Goal: Task Accomplishment & Management: Manage account settings

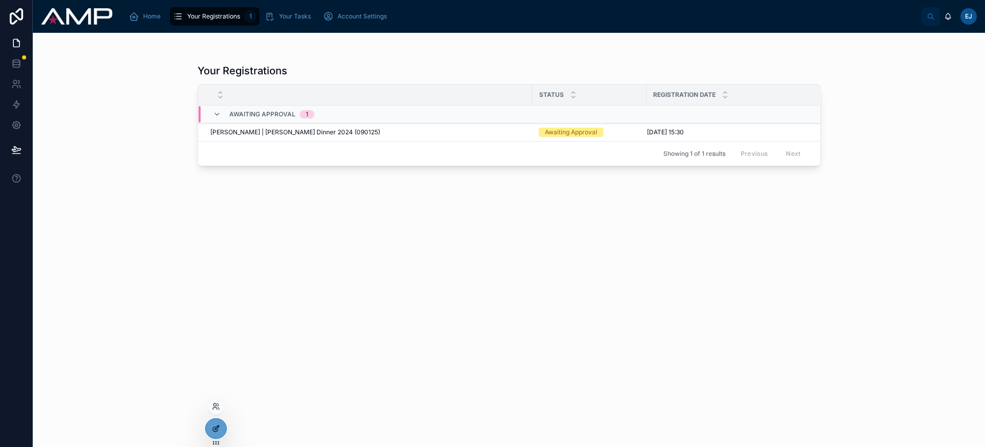
click at [214, 433] on div at bounding box center [216, 428] width 21 height 19
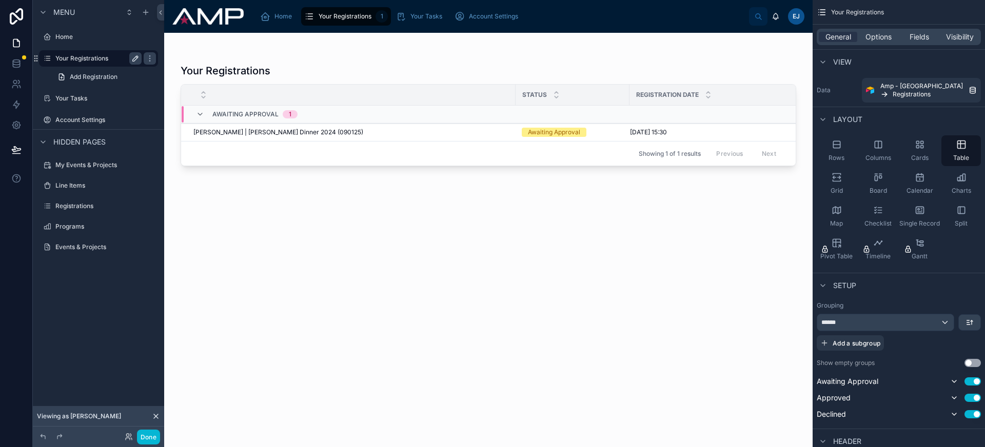
click at [133, 59] on icon "scrollable content" at bounding box center [135, 58] width 5 height 5
click at [137, 59] on icon "scrollable content" at bounding box center [135, 58] width 8 height 8
click at [145, 13] on icon "scrollable content" at bounding box center [146, 12] width 8 height 8
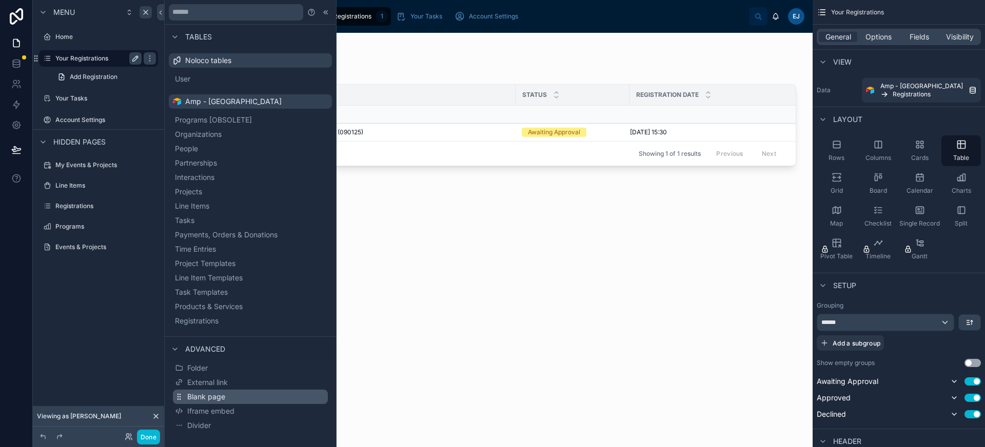
click at [253, 397] on button "Blank page" at bounding box center [250, 397] width 155 height 14
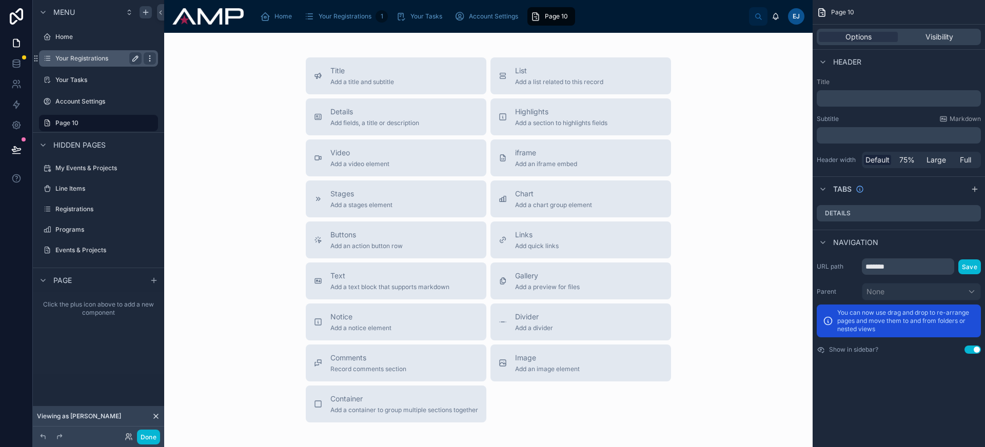
click at [155, 59] on div "scrollable content" at bounding box center [150, 58] width 12 height 12
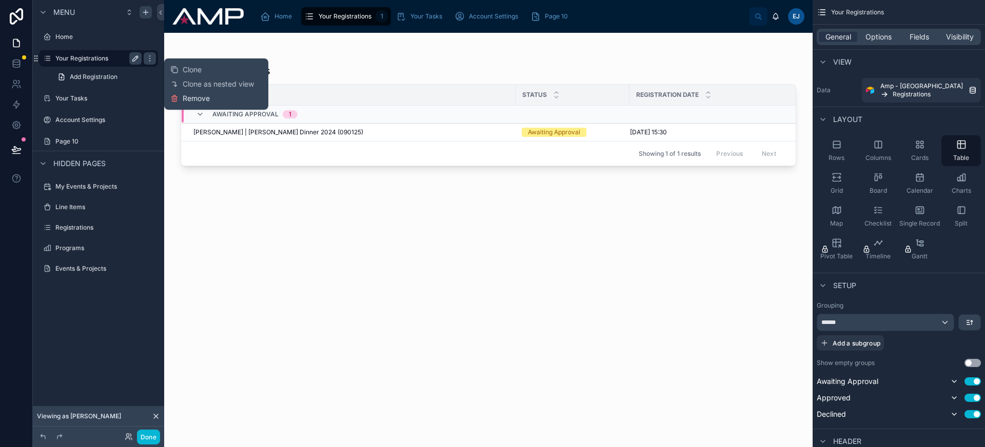
click at [198, 97] on span "Remove" at bounding box center [196, 98] width 27 height 10
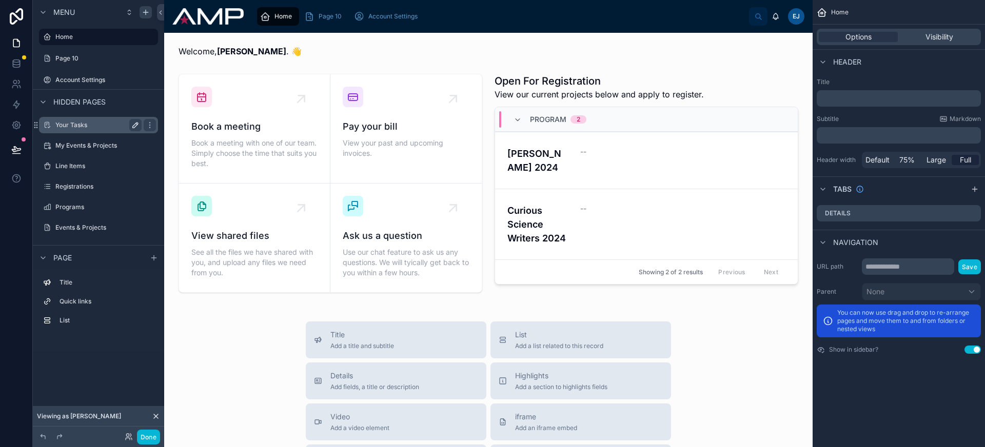
click at [136, 126] on icon "scrollable content" at bounding box center [135, 125] width 8 height 8
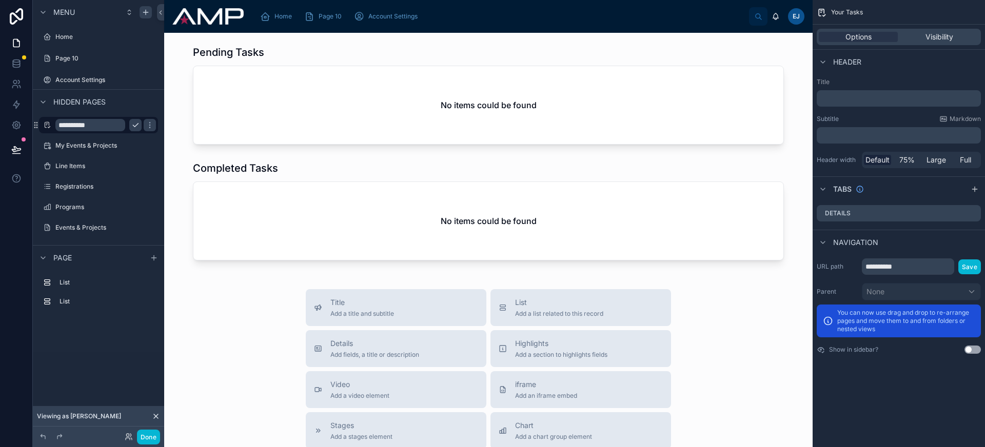
click at [138, 125] on icon "scrollable content" at bounding box center [135, 125] width 8 height 8
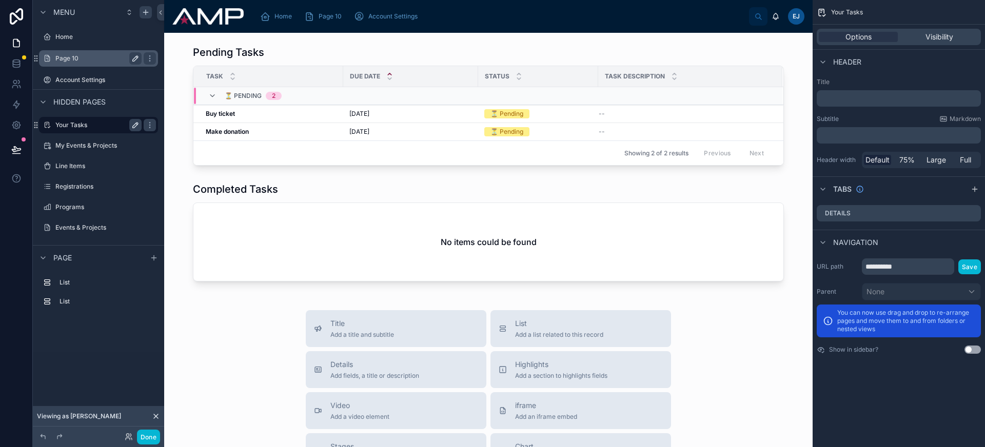
click at [135, 59] on icon "scrollable content" at bounding box center [135, 58] width 8 height 8
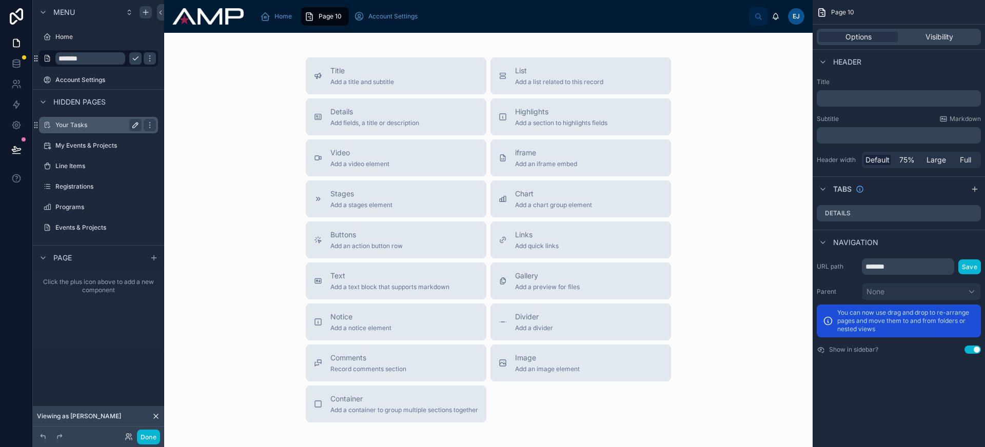
click at [110, 59] on input "*******" at bounding box center [90, 58] width 70 height 12
type input "**********"
click at [146, 56] on icon "scrollable content" at bounding box center [150, 58] width 8 height 8
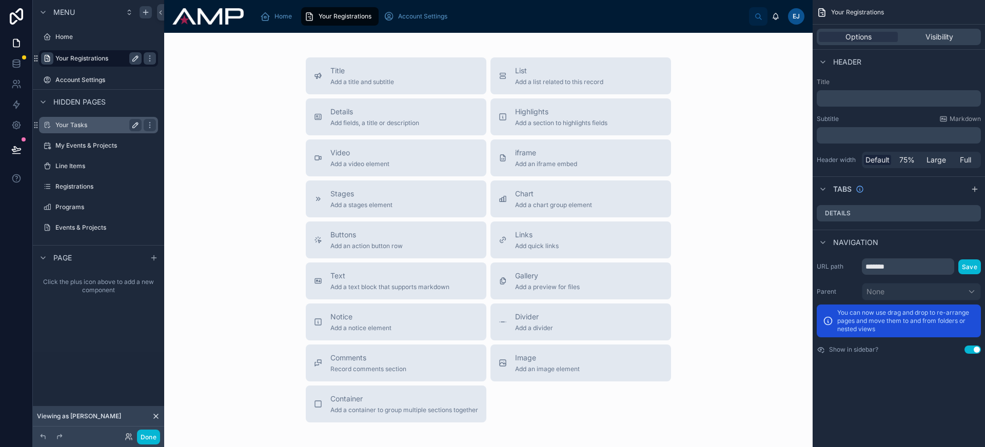
click at [47, 58] on icon "scrollable content" at bounding box center [47, 58] width 8 height 8
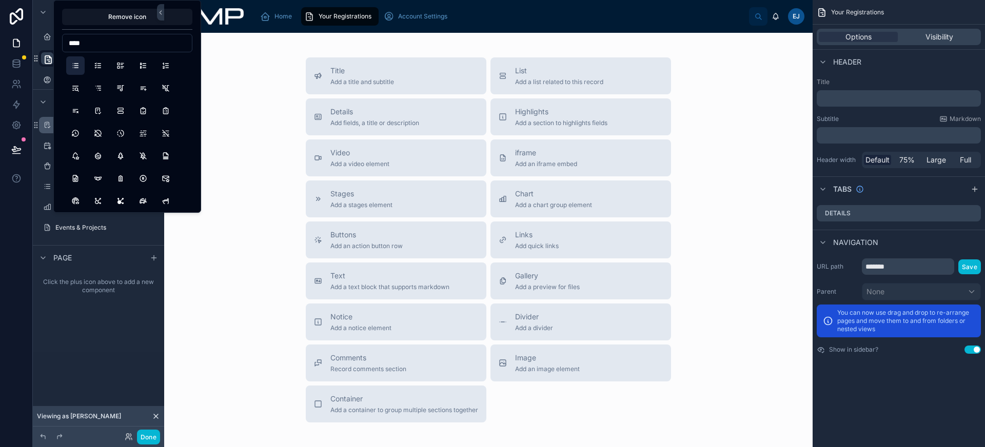
type input "****"
click at [72, 69] on button "List" at bounding box center [75, 65] width 18 height 18
click at [146, 90] on button "PlaylistAdd" at bounding box center [143, 88] width 18 height 18
click at [905, 272] on input "*******" at bounding box center [908, 267] width 92 height 16
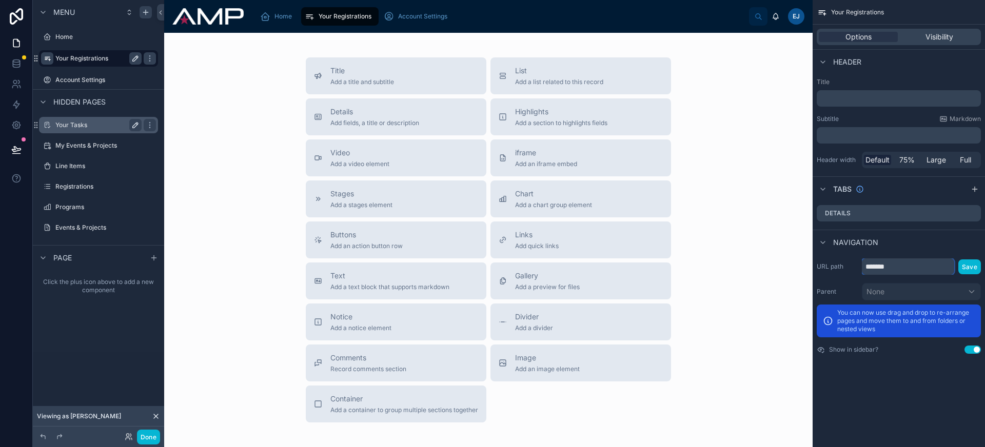
click at [905, 272] on input "*******" at bounding box center [908, 267] width 92 height 16
type input "**********"
click at [975, 267] on button "Save" at bounding box center [969, 267] width 23 height 15
click at [278, 24] on div "Home" at bounding box center [278, 16] width 36 height 16
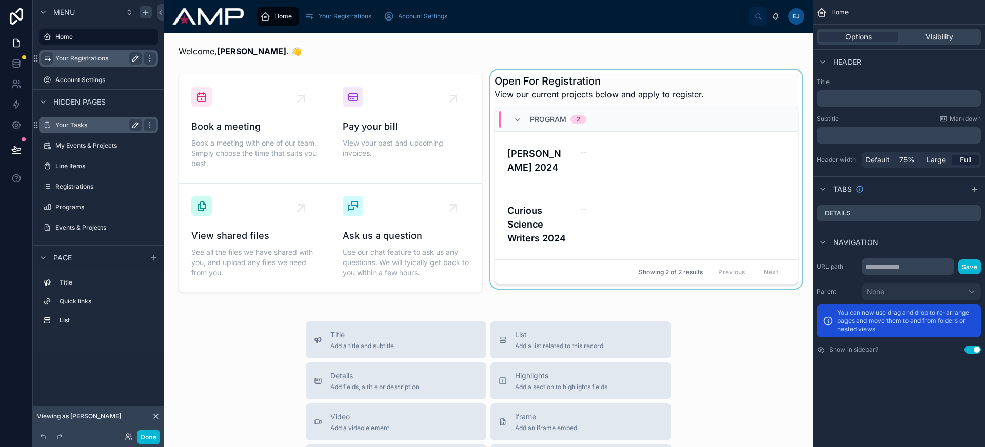
click at [700, 157] on div at bounding box center [646, 183] width 316 height 227
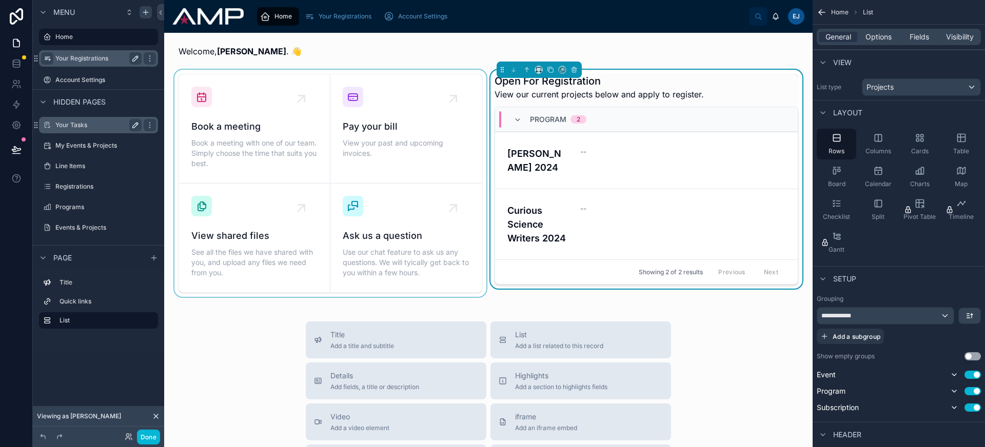
click at [271, 78] on div at bounding box center [330, 183] width 316 height 227
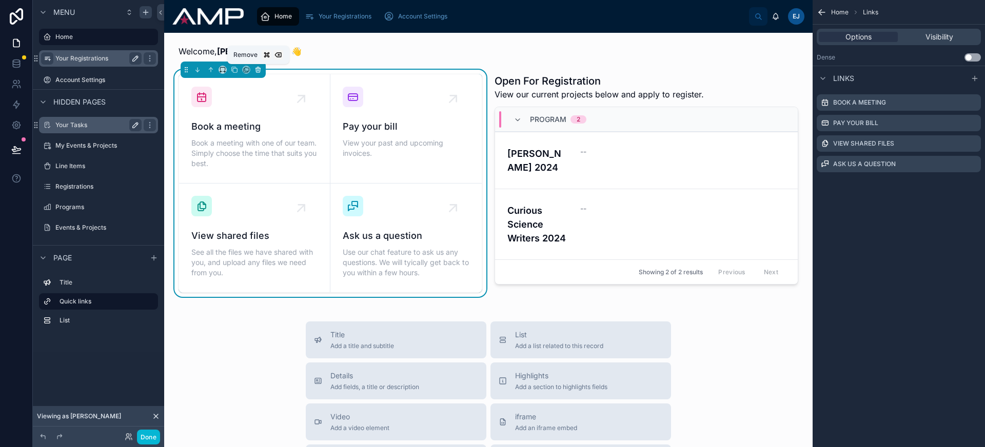
click at [254, 69] on button at bounding box center [257, 69] width 11 height 11
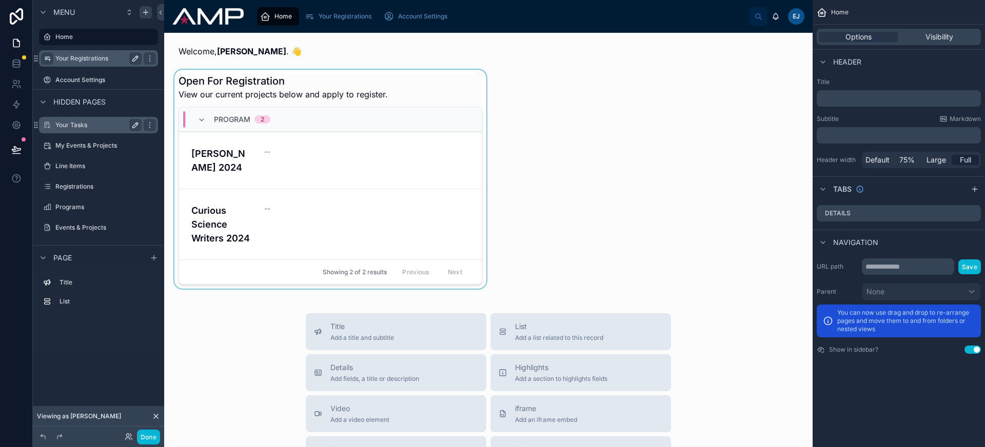
click at [372, 188] on div at bounding box center [330, 179] width 316 height 219
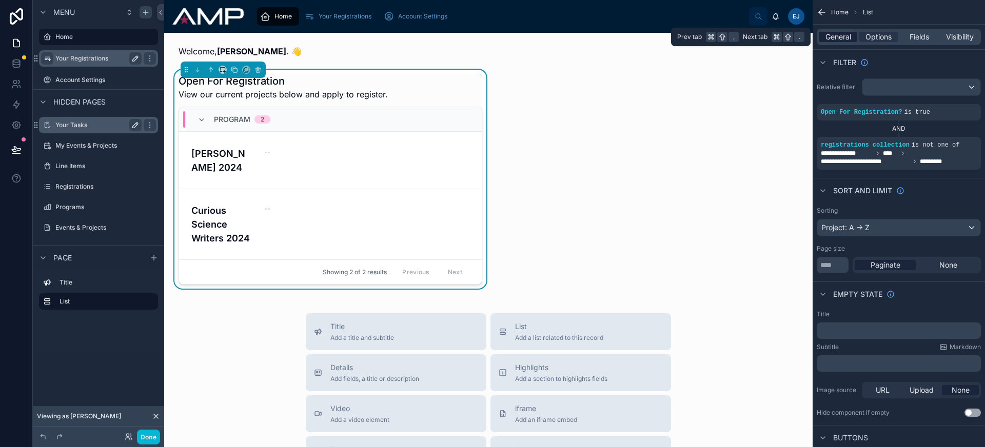
click at [840, 34] on span "General" at bounding box center [839, 37] width 26 height 10
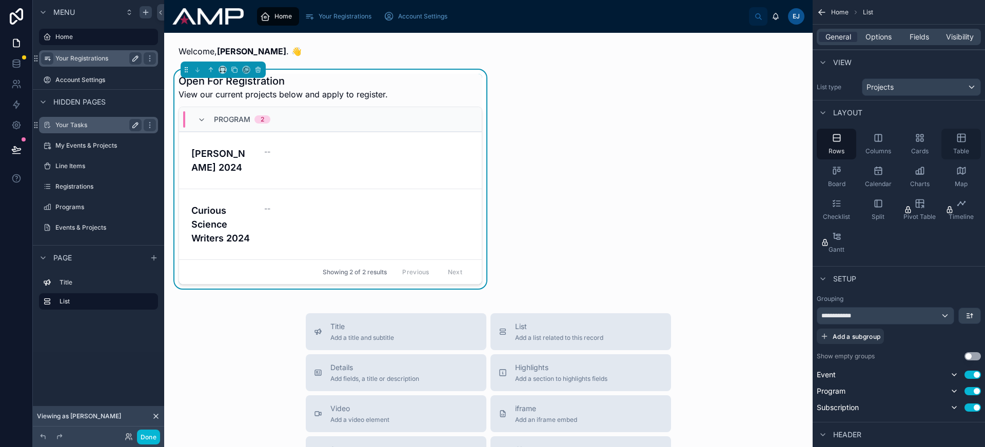
click at [966, 148] on span "Table" at bounding box center [961, 151] width 16 height 8
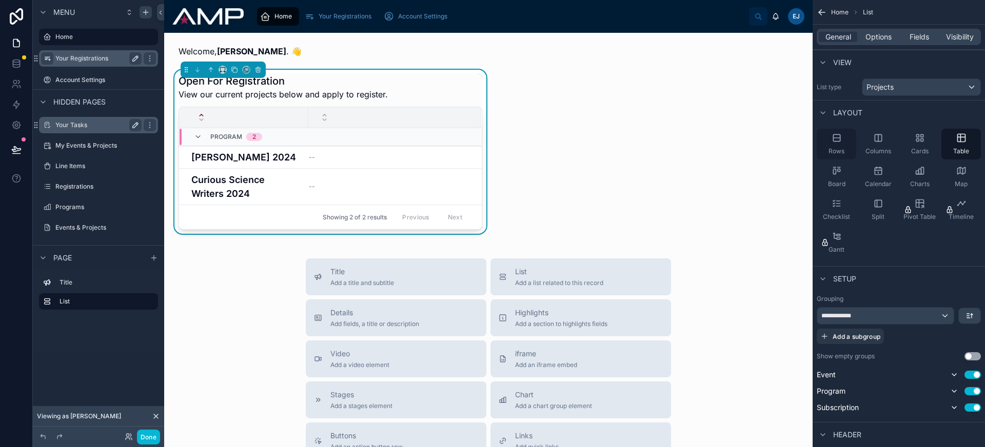
click at [847, 145] on div "Rows" at bounding box center [837, 144] width 40 height 31
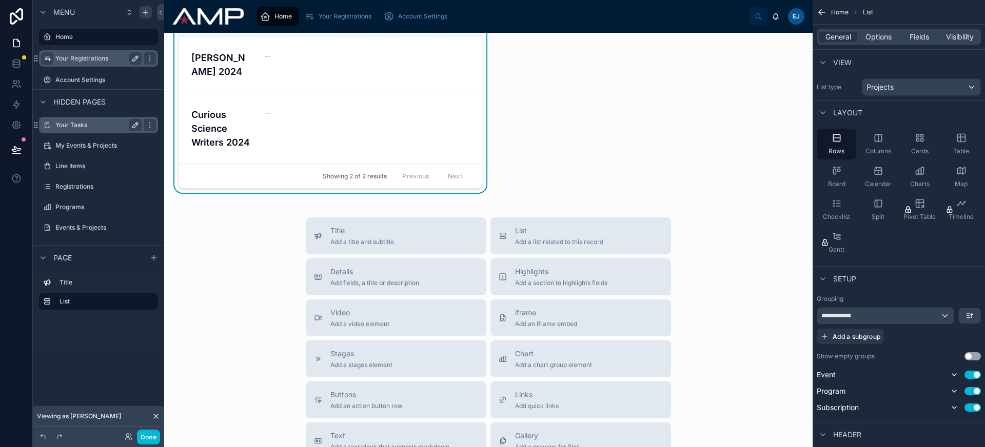
scroll to position [290, 0]
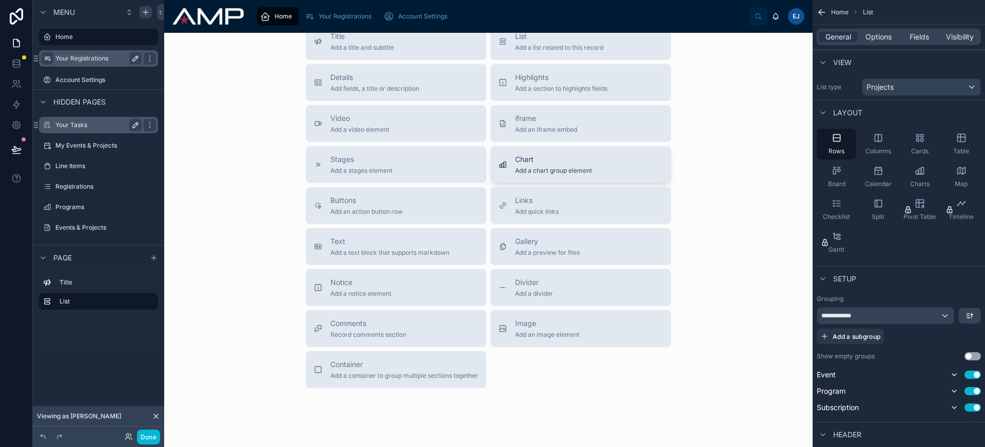
click at [540, 167] on span "Add a chart group element" at bounding box center [553, 171] width 77 height 8
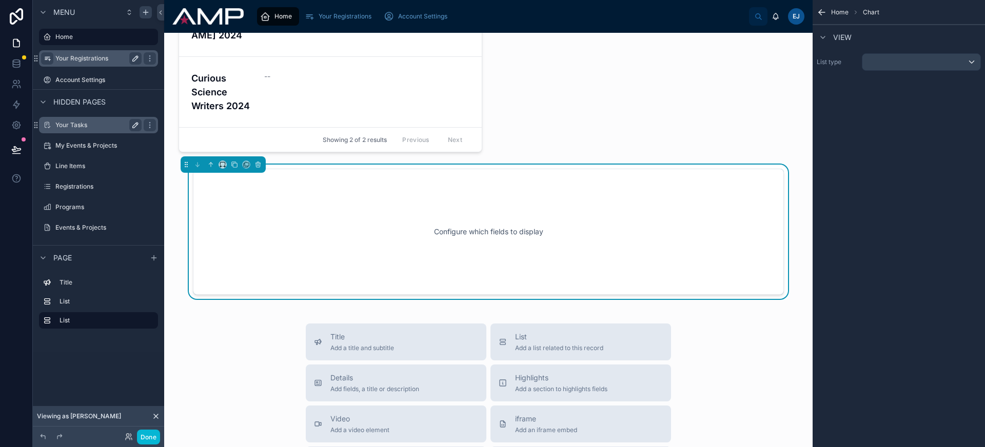
scroll to position [110, 0]
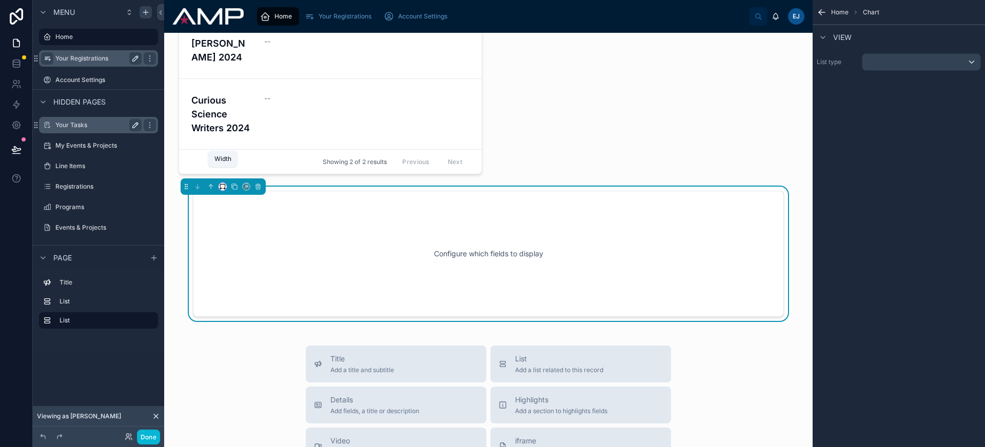
click at [223, 183] on icon at bounding box center [222, 186] width 7 height 7
click at [235, 172] on div at bounding box center [492, 223] width 985 height 447
click at [236, 183] on icon at bounding box center [234, 186] width 7 height 7
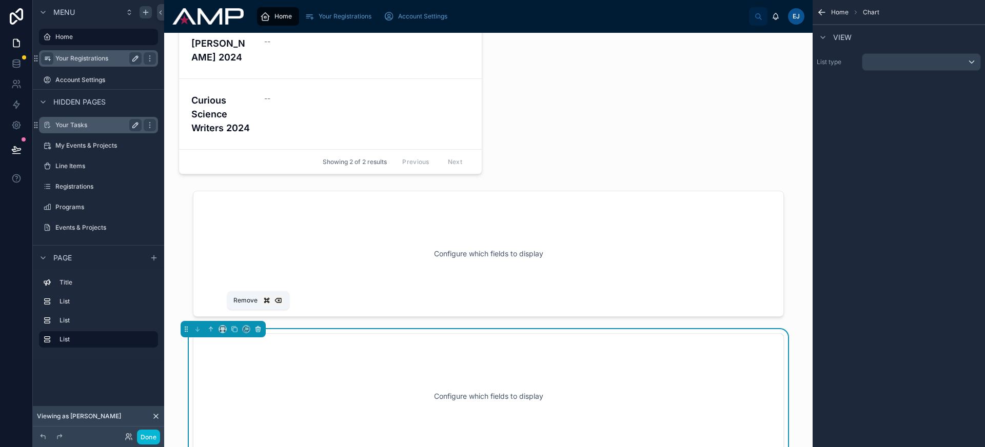
click at [260, 328] on icon at bounding box center [258, 330] width 4 height 4
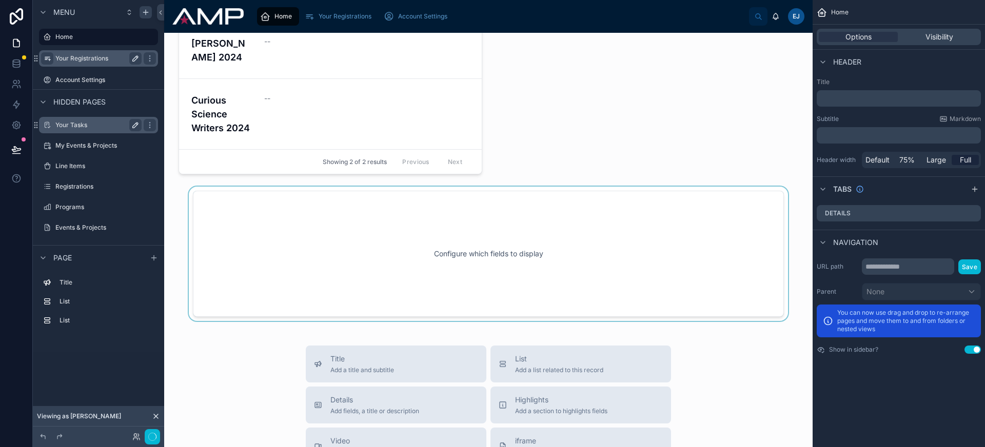
click at [204, 188] on div at bounding box center [488, 254] width 632 height 134
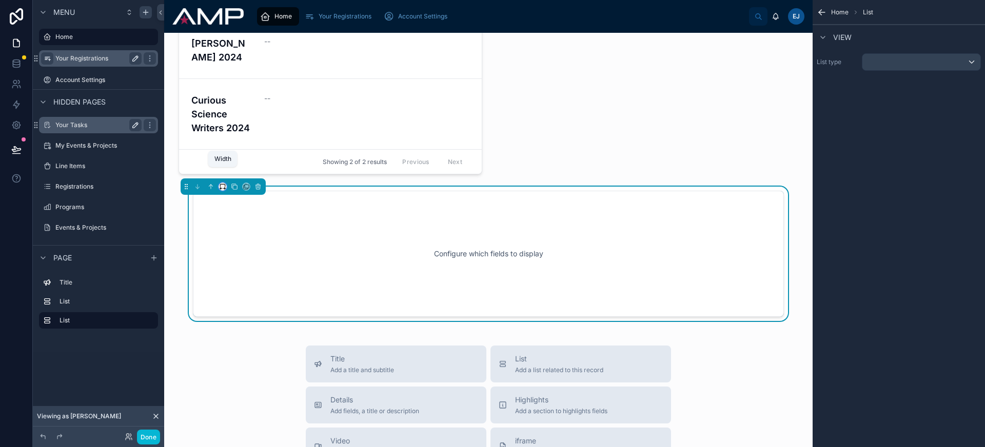
click at [225, 188] on icon at bounding box center [225, 189] width 1 height 2
click at [245, 258] on div "50%" at bounding box center [243, 250] width 44 height 18
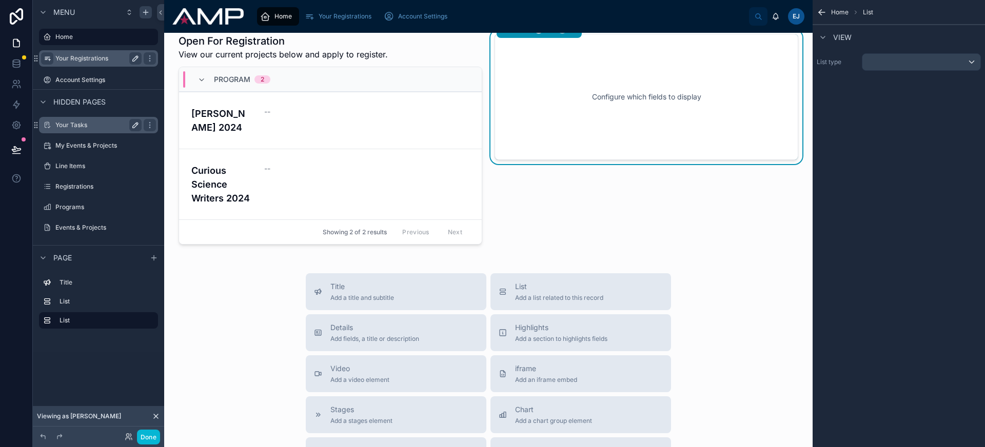
scroll to position [0, 0]
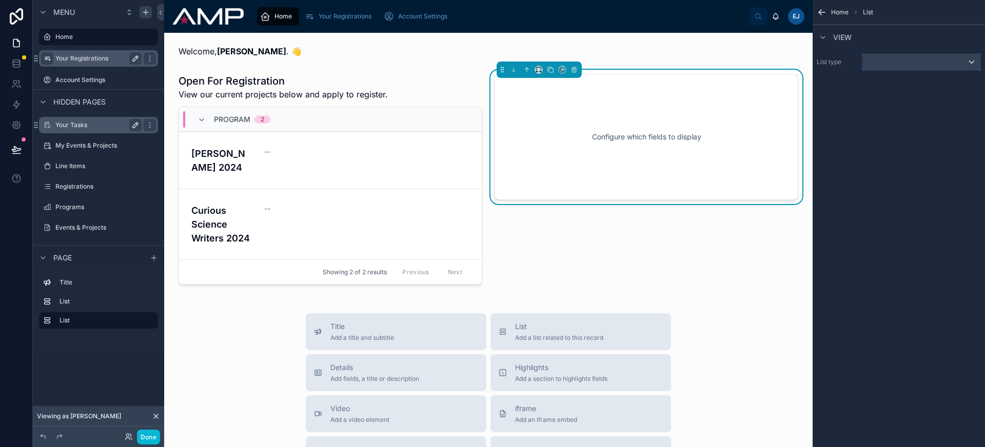
click at [903, 61] on div "scrollable content" at bounding box center [921, 62] width 118 height 16
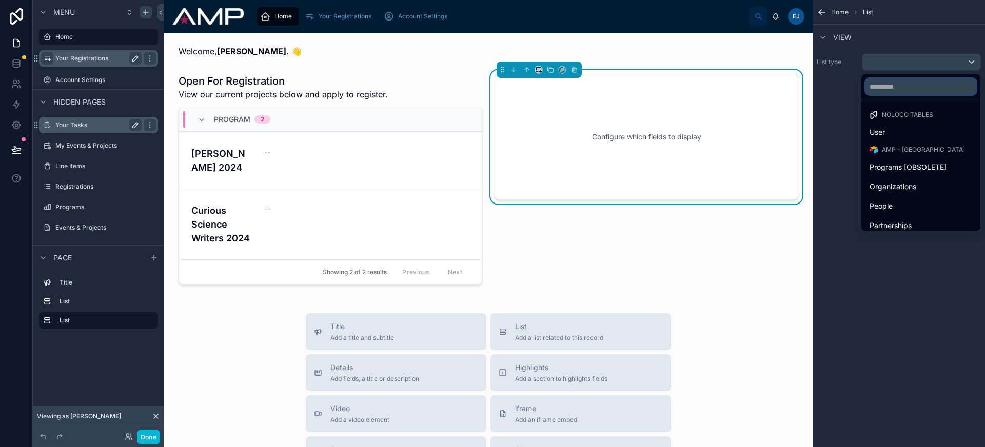
click at [913, 88] on input "text" at bounding box center [921, 87] width 111 height 16
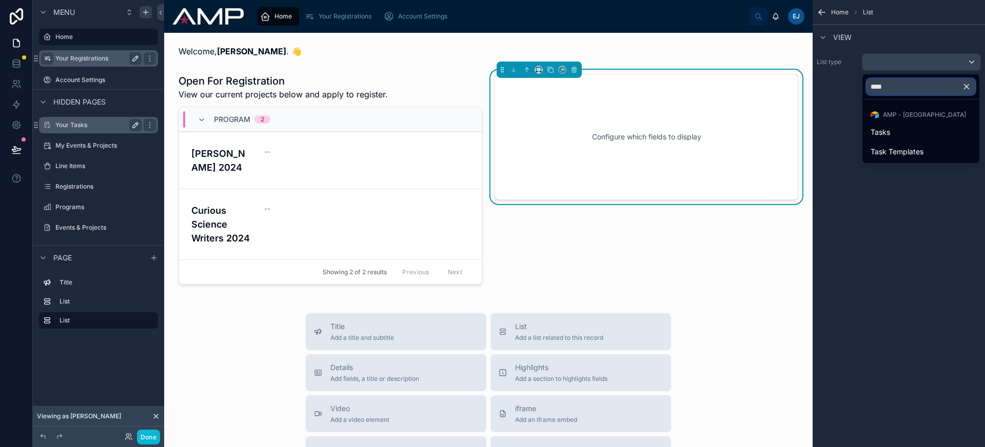
type input "*****"
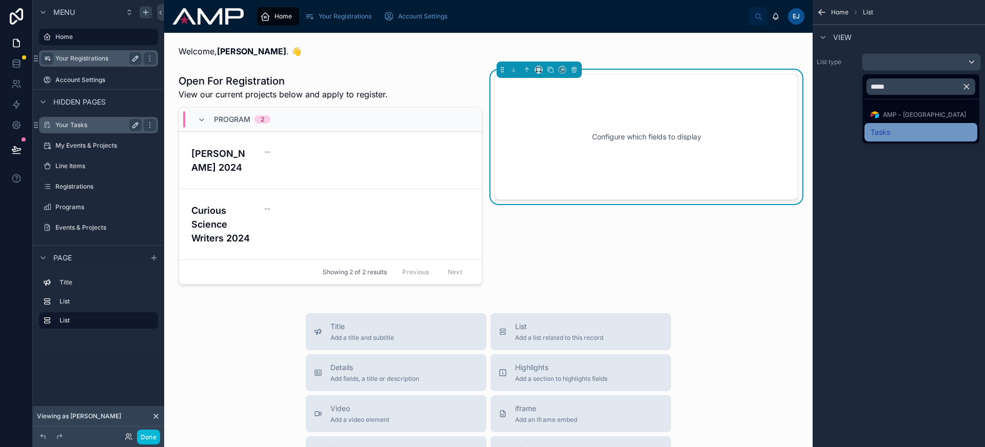
click at [914, 129] on div "Tasks" at bounding box center [921, 132] width 101 height 12
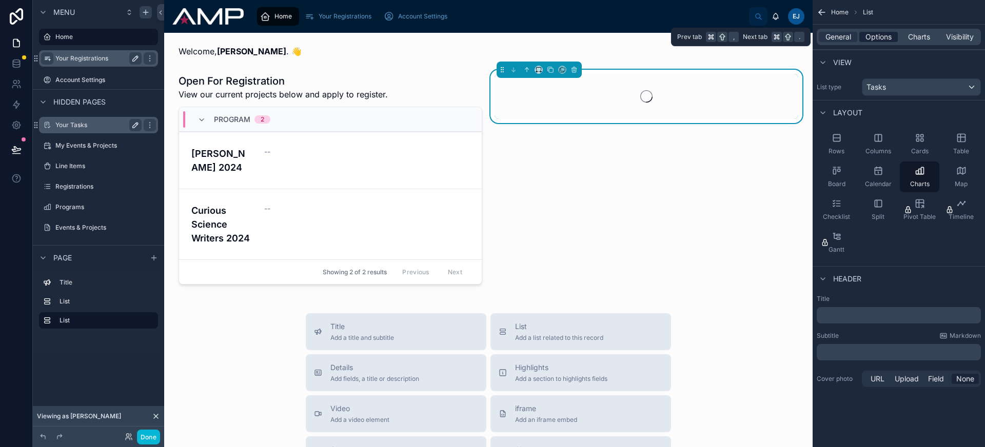
click at [876, 35] on span "Options" at bounding box center [879, 37] width 26 height 10
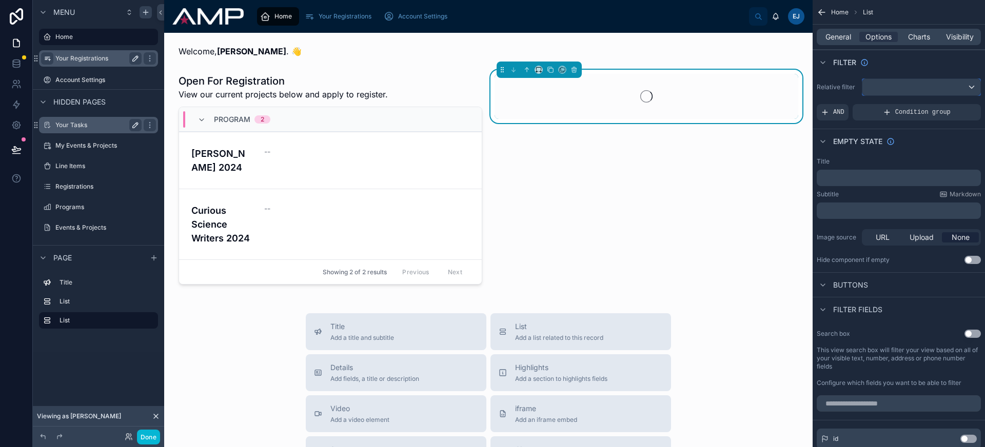
click at [903, 86] on div "scrollable content" at bounding box center [921, 87] width 118 height 16
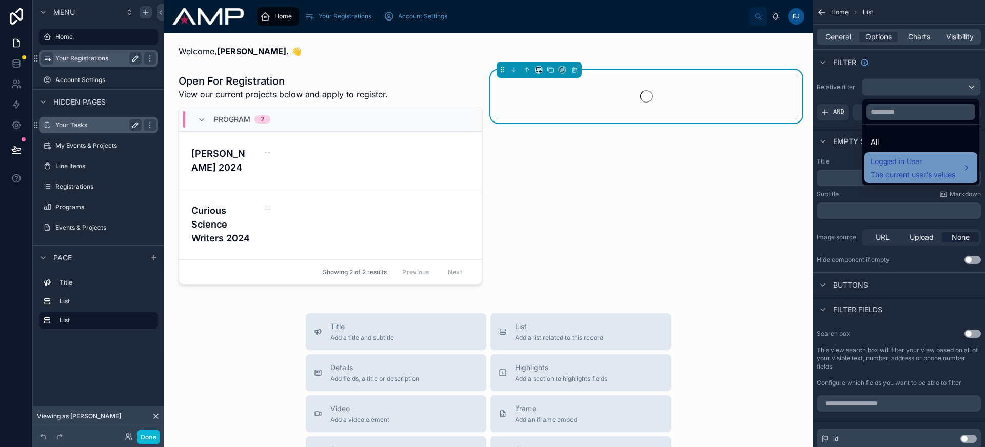
click at [919, 156] on span "Logged in User" at bounding box center [913, 161] width 85 height 12
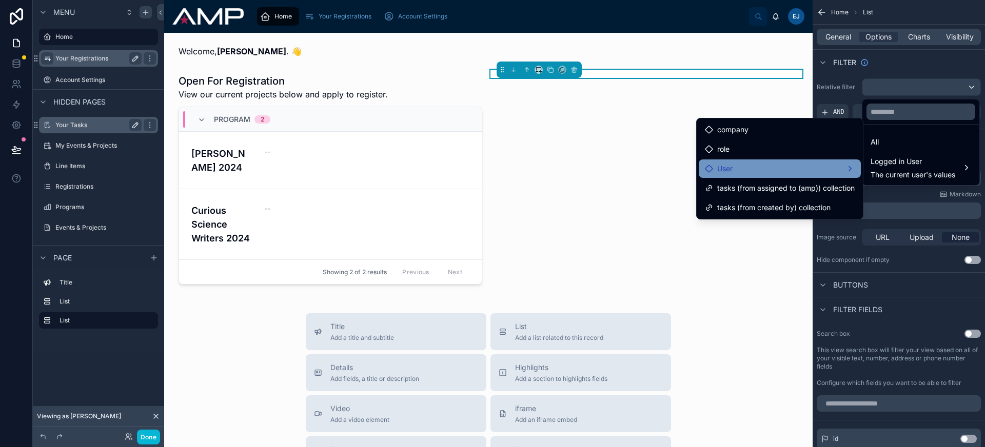
click at [790, 163] on div "User" at bounding box center [780, 169] width 150 height 12
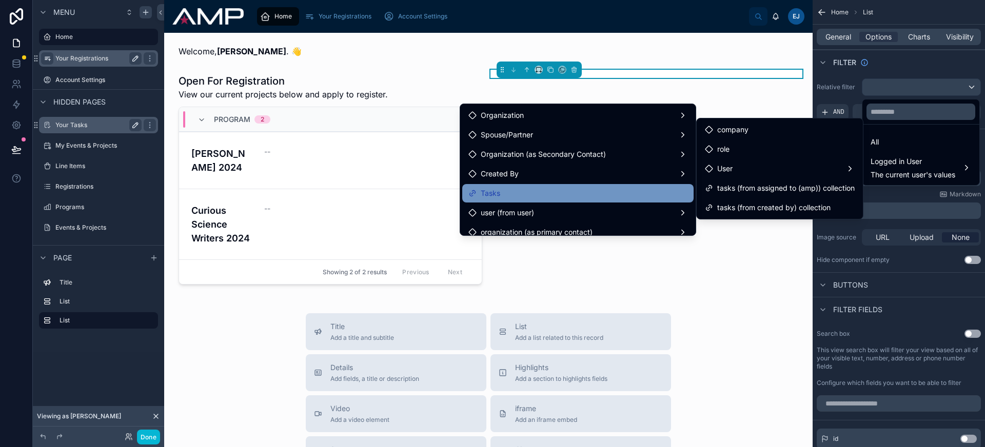
scroll to position [47, 0]
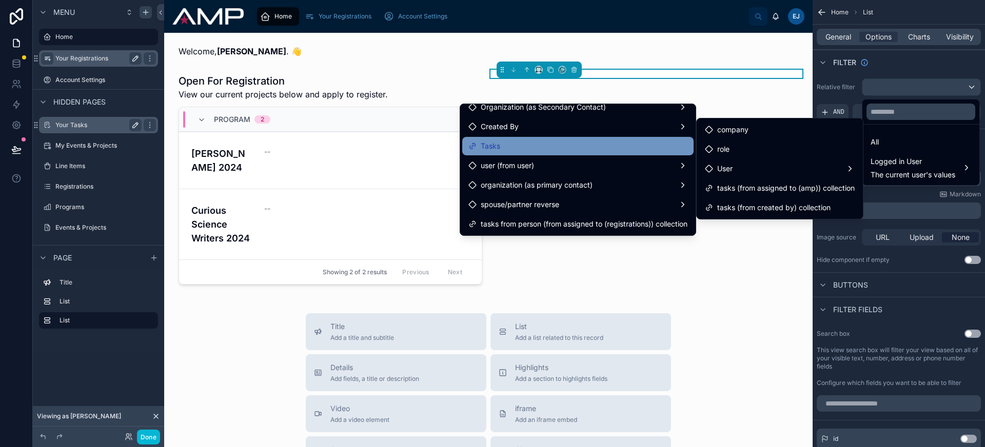
click at [596, 148] on div "Tasks" at bounding box center [577, 146] width 219 height 12
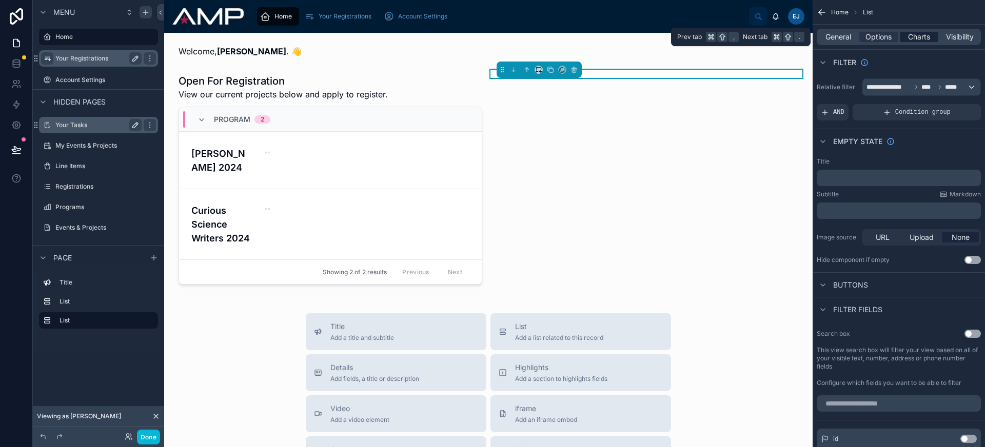
click at [908, 33] on span "Charts" at bounding box center [919, 37] width 22 height 10
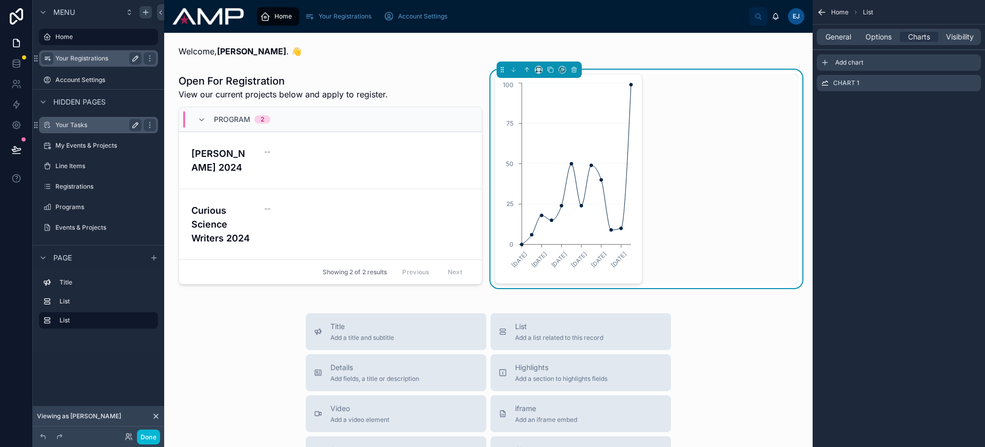
click at [827, 64] on icon "scrollable content" at bounding box center [825, 62] width 8 height 8
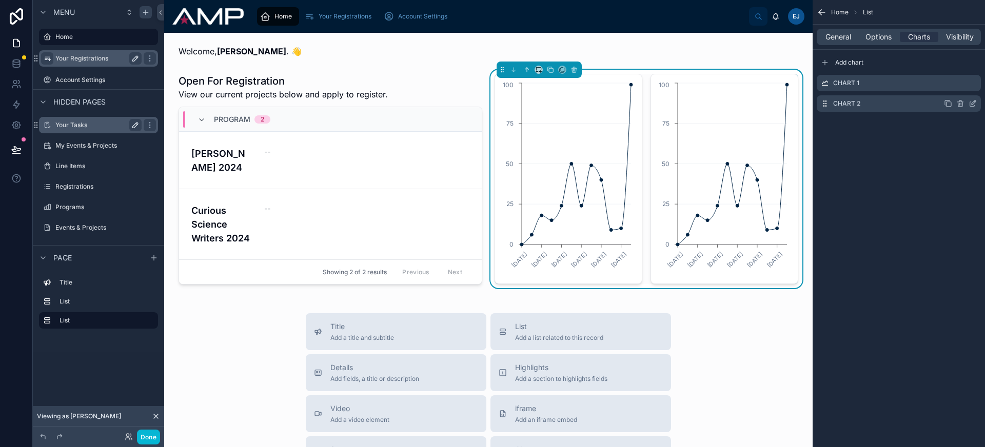
click at [961, 104] on icon "scrollable content" at bounding box center [961, 104] width 0 height 2
click at [956, 88] on icon at bounding box center [956, 87] width 8 height 8
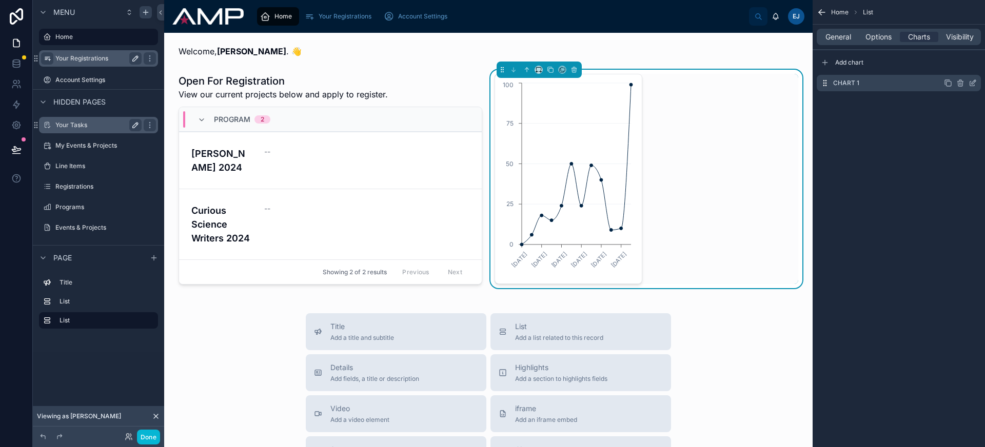
click at [972, 82] on icon "scrollable content" at bounding box center [973, 83] width 8 height 8
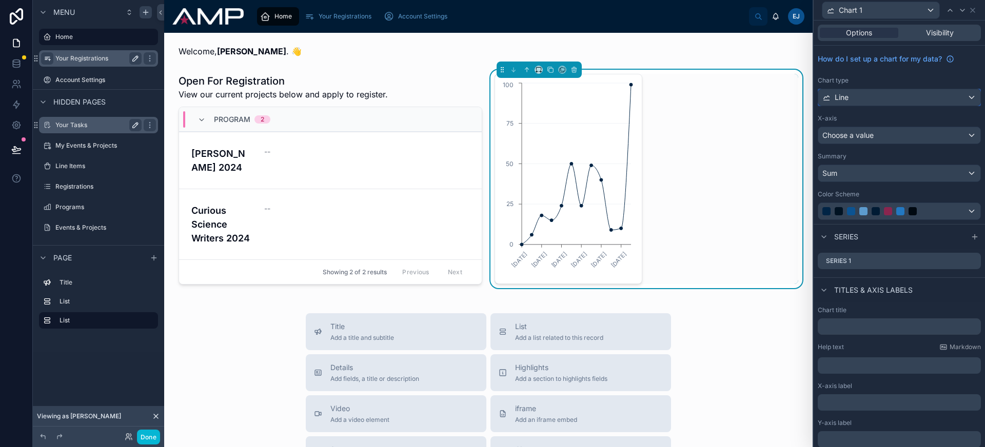
click at [877, 97] on div "Line" at bounding box center [899, 97] width 162 height 16
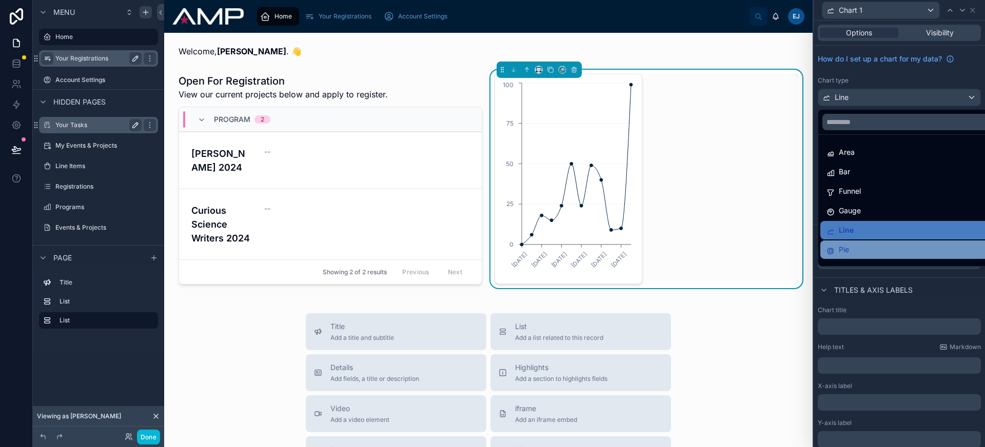
click at [874, 252] on div "Pie" at bounding box center [908, 250] width 162 height 12
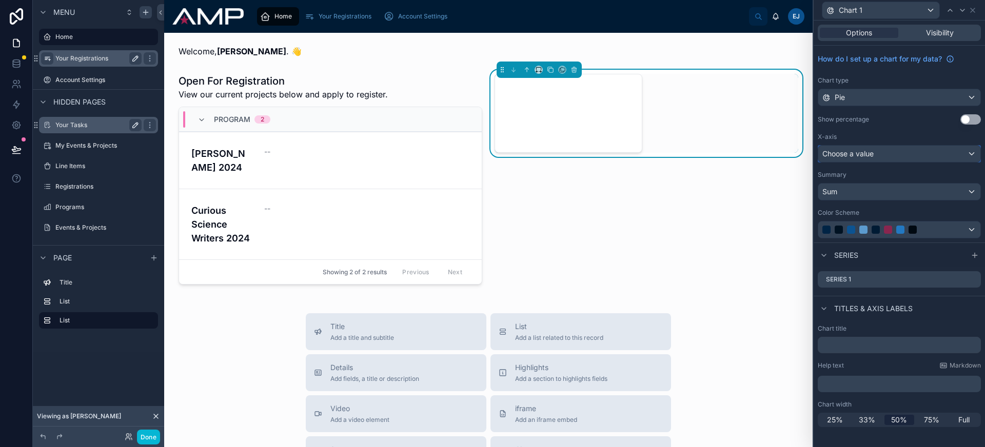
click at [873, 158] on span "Choose a value" at bounding box center [847, 153] width 51 height 9
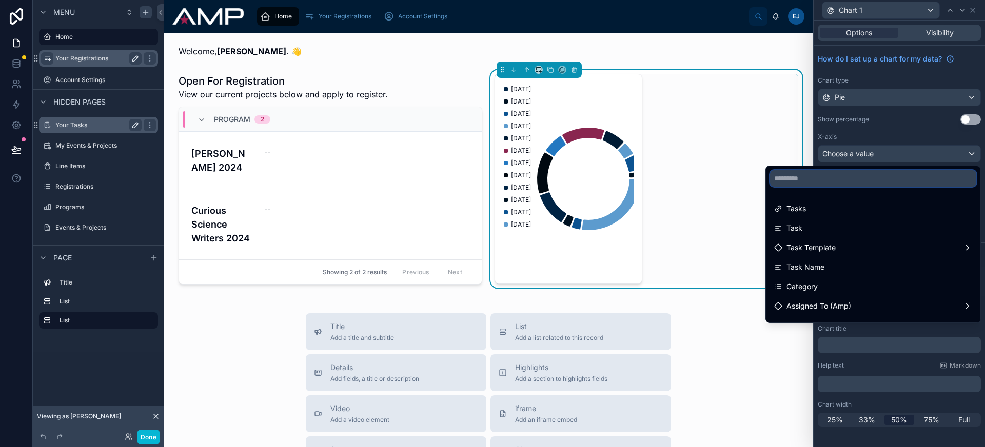
click at [869, 182] on input "text" at bounding box center [873, 178] width 206 height 16
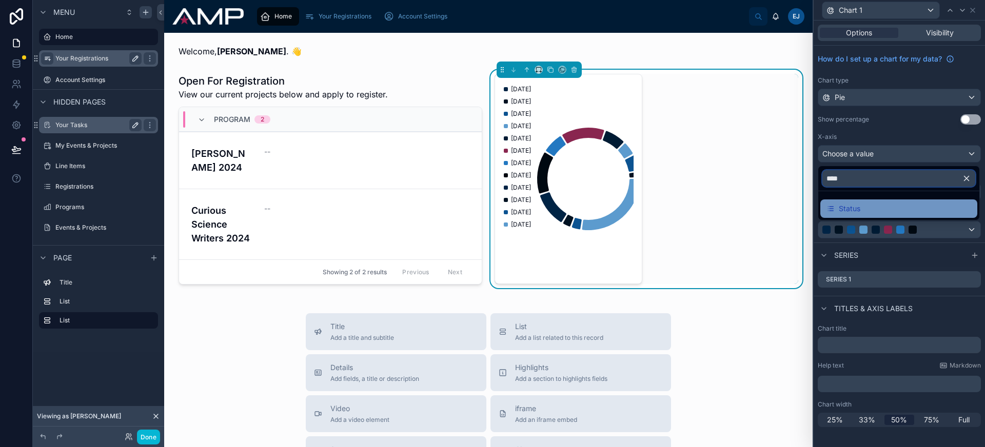
type input "****"
click at [871, 213] on div "Status" at bounding box center [899, 209] width 145 height 12
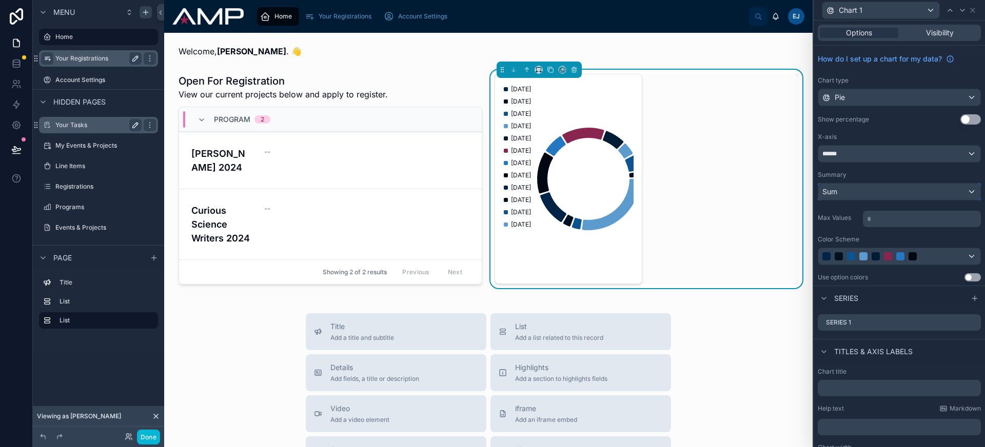
click at [893, 193] on div "Sum" at bounding box center [899, 192] width 162 height 16
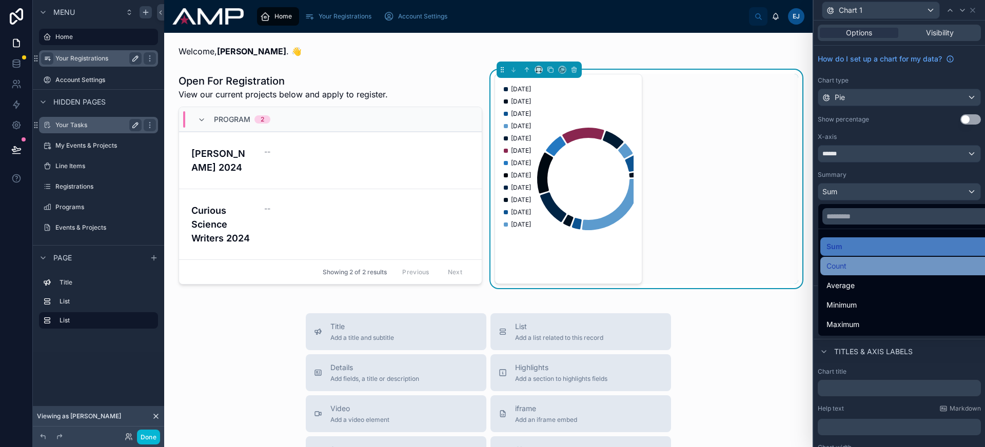
click at [885, 269] on div "Count" at bounding box center [908, 266] width 162 height 12
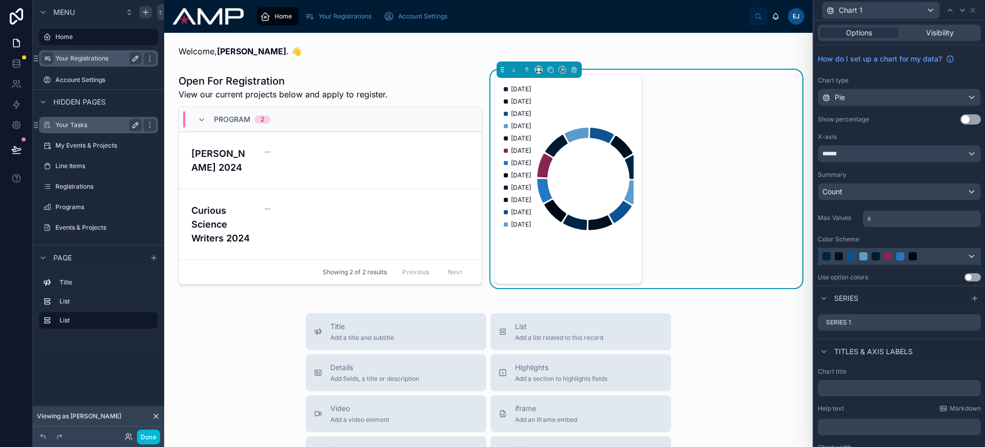
click at [909, 257] on div at bounding box center [913, 256] width 8 height 8
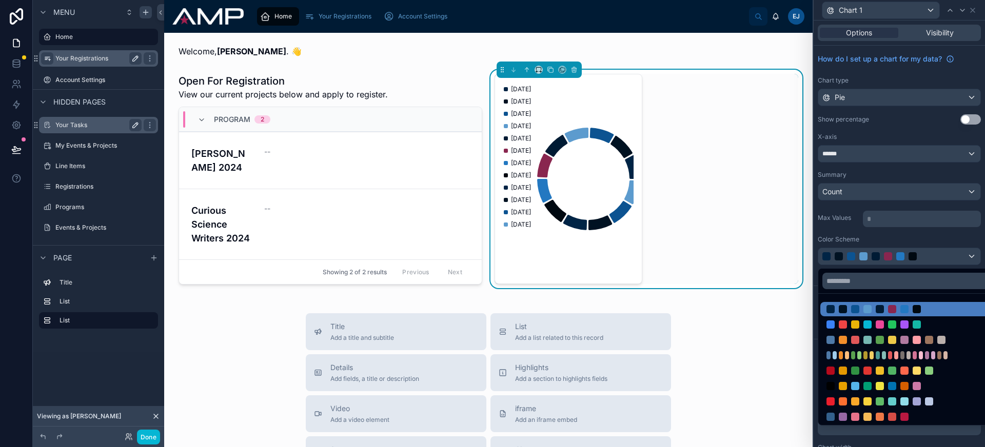
click at [908, 257] on div at bounding box center [899, 223] width 171 height 447
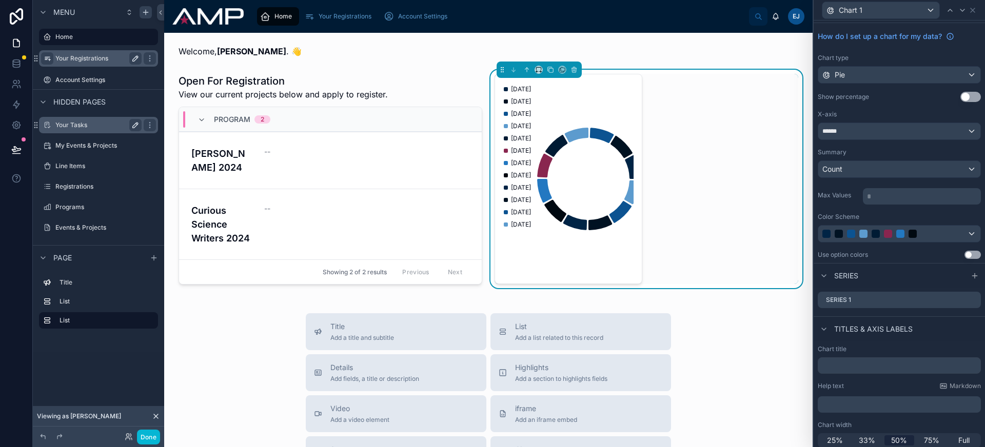
scroll to position [27, 0]
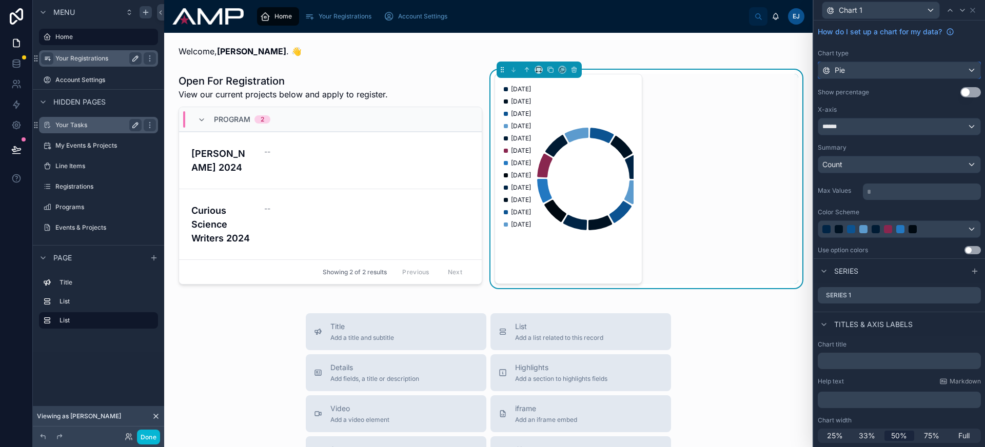
click at [870, 65] on div "Pie" at bounding box center [899, 70] width 162 height 16
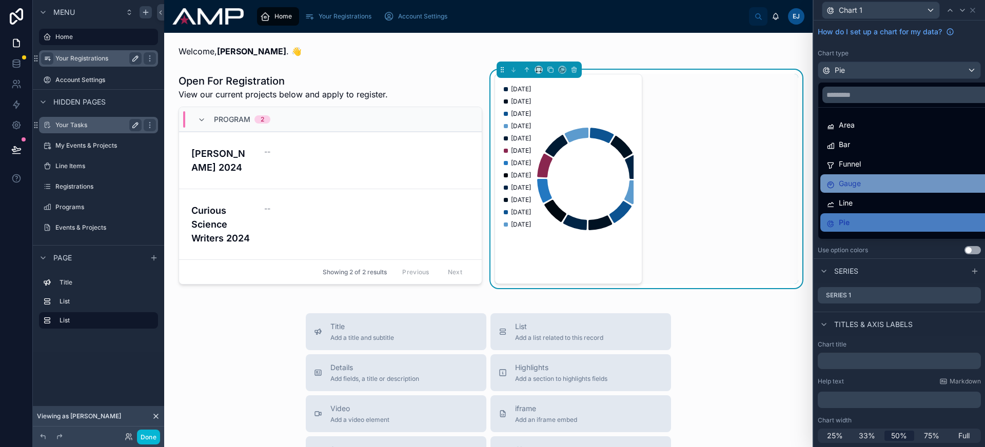
click at [866, 182] on div "Gauge" at bounding box center [908, 184] width 162 height 12
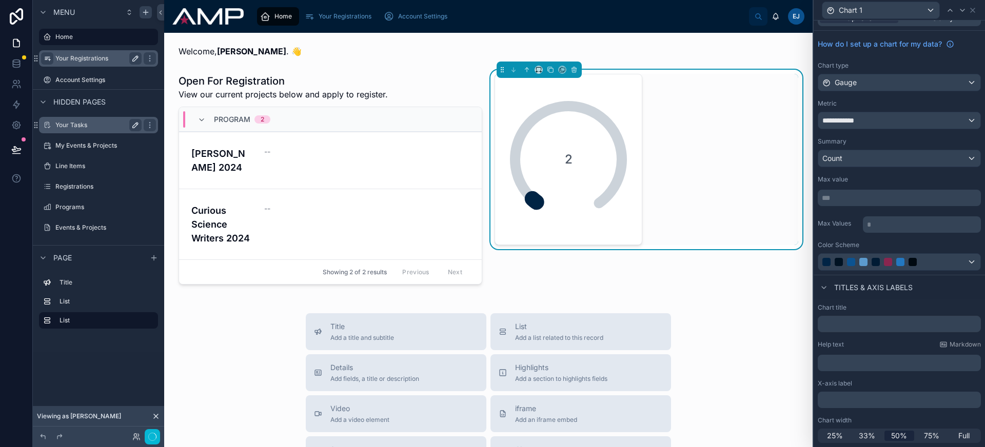
scroll to position [0, 0]
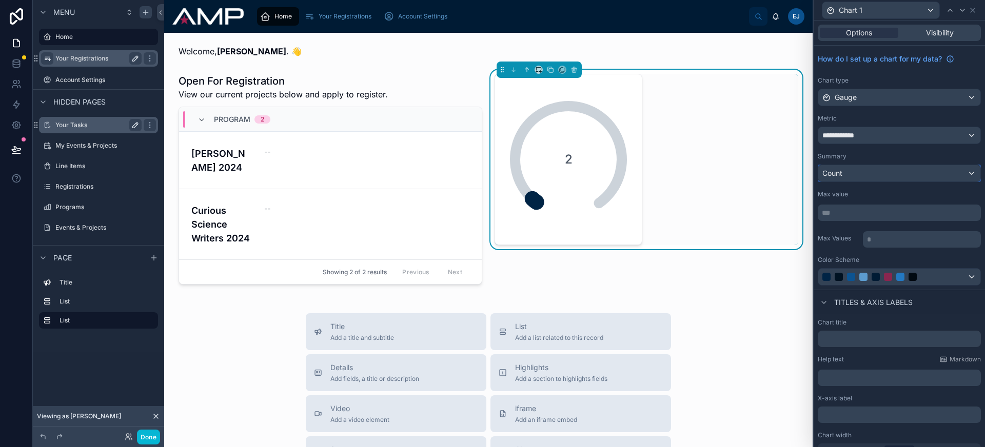
click at [861, 172] on div "Count" at bounding box center [899, 173] width 162 height 16
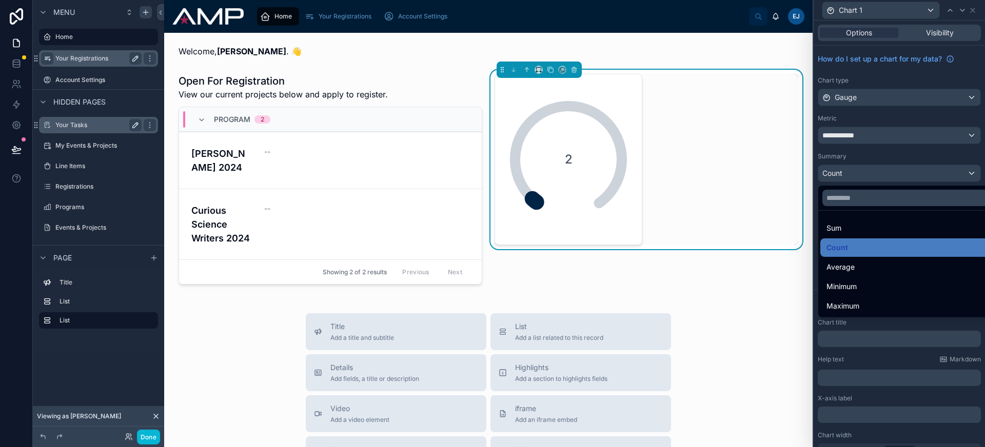
click at [864, 136] on div at bounding box center [899, 223] width 171 height 447
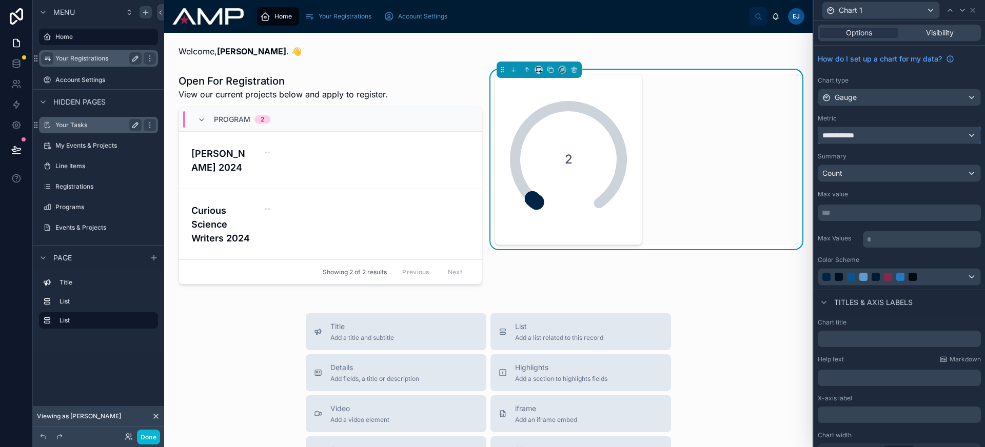
click at [864, 136] on div "**********" at bounding box center [899, 135] width 162 height 16
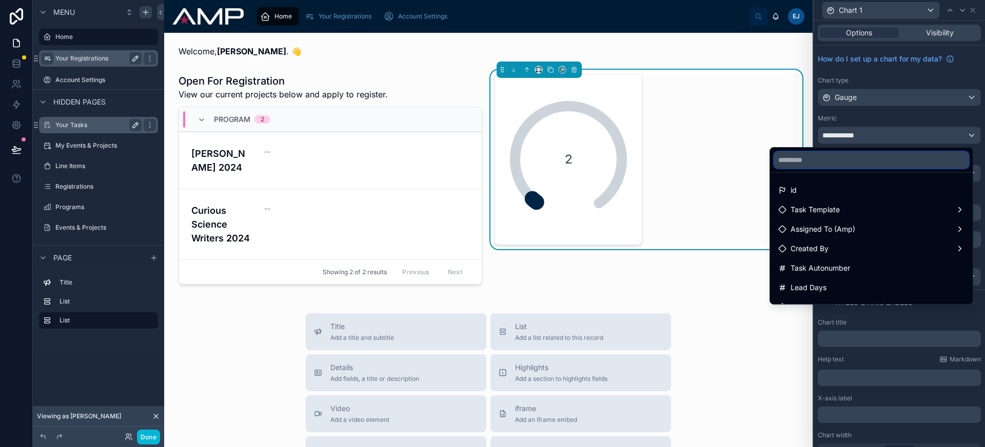
click at [853, 162] on input "text" at bounding box center [871, 160] width 194 height 16
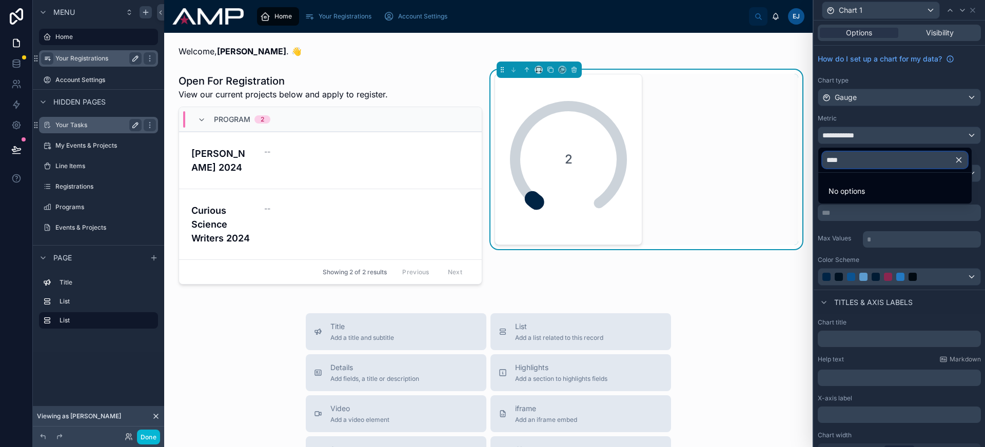
type input "****"
click at [861, 120] on div at bounding box center [899, 223] width 171 height 447
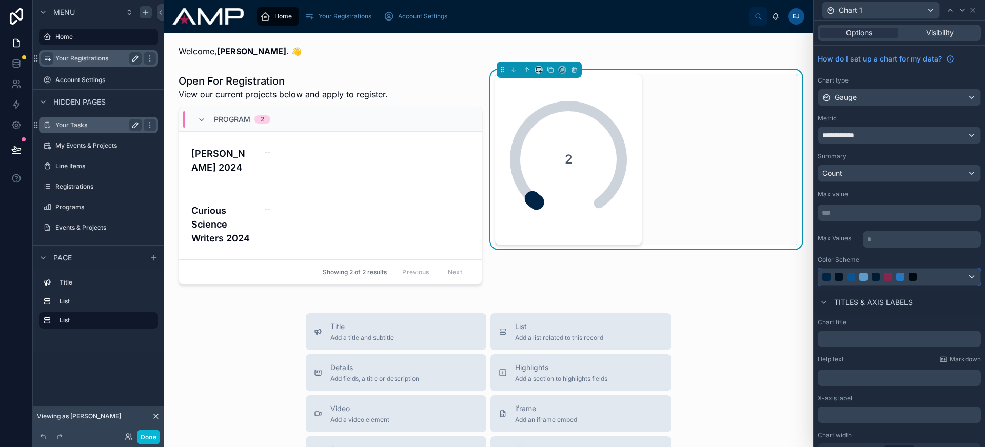
click at [885, 274] on div at bounding box center [888, 277] width 8 height 8
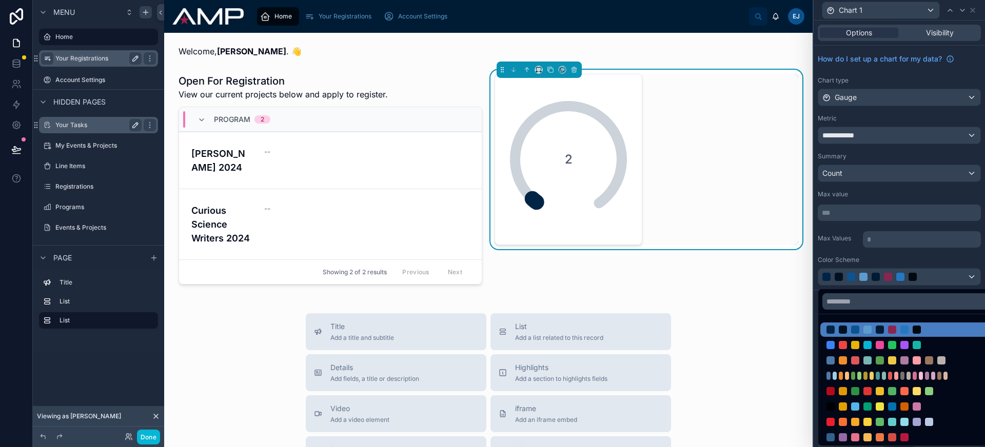
click at [885, 274] on div at bounding box center [899, 223] width 171 height 447
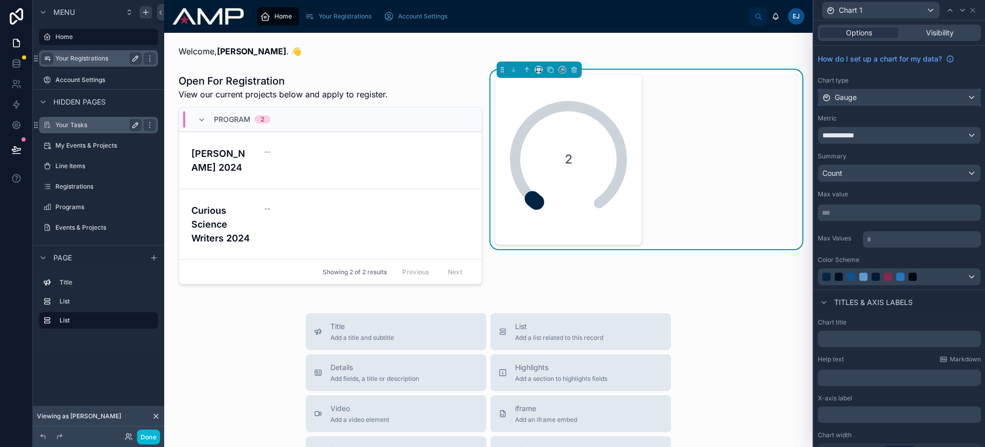
click at [868, 105] on div "Gauge" at bounding box center [899, 97] width 162 height 16
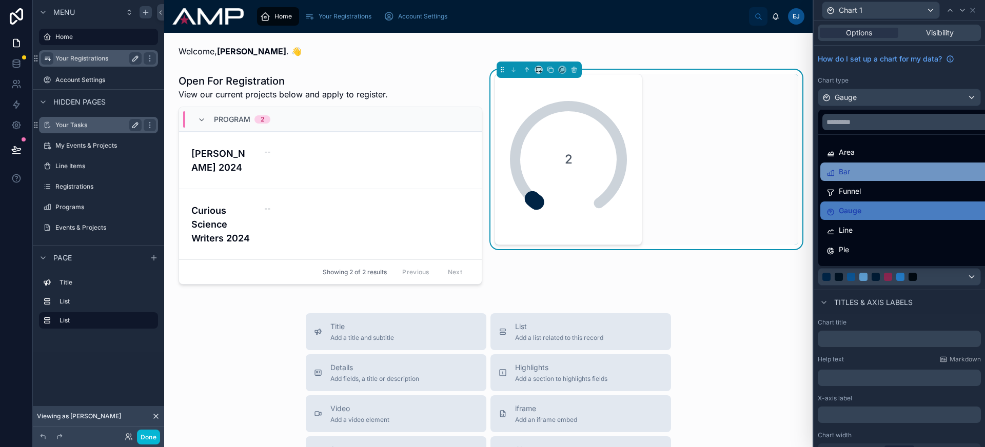
click at [865, 176] on div "Bar" at bounding box center [908, 172] width 162 height 12
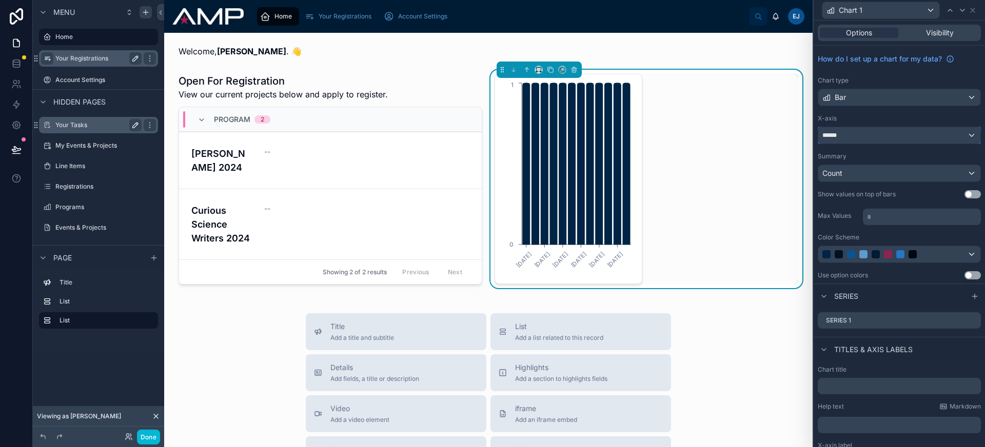
click at [863, 131] on div "******" at bounding box center [899, 135] width 162 height 16
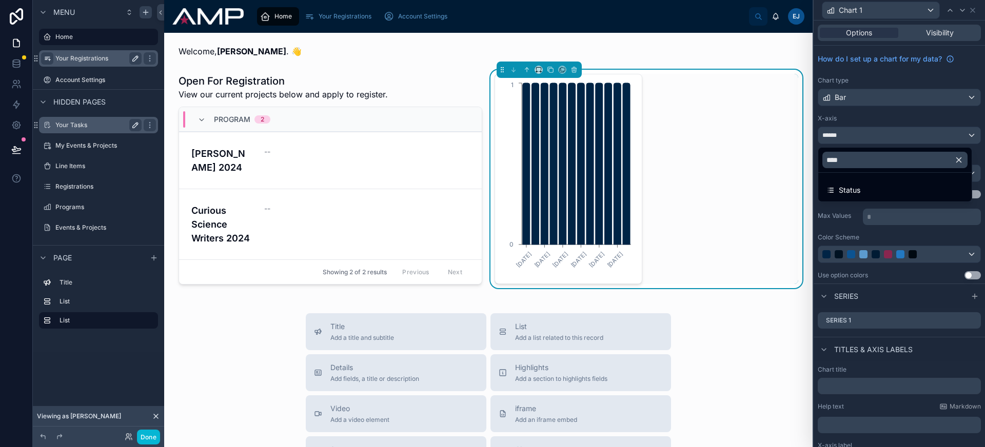
click at [863, 131] on div at bounding box center [899, 223] width 171 height 447
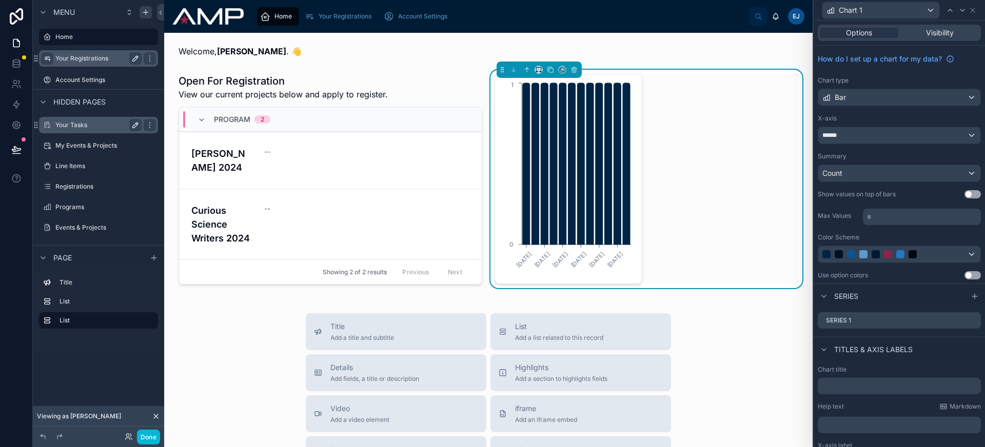
click at [967, 196] on button "Use setting" at bounding box center [973, 194] width 16 height 8
click at [878, 174] on div "Count" at bounding box center [899, 173] width 162 height 16
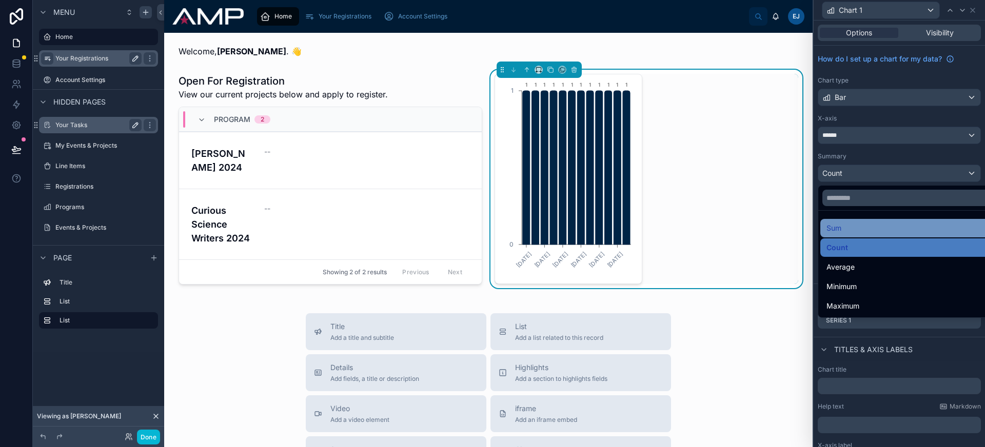
click at [870, 237] on div "Sum" at bounding box center [907, 228] width 174 height 18
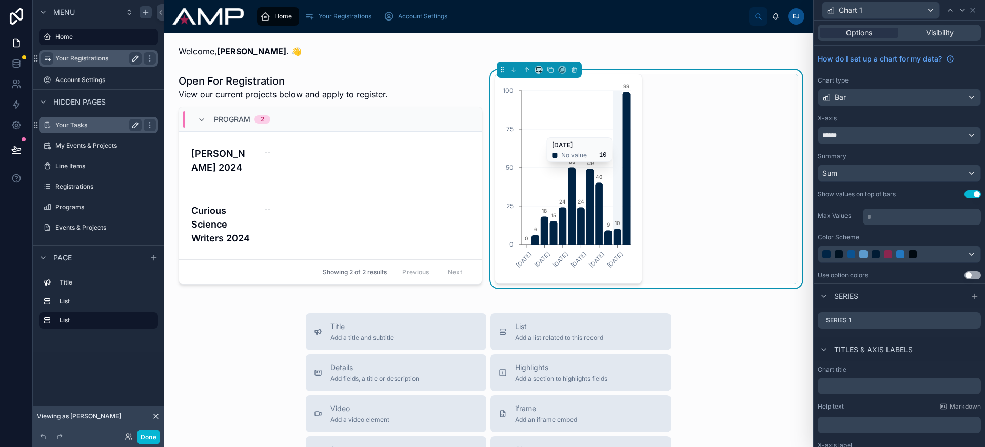
click at [613, 133] on icon "30/12/2024 24/02/2025 28/04/2025 30/06/2025 01/09/2025 27/10/2025 0 25 50 75 10…" at bounding box center [567, 179] width 132 height 197
click at [970, 12] on icon at bounding box center [973, 10] width 8 height 8
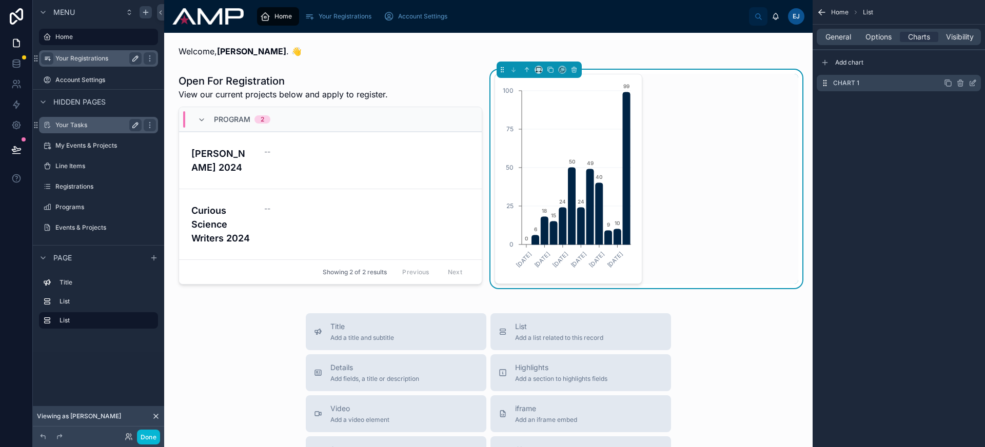
click at [973, 84] on icon "scrollable content" at bounding box center [974, 82] width 4 height 4
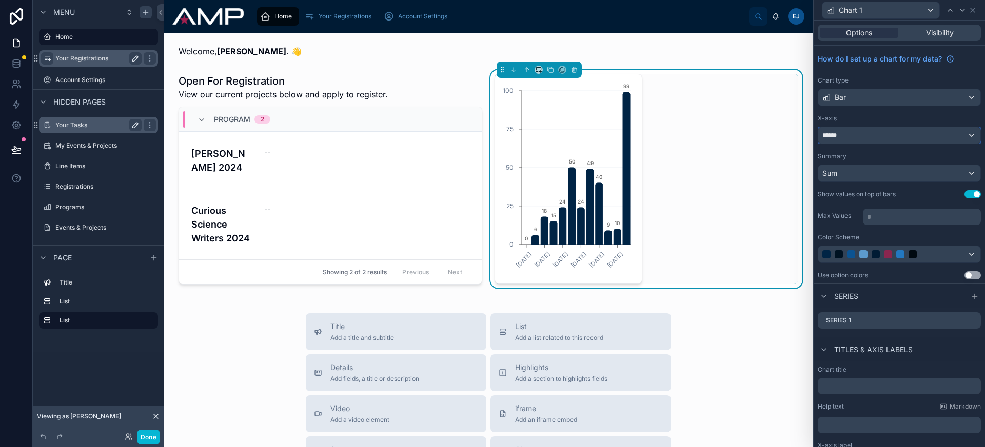
click at [870, 139] on div "******" at bounding box center [899, 135] width 162 height 16
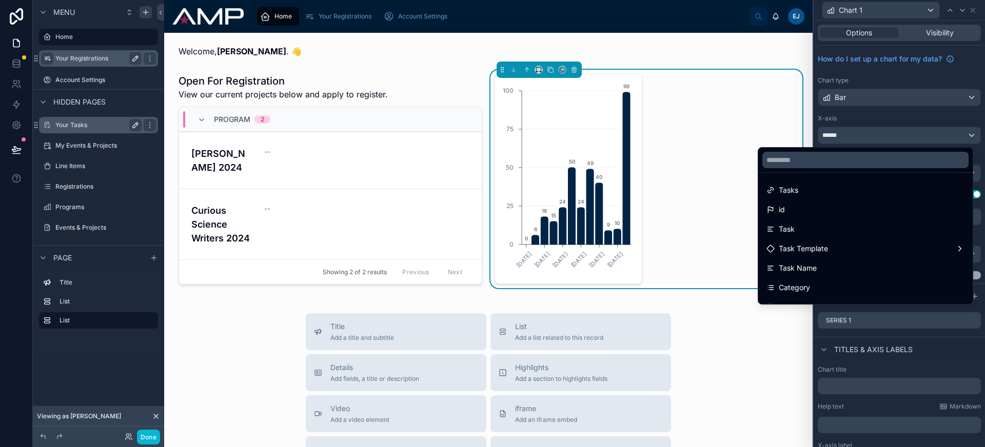
click at [870, 139] on div at bounding box center [899, 223] width 171 height 447
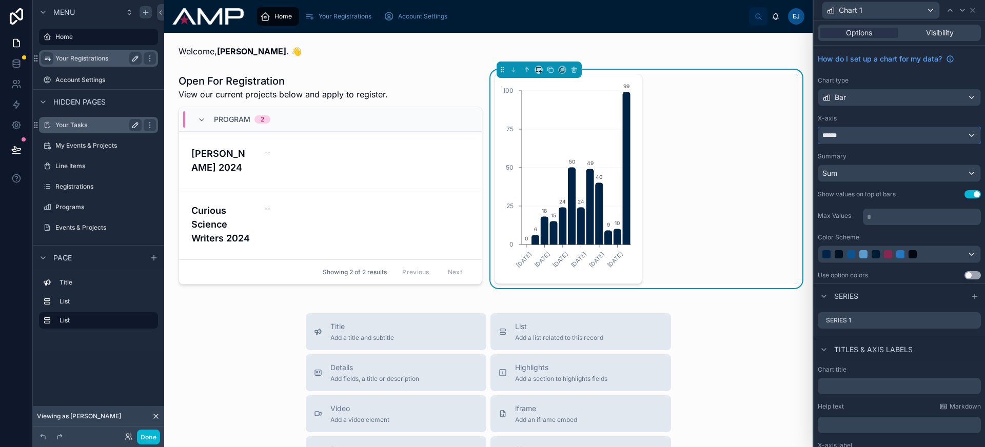
click at [870, 139] on div "******" at bounding box center [899, 135] width 162 height 16
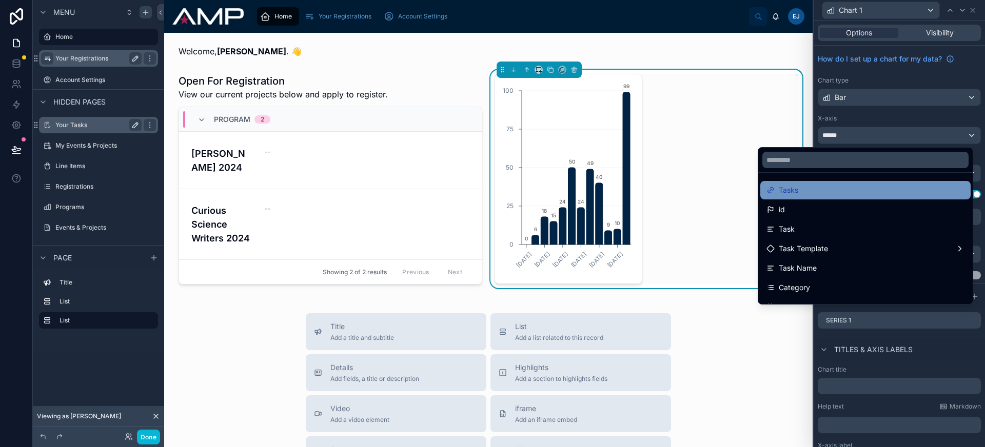
click at [833, 188] on div "Tasks" at bounding box center [866, 190] width 198 height 12
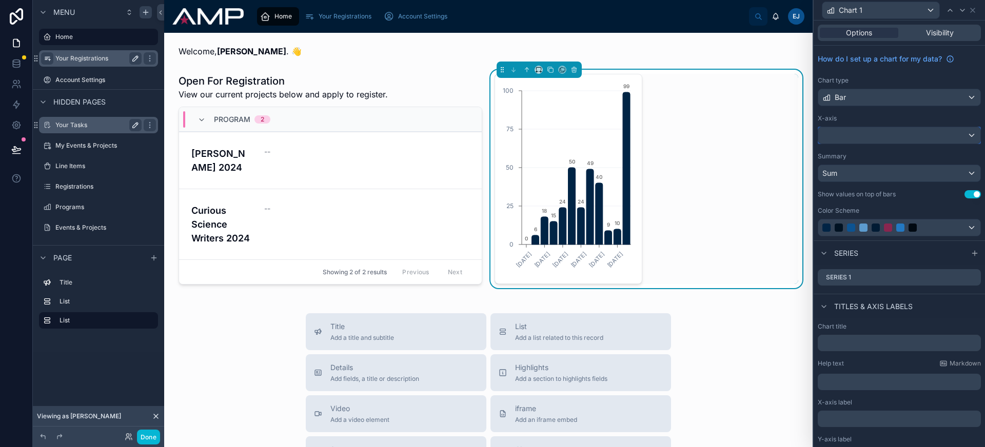
click at [853, 130] on div at bounding box center [899, 135] width 162 height 16
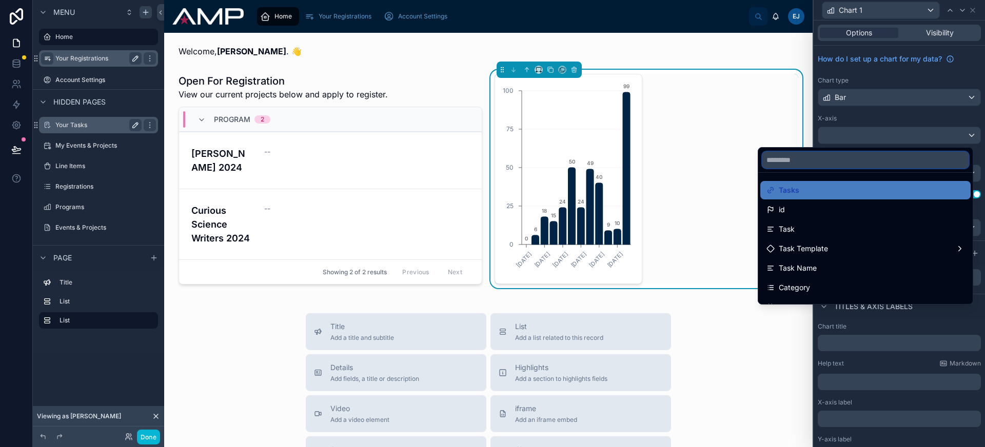
click at [835, 165] on input "text" at bounding box center [865, 160] width 206 height 16
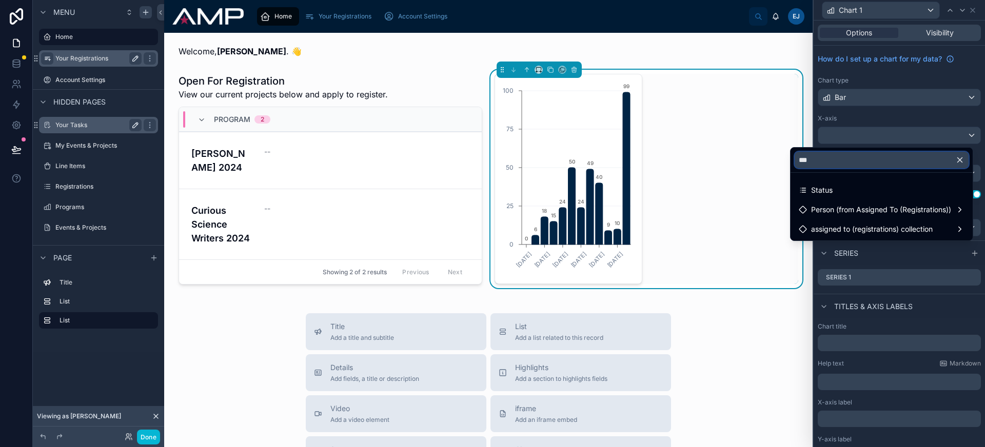
type input "****"
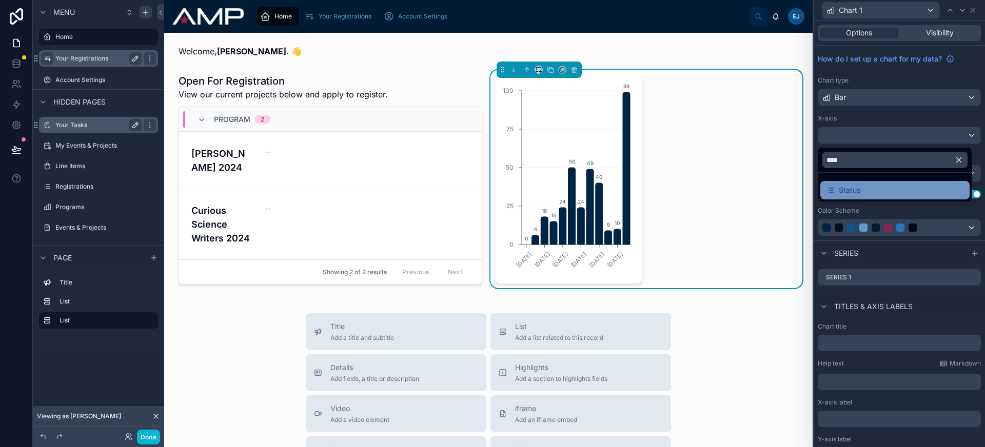
click at [836, 192] on div "Status" at bounding box center [844, 190] width 34 height 12
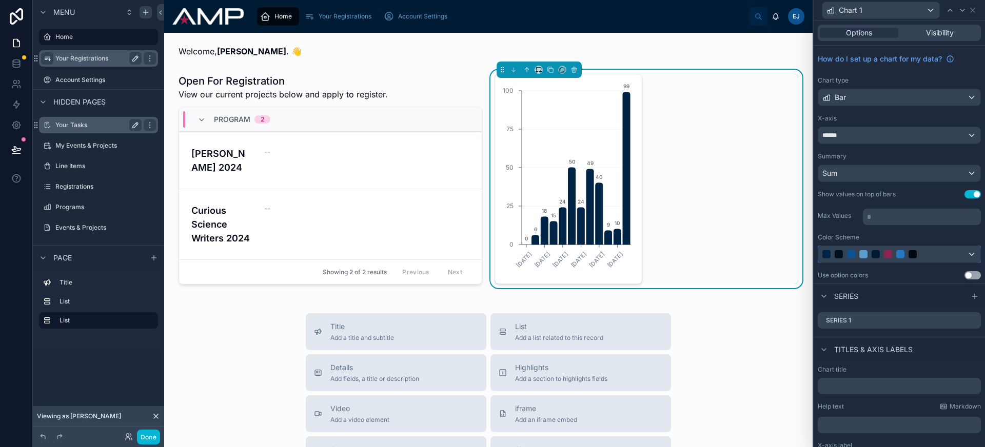
click at [926, 260] on div at bounding box center [899, 254] width 162 height 16
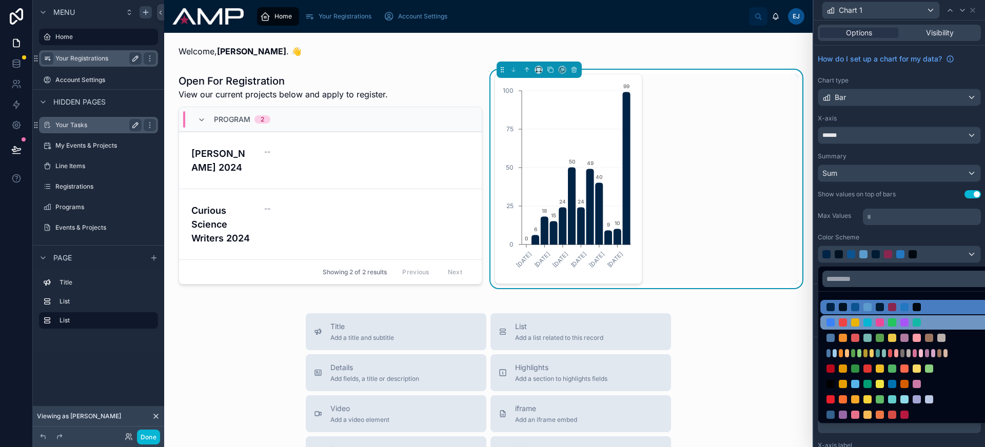
click at [908, 319] on div at bounding box center [904, 323] width 8 height 8
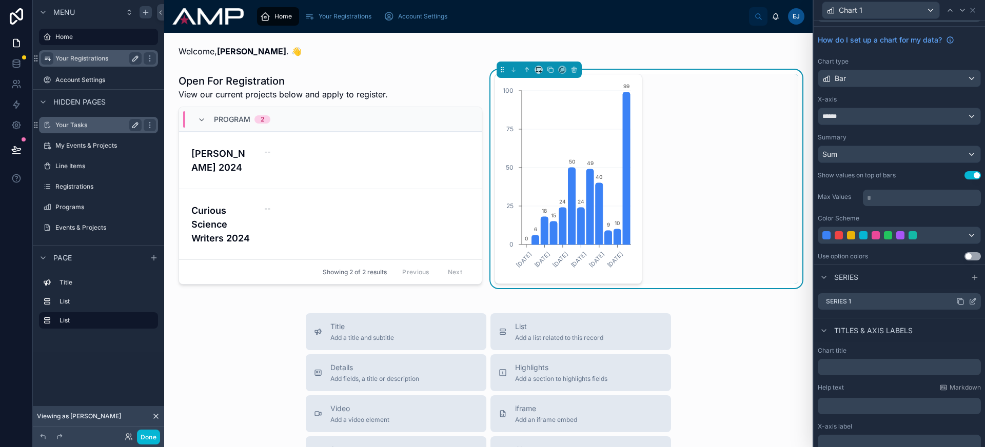
scroll to position [19, 0]
click at [969, 301] on icon at bounding box center [973, 301] width 8 height 8
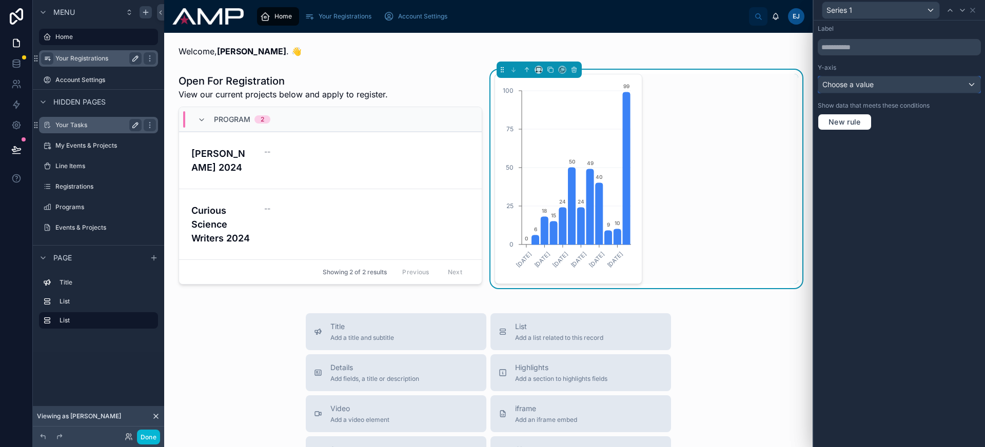
click at [882, 89] on div "Choose a value" at bounding box center [899, 84] width 162 height 16
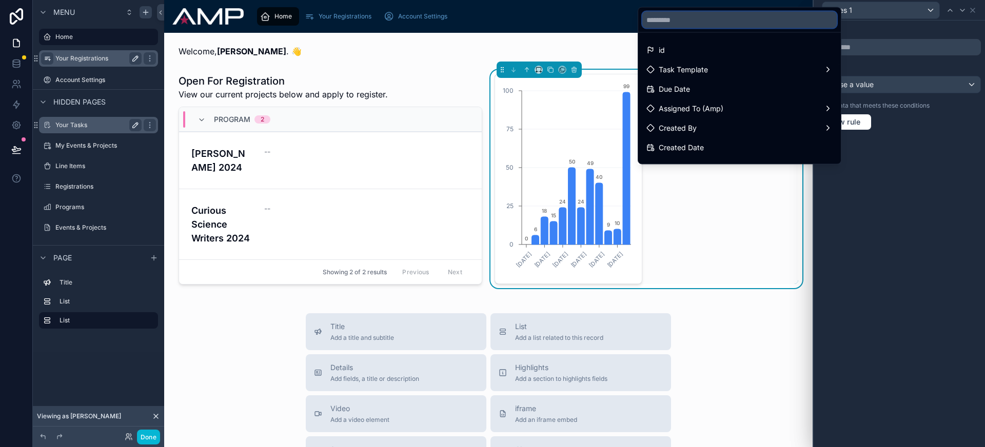
click at [722, 25] on input "text" at bounding box center [739, 20] width 194 height 16
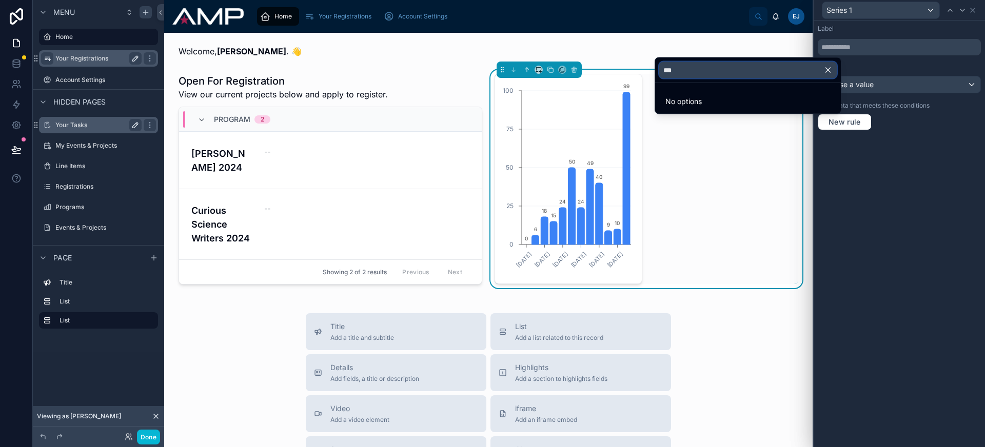
type input "****"
click at [716, 71] on input "****" at bounding box center [748, 70] width 178 height 16
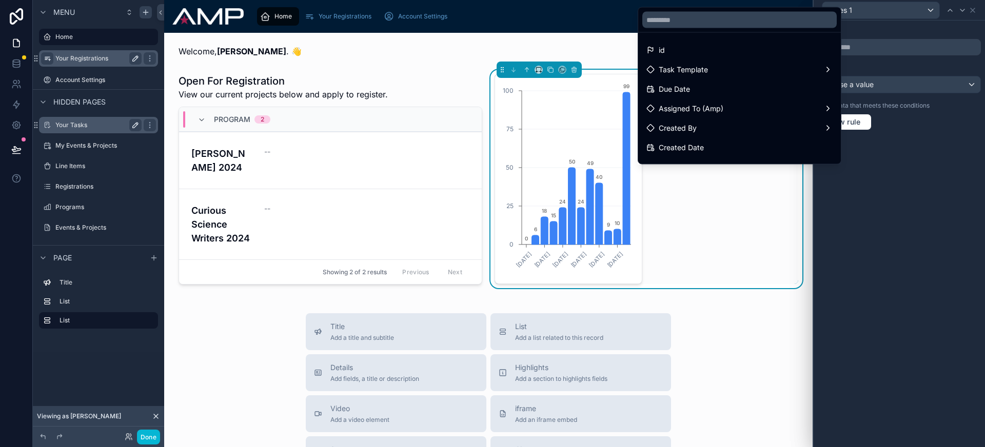
click at [927, 61] on div at bounding box center [899, 223] width 171 height 447
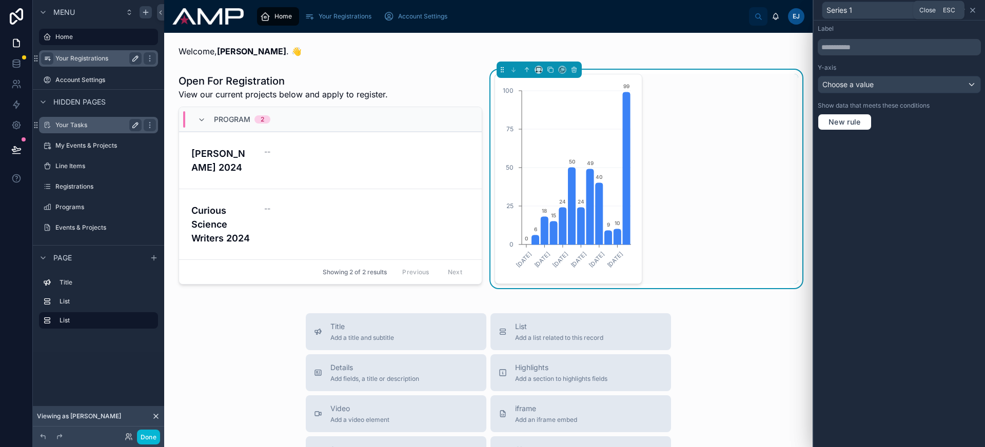
click at [974, 10] on icon at bounding box center [973, 10] width 8 height 8
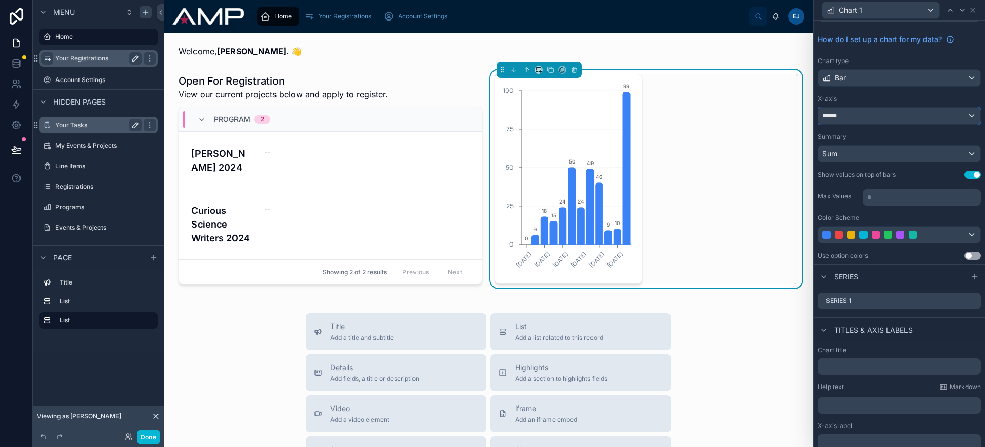
click at [872, 117] on div "******" at bounding box center [899, 116] width 162 height 16
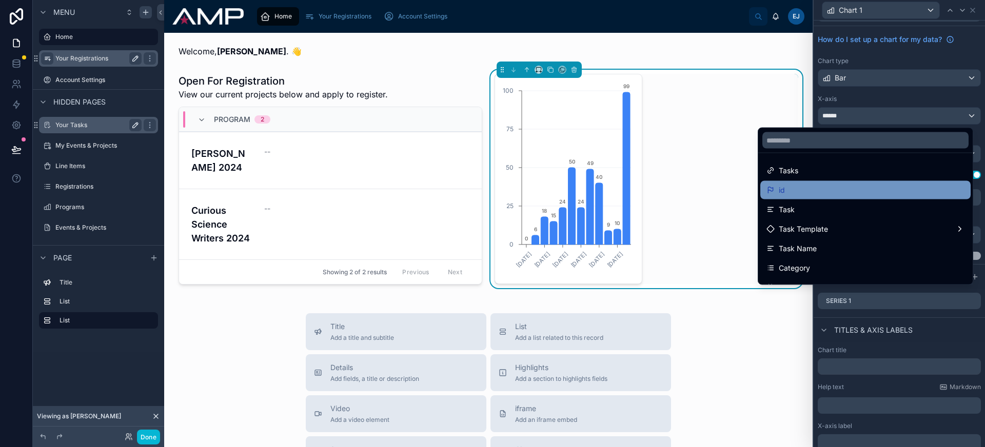
click at [830, 191] on div "id" at bounding box center [866, 190] width 198 height 12
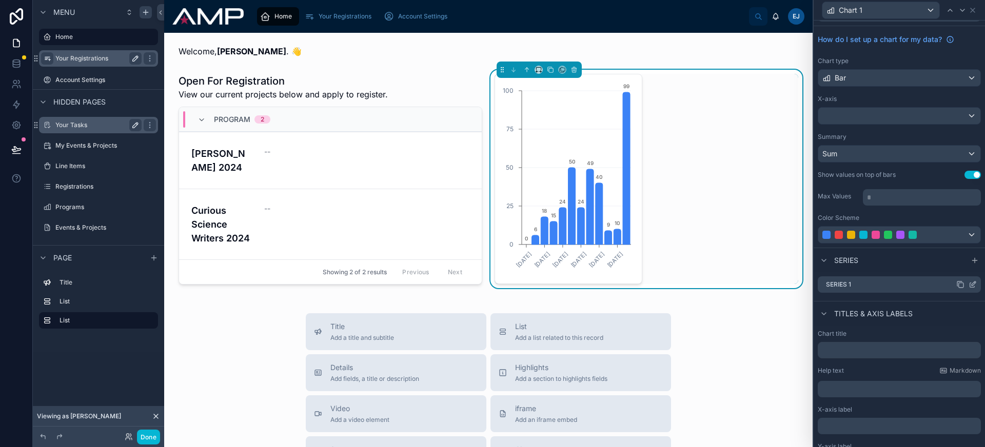
click at [969, 286] on icon at bounding box center [973, 285] width 8 height 8
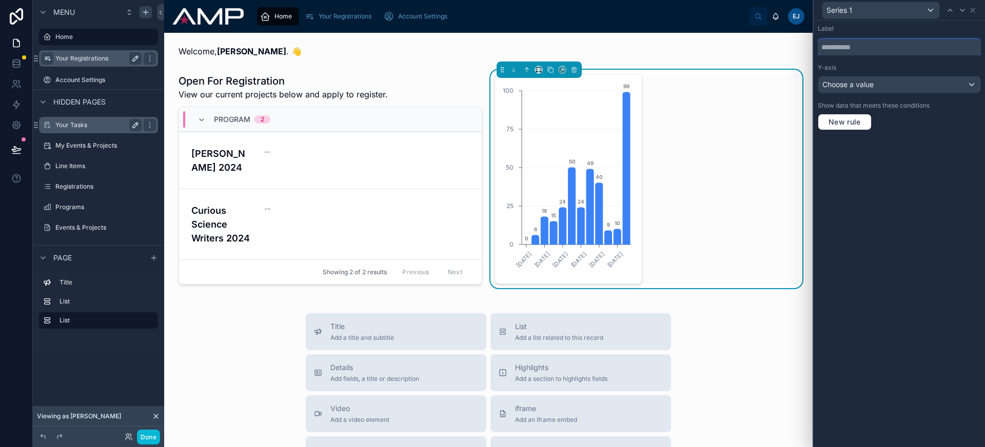
click at [884, 53] on input "text" at bounding box center [899, 47] width 163 height 16
click at [886, 86] on div "Choose a value" at bounding box center [899, 84] width 162 height 16
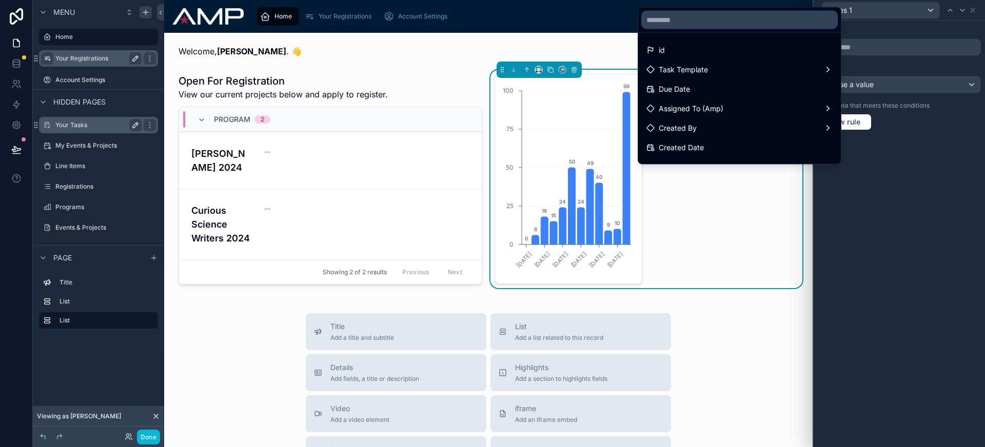
click at [734, 18] on input "text" at bounding box center [739, 20] width 194 height 16
type input "****"
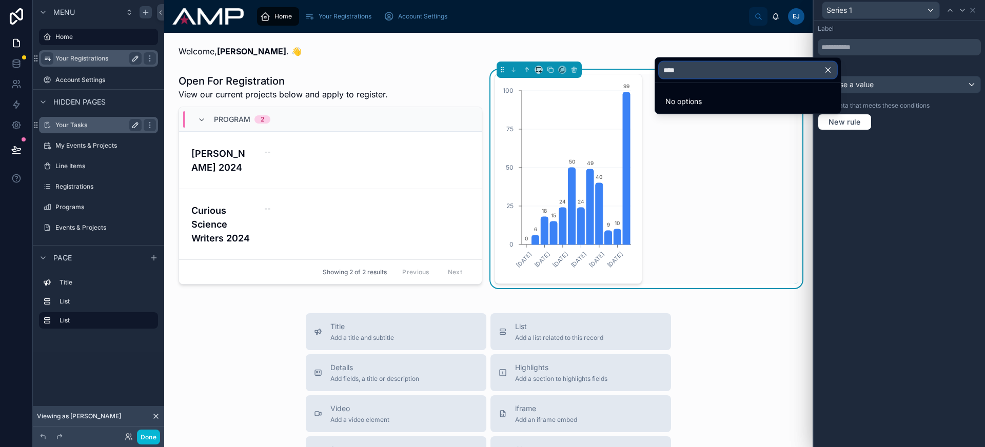
click at [711, 73] on input "****" at bounding box center [748, 70] width 178 height 16
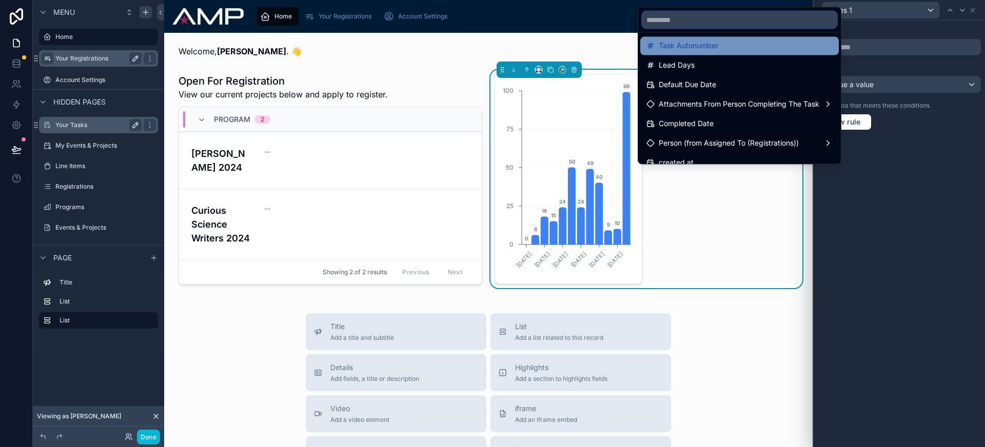
scroll to position [100, 0]
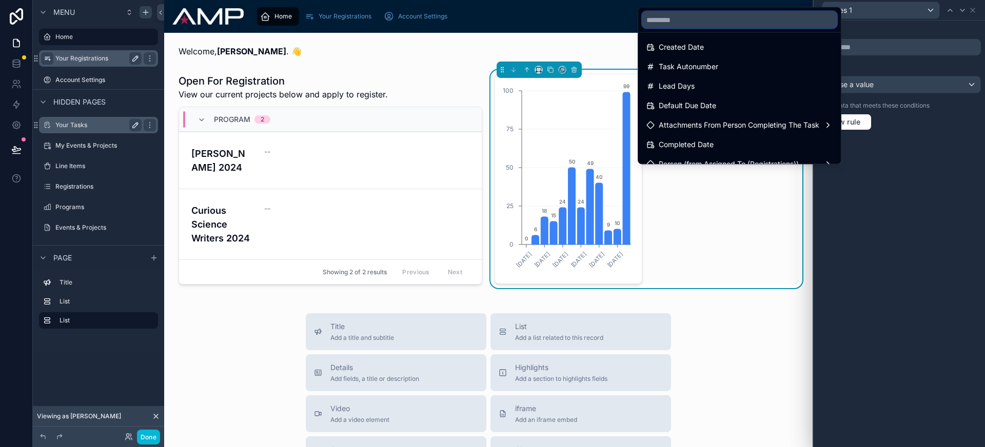
click at [684, 17] on input "text" at bounding box center [739, 20] width 194 height 16
type input "***"
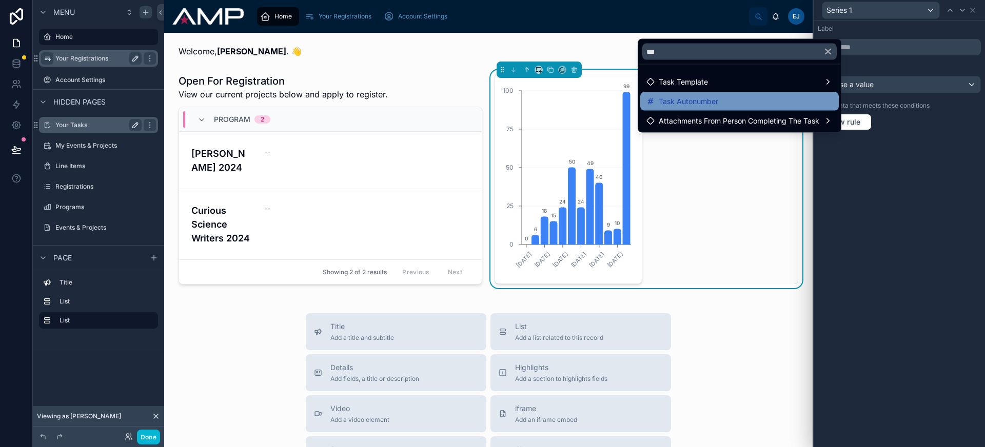
click at [689, 104] on span "Task Autonumber" at bounding box center [689, 101] width 60 height 12
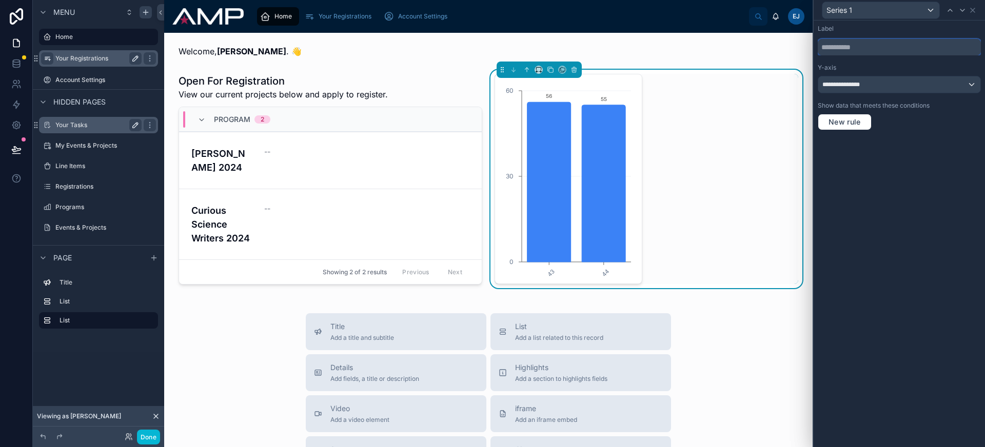
click at [859, 49] on input "text" at bounding box center [899, 47] width 163 height 16
click at [871, 84] on span "**********" at bounding box center [847, 85] width 51 height 8
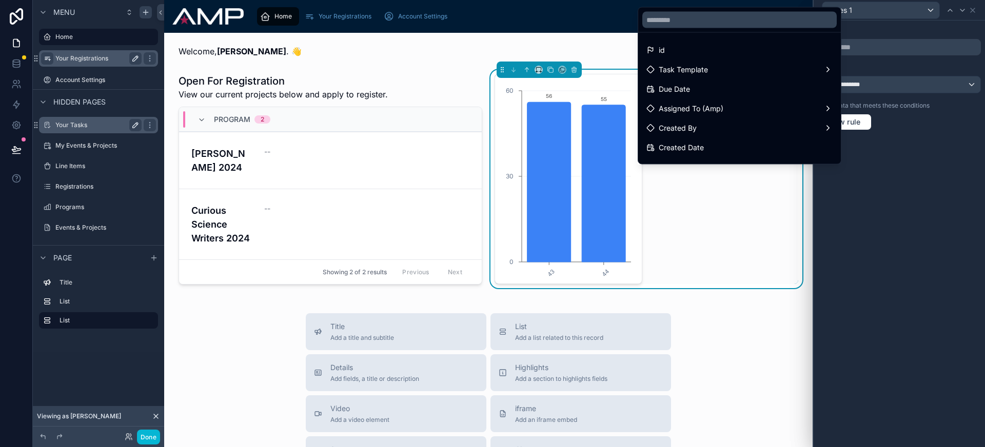
click at [871, 84] on div at bounding box center [899, 223] width 171 height 447
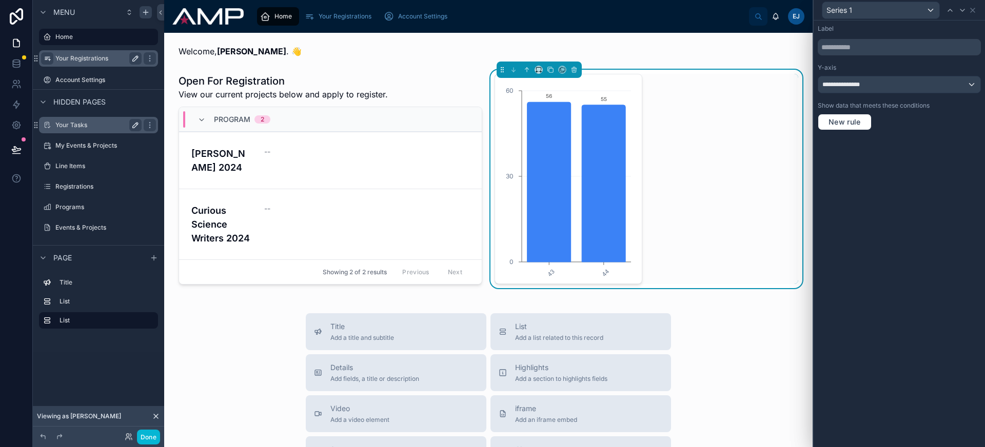
click at [975, 14] on div "Series 1" at bounding box center [899, 10] width 163 height 20
click at [974, 11] on icon at bounding box center [973, 10] width 4 height 4
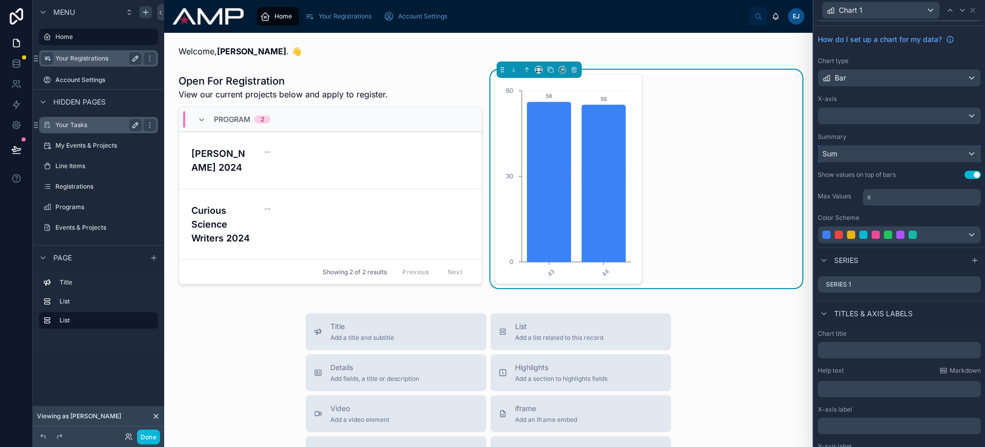
click at [872, 159] on div "Sum" at bounding box center [899, 154] width 162 height 16
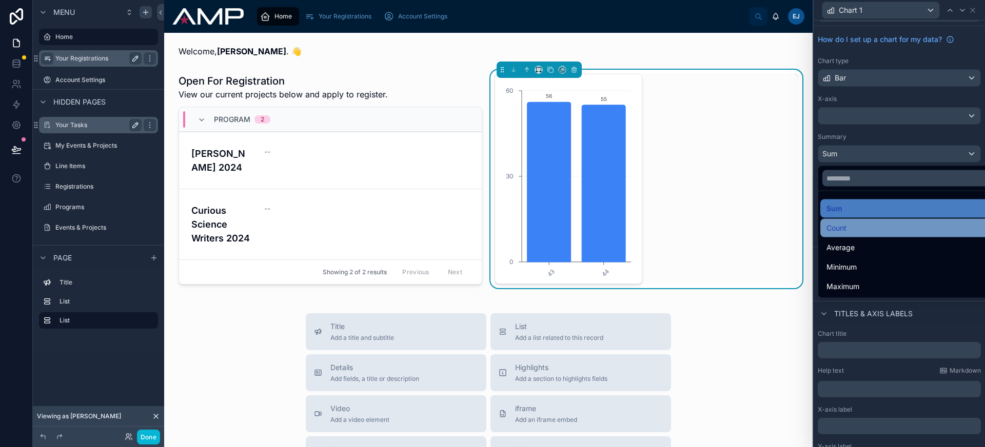
click at [874, 234] on div "Count" at bounding box center [907, 228] width 174 height 18
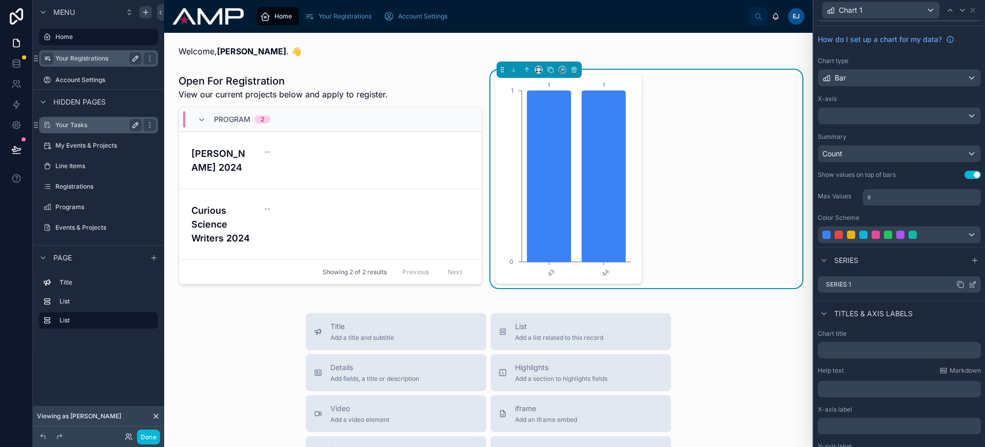
click at [969, 283] on icon at bounding box center [973, 285] width 8 height 8
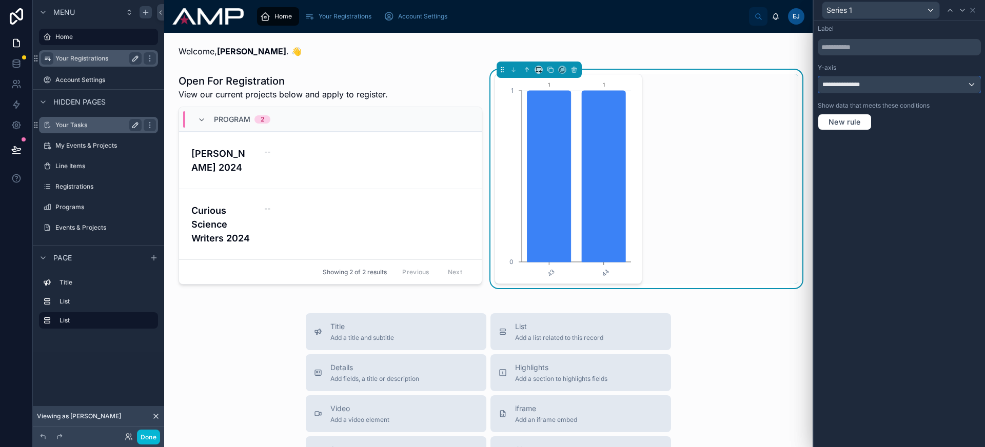
click at [884, 86] on div "**********" at bounding box center [899, 84] width 162 height 16
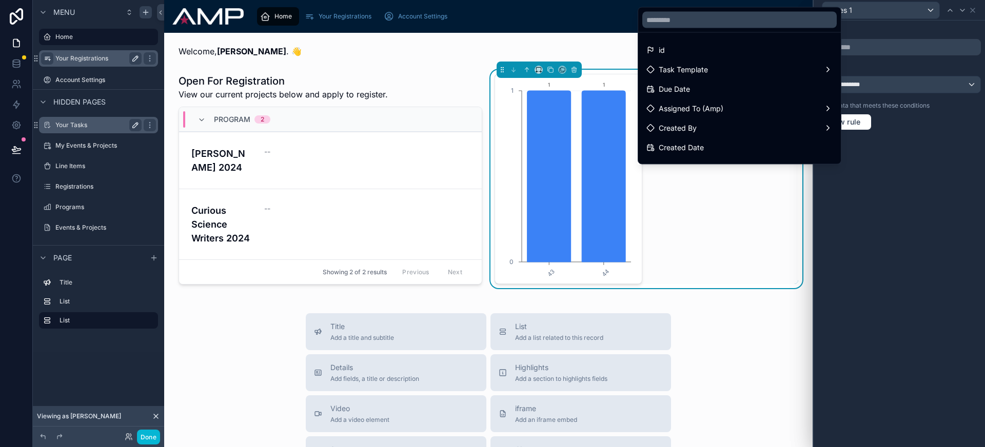
click at [691, 10] on div at bounding box center [739, 20] width 203 height 25
click at [695, 25] on input "text" at bounding box center [739, 20] width 194 height 16
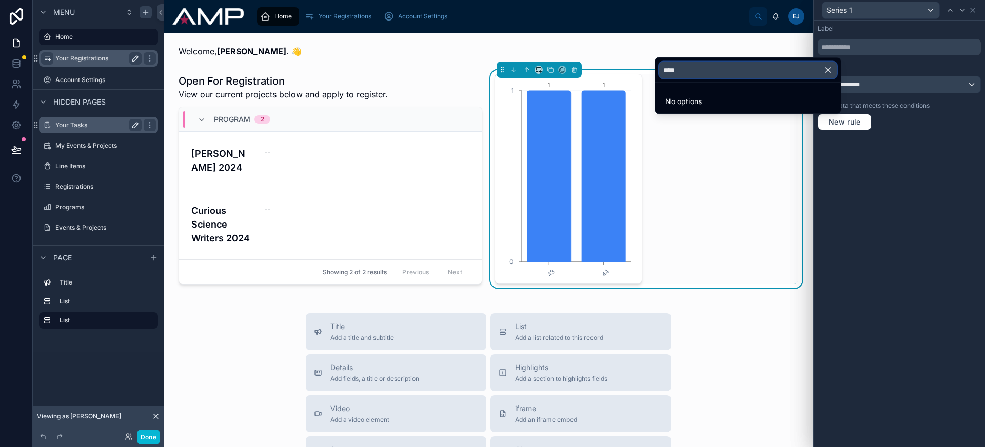
type input "****"
click at [871, 46] on div at bounding box center [899, 223] width 171 height 447
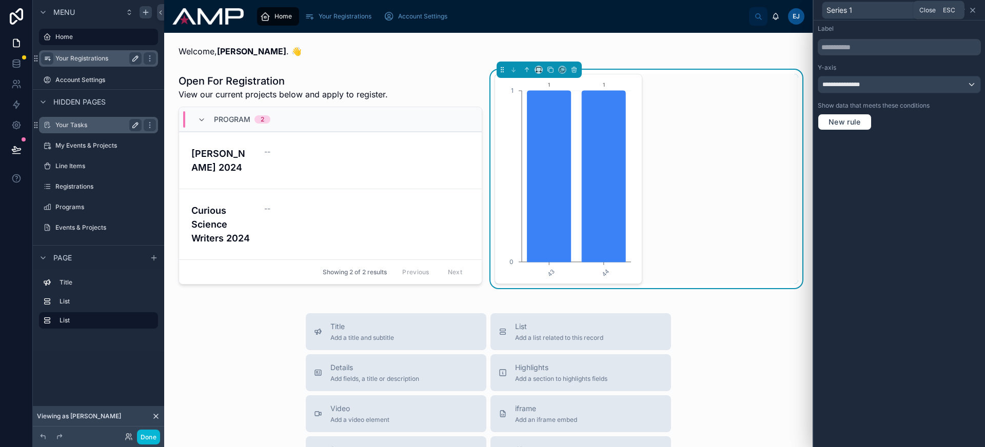
click at [972, 11] on icon at bounding box center [973, 10] width 8 height 8
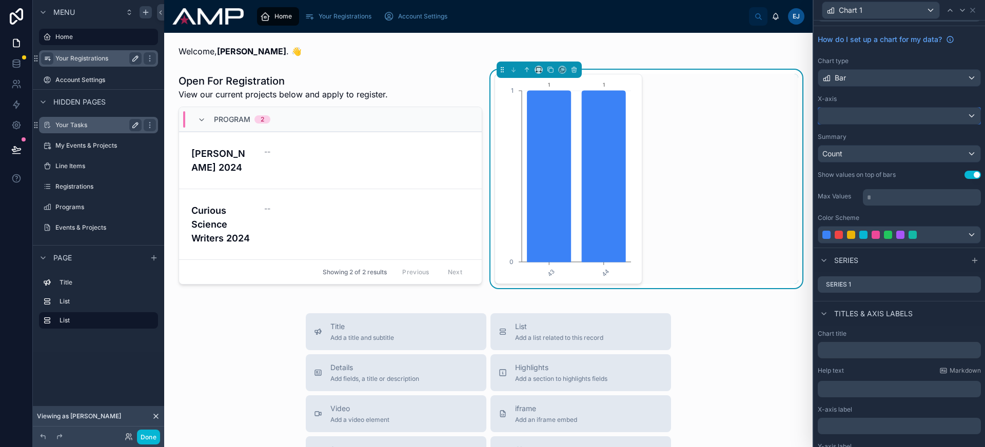
click at [871, 113] on div at bounding box center [899, 116] width 162 height 16
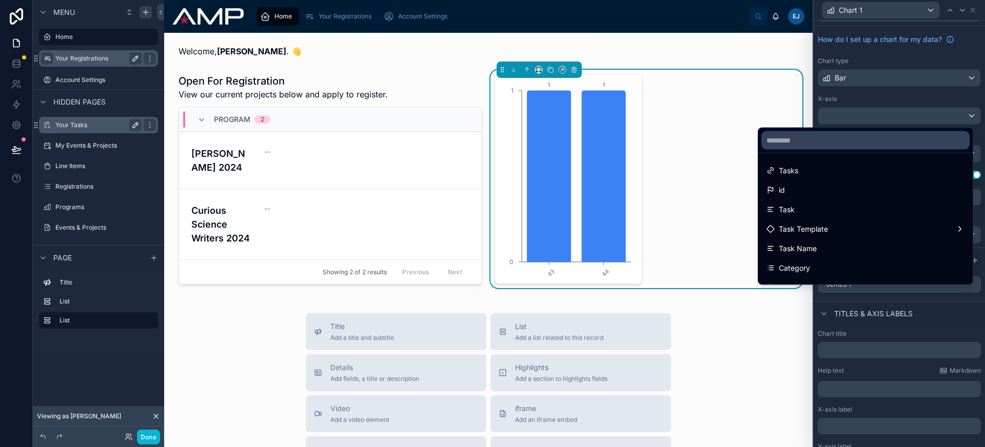
click at [841, 146] on input "text" at bounding box center [865, 140] width 206 height 16
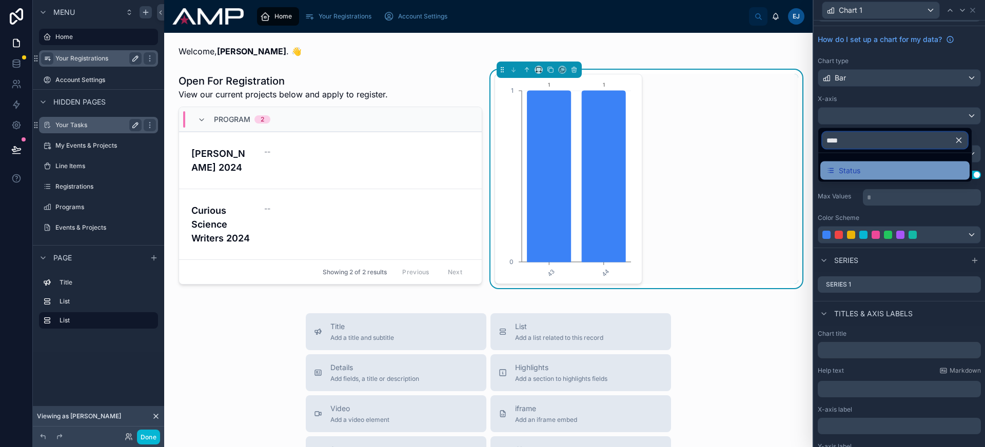
type input "****"
click at [849, 173] on span "Status" at bounding box center [850, 171] width 22 height 12
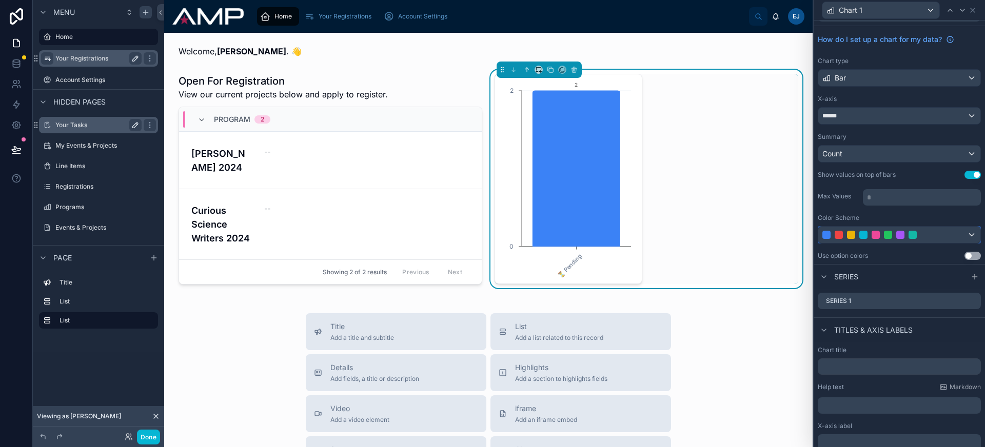
click at [928, 232] on div at bounding box center [887, 235] width 131 height 8
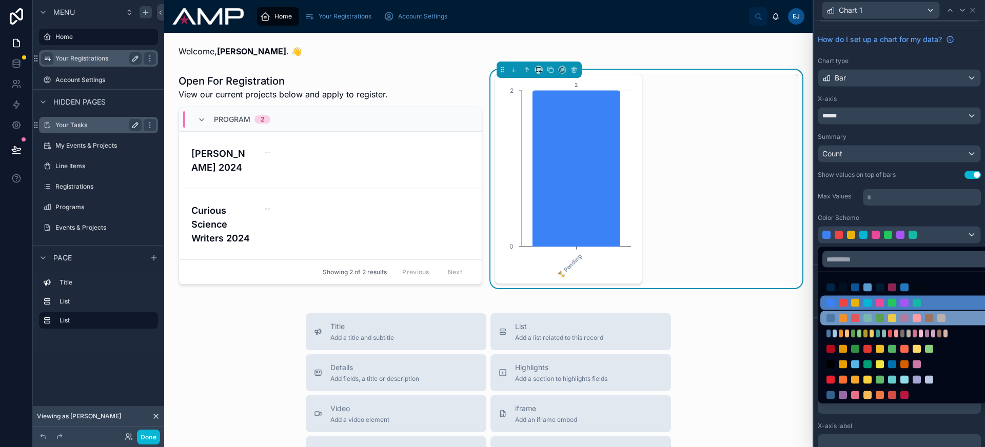
click at [893, 320] on div at bounding box center [892, 319] width 8 height 8
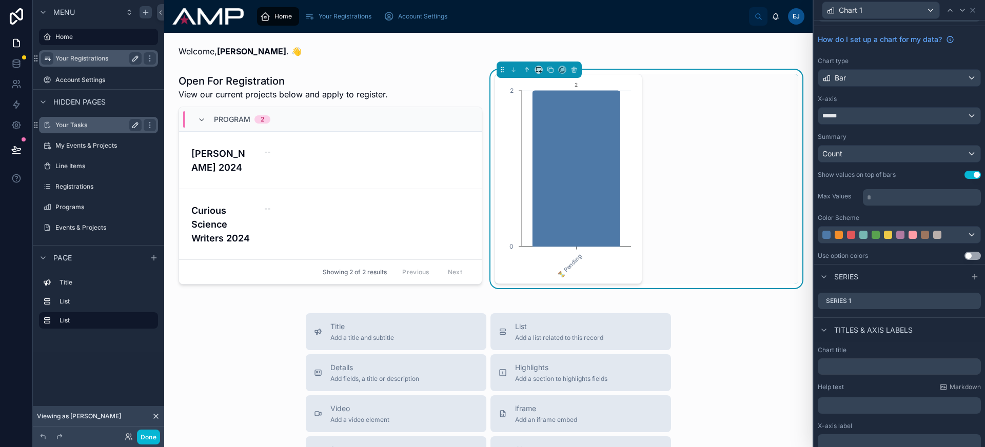
click at [902, 243] on div "How do I set up a chart for my data? Chart type Bar X-axis ****** Summary Count…" at bounding box center [899, 145] width 171 height 238
click at [903, 239] on div at bounding box center [900, 235] width 8 height 8
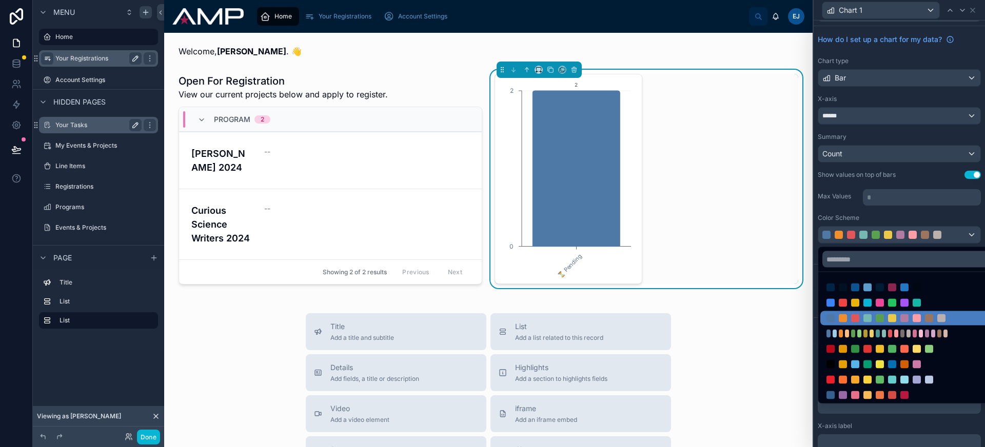
click at [895, 338] on div at bounding box center [907, 334] width 174 height 14
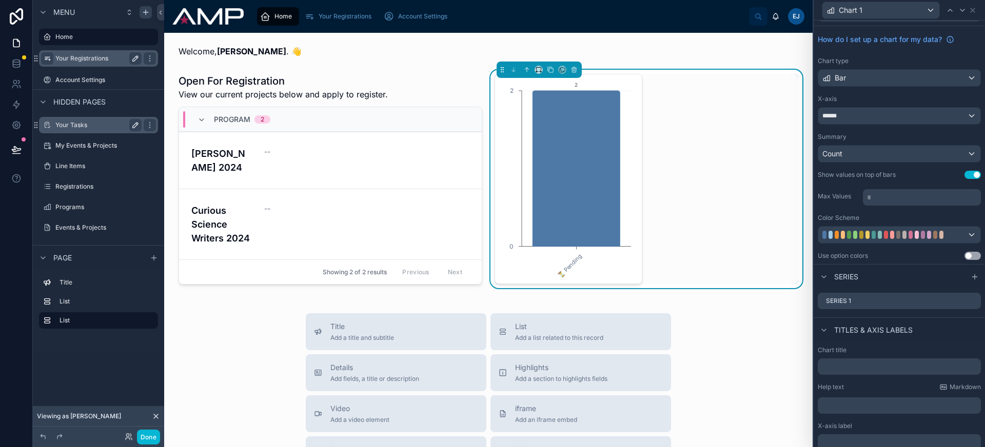
click at [965, 254] on button "Use setting" at bounding box center [973, 256] width 16 height 8
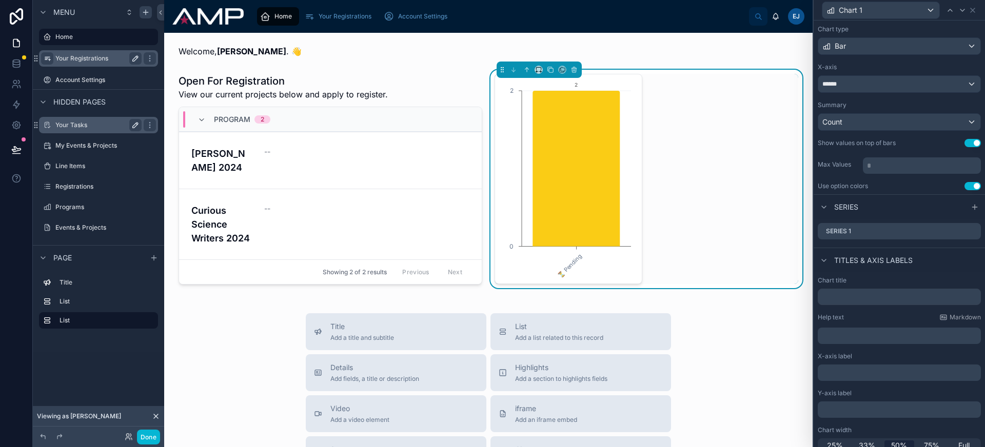
scroll to position [61, 0]
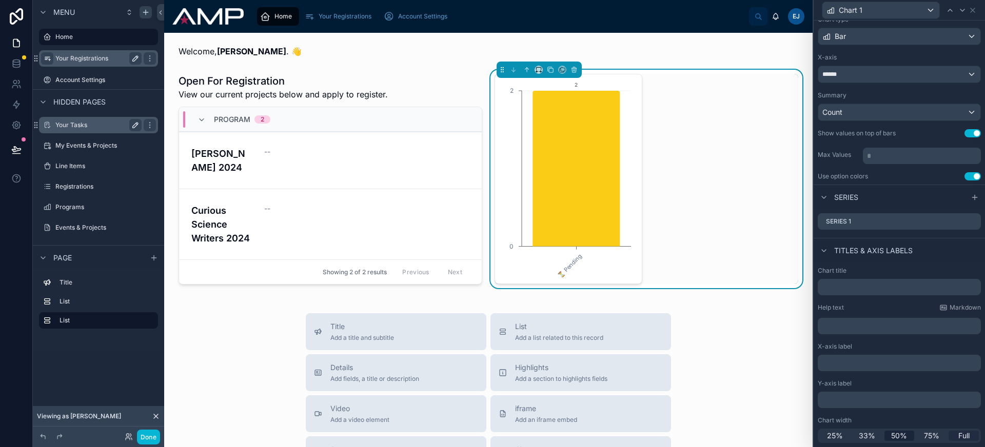
click at [958, 436] on span "Full" at bounding box center [963, 436] width 11 height 10
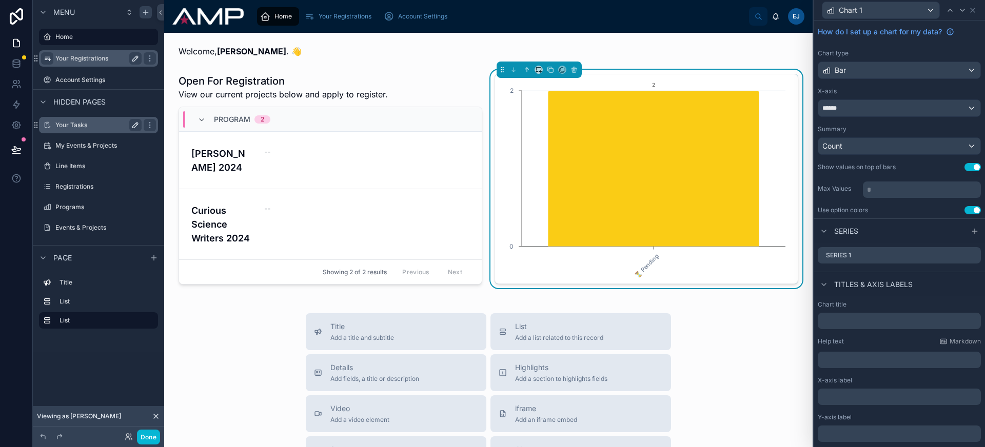
scroll to position [0, 0]
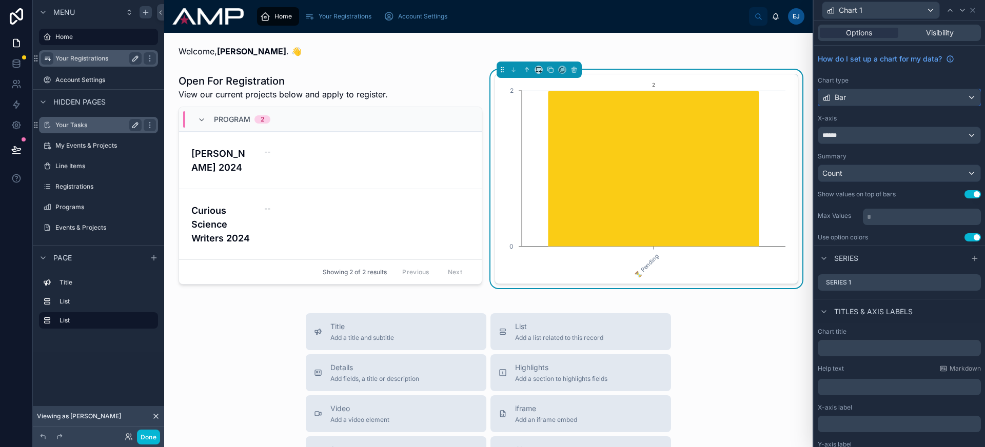
click at [865, 93] on div "Bar" at bounding box center [899, 97] width 162 height 16
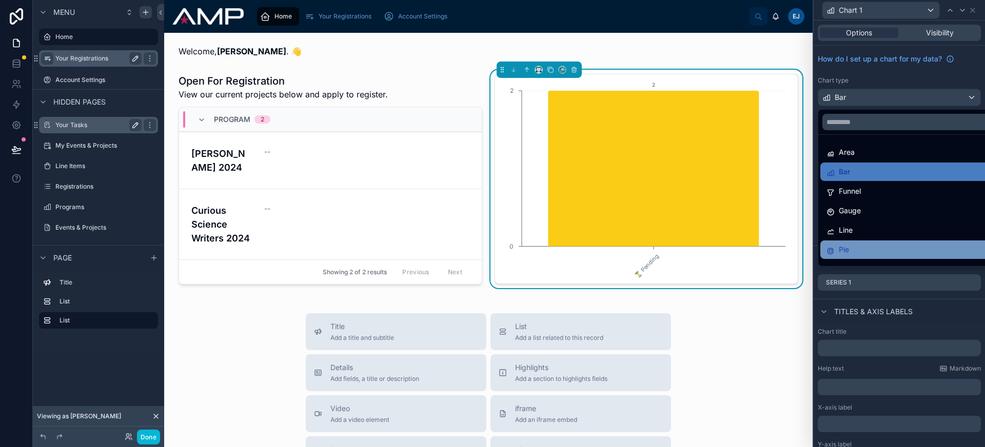
click at [852, 246] on div "Pie" at bounding box center [908, 250] width 162 height 12
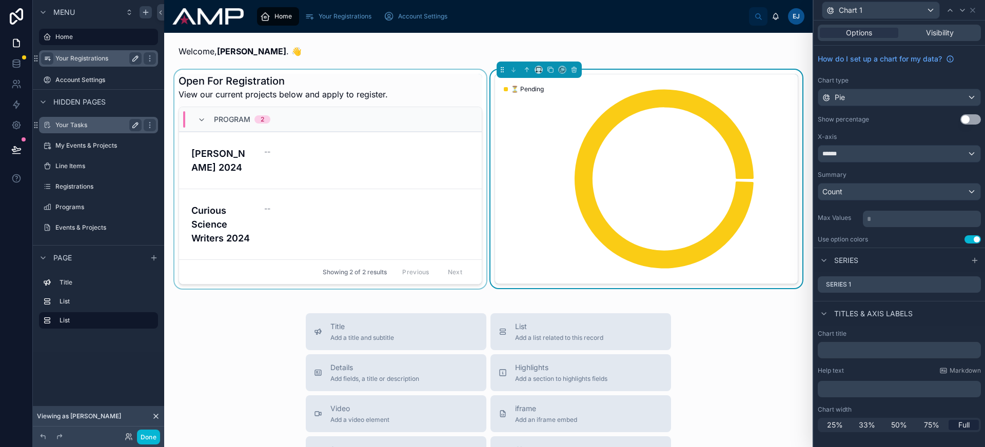
click at [381, 87] on div at bounding box center [330, 179] width 316 height 219
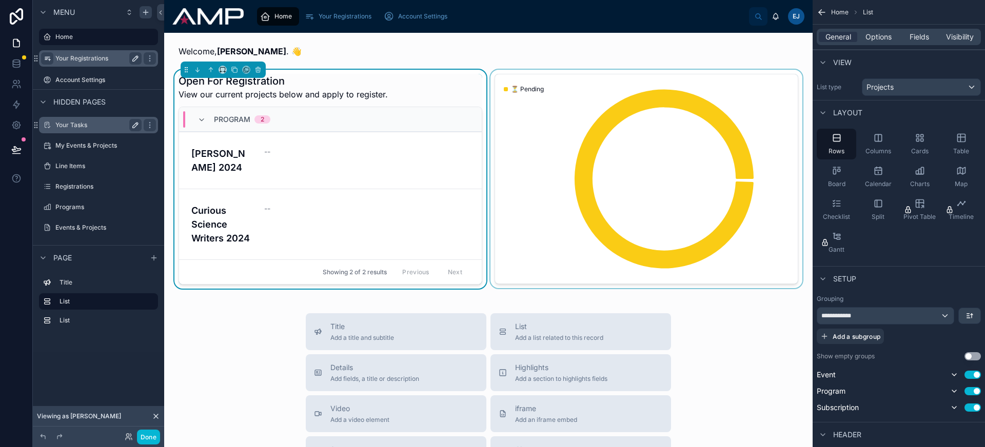
click at [527, 100] on div at bounding box center [646, 179] width 316 height 219
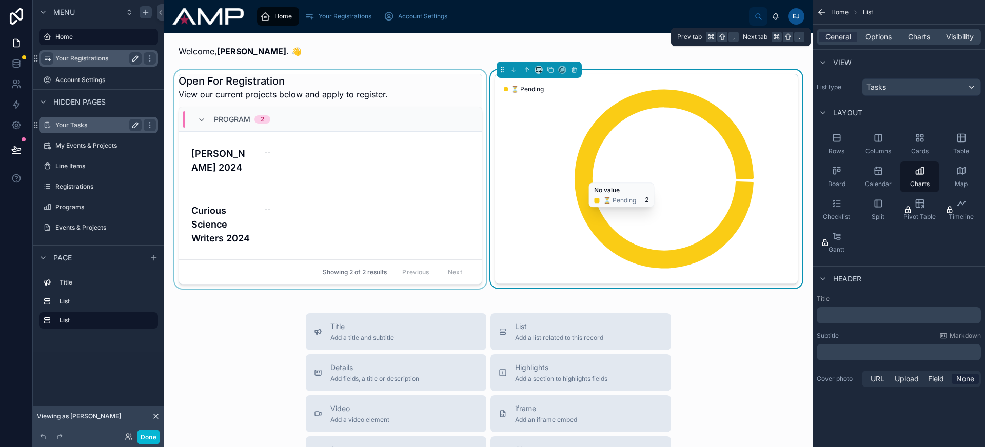
click at [873, 43] on div "General Options Charts Visibility" at bounding box center [899, 37] width 164 height 16
click at [873, 42] on span "Options" at bounding box center [879, 37] width 26 height 10
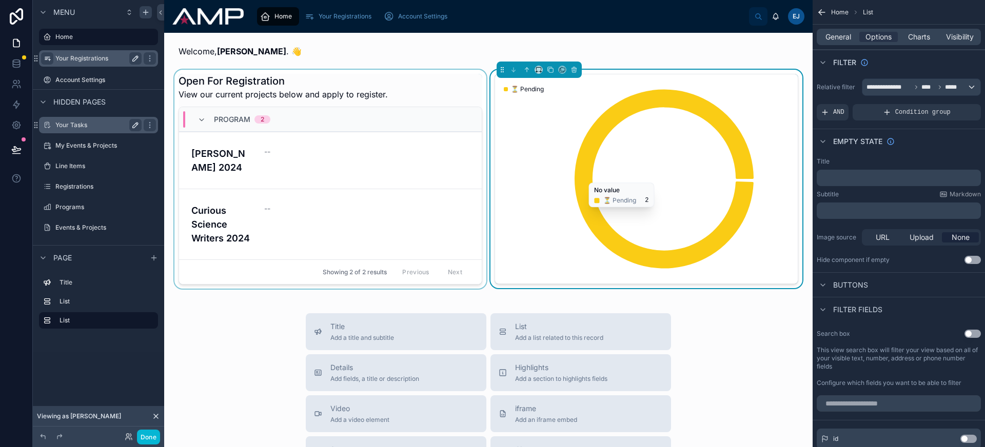
click at [849, 180] on p "﻿" at bounding box center [900, 178] width 158 height 8
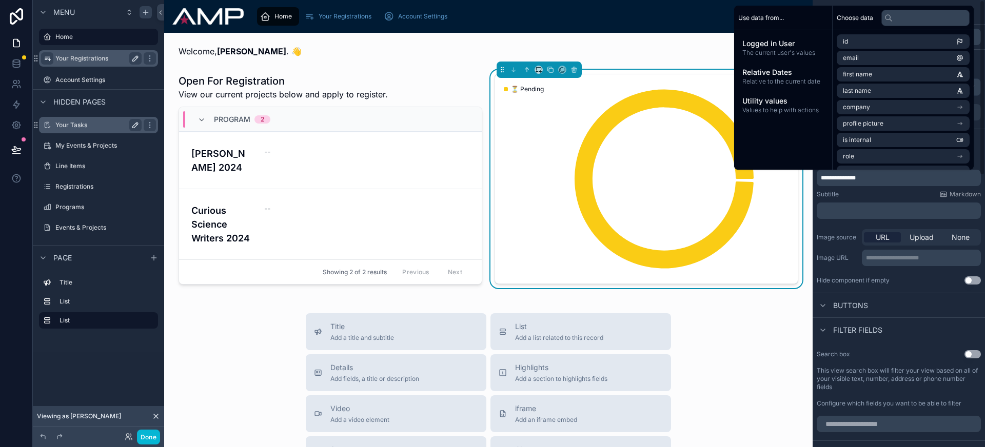
click at [880, 182] on p "**********" at bounding box center [900, 178] width 158 height 8
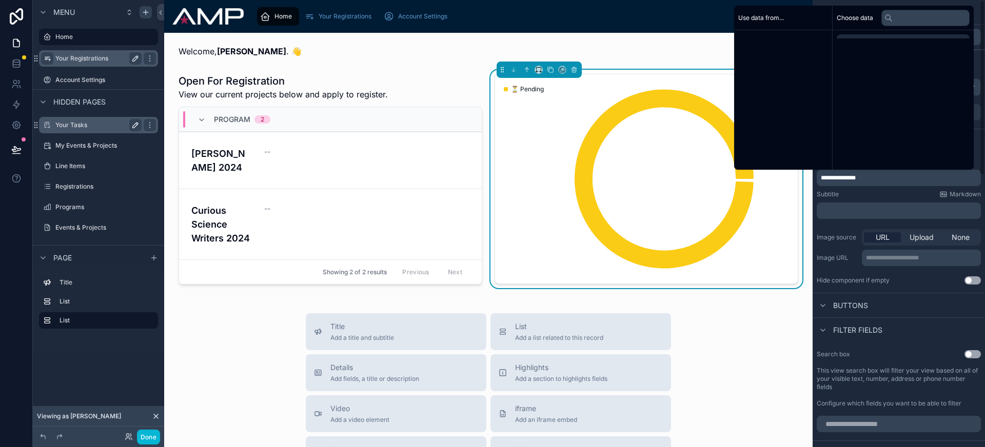
click at [880, 182] on p "**********" at bounding box center [900, 178] width 158 height 8
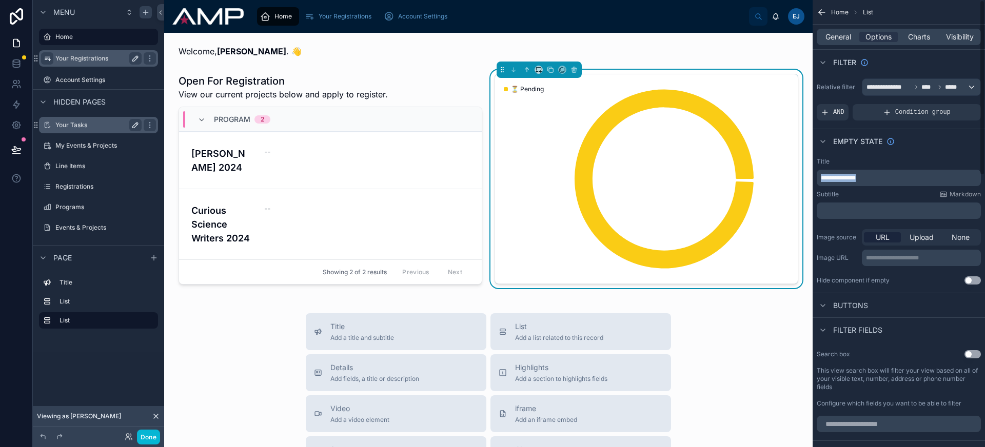
click at [880, 182] on p "**********" at bounding box center [900, 178] width 158 height 8
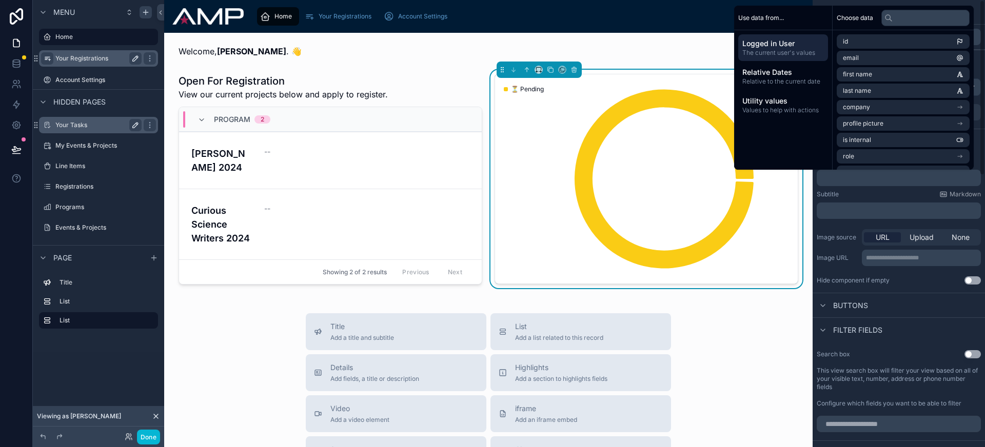
click at [891, 196] on div "Subtitle Markdown" at bounding box center [899, 194] width 164 height 8
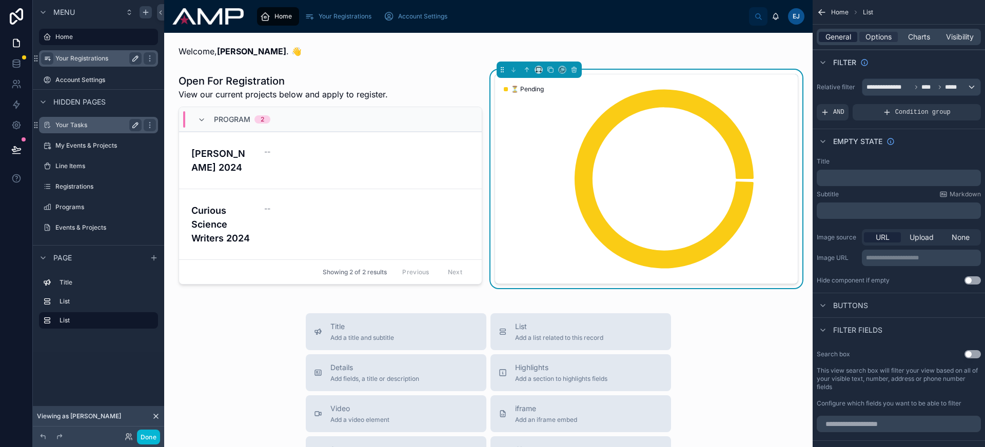
click at [845, 34] on span "General" at bounding box center [839, 37] width 26 height 10
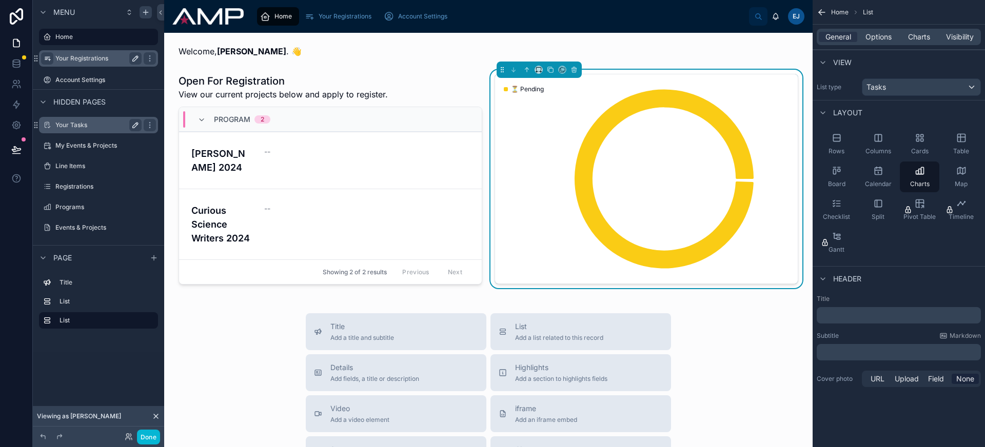
click at [856, 307] on div "﻿" at bounding box center [899, 315] width 164 height 16
click at [853, 312] on p "﻿" at bounding box center [900, 315] width 158 height 10
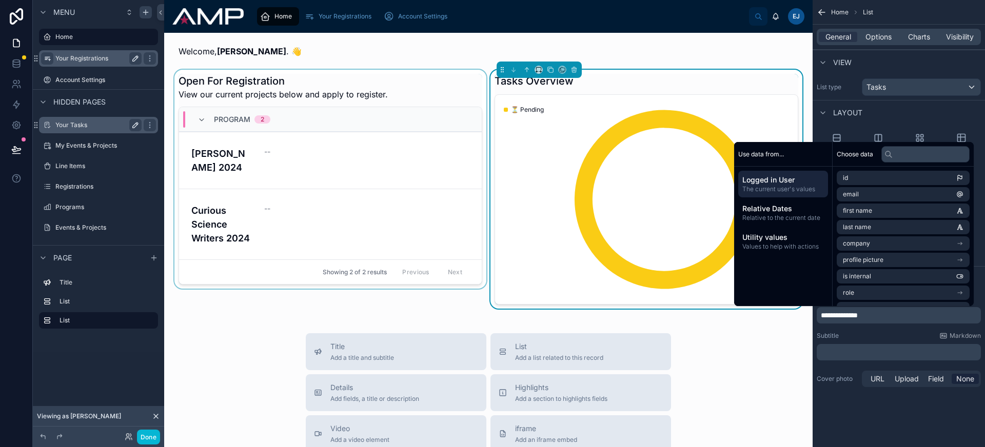
click at [446, 302] on div at bounding box center [330, 189] width 316 height 239
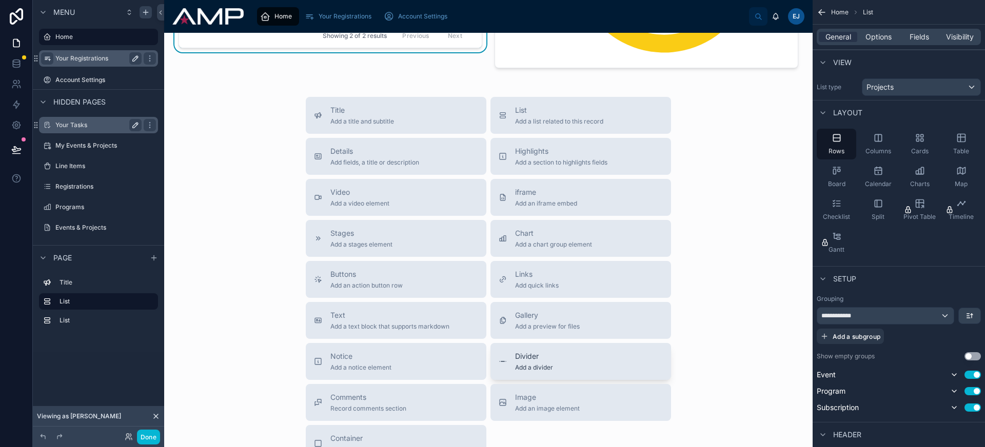
click at [553, 367] on div "Divider Add a divider" at bounding box center [581, 361] width 164 height 21
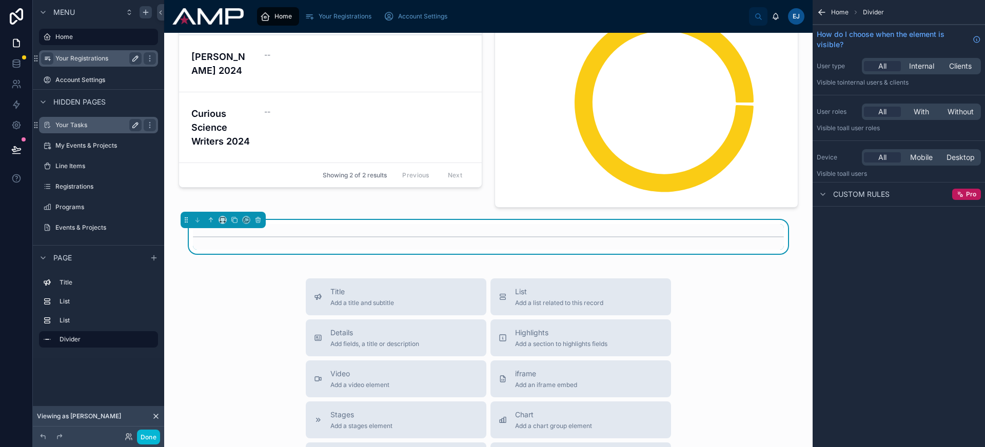
scroll to position [94, 0]
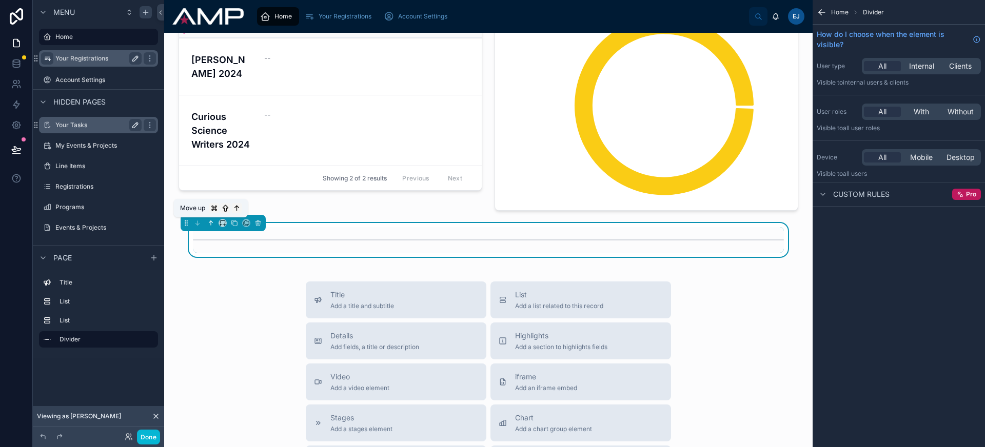
click at [212, 223] on icon at bounding box center [212, 222] width 2 height 2
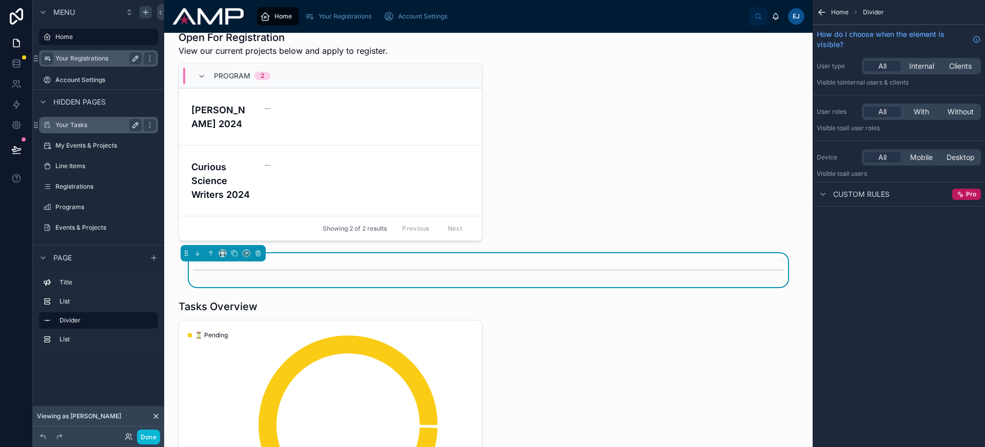
scroll to position [0, 0]
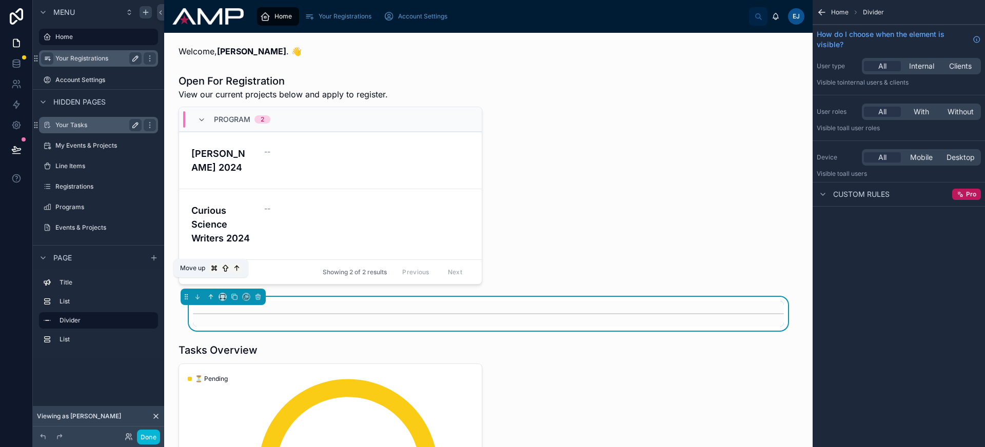
click at [210, 293] on icon at bounding box center [210, 296] width 7 height 7
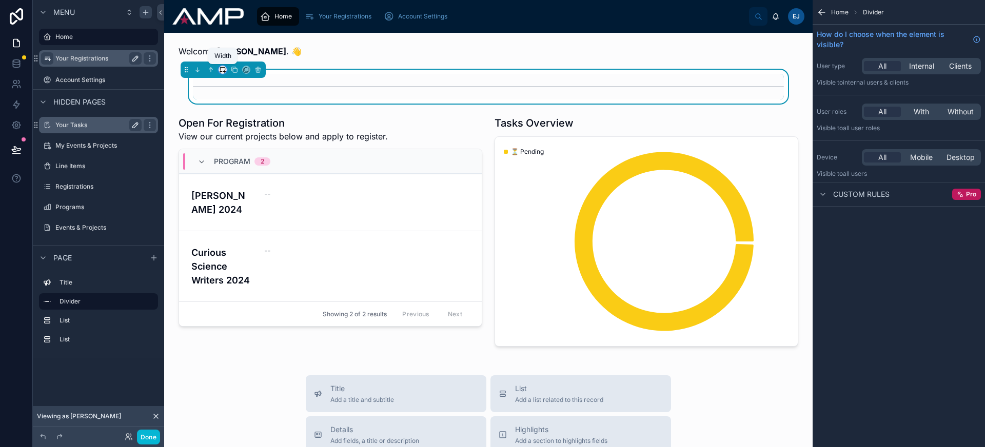
click at [223, 68] on icon at bounding box center [222, 69] width 7 height 7
click at [249, 204] on span "Full width" at bounding box center [243, 206] width 32 height 12
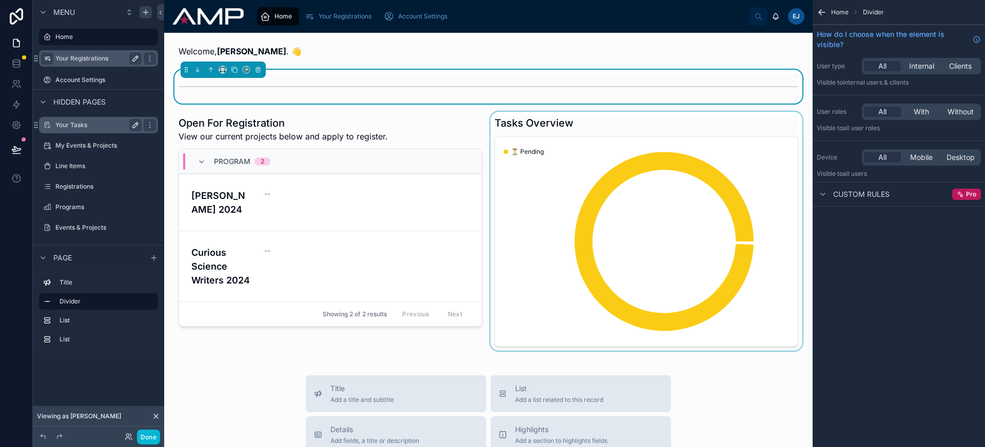
click at [601, 130] on div at bounding box center [646, 231] width 316 height 239
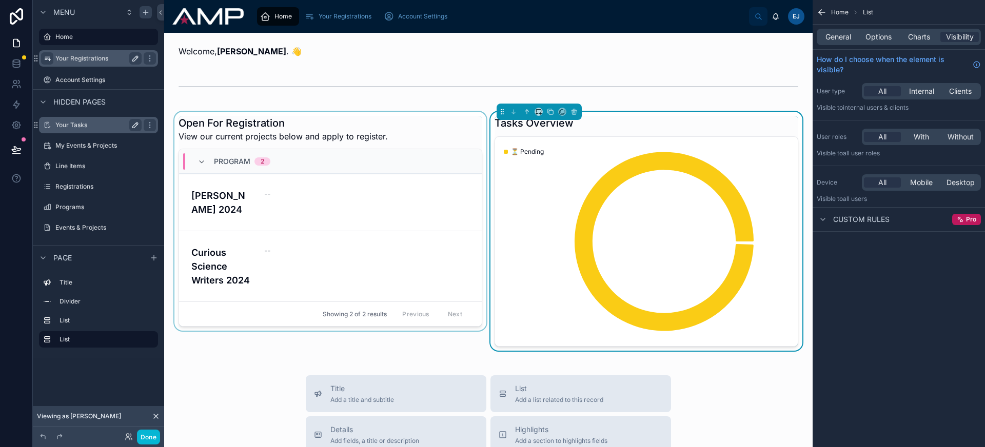
click at [452, 117] on div at bounding box center [330, 231] width 316 height 239
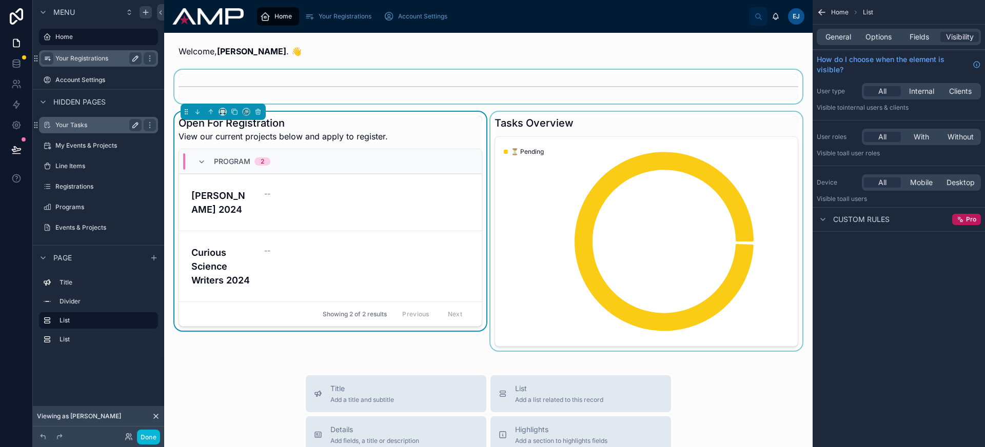
click at [360, 87] on div at bounding box center [488, 87] width 632 height 34
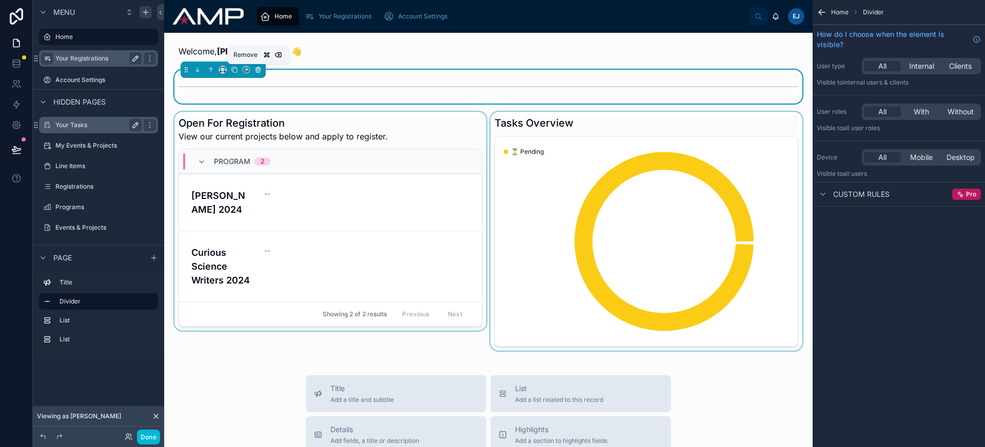
click at [257, 69] on icon at bounding box center [257, 69] width 7 height 7
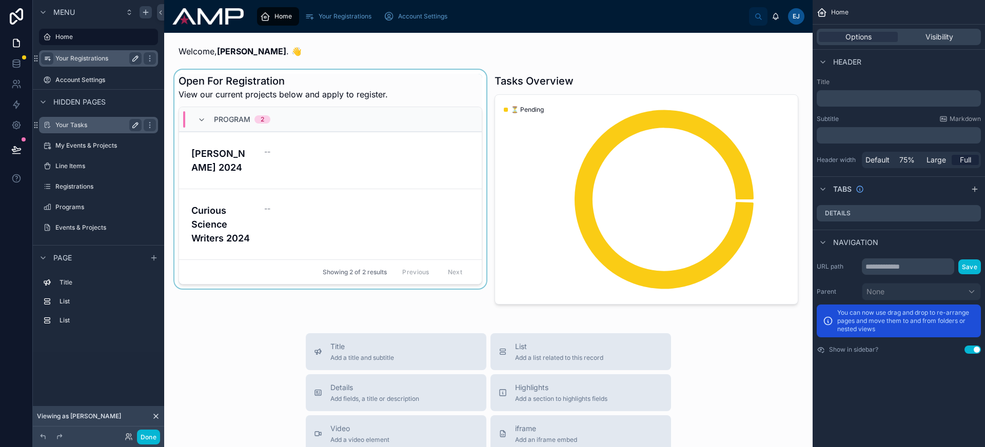
click at [368, 81] on div at bounding box center [330, 189] width 316 height 239
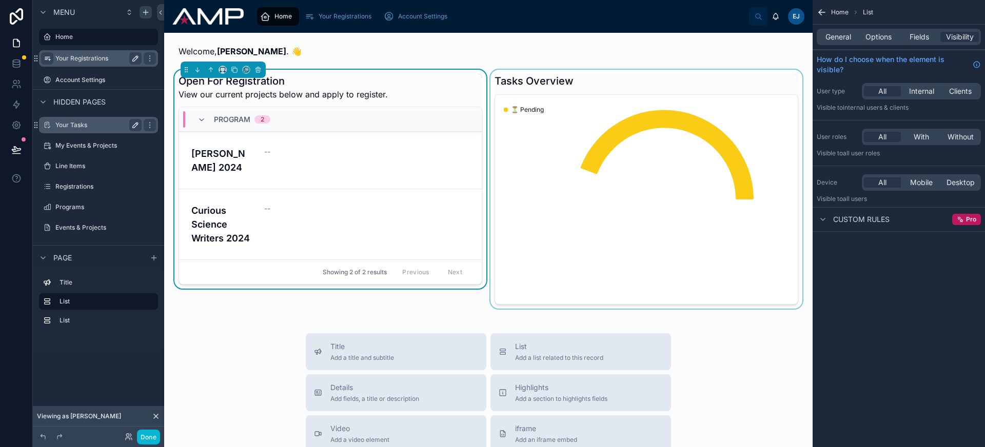
click at [536, 85] on div at bounding box center [646, 189] width 316 height 239
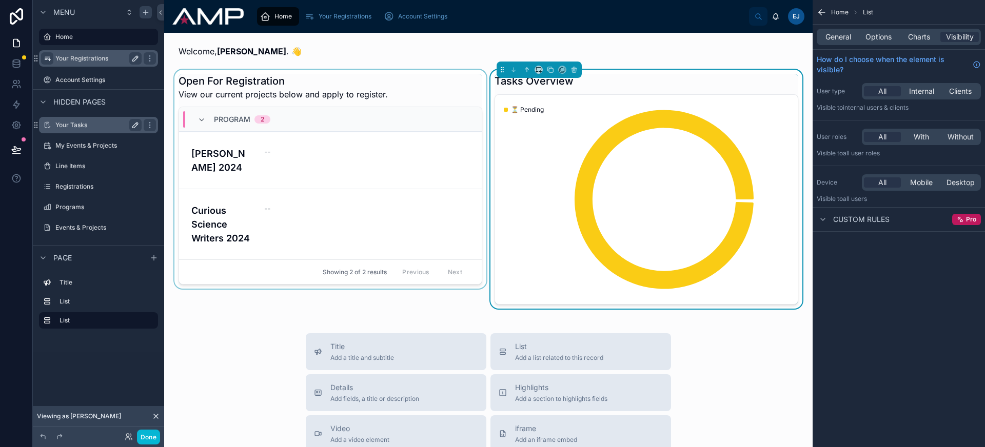
click at [304, 92] on div at bounding box center [330, 189] width 316 height 239
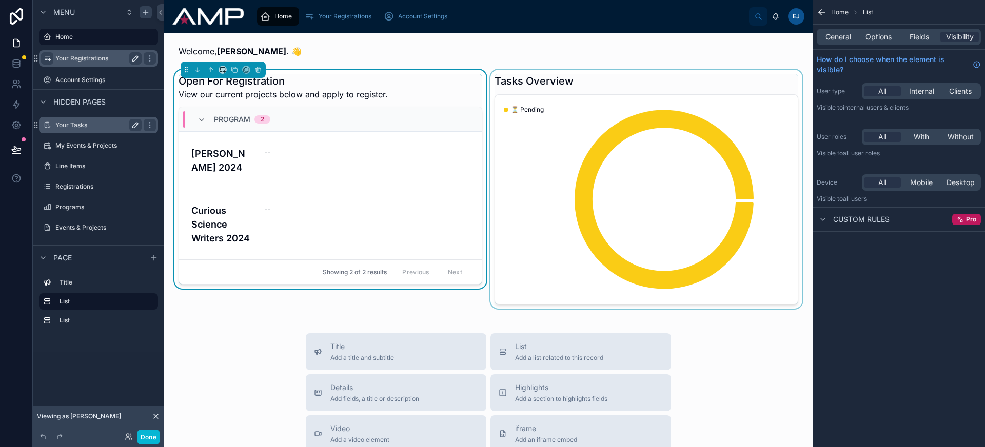
click at [274, 309] on div "Welcome, Elton . 👋 Open For Registration View our current projects below and ap…" at bounding box center [488, 407] width 649 height 748
click at [524, 80] on div at bounding box center [646, 189] width 316 height 239
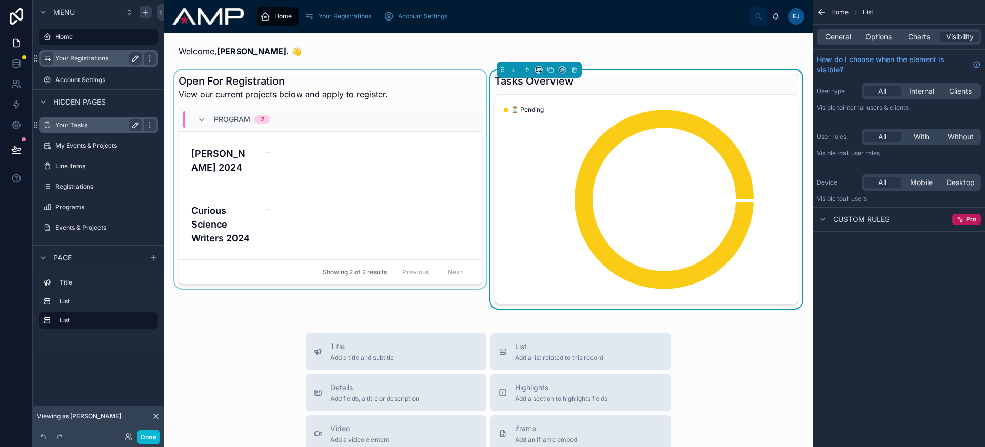
click at [367, 74] on div at bounding box center [330, 189] width 316 height 239
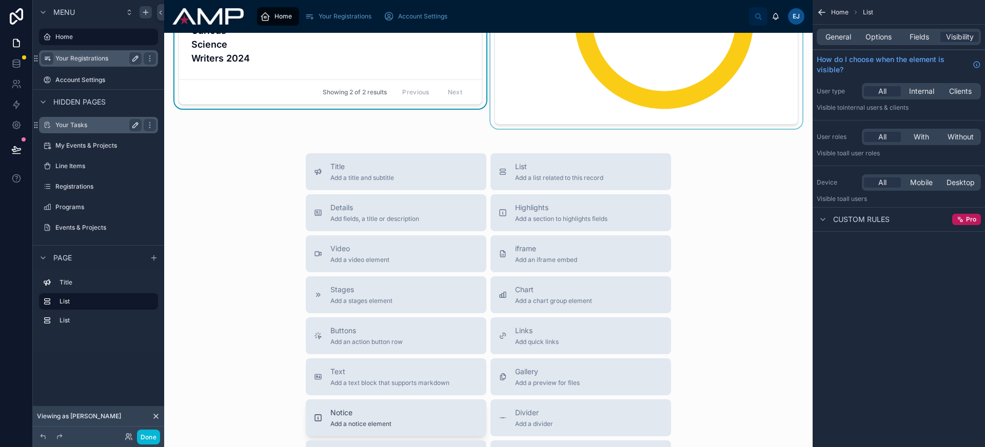
click at [383, 411] on span "Notice" at bounding box center [360, 413] width 61 height 10
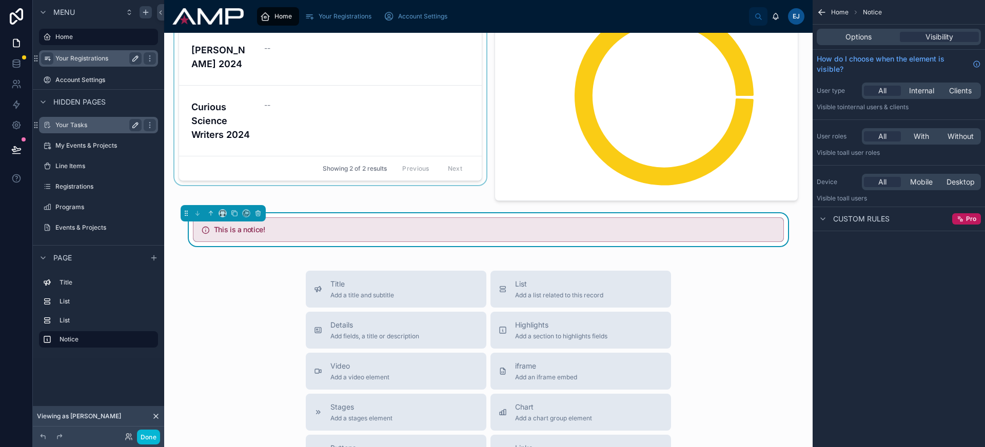
scroll to position [93, 0]
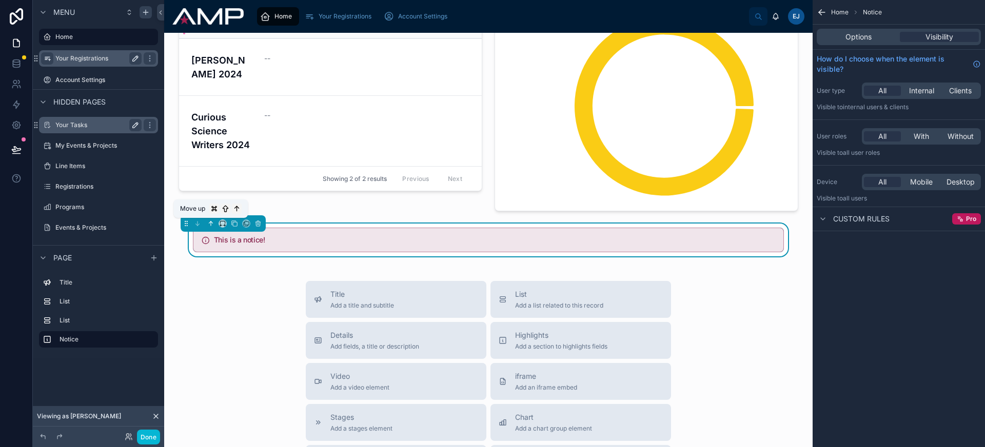
click at [212, 226] on icon at bounding box center [210, 223] width 7 height 7
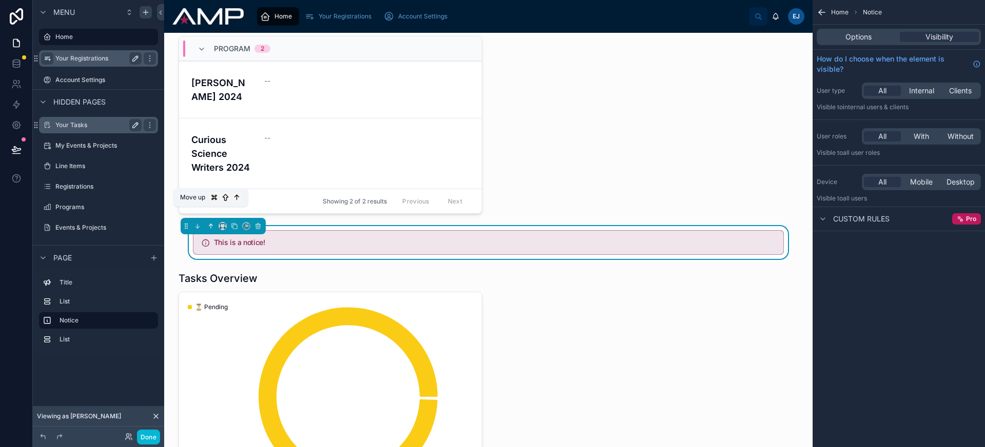
click at [213, 223] on icon at bounding box center [210, 226] width 7 height 7
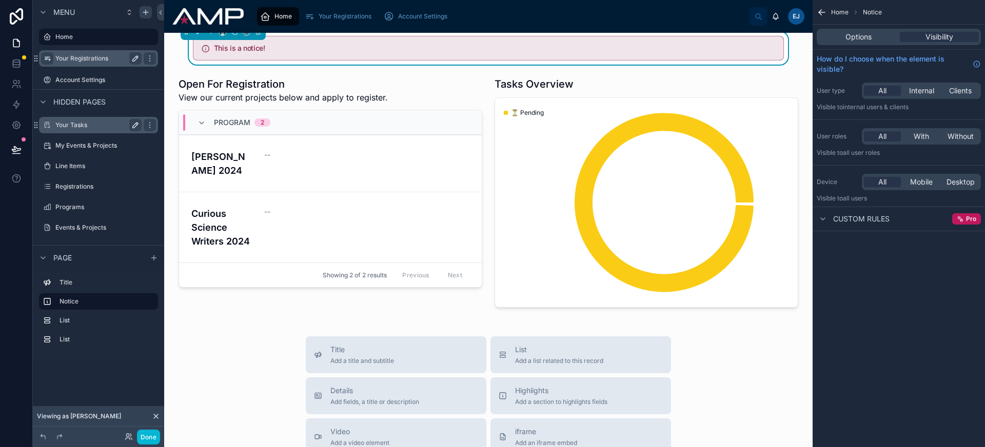
scroll to position [0, 0]
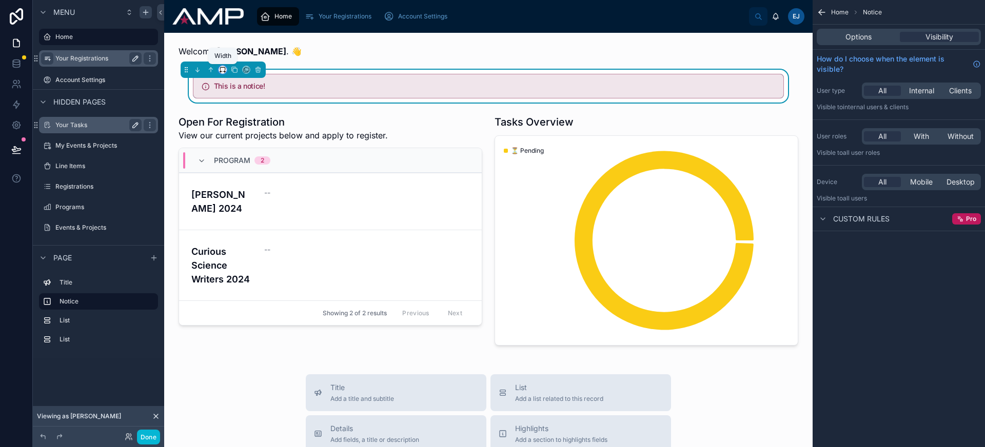
click at [221, 70] on icon at bounding box center [222, 69] width 7 height 7
click at [254, 203] on span "Full width" at bounding box center [243, 206] width 32 height 12
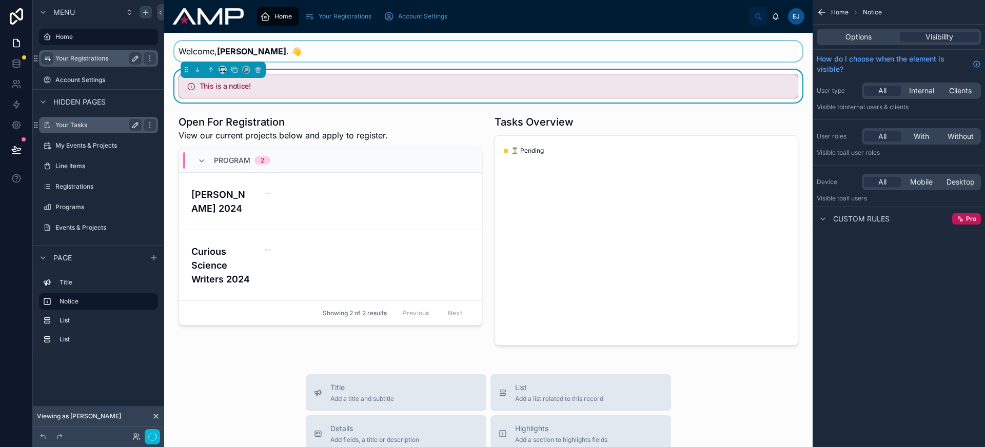
click at [257, 48] on div at bounding box center [488, 51] width 632 height 21
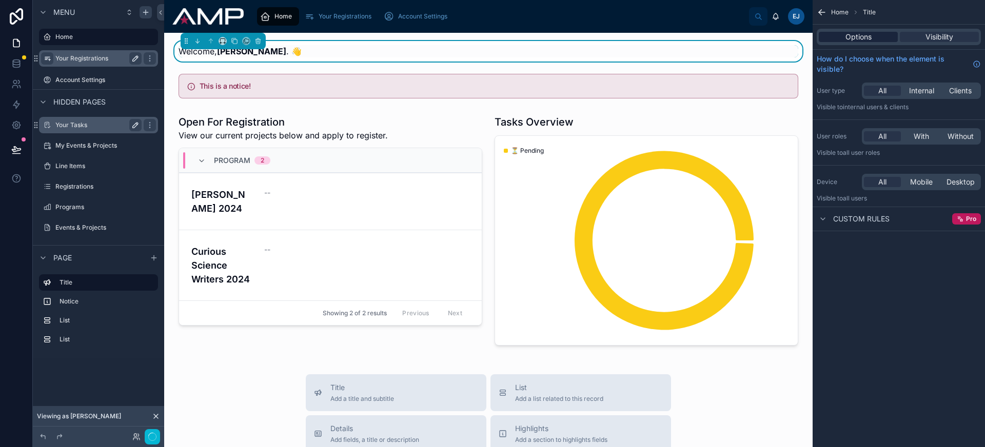
click at [872, 41] on div "Options" at bounding box center [858, 37] width 79 height 10
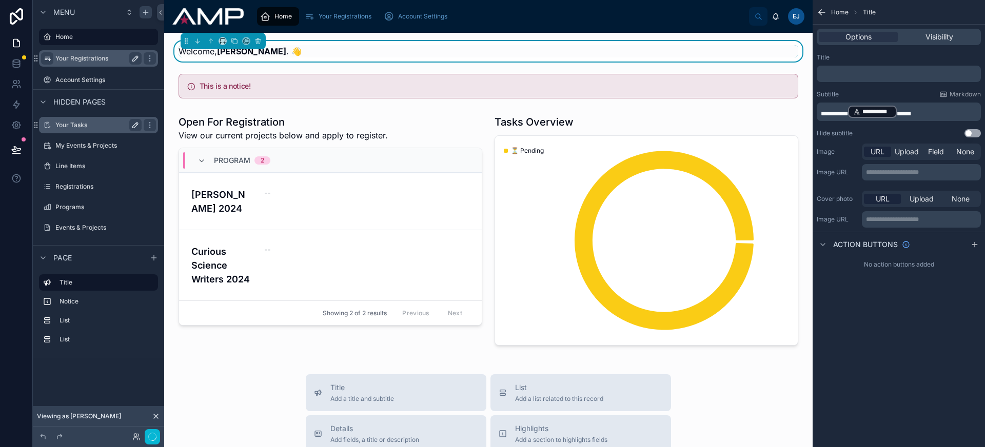
click at [934, 113] on p "**********" at bounding box center [900, 112] width 158 height 14
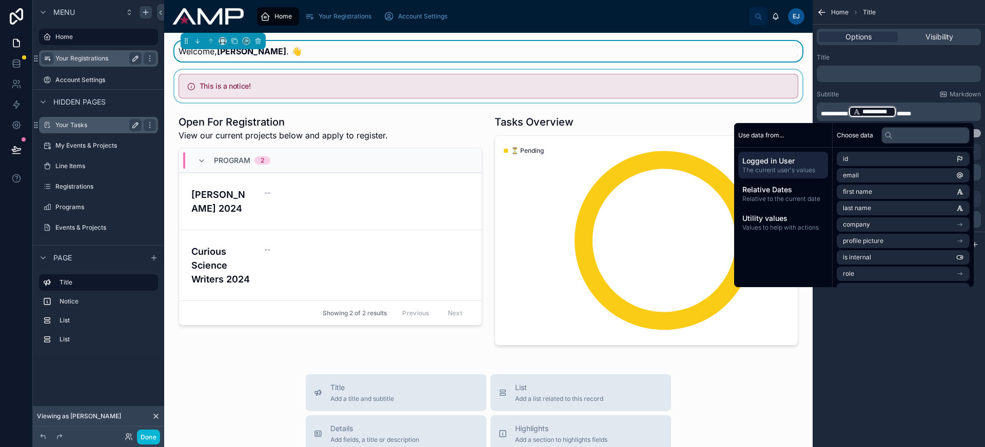
click at [363, 88] on div at bounding box center [488, 86] width 632 height 33
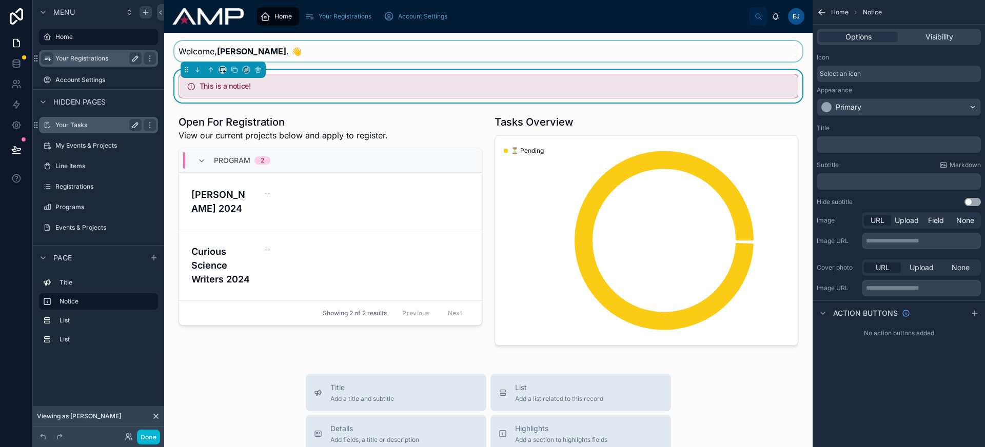
click at [858, 72] on span "Select an icon" at bounding box center [840, 74] width 41 height 8
click at [856, 111] on div "Primary" at bounding box center [849, 107] width 26 height 10
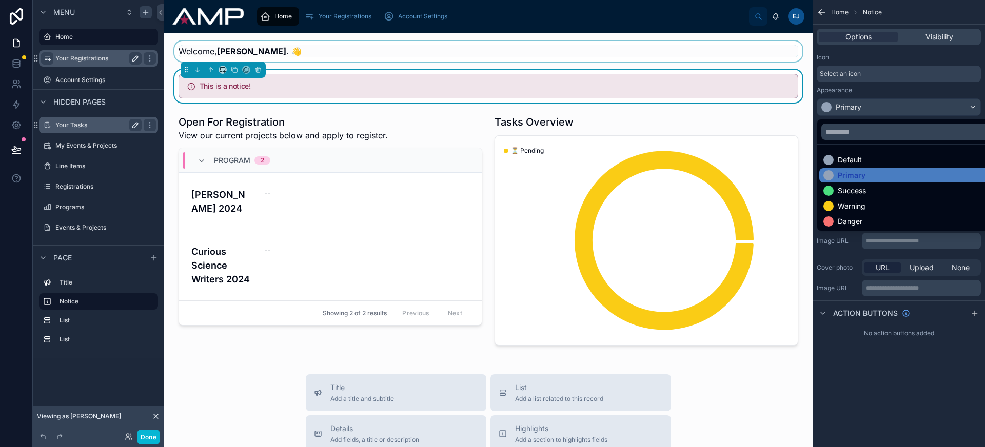
click at [856, 111] on div "scrollable content" at bounding box center [492, 223] width 985 height 447
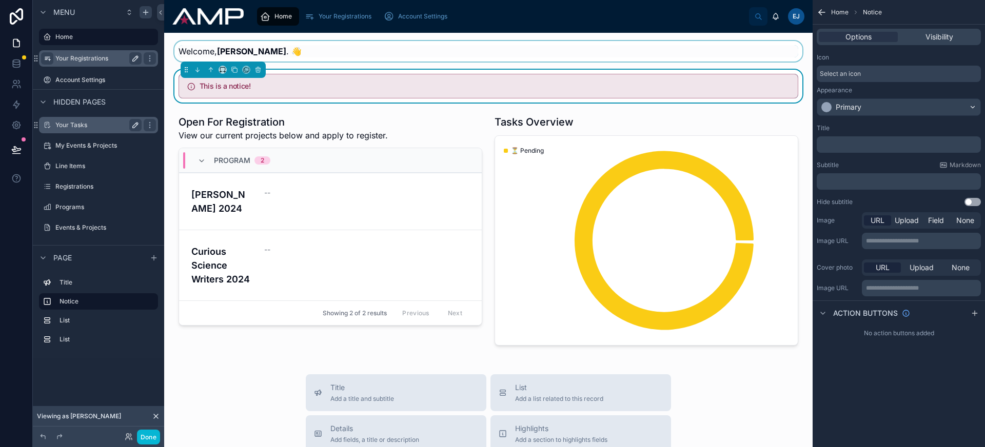
click at [868, 141] on p "﻿" at bounding box center [900, 145] width 158 height 8
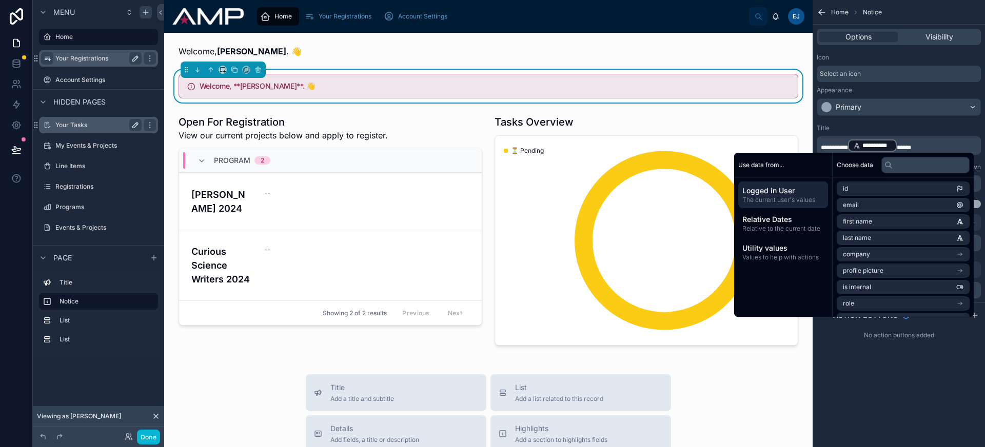
click at [911, 145] on span "******" at bounding box center [904, 148] width 14 height 6
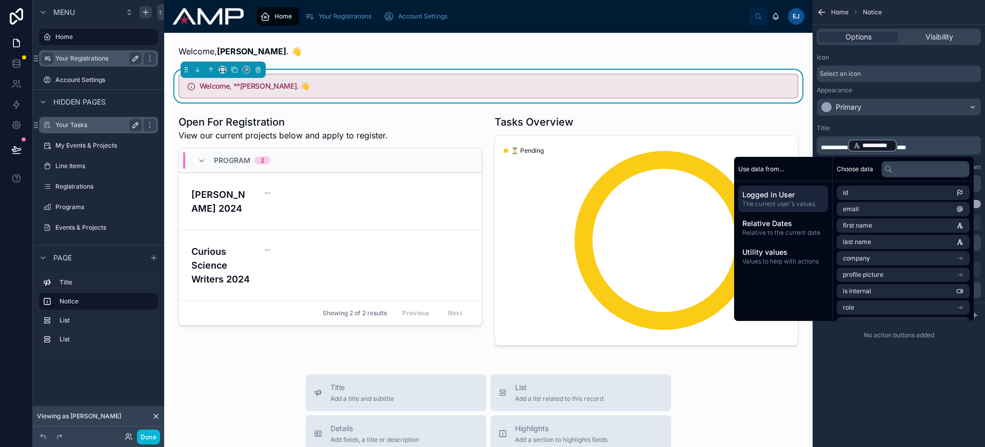
click at [857, 144] on div "**********" at bounding box center [872, 146] width 49 height 12
click at [848, 145] on span "**********" at bounding box center [834, 148] width 27 height 6
click at [899, 124] on div "Title" at bounding box center [899, 128] width 164 height 8
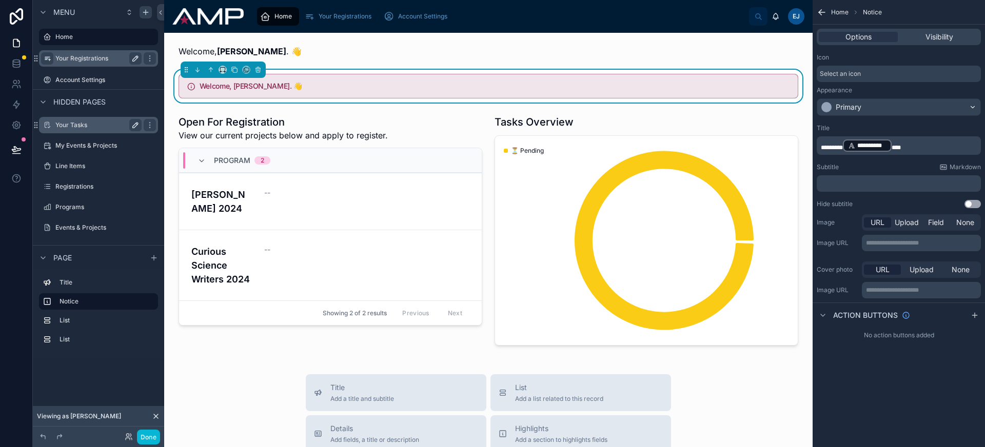
click at [977, 203] on button "Use setting" at bounding box center [973, 204] width 16 height 8
drag, startPoint x: 401, startPoint y: 44, endPoint x: 357, endPoint y: 54, distance: 45.2
click at [401, 44] on div at bounding box center [488, 51] width 632 height 21
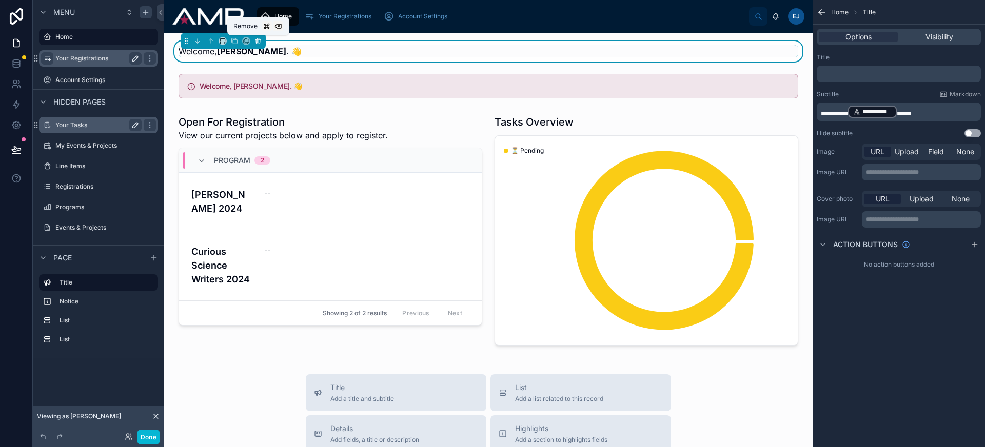
click at [262, 36] on button at bounding box center [257, 40] width 11 height 11
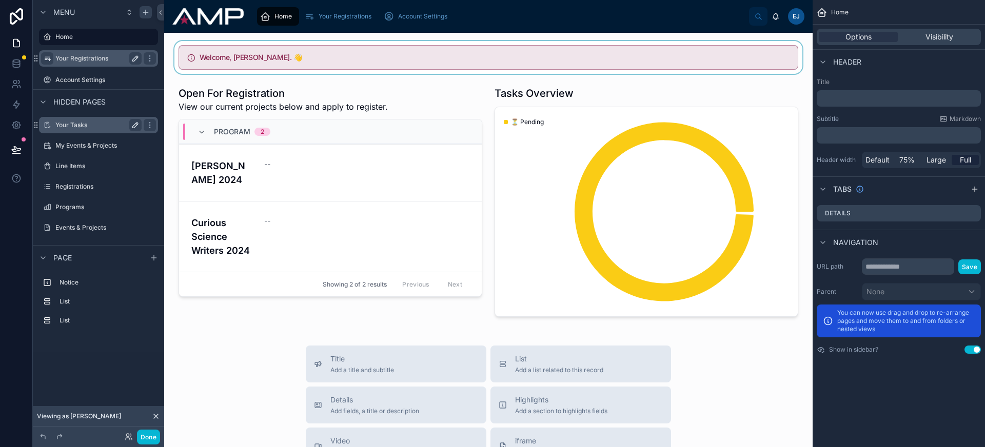
click at [287, 70] on div at bounding box center [488, 57] width 632 height 33
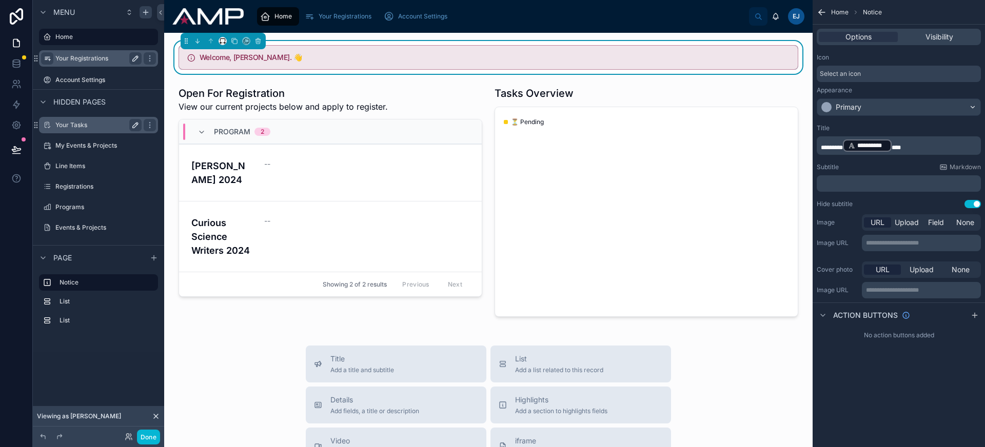
click at [219, 42] on div at bounding box center [223, 41] width 8 height 8
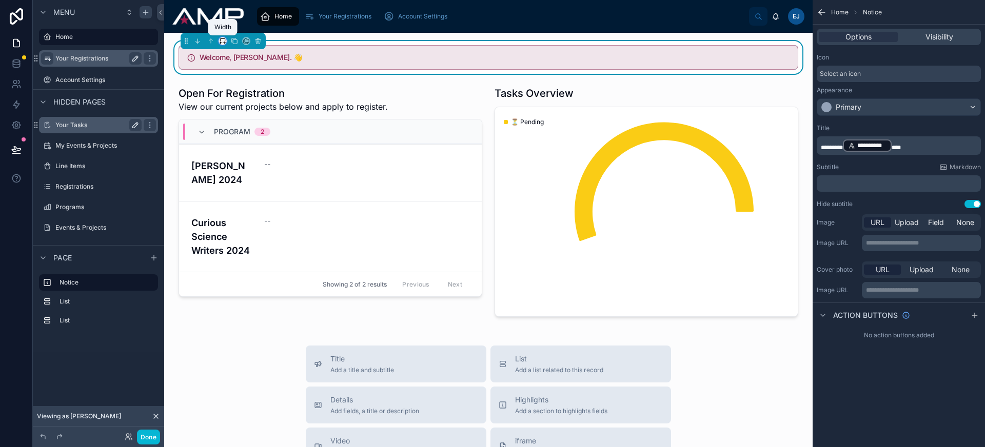
click at [223, 41] on icon at bounding box center [222, 40] width 7 height 7
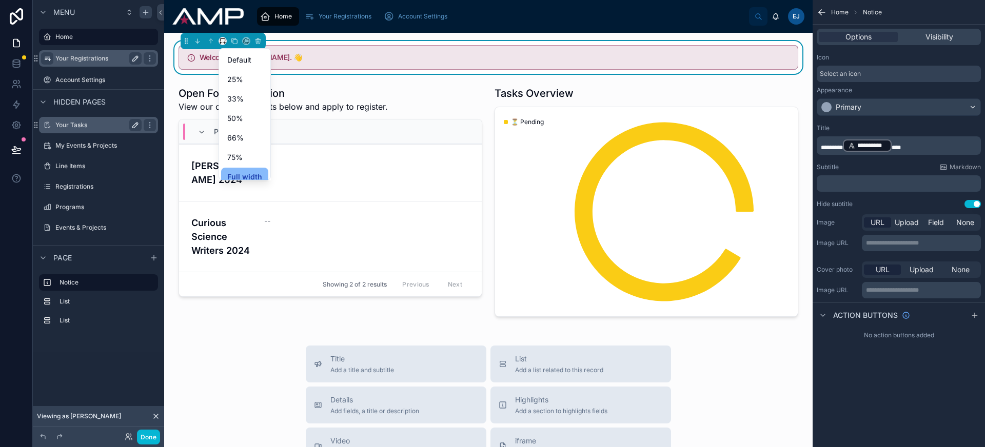
click at [223, 41] on div at bounding box center [492, 223] width 985 height 447
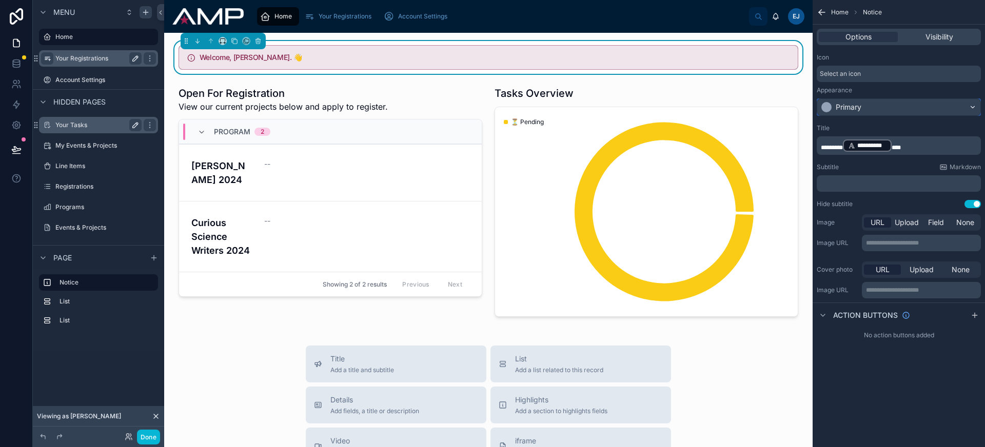
click at [876, 108] on div "Primary" at bounding box center [898, 107] width 163 height 16
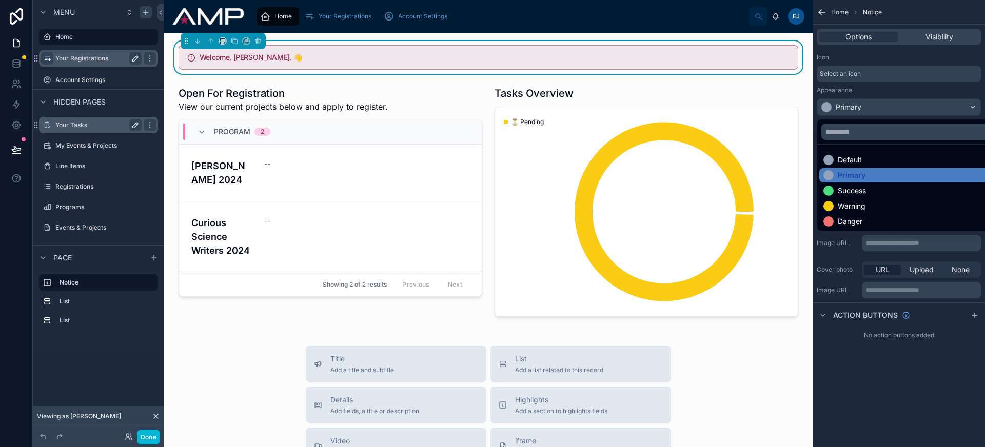
click at [876, 164] on div "Default" at bounding box center [910, 160] width 174 height 10
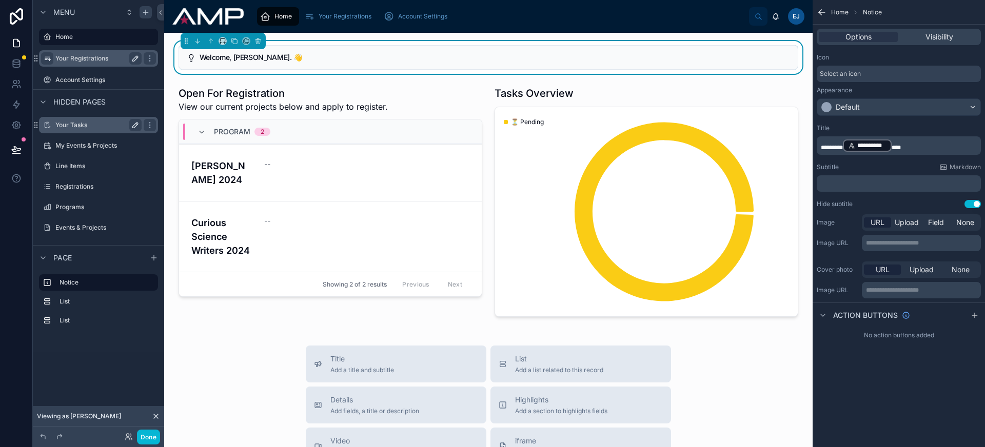
click at [842, 79] on div "Select an icon" at bounding box center [899, 74] width 164 height 16
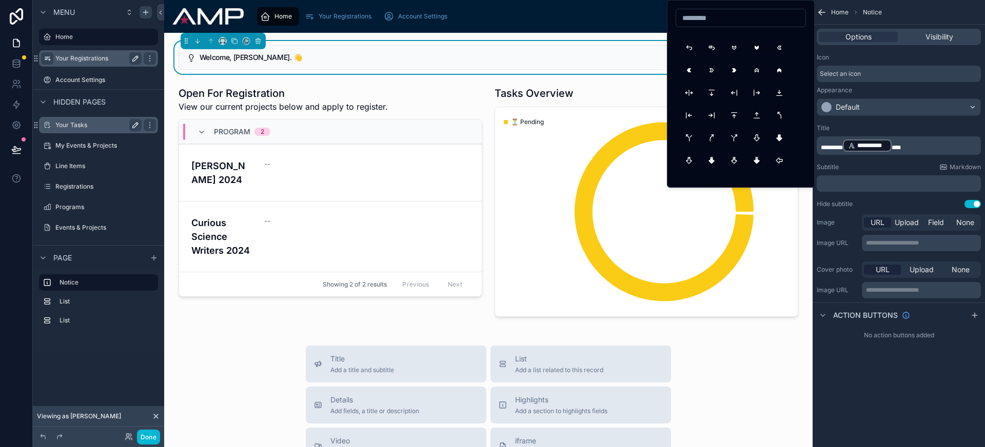
scroll to position [803, 0]
click at [735, 74] on button "ArrowBadgeRightFilled" at bounding box center [734, 72] width 18 height 18
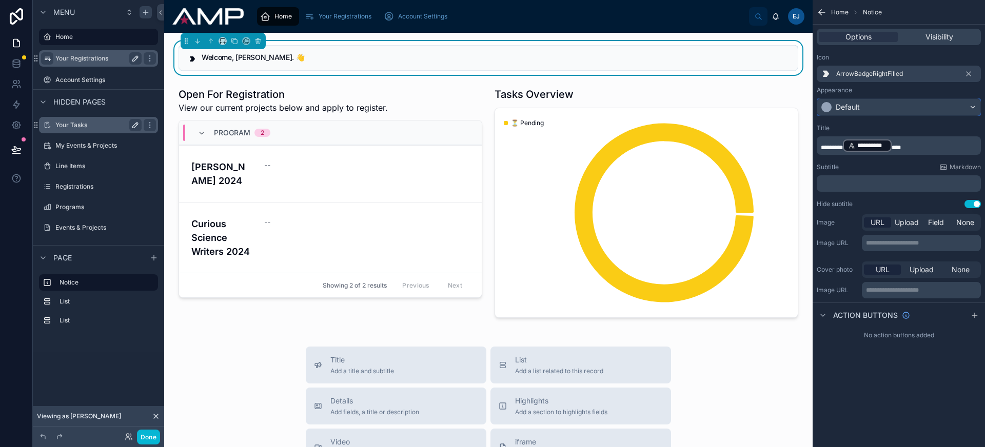
click at [874, 107] on div "Default" at bounding box center [898, 107] width 163 height 16
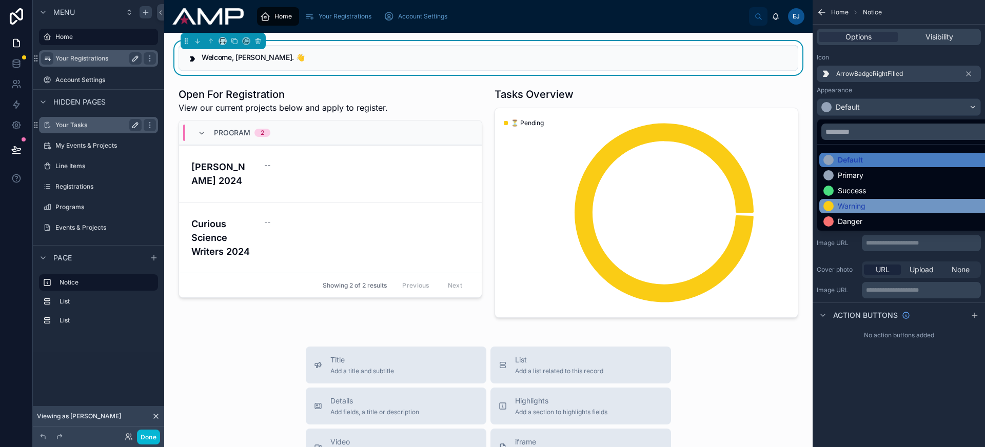
click at [869, 201] on div "Warning" at bounding box center [910, 206] width 174 height 10
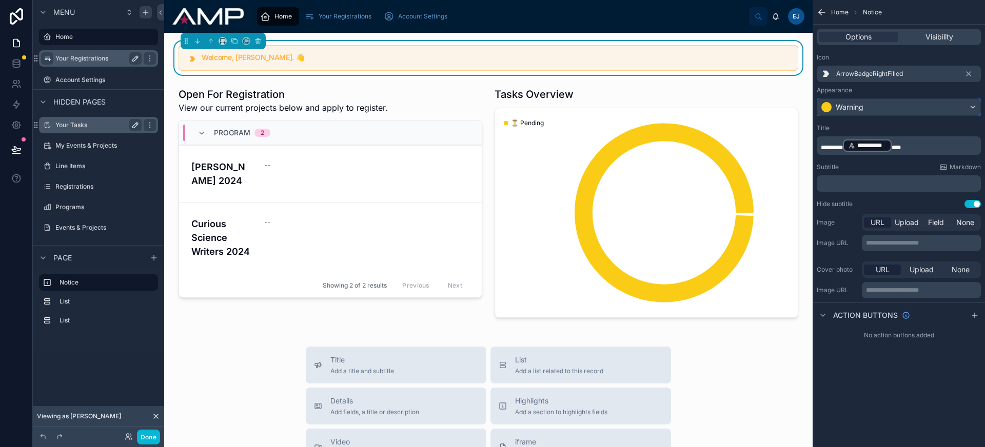
click at [861, 109] on div "Warning" at bounding box center [850, 107] width 28 height 10
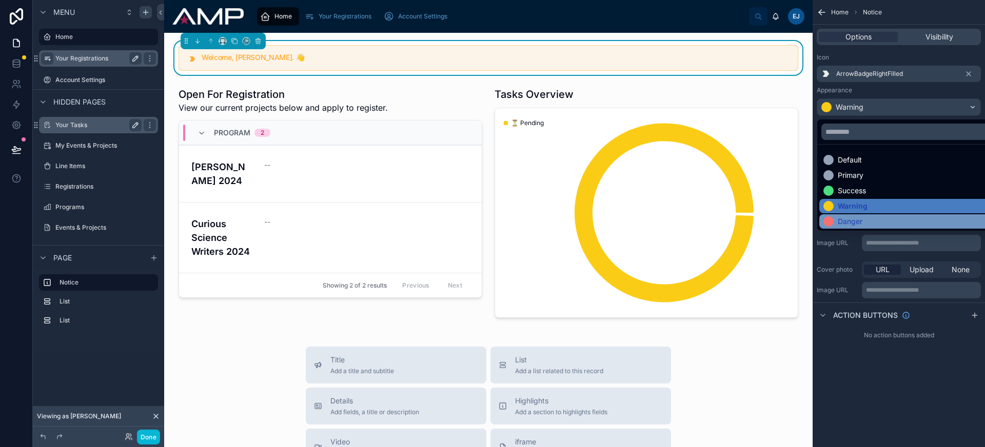
click at [862, 220] on div "Danger" at bounding box center [910, 222] width 174 height 10
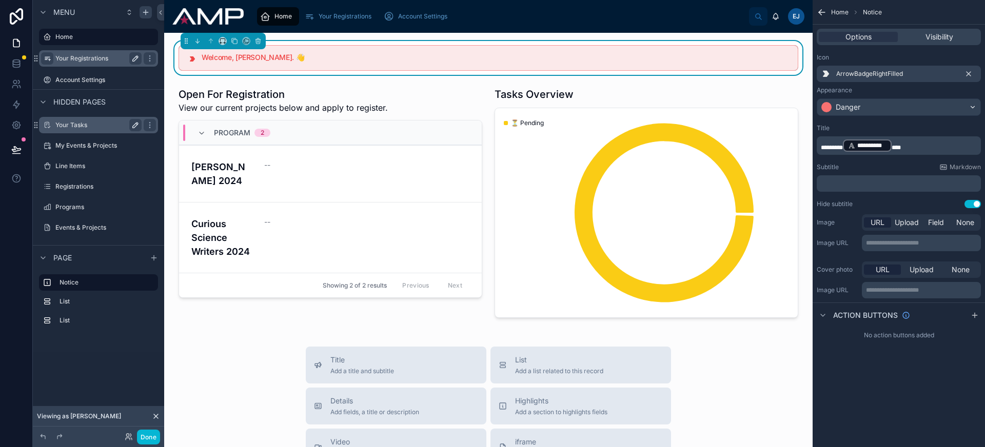
click at [970, 73] on icon "scrollable content" at bounding box center [969, 74] width 8 height 8
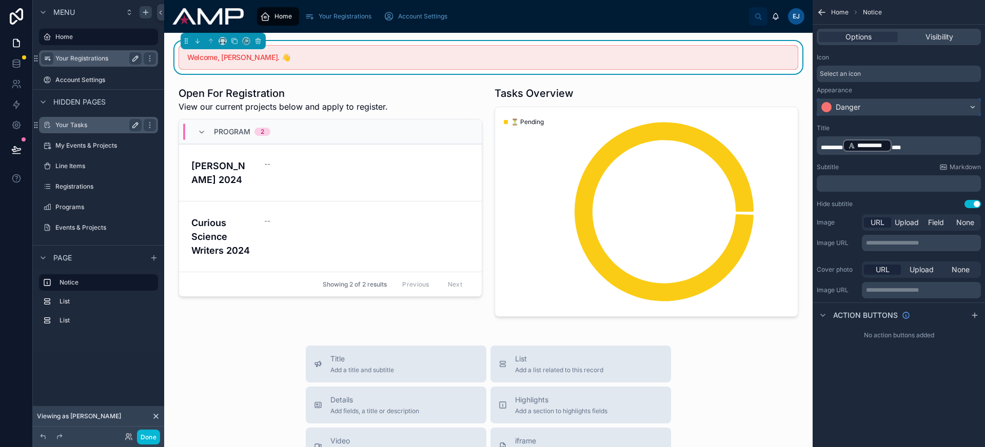
click at [904, 109] on div "Danger" at bounding box center [898, 107] width 163 height 16
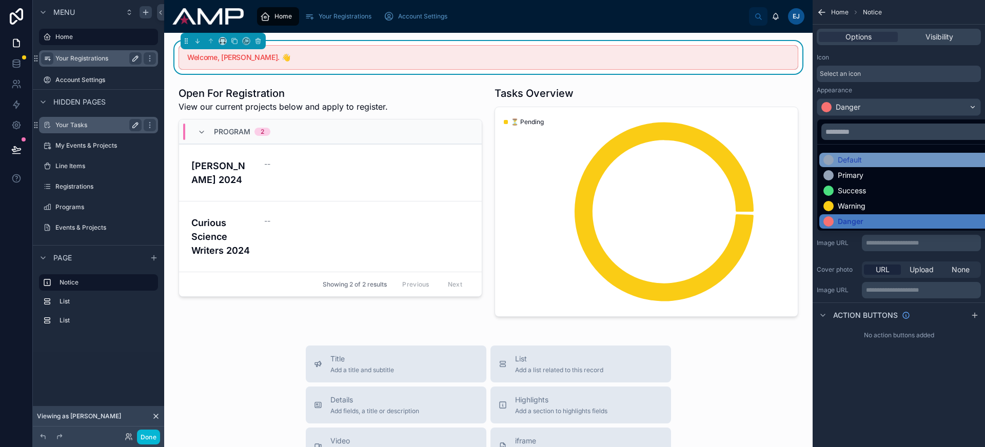
click at [904, 163] on div "Default" at bounding box center [910, 160] width 174 height 10
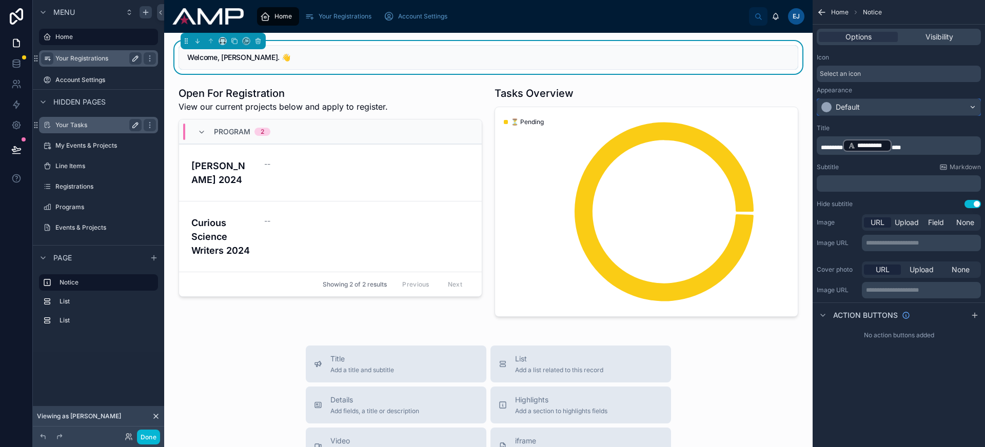
click at [894, 101] on div "Default" at bounding box center [898, 107] width 163 height 16
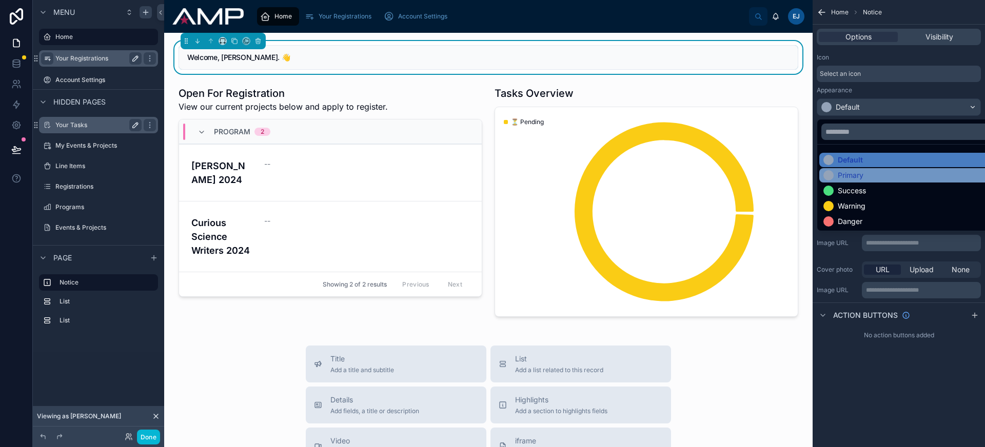
click at [888, 169] on div "Primary" at bounding box center [910, 175] width 183 height 14
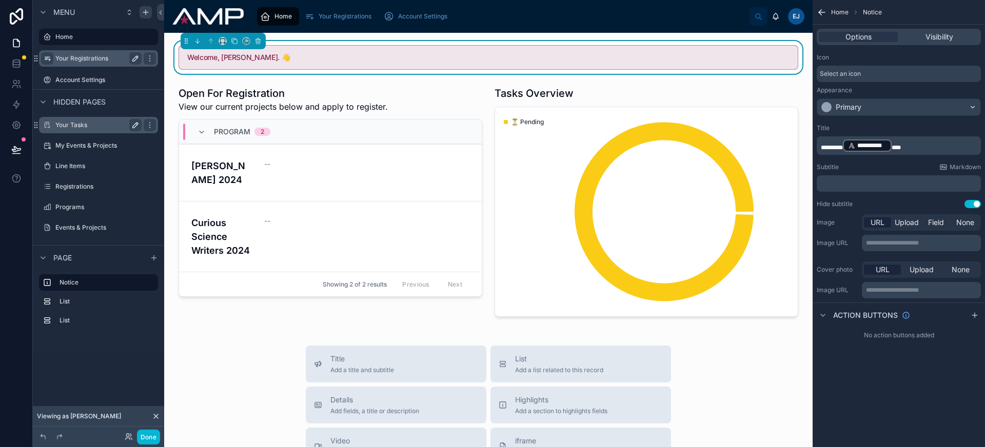
click at [295, 329] on div "Welcome, Elton. 👋 Open For Registration View our current projects below and app…" at bounding box center [488, 413] width 649 height 760
click at [307, 40] on div "Welcome, Elton. 👋 Open For Registration View our current projects below and app…" at bounding box center [488, 413] width 649 height 760
click at [344, 192] on div at bounding box center [330, 201] width 316 height 239
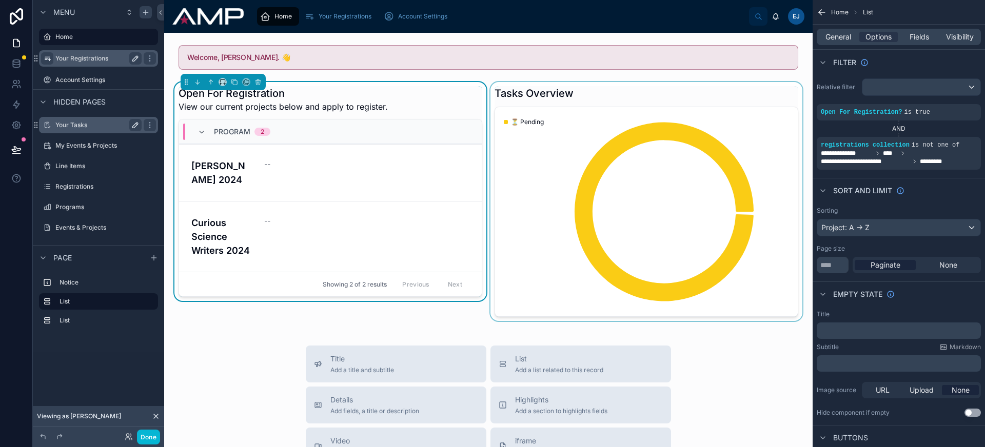
click at [568, 87] on div at bounding box center [646, 201] width 316 height 239
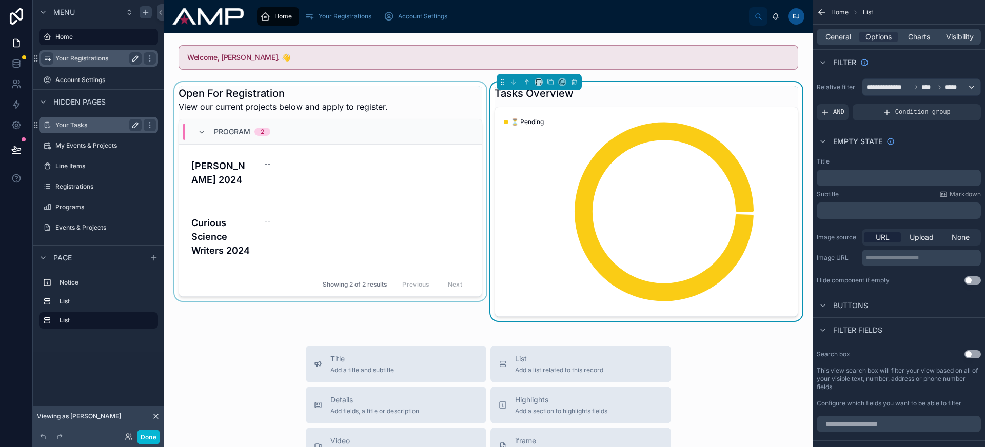
click at [301, 302] on div at bounding box center [330, 201] width 316 height 239
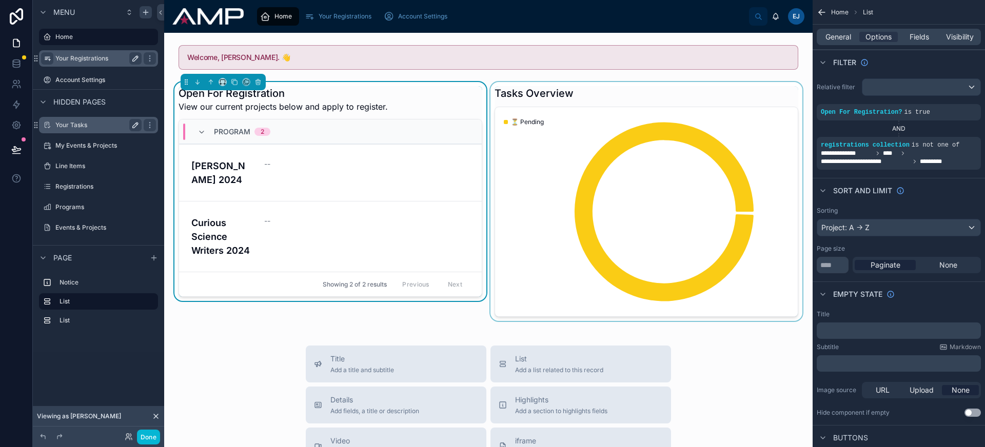
click at [657, 86] on div at bounding box center [646, 201] width 316 height 239
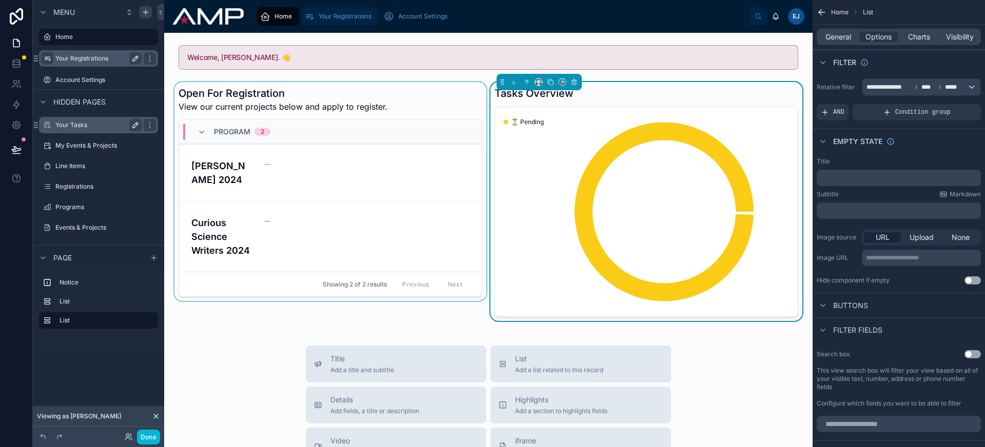
click at [340, 11] on div "Your Registrations" at bounding box center [339, 16] width 71 height 16
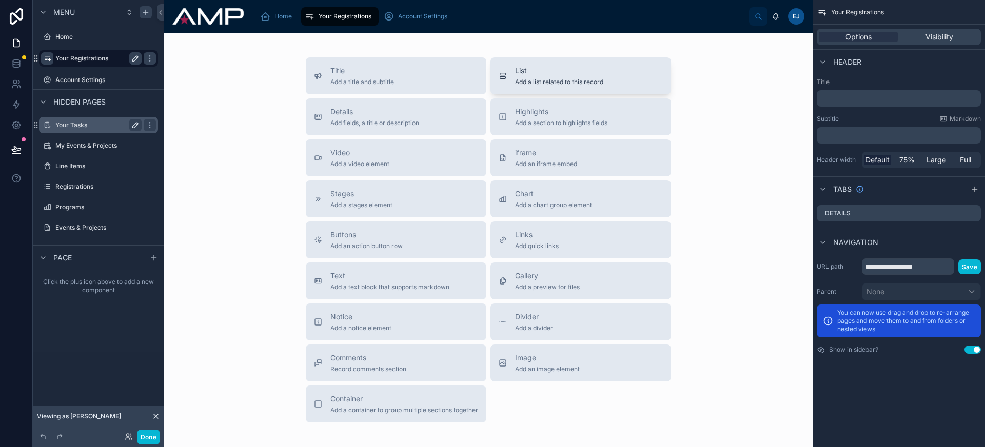
click at [536, 79] on span "Add a list related to this record" at bounding box center [559, 82] width 88 height 8
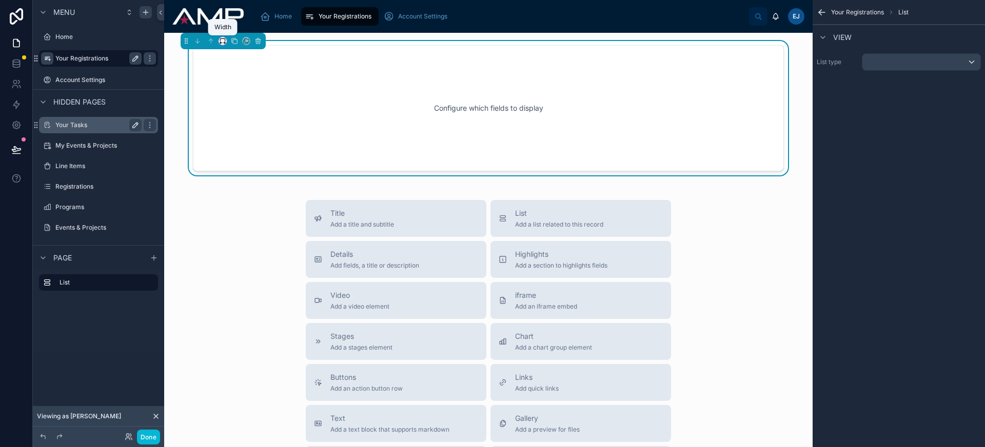
click at [223, 42] on icon at bounding box center [222, 40] width 7 height 7
click at [223, 42] on div at bounding box center [492, 223] width 985 height 447
click at [224, 45] on div at bounding box center [223, 41] width 8 height 8
click at [224, 43] on icon at bounding box center [224, 43] width 2 height 0
click at [224, 43] on div at bounding box center [492, 223] width 985 height 447
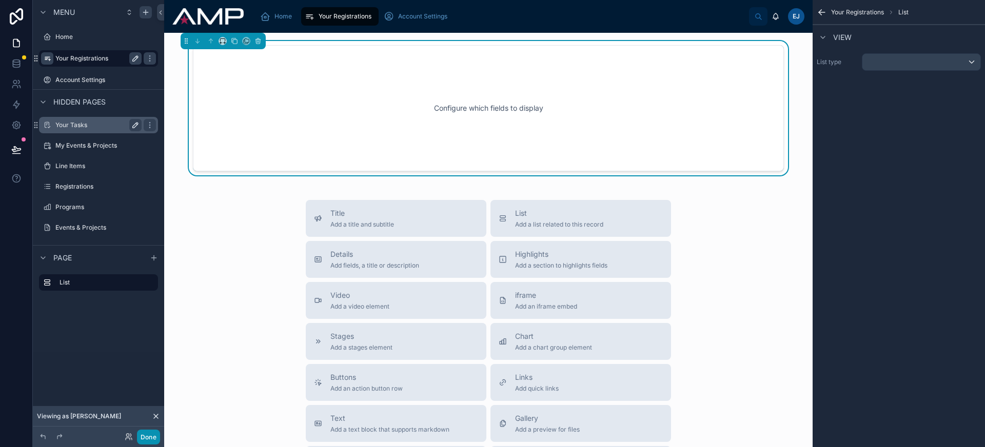
click at [152, 438] on button "Done" at bounding box center [148, 437] width 23 height 15
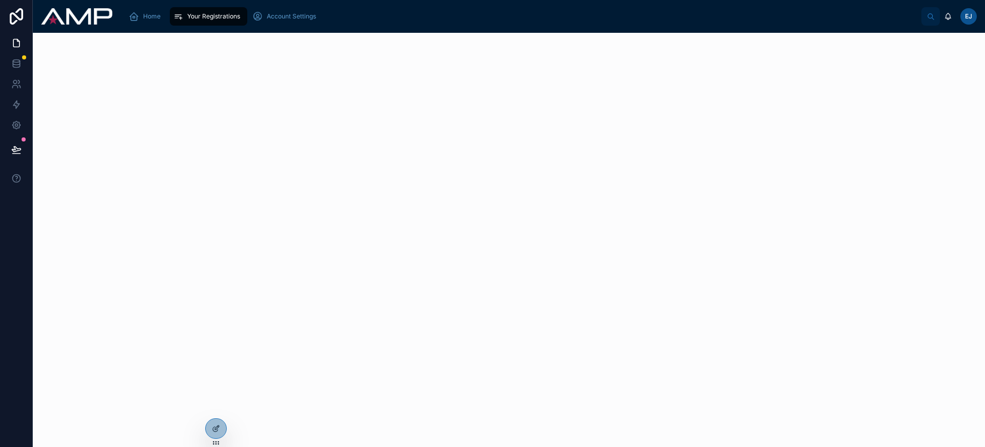
click at [142, 6] on div "Home Your Registrations Account Settings" at bounding box center [521, 16] width 801 height 23
click at [154, 15] on span "Home" at bounding box center [151, 16] width 17 height 8
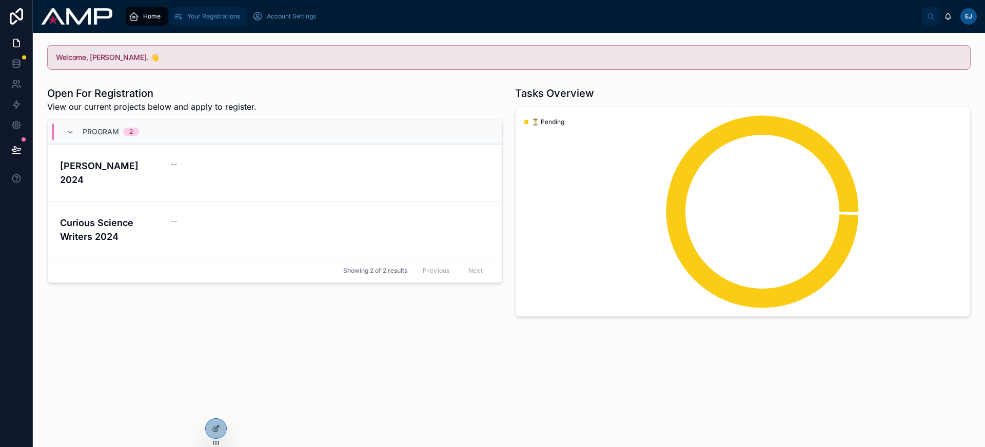
click at [210, 23] on div "Your Registrations" at bounding box center [208, 16] width 71 height 16
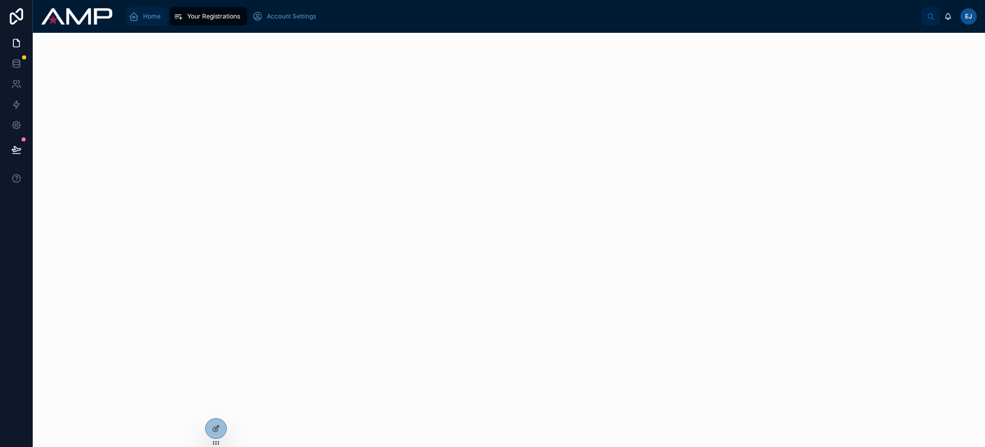
click at [151, 19] on span "Home" at bounding box center [151, 16] width 17 height 8
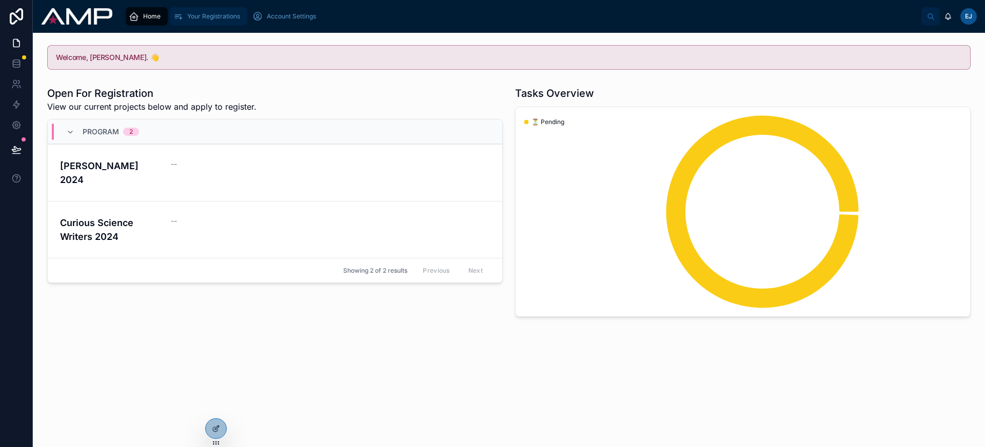
click at [225, 17] on span "Your Registrations" at bounding box center [213, 16] width 53 height 8
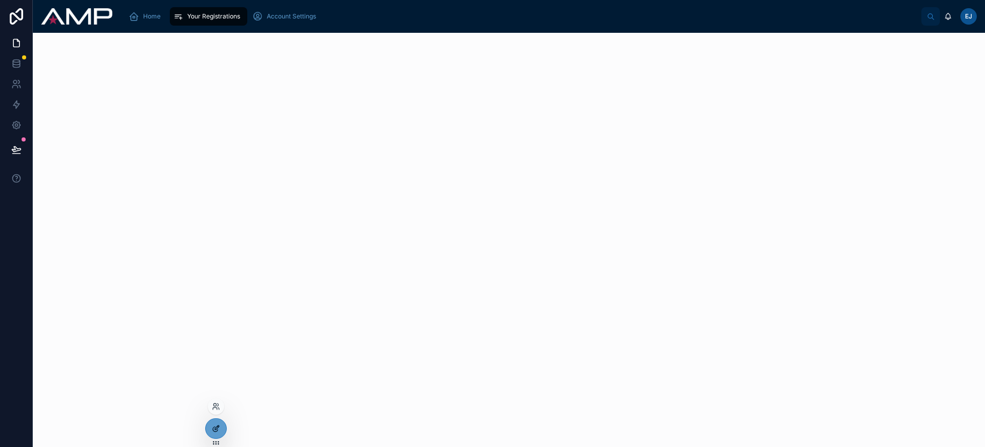
click at [215, 427] on icon at bounding box center [216, 429] width 8 height 8
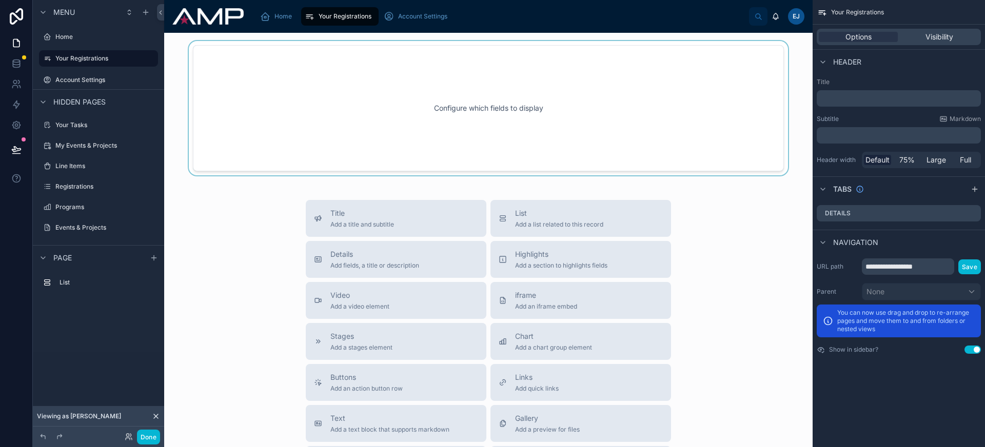
click at [373, 90] on div at bounding box center [488, 108] width 632 height 134
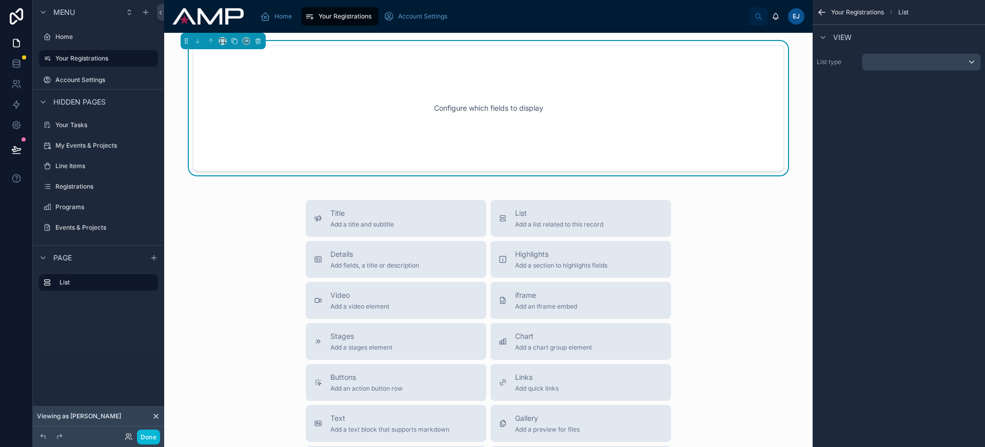
click at [909, 71] on div "List type" at bounding box center [899, 62] width 172 height 26
click at [909, 60] on div "scrollable content" at bounding box center [921, 62] width 118 height 16
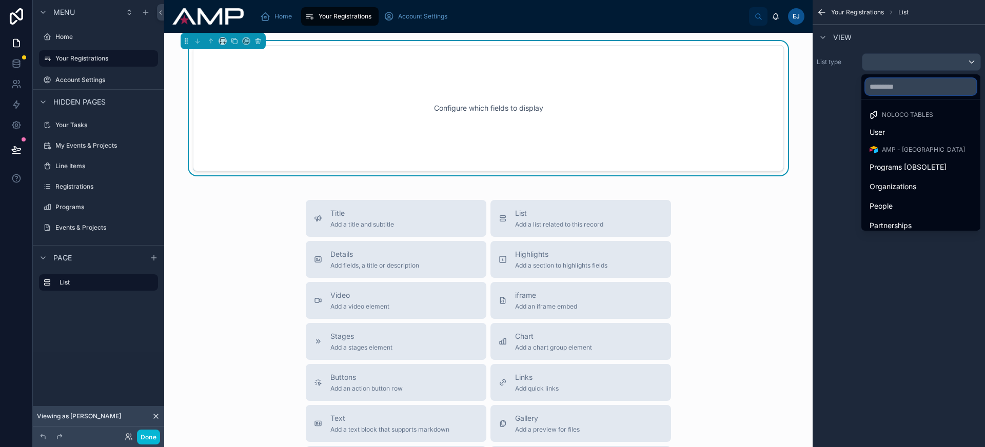
click at [895, 92] on input "text" at bounding box center [921, 87] width 111 height 16
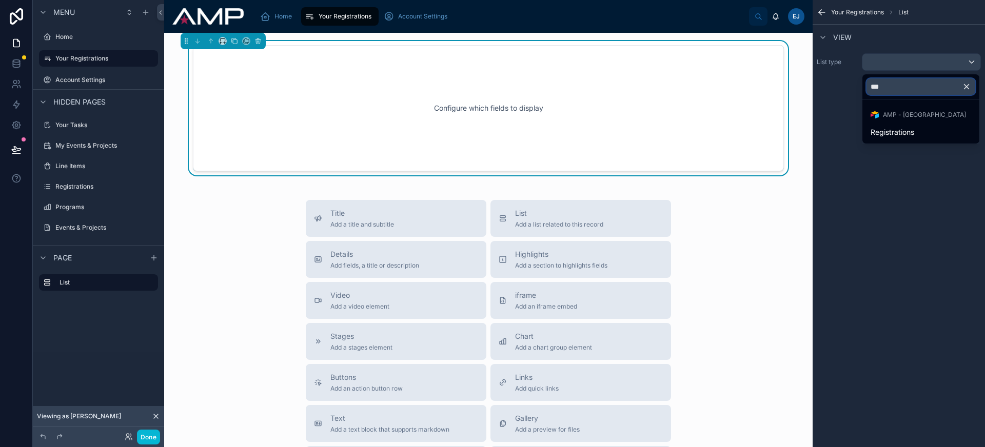
type input "***"
click at [904, 142] on ul "Amp - Gap Base Registrations" at bounding box center [920, 122] width 117 height 44
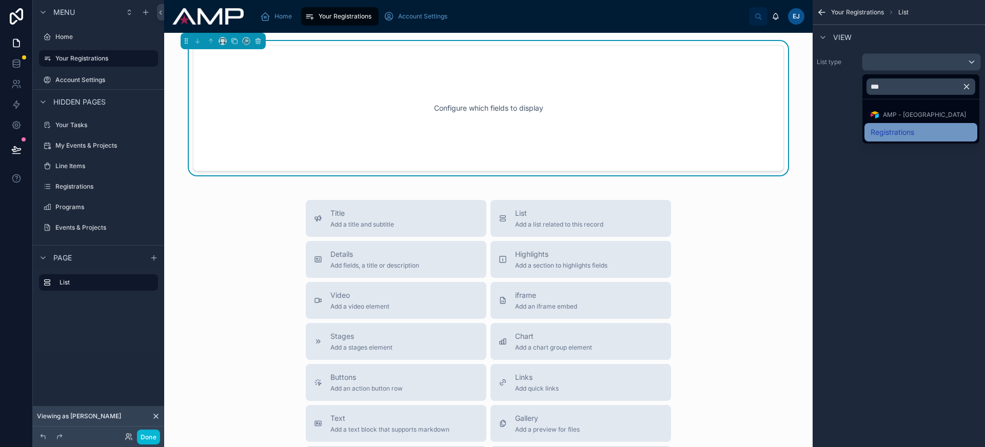
click at [900, 136] on span "Registrations" at bounding box center [893, 132] width 44 height 12
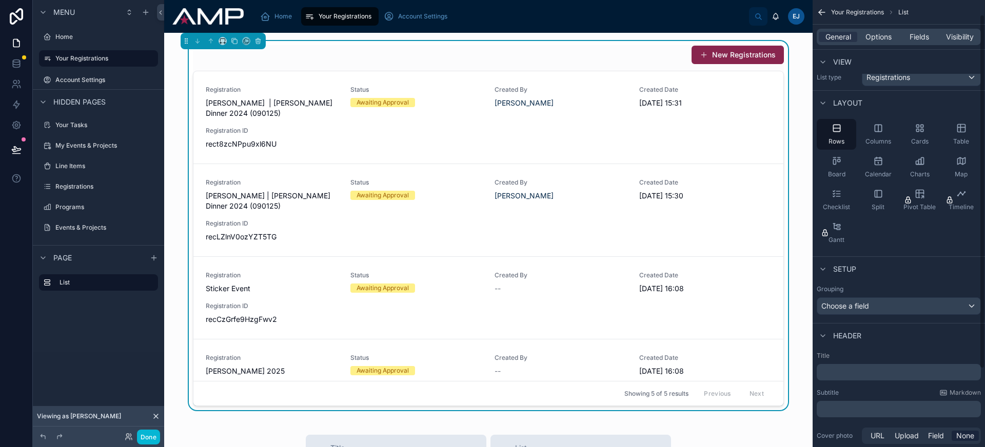
scroll to position [18, 0]
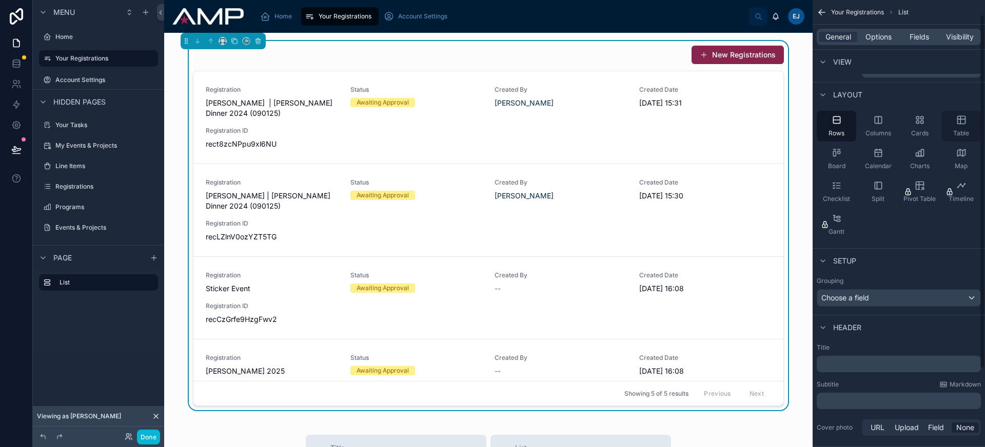
click at [960, 118] on icon "scrollable content" at bounding box center [961, 120] width 10 height 10
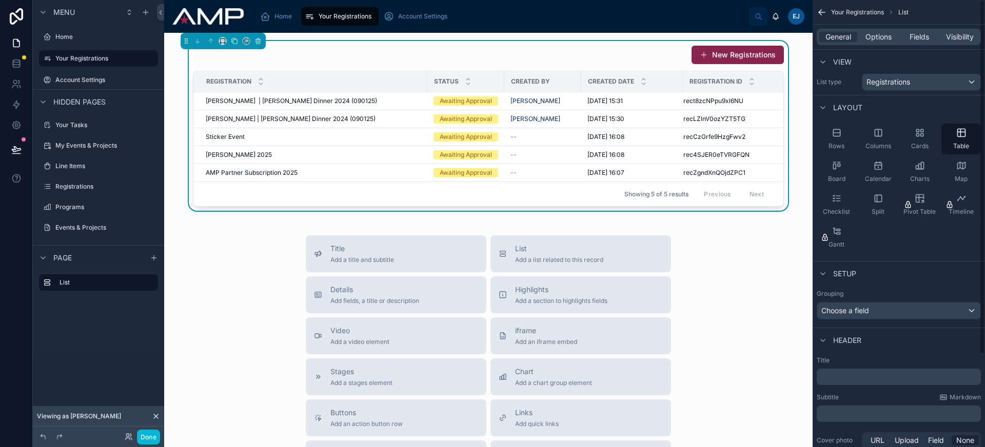
scroll to position [0, 0]
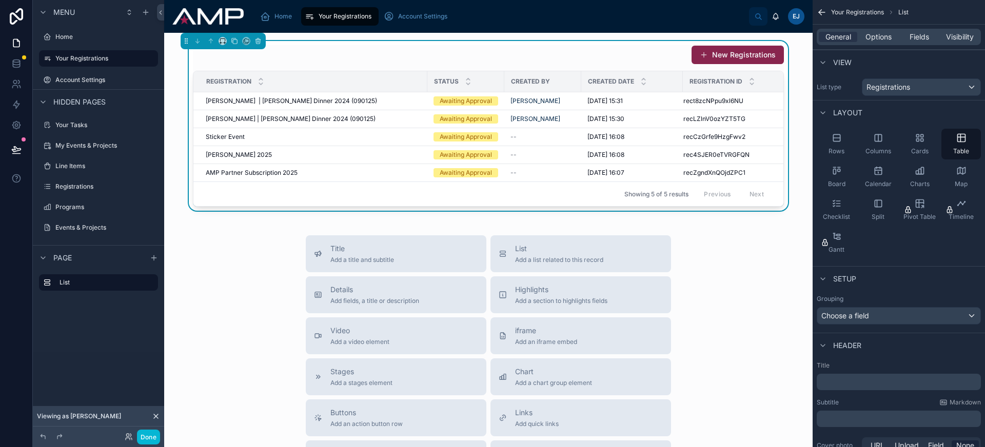
click at [857, 380] on p "﻿" at bounding box center [900, 382] width 158 height 10
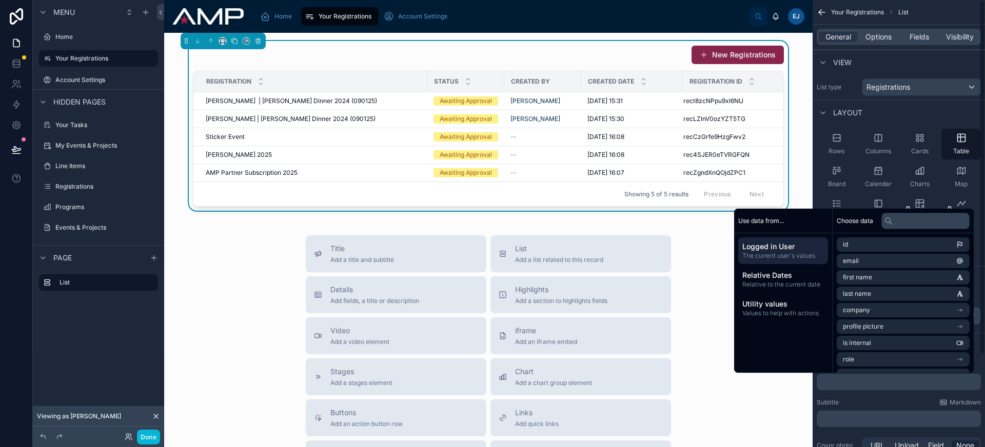
click at [859, 393] on div "Title ﻿ Subtitle Markdown ﻿ Cover photo URL Upload Field None" at bounding box center [899, 409] width 172 height 103
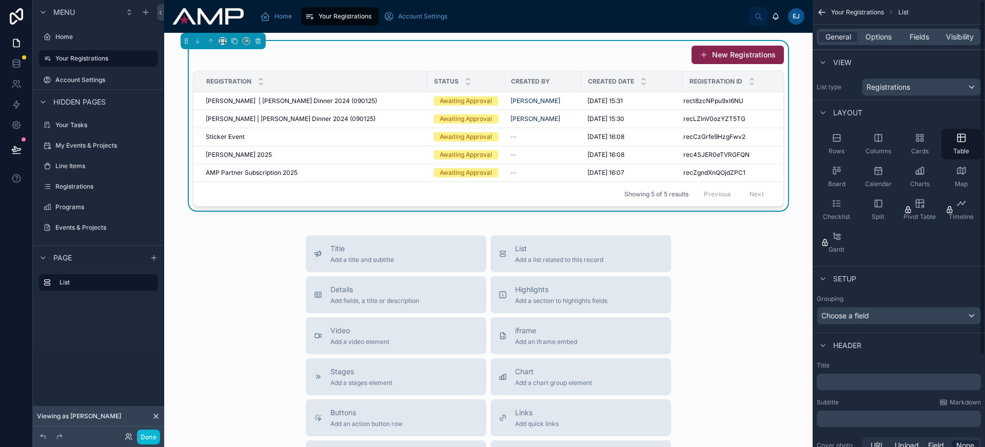
click at [855, 382] on p "﻿" at bounding box center [900, 382] width 158 height 10
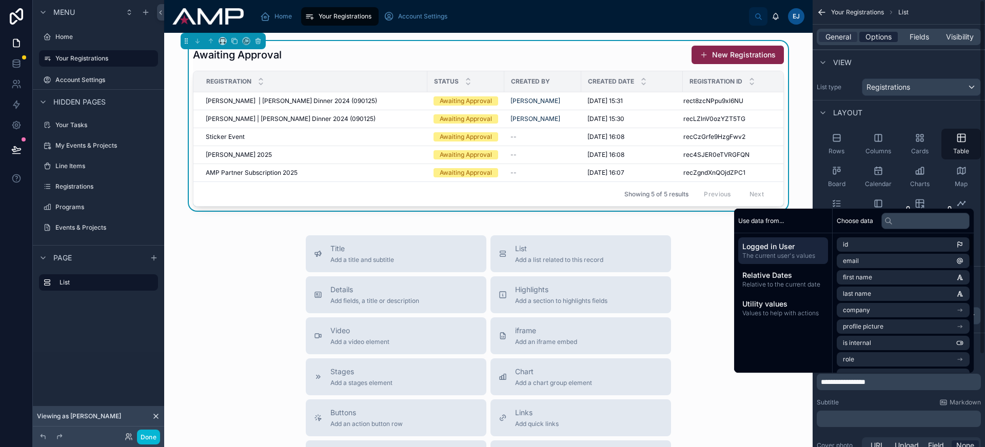
click at [884, 35] on span "Options" at bounding box center [879, 37] width 26 height 10
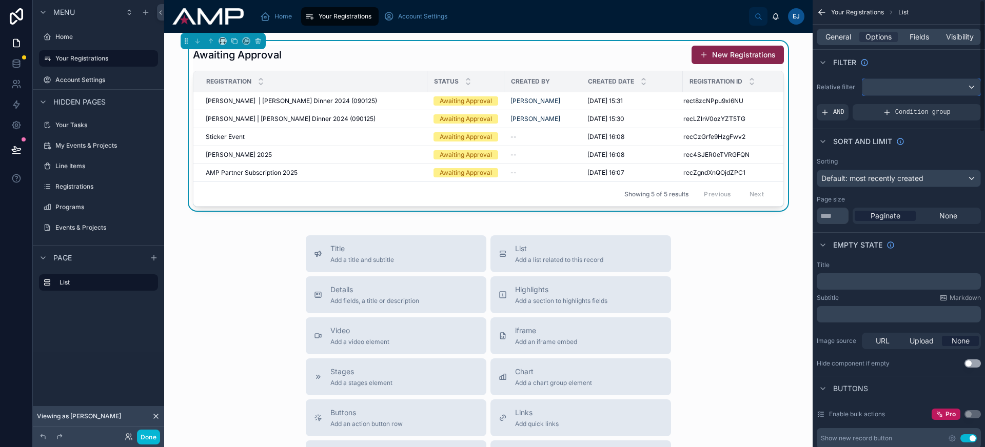
click at [898, 80] on div "scrollable content" at bounding box center [921, 87] width 118 height 16
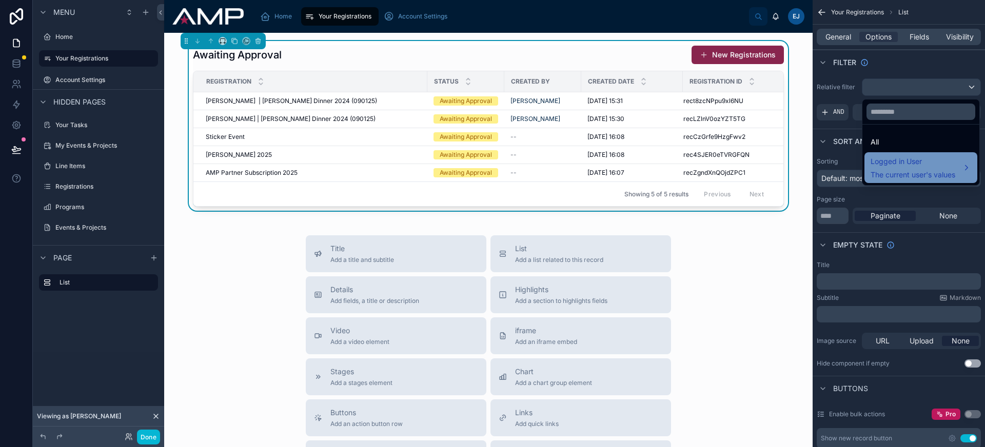
click at [925, 156] on span "Logged in User" at bounding box center [913, 161] width 85 height 12
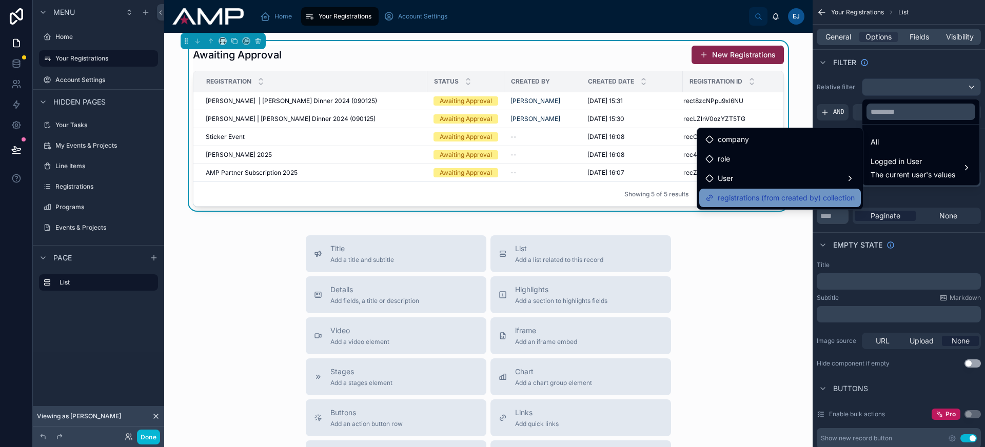
click at [793, 194] on span "registrations (from created by) collection" at bounding box center [786, 198] width 137 height 12
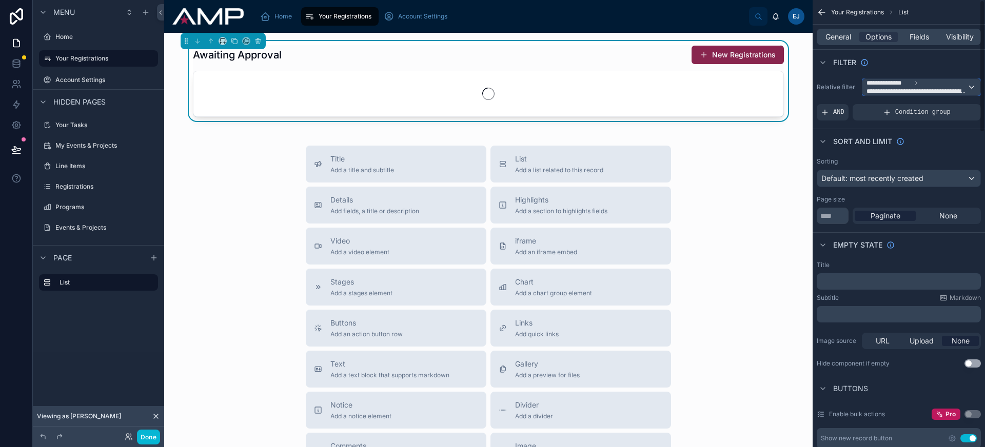
click at [899, 92] on span "**********" at bounding box center [917, 91] width 101 height 8
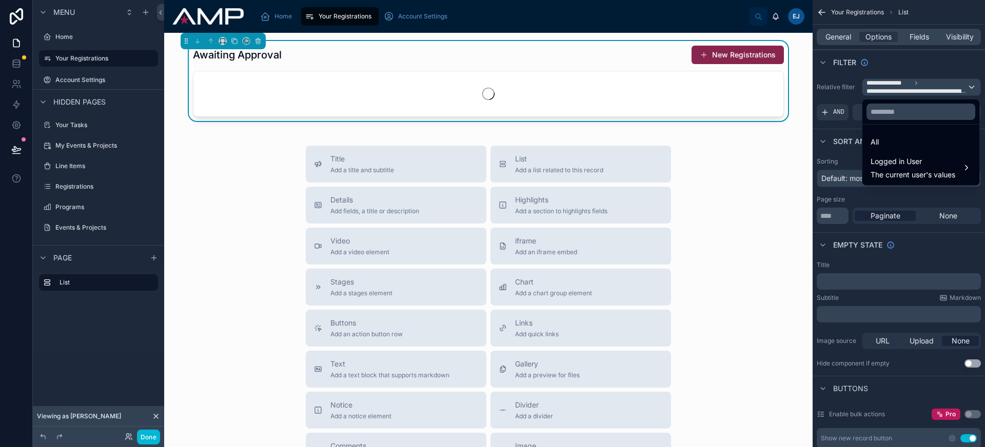
click at [899, 92] on div "scrollable content" at bounding box center [492, 223] width 985 height 447
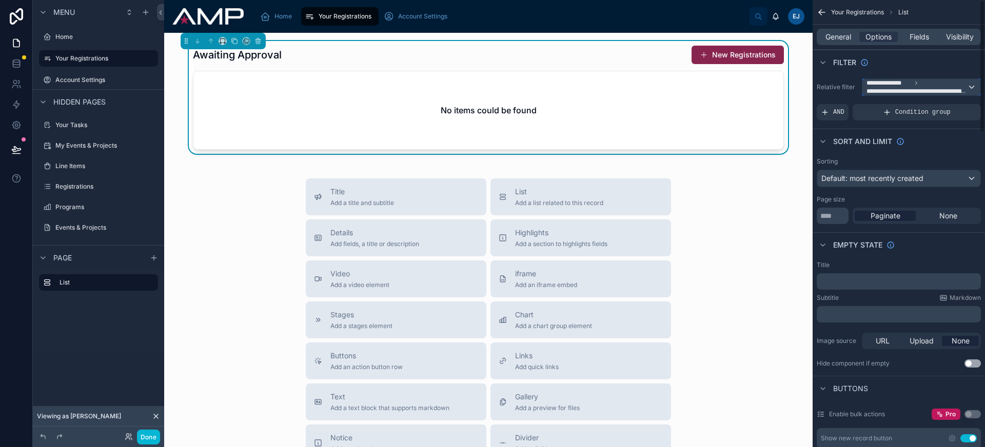
click at [905, 89] on span "**********" at bounding box center [917, 91] width 101 height 8
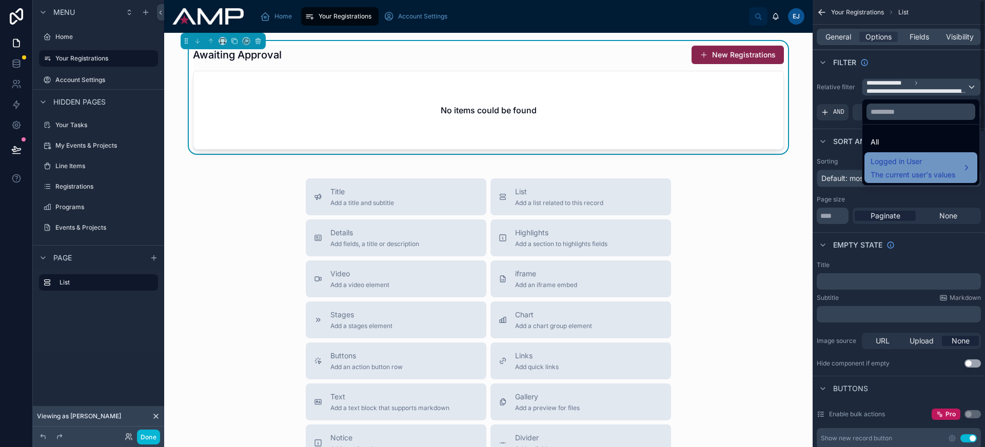
click at [905, 154] on div "Logged in User The current user's values" at bounding box center [921, 167] width 113 height 31
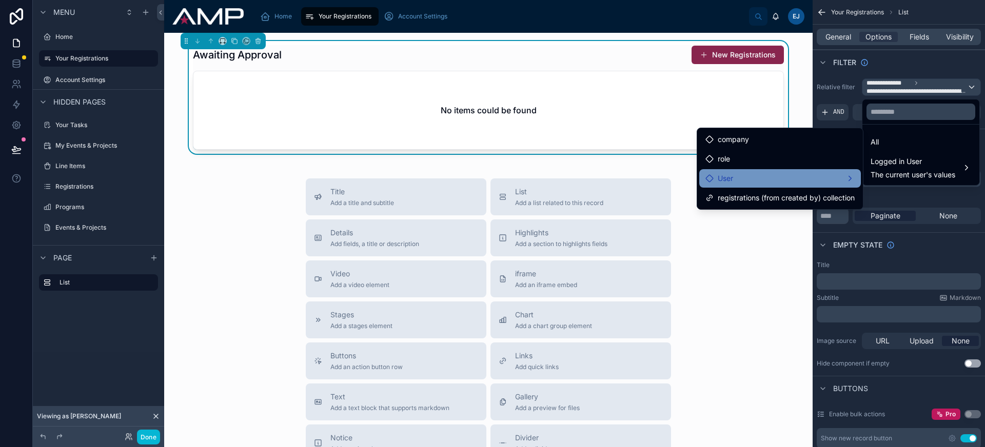
click at [803, 172] on div "User" at bounding box center [780, 178] width 162 height 18
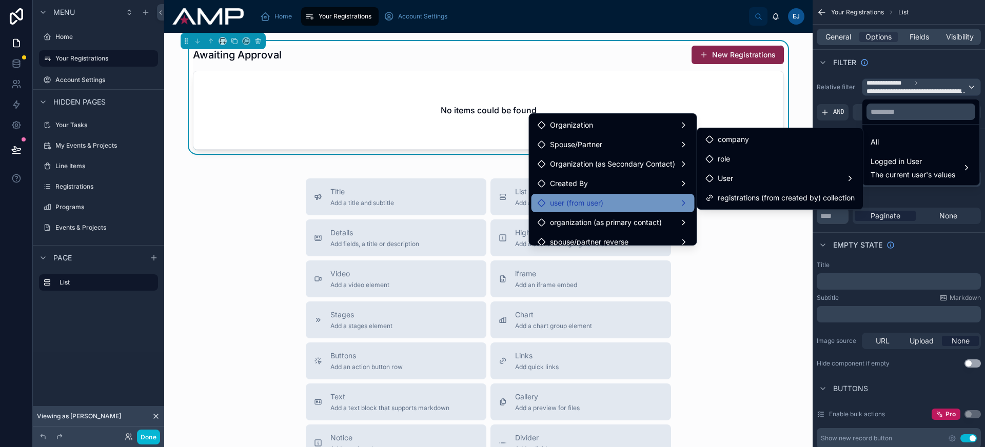
scroll to position [28, 0]
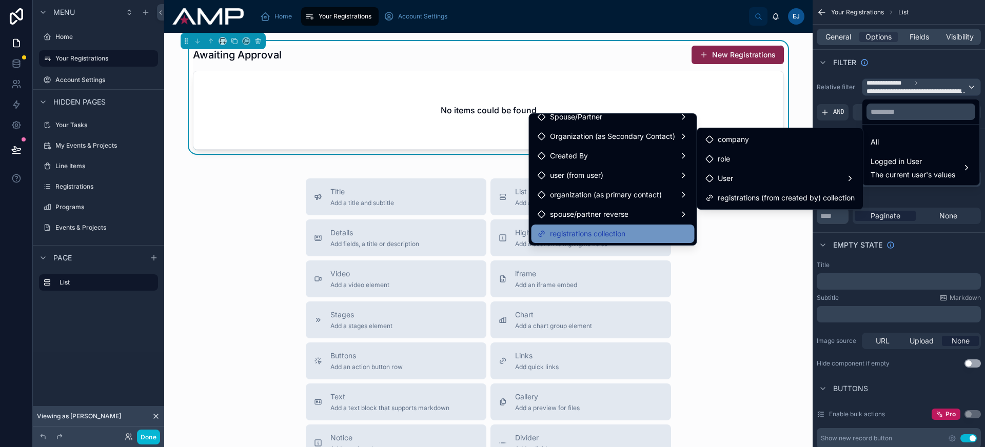
click at [644, 233] on div "registrations collection" at bounding box center [613, 234] width 151 height 12
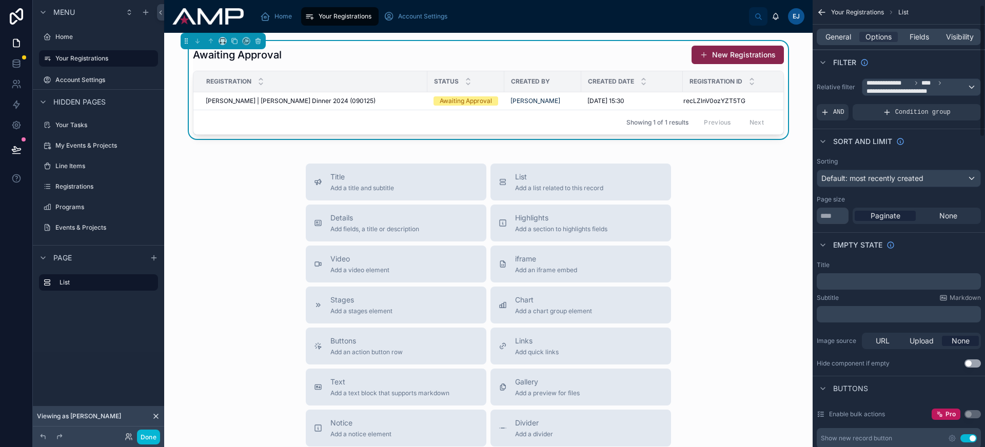
scroll to position [93, 0]
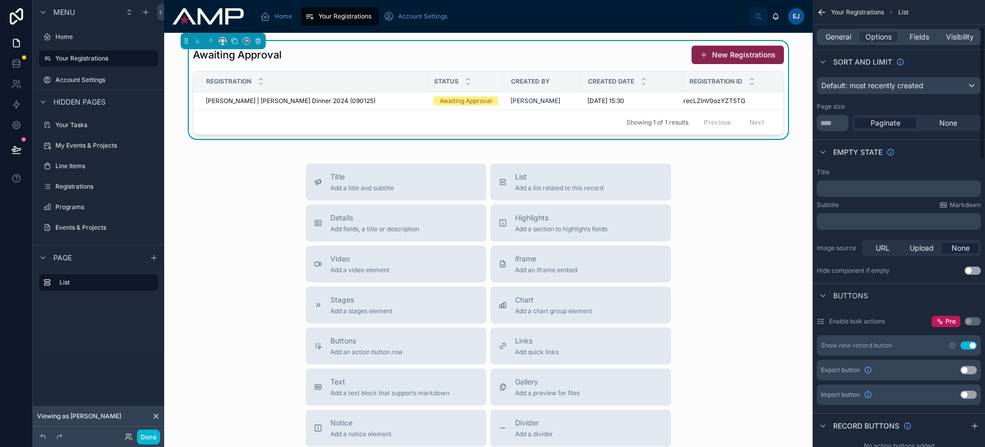
click at [970, 346] on button "Use setting" at bounding box center [968, 346] width 16 height 8
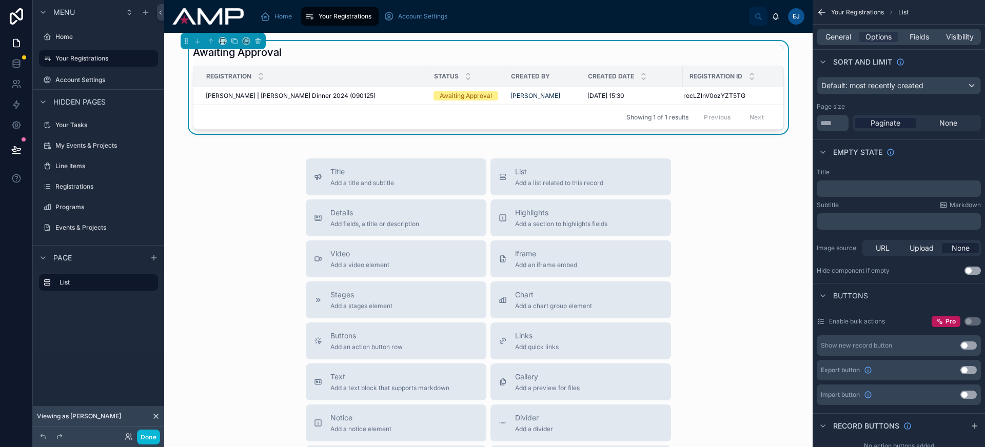
click at [229, 168] on div "Awaiting Approval Registration Status Created By Created Date Registration ID E…" at bounding box center [488, 319] width 649 height 573
click at [924, 35] on span "Fields" at bounding box center [919, 37] width 19 height 10
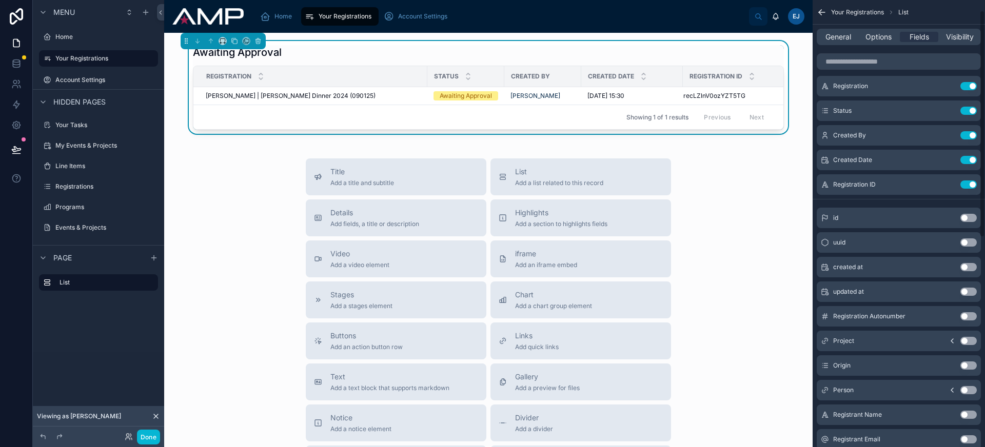
scroll to position [110, 0]
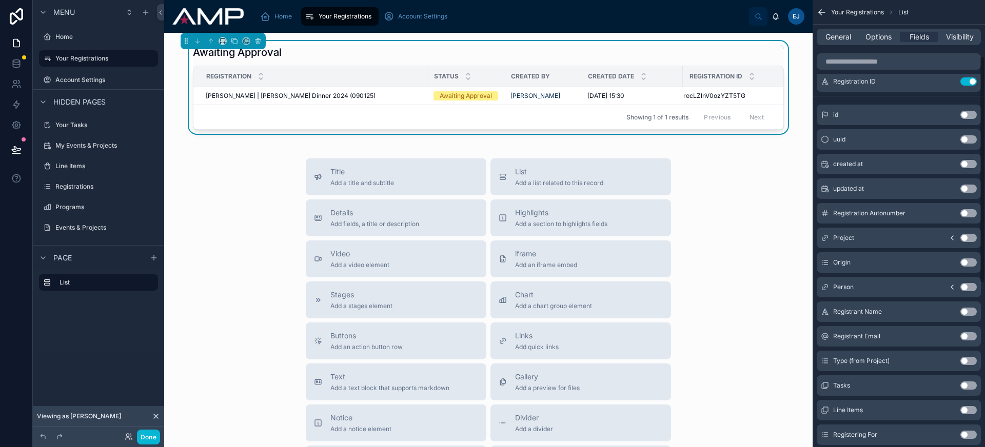
click at [963, 238] on button "Use setting" at bounding box center [968, 238] width 16 height 8
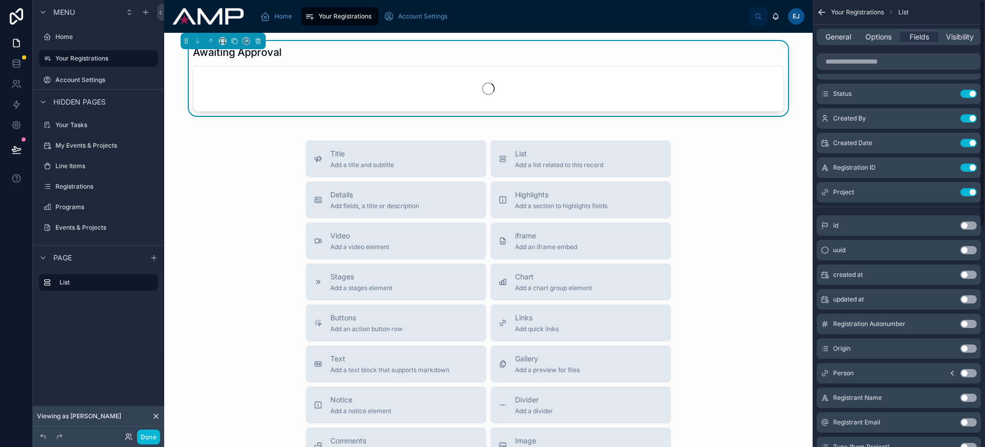
scroll to position [0, 0]
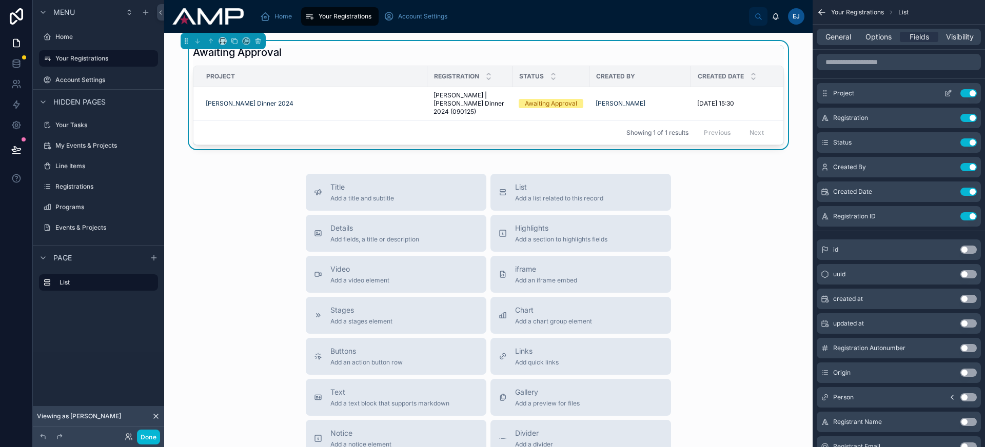
click at [950, 92] on icon "scrollable content" at bounding box center [949, 92] width 4 height 4
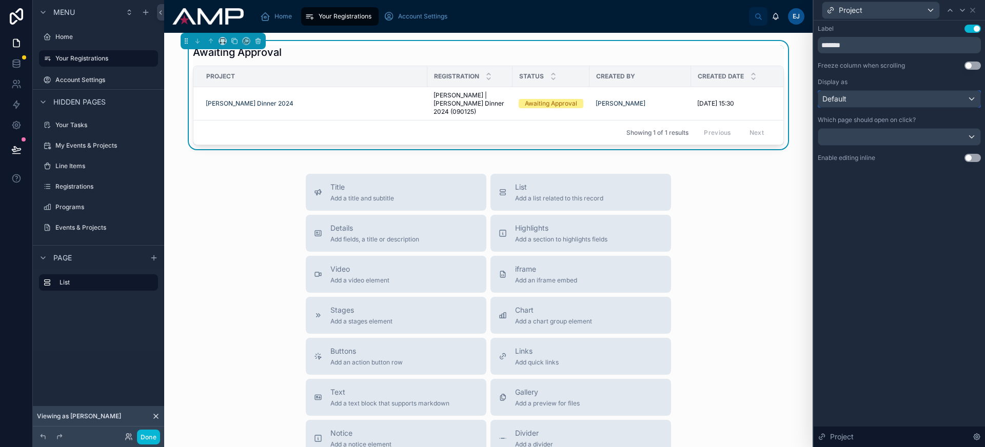
click at [930, 106] on div "Default" at bounding box center [899, 99] width 162 height 16
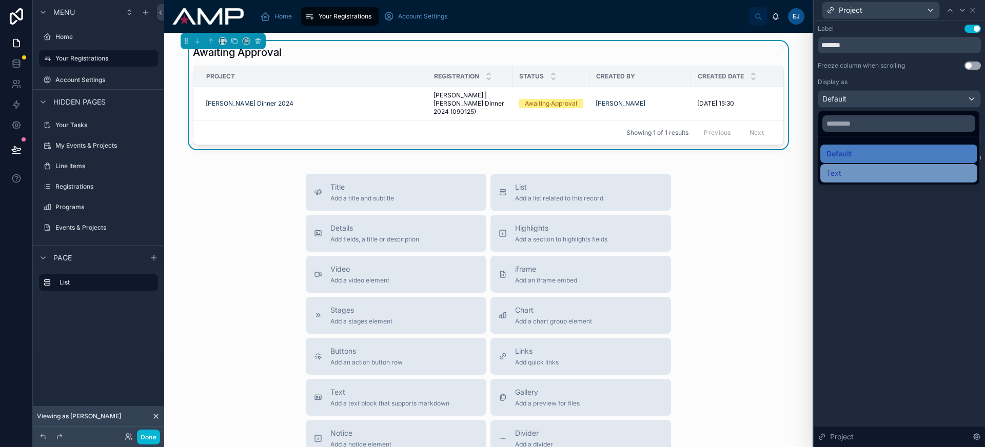
click at [916, 171] on div "Text" at bounding box center [899, 173] width 145 height 12
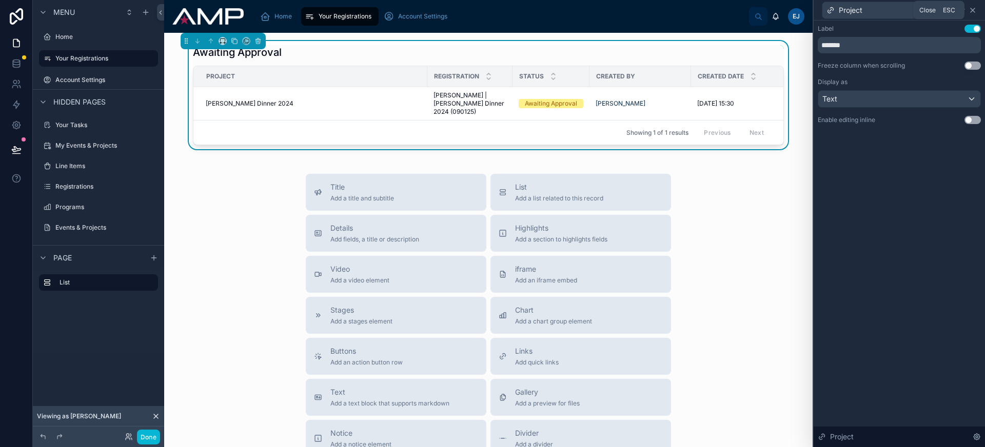
click at [975, 12] on icon at bounding box center [973, 10] width 4 height 4
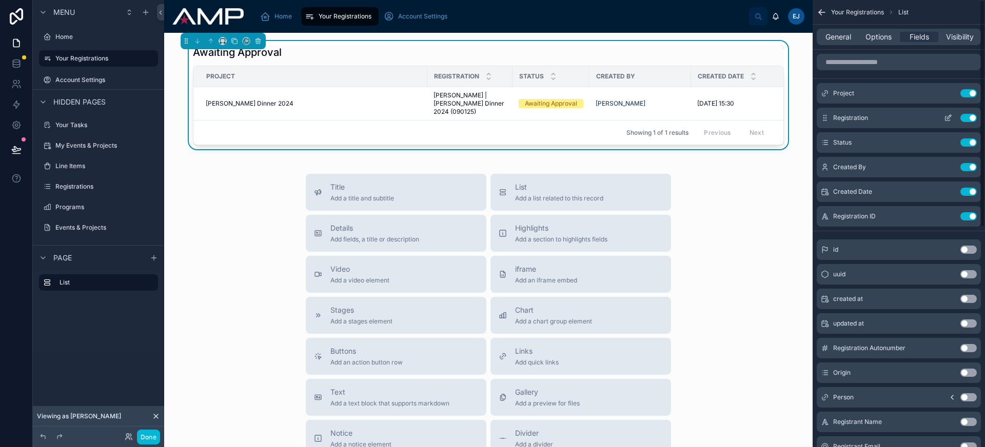
click at [967, 118] on button "Use setting" at bounding box center [968, 118] width 16 height 8
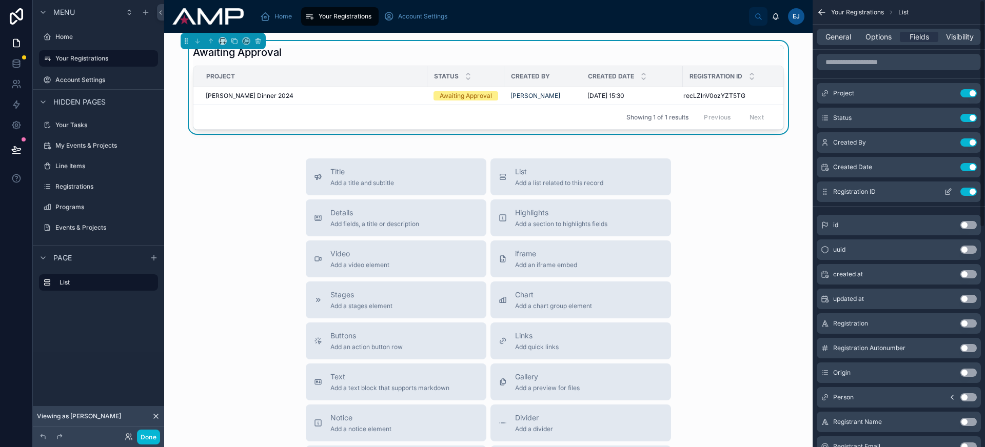
click at [969, 192] on button "Use setting" at bounding box center [968, 192] width 16 height 8
click at [425, 72] on div at bounding box center [427, 76] width 4 height 21
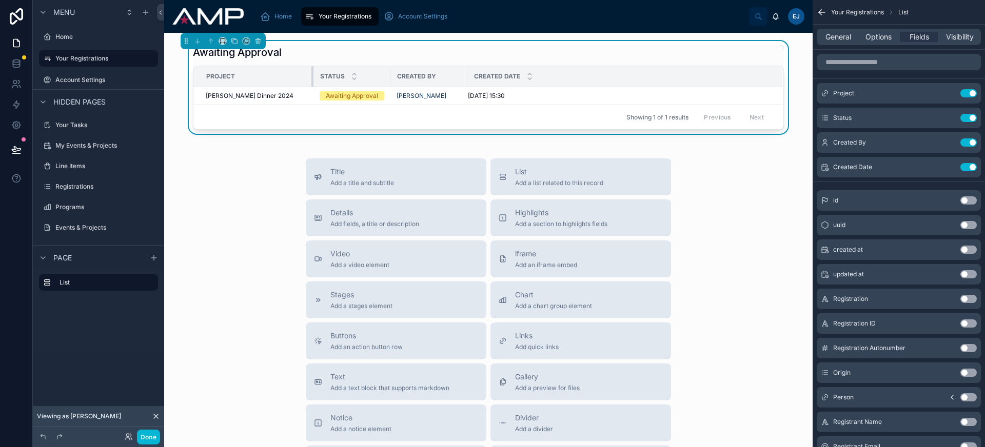
drag, startPoint x: 422, startPoint y: 72, endPoint x: 308, endPoint y: 74, distance: 113.9
click at [311, 74] on div at bounding box center [313, 76] width 4 height 21
drag, startPoint x: 385, startPoint y: 76, endPoint x: 417, endPoint y: 77, distance: 31.8
click at [424, 77] on div at bounding box center [426, 76] width 4 height 21
click at [969, 142] on button "Use setting" at bounding box center [968, 143] width 16 height 8
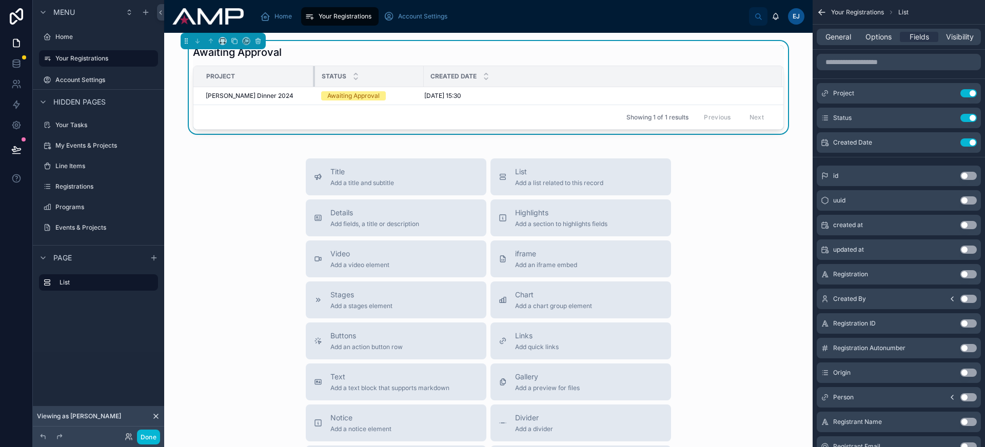
click at [313, 75] on div at bounding box center [315, 76] width 4 height 21
click at [229, 178] on div "Title Add a title and subtitle List Add a list related to this record Details A…" at bounding box center [488, 341] width 632 height 365
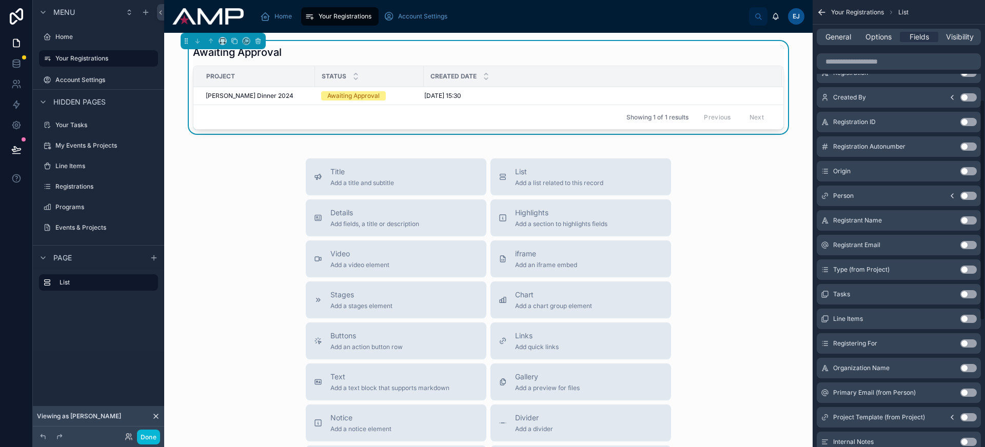
click at [966, 345] on button "Use setting" at bounding box center [968, 344] width 16 height 8
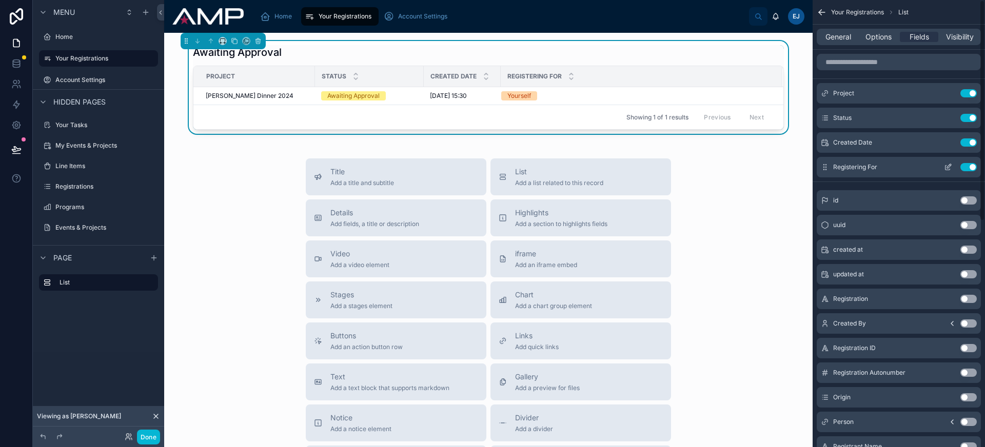
click at [829, 170] on div "Registering For Use setting" at bounding box center [899, 167] width 164 height 21
click at [829, 170] on icon "scrollable content" at bounding box center [825, 167] width 8 height 8
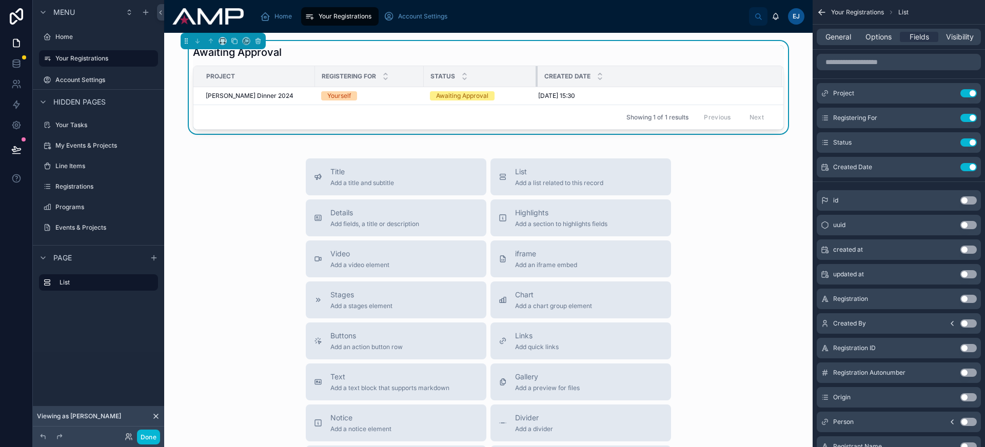
drag, startPoint x: 496, startPoint y: 77, endPoint x: 533, endPoint y: 76, distance: 36.9
click at [536, 76] on div at bounding box center [538, 76] width 4 height 21
drag, startPoint x: 310, startPoint y: 73, endPoint x: 338, endPoint y: 73, distance: 27.2
click at [339, 73] on div at bounding box center [341, 76] width 4 height 21
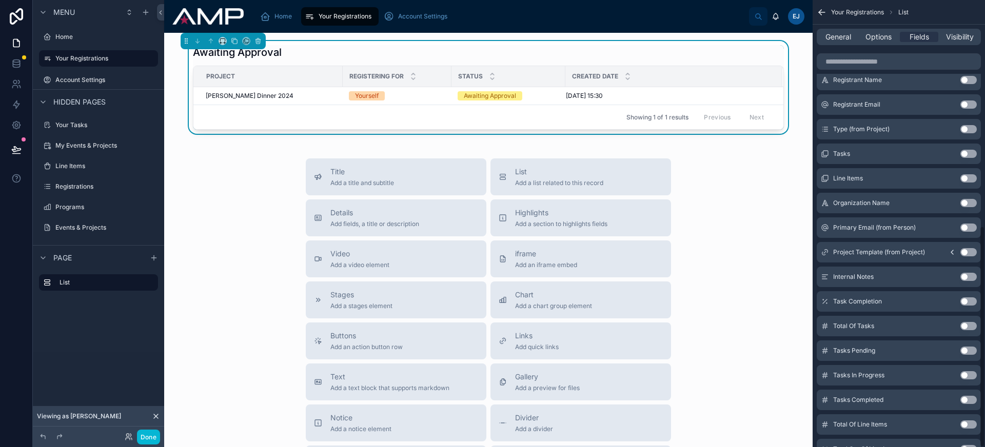
scroll to position [457, 0]
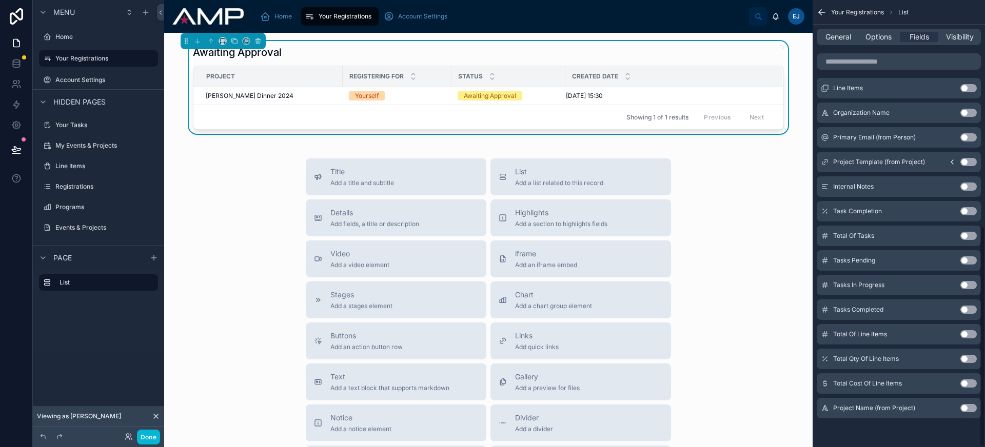
click at [971, 409] on button "Use setting" at bounding box center [968, 408] width 16 height 8
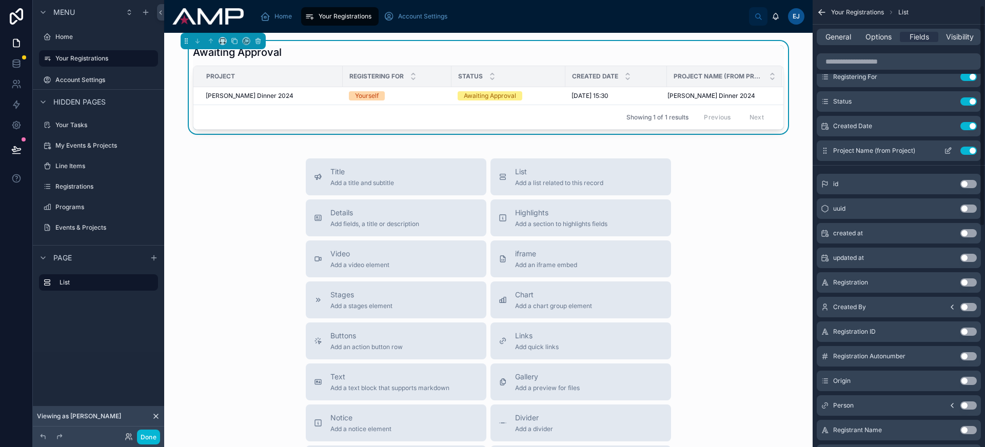
scroll to position [0, 0]
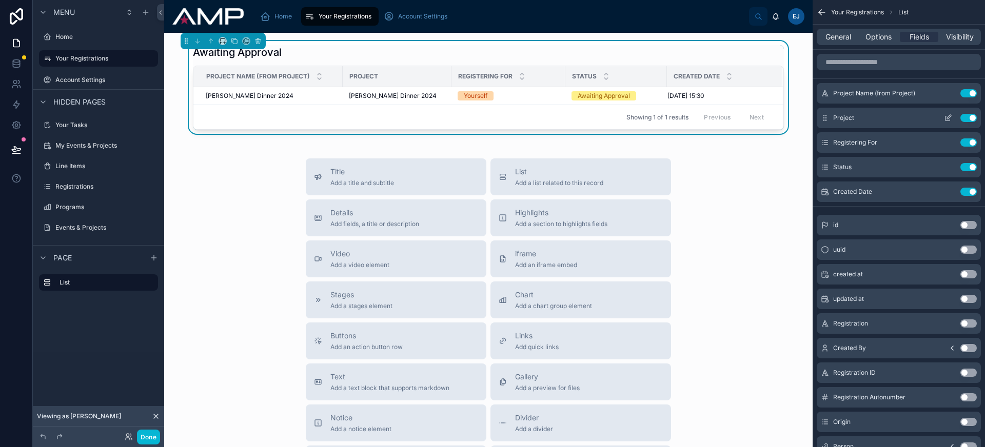
click at [968, 114] on button "Use setting" at bounding box center [968, 118] width 16 height 8
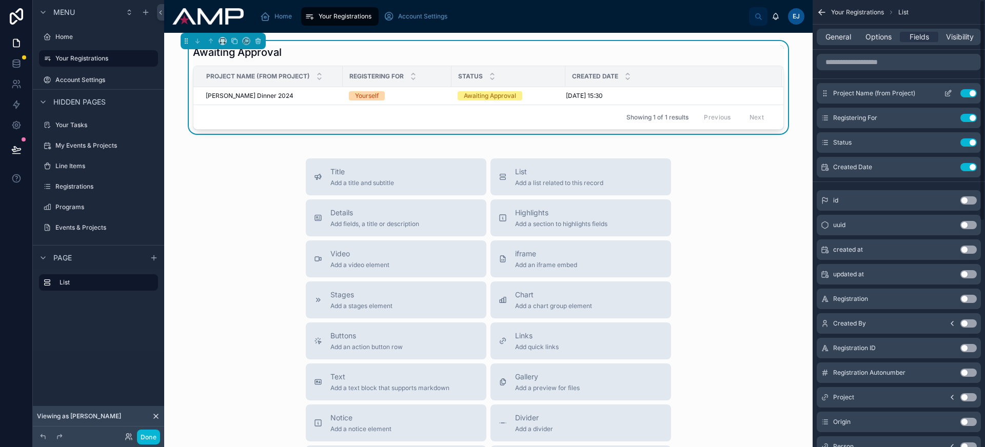
click at [947, 94] on icon "scrollable content" at bounding box center [949, 92] width 4 height 4
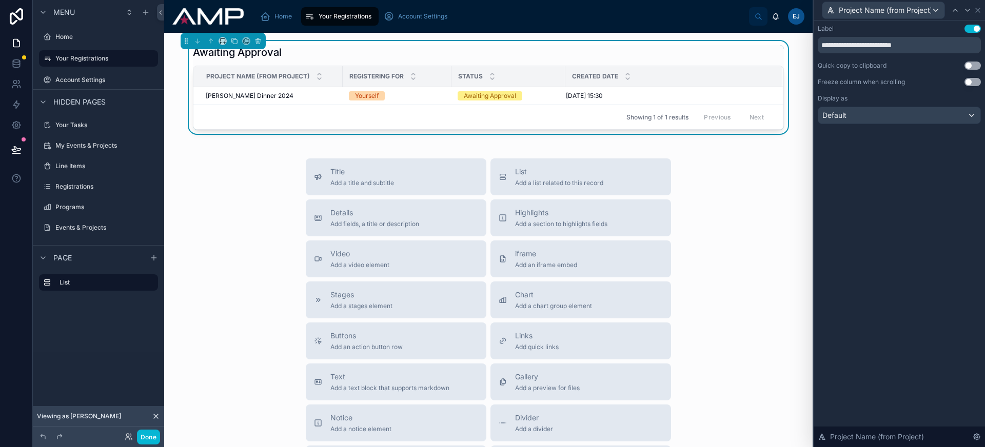
click at [970, 30] on button "Use setting" at bounding box center [973, 29] width 16 height 8
click at [956, 111] on div "Default" at bounding box center [899, 115] width 162 height 16
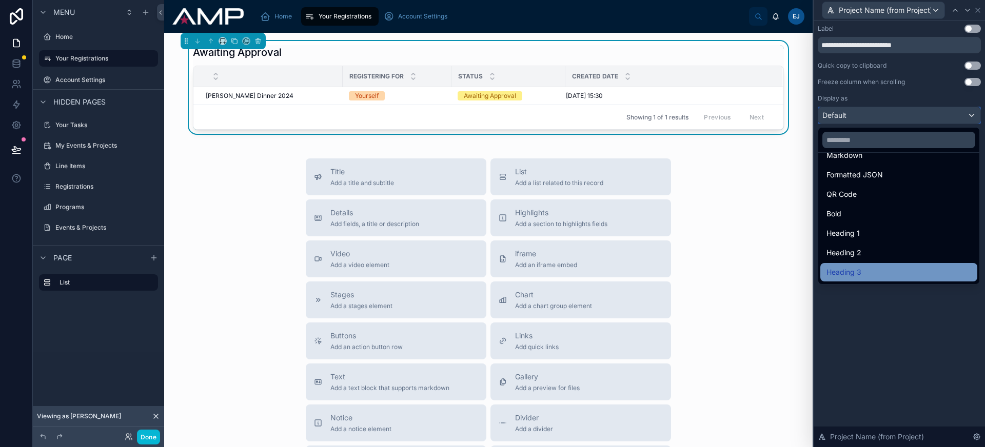
scroll to position [105, 0]
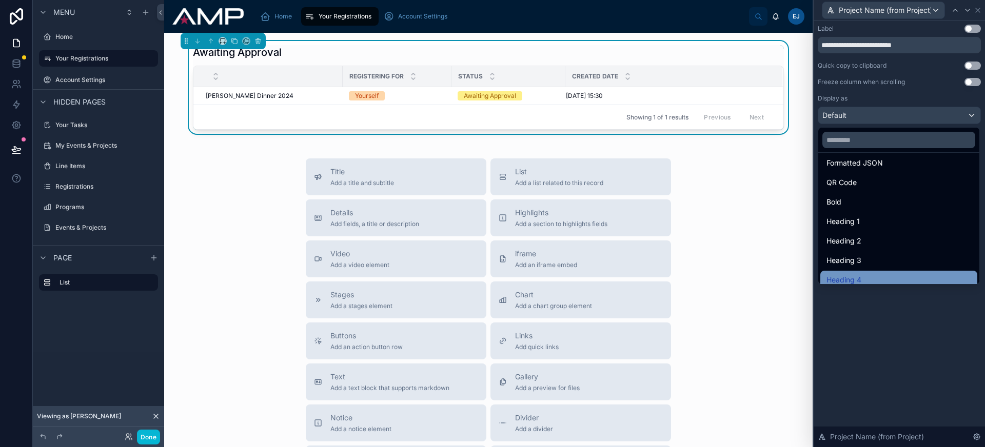
click at [871, 274] on div "Heading 4" at bounding box center [899, 280] width 145 height 12
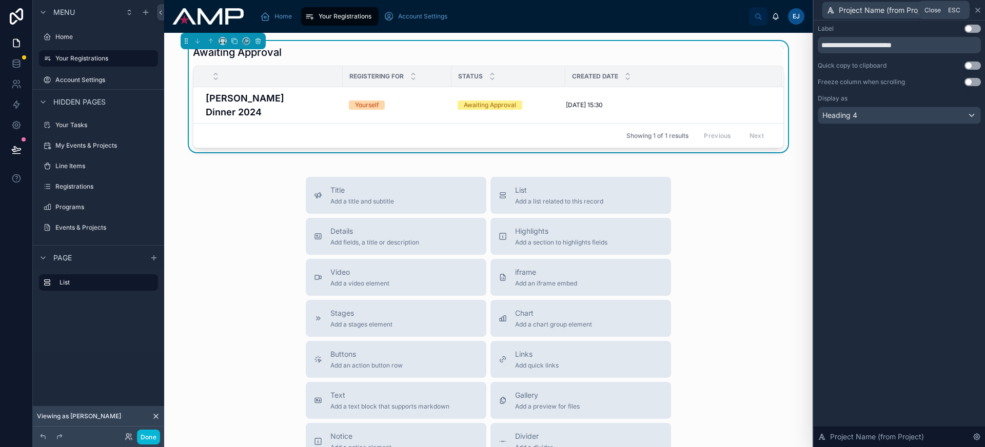
click at [978, 10] on icon at bounding box center [978, 10] width 4 height 4
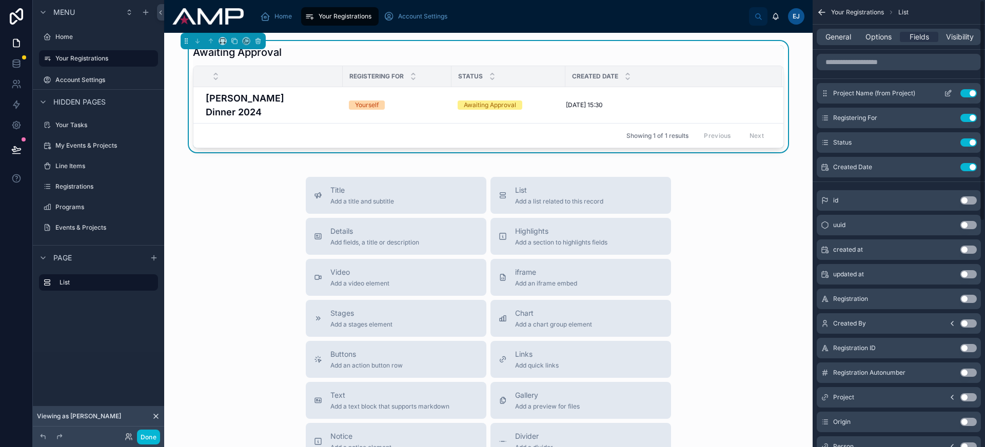
click at [951, 91] on icon "scrollable content" at bounding box center [949, 92] width 4 height 4
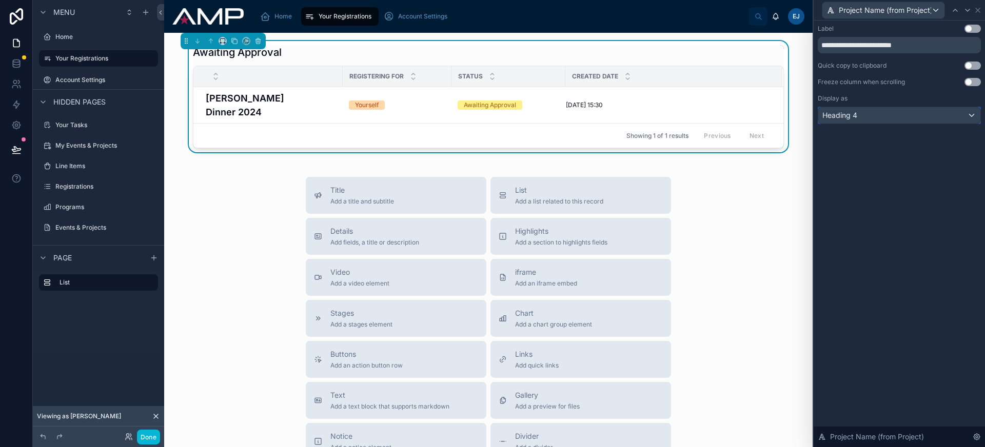
click at [862, 117] on div "Heading 4" at bounding box center [899, 115] width 162 height 16
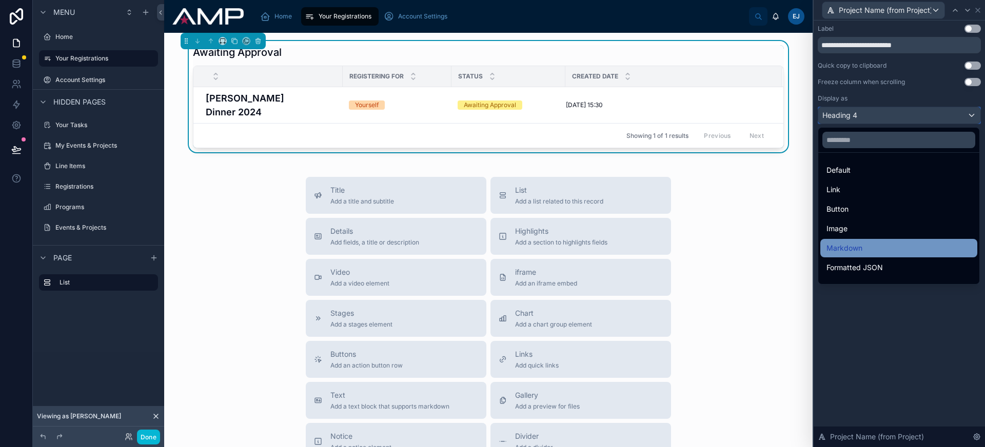
scroll to position [85, 0]
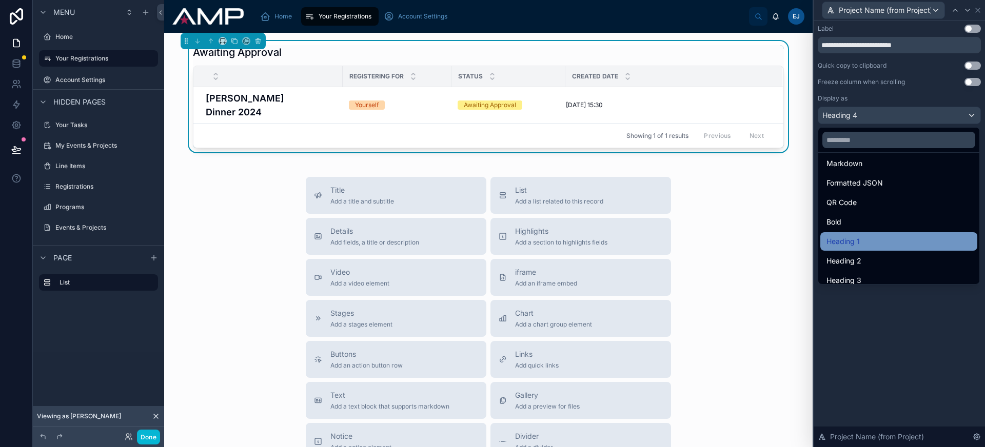
click at [869, 240] on div "Heading 1" at bounding box center [899, 242] width 145 height 12
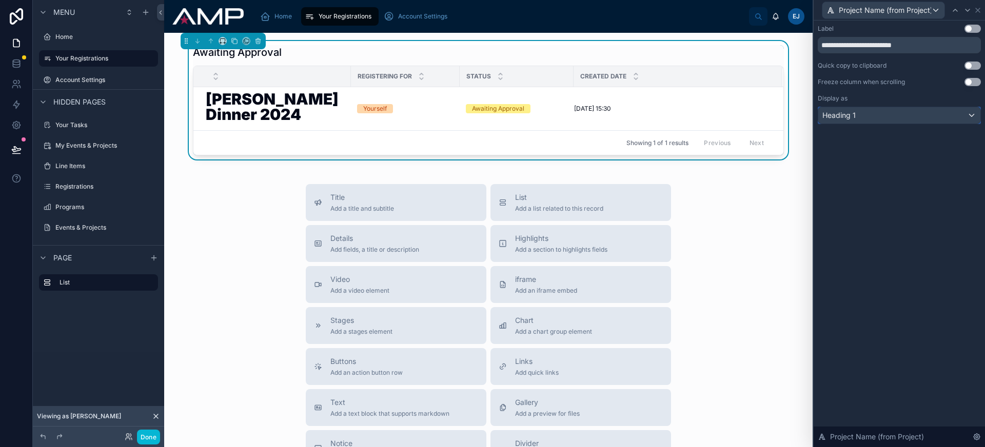
click at [873, 120] on div "Heading 1" at bounding box center [899, 115] width 162 height 16
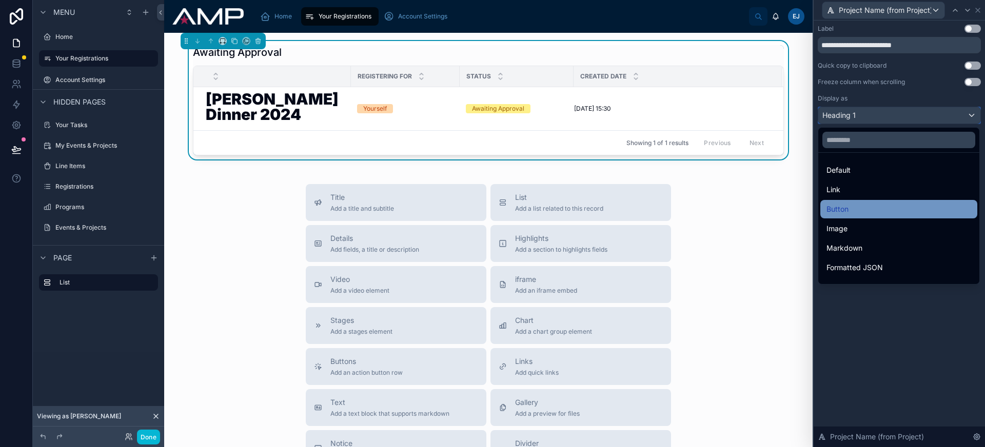
scroll to position [112, 0]
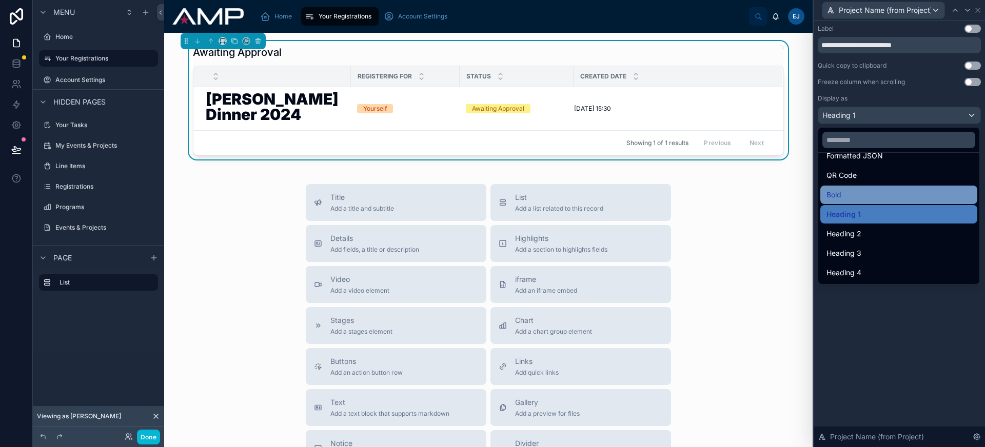
click at [856, 195] on div "Bold" at bounding box center [899, 195] width 145 height 12
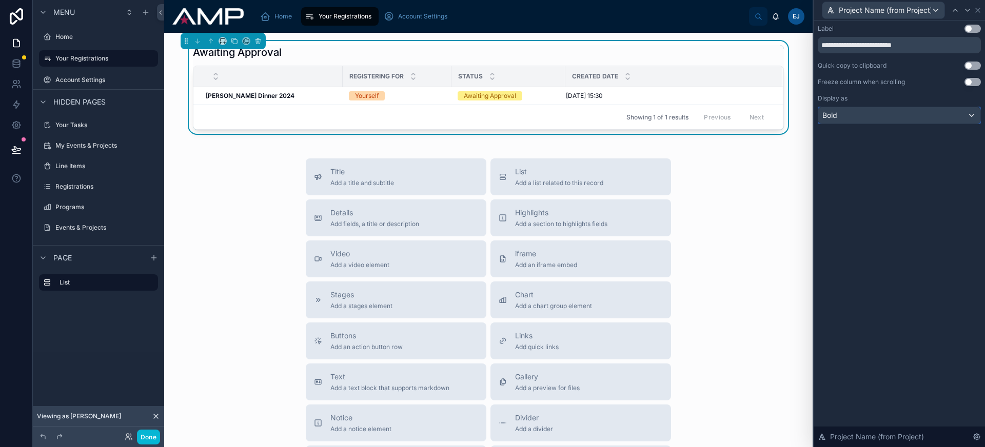
click at [876, 113] on div "Bold" at bounding box center [899, 115] width 162 height 16
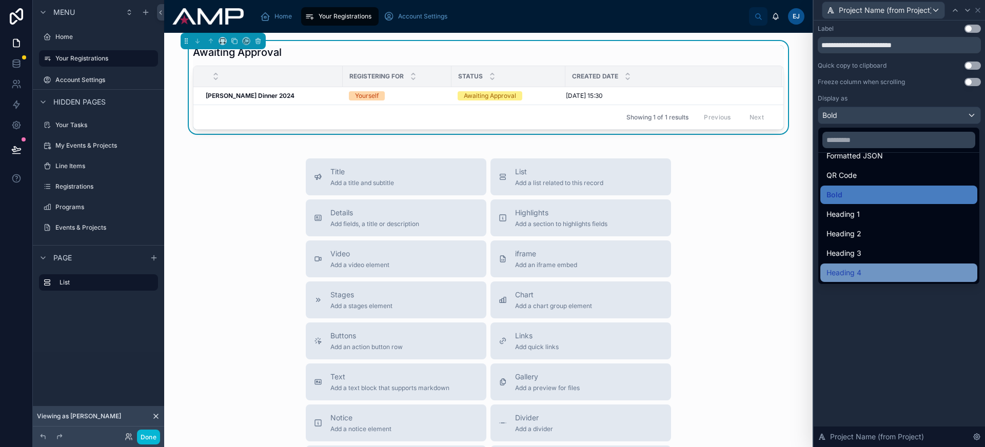
click at [874, 268] on div "Heading 4" at bounding box center [899, 273] width 145 height 12
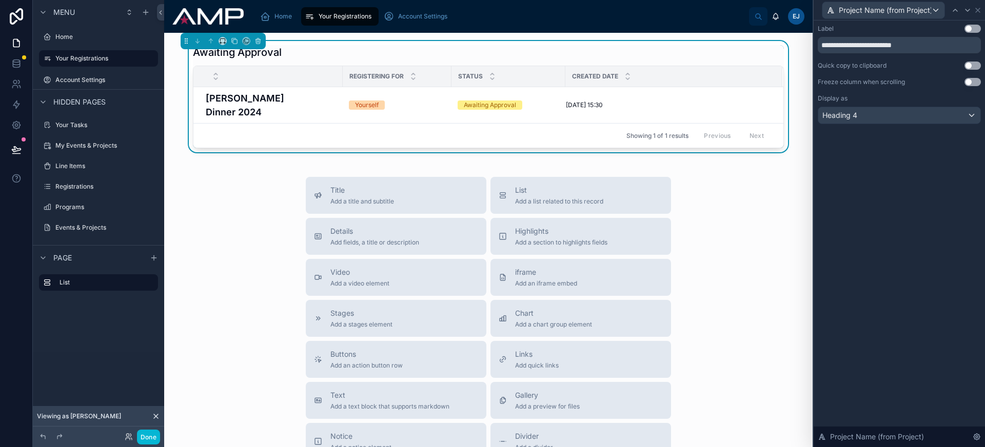
click at [978, 82] on button "Use setting" at bounding box center [973, 82] width 16 height 8
click at [971, 82] on button "Use setting" at bounding box center [973, 82] width 16 height 8
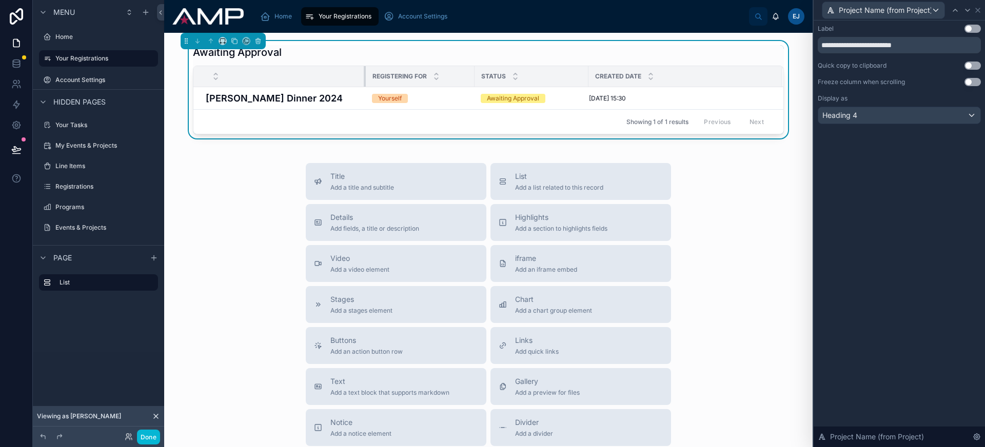
drag, startPoint x: 338, startPoint y: 74, endPoint x: 361, endPoint y: 73, distance: 23.1
click at [364, 73] on div at bounding box center [366, 76] width 4 height 21
click at [748, 228] on div "Title Add a title and subtitle List Add a list related to this record Details A…" at bounding box center [488, 345] width 632 height 365
click at [978, 7] on icon at bounding box center [978, 10] width 8 height 8
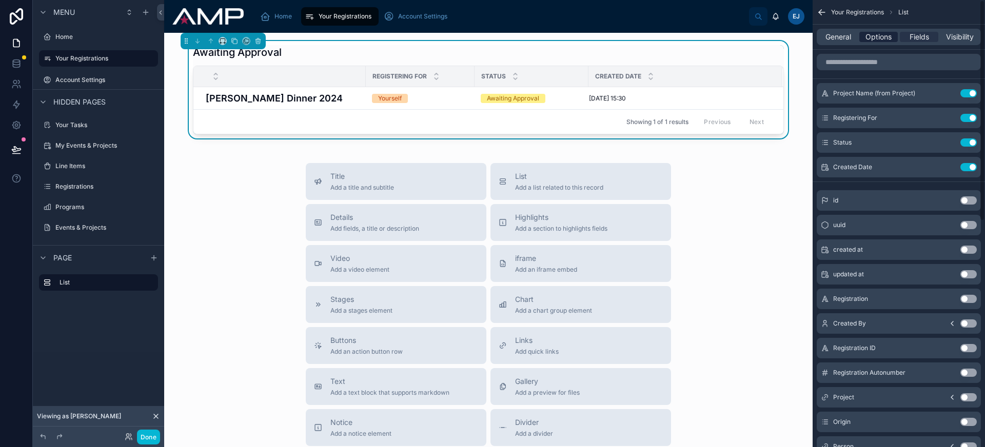
click at [859, 41] on div "General Options Fields Visibility" at bounding box center [899, 37] width 164 height 16
click at [869, 41] on span "Options" at bounding box center [879, 37] width 26 height 10
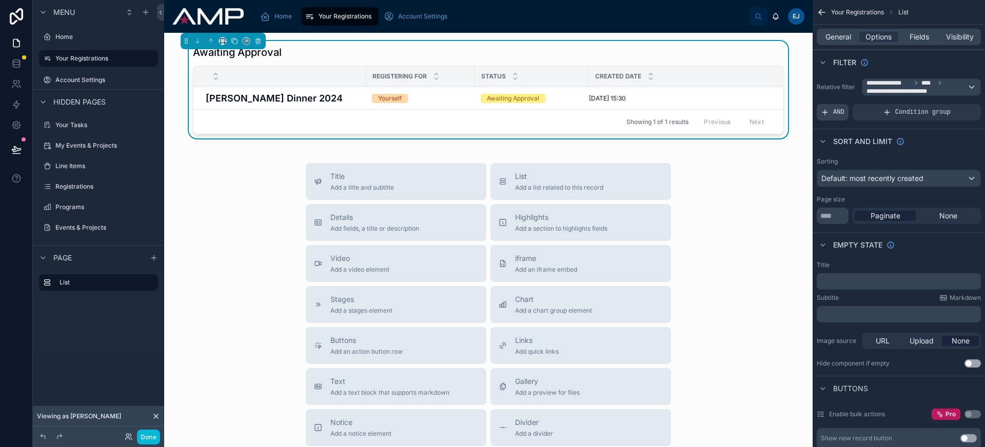
click at [837, 111] on span "AND" at bounding box center [838, 112] width 11 height 8
click at [855, 117] on div "Add a filter" at bounding box center [899, 112] width 164 height 16
click at [957, 107] on icon "scrollable content" at bounding box center [955, 105] width 6 height 6
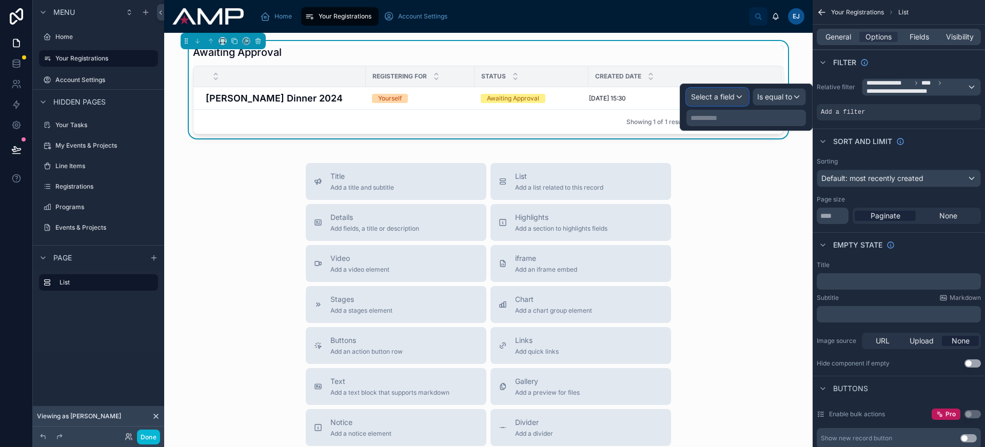
click at [703, 99] on span "Select a field" at bounding box center [713, 96] width 44 height 9
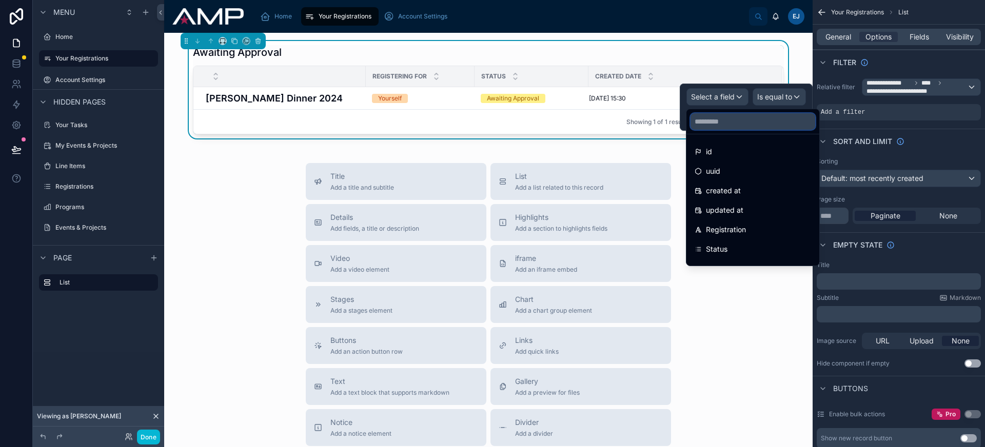
click at [732, 118] on input "text" at bounding box center [753, 121] width 125 height 16
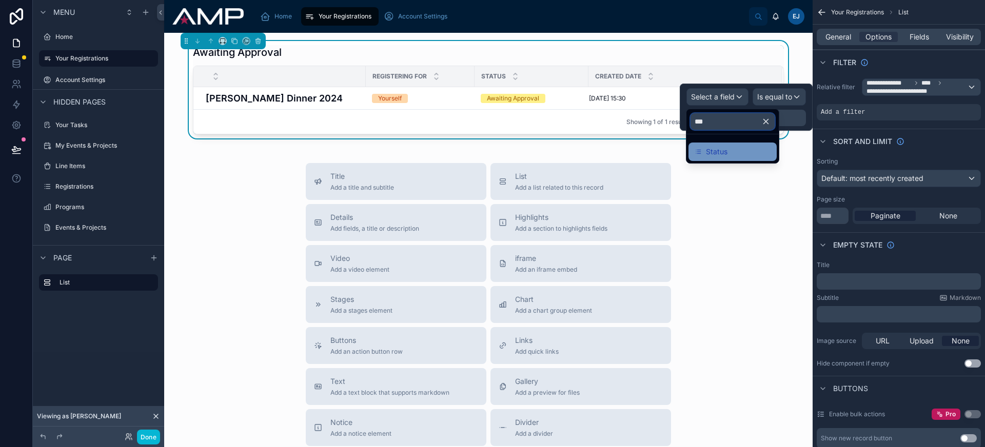
type input "****"
click at [734, 147] on div "Status" at bounding box center [733, 152] width 76 height 12
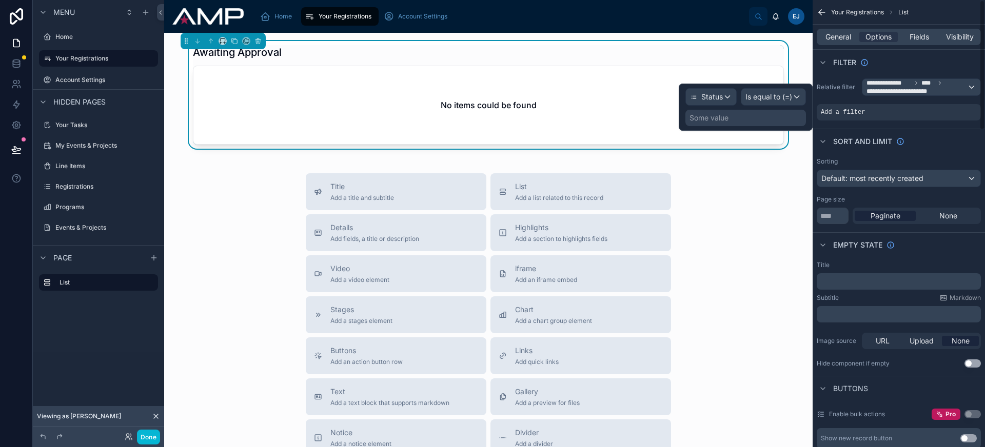
click at [762, 121] on div "Some value" at bounding box center [745, 118] width 121 height 16
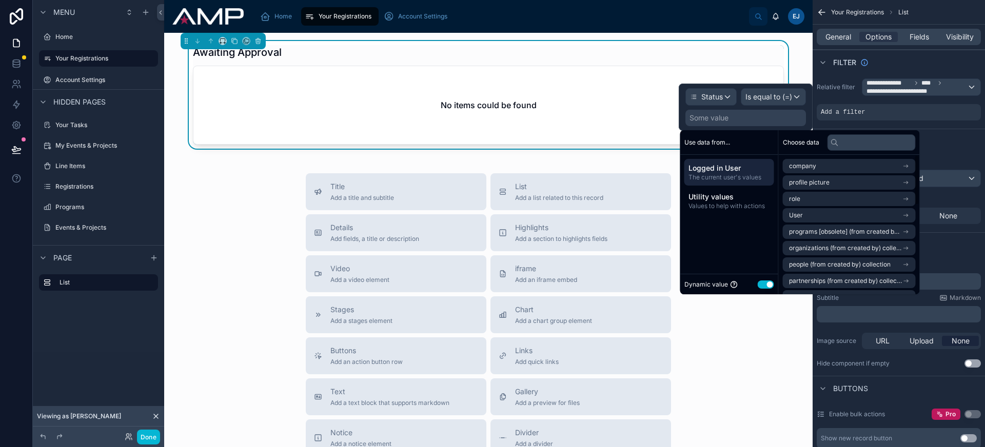
click at [769, 285] on button "Use setting" at bounding box center [766, 285] width 16 height 8
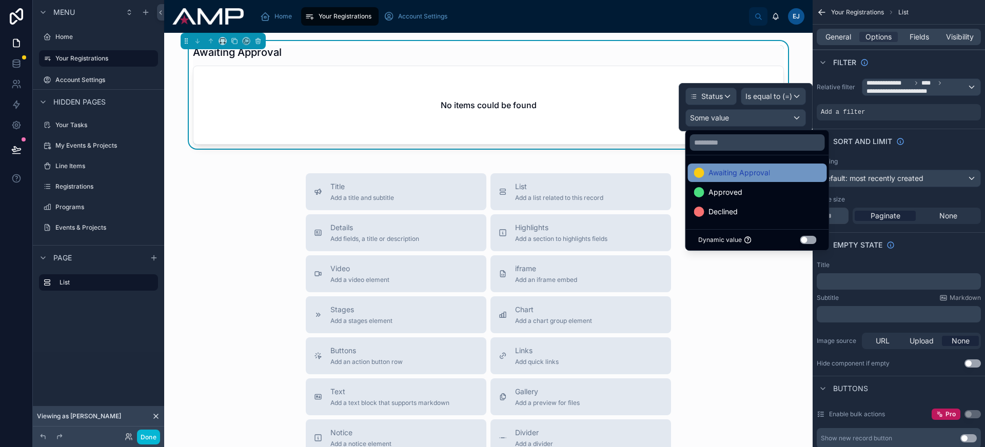
click at [763, 175] on span "Awaiting Approval" at bounding box center [740, 173] width 62 height 12
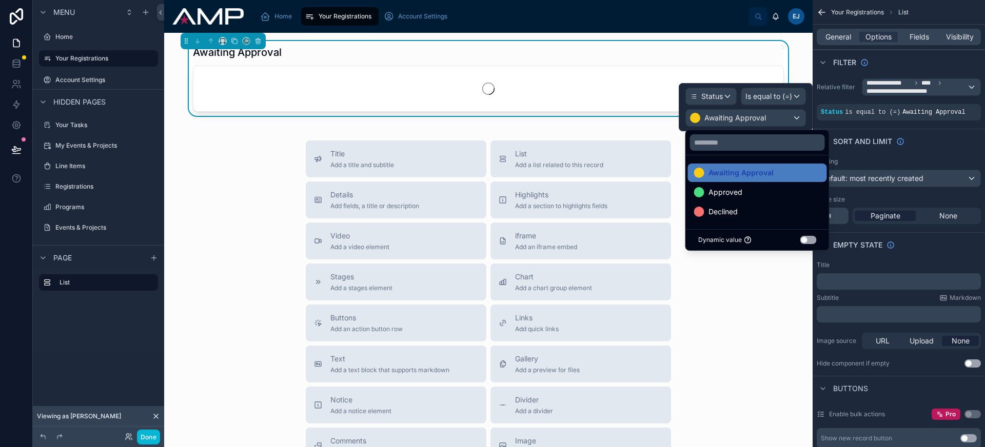
click at [731, 331] on div "Title Add a title and subtitle List Add a list related to this record Details A…" at bounding box center [488, 323] width 632 height 365
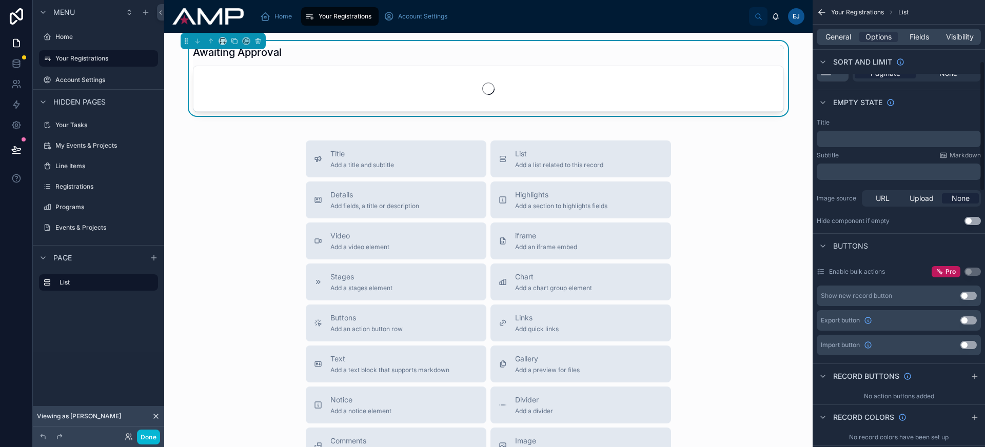
scroll to position [213, 0]
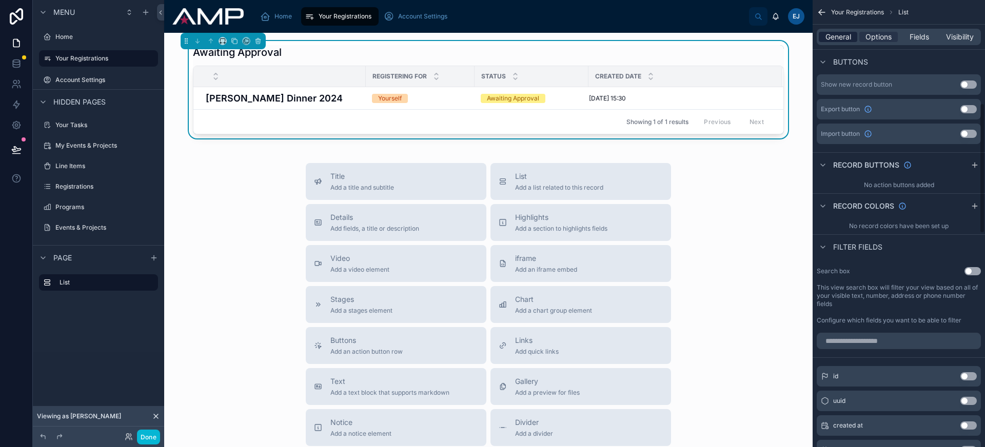
click at [836, 36] on span "General" at bounding box center [839, 37] width 26 height 10
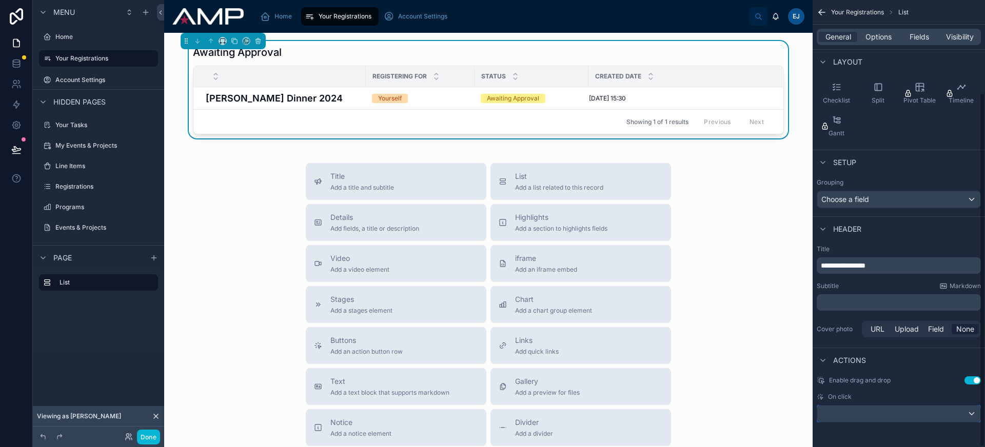
click at [928, 410] on div "scrollable content" at bounding box center [898, 414] width 163 height 16
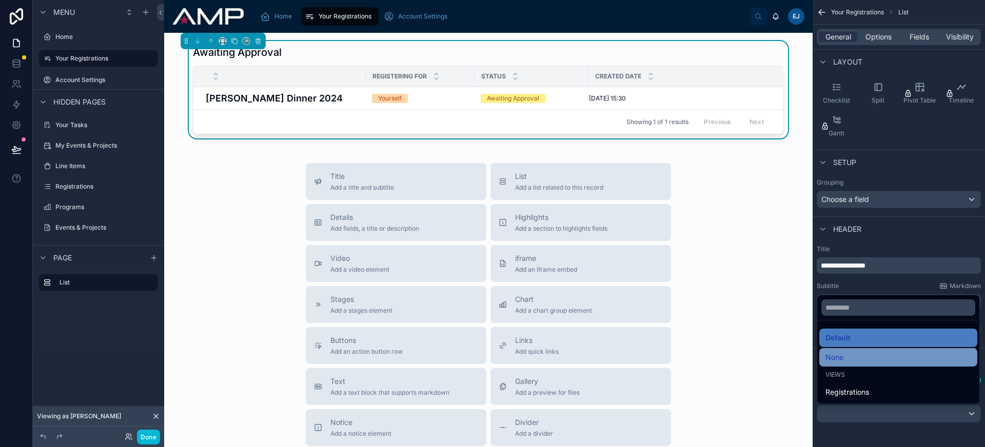
click at [877, 351] on div "None" at bounding box center [899, 357] width 146 height 12
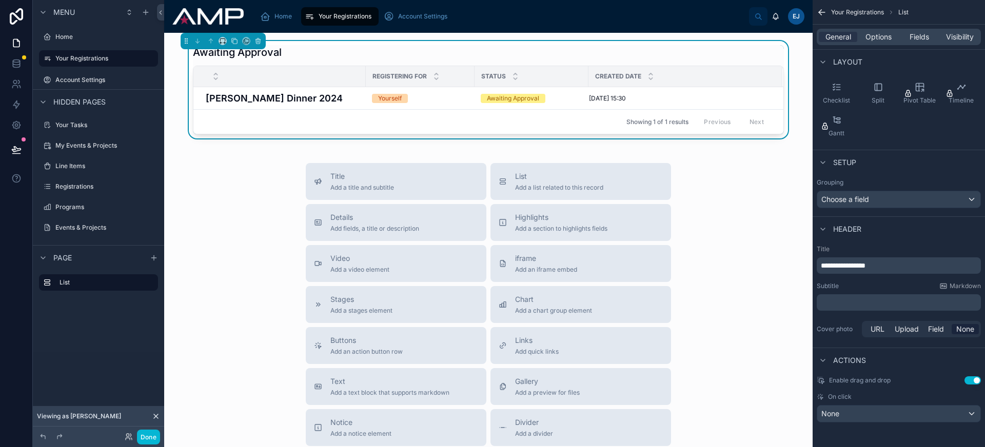
click at [971, 381] on button "Use setting" at bounding box center [973, 381] width 16 height 8
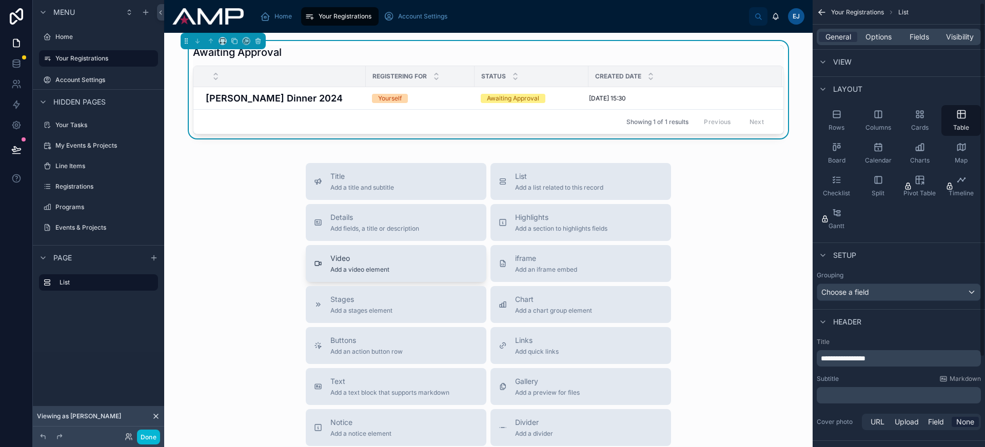
scroll to position [0, 0]
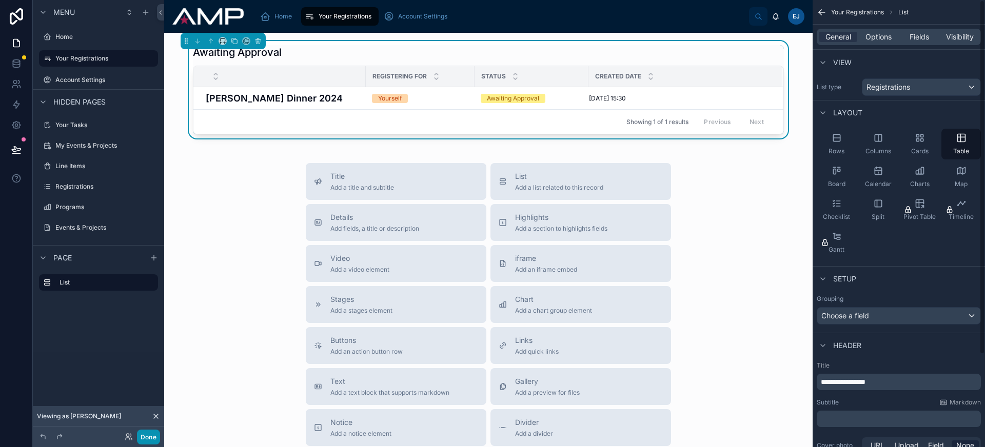
click at [153, 433] on button "Done" at bounding box center [148, 437] width 23 height 15
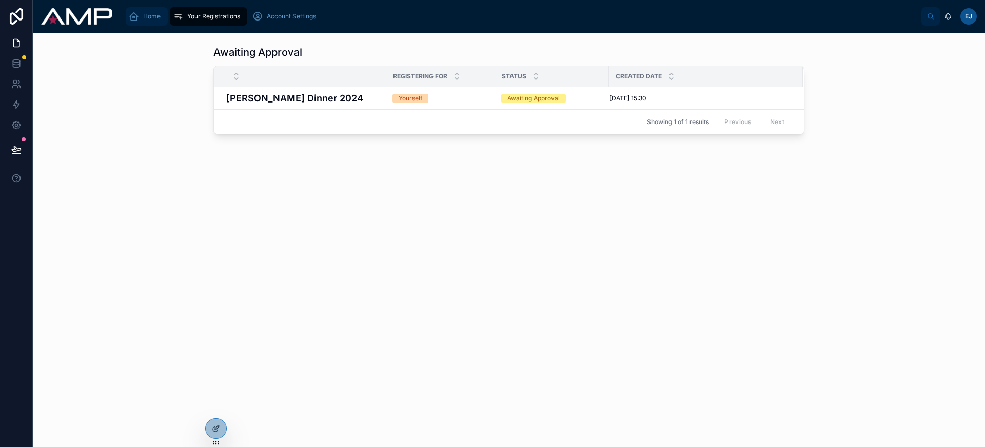
click at [141, 17] on div "Home" at bounding box center [147, 16] width 36 height 16
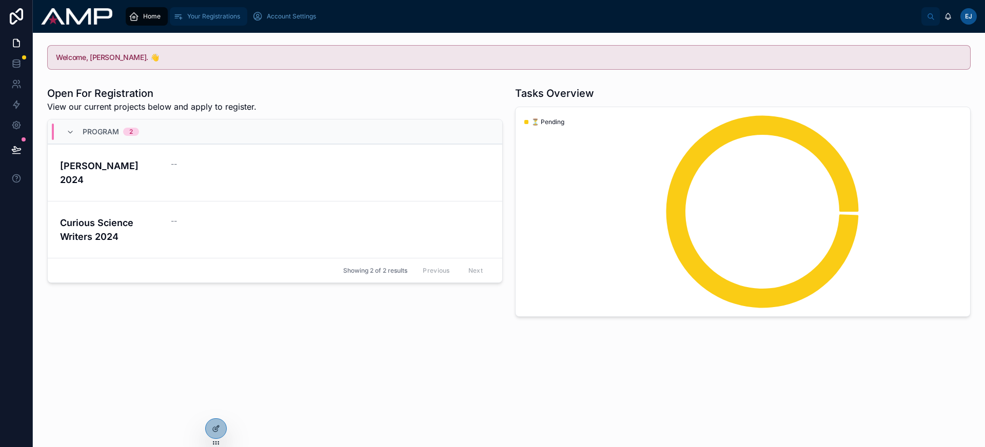
click at [197, 18] on span "Your Registrations" at bounding box center [213, 16] width 53 height 8
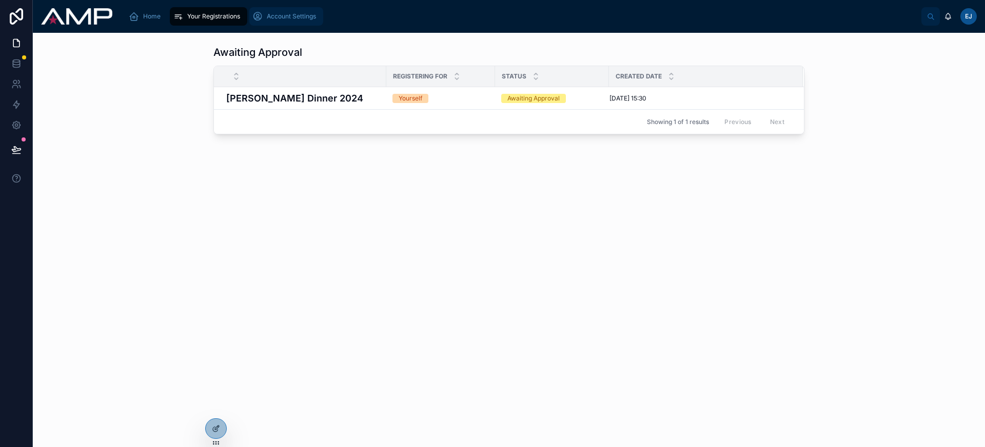
click at [265, 12] on div "Account Settings" at bounding box center [286, 16] width 68 height 16
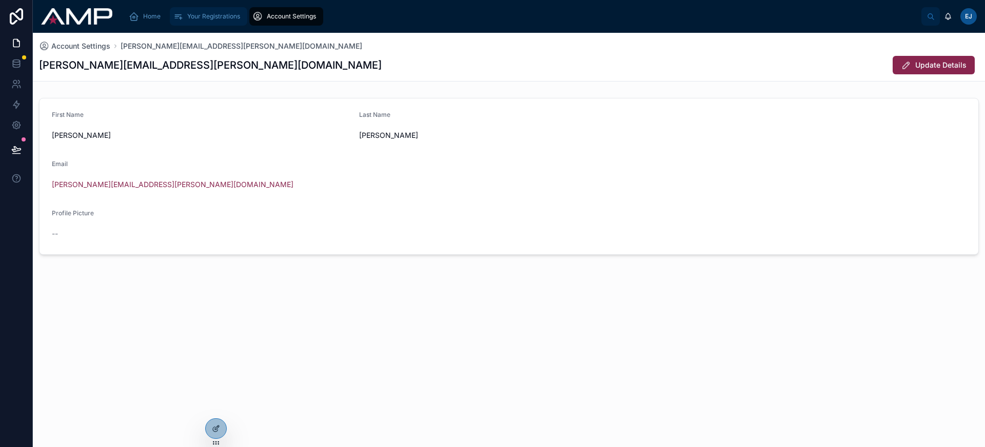
click at [214, 17] on span "Your Registrations" at bounding box center [213, 16] width 53 height 8
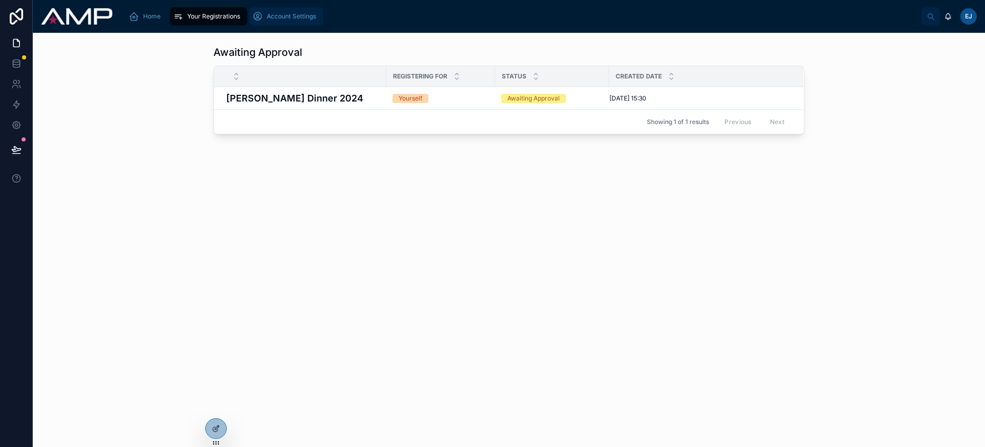
click at [289, 19] on span "Account Settings" at bounding box center [291, 16] width 49 height 8
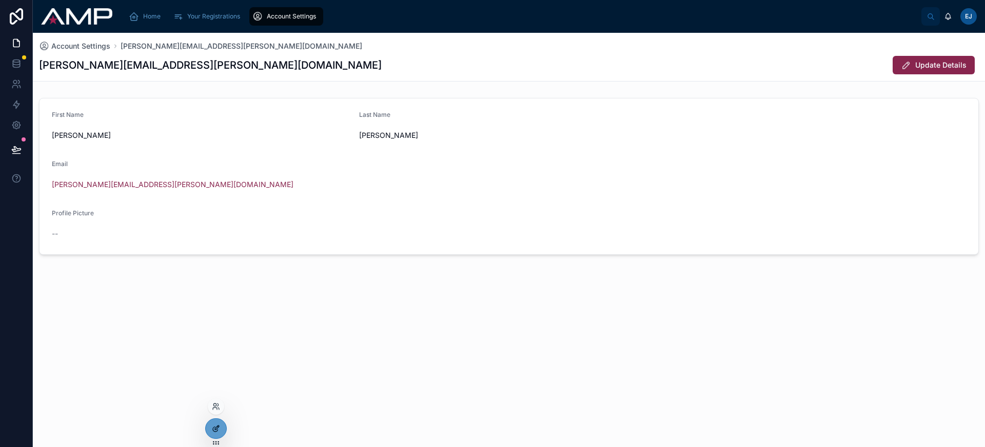
click at [218, 431] on icon at bounding box center [216, 429] width 8 height 8
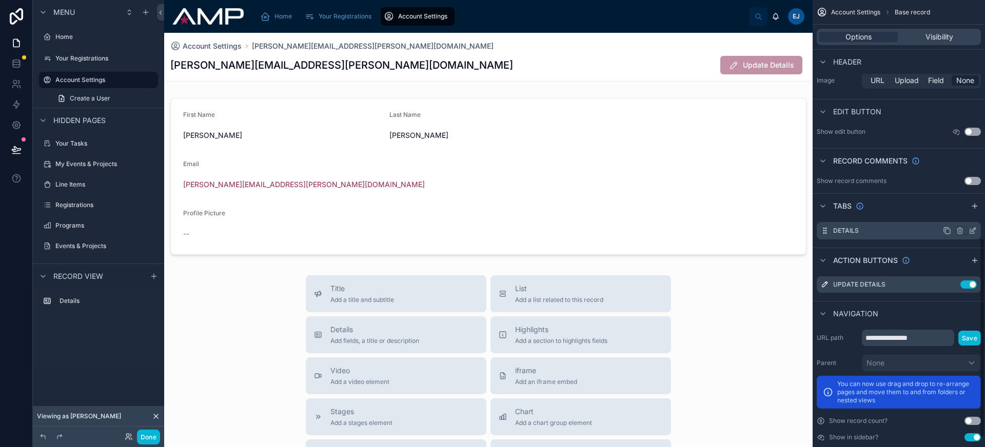
scroll to position [531, 0]
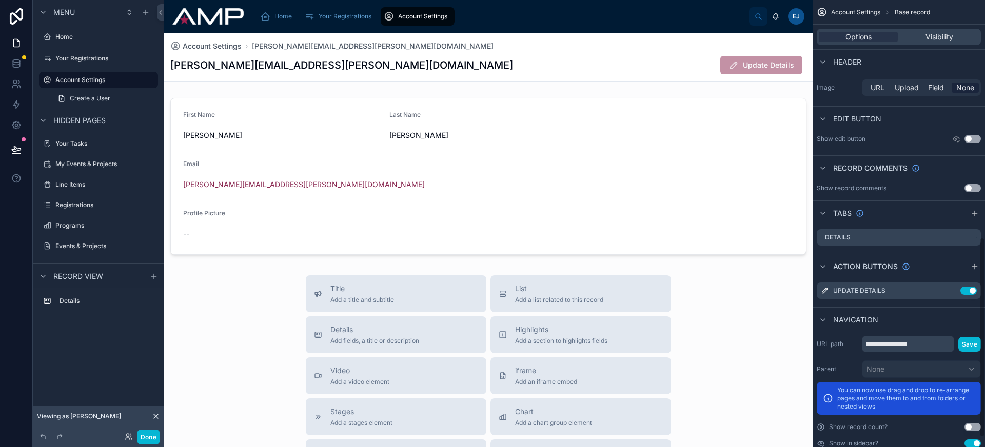
click at [978, 186] on button "Use setting" at bounding box center [973, 188] width 16 height 8
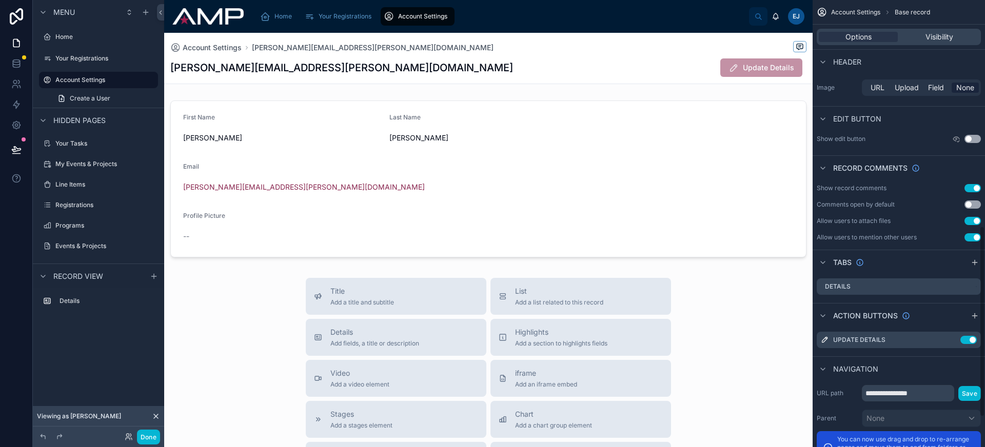
click at [975, 206] on button "Use setting" at bounding box center [973, 205] width 16 height 8
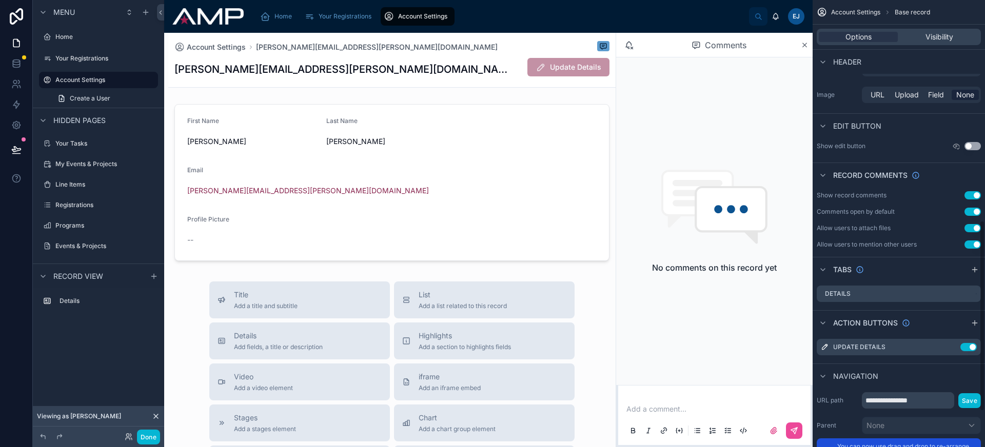
scroll to position [514, 0]
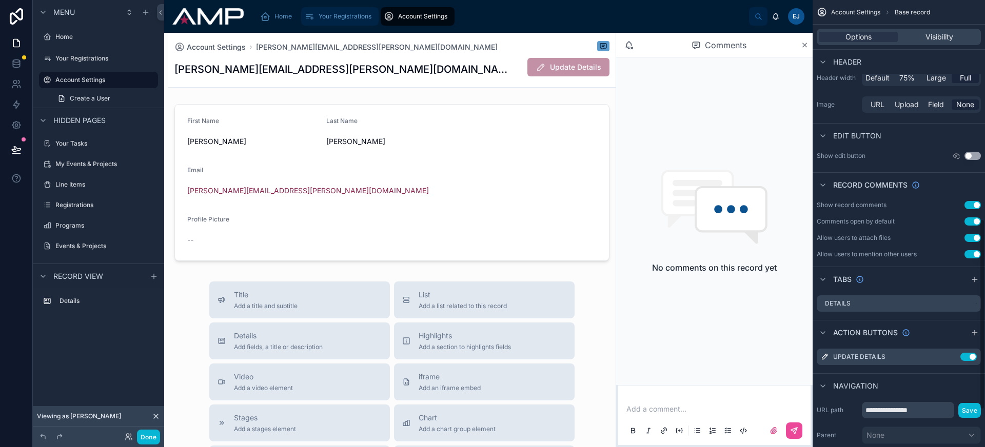
click at [340, 19] on span "Your Registrations" at bounding box center [345, 16] width 53 height 8
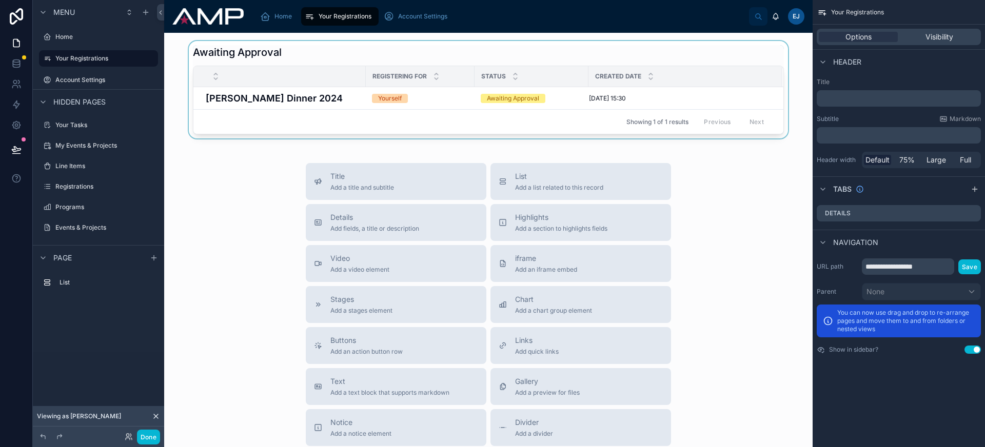
click at [285, 49] on div at bounding box center [488, 89] width 632 height 97
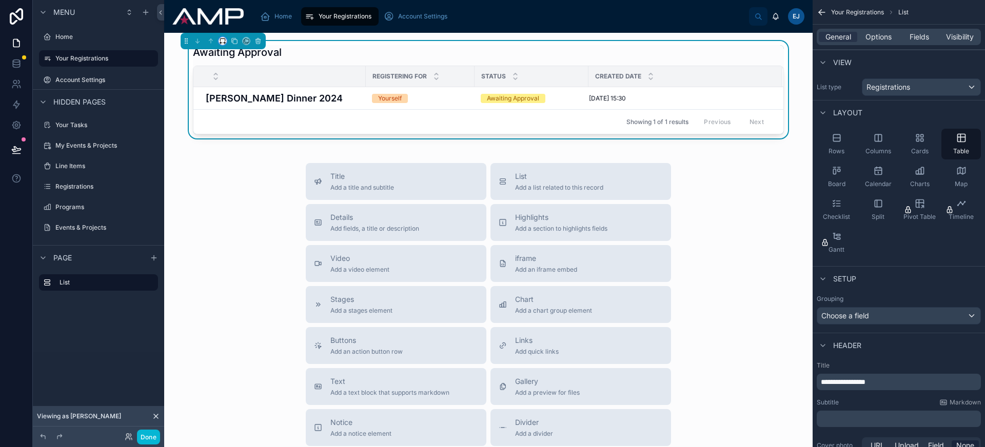
click at [220, 44] on button at bounding box center [223, 41] width 8 height 8
click at [243, 174] on span "Full width" at bounding box center [243, 177] width 32 height 12
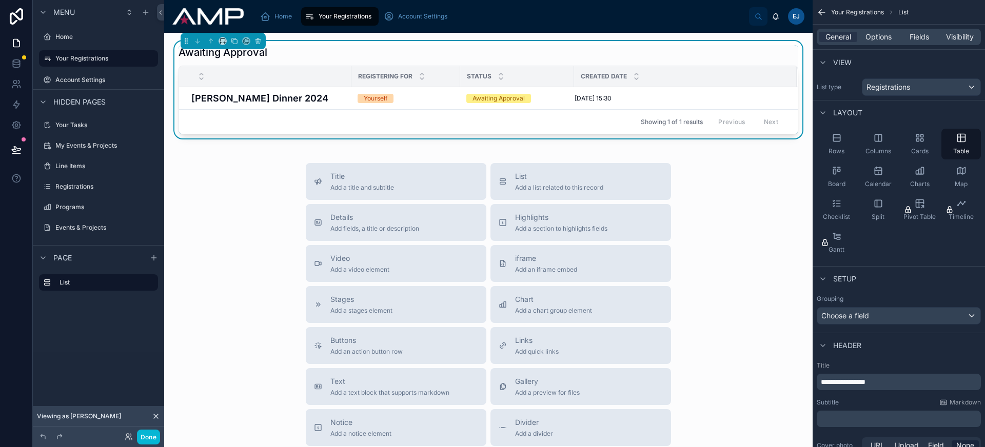
click at [230, 209] on div "Title Add a title and subtitle List Add a list related to this record Details A…" at bounding box center [488, 345] width 632 height 365
click at [876, 40] on span "Options" at bounding box center [879, 37] width 26 height 10
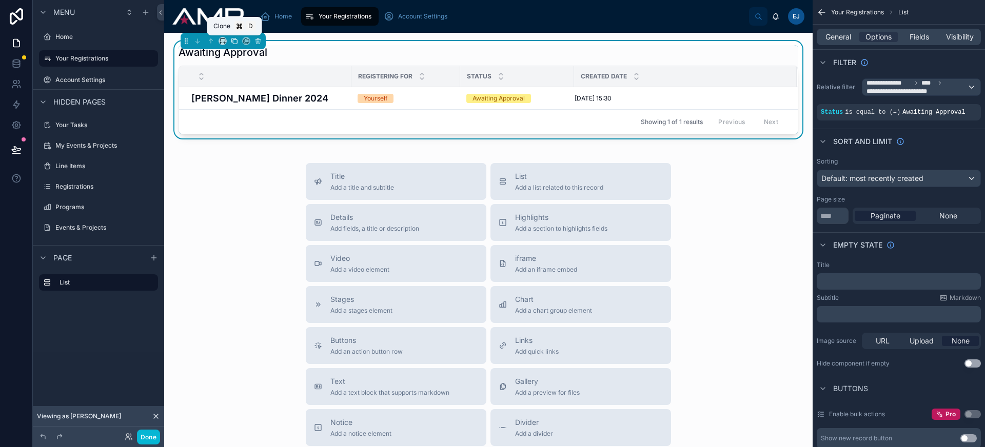
click at [233, 42] on icon at bounding box center [235, 42] width 4 height 4
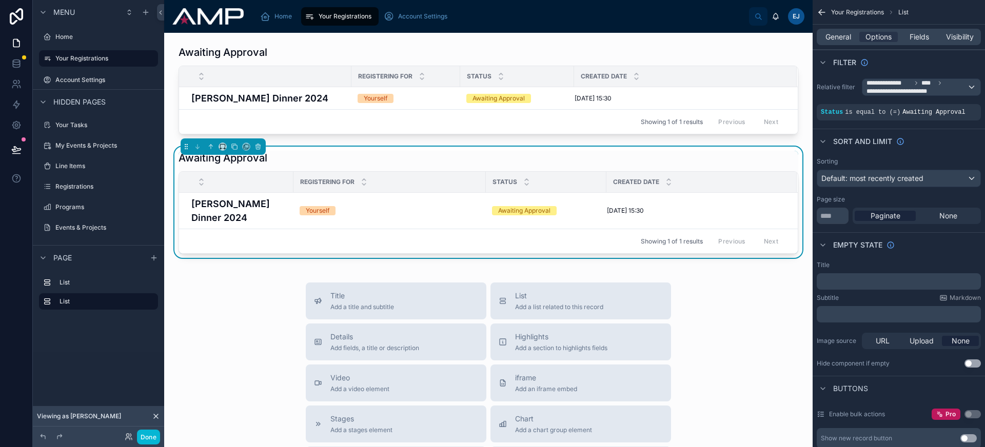
click at [250, 164] on h1 "Awaiting Approval" at bounding box center [223, 158] width 89 height 14
click at [232, 147] on icon at bounding box center [234, 146] width 4 height 4
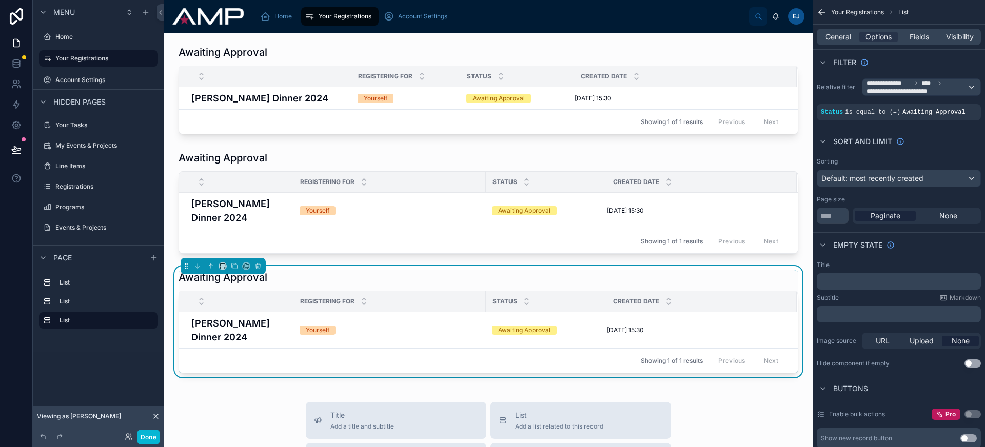
click at [302, 286] on div "Awaiting Approval Registering For Status Created Date Brad Gala Dinner 2024 You…" at bounding box center [489, 321] width 620 height 103
click at [840, 39] on span "General" at bounding box center [839, 37] width 26 height 10
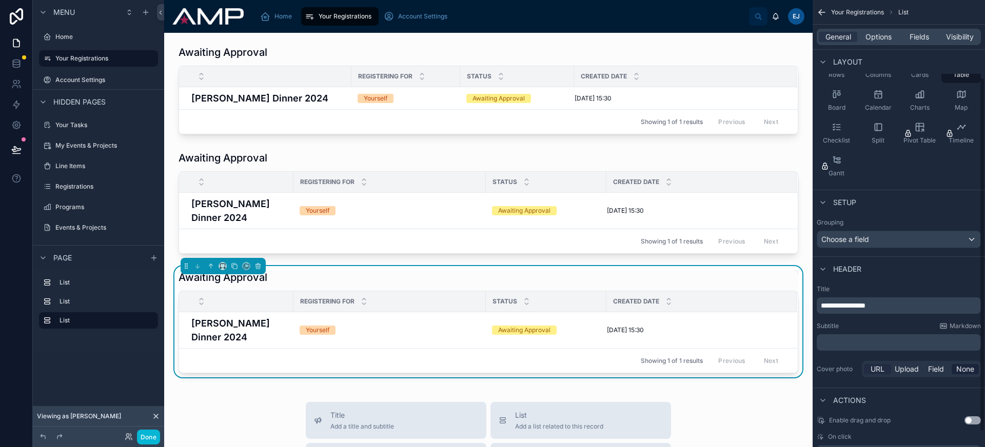
scroll to position [97, 0]
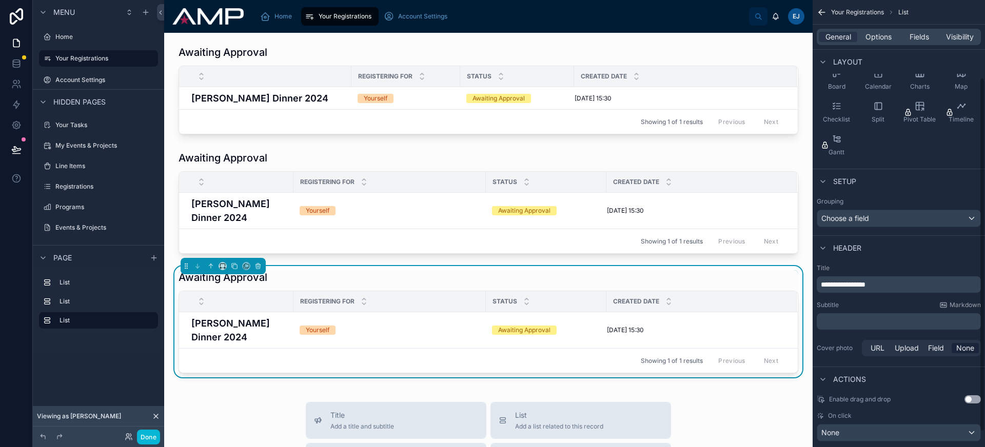
click at [864, 281] on span "**********" at bounding box center [843, 284] width 45 height 7
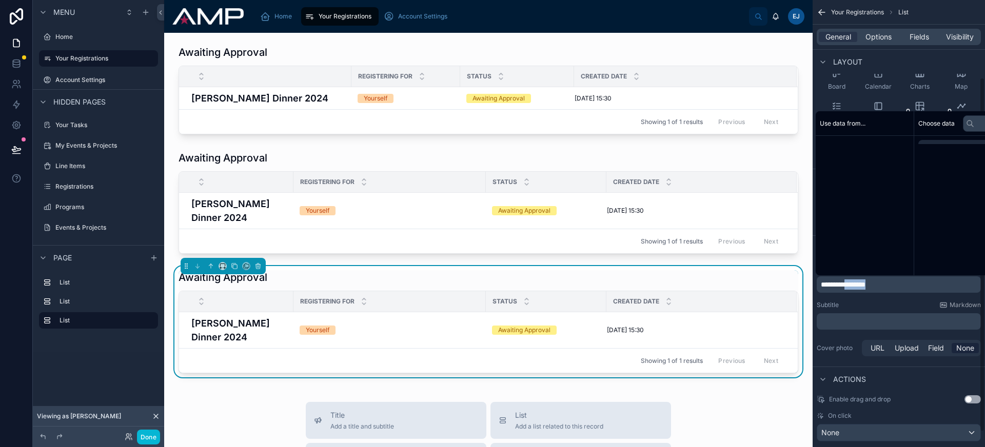
click at [864, 281] on span "**********" at bounding box center [843, 284] width 45 height 7
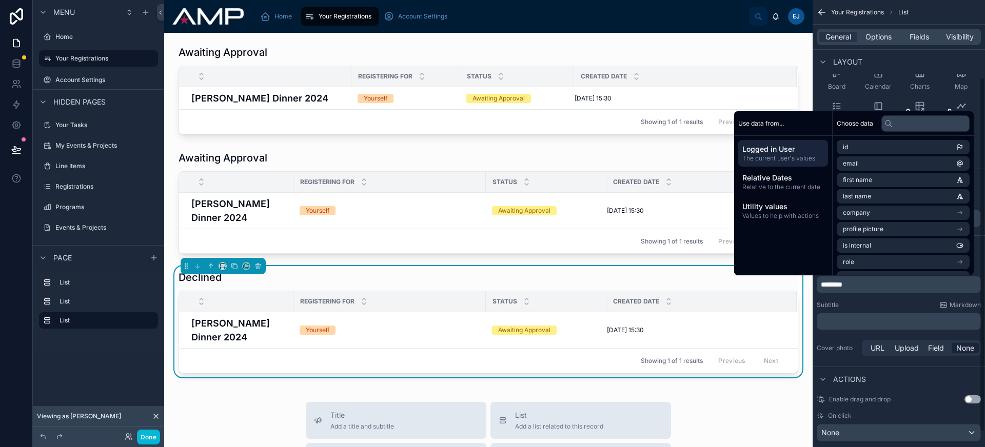
click at [899, 298] on div "Title ******** Subtitle Markdown ﻿ Cover photo URL Upload Field None" at bounding box center [899, 311] width 172 height 103
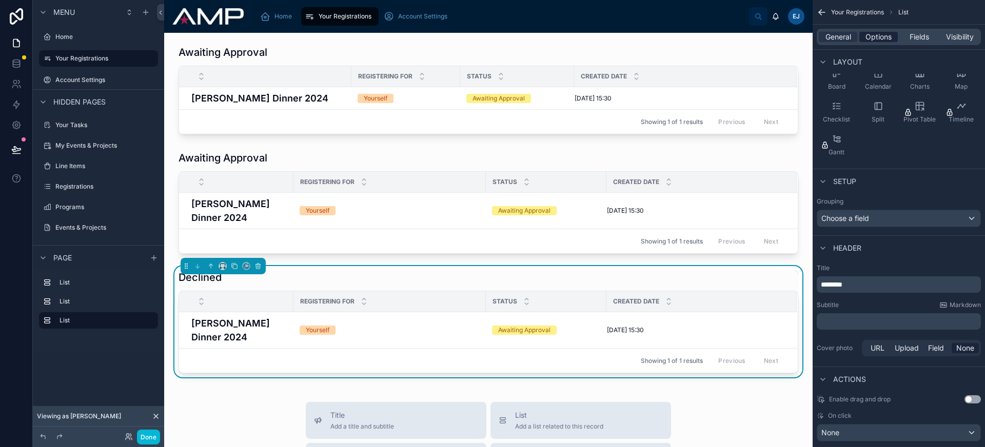
click at [887, 38] on span "Options" at bounding box center [879, 37] width 26 height 10
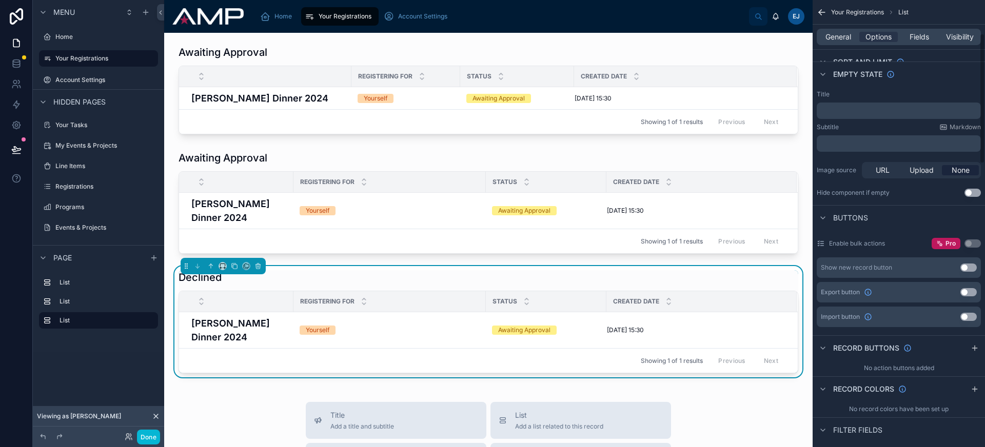
scroll to position [193, 0]
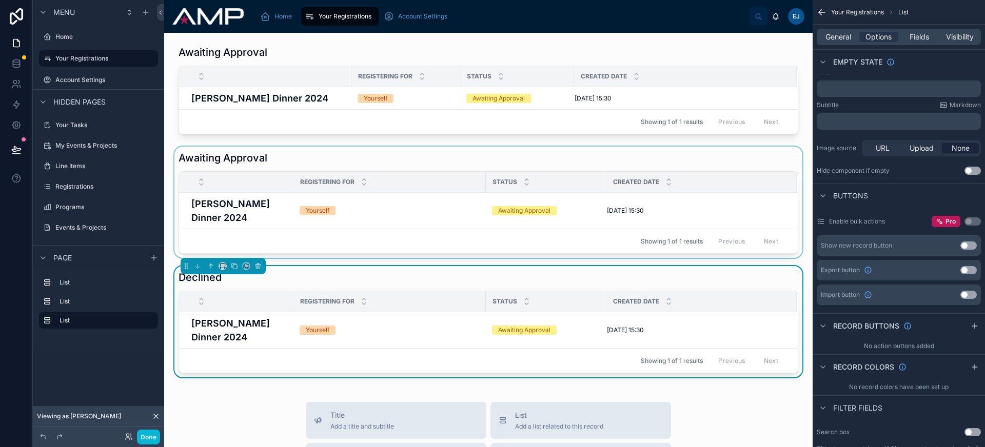
click at [355, 163] on div at bounding box center [488, 202] width 632 height 111
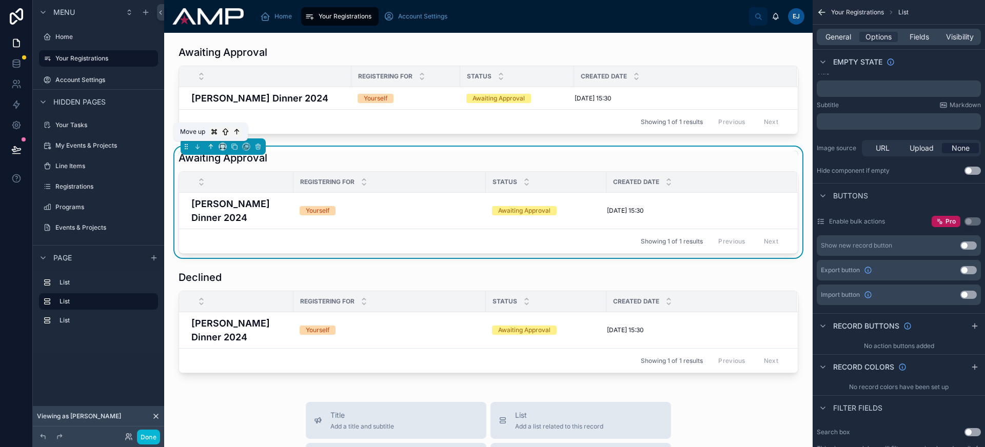
click at [208, 147] on icon at bounding box center [210, 146] width 7 height 7
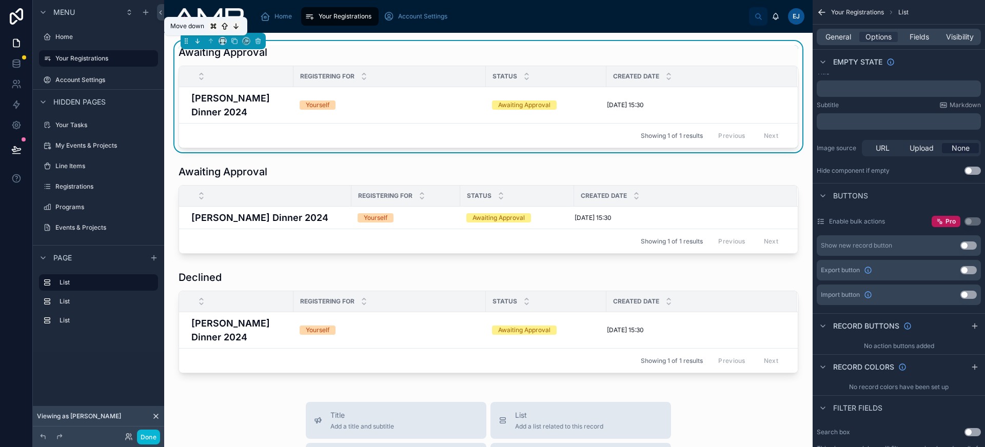
click at [198, 40] on icon at bounding box center [198, 41] width 0 height 4
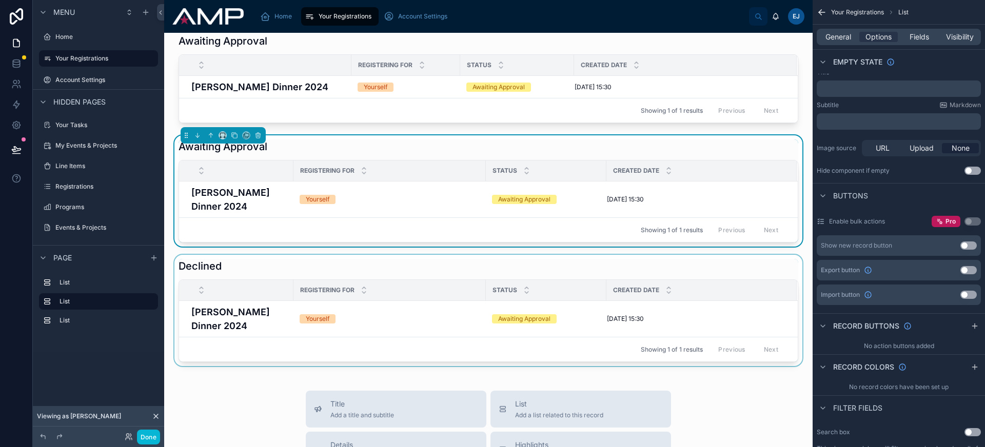
scroll to position [0, 0]
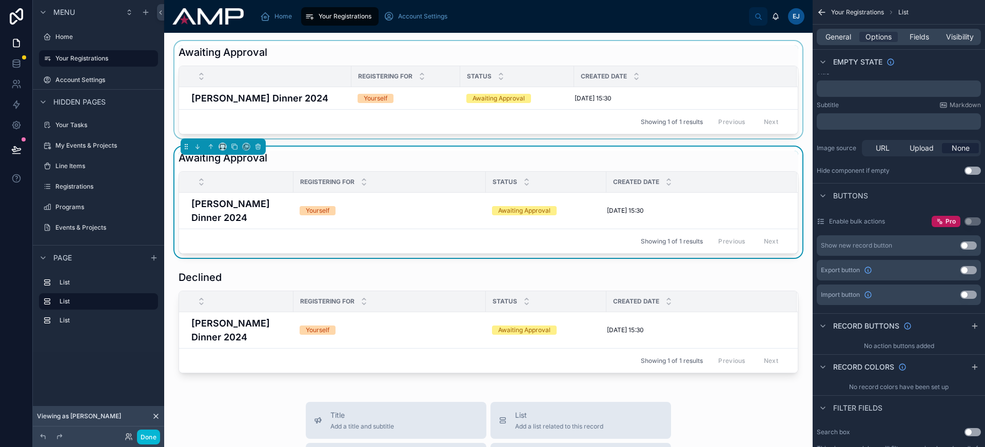
click at [325, 51] on div at bounding box center [488, 89] width 632 height 97
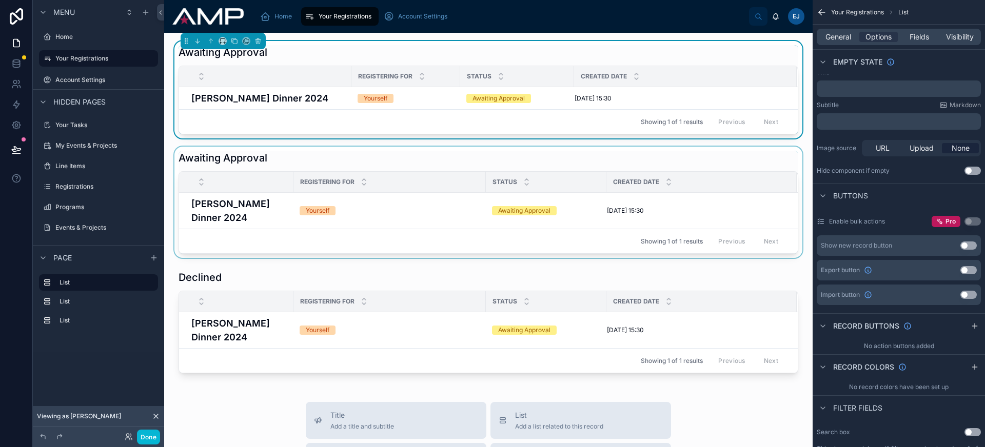
click at [388, 150] on div at bounding box center [488, 202] width 632 height 111
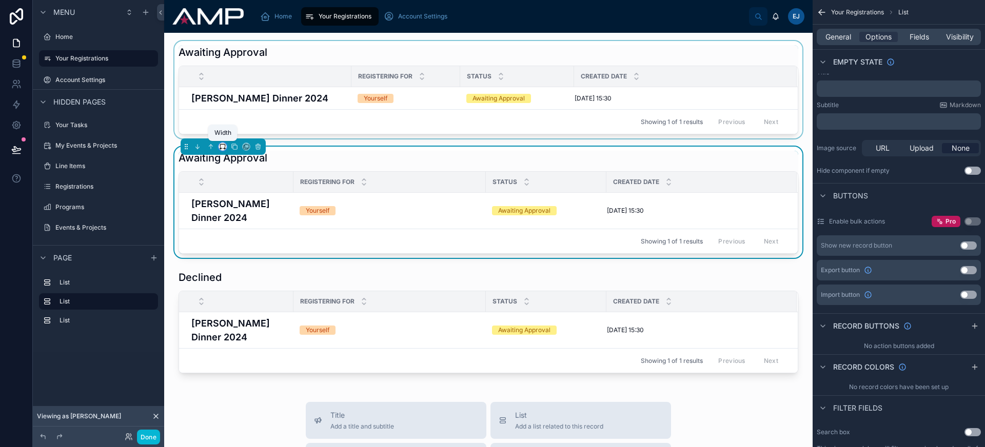
click at [222, 147] on icon at bounding box center [222, 146] width 7 height 7
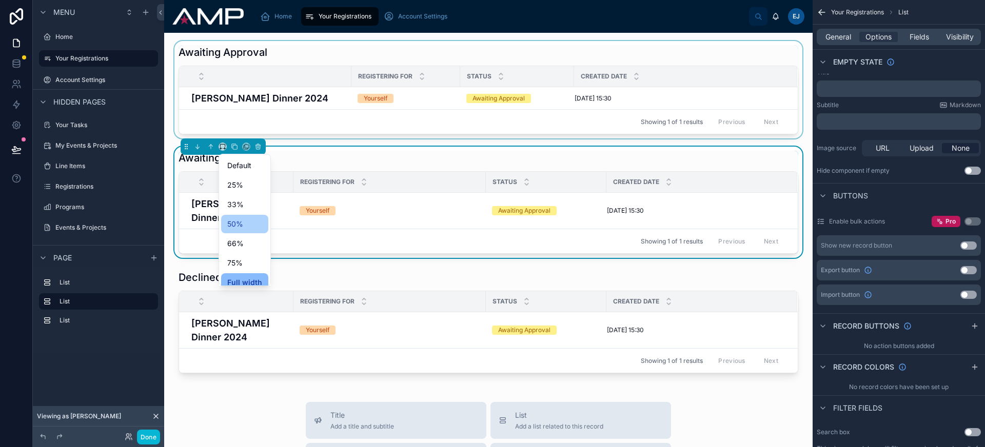
click at [250, 225] on div "50%" at bounding box center [244, 224] width 35 height 12
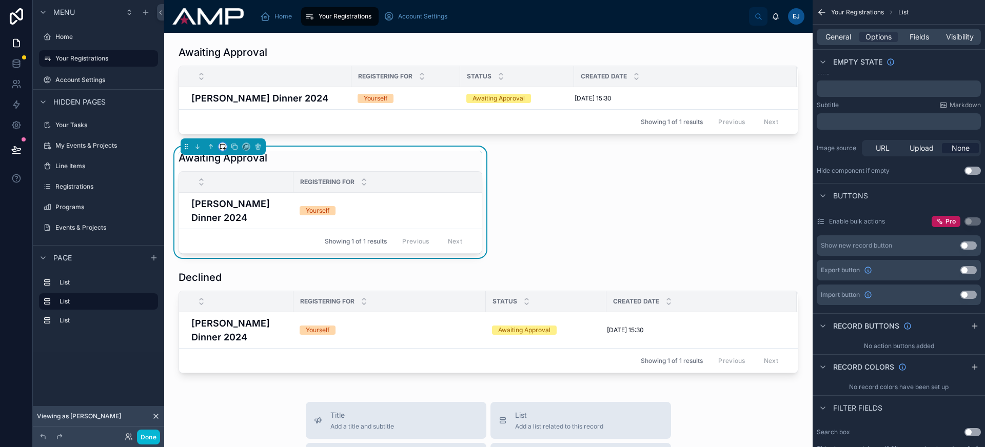
click at [221, 144] on icon at bounding box center [222, 145] width 5 height 3
click at [253, 273] on div "Full width" at bounding box center [243, 282] width 44 height 18
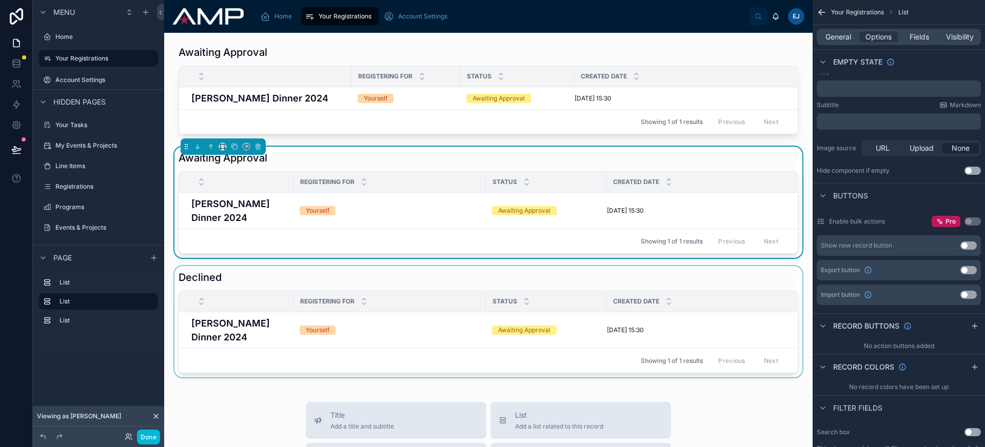
click at [339, 274] on div at bounding box center [488, 321] width 632 height 111
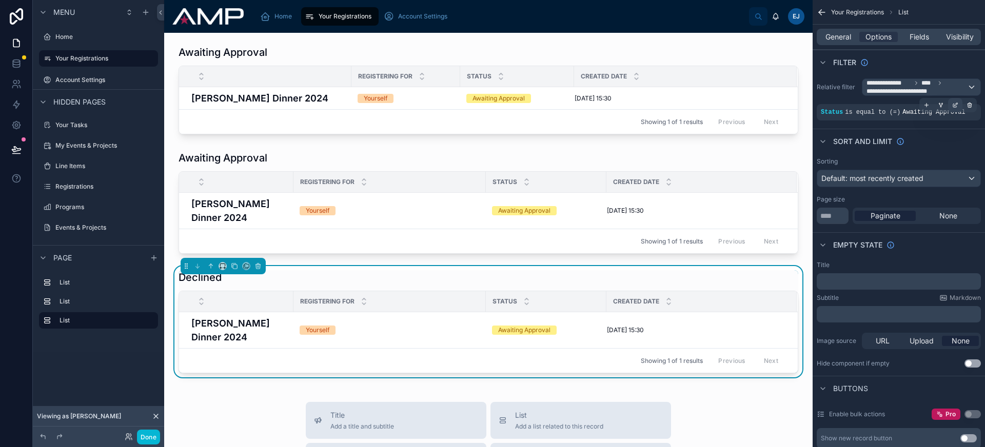
click at [955, 108] on icon "scrollable content" at bounding box center [955, 105] width 6 height 6
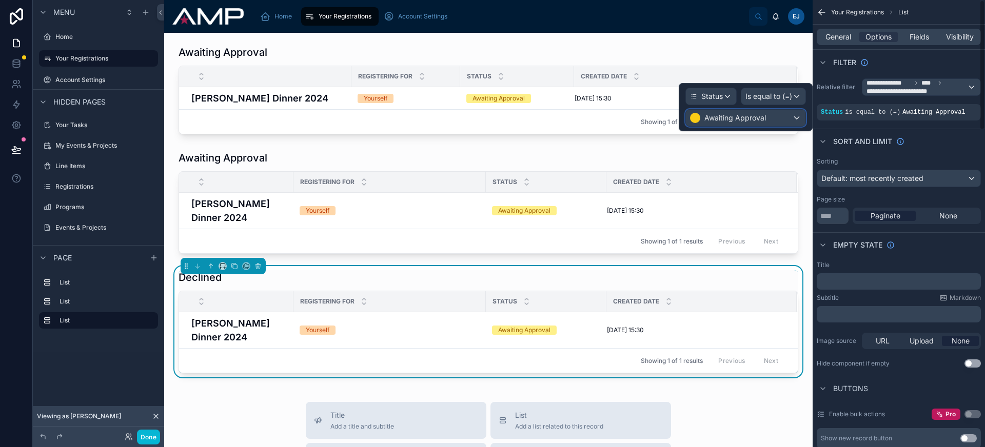
click at [780, 124] on div "Awaiting Approval" at bounding box center [746, 118] width 120 height 16
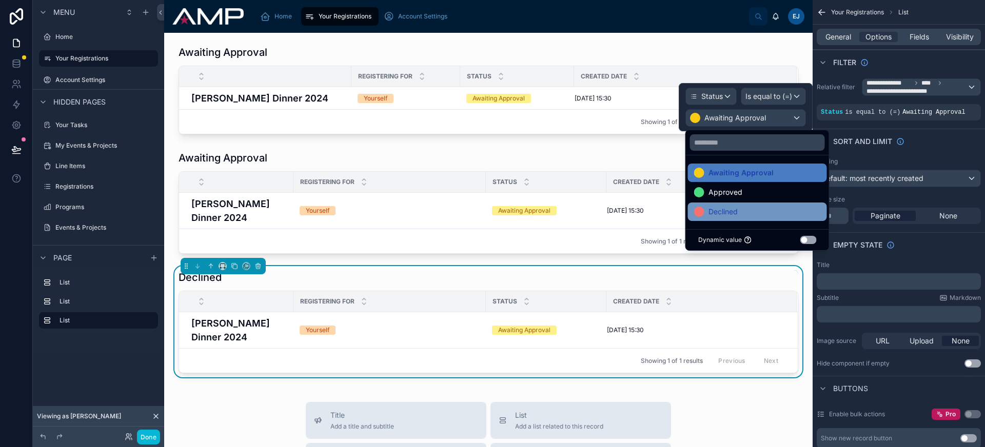
click at [730, 217] on span "Declined" at bounding box center [723, 212] width 29 height 12
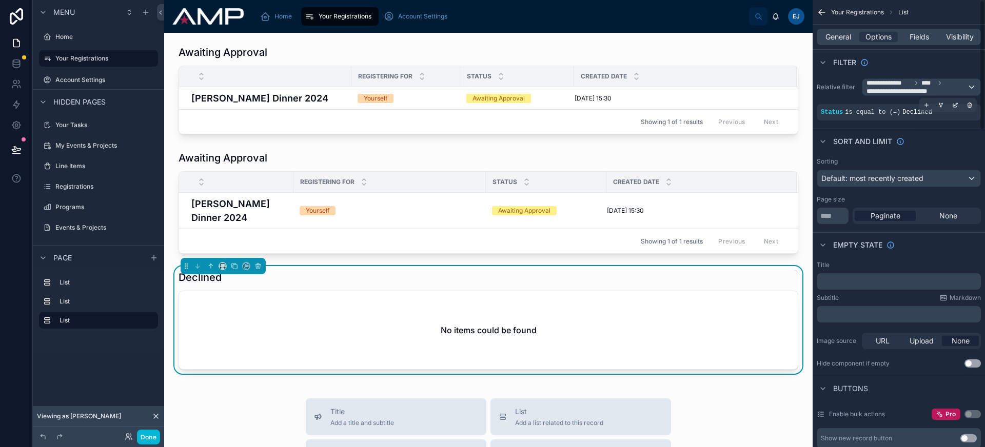
click at [910, 115] on span "Declined" at bounding box center [918, 112] width 30 height 7
click at [954, 107] on icon "scrollable content" at bounding box center [955, 105] width 6 height 6
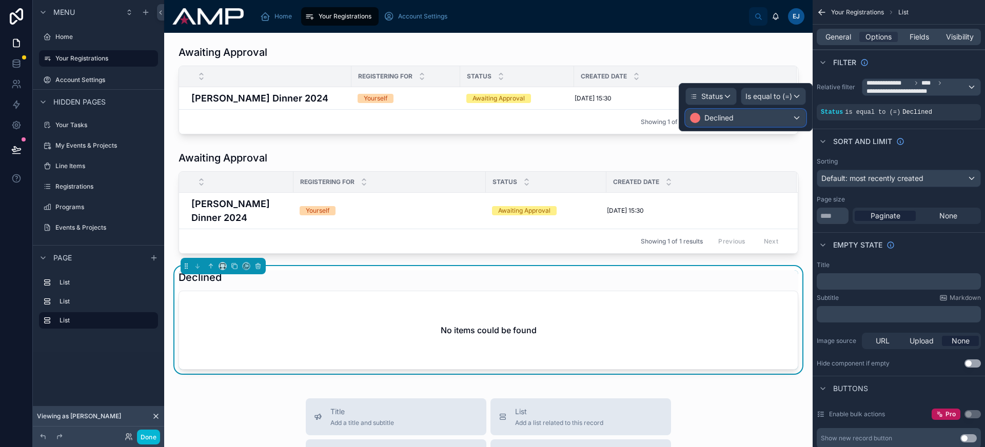
click at [777, 119] on div "Declined" at bounding box center [746, 118] width 120 height 16
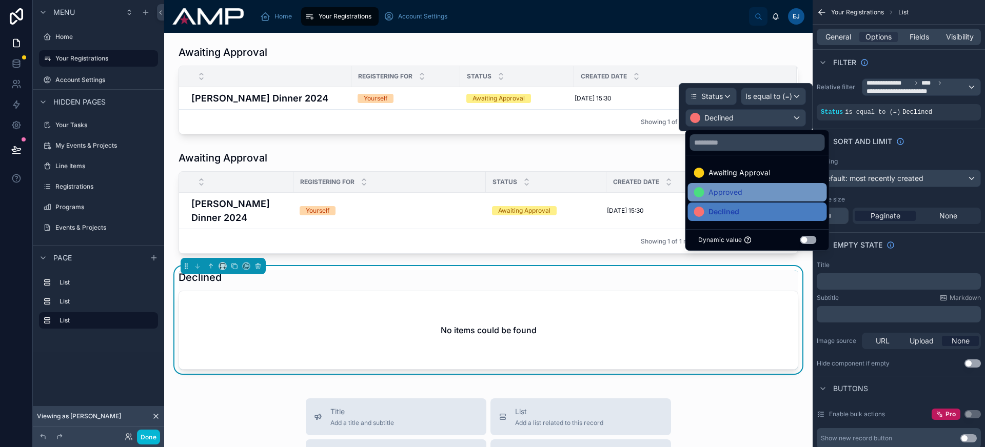
click at [737, 184] on div "Approved" at bounding box center [757, 192] width 139 height 18
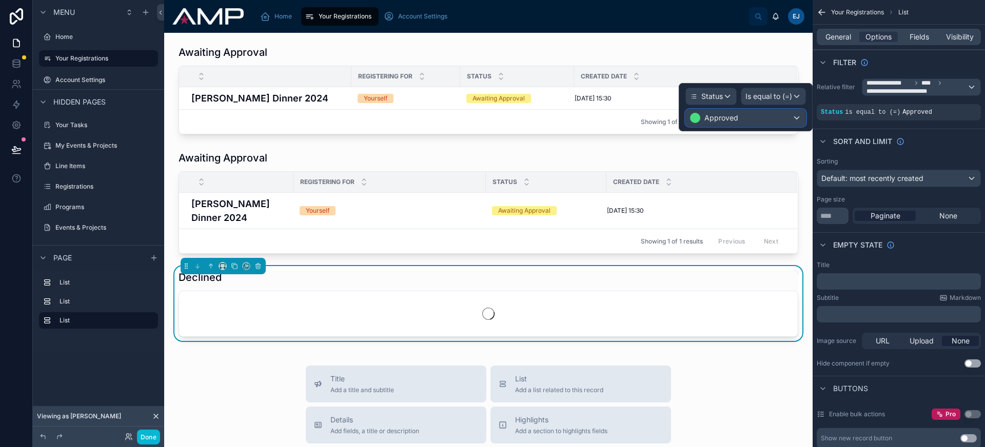
click at [771, 119] on div "Approved" at bounding box center [746, 118] width 120 height 16
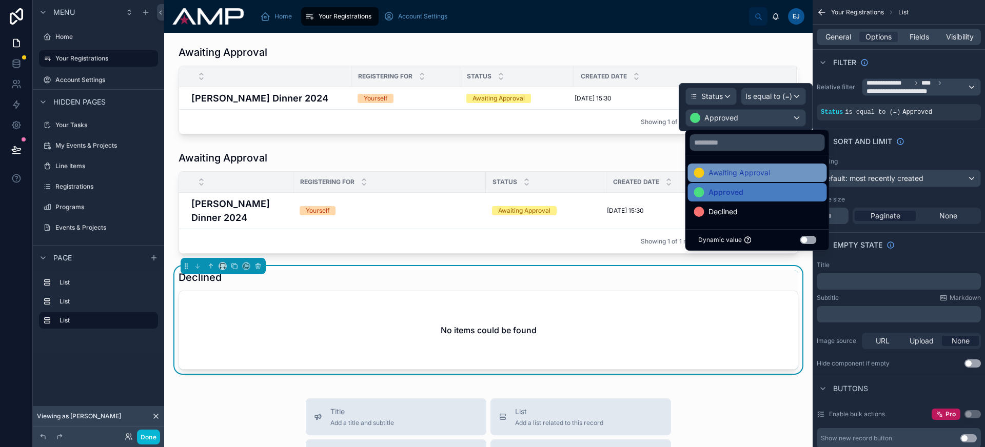
click at [765, 168] on span "Awaiting Approval" at bounding box center [740, 173] width 62 height 12
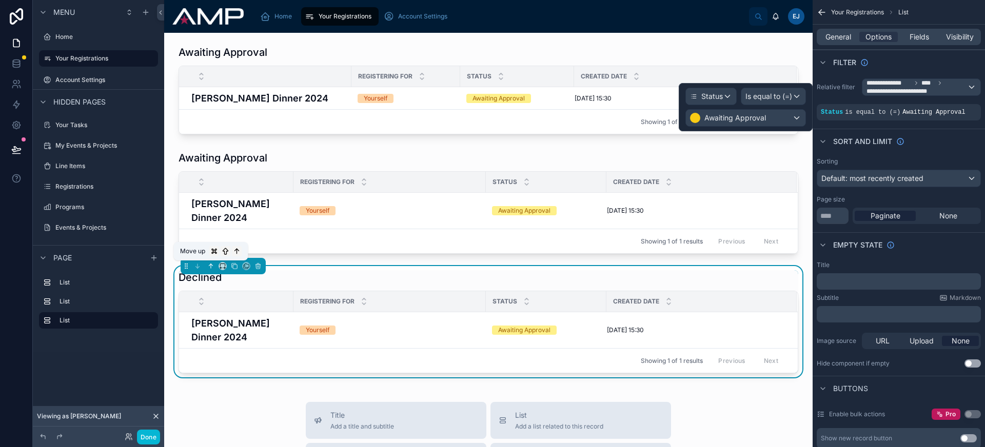
click at [211, 268] on icon at bounding box center [210, 266] width 7 height 7
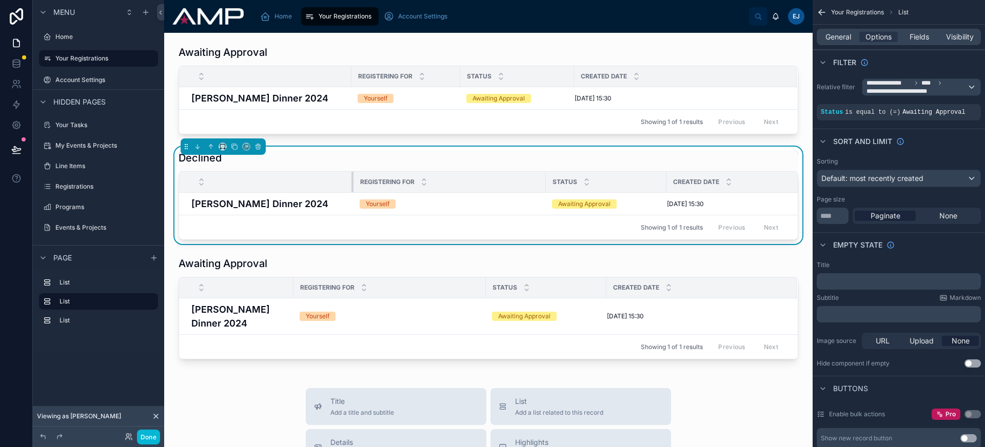
drag, startPoint x: 292, startPoint y: 181, endPoint x: 352, endPoint y: 180, distance: 60.0
click at [352, 180] on div at bounding box center [353, 182] width 4 height 21
drag, startPoint x: 545, startPoint y: 180, endPoint x: 461, endPoint y: 181, distance: 84.7
click at [461, 181] on div at bounding box center [461, 182] width 4 height 21
click at [577, 178] on div at bounding box center [578, 182] width 4 height 21
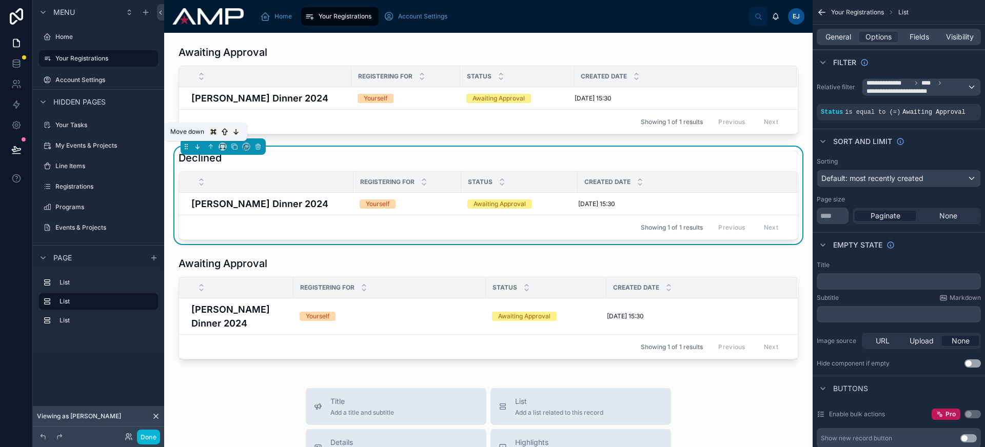
click at [199, 147] on icon at bounding box center [199, 148] width 2 height 2
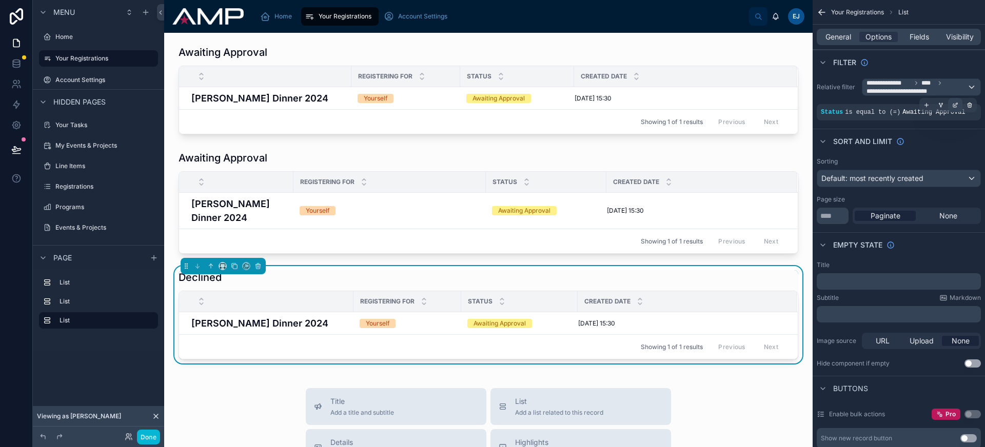
click at [956, 104] on icon "scrollable content" at bounding box center [955, 105] width 6 height 6
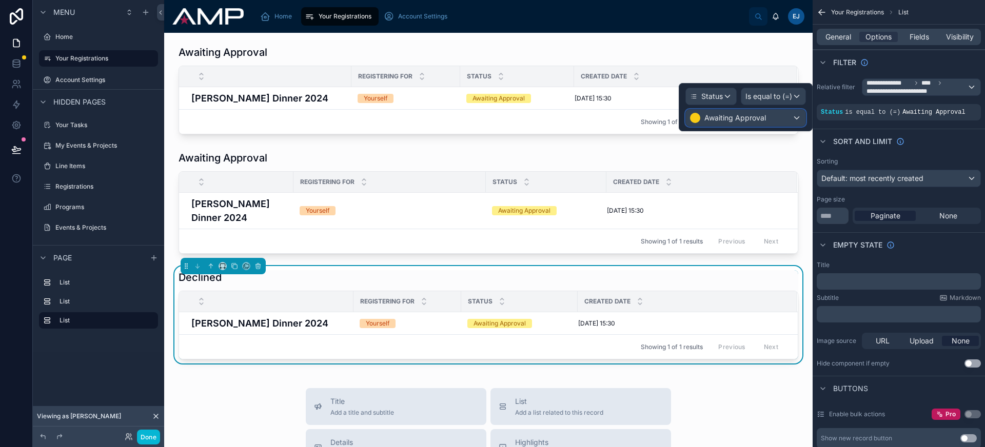
click at [718, 117] on span "Awaiting Approval" at bounding box center [735, 118] width 62 height 10
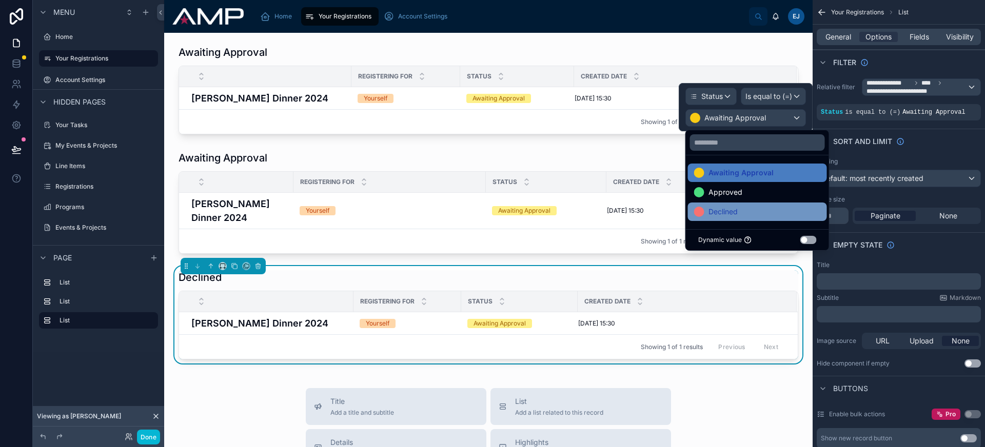
click at [737, 209] on span "Declined" at bounding box center [723, 212] width 29 height 12
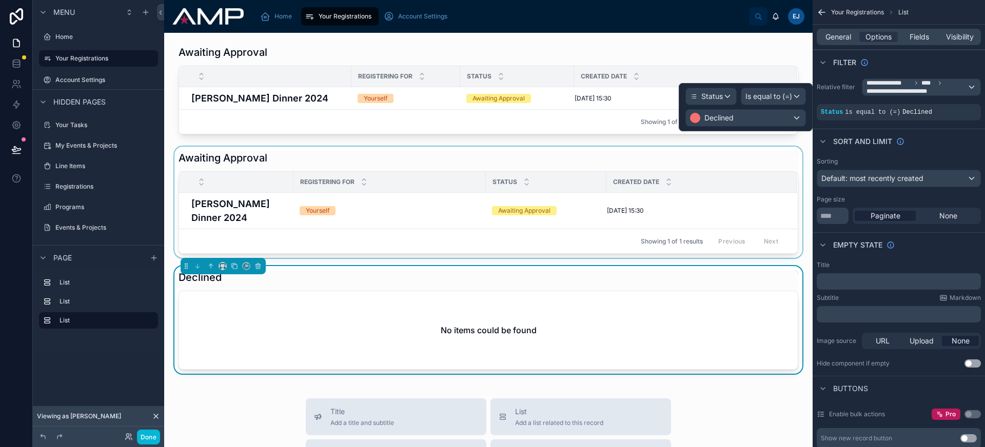
click at [307, 161] on div at bounding box center [488, 202] width 632 height 111
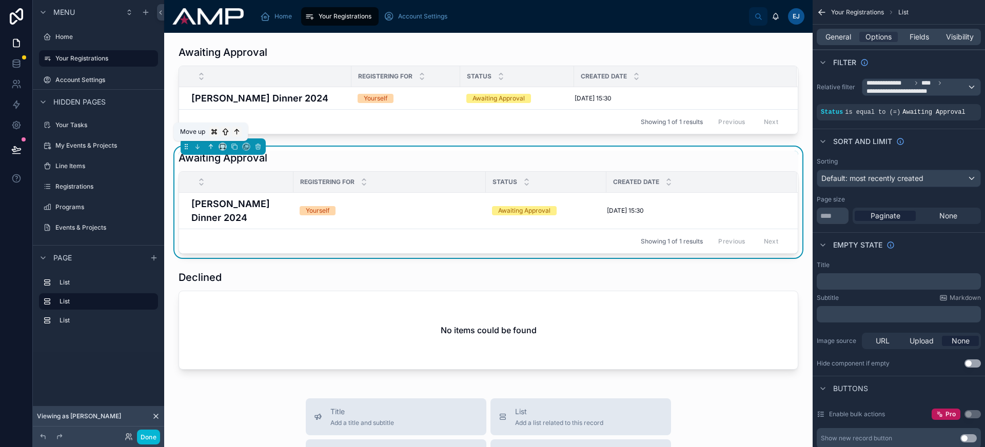
click at [209, 148] on icon at bounding box center [210, 146] width 7 height 7
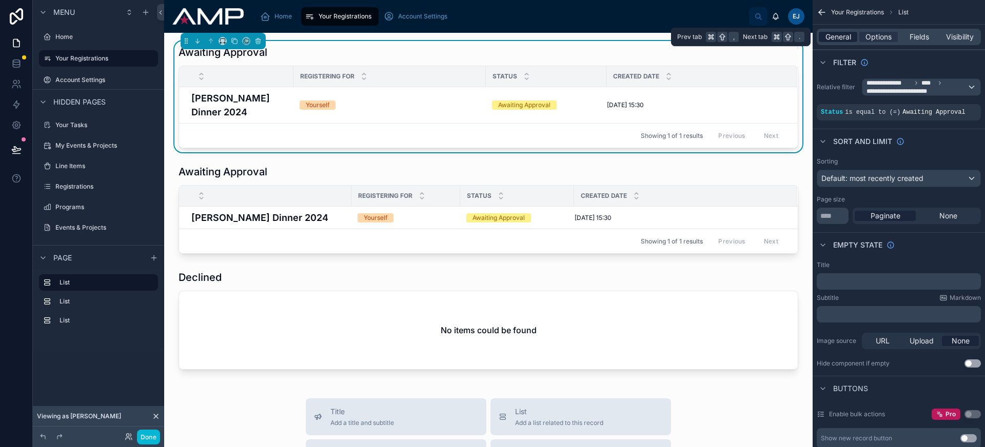
click at [846, 38] on span "General" at bounding box center [839, 37] width 26 height 10
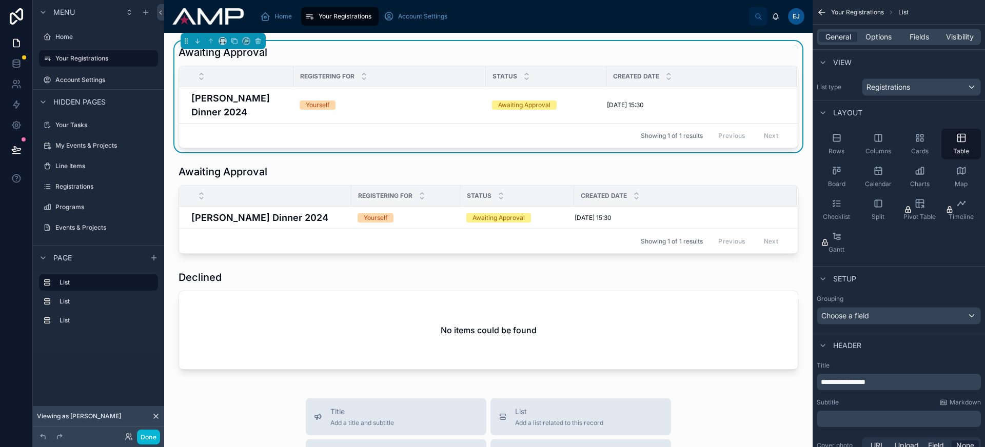
click at [866, 381] on span "**********" at bounding box center [843, 382] width 45 height 7
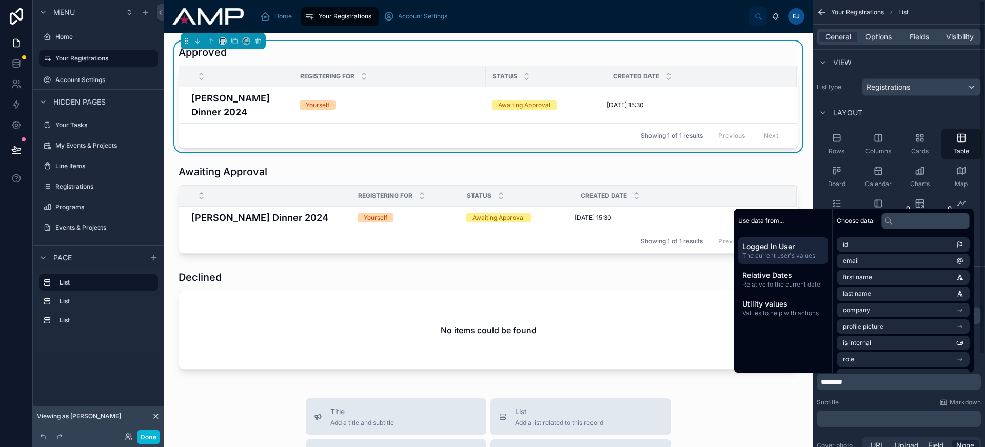
click at [880, 43] on div "General Options Fields Visibility" at bounding box center [899, 37] width 164 height 16
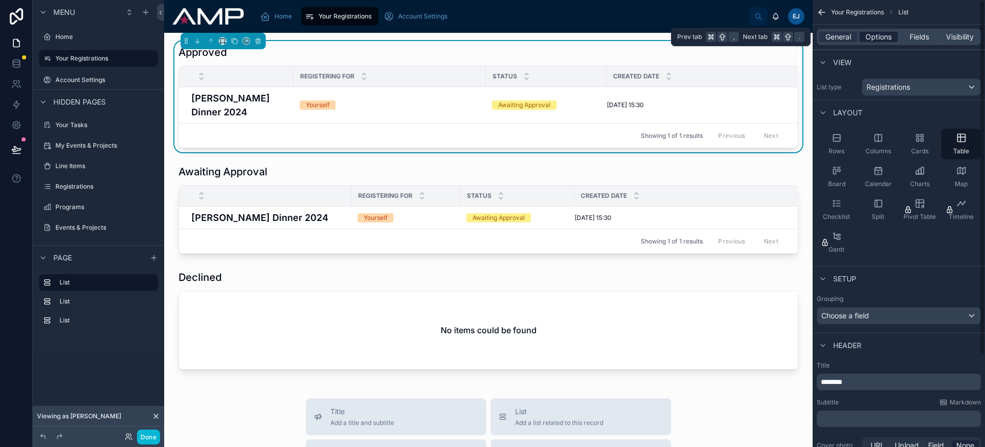
click at [881, 40] on span "Options" at bounding box center [879, 37] width 26 height 10
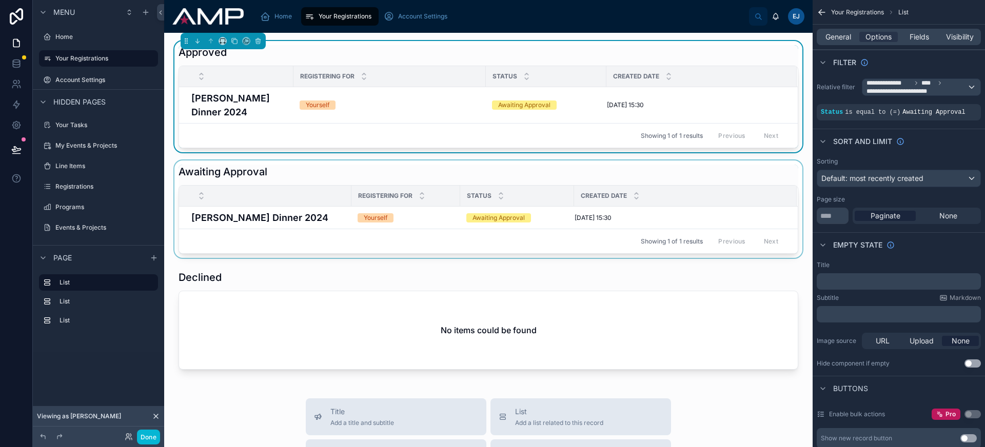
click at [714, 172] on div at bounding box center [488, 209] width 632 height 97
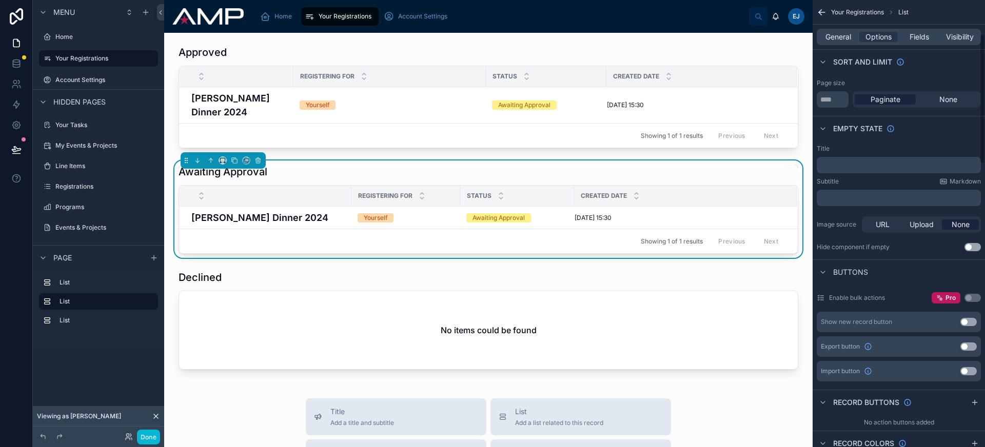
scroll to position [28, 0]
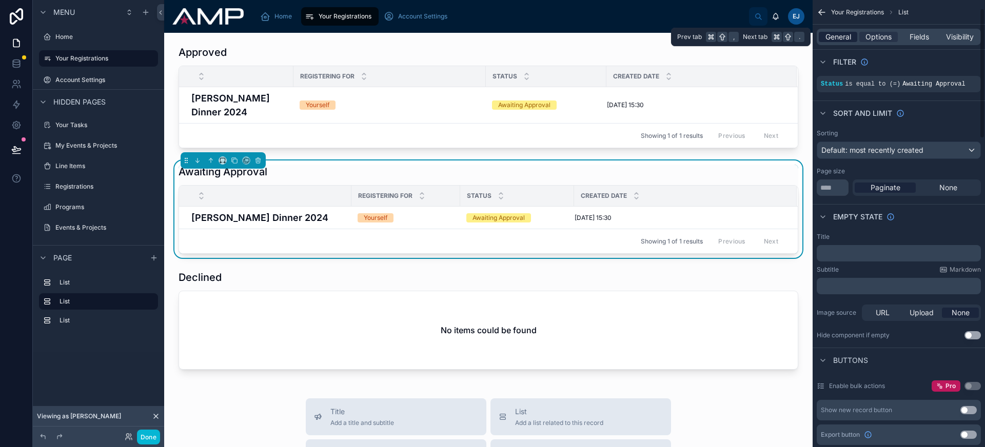
click at [844, 37] on span "General" at bounding box center [839, 37] width 26 height 10
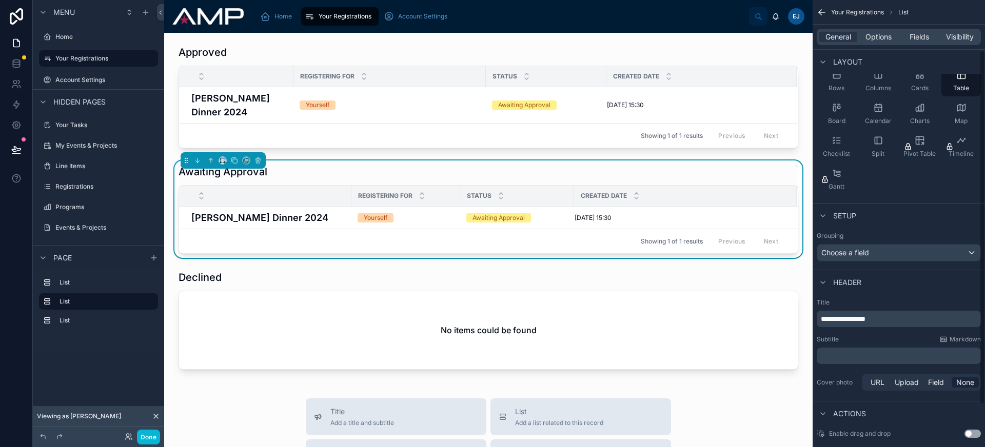
scroll to position [21, 0]
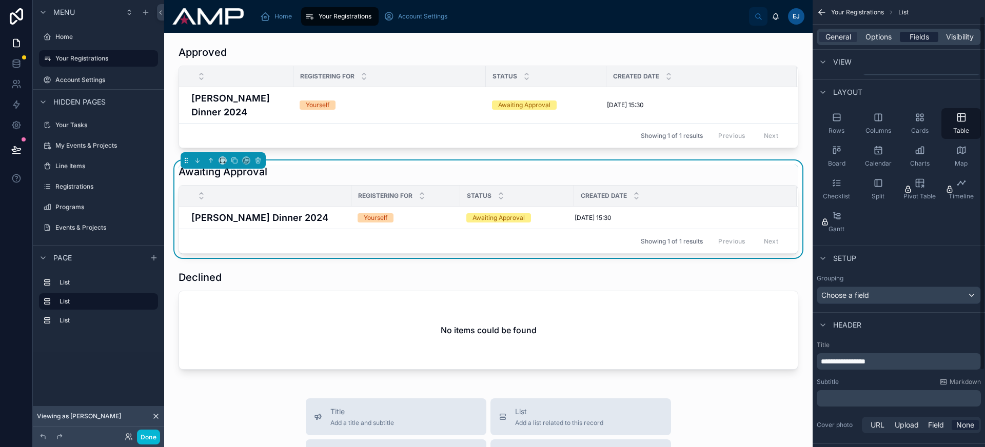
click at [909, 38] on div "Fields" at bounding box center [919, 37] width 38 height 10
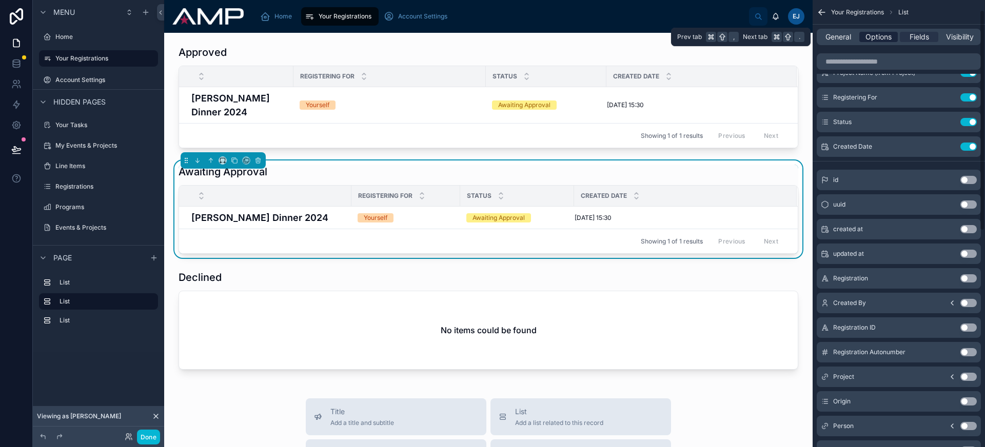
click at [880, 38] on span "Options" at bounding box center [879, 37] width 26 height 10
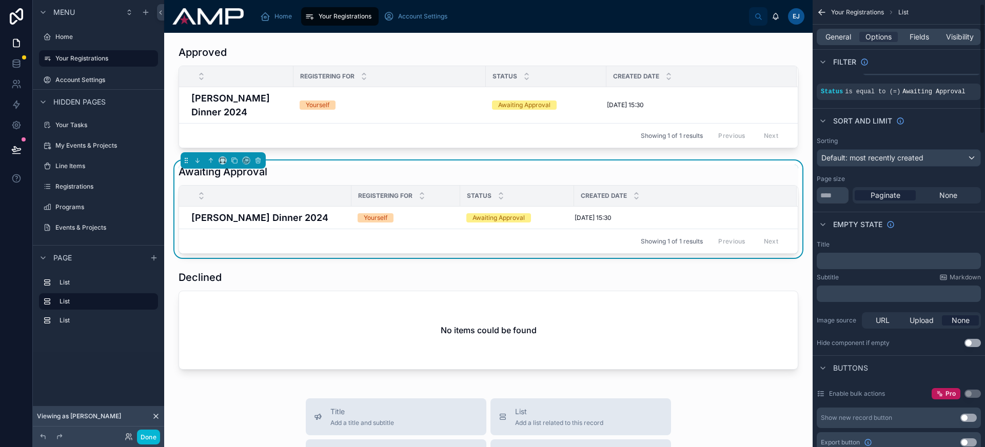
scroll to position [0, 0]
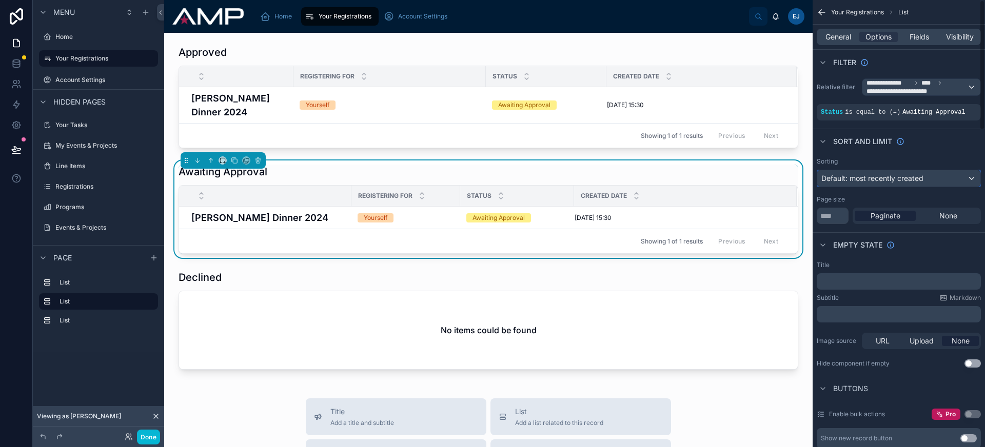
click at [901, 174] on span "Default: most recently created" at bounding box center [872, 178] width 102 height 9
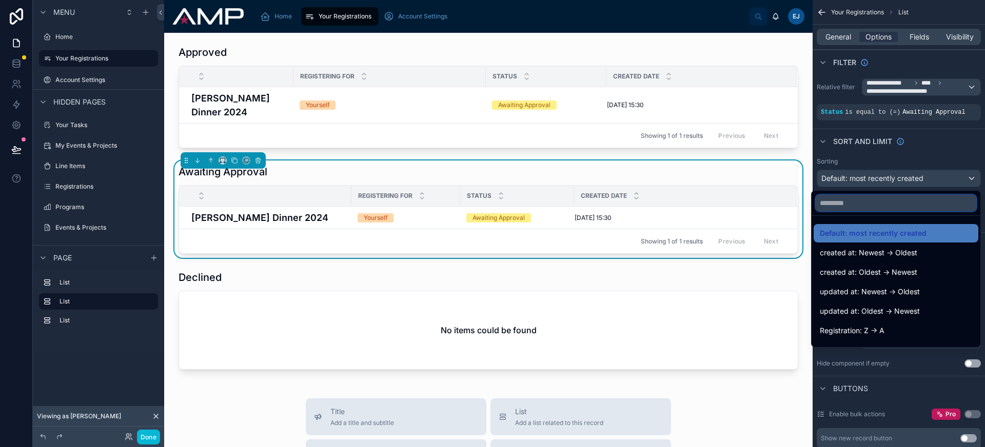
click at [876, 203] on input "text" at bounding box center [896, 203] width 161 height 16
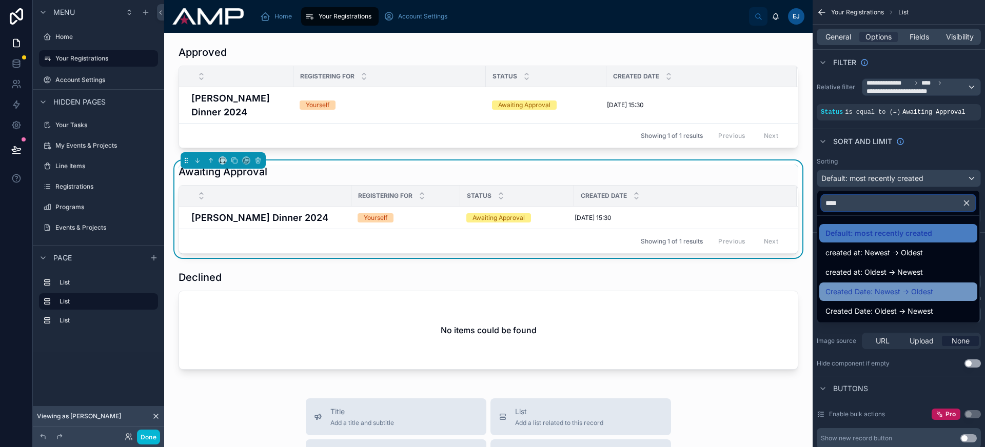
type input "****"
click at [899, 290] on span "Created Date: Newest -> Oldest" at bounding box center [880, 292] width 108 height 12
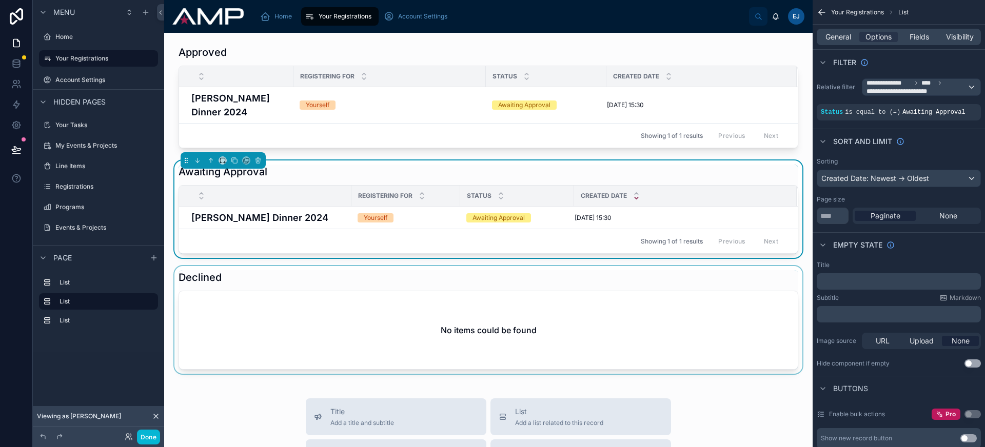
click at [594, 273] on div at bounding box center [488, 320] width 632 height 108
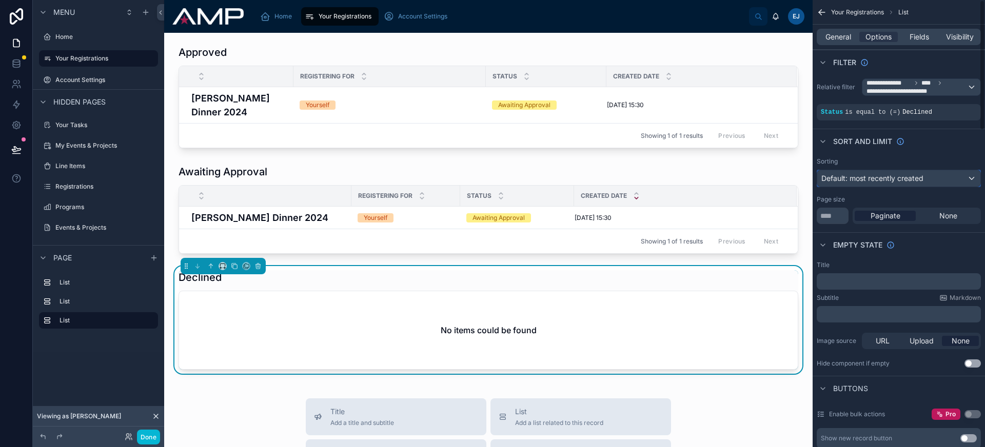
click at [899, 184] on div "Default: most recently created" at bounding box center [898, 178] width 163 height 16
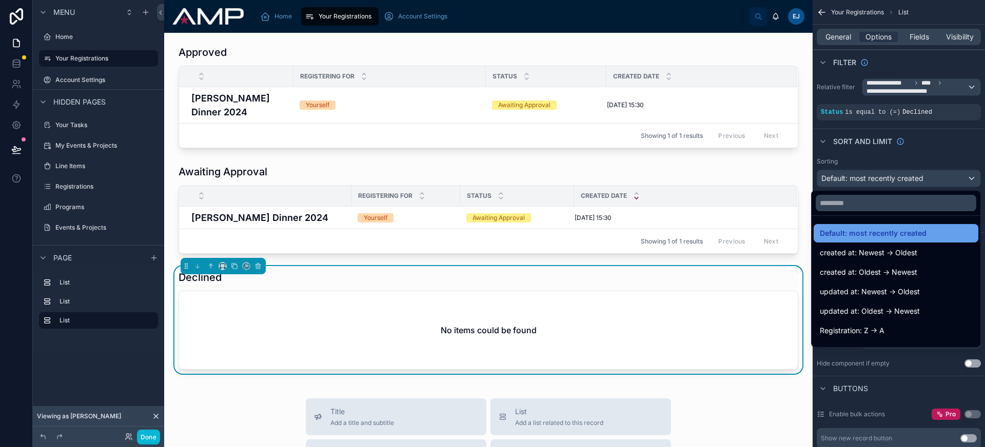
click at [889, 238] on span "Default: most recently created" at bounding box center [873, 233] width 107 height 12
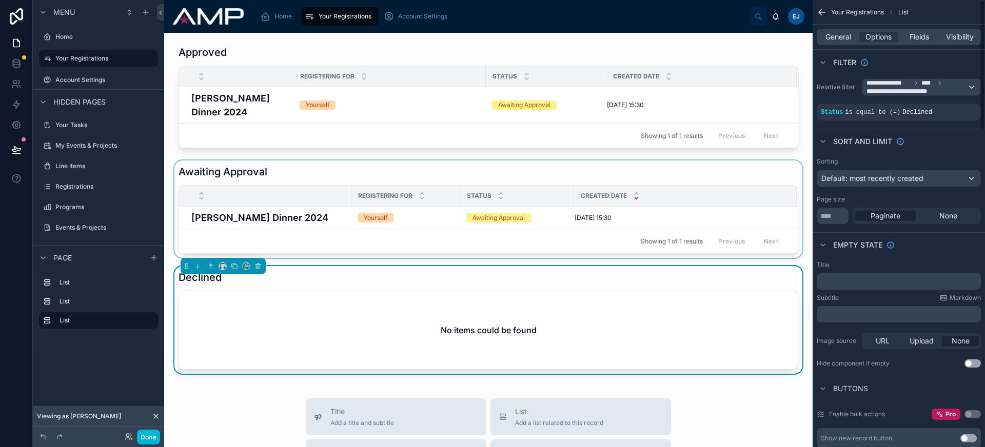
click at [600, 171] on div at bounding box center [488, 209] width 632 height 97
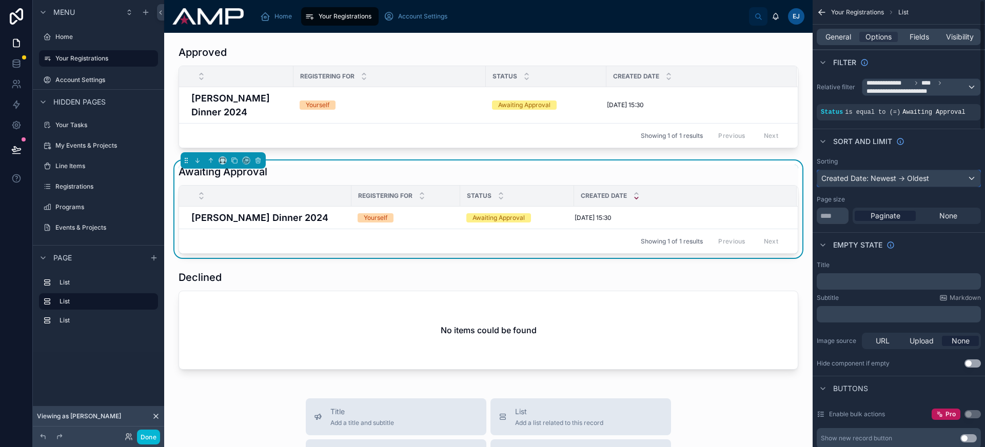
click at [867, 187] on button "Created Date: Newest -> Oldest" at bounding box center [899, 178] width 164 height 17
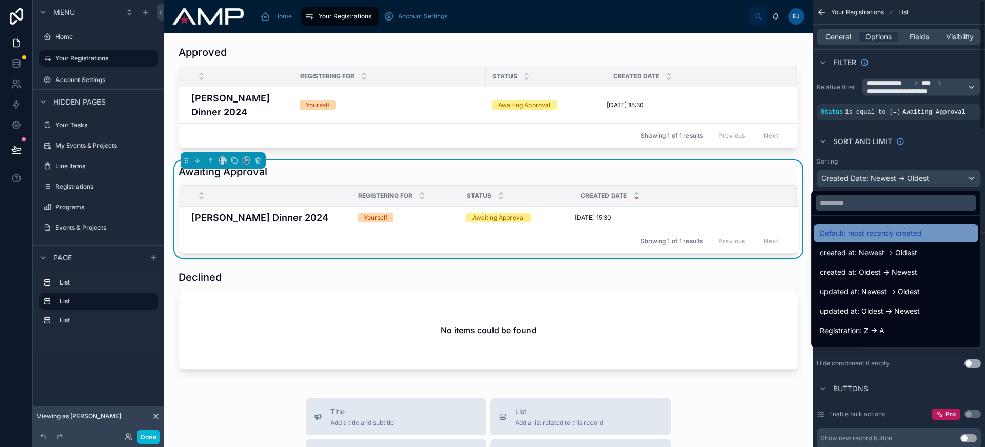
click at [870, 229] on span "Default: most recently created" at bounding box center [871, 233] width 102 height 12
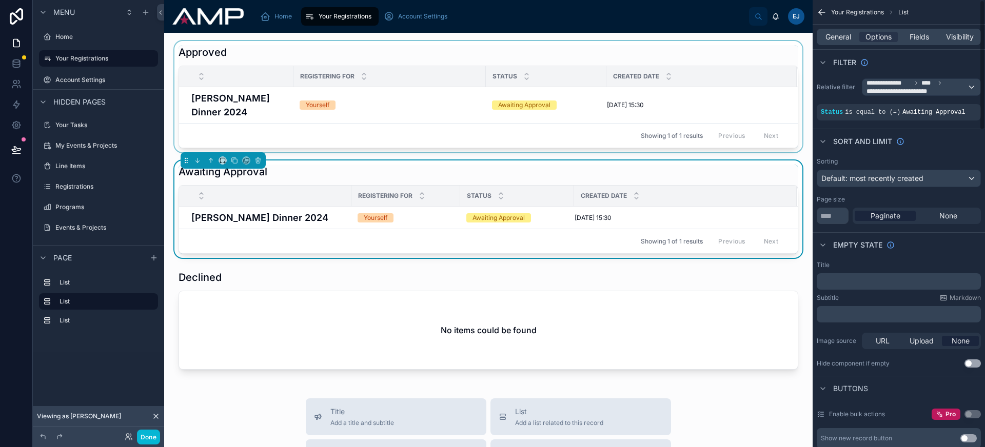
click at [556, 51] on div at bounding box center [488, 96] width 632 height 111
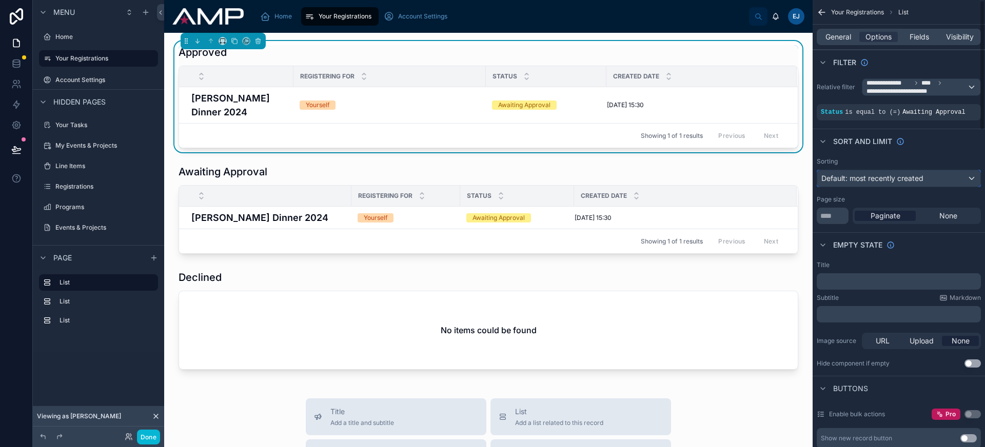
click at [914, 187] on button "Default: most recently created" at bounding box center [899, 178] width 164 height 17
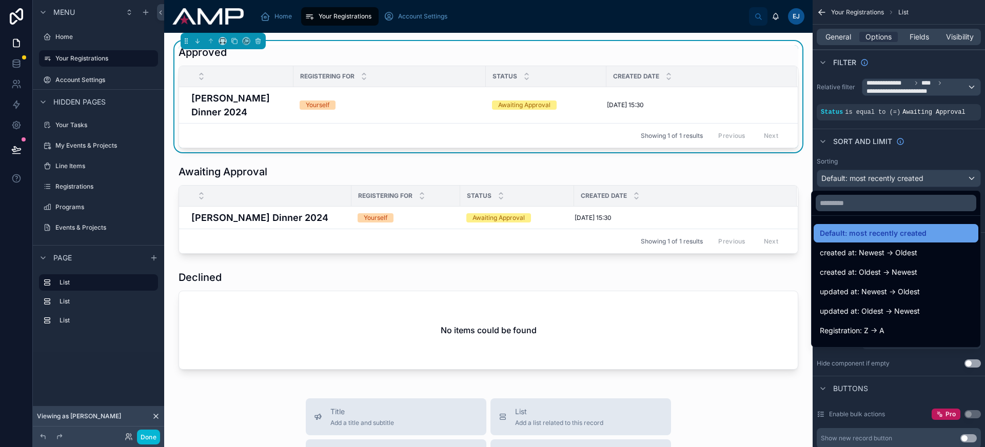
click at [918, 234] on div "Default: most recently created" at bounding box center [896, 233] width 152 height 12
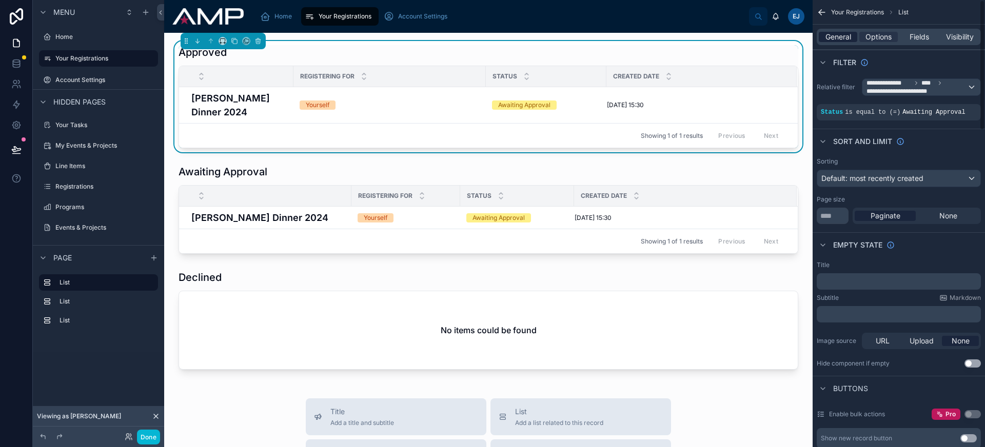
click at [845, 35] on span "General" at bounding box center [839, 37] width 26 height 10
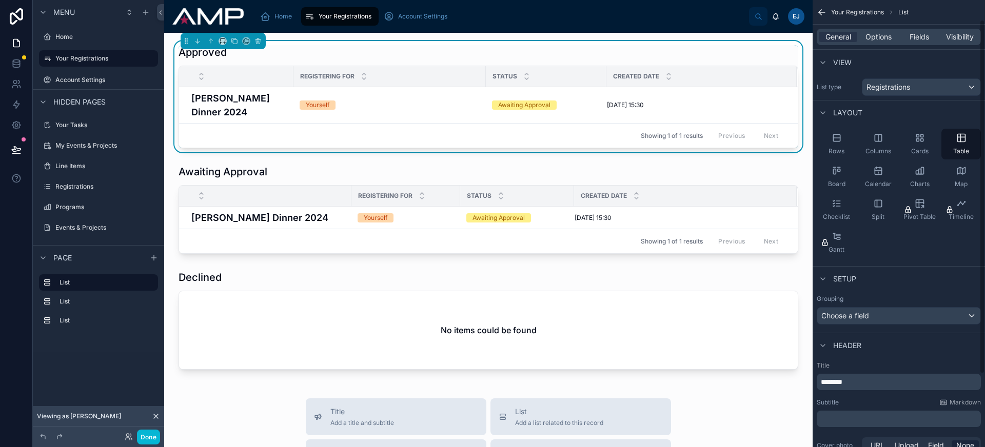
scroll to position [116, 0]
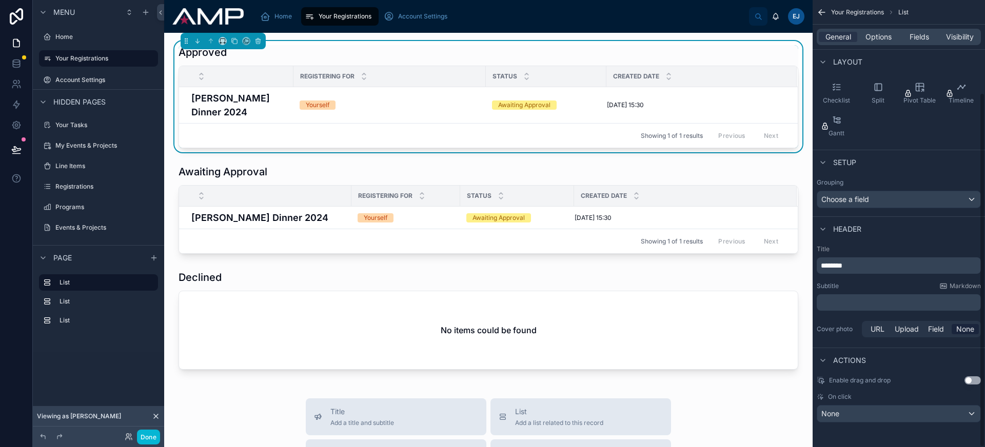
click at [846, 301] on p "﻿" at bounding box center [900, 303] width 158 height 10
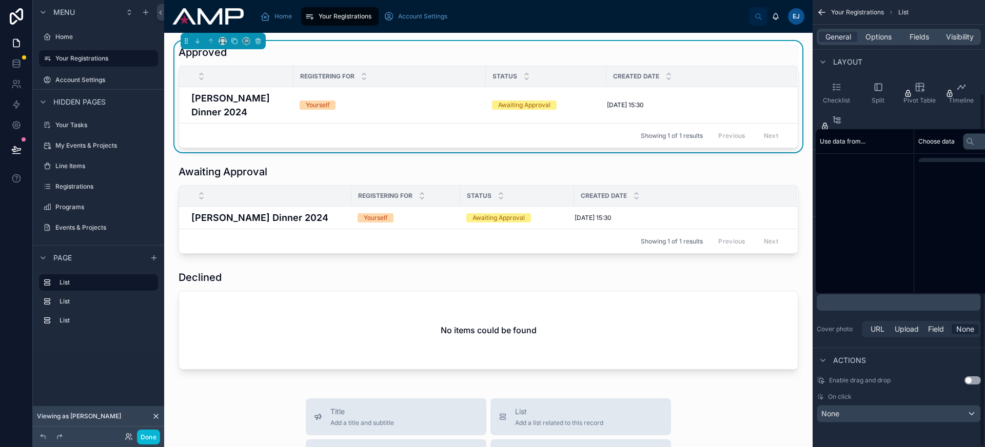
scroll to position [124, 0]
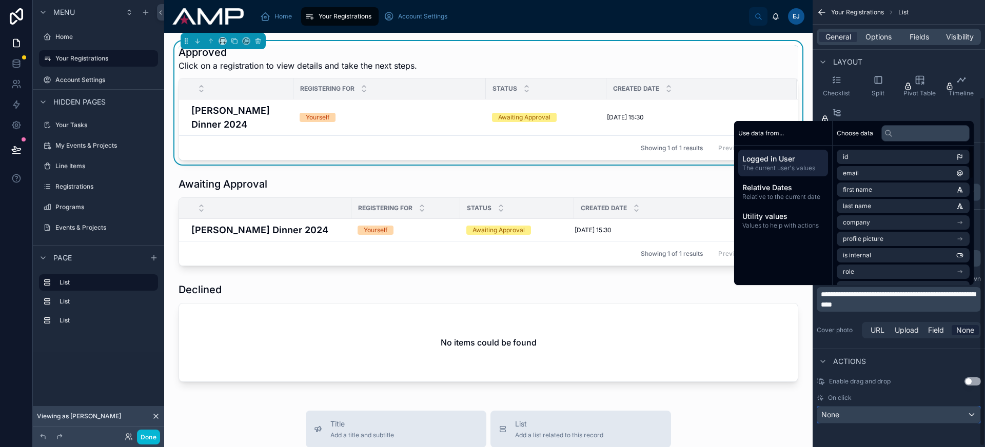
click at [919, 409] on div "None" at bounding box center [898, 415] width 163 height 16
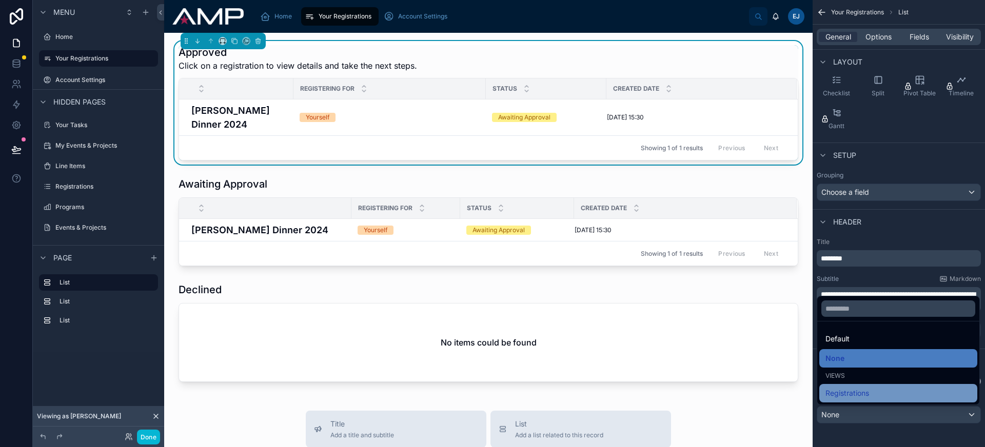
click at [891, 390] on div "Registrations" at bounding box center [899, 393] width 146 height 12
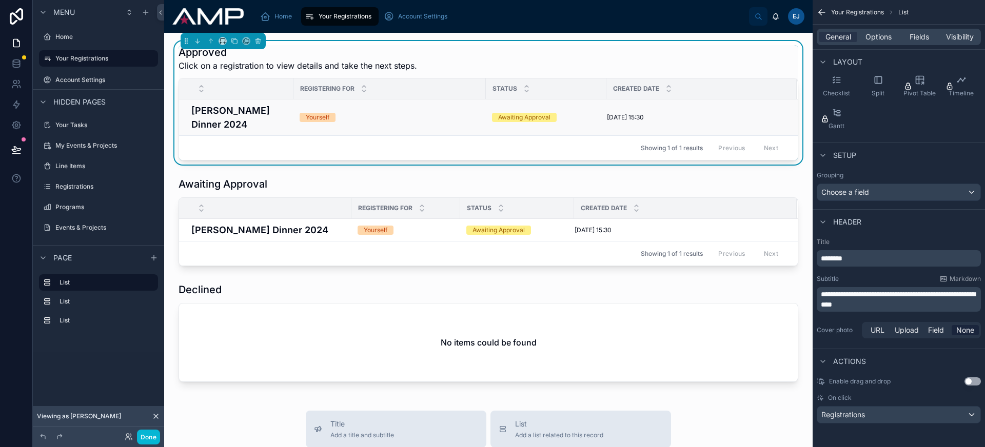
click at [368, 113] on div "Yourself" at bounding box center [390, 117] width 180 height 9
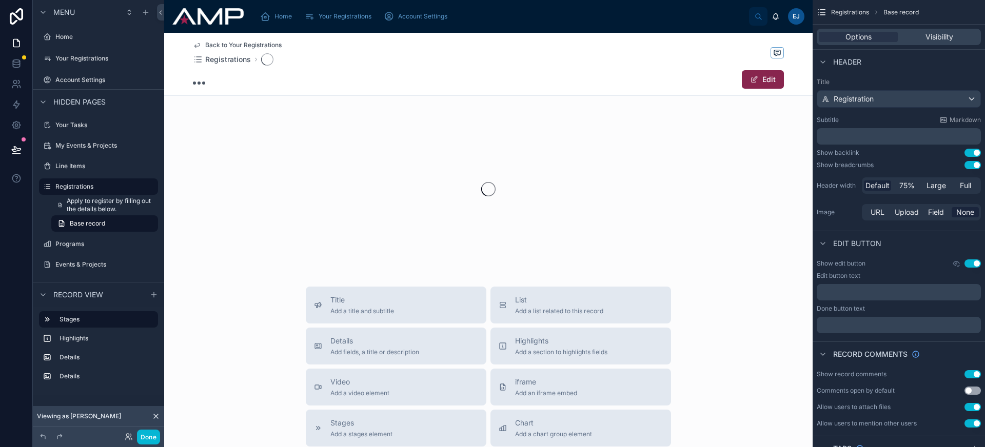
click at [250, 44] on span "Back to Your Registrations" at bounding box center [243, 45] width 76 height 8
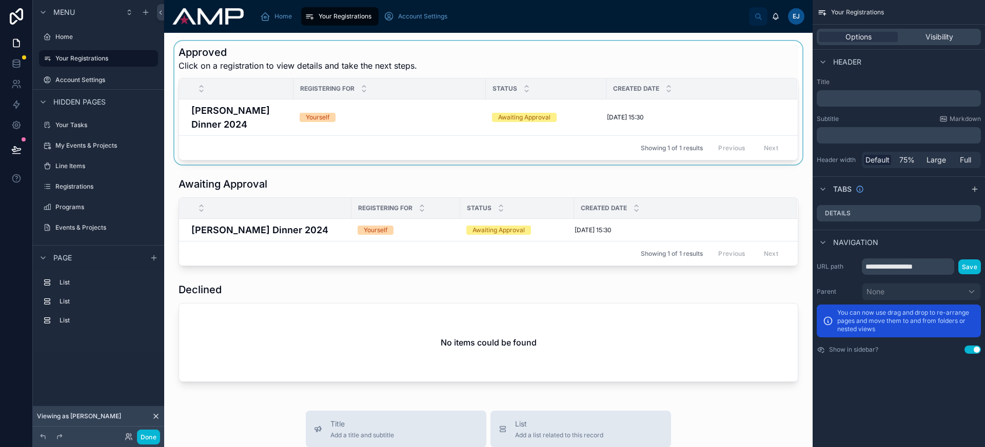
click at [406, 49] on div at bounding box center [488, 103] width 632 height 124
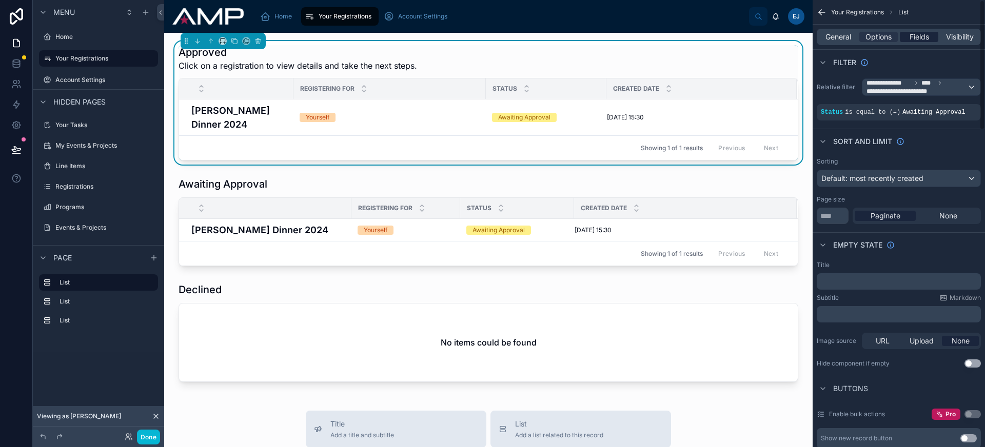
click at [922, 38] on span "Fields" at bounding box center [919, 37] width 19 height 10
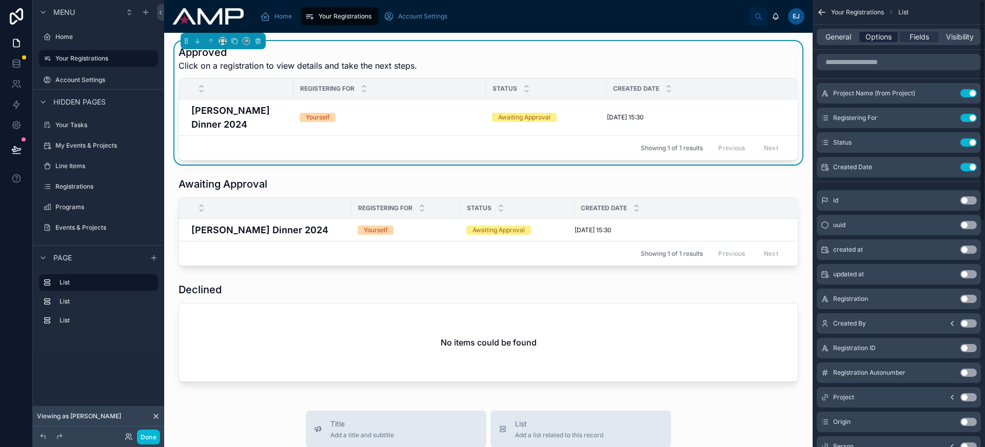
click at [877, 36] on span "Options" at bounding box center [879, 37] width 26 height 10
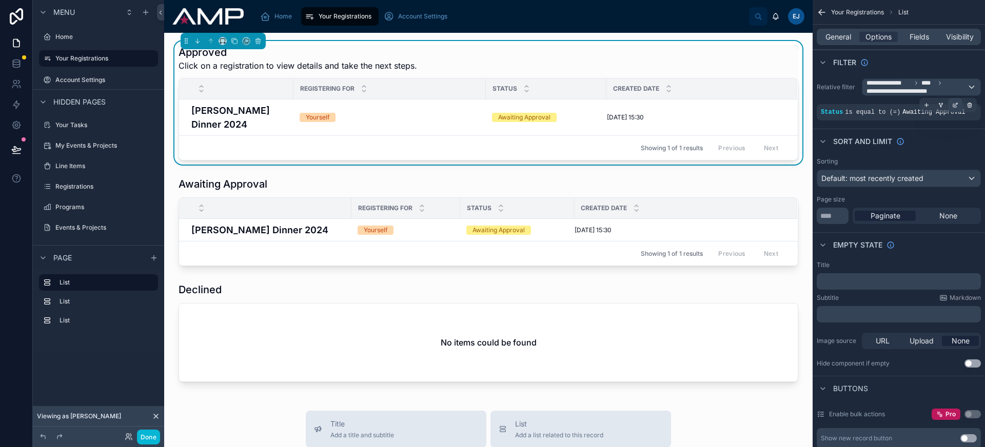
click at [952, 105] on icon "scrollable content" at bounding box center [955, 105] width 6 height 6
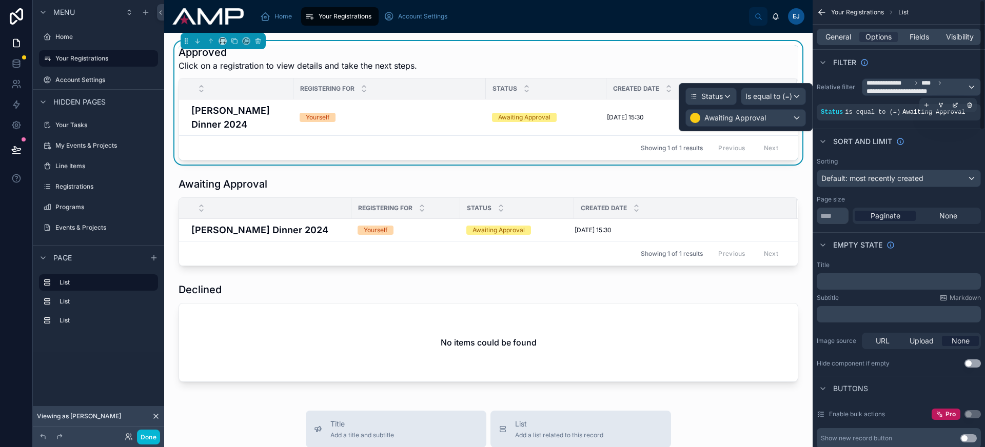
click at [936, 113] on span "Awaiting Approval" at bounding box center [934, 112] width 63 height 7
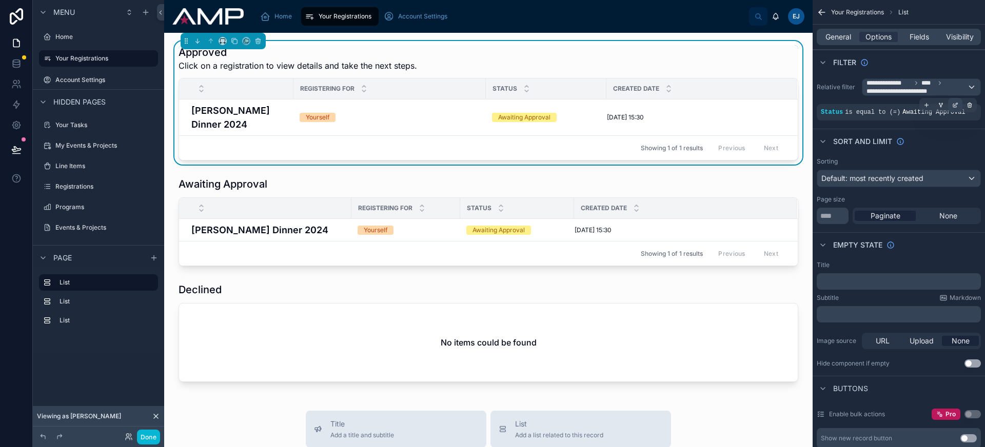
click at [955, 106] on icon "scrollable content" at bounding box center [955, 105] width 6 height 6
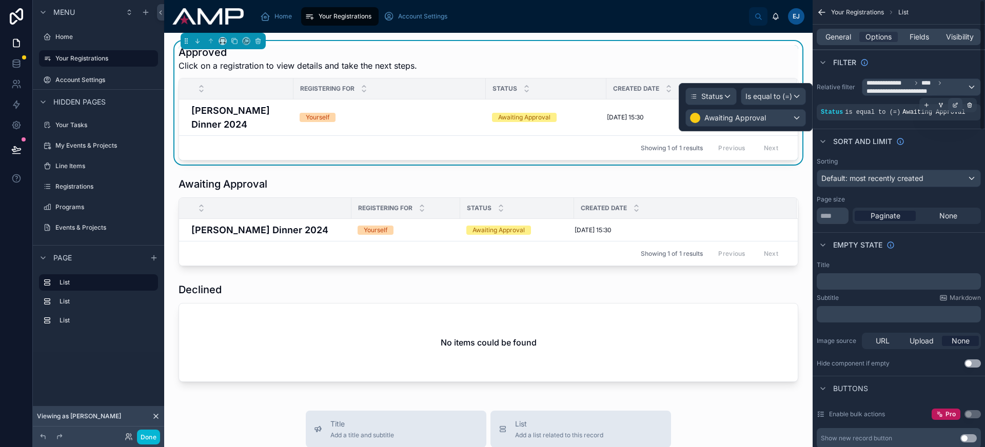
click at [957, 105] on icon "scrollable content" at bounding box center [955, 105] width 6 height 6
click at [786, 120] on div "Awaiting Approval" at bounding box center [746, 118] width 120 height 16
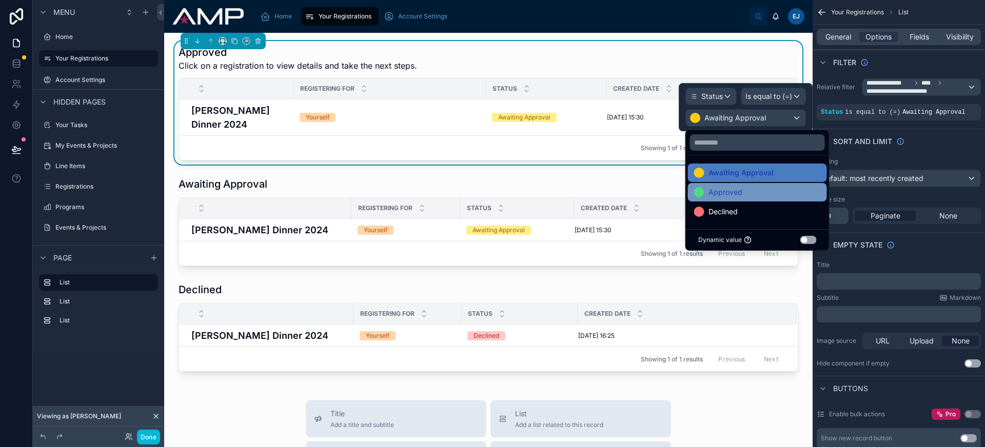
click at [741, 200] on div "Approved" at bounding box center [757, 192] width 139 height 18
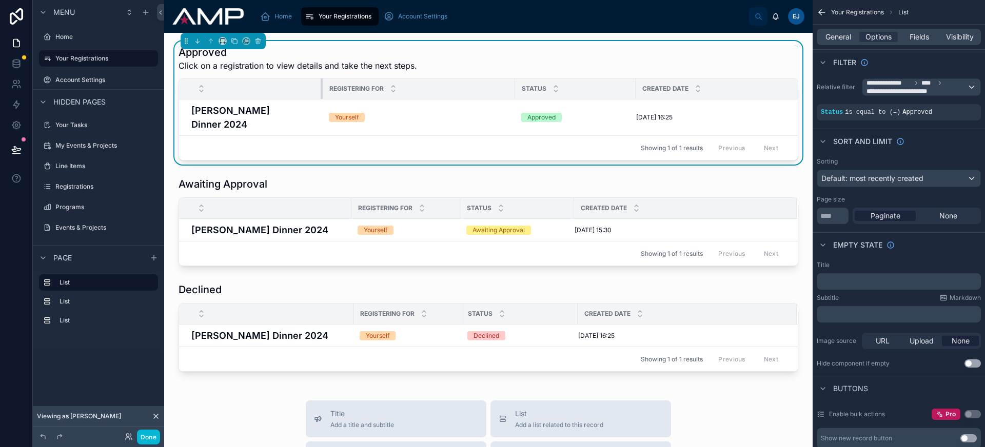
drag, startPoint x: 292, startPoint y: 87, endPoint x: 322, endPoint y: 88, distance: 29.3
click at [322, 88] on div at bounding box center [323, 89] width 4 height 21
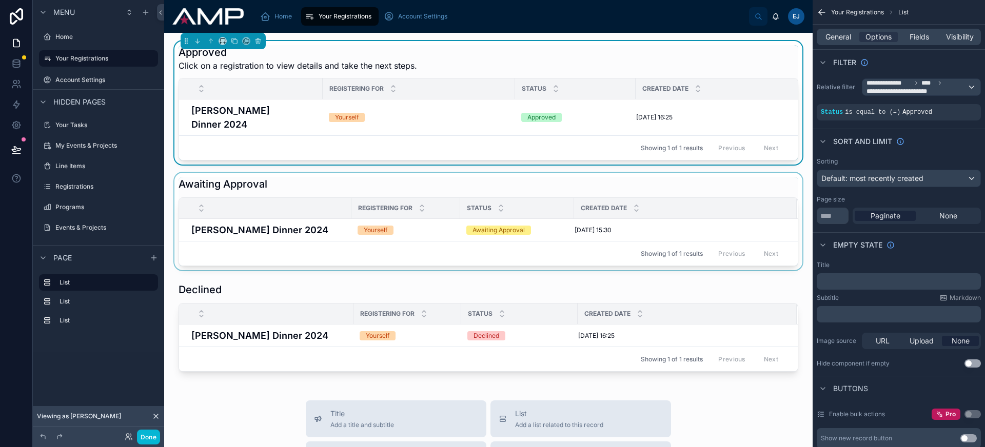
drag, startPoint x: 351, startPoint y: 199, endPoint x: 340, endPoint y: 199, distance: 11.3
click at [338, 199] on tr "Registering For Status Created Date" at bounding box center [488, 208] width 619 height 21
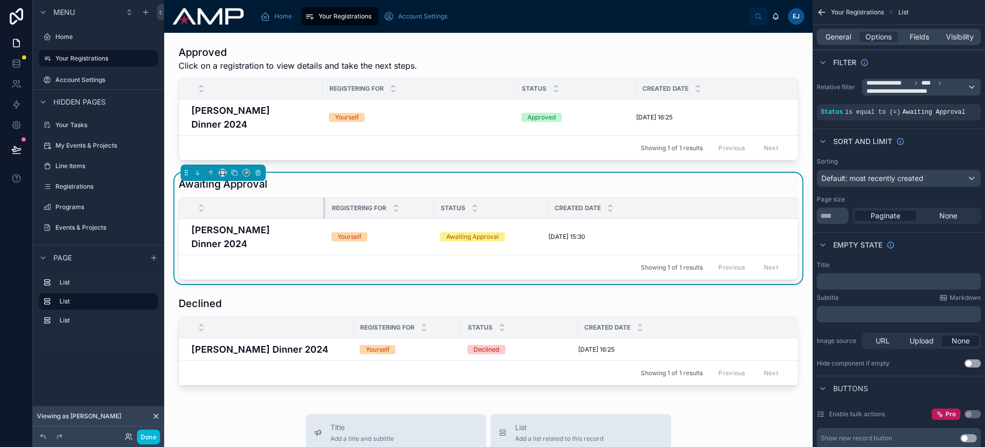
drag, startPoint x: 350, startPoint y: 202, endPoint x: 324, endPoint y: 200, distance: 26.2
click at [324, 200] on div at bounding box center [325, 208] width 4 height 21
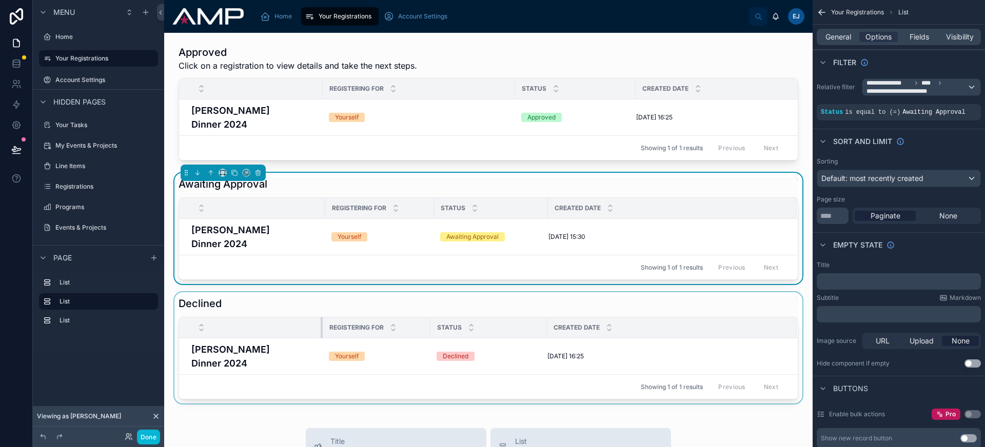
drag, startPoint x: 352, startPoint y: 310, endPoint x: 321, endPoint y: 314, distance: 31.1
click at [321, 318] on div at bounding box center [323, 328] width 4 height 21
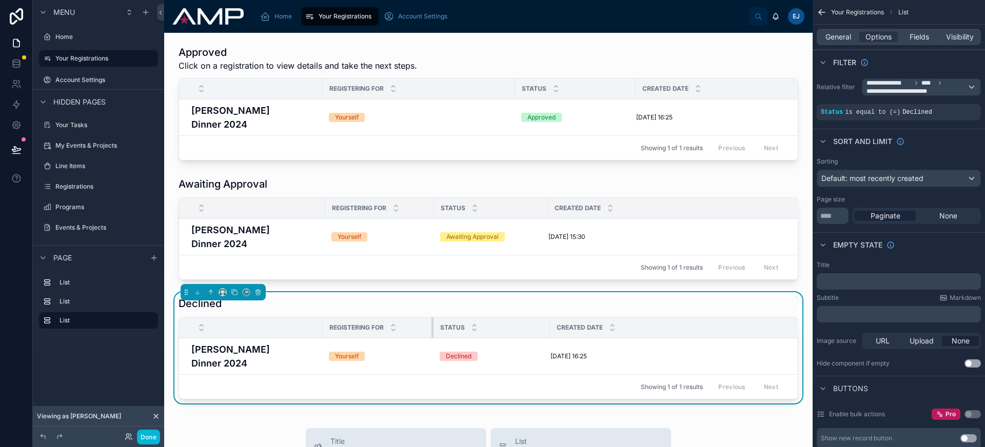
click at [433, 318] on div at bounding box center [433, 328] width 4 height 21
click at [547, 318] on div at bounding box center [548, 328] width 4 height 21
click at [493, 73] on div at bounding box center [488, 103] width 632 height 124
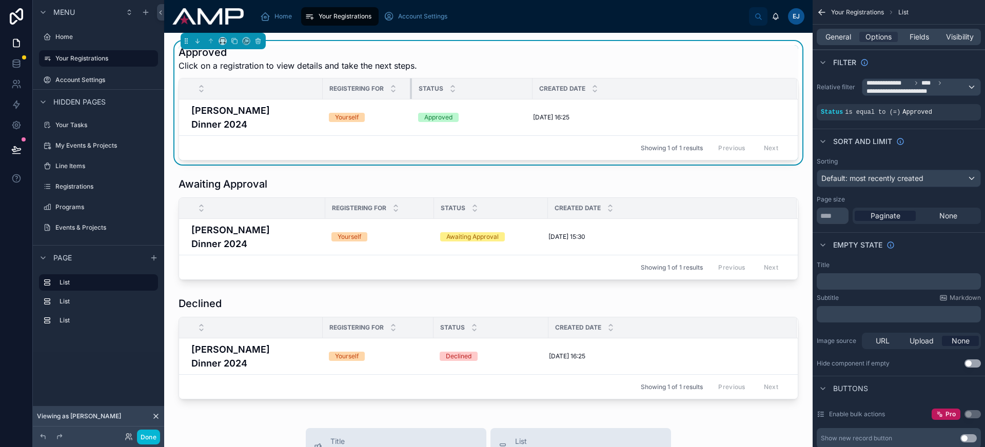
drag, startPoint x: 514, startPoint y: 90, endPoint x: 411, endPoint y: 91, distance: 103.1
click at [411, 91] on div at bounding box center [412, 89] width 4 height 21
drag, startPoint x: 532, startPoint y: 90, endPoint x: 473, endPoint y: 92, distance: 59.0
click at [473, 92] on div at bounding box center [474, 89] width 4 height 21
click at [410, 91] on div at bounding box center [411, 89] width 4 height 21
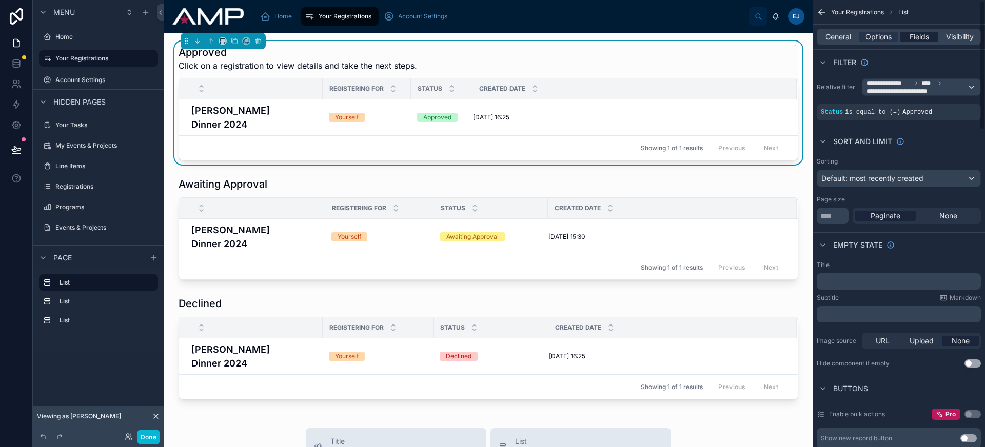
click at [919, 37] on span "Fields" at bounding box center [919, 37] width 19 height 10
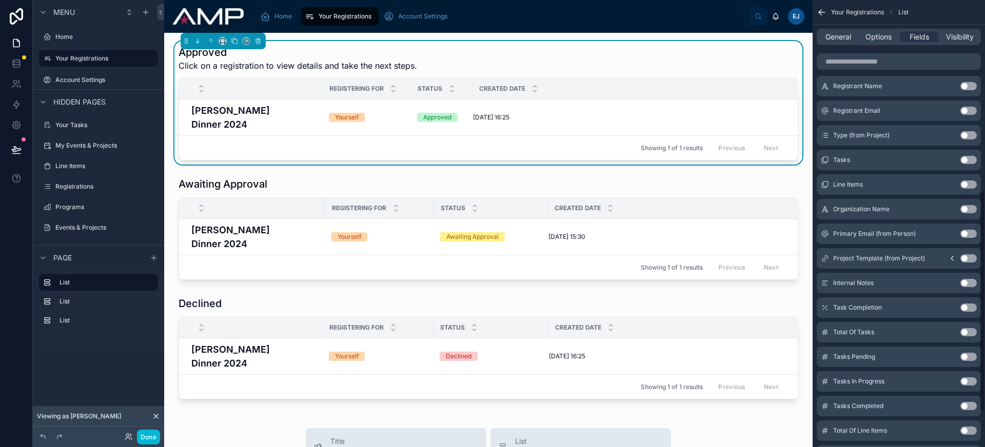
scroll to position [405, 0]
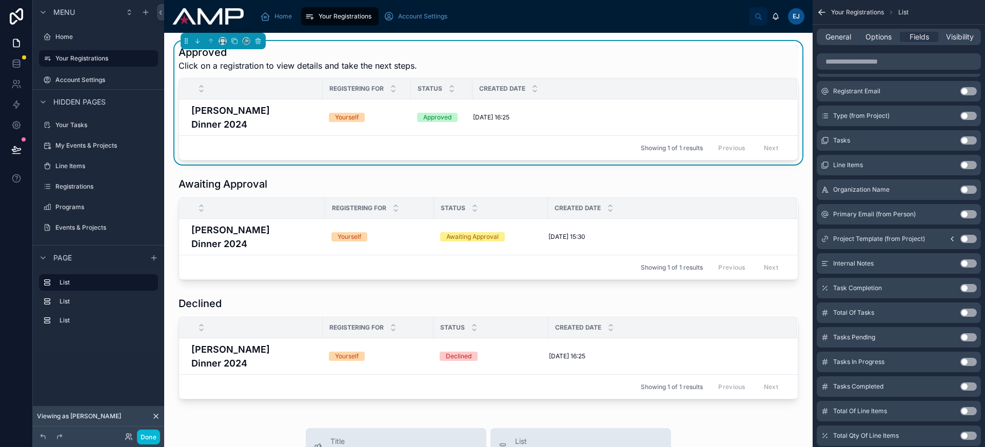
click at [970, 289] on button "Use setting" at bounding box center [968, 288] width 16 height 8
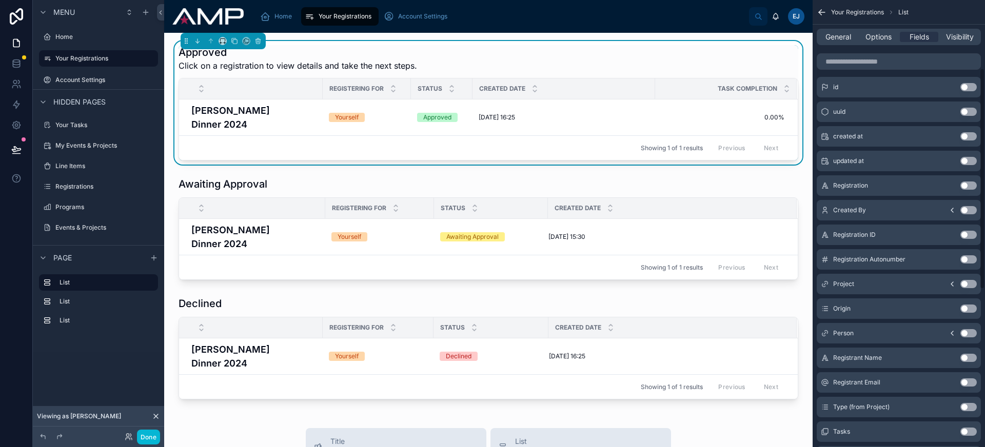
scroll to position [457, 0]
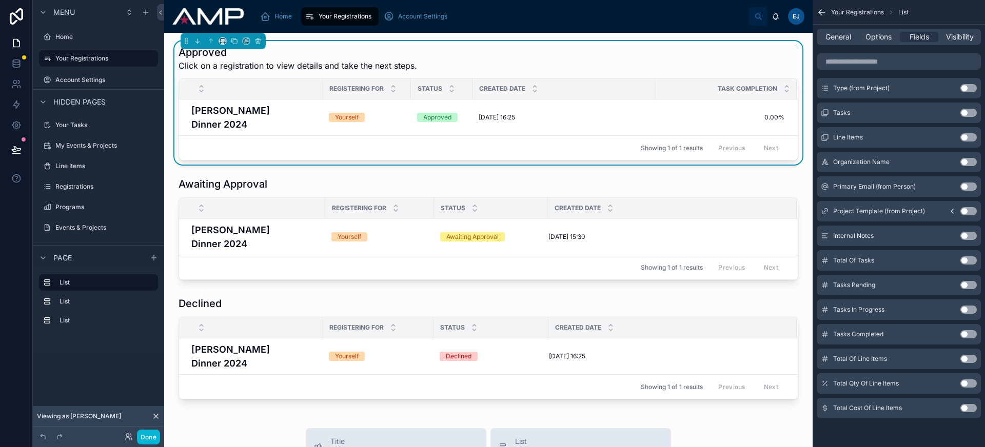
click at [968, 262] on button "Use setting" at bounding box center [968, 261] width 16 height 8
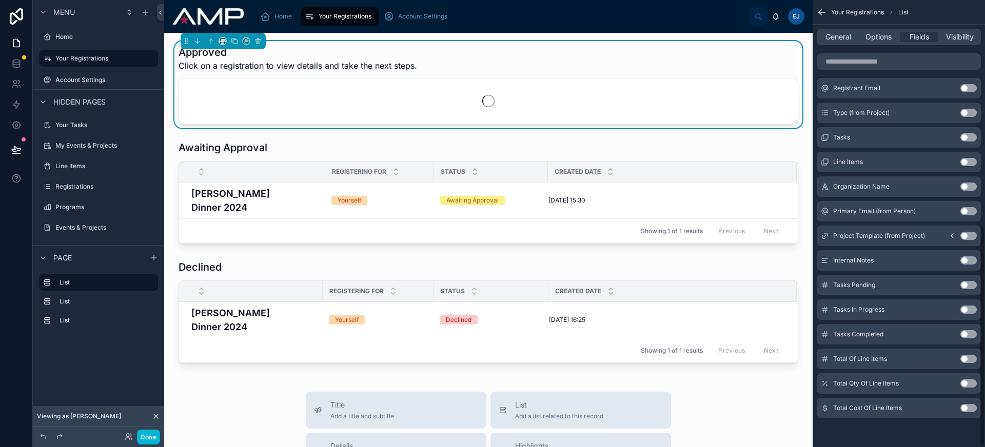
click at [970, 360] on button "Use setting" at bounding box center [968, 359] width 16 height 8
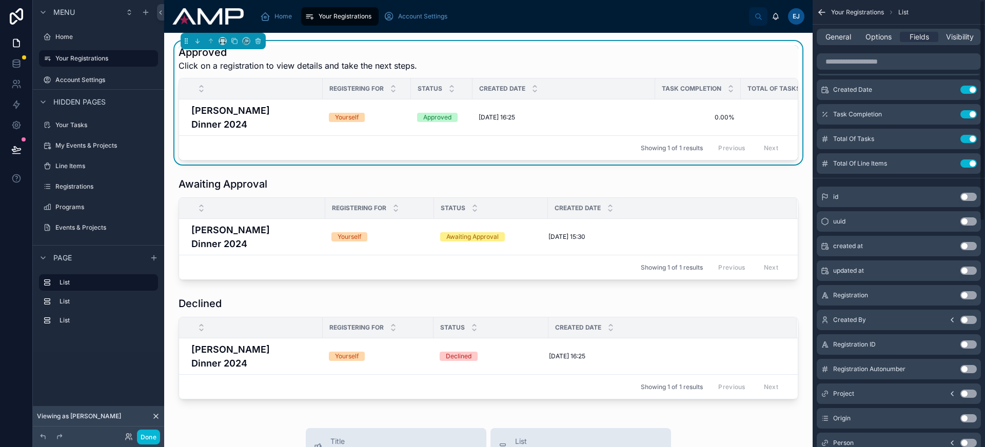
scroll to position [0, 0]
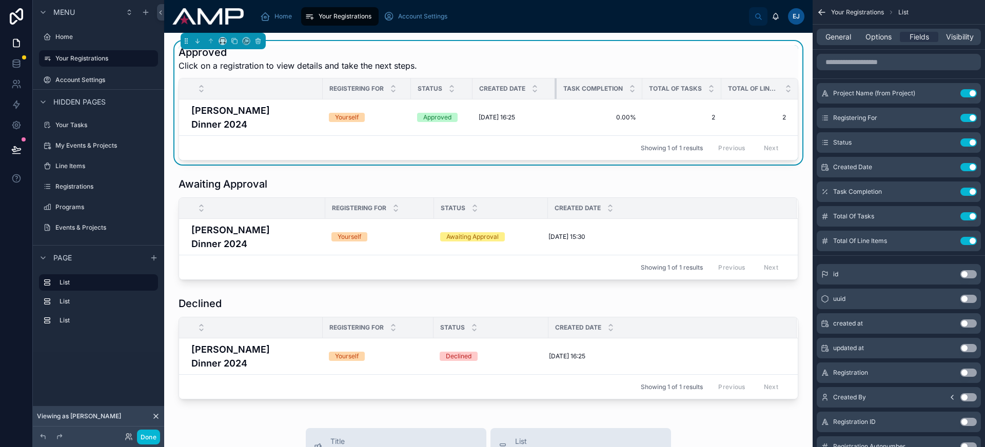
drag, startPoint x: 654, startPoint y: 82, endPoint x: 555, endPoint y: 88, distance: 98.7
click at [555, 88] on div at bounding box center [557, 89] width 4 height 21
click at [950, 217] on icon "scrollable content" at bounding box center [948, 216] width 8 height 8
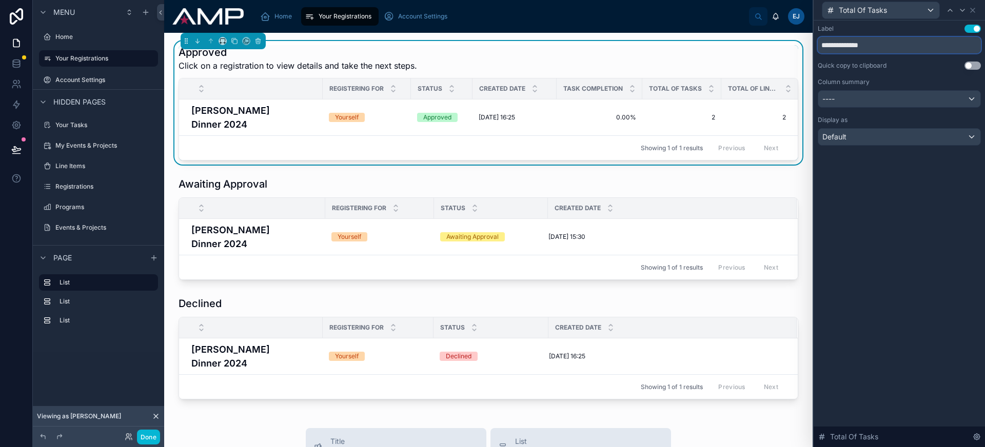
click at [831, 44] on input "**********" at bounding box center [899, 45] width 163 height 16
type input "**********"
click at [962, 9] on icon at bounding box center [962, 10] width 8 height 8
click at [830, 46] on input "**********" at bounding box center [899, 45] width 163 height 16
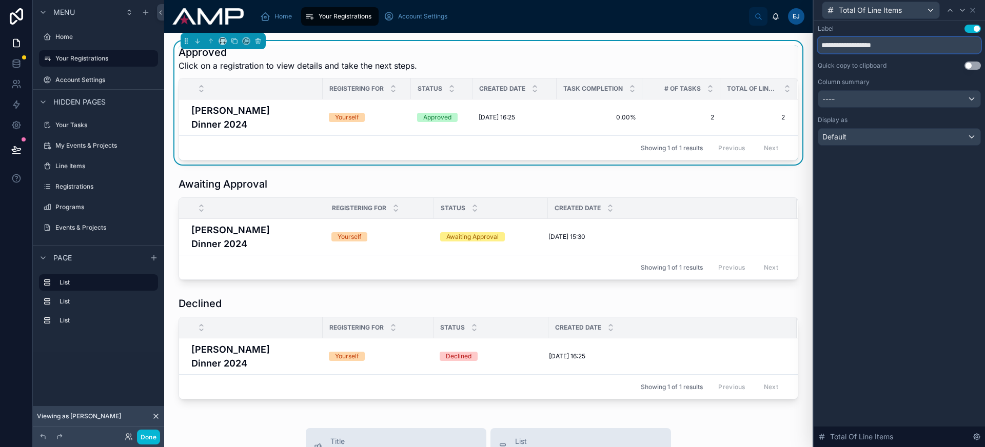
click at [830, 46] on input "**********" at bounding box center [899, 45] width 163 height 16
type input "**********"
click at [974, 12] on icon at bounding box center [973, 10] width 8 height 8
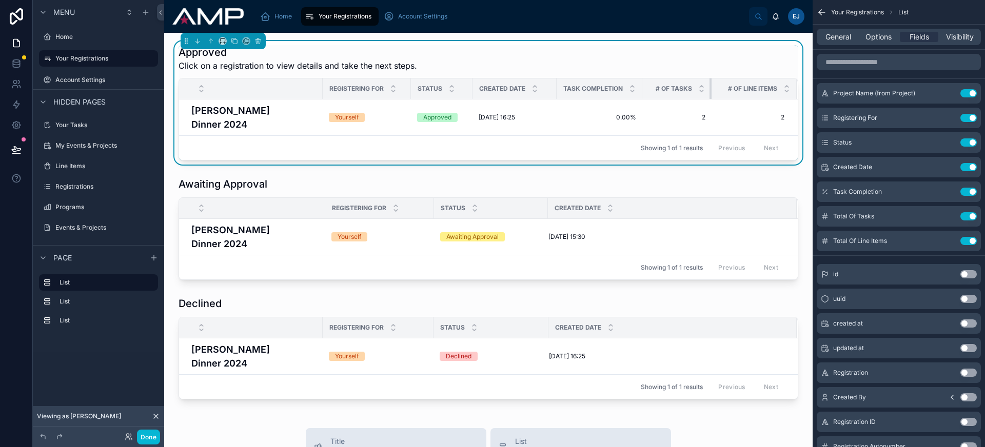
drag, startPoint x: 719, startPoint y: 87, endPoint x: 711, endPoint y: 87, distance: 8.7
click at [711, 87] on div at bounding box center [712, 89] width 4 height 21
click at [643, 87] on tr "Registering For Status Created Date Task Completion # Of Tasks # Of Line Items" at bounding box center [488, 89] width 619 height 21
click at [644, 87] on tr "Registering For Status Created Date Task Completion # Of Tasks # Of Line Items" at bounding box center [488, 89] width 619 height 21
click at [950, 192] on icon "scrollable content" at bounding box center [948, 192] width 8 height 8
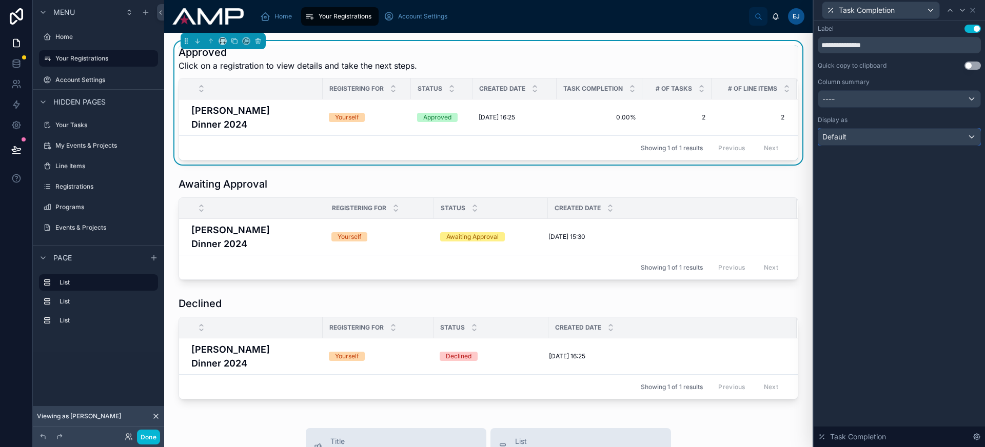
click at [920, 136] on div "Default" at bounding box center [899, 137] width 162 height 16
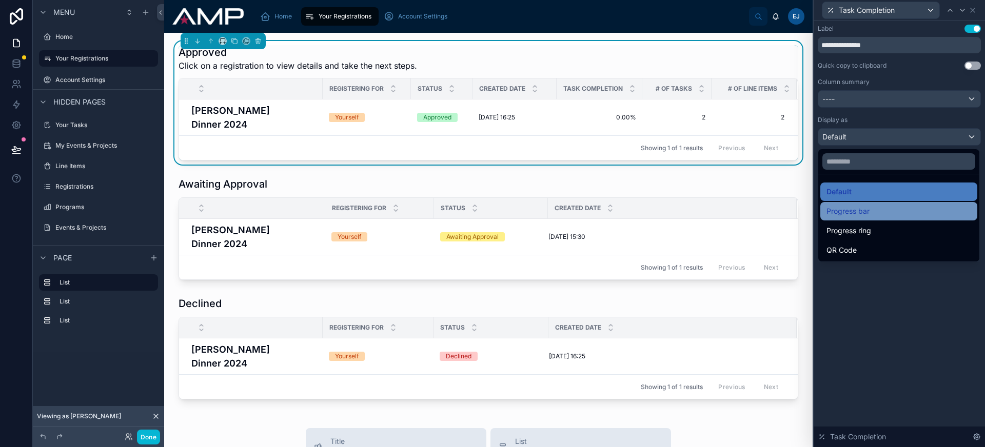
click at [912, 207] on div "Progress bar" at bounding box center [899, 211] width 145 height 12
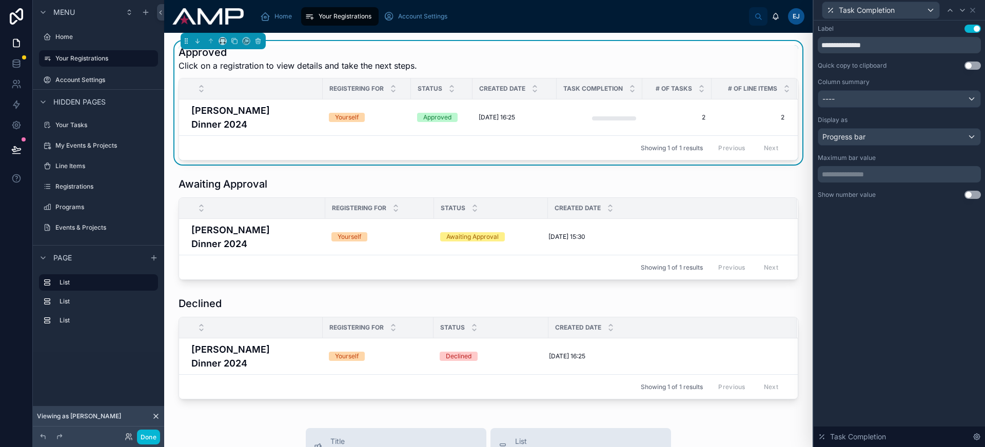
click at [968, 192] on button "Use setting" at bounding box center [973, 195] width 16 height 8
click at [18, 150] on icon at bounding box center [16, 149] width 9 height 5
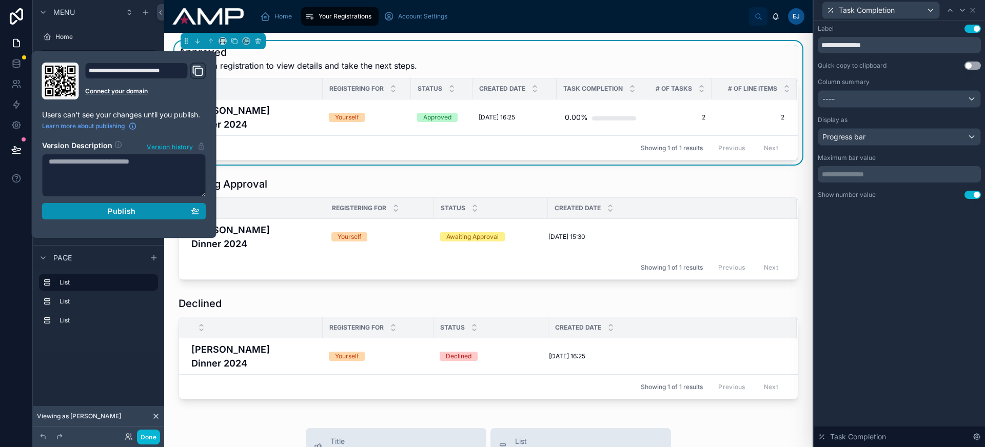
click at [92, 219] on button "Publish" at bounding box center [124, 211] width 164 height 16
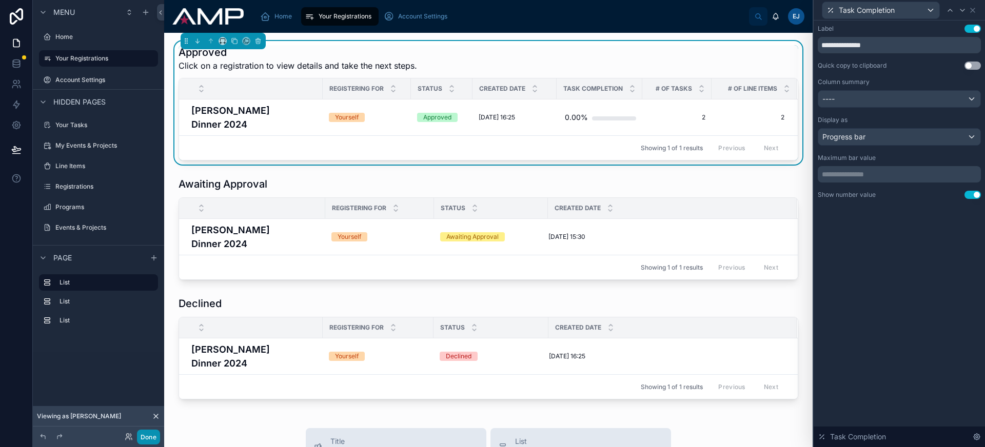
click at [149, 436] on button "Done" at bounding box center [148, 437] width 23 height 15
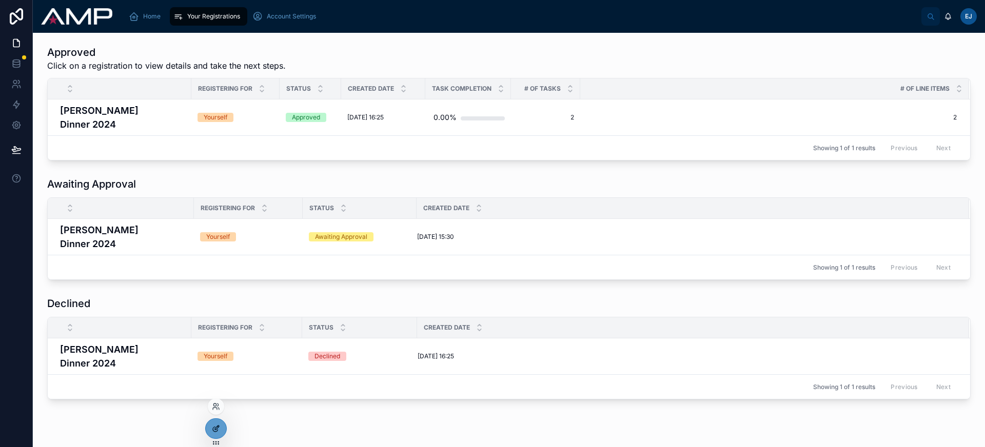
click at [221, 430] on div at bounding box center [216, 428] width 21 height 19
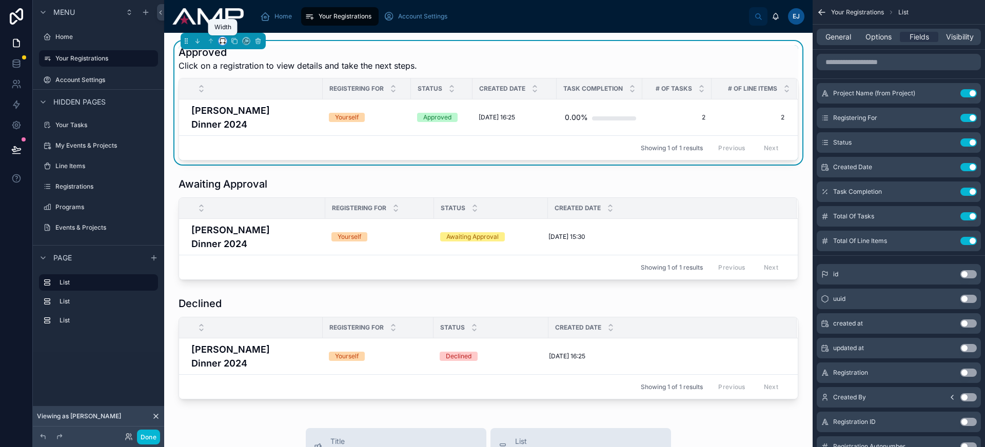
click at [221, 41] on icon at bounding box center [222, 40] width 7 height 7
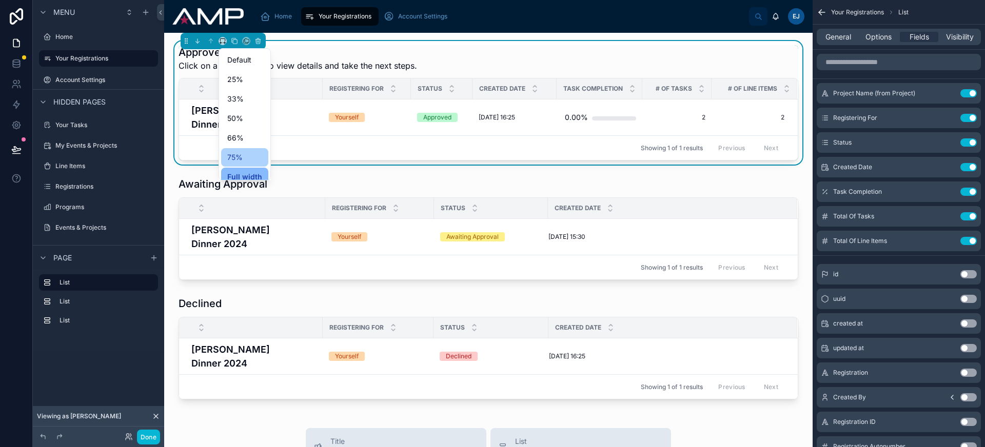
click at [248, 153] on div "75%" at bounding box center [244, 157] width 35 height 12
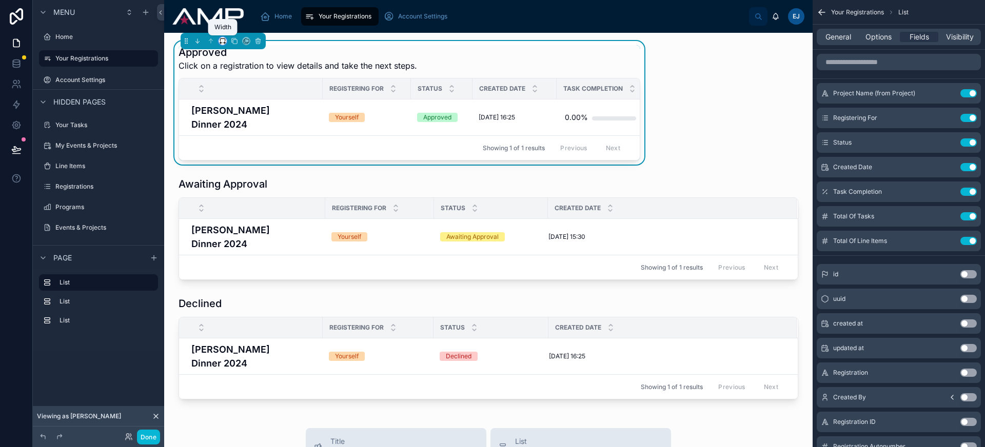
click at [221, 41] on icon at bounding box center [222, 40] width 7 height 7
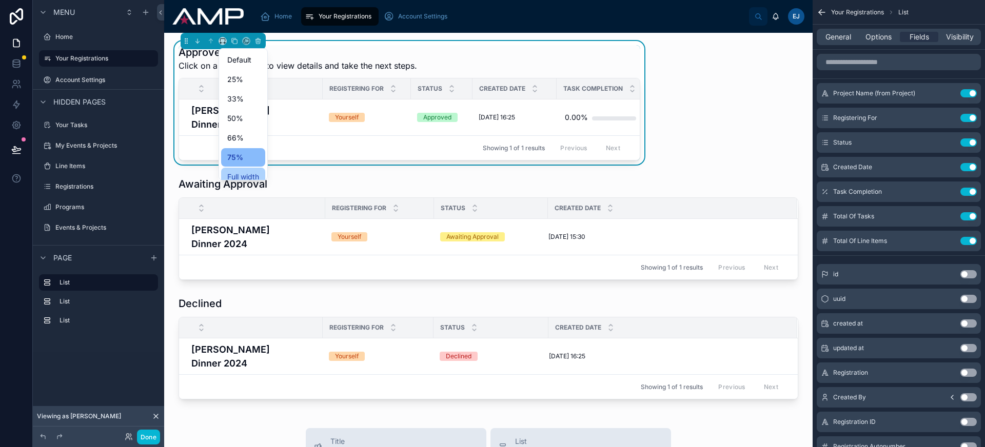
click at [240, 174] on span "Full width" at bounding box center [243, 177] width 32 height 12
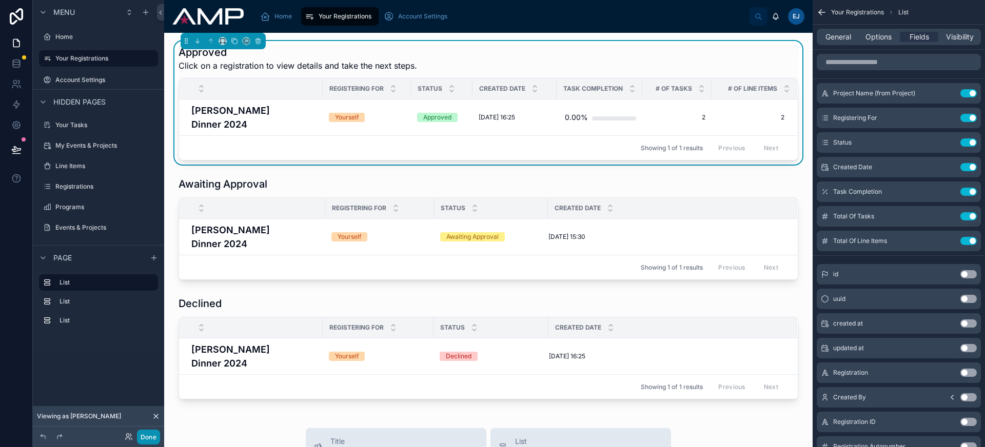
click at [149, 434] on button "Done" at bounding box center [148, 437] width 23 height 15
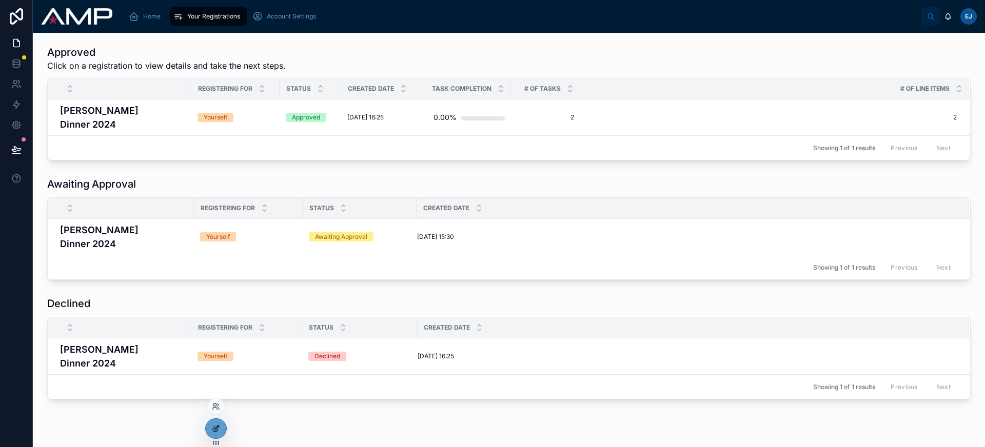
click at [216, 426] on icon at bounding box center [216, 429] width 8 height 8
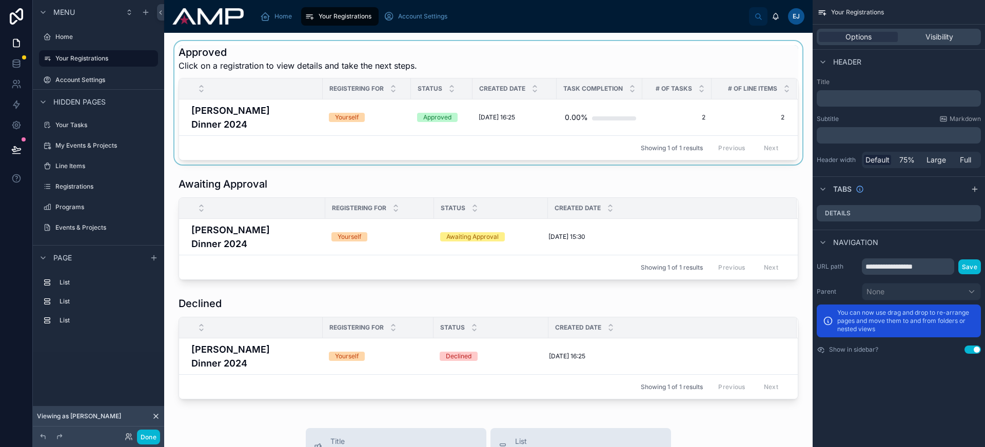
click at [653, 96] on div "# Of Tasks" at bounding box center [677, 88] width 68 height 19
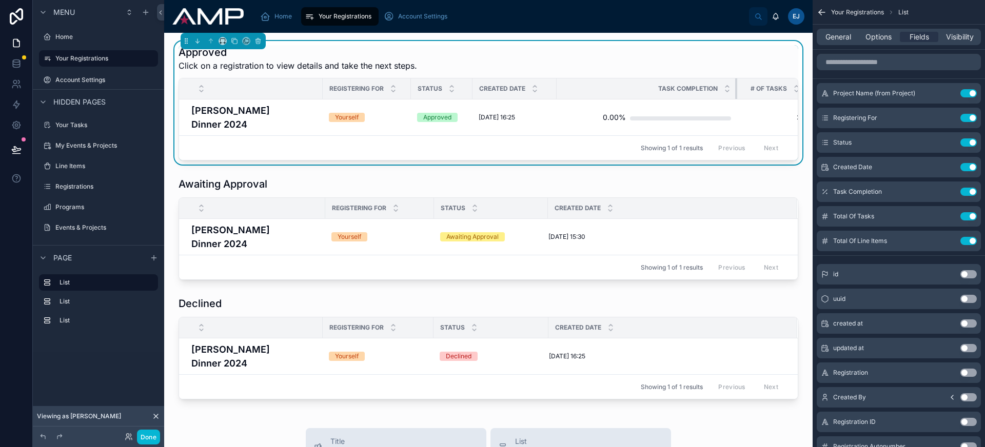
drag, startPoint x: 641, startPoint y: 86, endPoint x: 741, endPoint y: 86, distance: 100.1
click at [741, 86] on tr "Registering For Status Created Date Task Completion # Of Tasks # Of Line Items" at bounding box center [531, 89] width 705 height 21
click at [152, 440] on button "Done" at bounding box center [148, 437] width 23 height 15
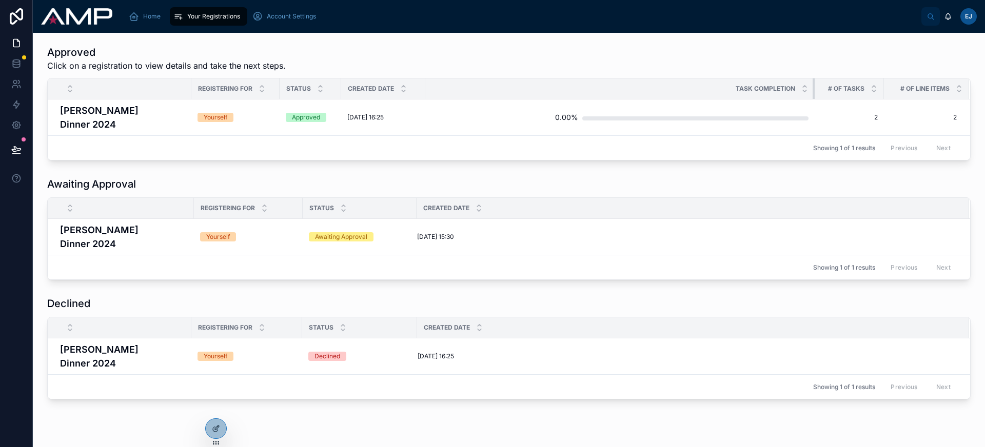
drag, startPoint x: 606, startPoint y: 88, endPoint x: 814, endPoint y: 89, distance: 207.3
click at [814, 89] on div at bounding box center [815, 89] width 4 height 21
drag, startPoint x: 340, startPoint y: 91, endPoint x: 360, endPoint y: 91, distance: 20.0
click at [360, 91] on div at bounding box center [361, 89] width 4 height 21
click at [211, 433] on div at bounding box center [216, 428] width 21 height 19
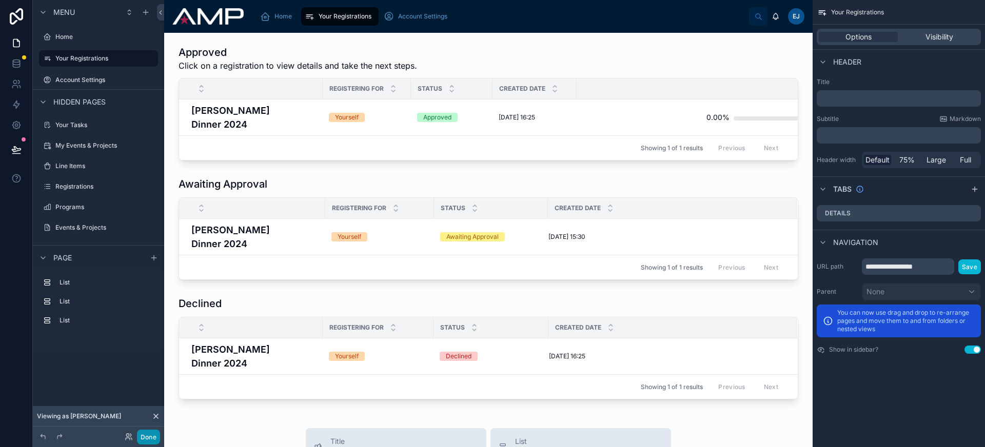
click at [143, 437] on button "Done" at bounding box center [148, 437] width 23 height 15
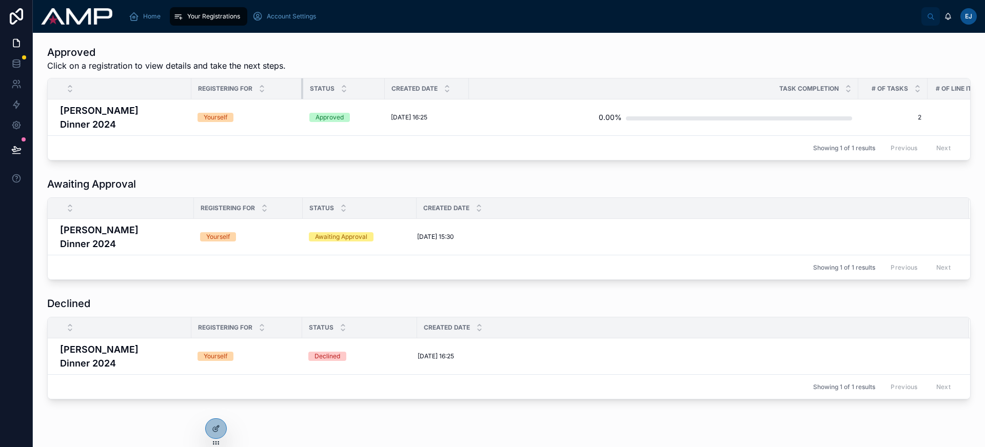
drag, startPoint x: 279, startPoint y: 89, endPoint x: 302, endPoint y: 93, distance: 23.9
click at [302, 93] on div at bounding box center [303, 89] width 4 height 21
drag, startPoint x: 384, startPoint y: 88, endPoint x: 416, endPoint y: 94, distance: 32.4
click at [416, 94] on div at bounding box center [417, 89] width 4 height 21
drag, startPoint x: 889, startPoint y: 91, endPoint x: 813, endPoint y: 93, distance: 76.0
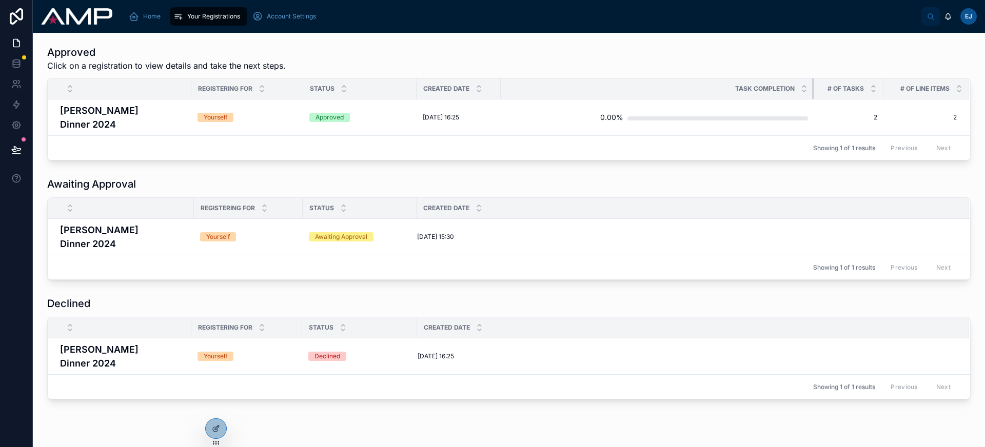
click at [813, 93] on div at bounding box center [814, 89] width 4 height 21
click at [14, 149] on icon at bounding box center [16, 150] width 10 height 10
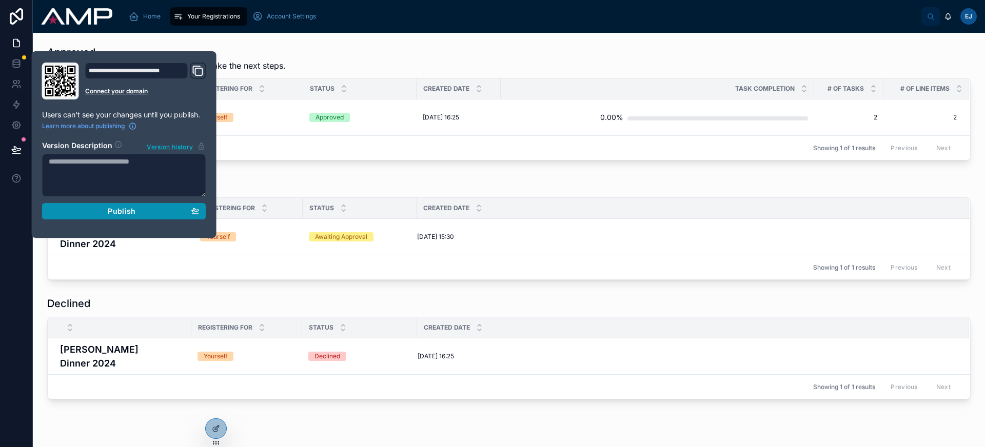
click at [93, 204] on button "Publish" at bounding box center [124, 211] width 164 height 16
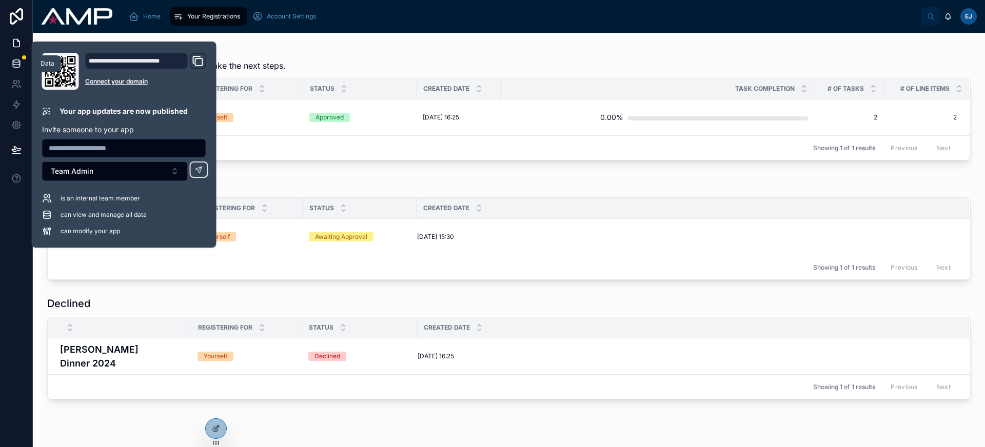
click at [16, 63] on icon at bounding box center [16, 63] width 10 height 10
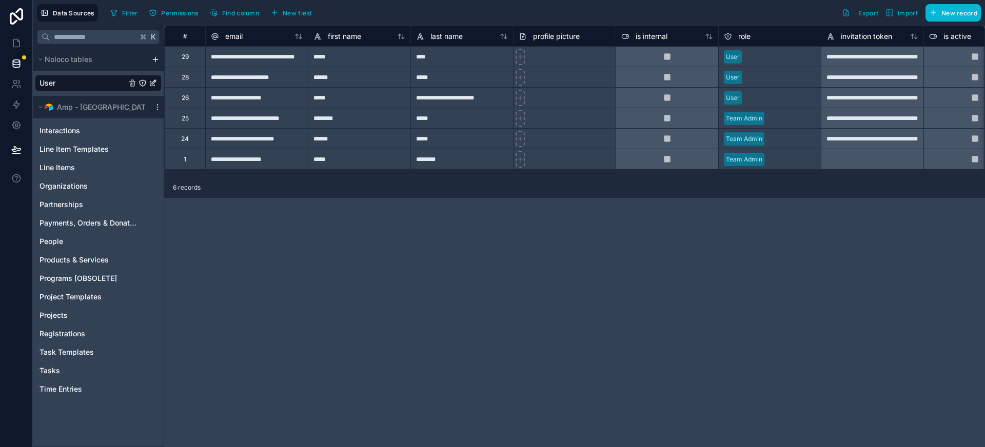
click at [143, 83] on icon "User" at bounding box center [143, 83] width 8 height 8
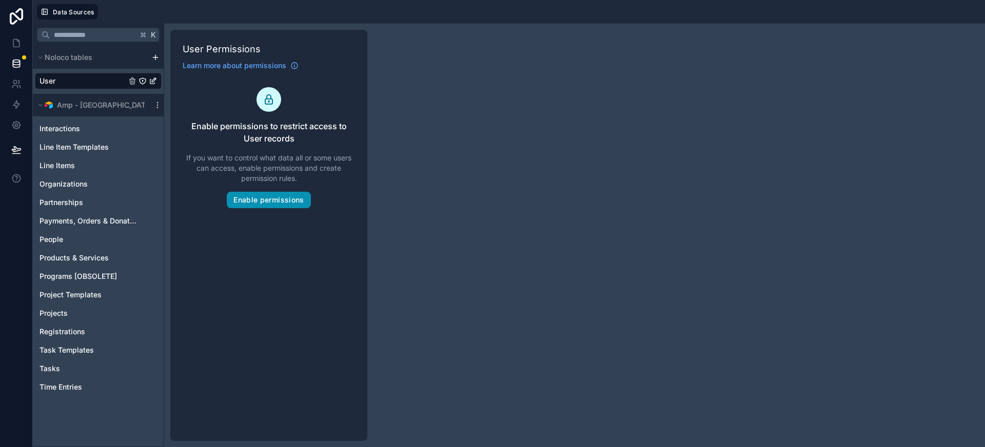
click at [273, 202] on button "Enable permissions" at bounding box center [269, 200] width 84 height 16
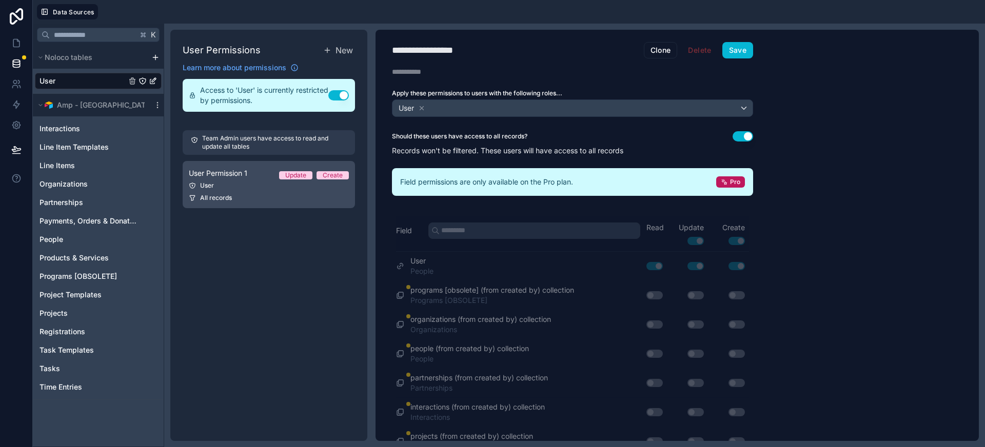
click at [245, 191] on link "User Permission 1 Update Create User All records" at bounding box center [269, 184] width 172 height 47
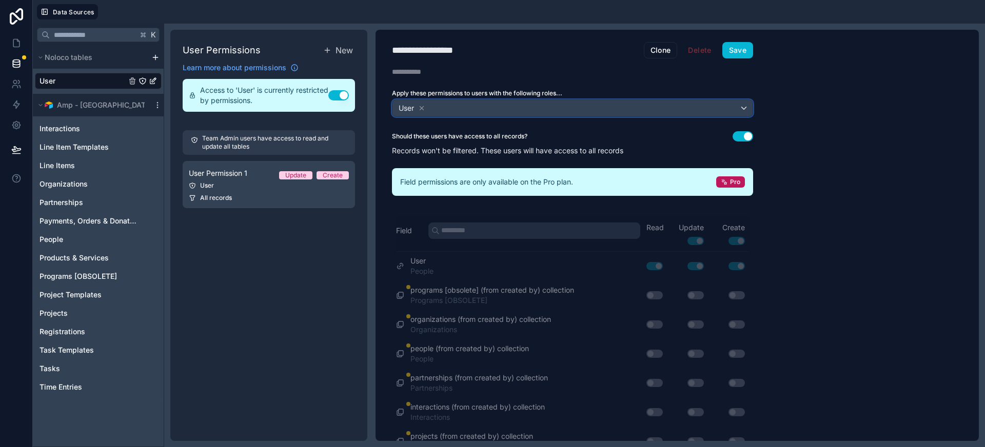
click at [443, 111] on div "User" at bounding box center [573, 108] width 360 height 16
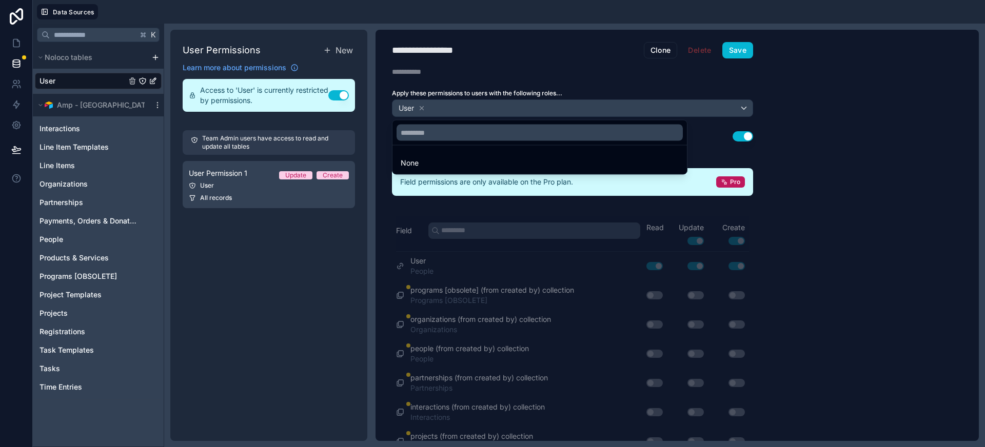
click at [422, 107] on div at bounding box center [492, 223] width 985 height 447
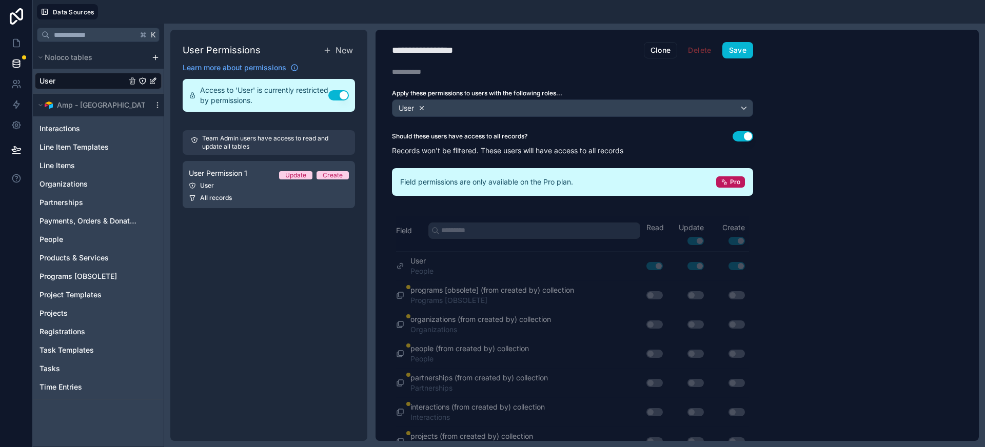
click at [422, 109] on icon at bounding box center [421, 108] width 7 height 7
click at [462, 112] on span "Choose one or more roles" at bounding box center [439, 108] width 85 height 9
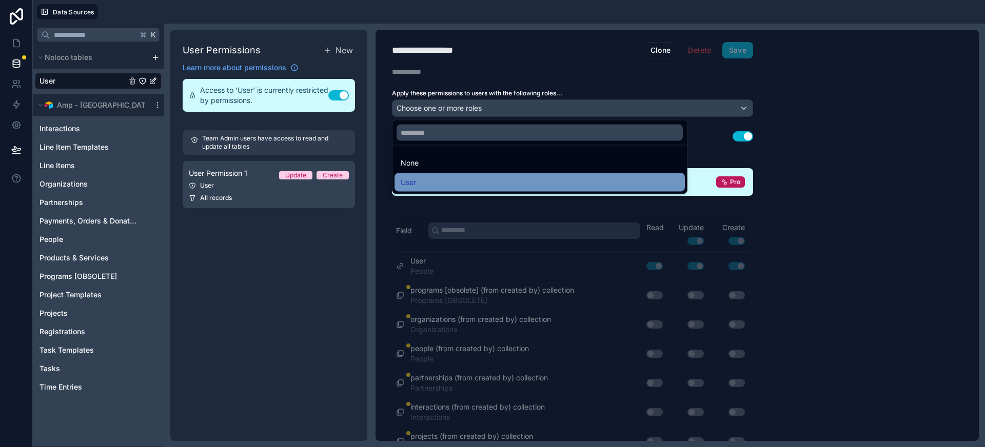
click at [406, 176] on span "User" at bounding box center [408, 182] width 15 height 12
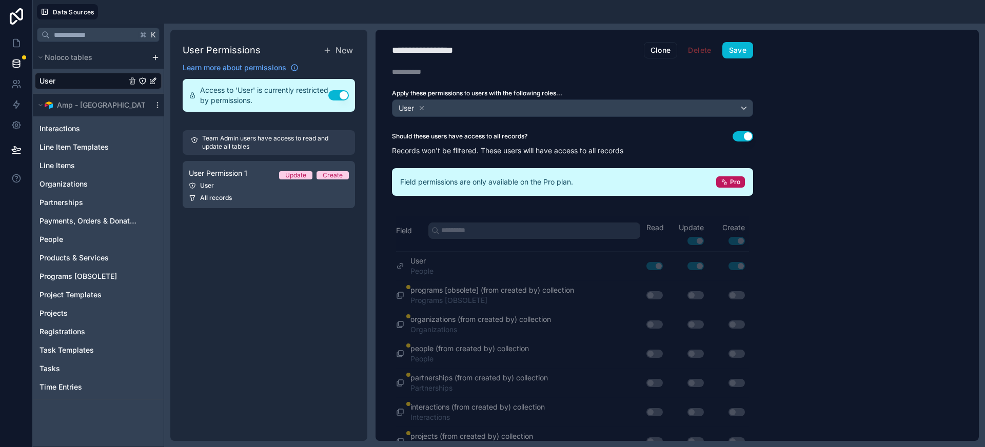
click at [746, 136] on button "Use setting" at bounding box center [743, 136] width 21 height 10
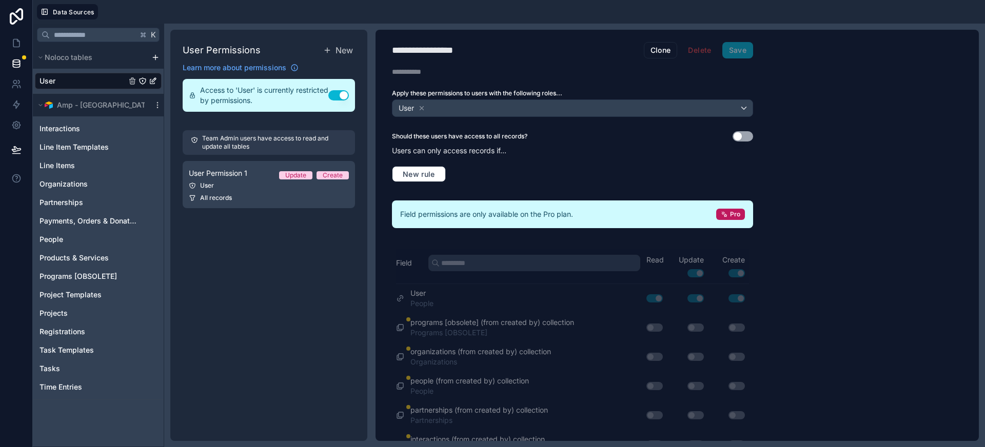
click at [746, 136] on button "Use setting" at bounding box center [743, 136] width 21 height 10
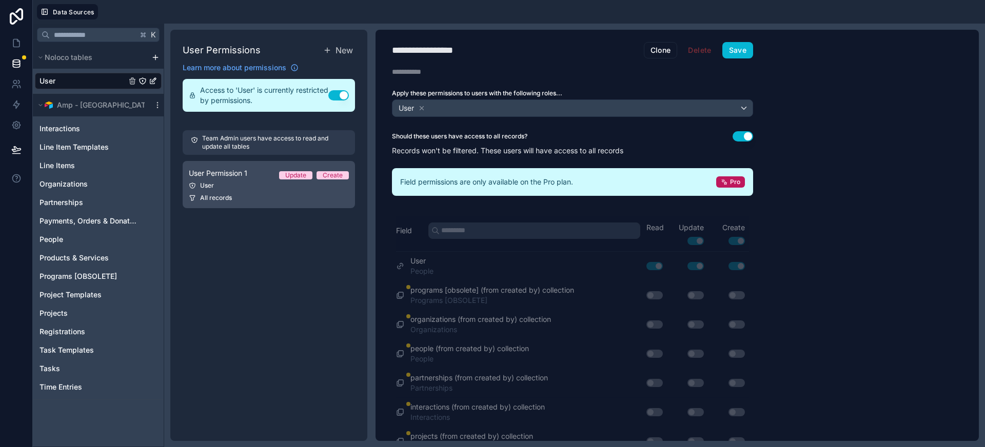
click at [278, 192] on link "User Permission 1 Update Create User All records" at bounding box center [269, 184] width 172 height 47
click at [338, 96] on button "Use setting" at bounding box center [338, 95] width 21 height 10
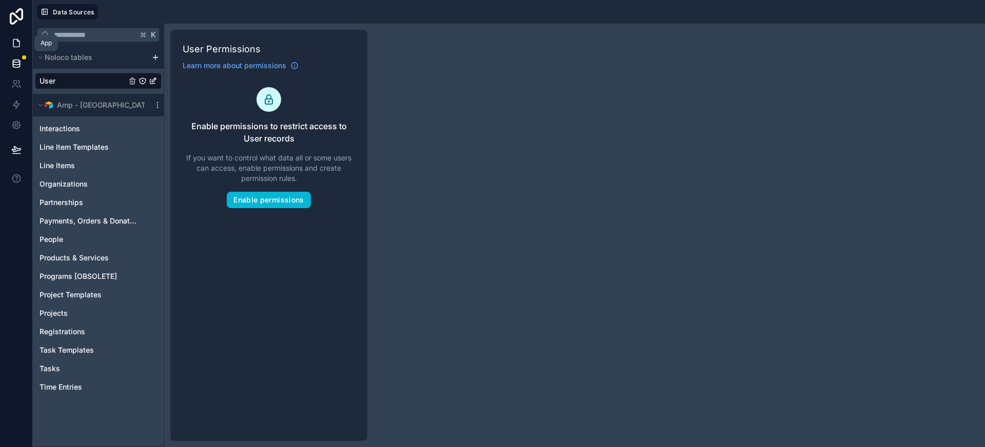
drag, startPoint x: 14, startPoint y: 43, endPoint x: 12, endPoint y: 53, distance: 10.1
click at [14, 43] on icon at bounding box center [16, 43] width 10 height 10
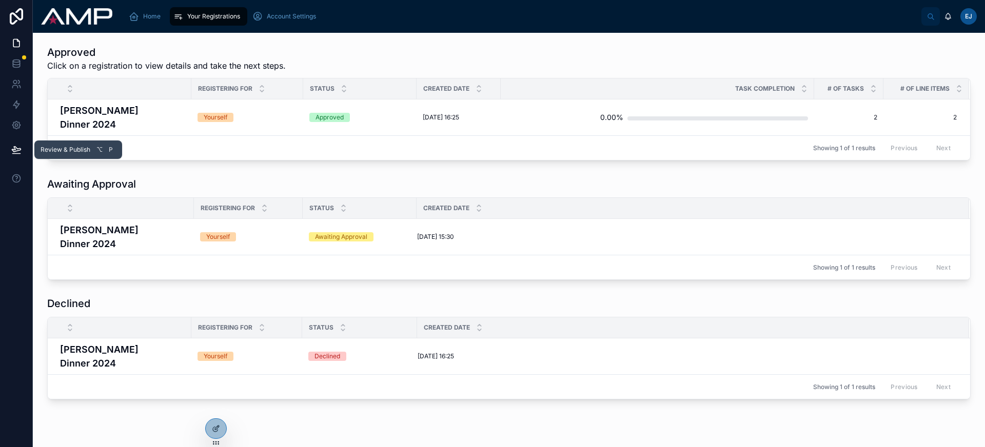
click at [14, 151] on icon at bounding box center [16, 149] width 9 height 5
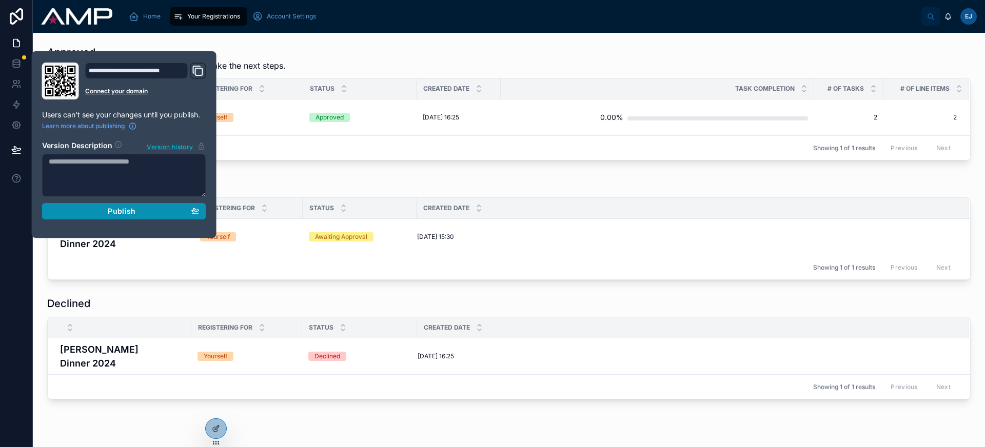
click at [86, 210] on div "Publish" at bounding box center [124, 211] width 151 height 9
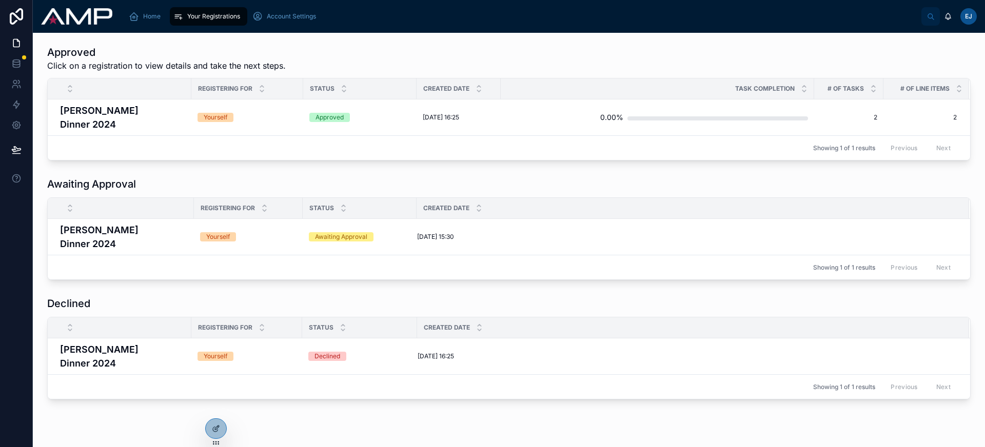
click at [254, 115] on div "Yourself" at bounding box center [248, 117] width 100 height 9
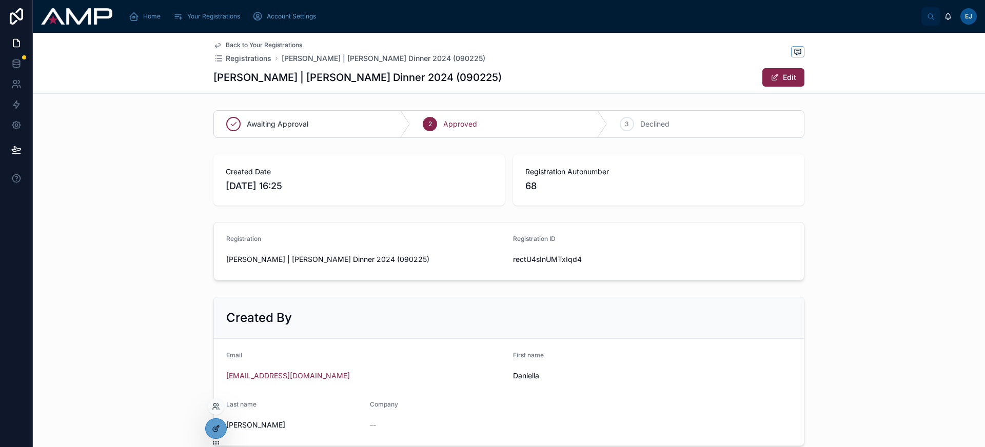
click at [218, 434] on div at bounding box center [216, 428] width 21 height 19
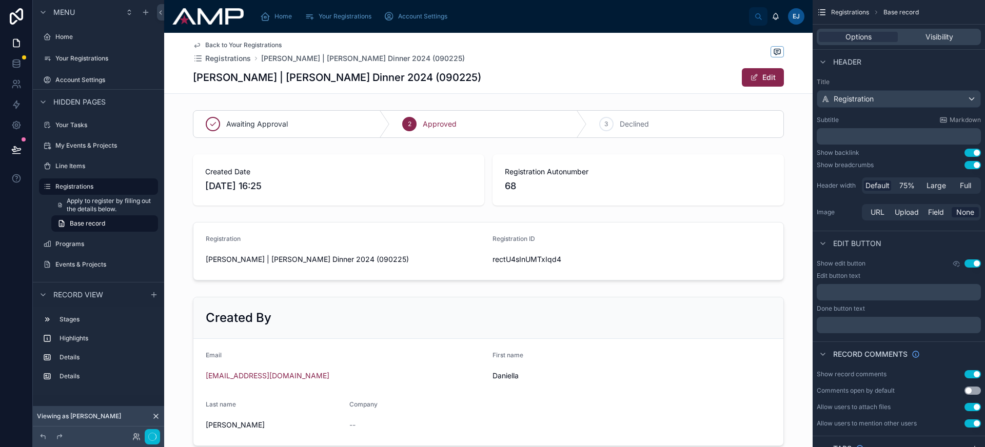
click at [512, 71] on div "Elton John | Brad Gala Dinner 2024 (090225) Edit" at bounding box center [488, 77] width 591 height 19
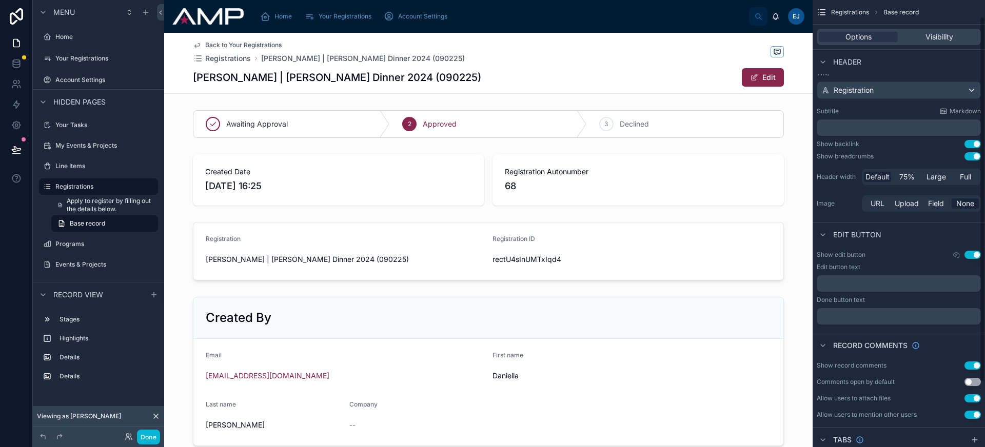
scroll to position [21, 0]
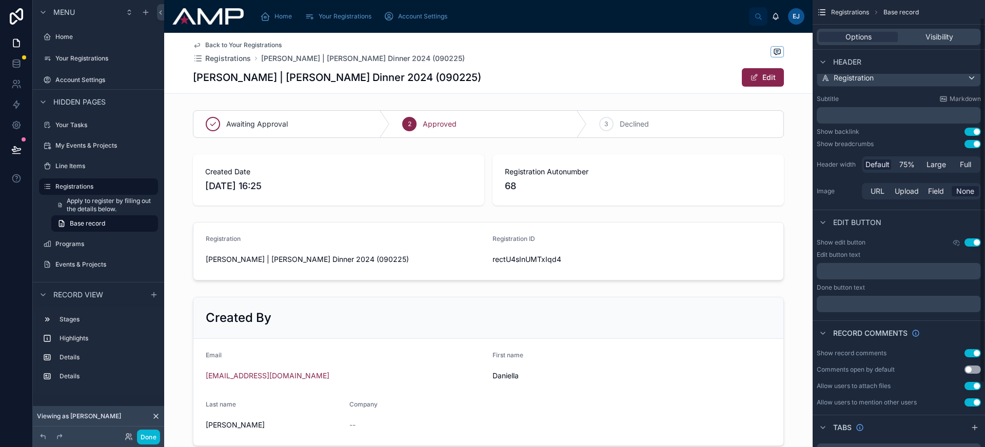
click at [968, 367] on button "Use setting" at bounding box center [973, 370] width 16 height 8
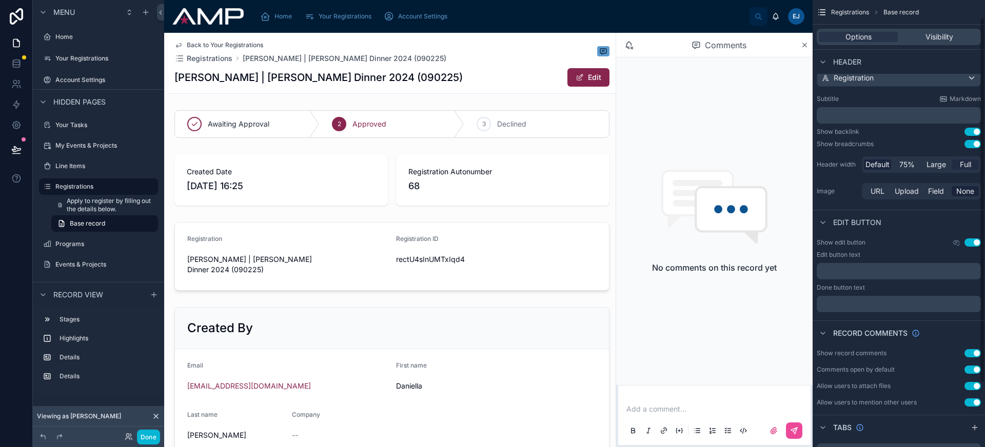
click at [966, 169] on span "Full" at bounding box center [965, 165] width 11 height 10
click at [973, 144] on button "Use setting" at bounding box center [973, 144] width 16 height 8
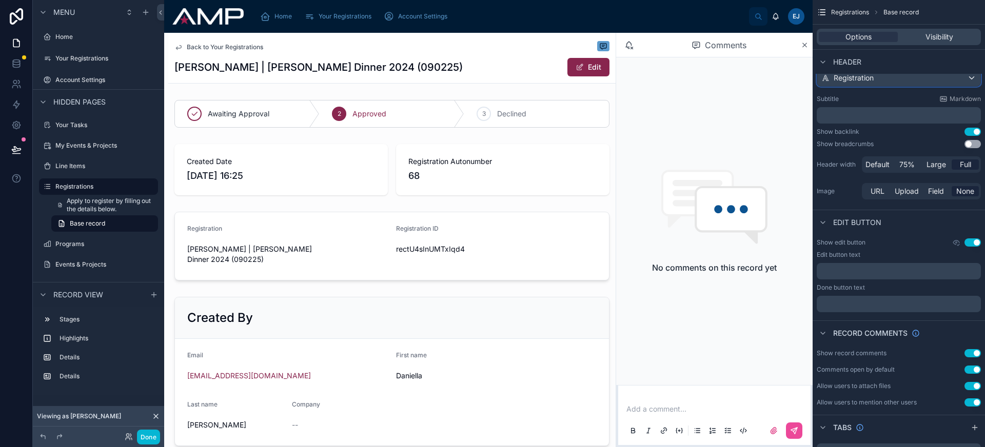
click at [910, 82] on div "Registration" at bounding box center [898, 78] width 163 height 16
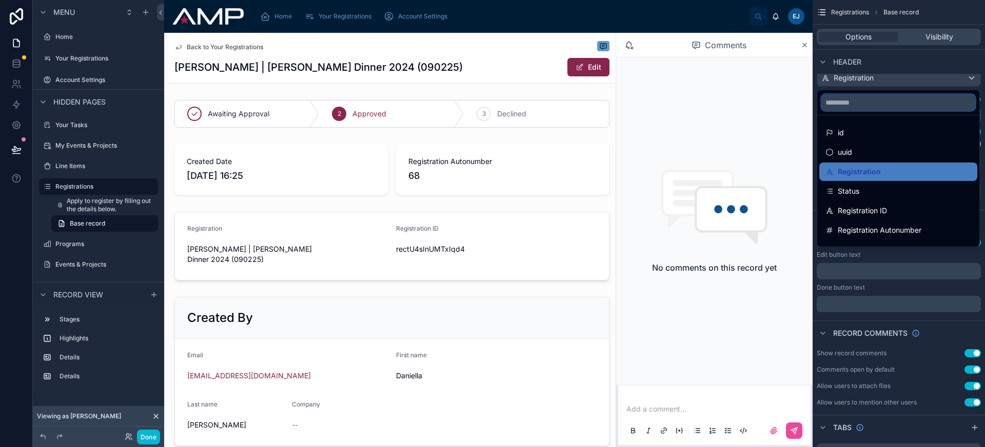
click at [882, 108] on input "scrollable content" at bounding box center [898, 102] width 154 height 16
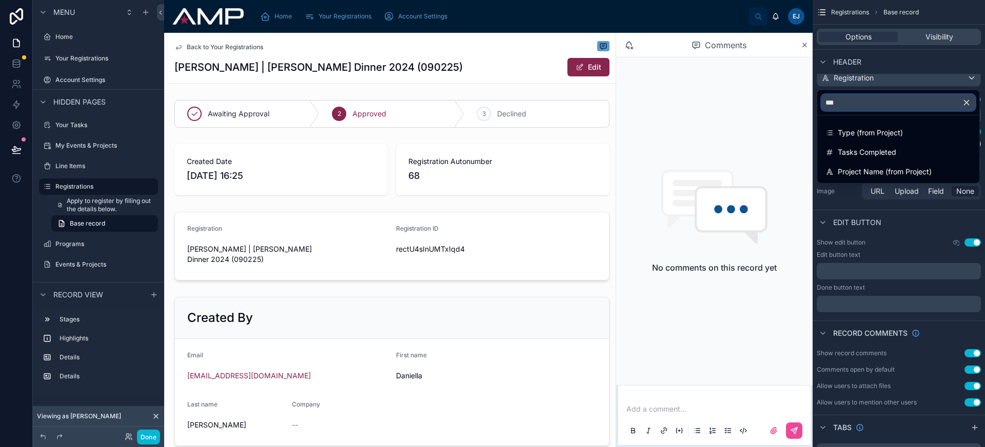
type input "****"
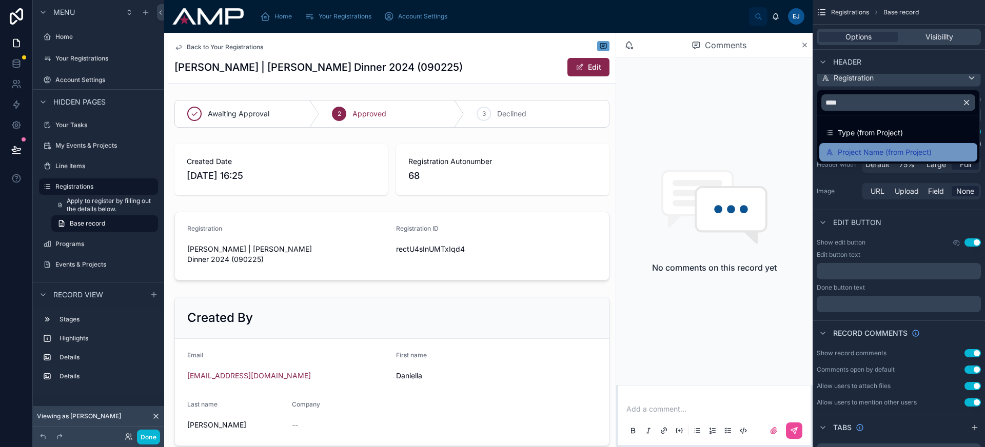
click at [908, 155] on span "Project Name (from Project)" at bounding box center [885, 152] width 94 height 12
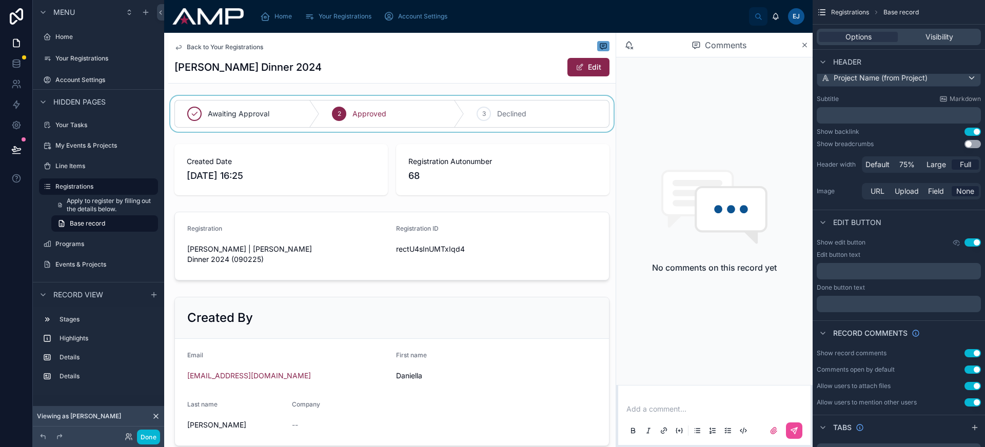
click at [386, 132] on div at bounding box center [391, 114] width 447 height 36
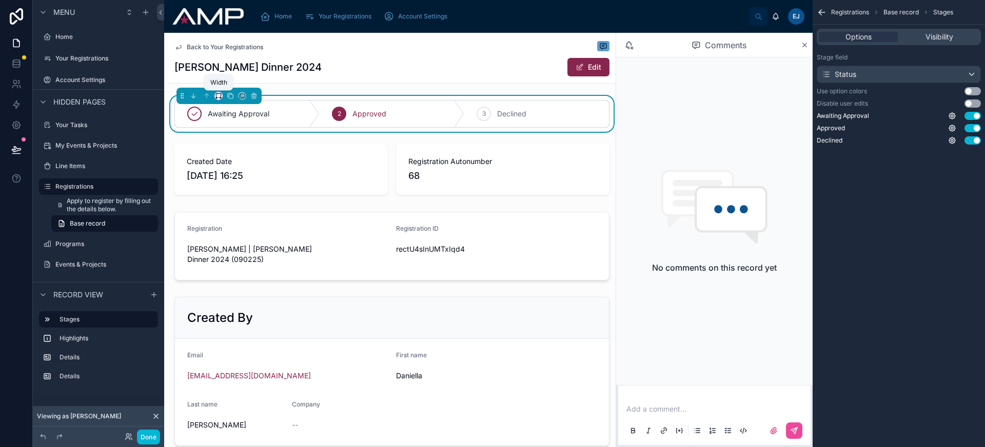
click at [218, 92] on icon at bounding box center [218, 95] width 7 height 7
click at [253, 228] on span "Full width" at bounding box center [239, 232] width 32 height 12
click at [933, 76] on div "Status" at bounding box center [898, 74] width 163 height 16
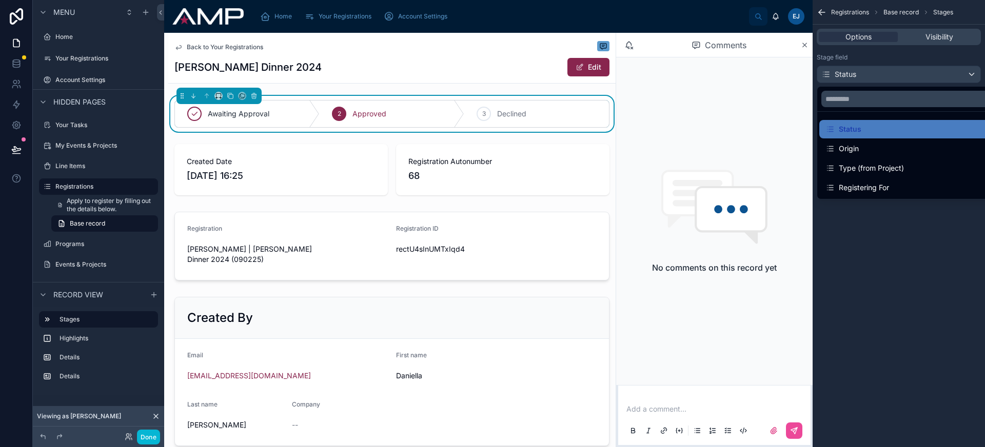
click at [913, 252] on div "scrollable content" at bounding box center [492, 223] width 985 height 447
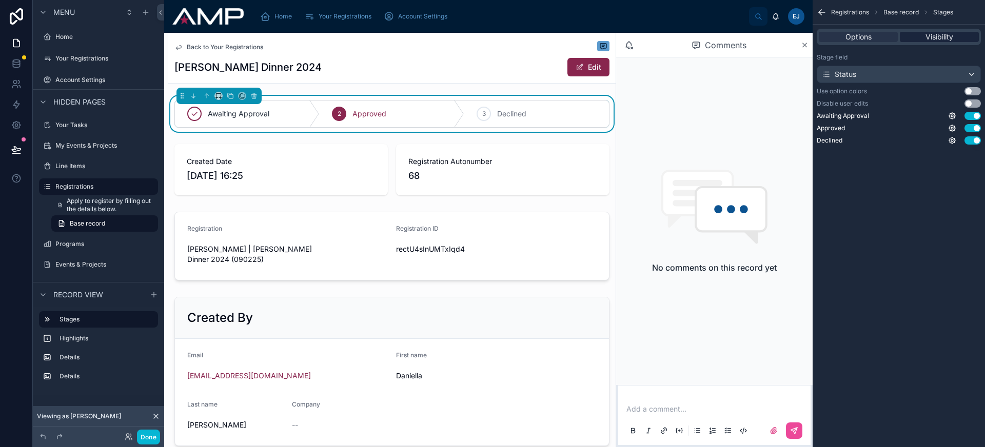
click at [947, 32] on span "Visibility" at bounding box center [940, 37] width 28 height 10
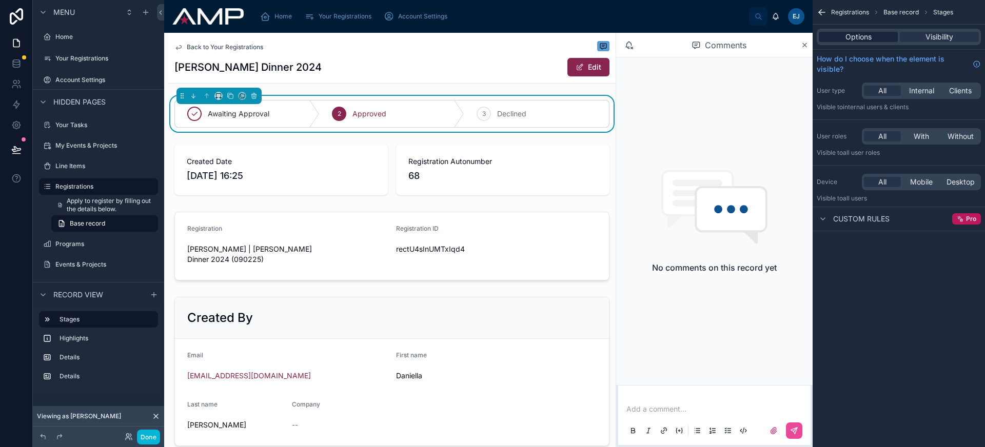
click at [864, 36] on span "Options" at bounding box center [859, 37] width 26 height 10
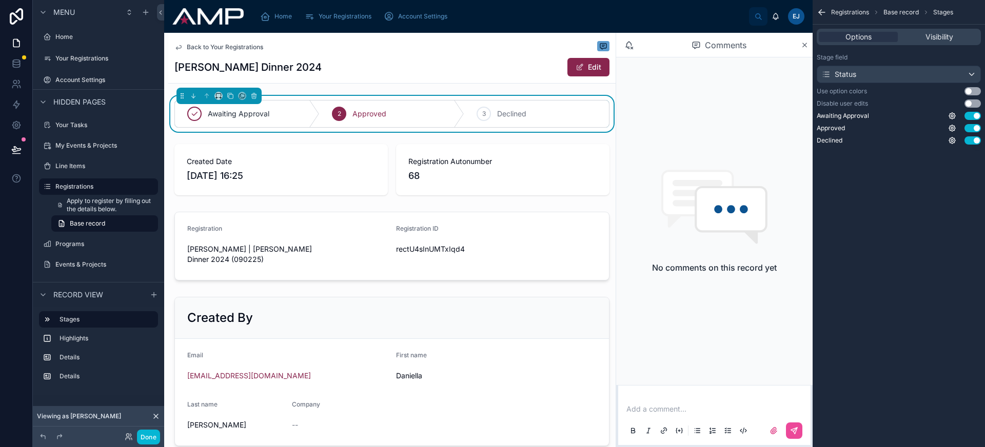
click at [975, 91] on button "Use setting" at bounding box center [973, 91] width 16 height 8
click at [974, 103] on button "Use setting" at bounding box center [973, 104] width 16 height 8
click at [292, 173] on div at bounding box center [391, 170] width 447 height 60
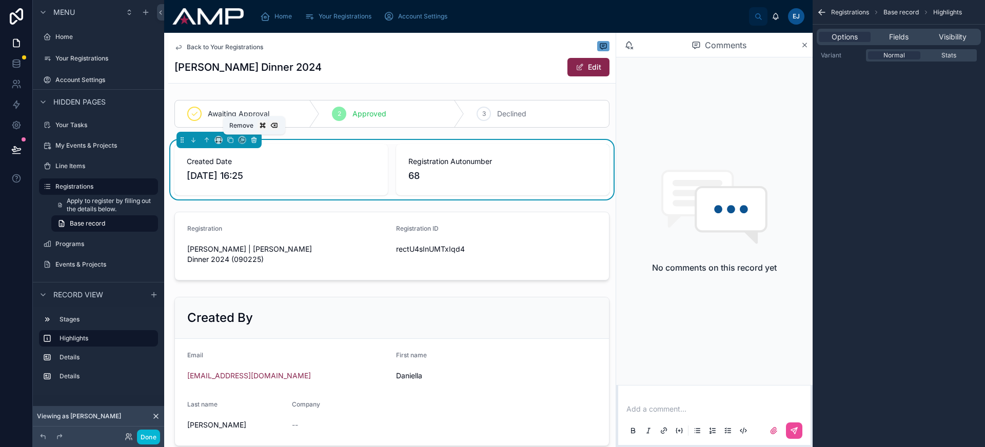
click at [255, 139] on icon at bounding box center [253, 139] width 7 height 7
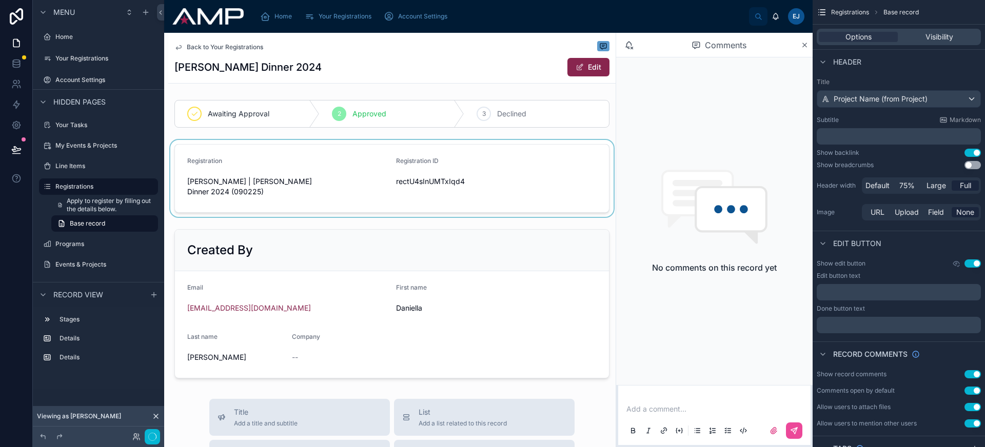
click at [254, 167] on div at bounding box center [391, 178] width 447 height 77
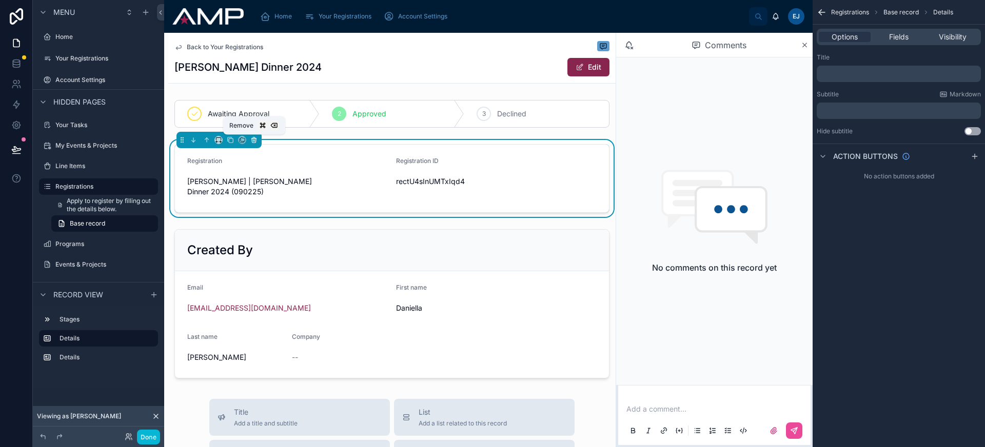
click at [256, 141] on icon at bounding box center [253, 139] width 7 height 7
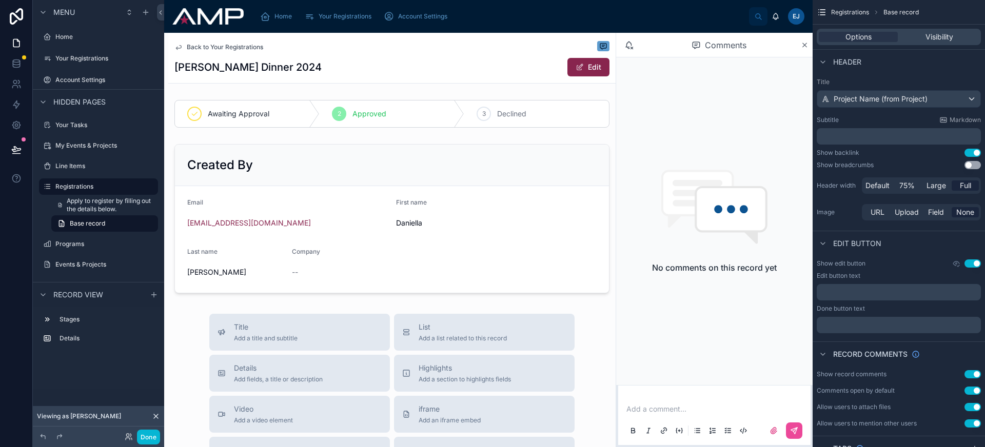
click at [529, 54] on div "Back to Your Registrations Brad Gala Dinner 2024 Edit" at bounding box center [391, 58] width 435 height 50
click at [928, 37] on span "Visibility" at bounding box center [940, 37] width 28 height 10
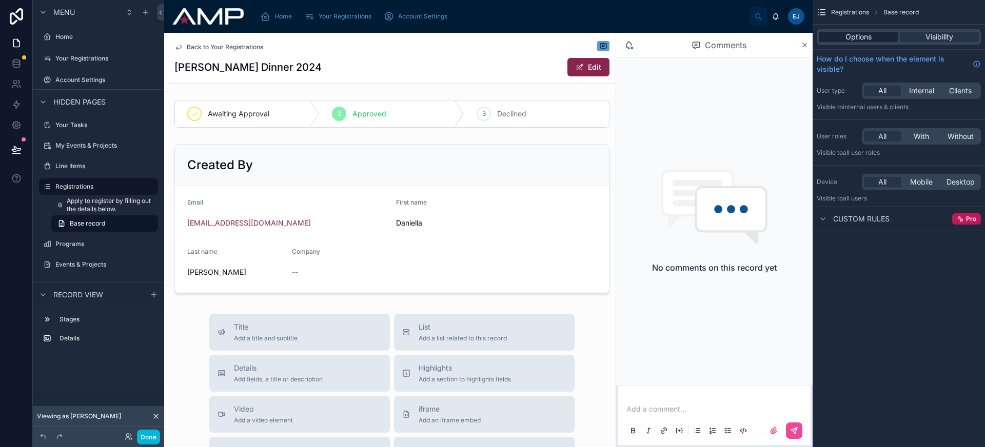
click at [872, 37] on div "Options" at bounding box center [858, 37] width 79 height 10
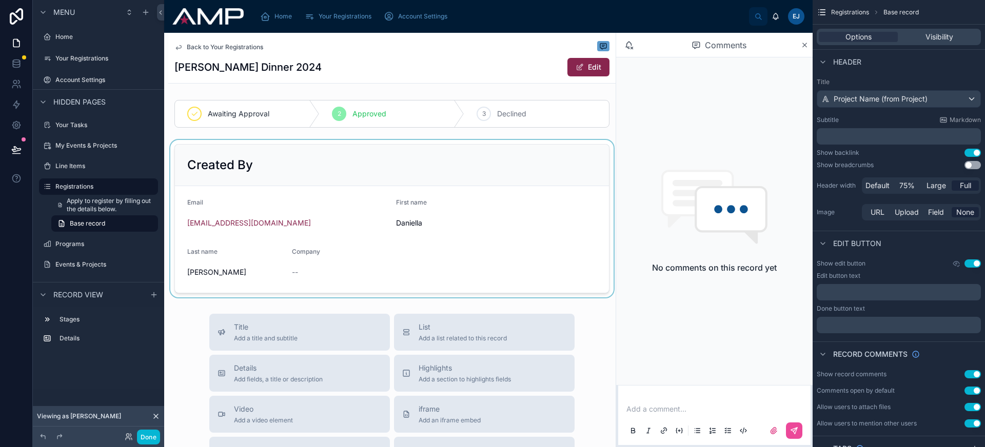
click at [307, 174] on div at bounding box center [391, 219] width 447 height 158
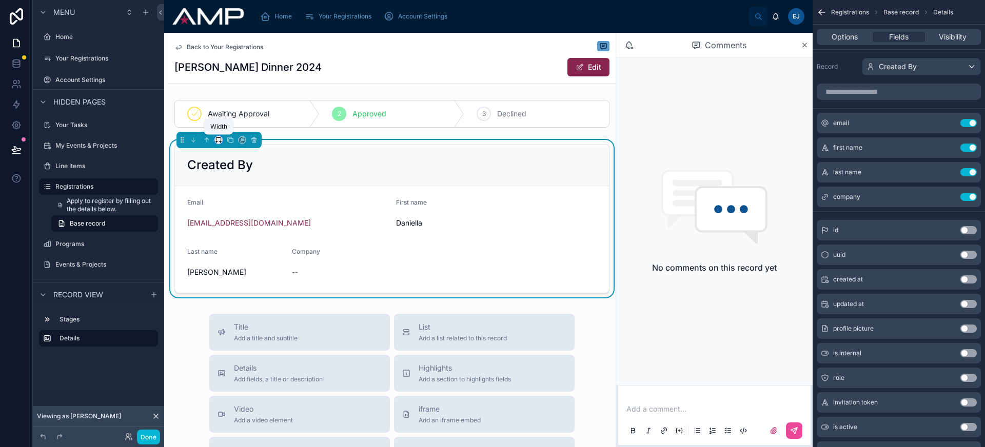
click at [218, 139] on icon at bounding box center [218, 139] width 7 height 7
click at [248, 274] on span "Full width" at bounding box center [239, 276] width 32 height 12
click at [969, 121] on button "Use setting" at bounding box center [968, 123] width 16 height 8
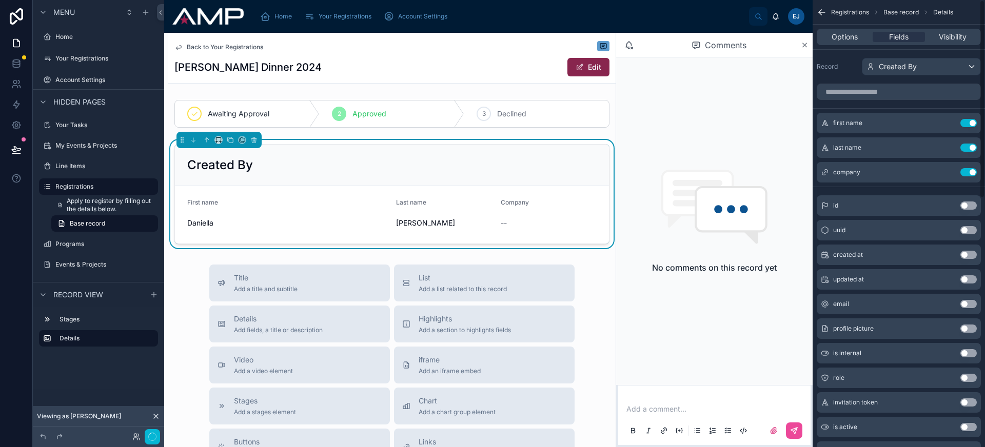
click at [969, 121] on button "Use setting" at bounding box center [968, 123] width 16 height 8
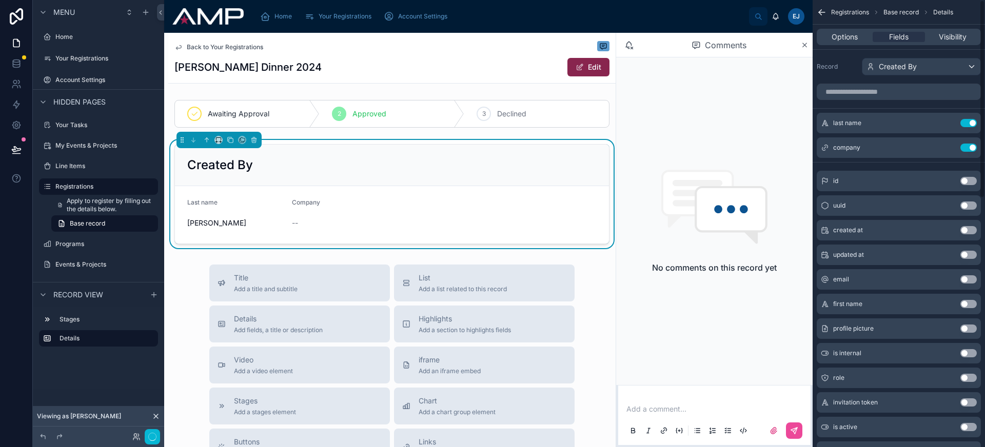
click at [969, 121] on button "Use setting" at bounding box center [968, 123] width 16 height 8
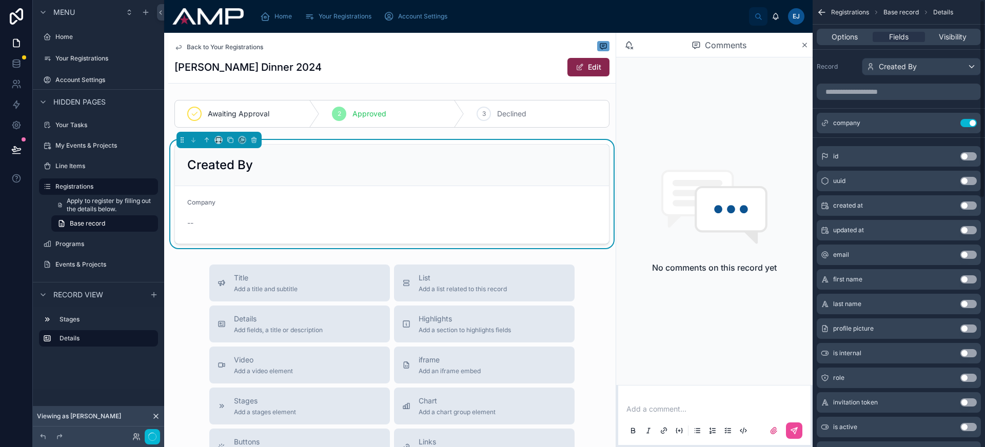
click at [969, 121] on button "Use setting" at bounding box center [968, 123] width 16 height 8
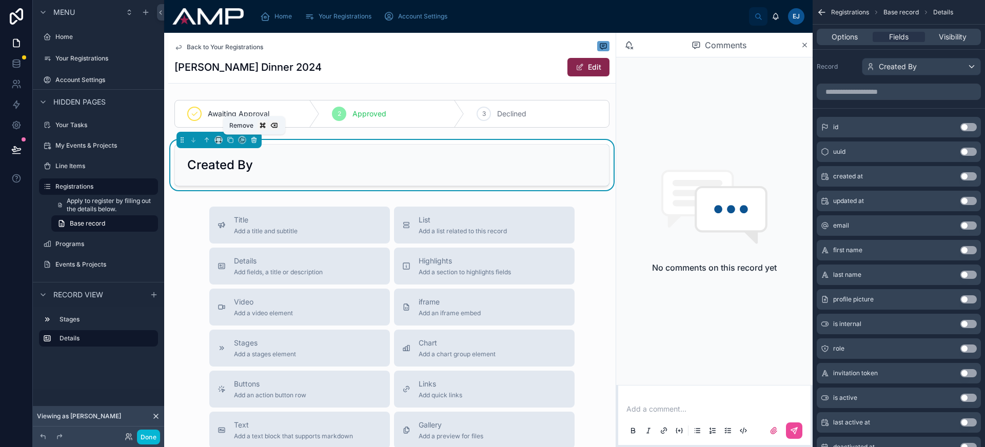
click at [257, 140] on icon at bounding box center [253, 139] width 7 height 7
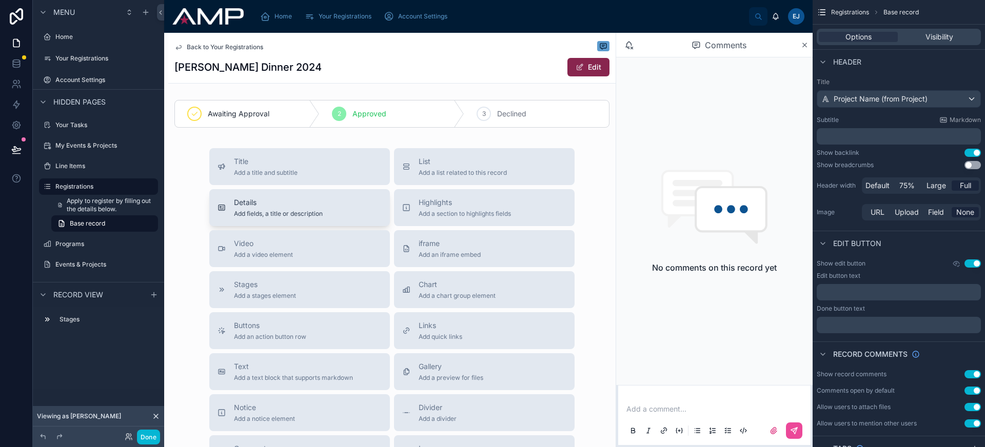
click at [297, 212] on span "Add fields, a title or description" at bounding box center [278, 214] width 89 height 8
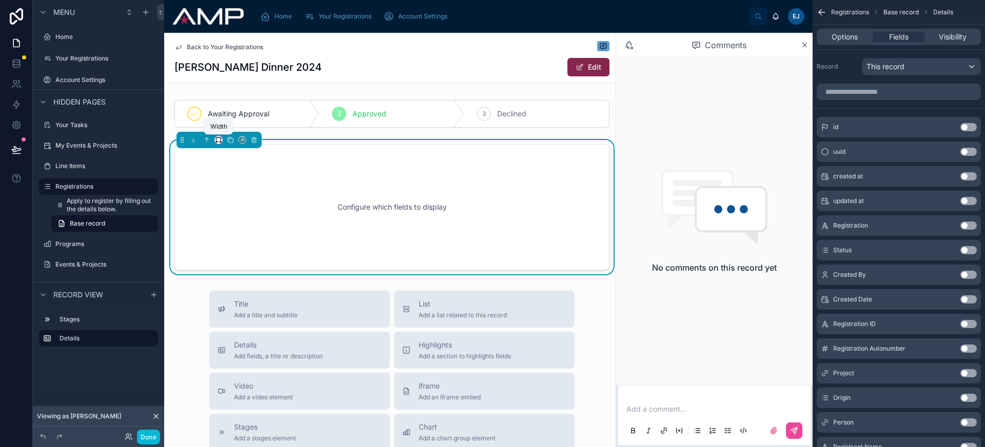
click at [220, 143] on icon at bounding box center [218, 139] width 7 height 7
click at [246, 273] on span "Full width" at bounding box center [239, 276] width 32 height 12
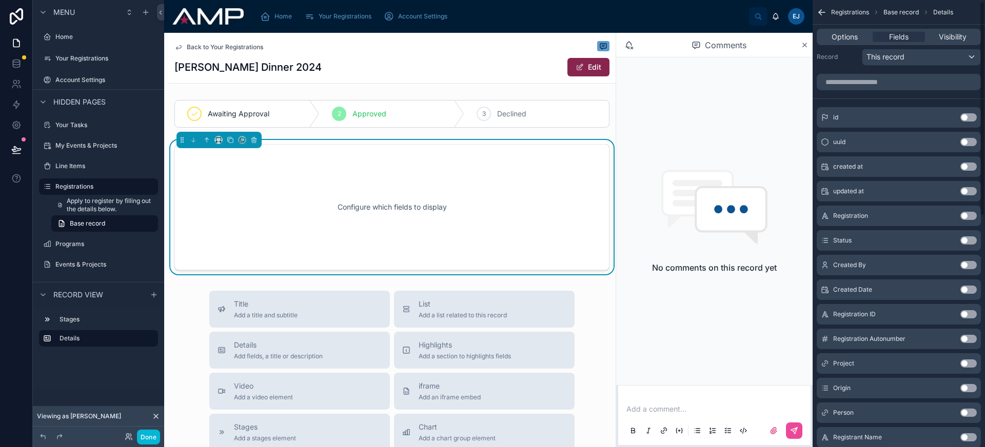
scroll to position [21, 0]
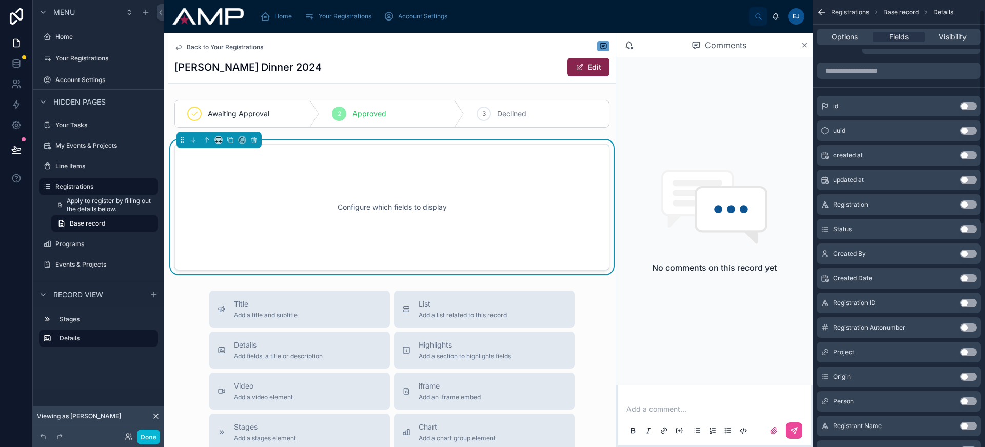
click at [969, 351] on button "Use setting" at bounding box center [968, 352] width 16 height 8
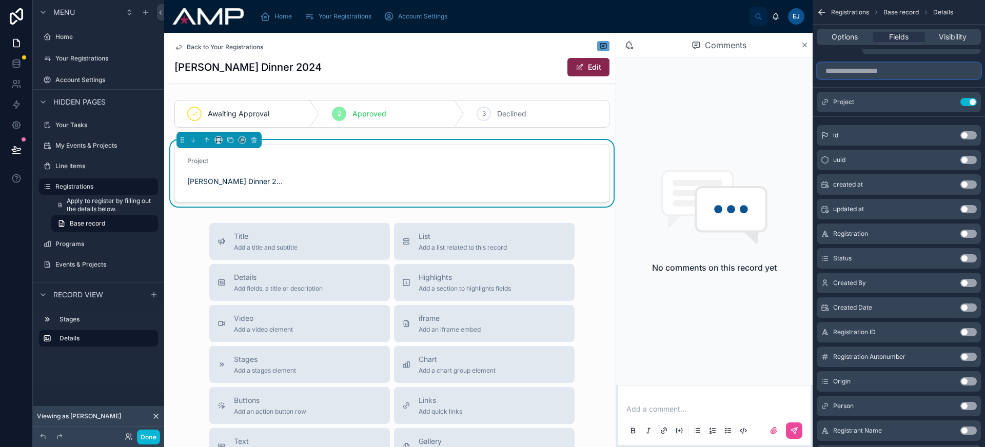
click at [871, 73] on input "scrollable content" at bounding box center [899, 71] width 164 height 16
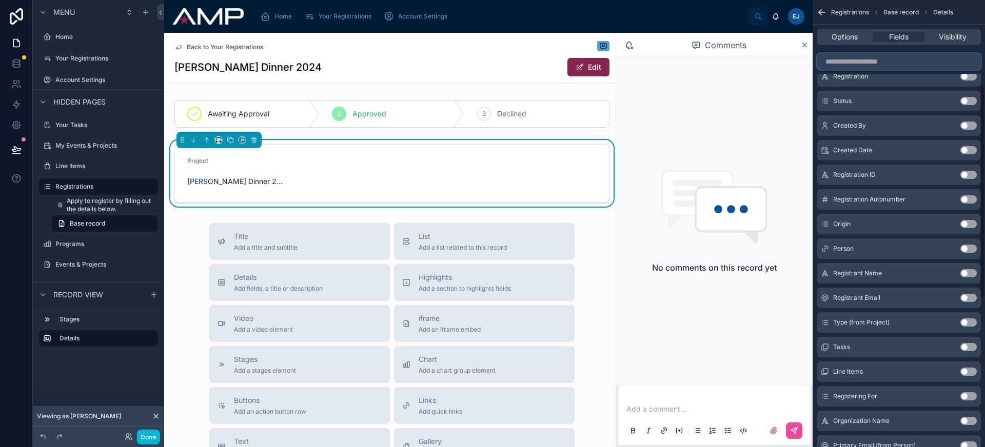
scroll to position [160, 0]
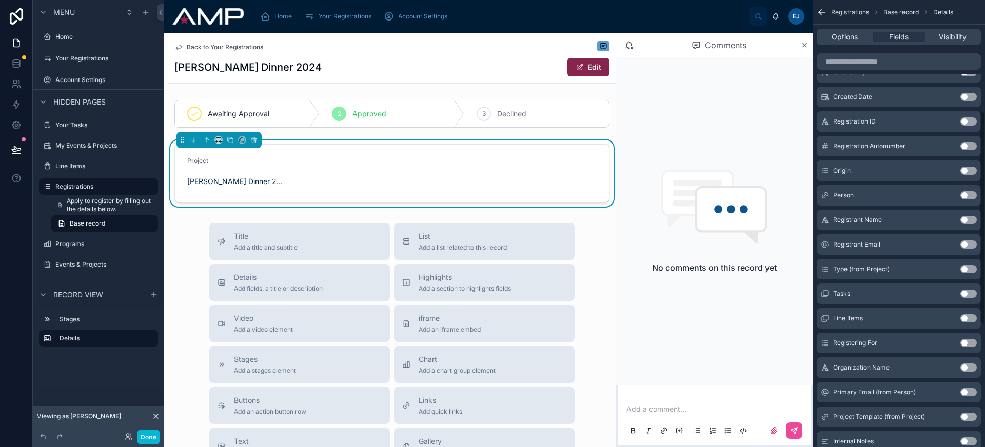
click at [966, 342] on button "Use setting" at bounding box center [968, 343] width 16 height 8
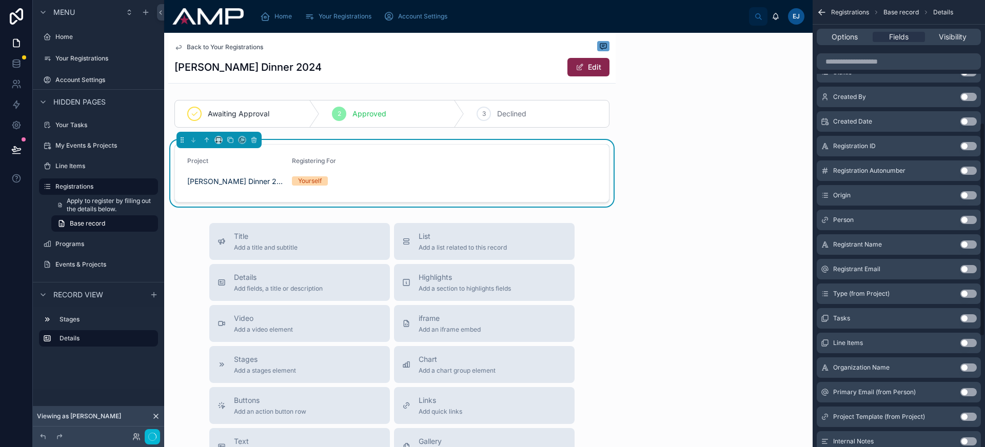
scroll to position [257, 0]
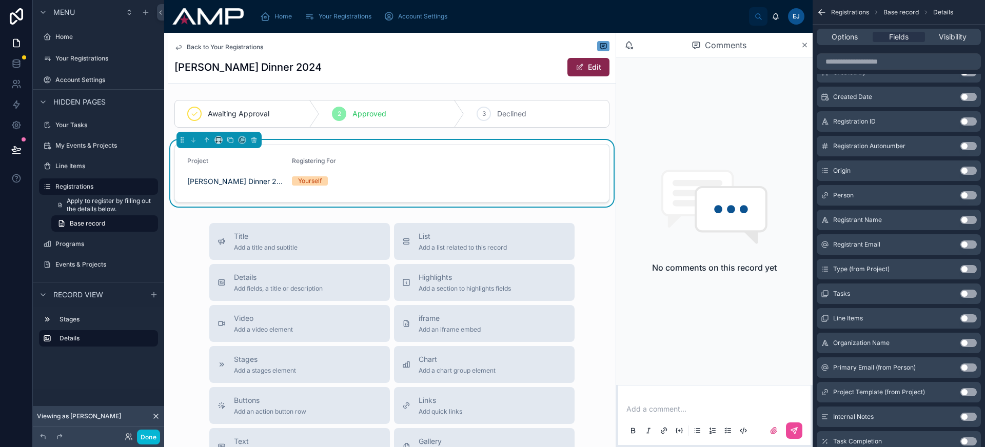
click at [967, 219] on button "Use setting" at bounding box center [968, 220] width 16 height 8
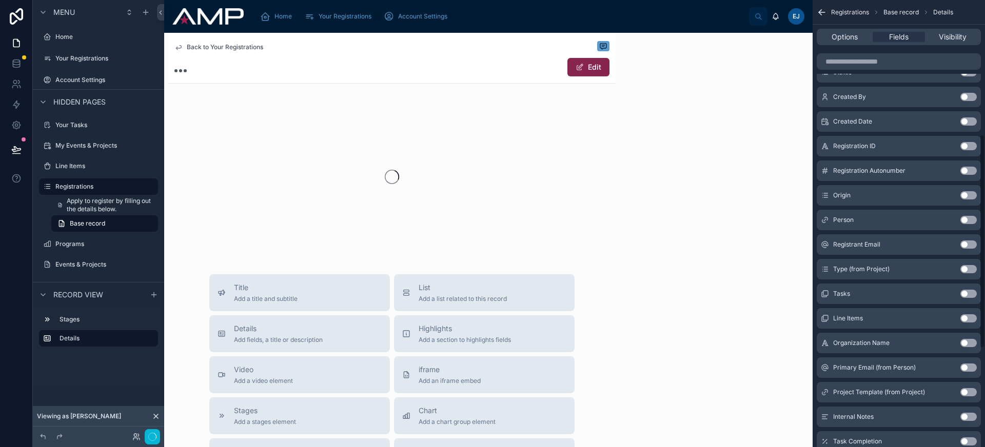
scroll to position [281, 0]
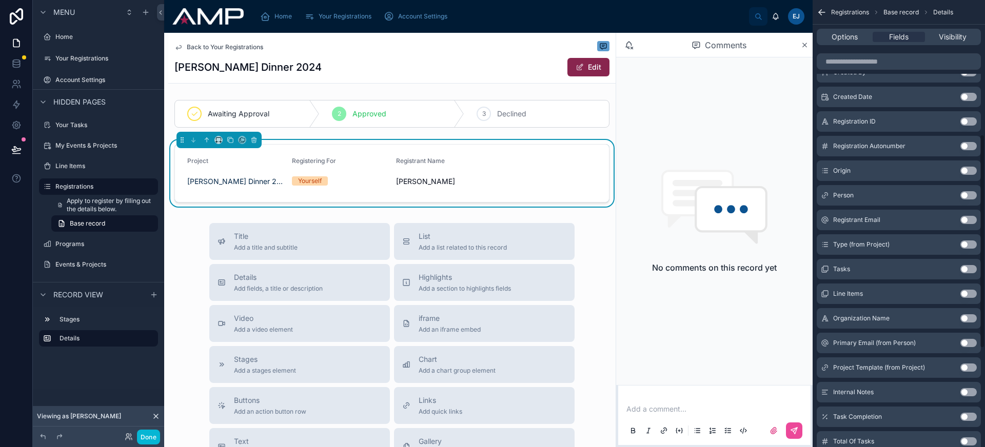
click at [968, 222] on button "Use setting" at bounding box center [968, 220] width 16 height 8
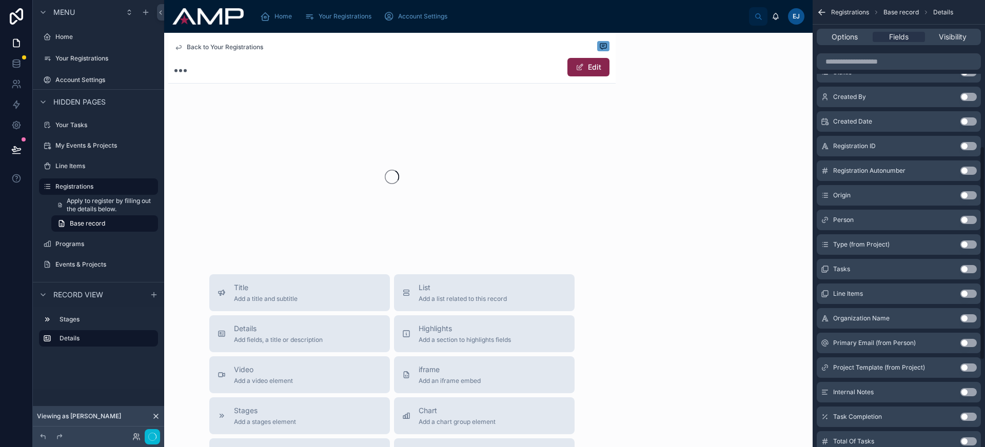
scroll to position [306, 0]
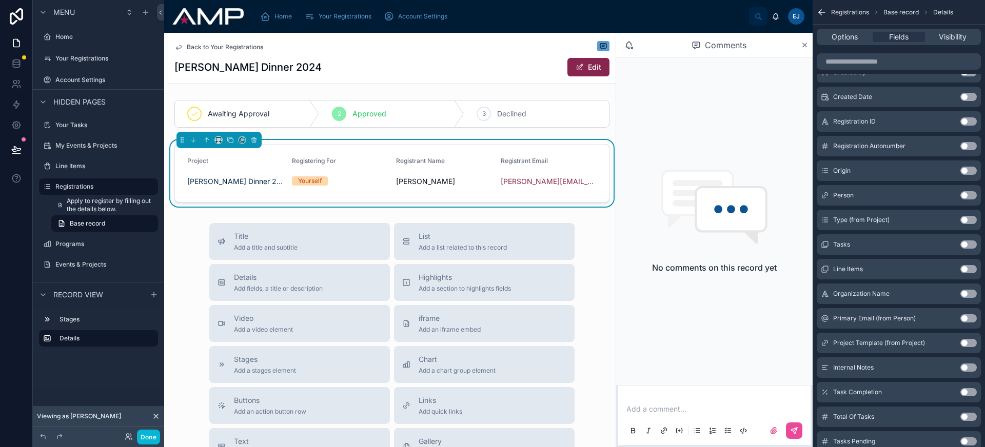
click at [969, 292] on button "Use setting" at bounding box center [968, 294] width 16 height 8
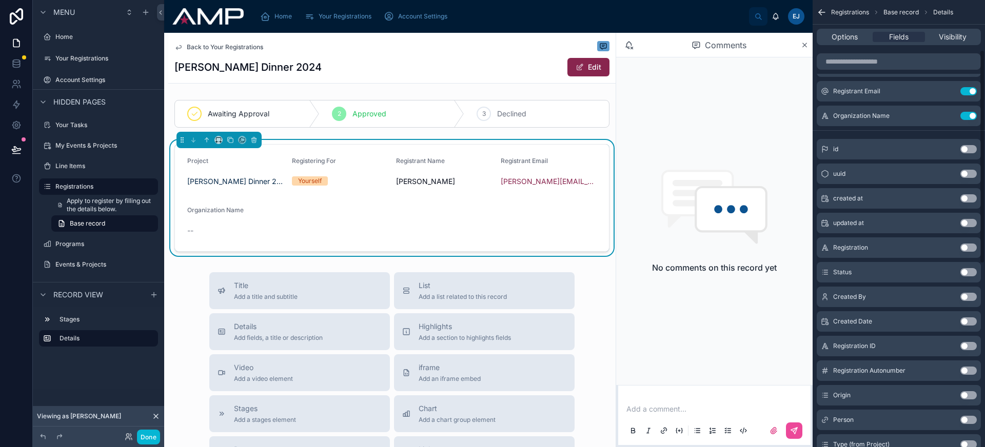
scroll to position [14, 0]
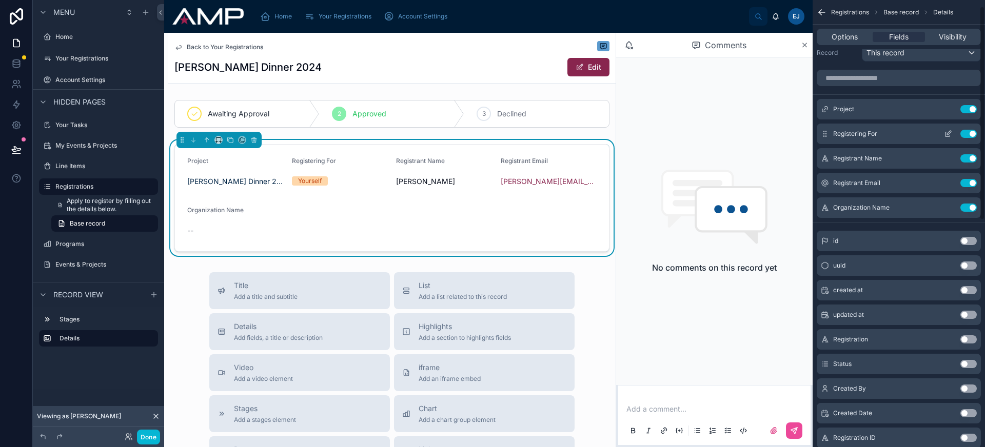
click at [949, 133] on icon "scrollable content" at bounding box center [948, 134] width 8 height 8
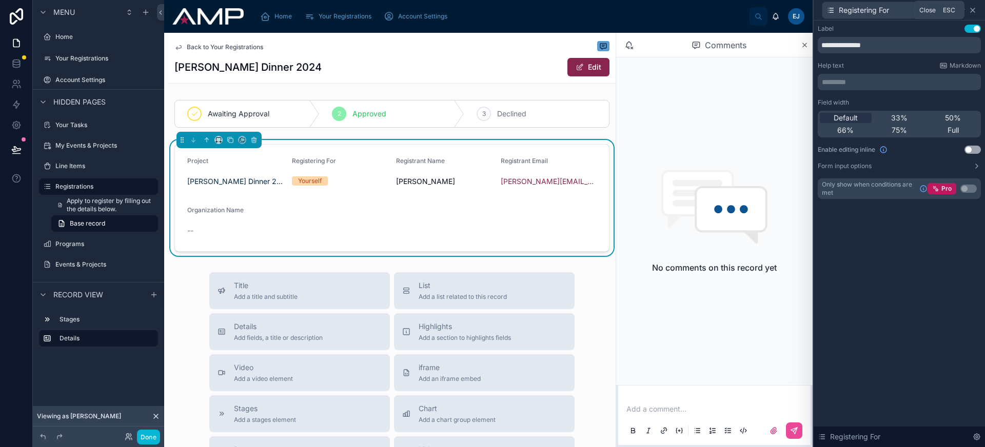
click at [975, 10] on icon at bounding box center [973, 10] width 8 height 8
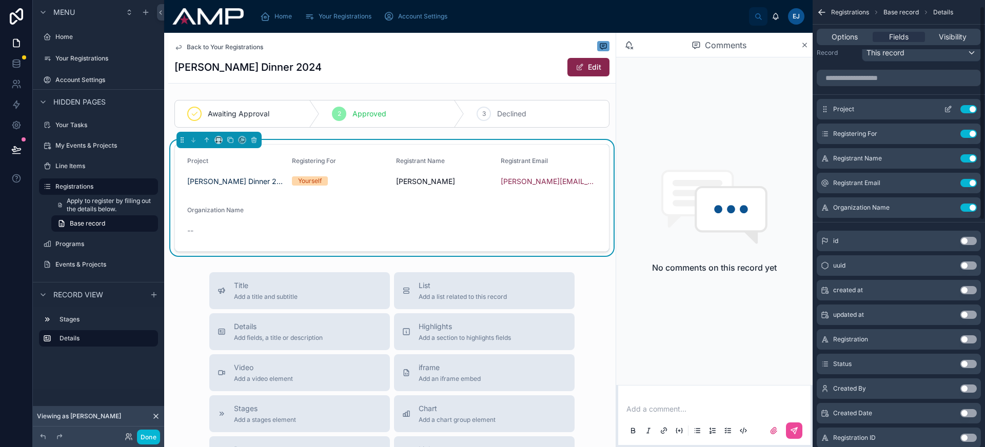
click at [949, 109] on icon "scrollable content" at bounding box center [948, 109] width 8 height 8
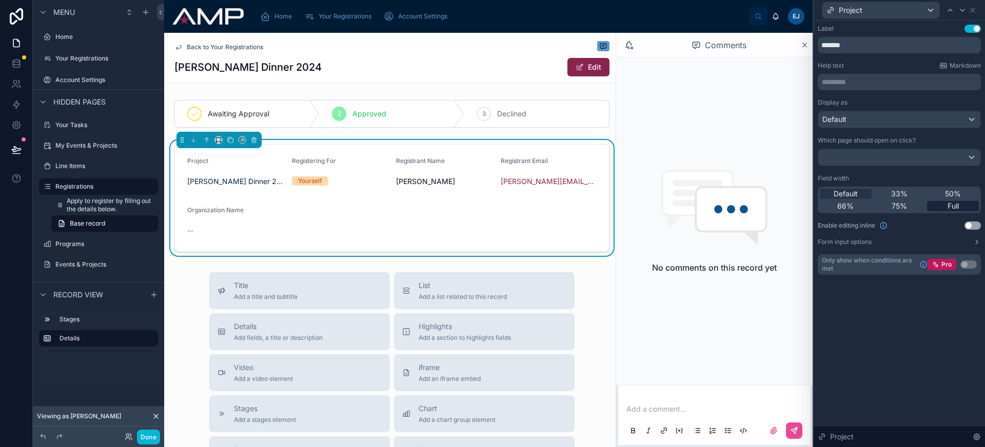
click at [960, 204] on div "Full" at bounding box center [953, 206] width 52 height 10
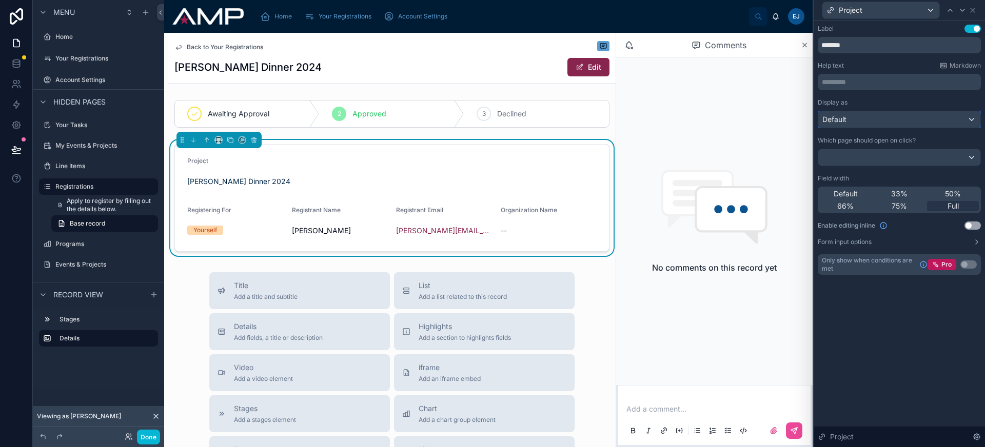
click at [901, 124] on div "Default" at bounding box center [899, 119] width 162 height 16
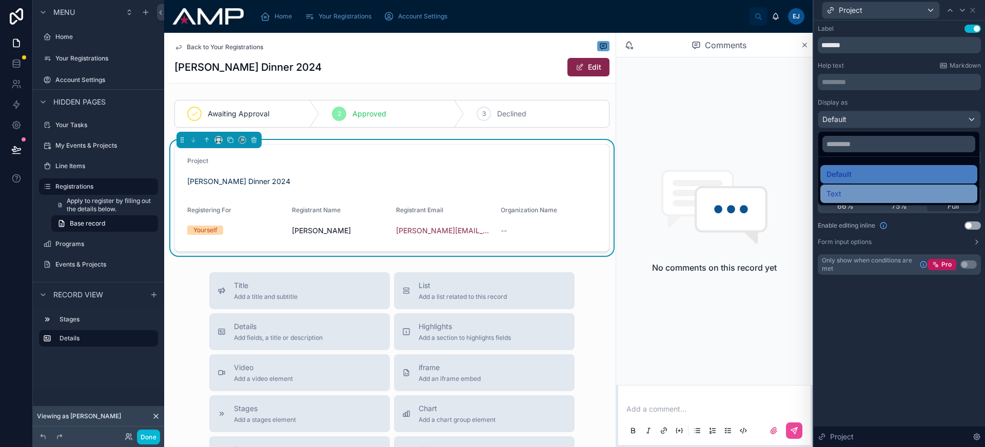
click at [897, 189] on div "Text" at bounding box center [899, 194] width 145 height 12
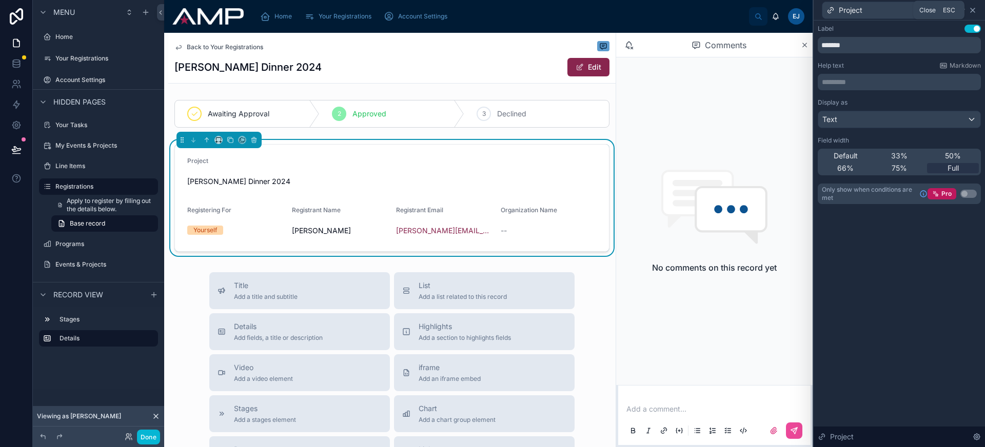
click at [974, 7] on icon at bounding box center [973, 10] width 8 height 8
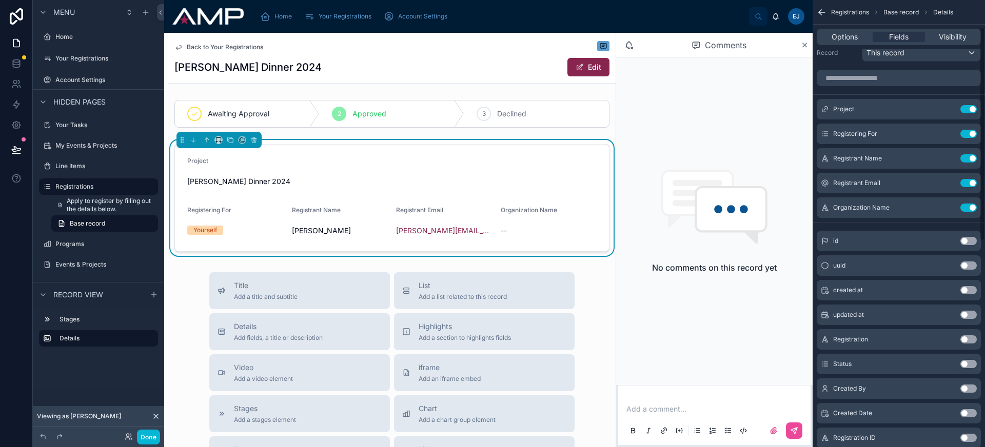
scroll to position [487, 0]
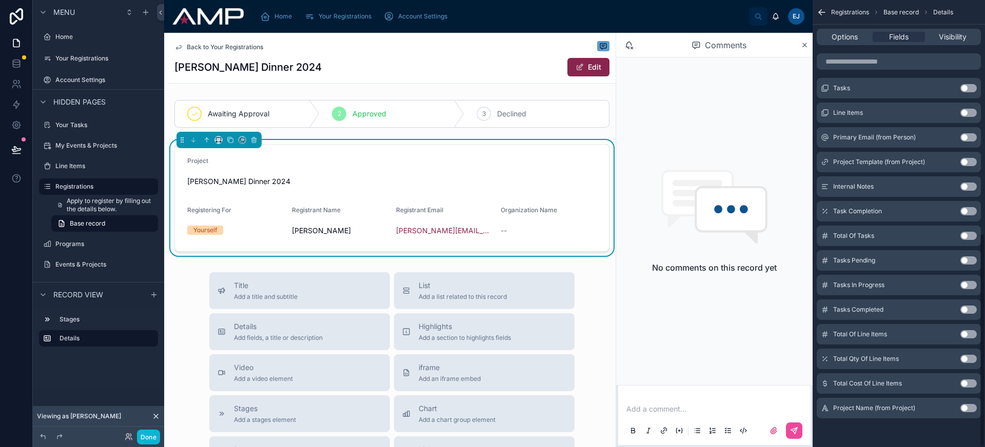
click at [971, 410] on button "Use setting" at bounding box center [968, 408] width 16 height 8
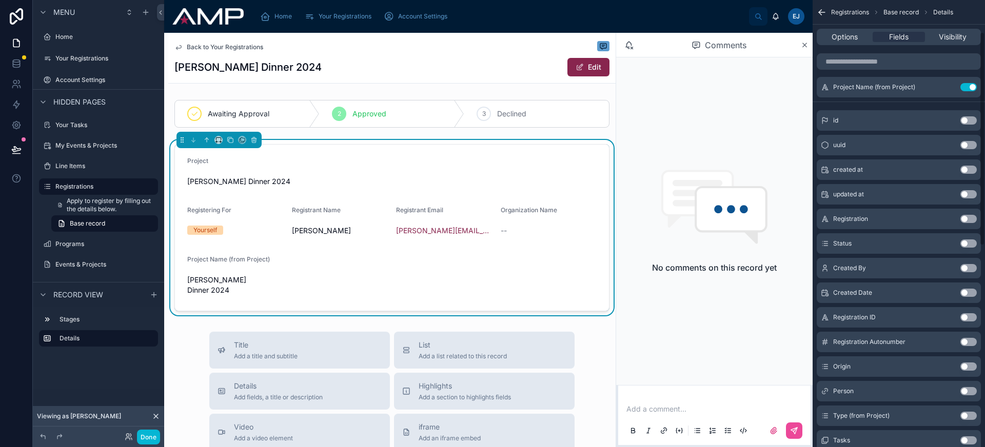
scroll to position [0, 0]
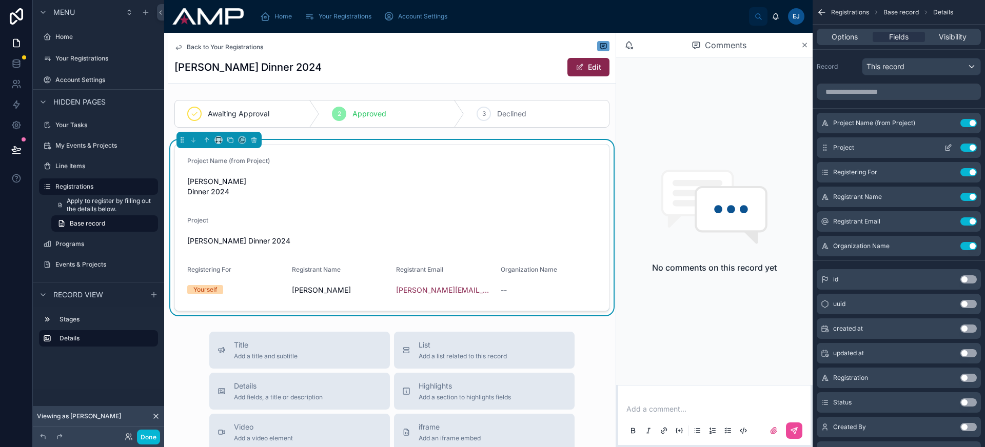
click at [965, 145] on button "Use setting" at bounding box center [968, 148] width 16 height 8
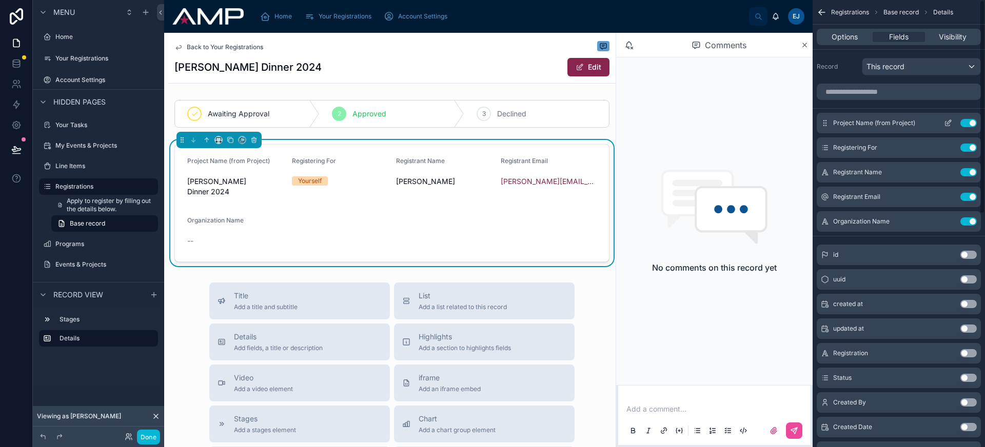
click at [950, 123] on icon "scrollable content" at bounding box center [948, 123] width 8 height 8
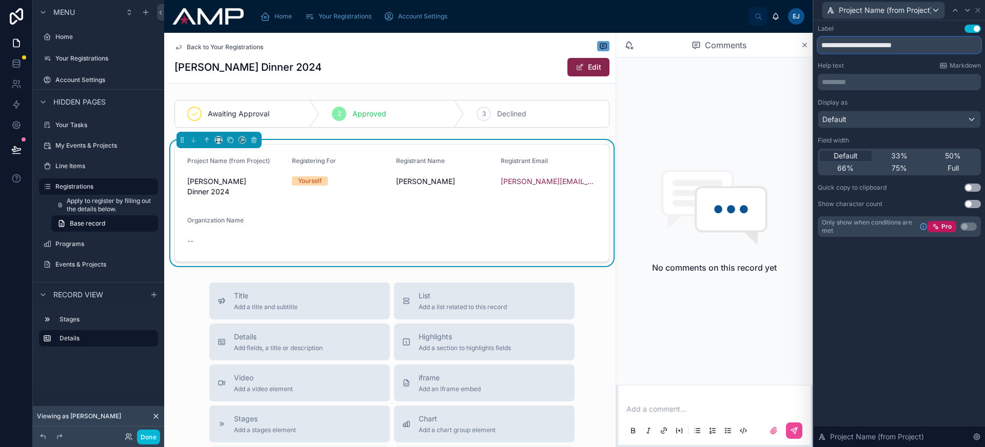
click at [905, 45] on input "**********" at bounding box center [899, 45] width 163 height 16
click at [856, 47] on input "**********" at bounding box center [899, 45] width 163 height 16
drag, startPoint x: 846, startPoint y: 46, endPoint x: 932, endPoint y: 49, distance: 85.7
click at [931, 49] on input "**********" at bounding box center [899, 45] width 163 height 16
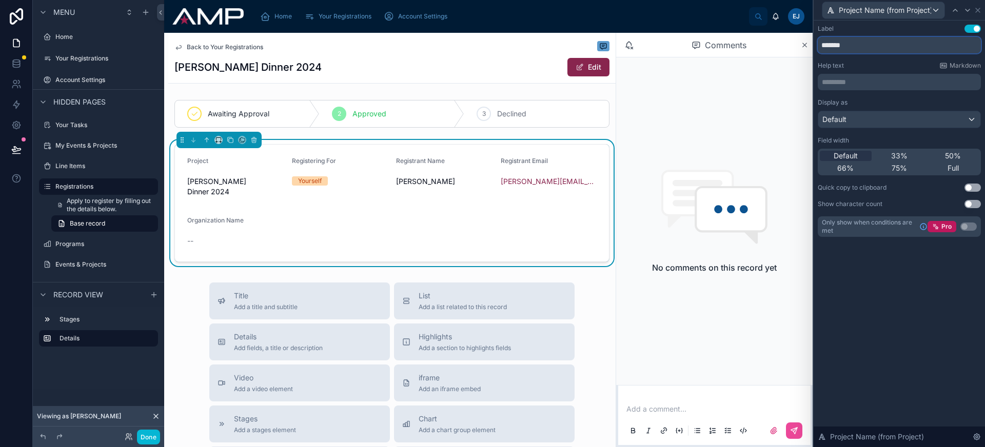
type input "*******"
click at [866, 114] on div "Default" at bounding box center [899, 119] width 162 height 16
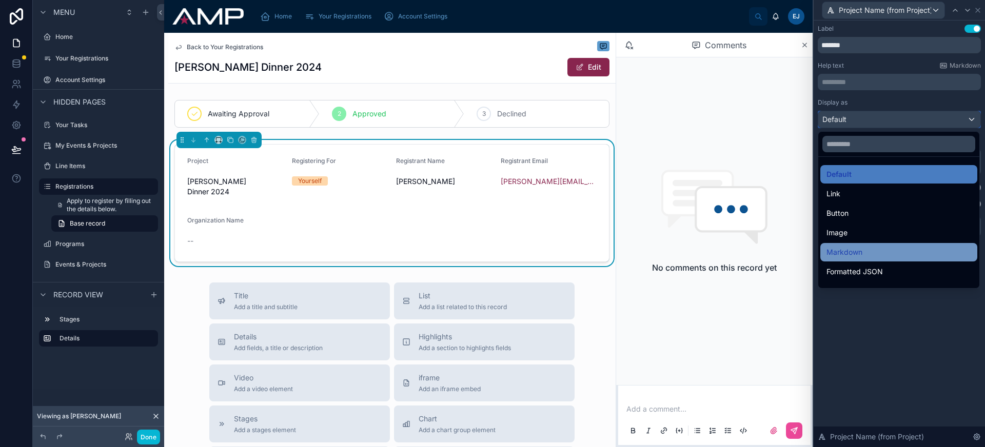
scroll to position [112, 0]
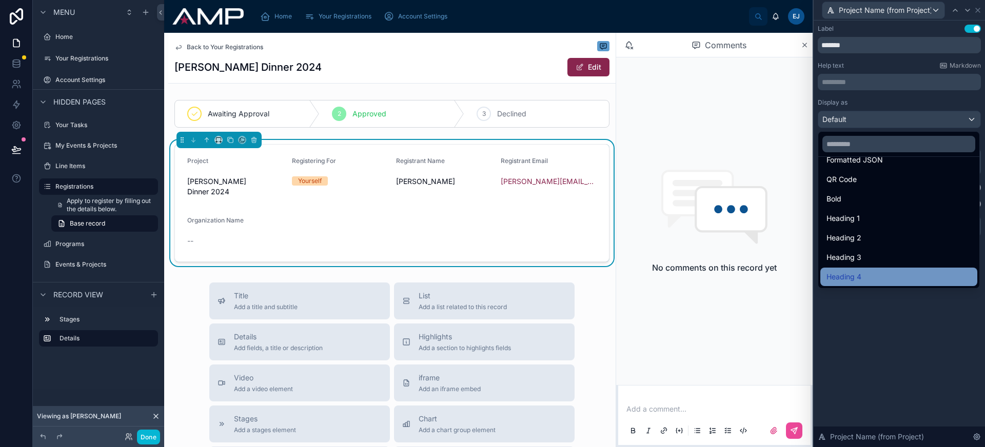
click at [869, 279] on div "Heading 4" at bounding box center [899, 277] width 145 height 12
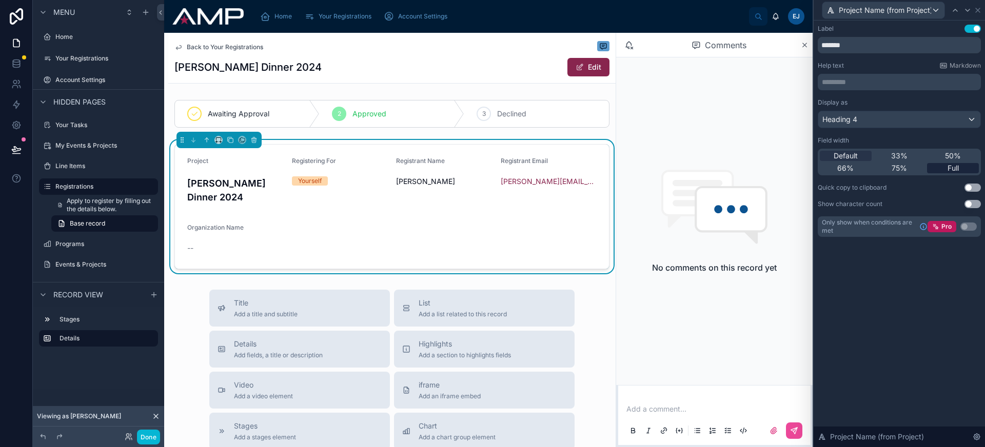
click at [954, 172] on span "Full" at bounding box center [953, 168] width 11 height 10
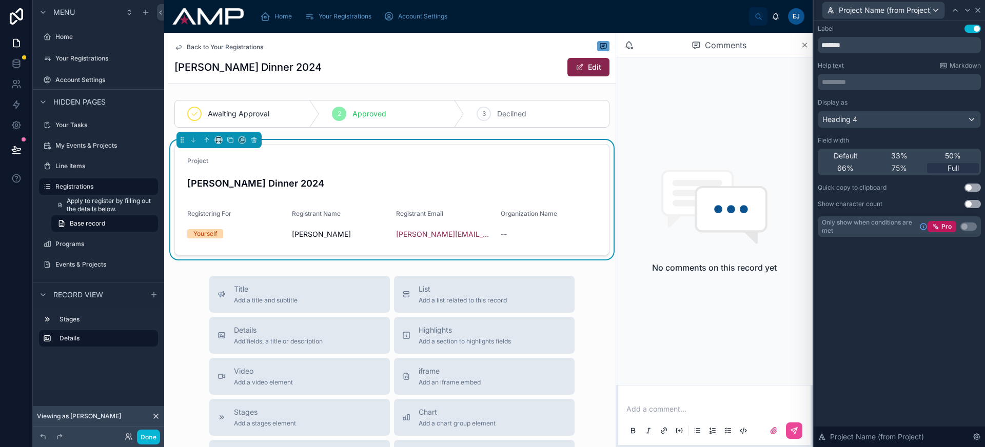
click at [982, 10] on icon at bounding box center [978, 10] width 8 height 8
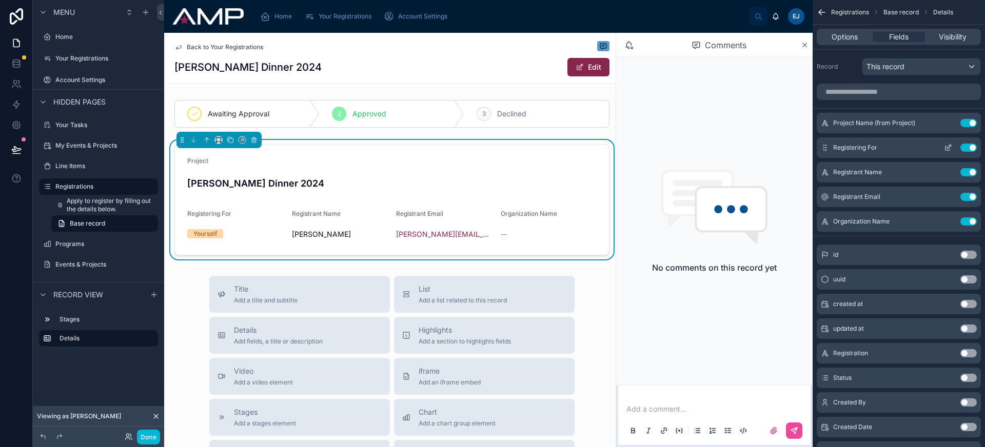
click at [949, 148] on icon "scrollable content" at bounding box center [949, 147] width 4 height 4
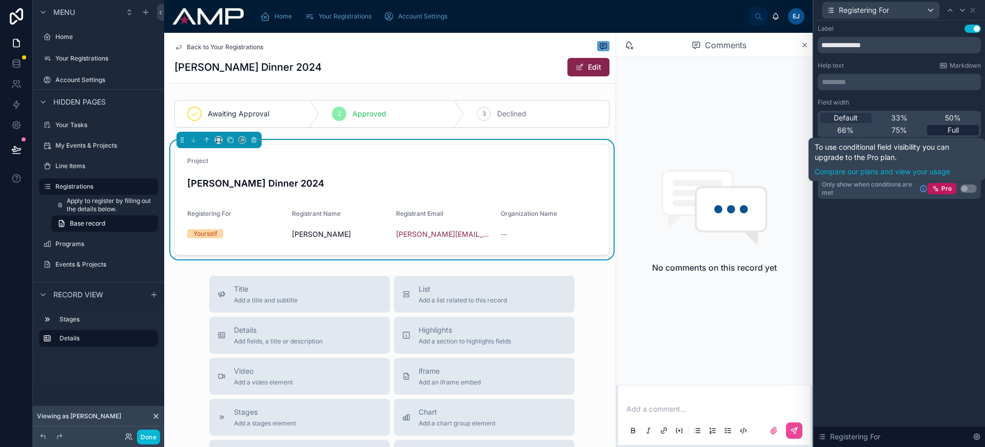
click at [954, 127] on span "Full" at bounding box center [953, 130] width 11 height 10
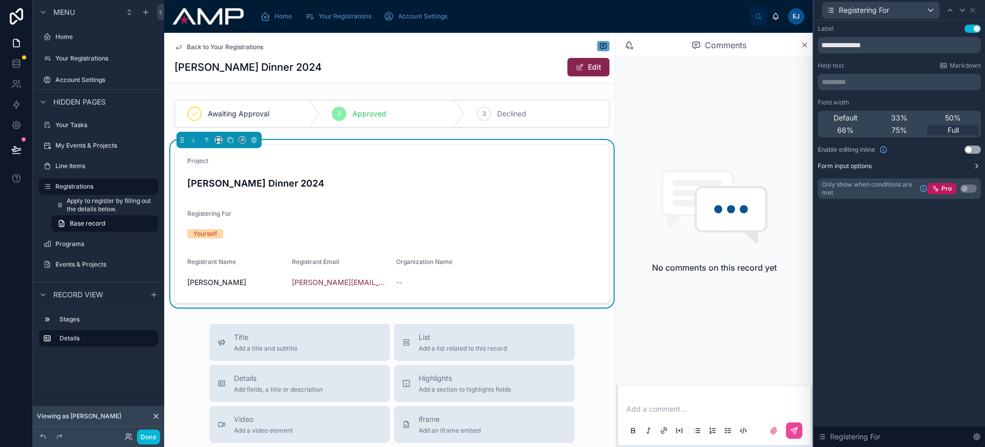
click at [940, 163] on button "Form input options" at bounding box center [899, 166] width 163 height 8
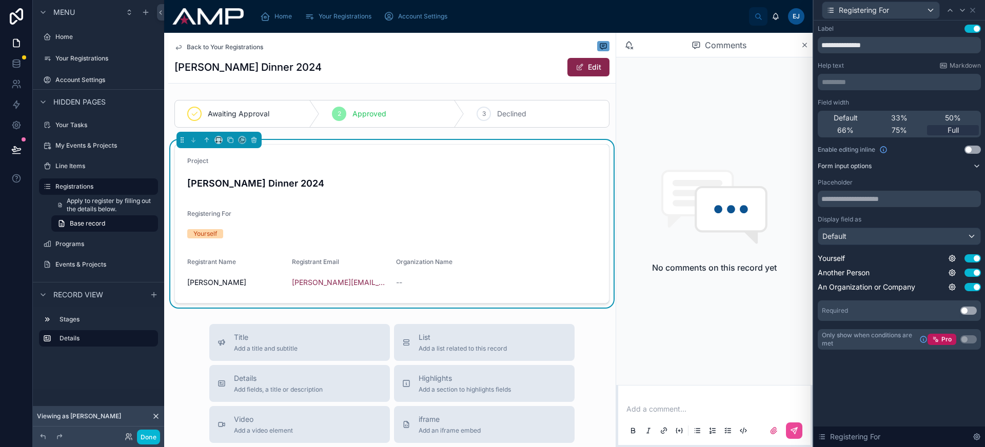
click at [939, 164] on button "Form input options" at bounding box center [899, 166] width 163 height 8
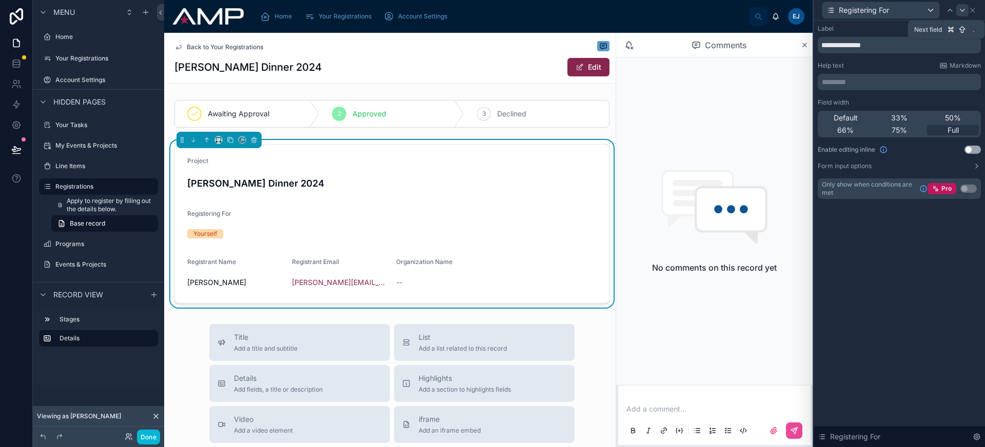
click at [962, 10] on icon at bounding box center [962, 10] width 8 height 8
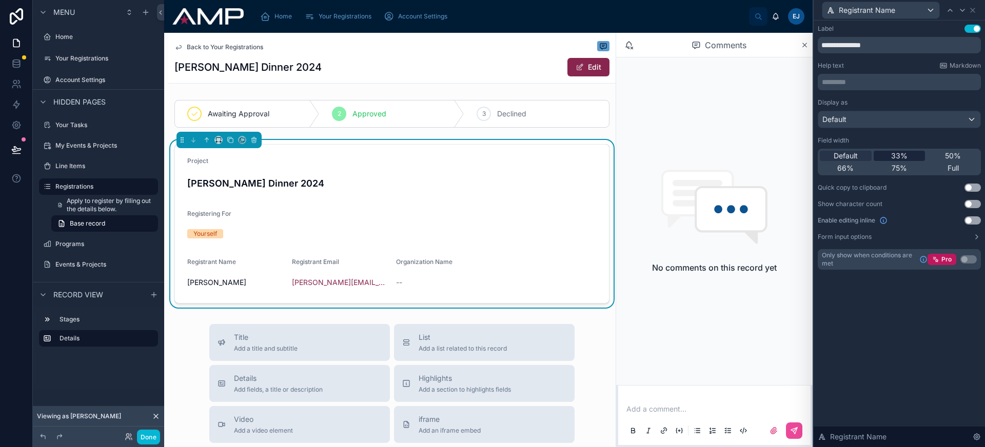
click at [908, 157] on div "33%" at bounding box center [900, 156] width 52 height 10
click at [918, 158] on div "33%" at bounding box center [900, 156] width 52 height 10
click at [963, 13] on icon at bounding box center [962, 10] width 8 height 8
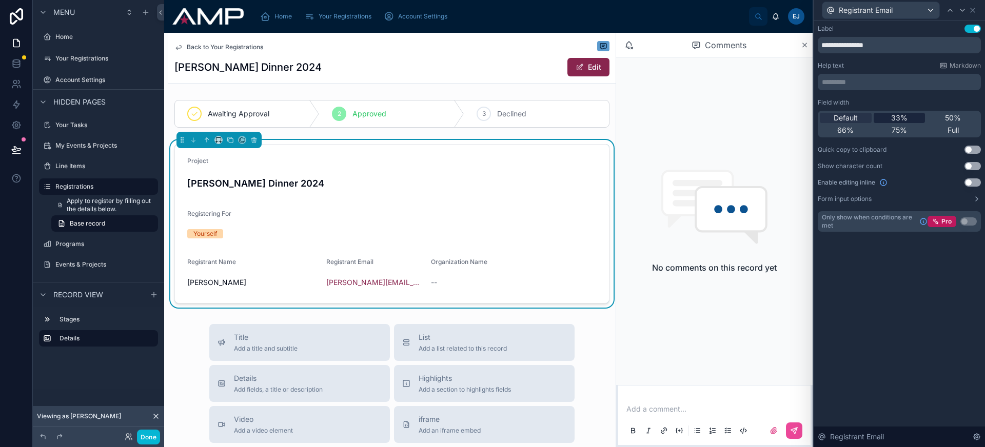
click at [915, 122] on div "33%" at bounding box center [900, 118] width 52 height 10
click at [967, 11] on div at bounding box center [962, 10] width 12 height 12
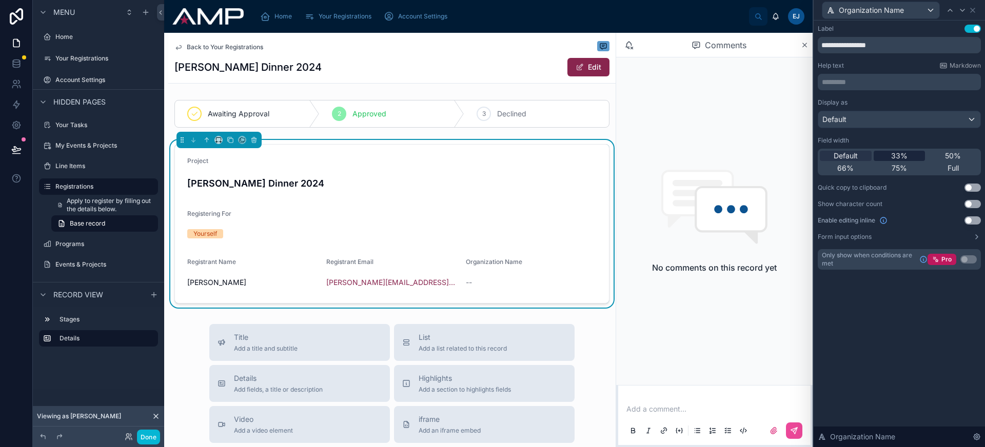
click at [914, 156] on div "33%" at bounding box center [900, 156] width 52 height 10
click at [153, 439] on button "Done" at bounding box center [148, 437] width 23 height 15
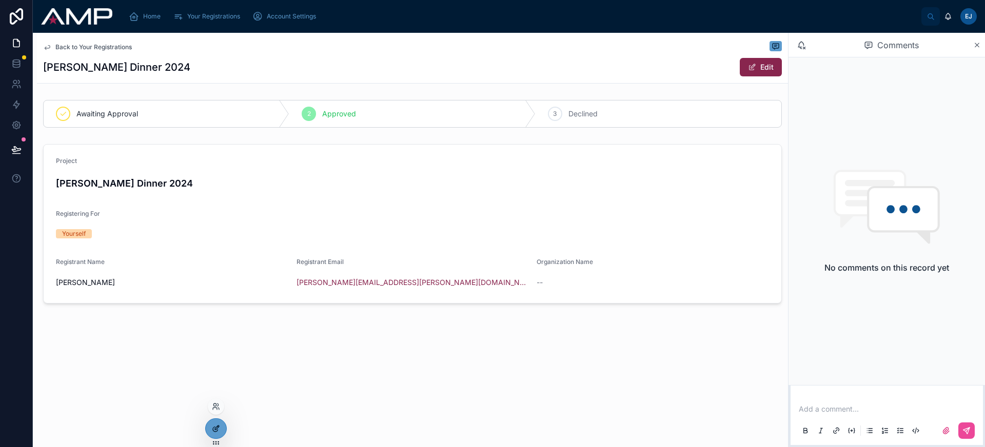
click at [213, 430] on icon at bounding box center [215, 429] width 5 height 5
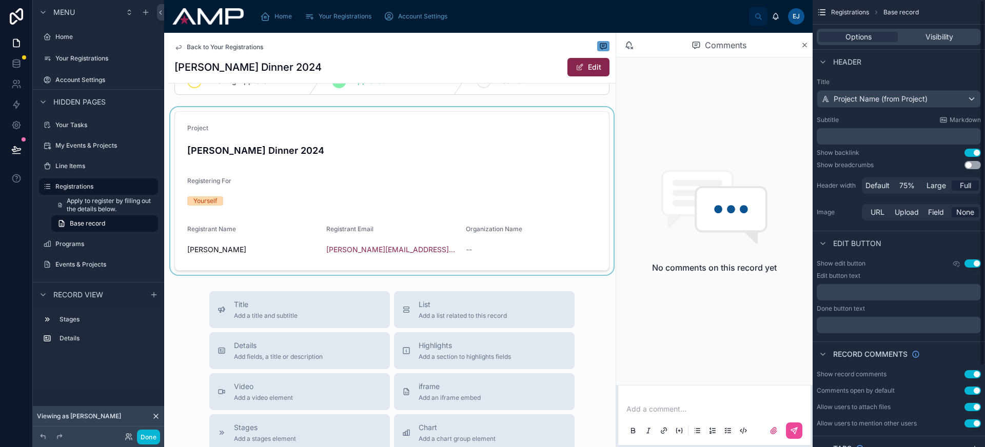
scroll to position [96, 0]
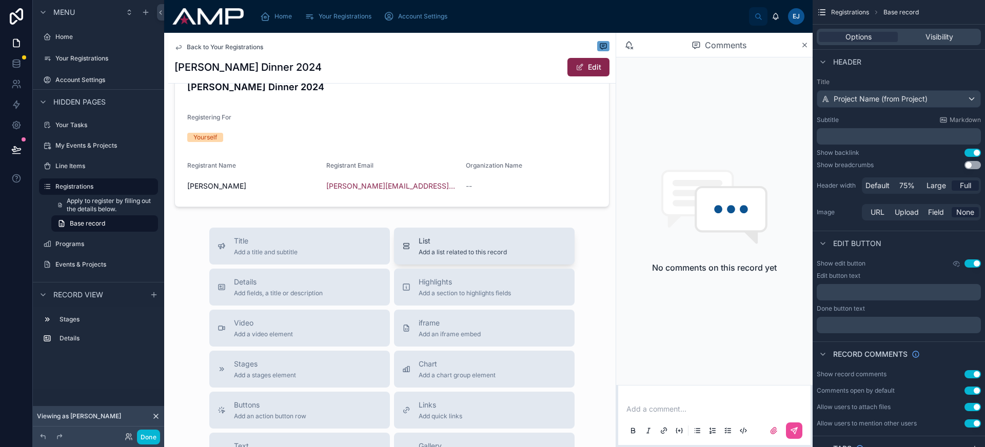
click at [443, 248] on span "Add a list related to this record" at bounding box center [463, 252] width 88 height 8
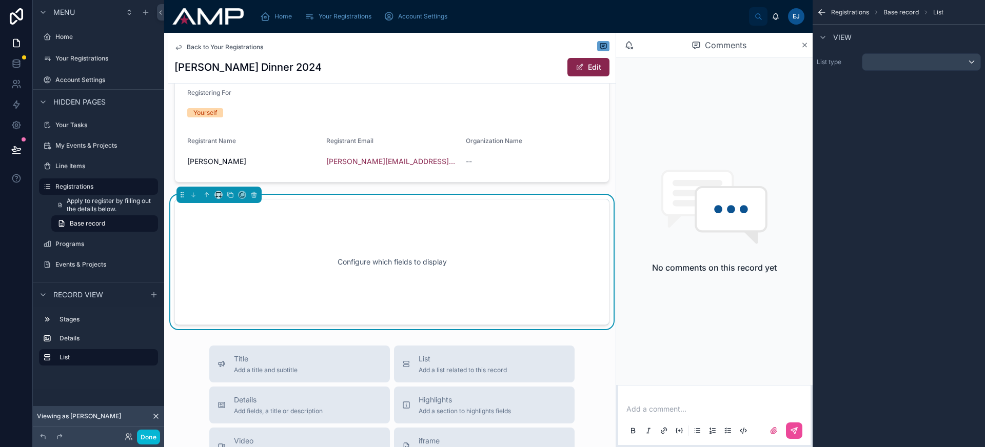
scroll to position [143, 0]
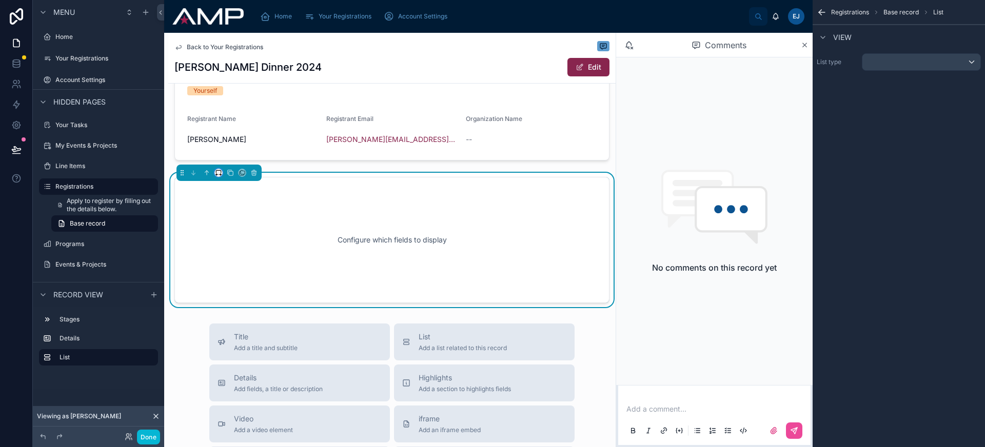
click at [217, 175] on icon at bounding box center [218, 172] width 7 height 7
click at [246, 305] on span "Full width" at bounding box center [239, 309] width 32 height 12
click at [887, 66] on div "scrollable content" at bounding box center [921, 62] width 118 height 16
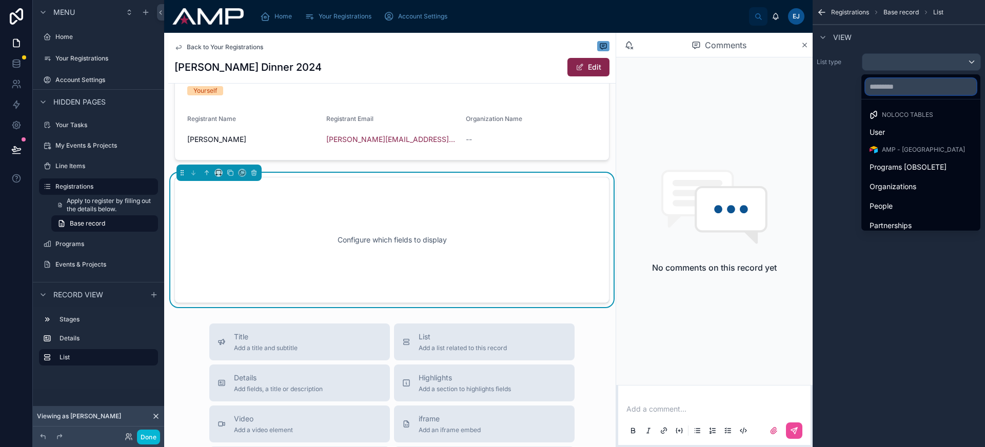
click at [896, 89] on input "text" at bounding box center [921, 87] width 111 height 16
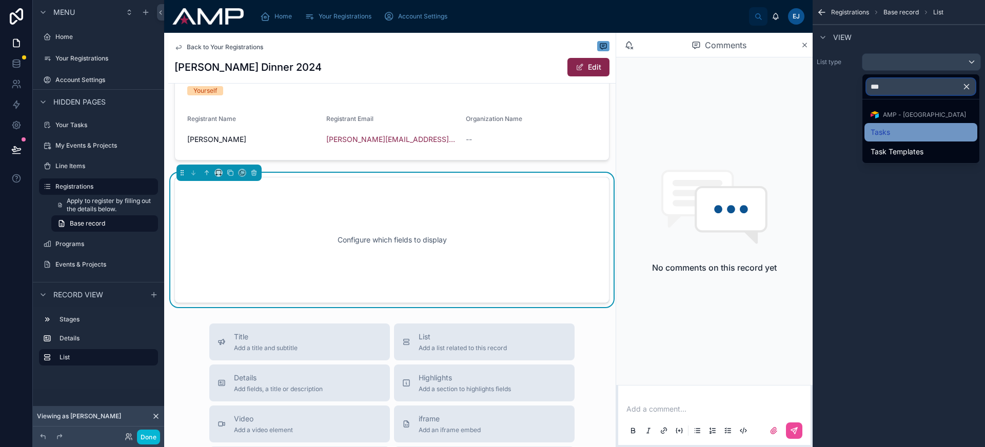
type input "***"
click at [898, 129] on div "Tasks" at bounding box center [921, 132] width 101 height 12
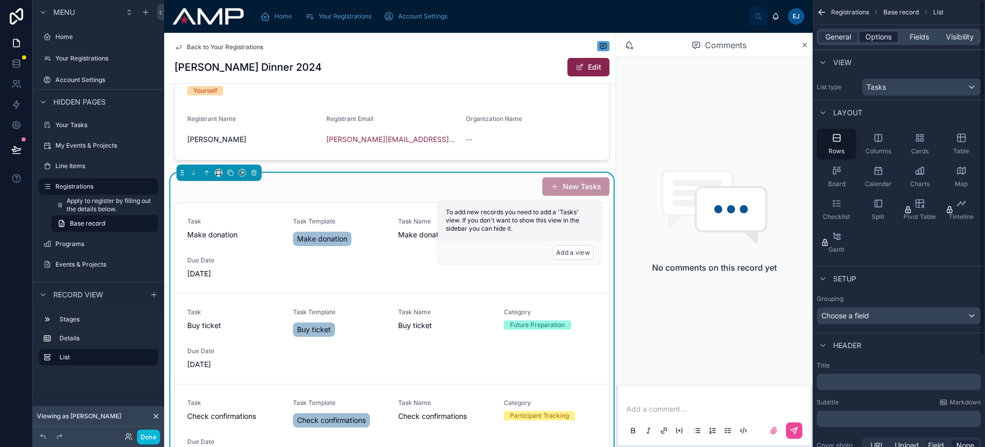
click at [876, 36] on span "Options" at bounding box center [879, 37] width 26 height 10
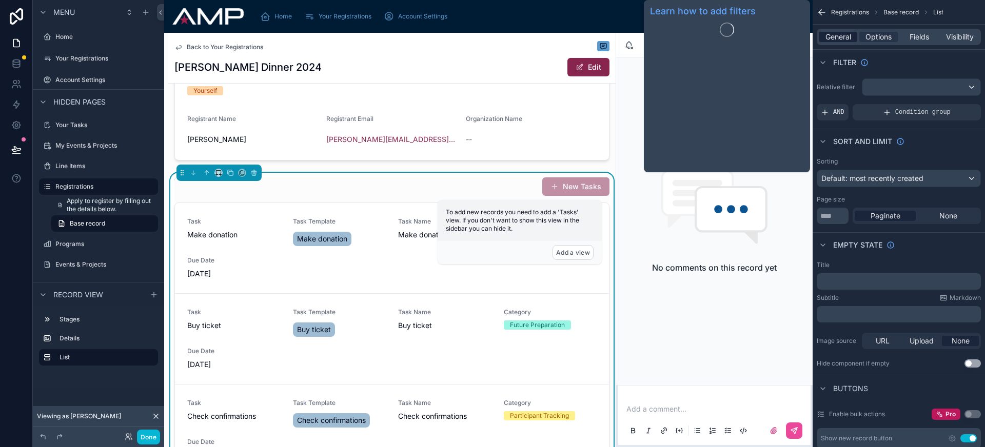
click at [846, 35] on span "General" at bounding box center [839, 37] width 26 height 10
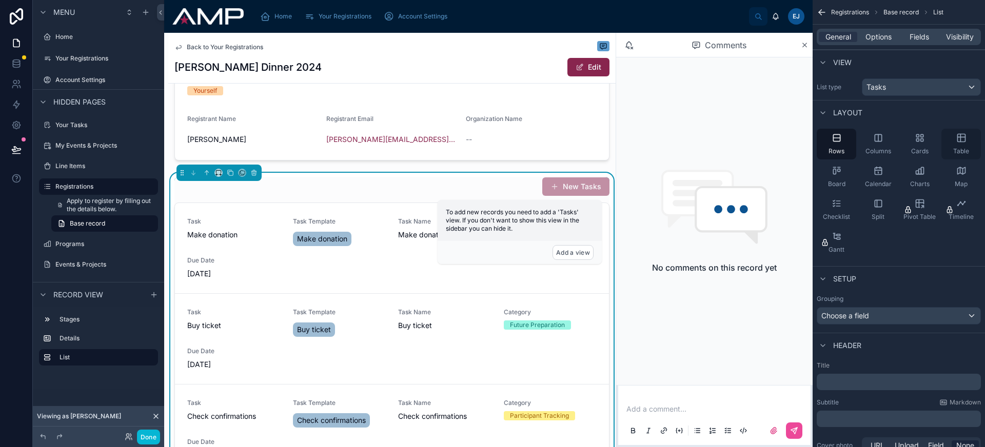
click at [968, 151] on span "Table" at bounding box center [961, 151] width 16 height 8
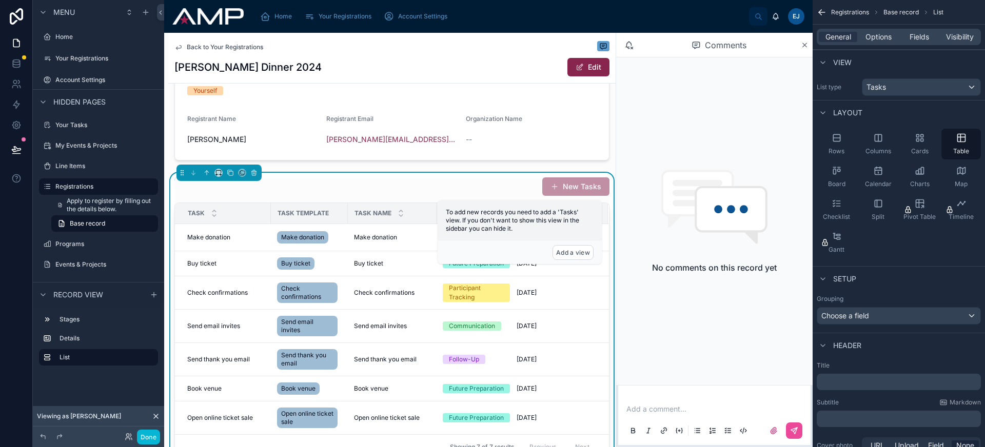
click at [843, 388] on div "﻿" at bounding box center [899, 382] width 164 height 16
click at [840, 386] on p "﻿" at bounding box center [900, 382] width 158 height 10
click at [459, 73] on div "Brad Gala Dinner 2024 Edit" at bounding box center [391, 66] width 435 height 19
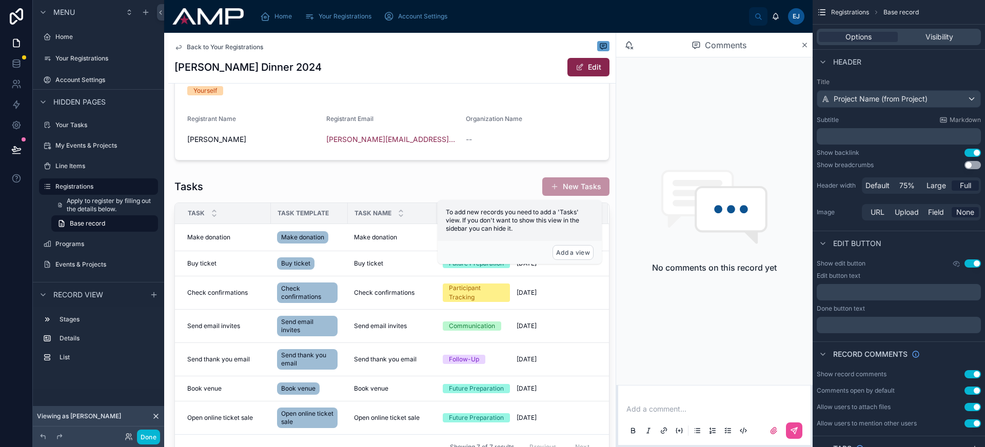
click at [969, 265] on button "Use setting" at bounding box center [973, 264] width 16 height 8
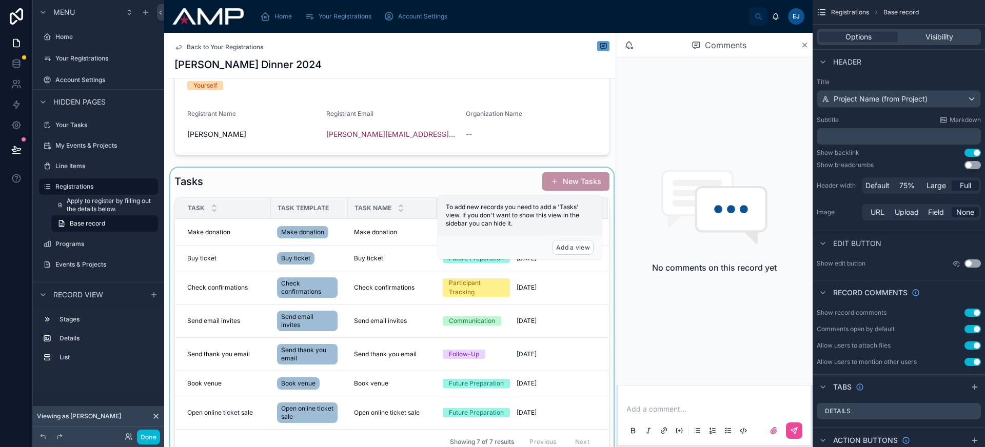
click at [497, 176] on div at bounding box center [391, 313] width 447 height 291
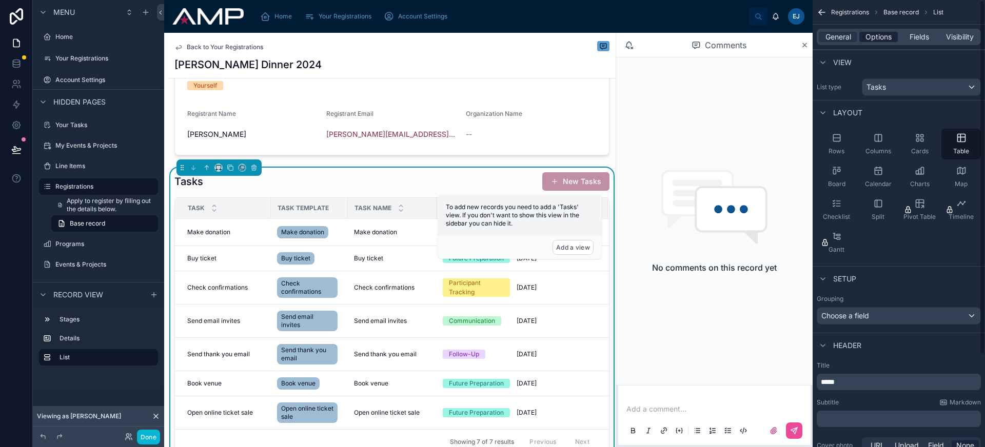
click at [882, 36] on span "Options" at bounding box center [879, 37] width 26 height 10
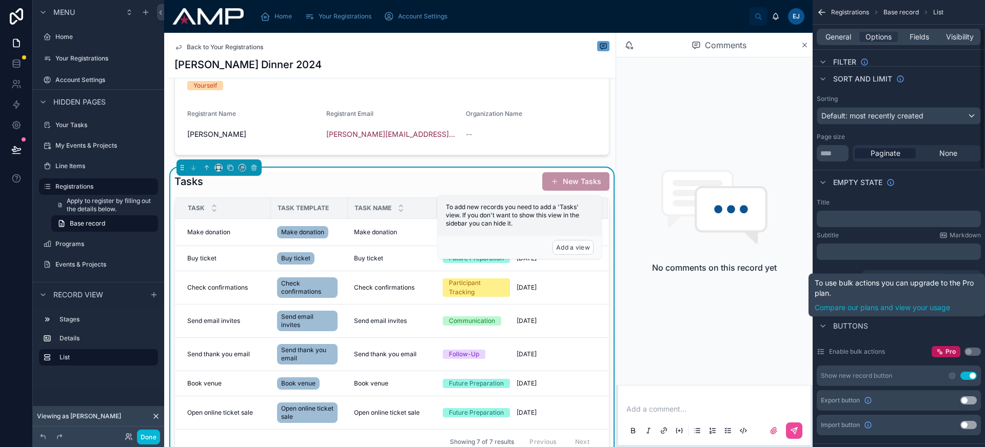
scroll to position [94, 0]
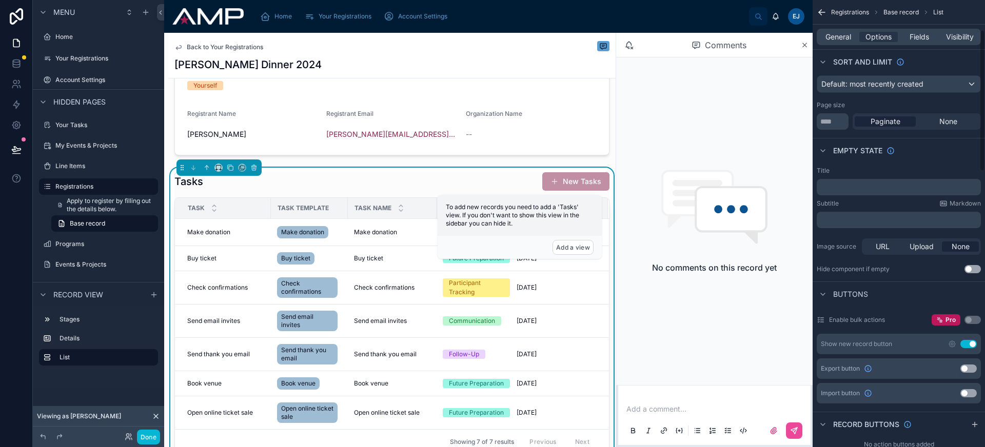
click at [969, 347] on button "Use setting" at bounding box center [968, 344] width 16 height 8
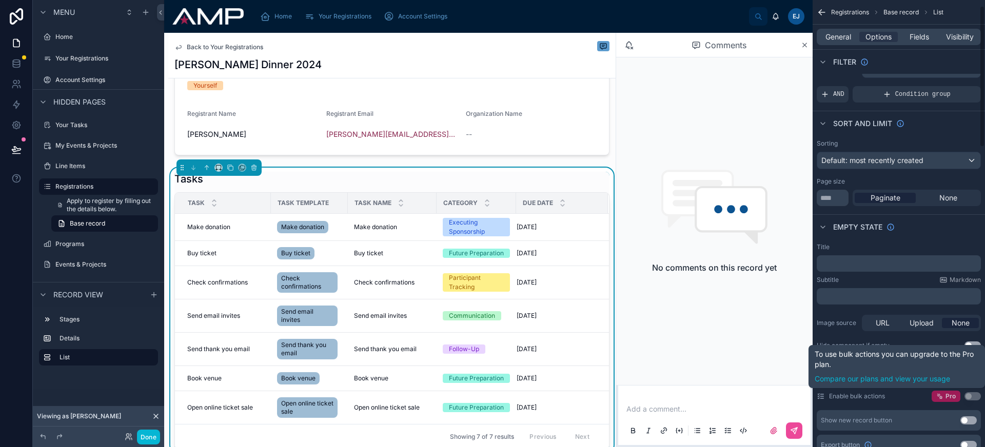
scroll to position [116, 0]
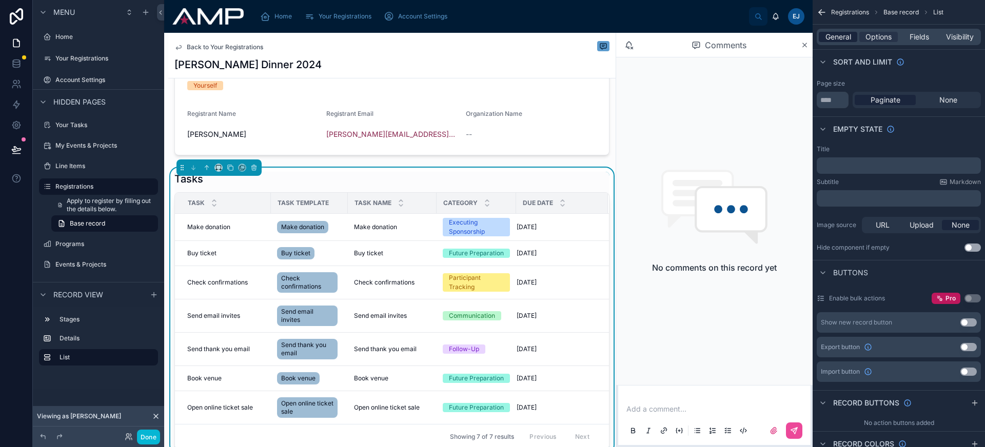
click at [836, 34] on span "General" at bounding box center [839, 37] width 26 height 10
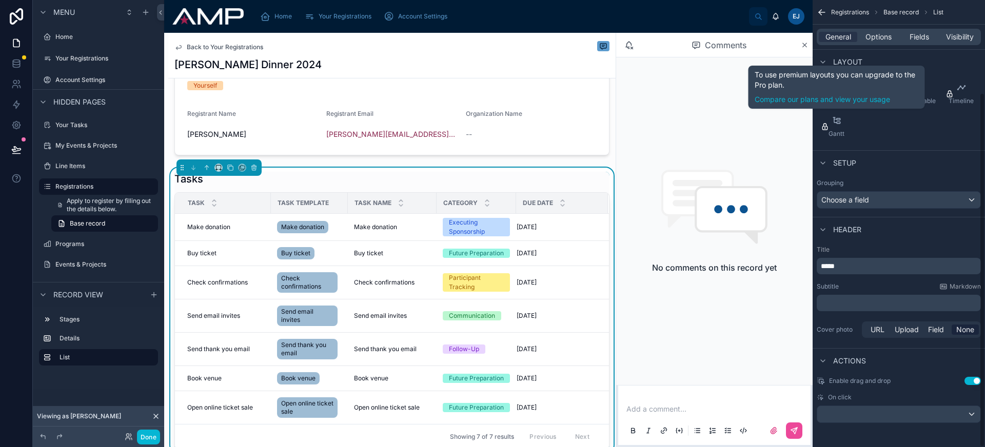
scroll to position [116, 0]
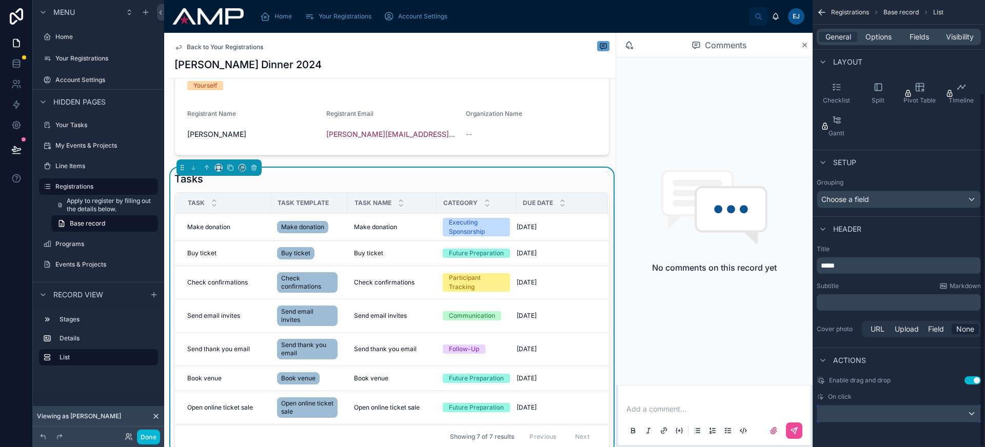
click at [910, 411] on div "scrollable content" at bounding box center [898, 414] width 163 height 16
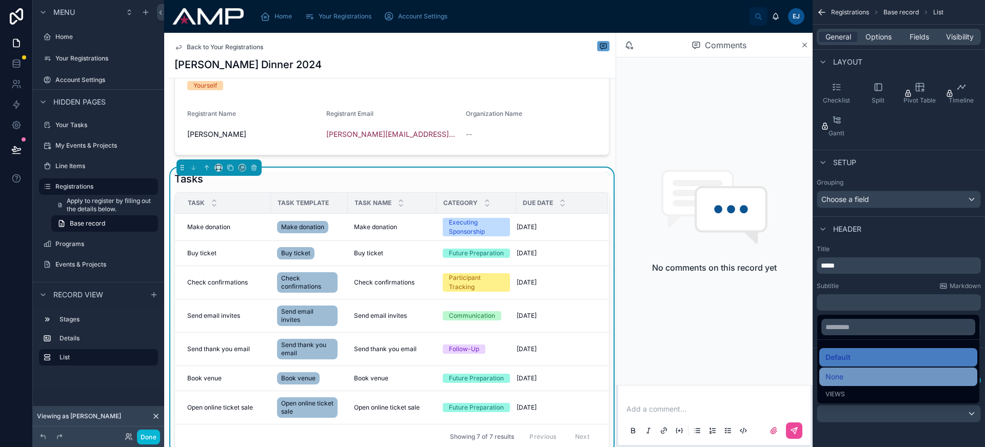
click at [900, 381] on div "None" at bounding box center [899, 377] width 146 height 12
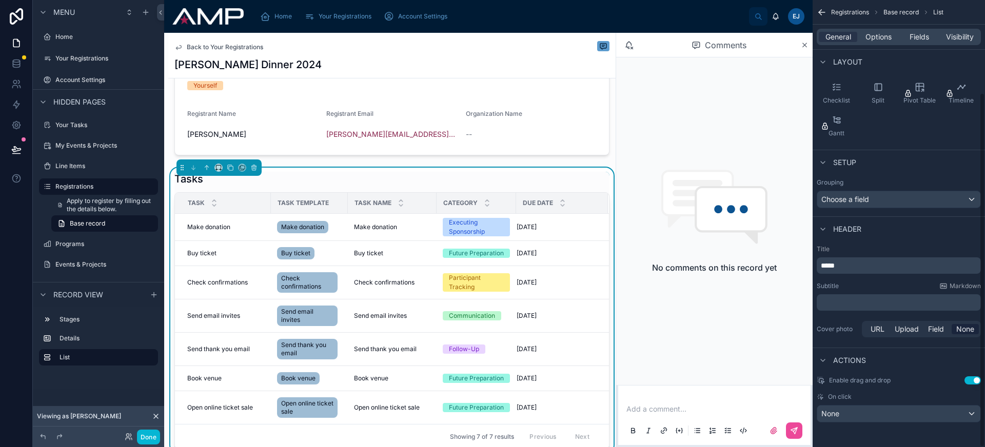
click at [975, 381] on button "Use setting" at bounding box center [973, 381] width 16 height 8
click at [876, 43] on div "General Options Fields Visibility" at bounding box center [899, 37] width 164 height 16
click at [878, 38] on span "Options" at bounding box center [879, 37] width 26 height 10
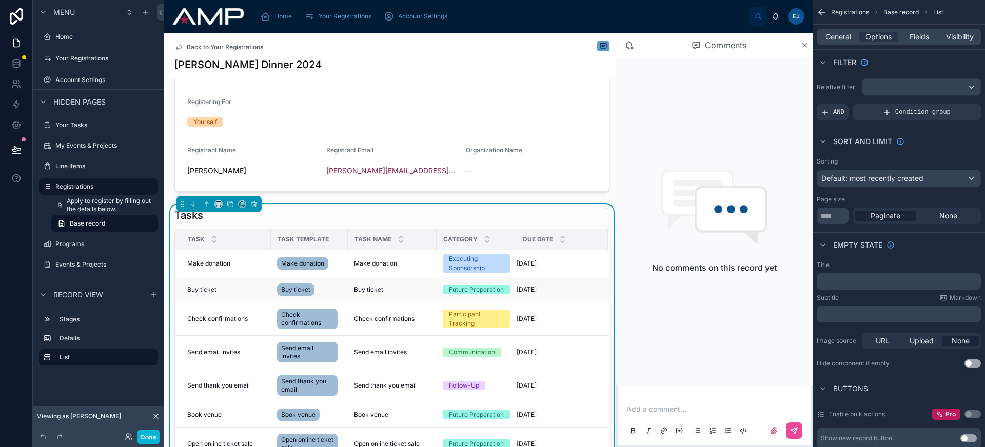
scroll to position [89, 0]
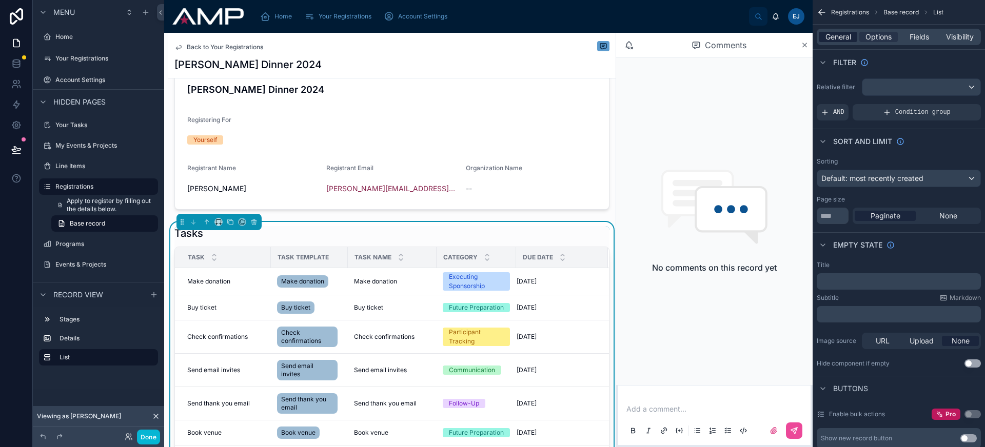
click at [842, 35] on span "General" at bounding box center [839, 37] width 26 height 10
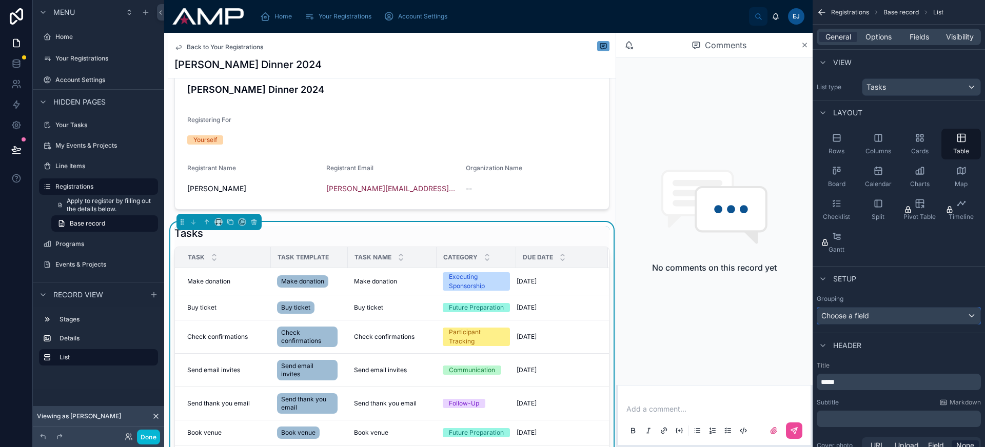
click at [888, 315] on div "Choose a field" at bounding box center [898, 316] width 163 height 16
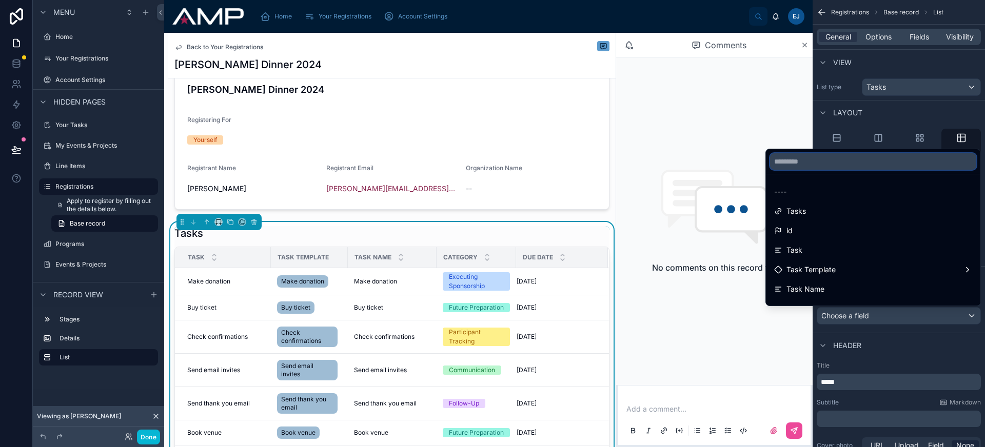
click at [829, 161] on input "text" at bounding box center [873, 161] width 206 height 16
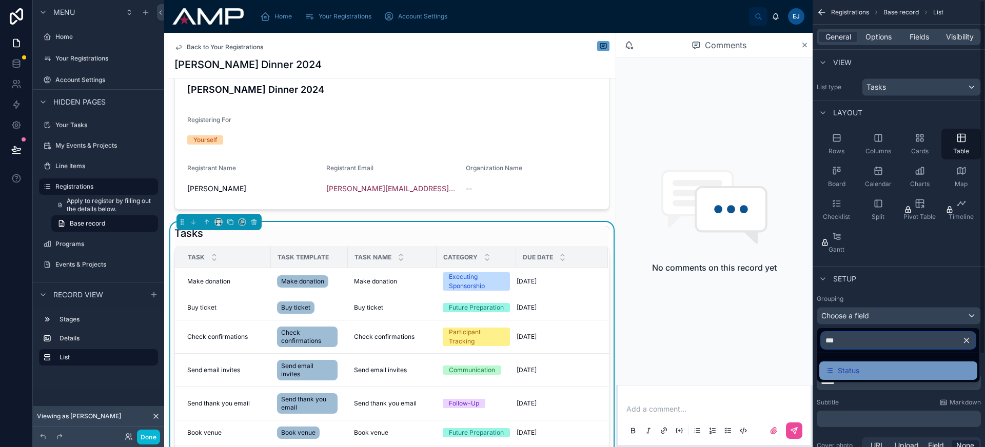
type input "***"
click at [880, 375] on div "Status" at bounding box center [899, 371] width 146 height 12
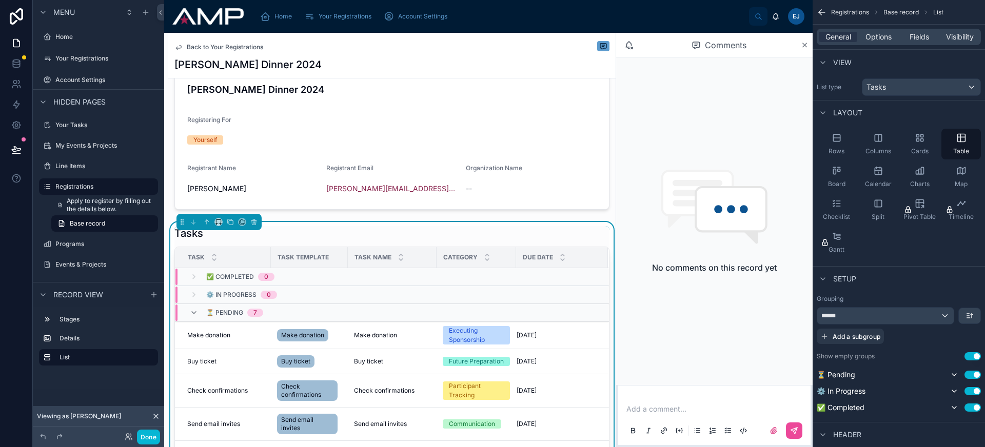
click at [968, 360] on button "Use setting" at bounding box center [973, 356] width 16 height 8
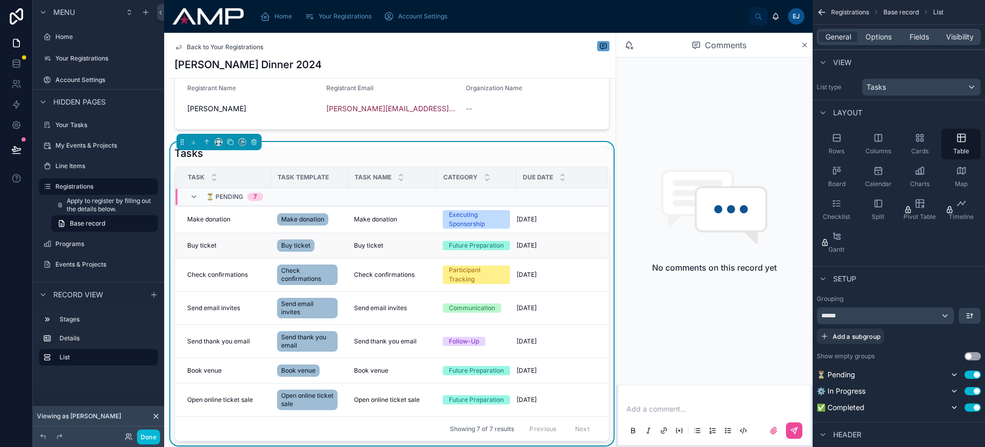
scroll to position [150, 0]
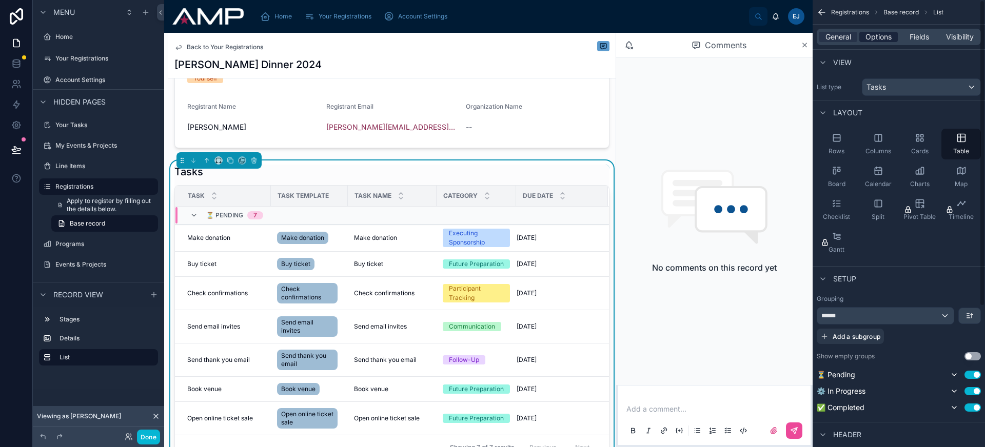
click at [878, 37] on span "Options" at bounding box center [879, 37] width 26 height 10
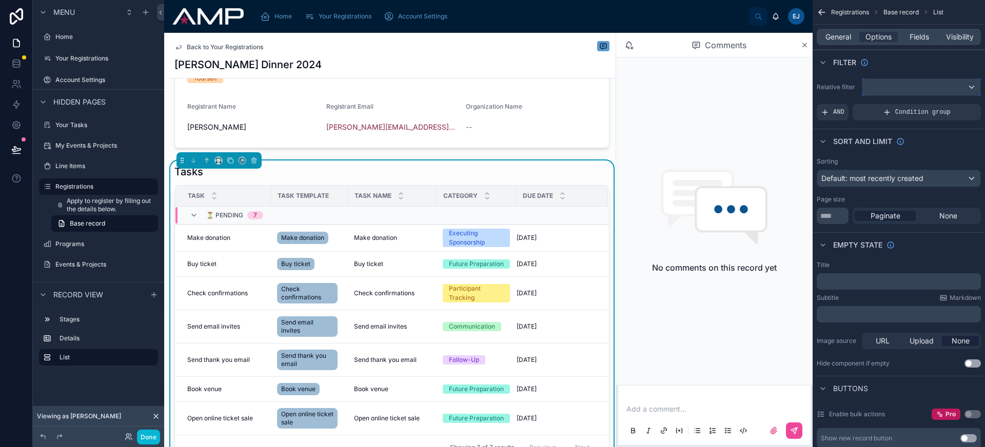
click at [900, 91] on div "scrollable content" at bounding box center [921, 87] width 118 height 16
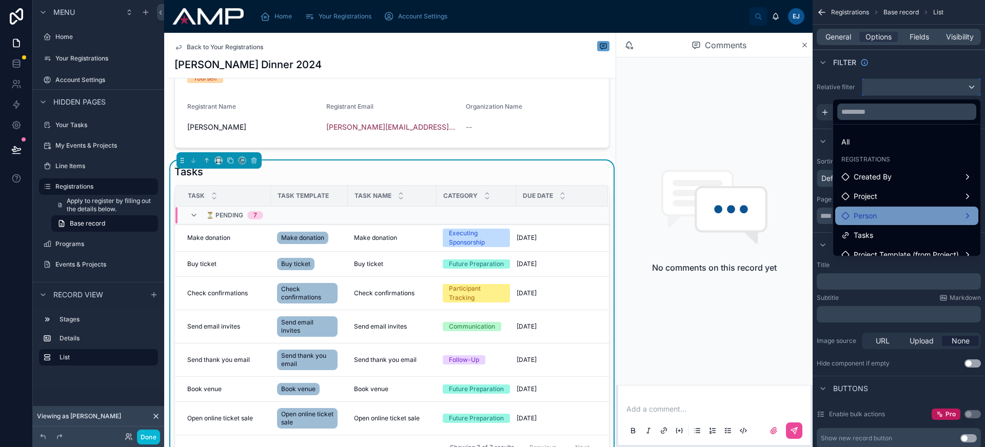
scroll to position [10, 0]
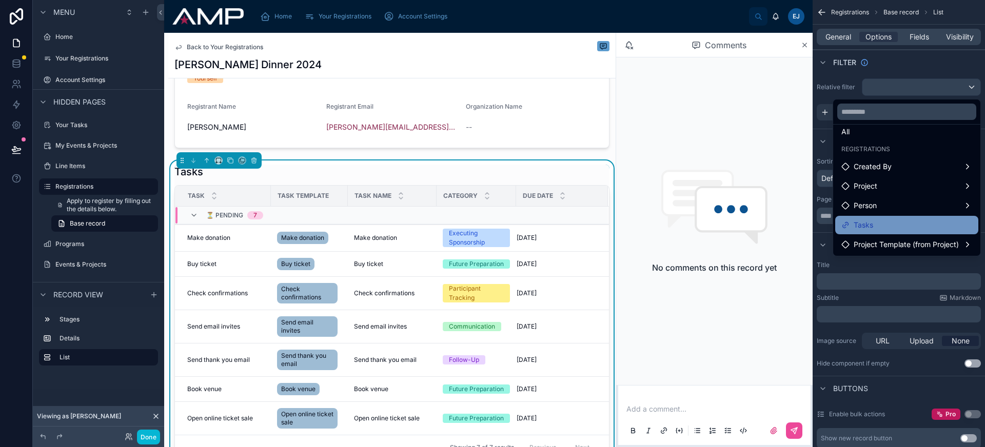
click at [901, 229] on div "Tasks" at bounding box center [906, 225] width 131 height 12
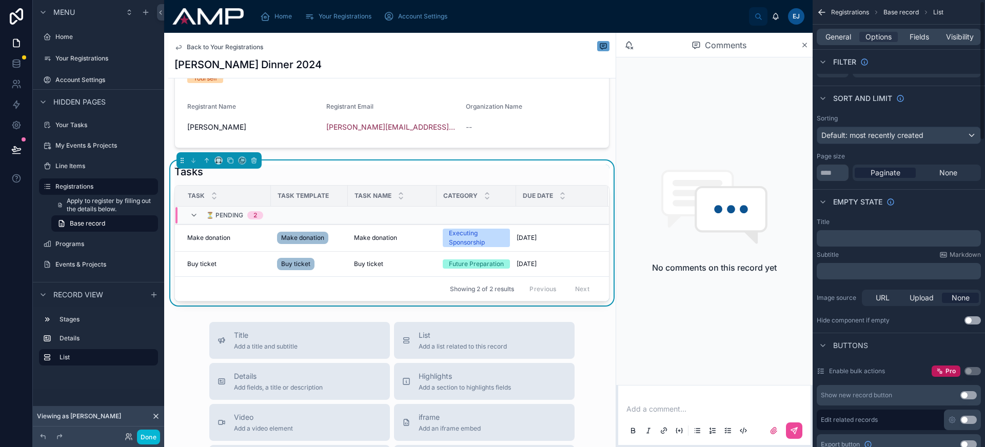
scroll to position [0, 0]
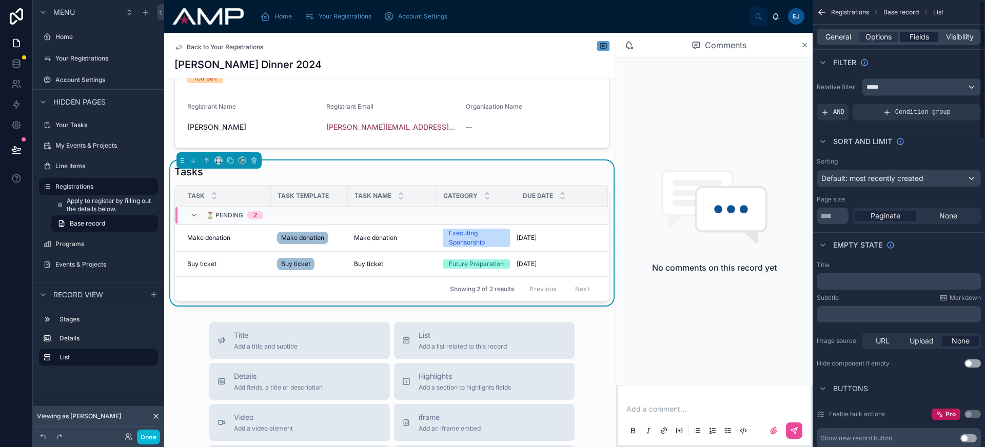
click at [921, 38] on span "Fields" at bounding box center [919, 37] width 19 height 10
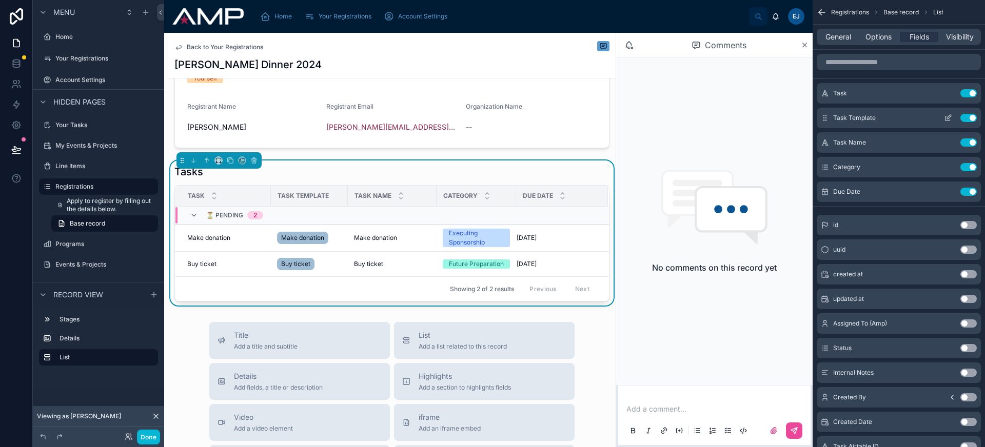
click at [967, 115] on button "Use setting" at bounding box center [968, 118] width 16 height 8
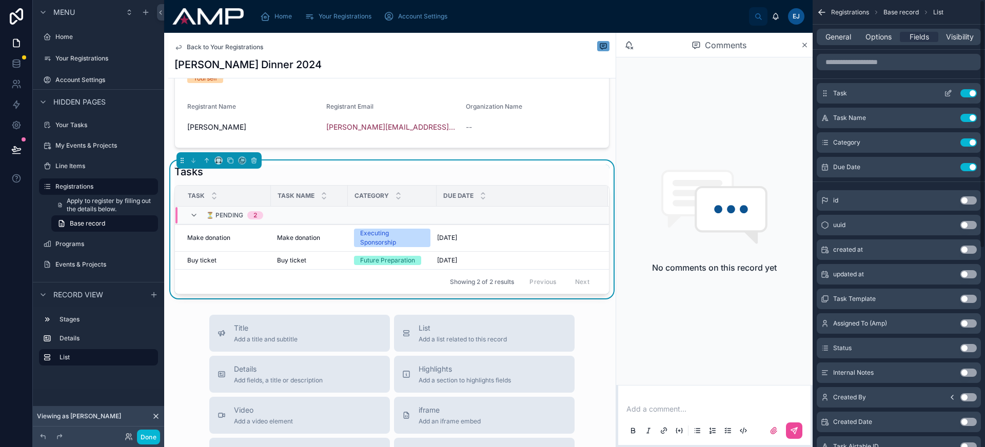
click at [966, 94] on button "Use setting" at bounding box center [968, 93] width 16 height 8
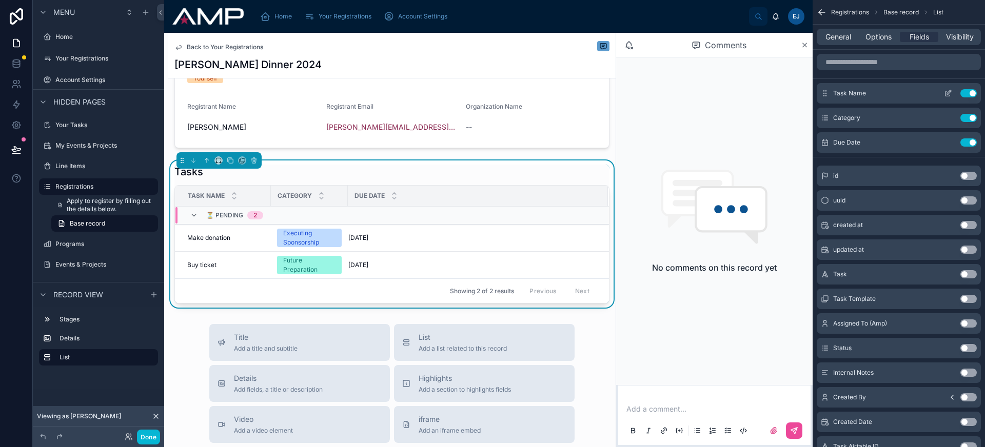
click at [949, 91] on icon "scrollable content" at bounding box center [948, 93] width 8 height 8
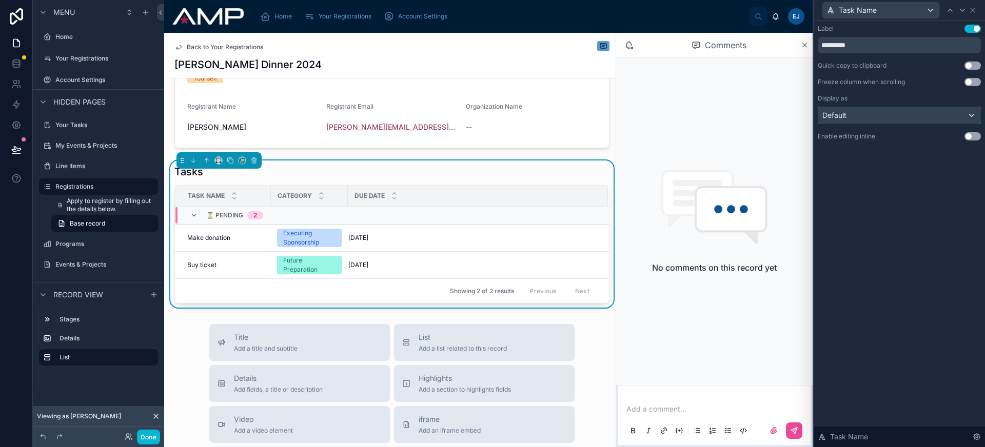
click at [871, 115] on div "Default" at bounding box center [899, 115] width 162 height 16
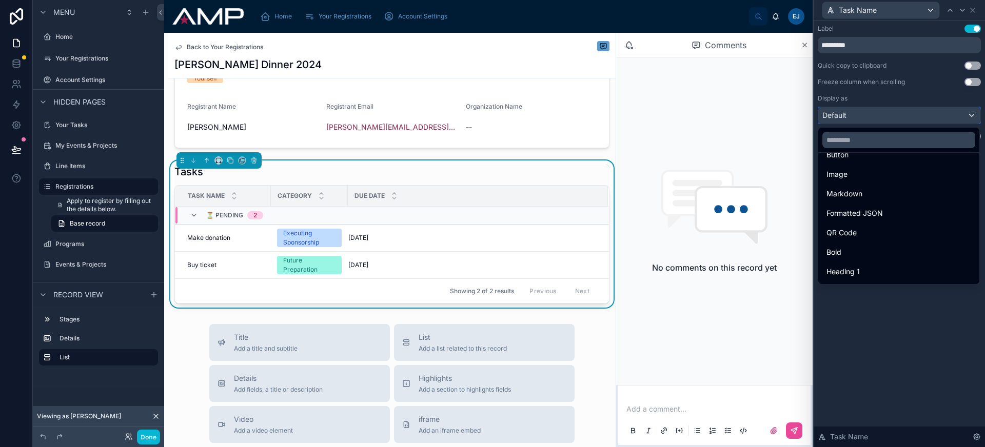
scroll to position [96, 0]
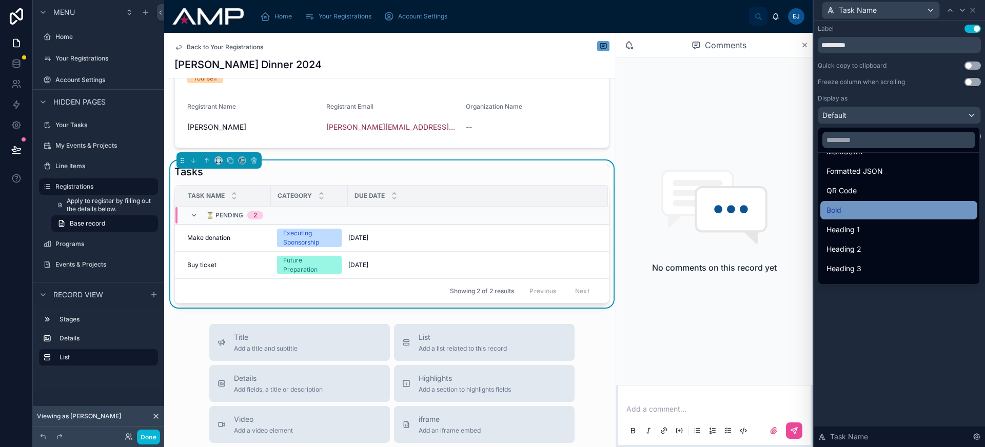
click at [866, 217] on div "Bold" at bounding box center [898, 210] width 157 height 18
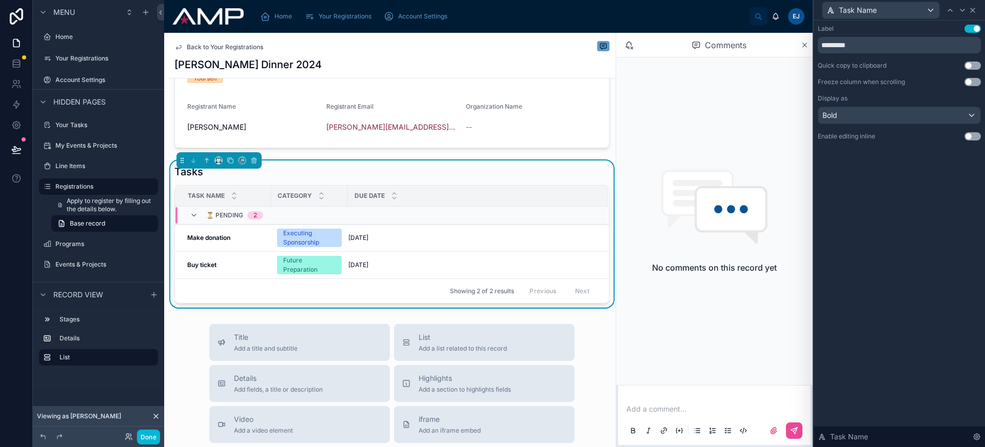
click at [974, 13] on icon at bounding box center [973, 10] width 8 height 8
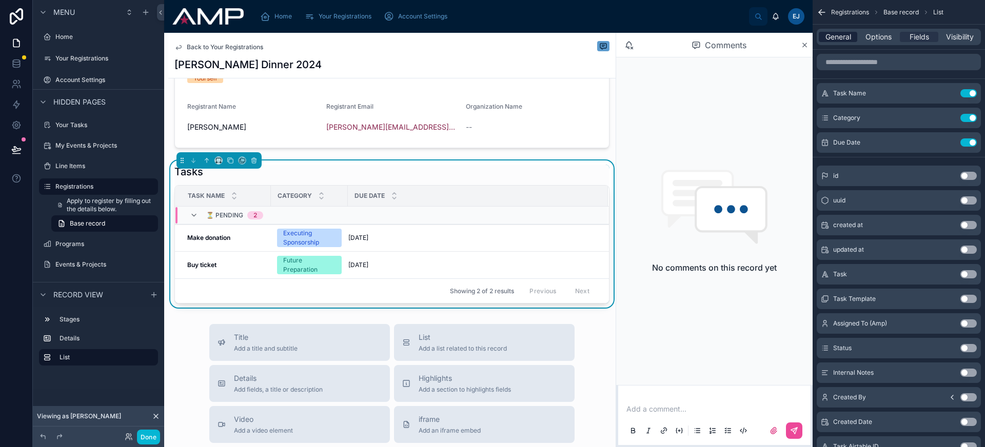
click at [847, 39] on span "General" at bounding box center [839, 37] width 26 height 10
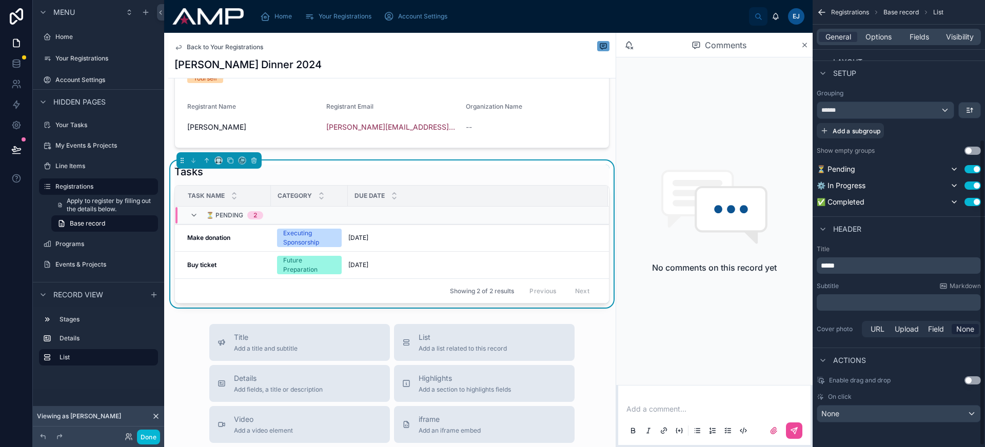
scroll to position [0, 0]
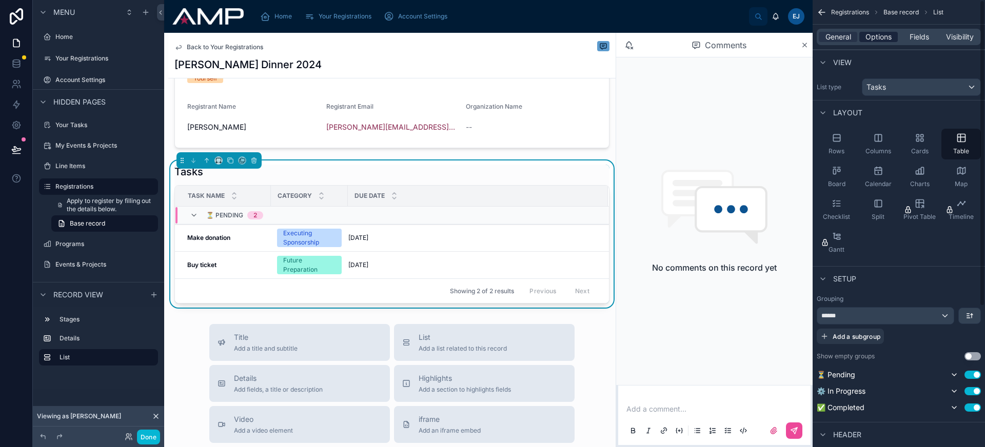
click at [878, 40] on span "Options" at bounding box center [879, 37] width 26 height 10
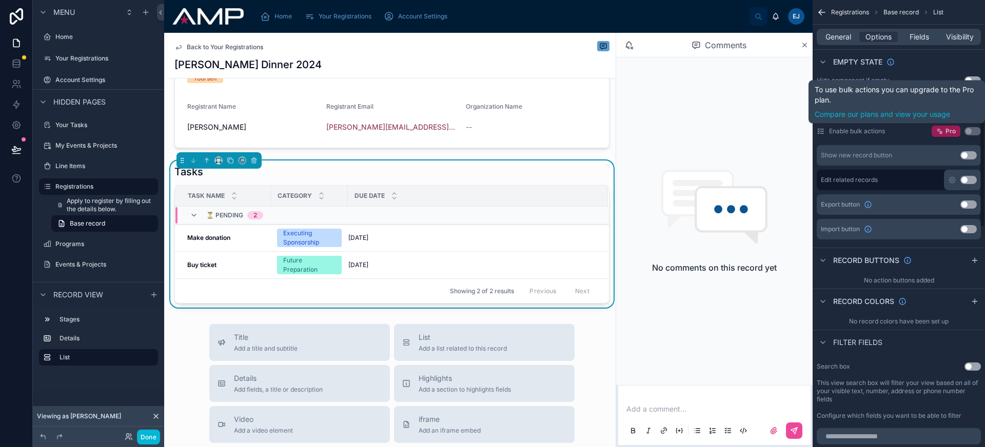
scroll to position [387, 0]
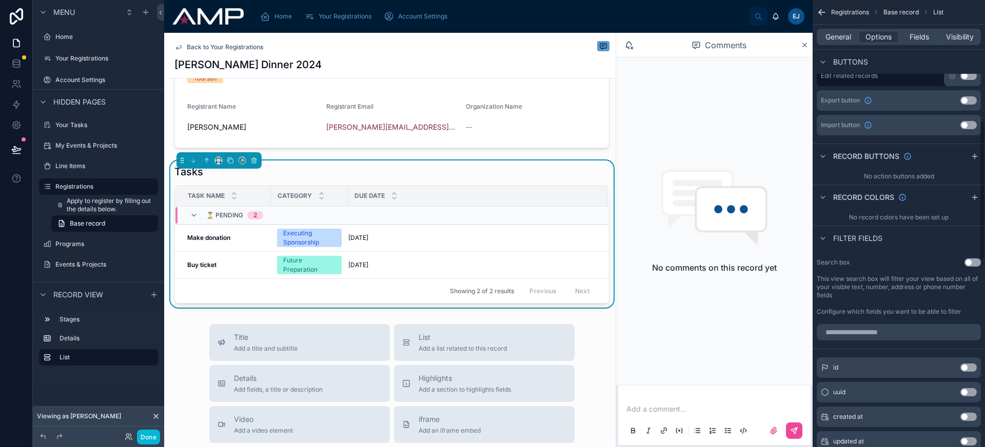
click at [974, 257] on div "Search box Use setting This view search box will filter your view based on all …" at bounding box center [899, 287] width 172 height 66
click at [975, 261] on button "Use setting" at bounding box center [973, 263] width 16 height 8
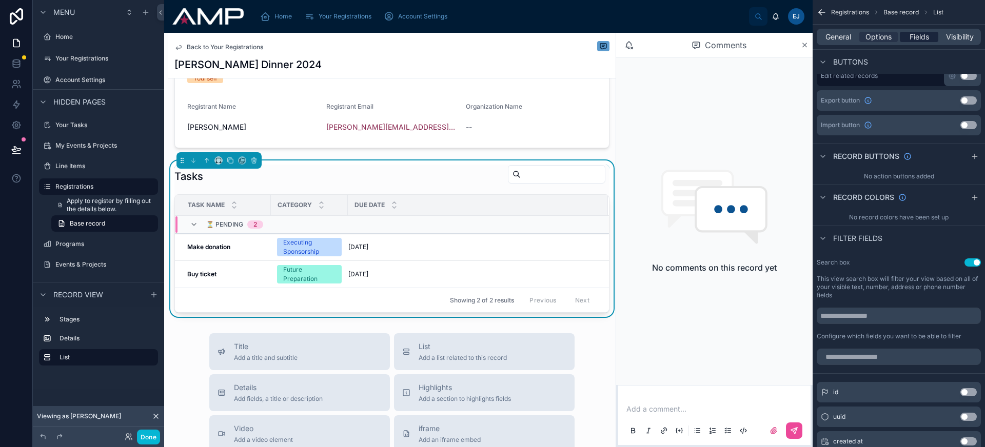
click at [907, 38] on div "Fields" at bounding box center [919, 37] width 38 height 10
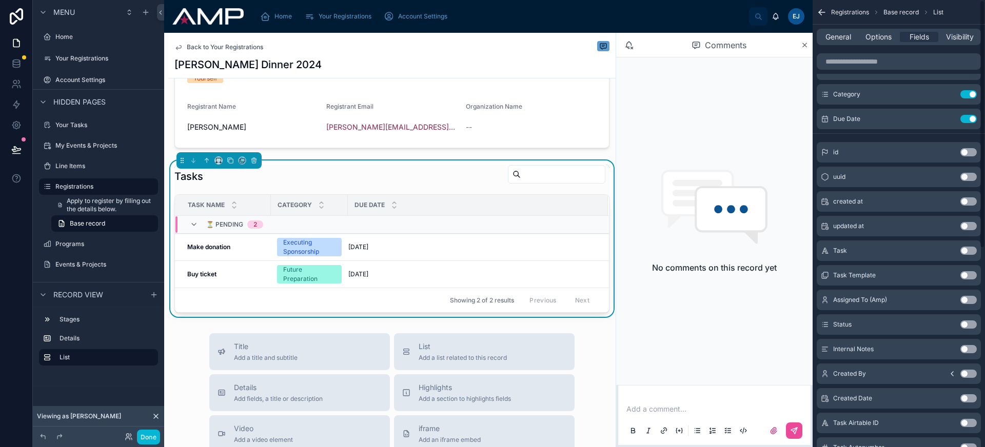
scroll to position [0, 0]
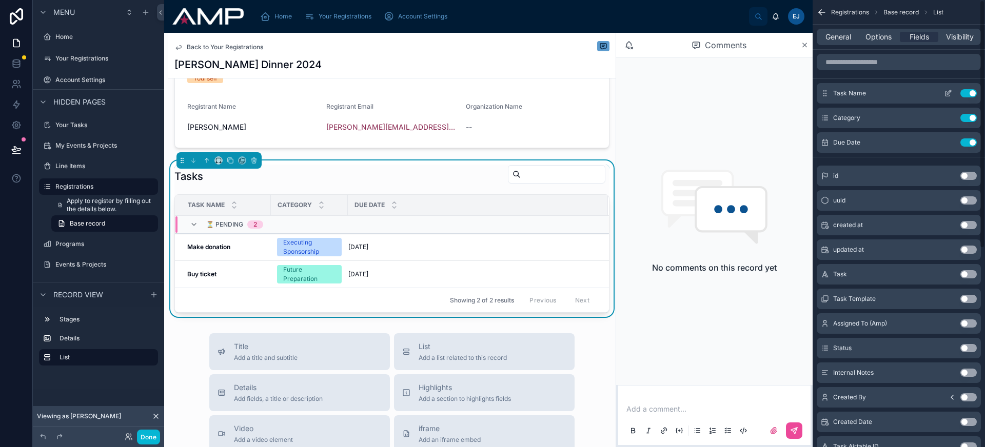
click at [948, 94] on icon "scrollable content" at bounding box center [948, 93] width 8 height 8
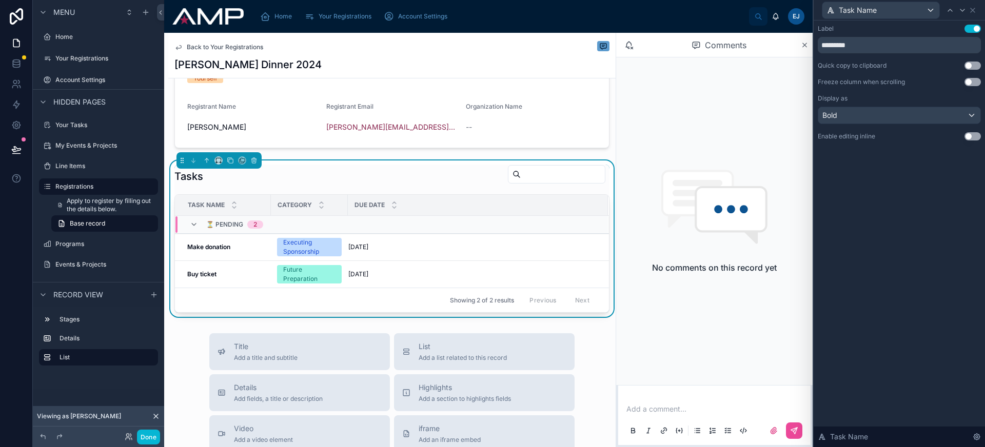
click at [975, 34] on div "Label Use setting *********" at bounding box center [899, 39] width 163 height 29
click at [975, 32] on button "Use setting" at bounding box center [973, 29] width 16 height 8
click at [974, 11] on icon at bounding box center [973, 10] width 4 height 4
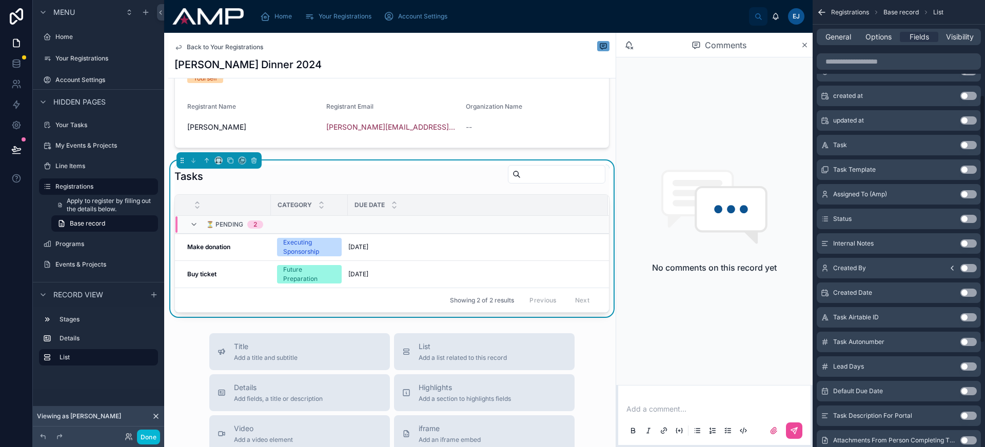
scroll to position [185, 0]
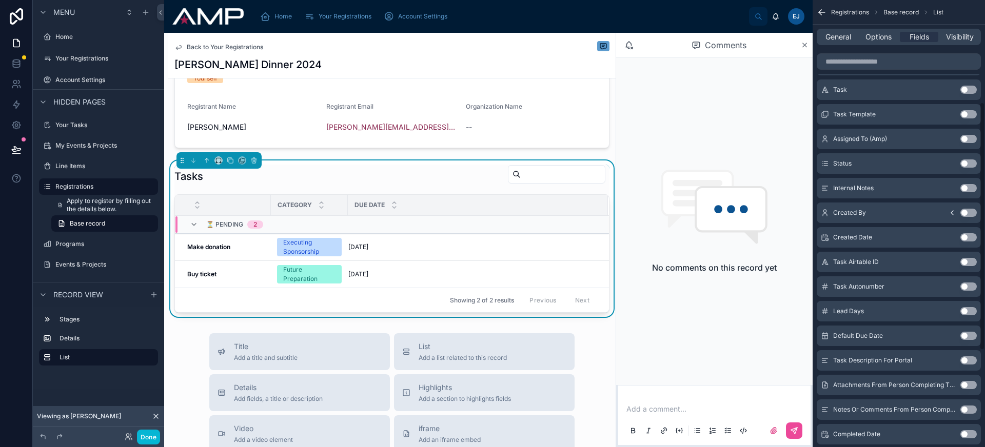
click at [967, 359] on button "Use setting" at bounding box center [968, 361] width 16 height 8
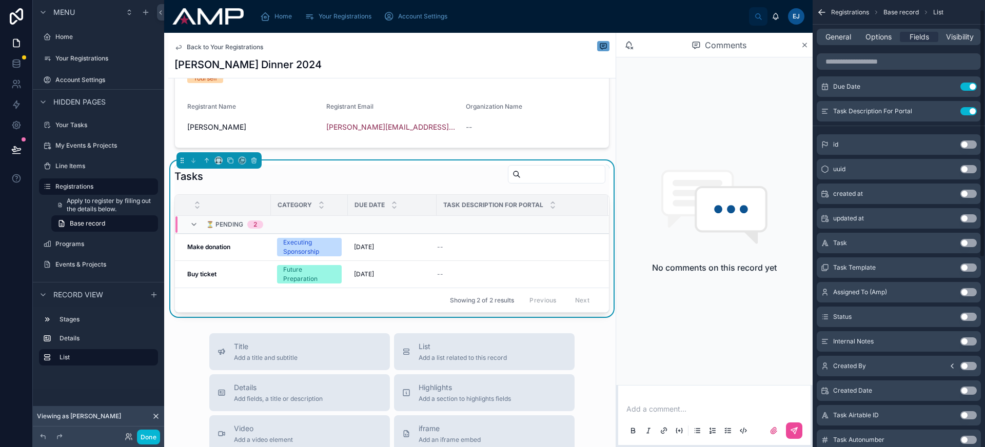
scroll to position [0, 0]
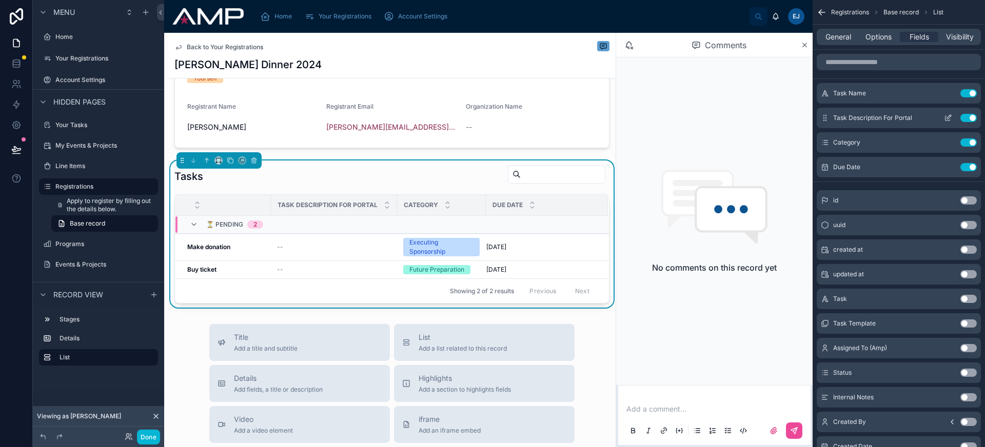
click at [947, 117] on icon "scrollable content" at bounding box center [948, 118] width 8 height 8
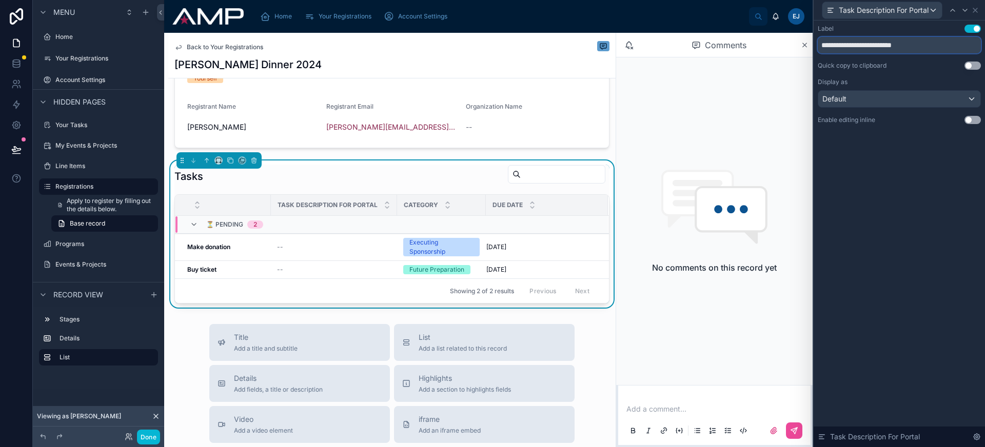
click at [875, 44] on input "**********" at bounding box center [899, 45] width 163 height 16
drag, startPoint x: 878, startPoint y: 45, endPoint x: 936, endPoint y: 45, distance: 58.0
click at [936, 45] on input "**********" at bounding box center [899, 45] width 163 height 16
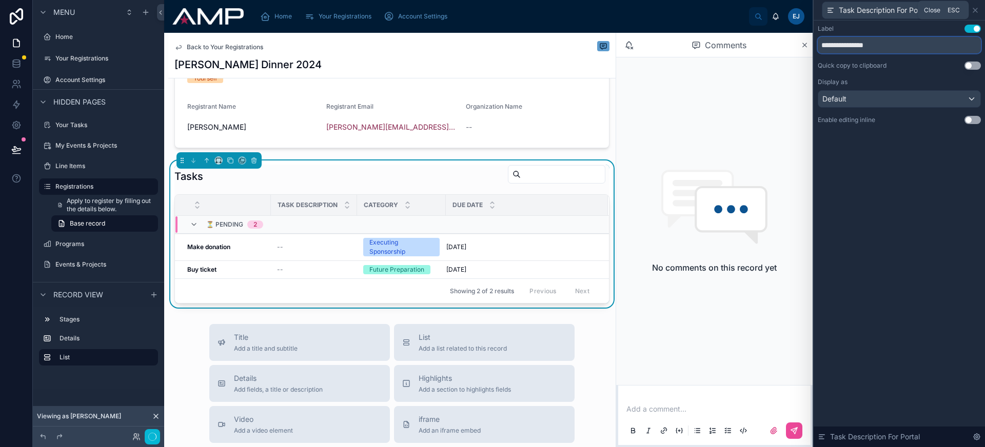
type input "**********"
click at [979, 10] on icon at bounding box center [975, 10] width 8 height 8
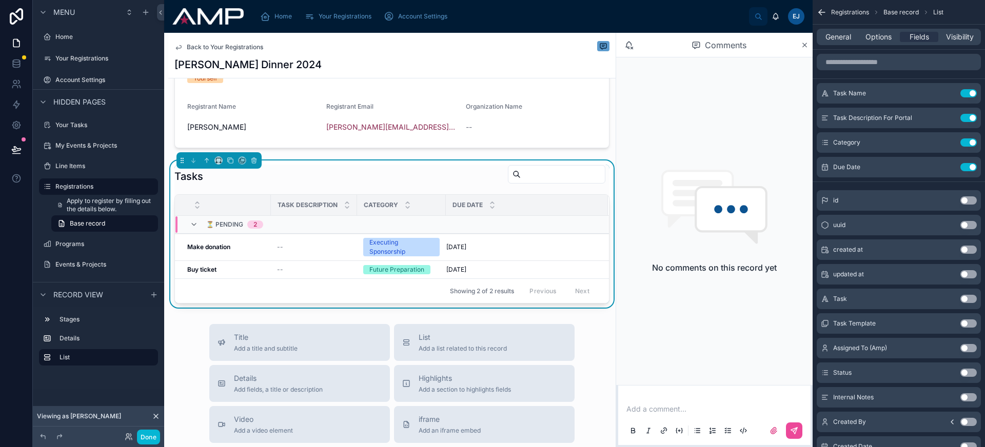
click at [823, 12] on icon "scrollable content" at bounding box center [822, 12] width 10 height 10
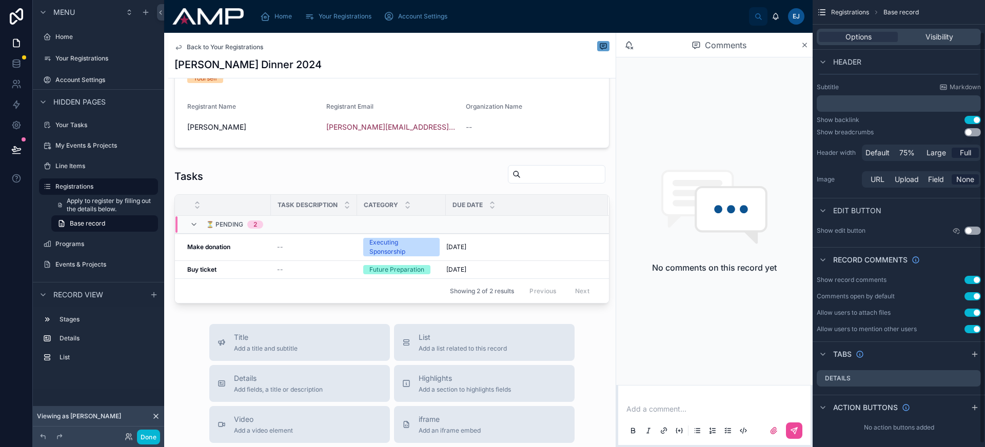
scroll to position [38, 0]
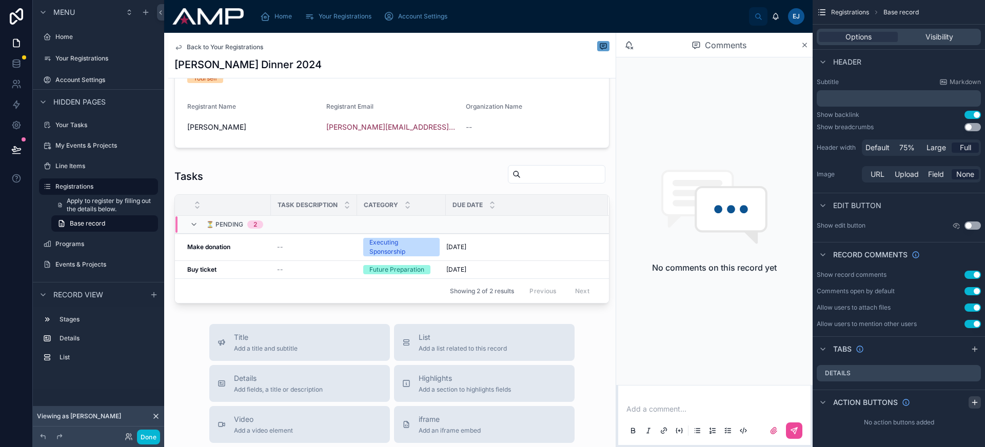
click at [974, 401] on icon "scrollable content" at bounding box center [975, 403] width 8 height 8
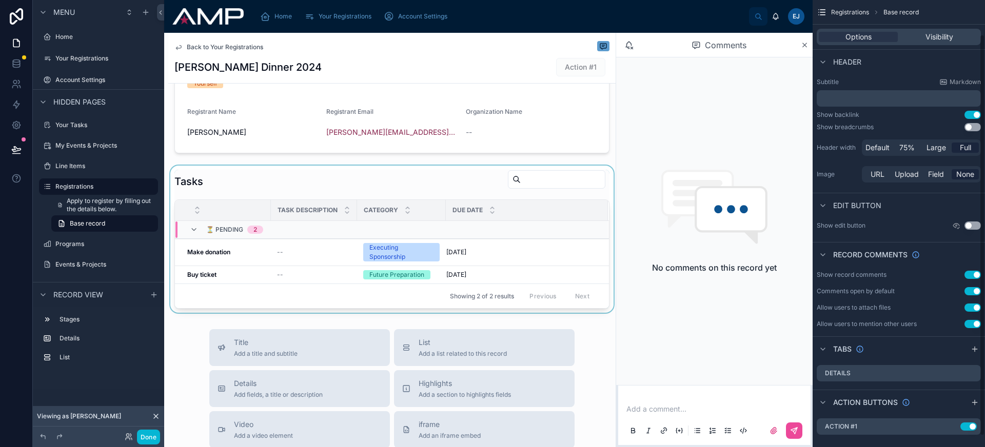
click at [505, 253] on div at bounding box center [391, 239] width 447 height 147
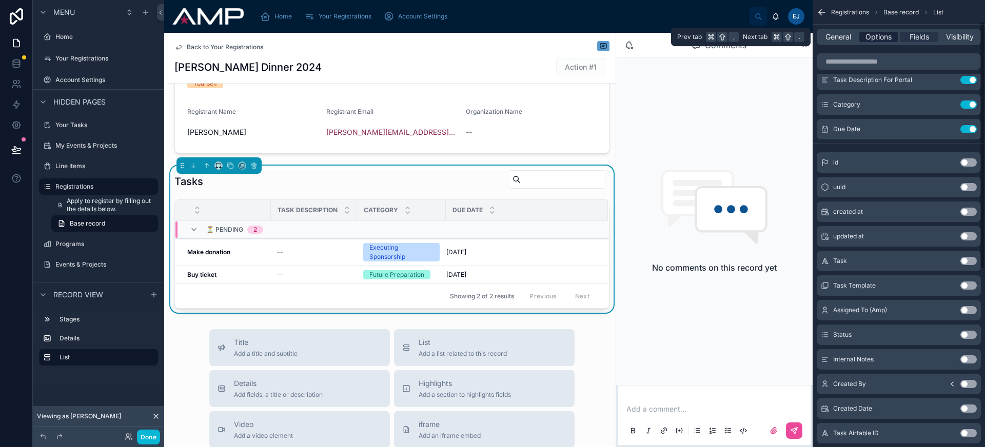
click at [891, 35] on span "Options" at bounding box center [879, 37] width 26 height 10
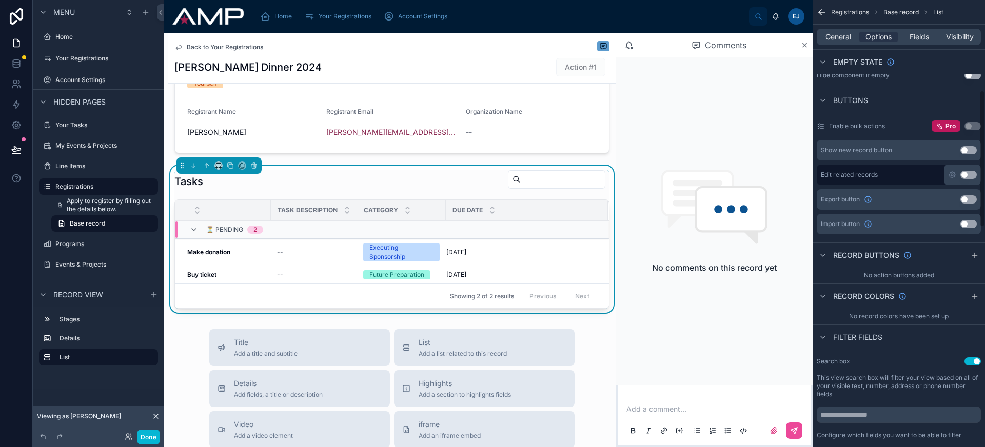
scroll to position [295, 0]
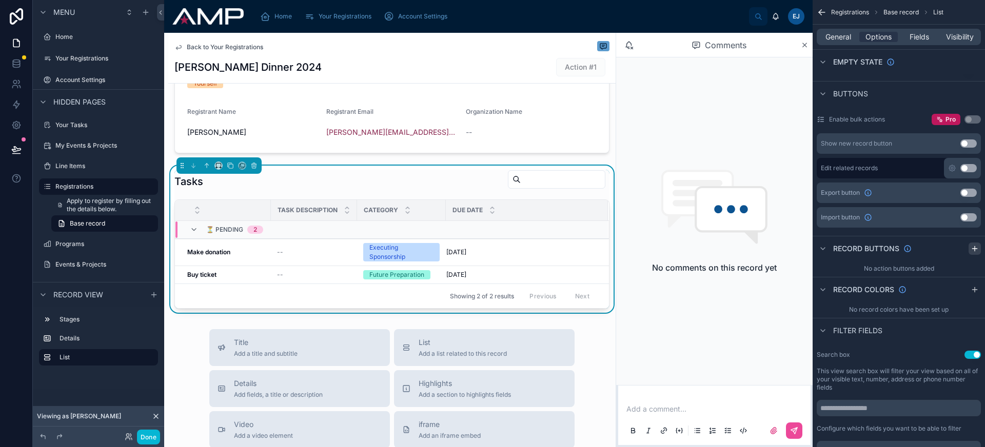
click at [972, 246] on icon "scrollable content" at bounding box center [975, 249] width 8 height 8
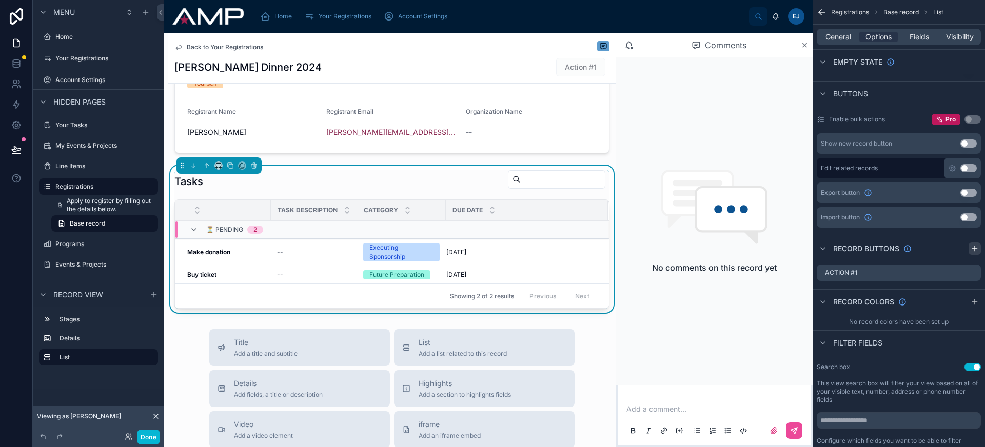
click at [976, 247] on icon "scrollable content" at bounding box center [975, 249] width 8 height 8
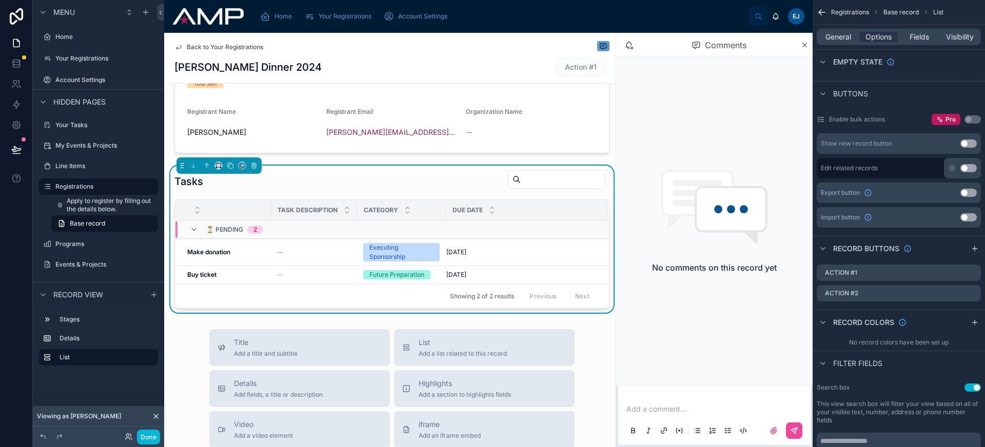
click at [566, 233] on td at bounding box center [527, 230] width 162 height 18
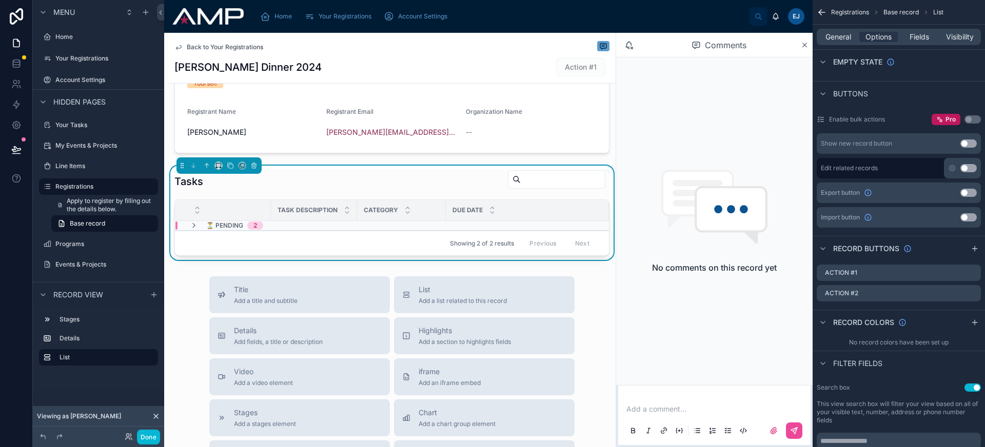
click at [567, 229] on td at bounding box center [527, 226] width 163 height 10
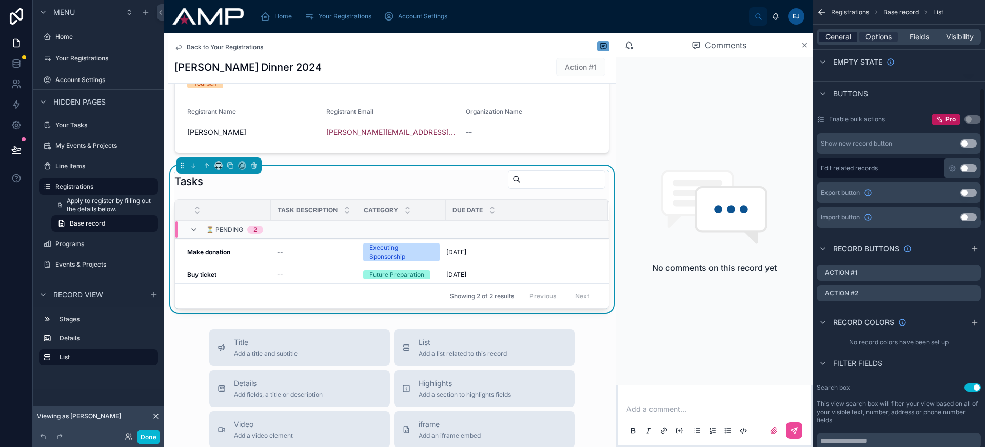
click at [844, 38] on span "General" at bounding box center [839, 37] width 26 height 10
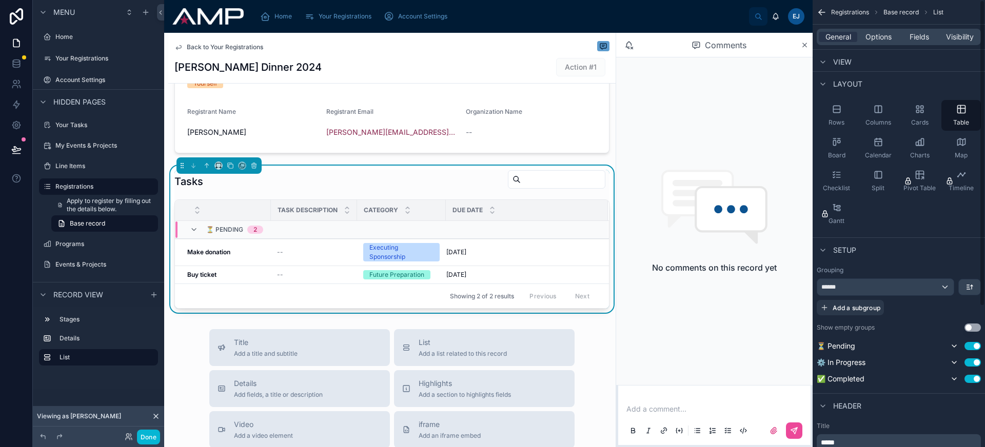
scroll to position [0, 0]
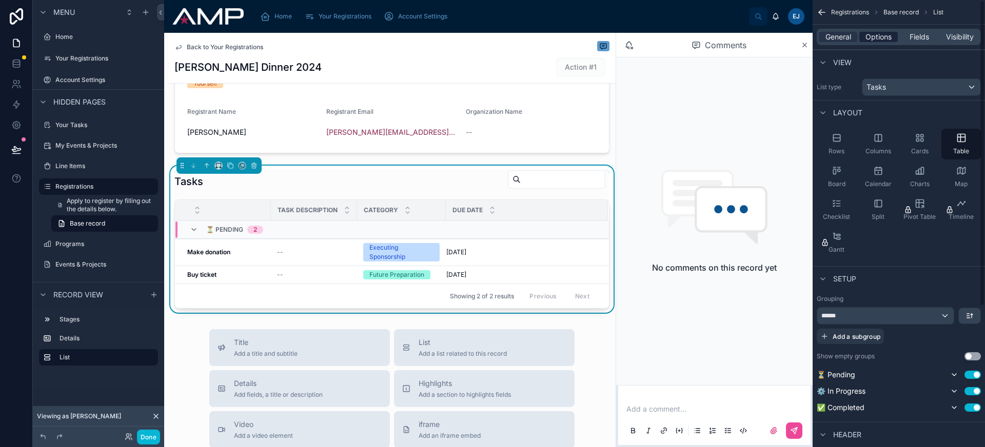
click at [873, 34] on span "Options" at bounding box center [879, 37] width 26 height 10
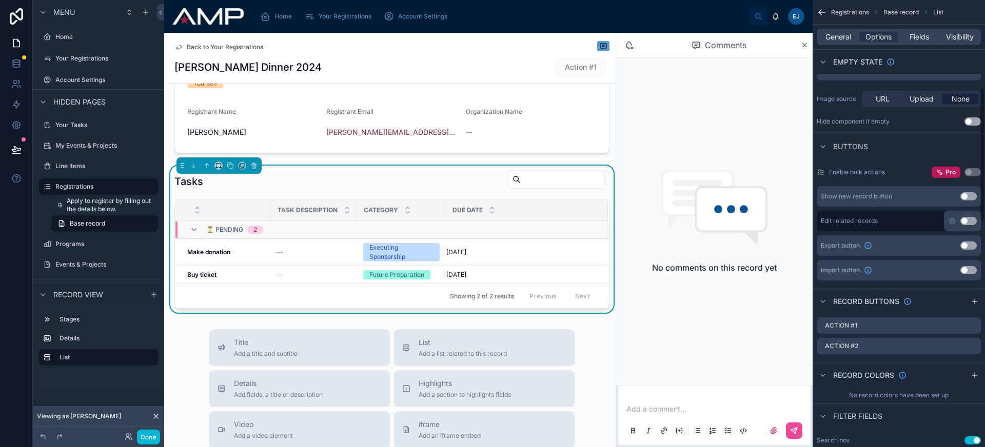
scroll to position [292, 0]
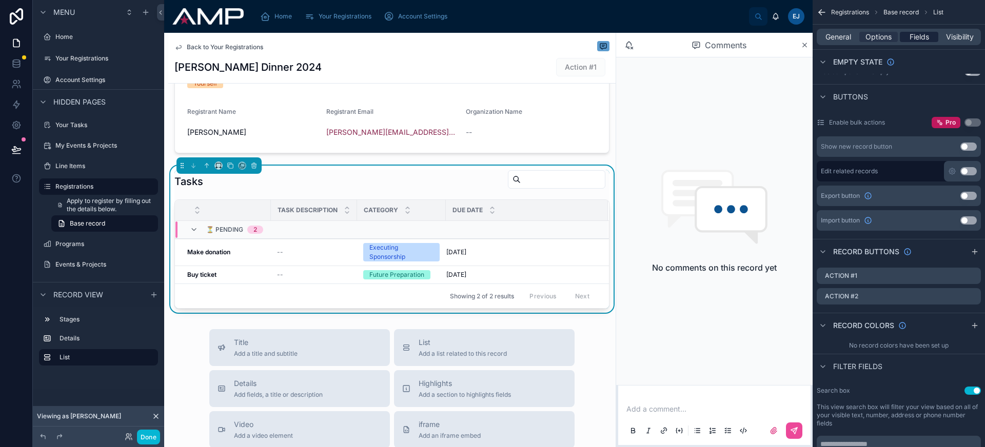
click at [911, 34] on span "Fields" at bounding box center [919, 37] width 19 height 10
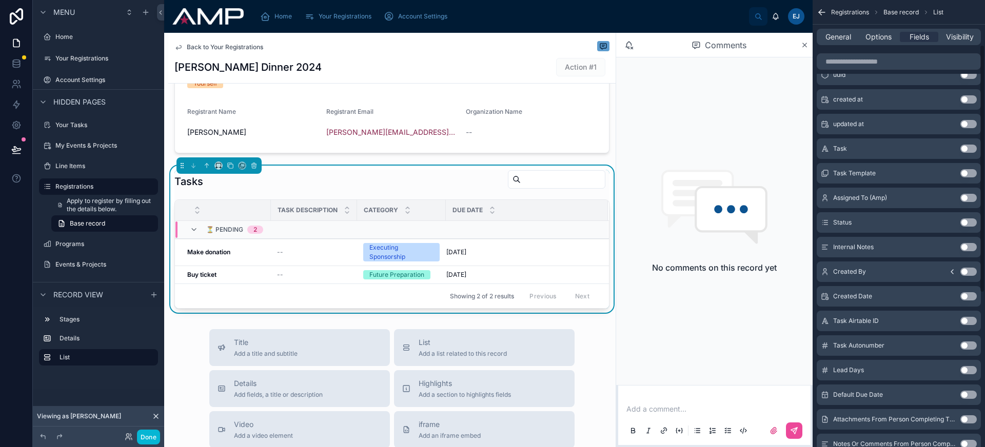
scroll to position [81, 0]
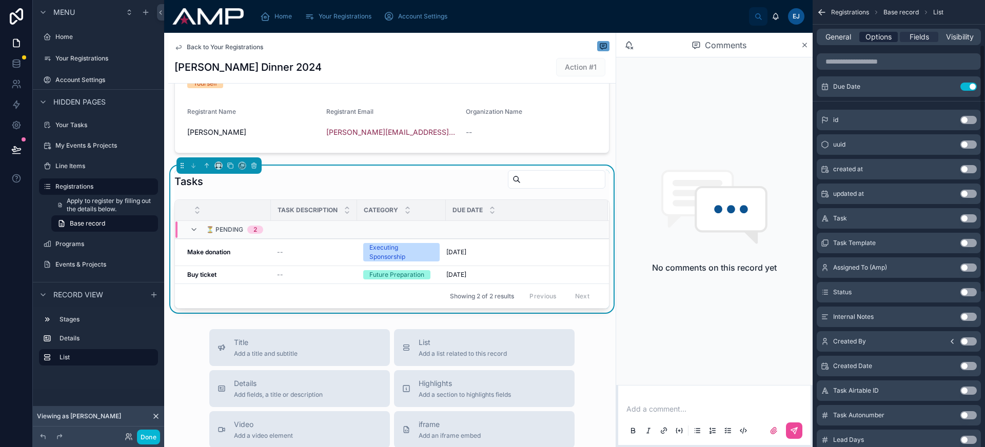
click at [885, 38] on span "Options" at bounding box center [879, 37] width 26 height 10
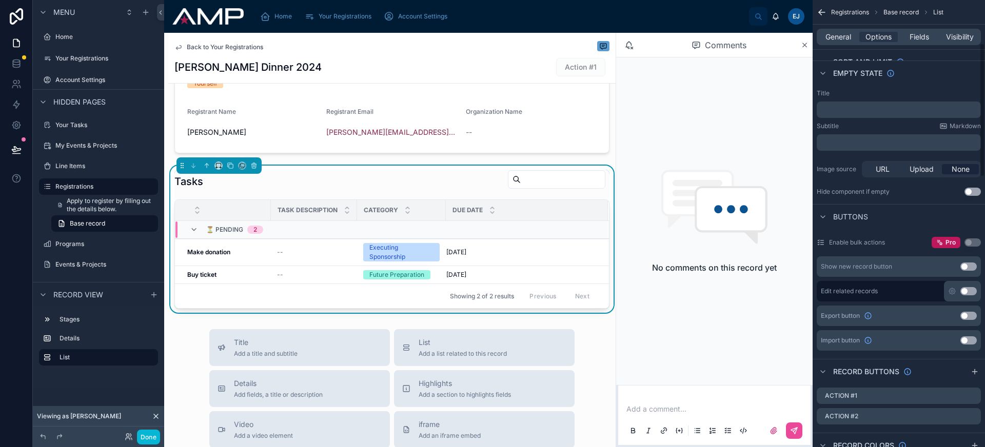
scroll to position [282, 0]
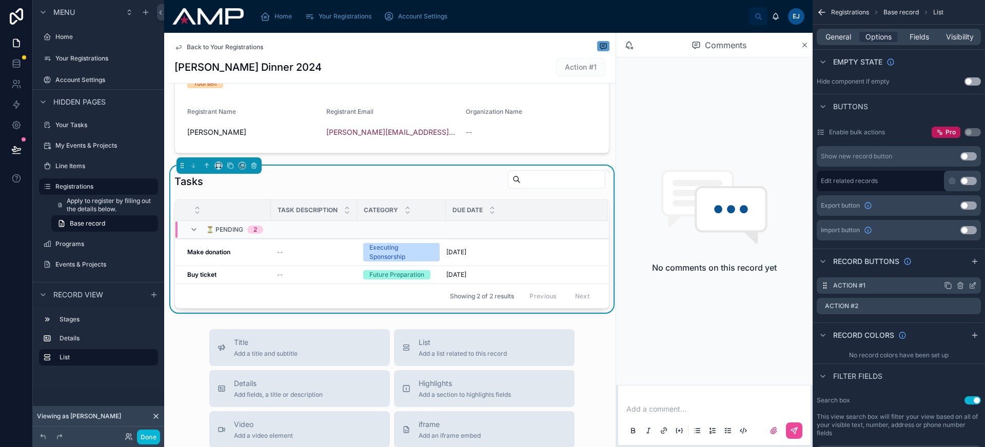
click at [973, 283] on icon "scrollable content" at bounding box center [974, 285] width 4 height 4
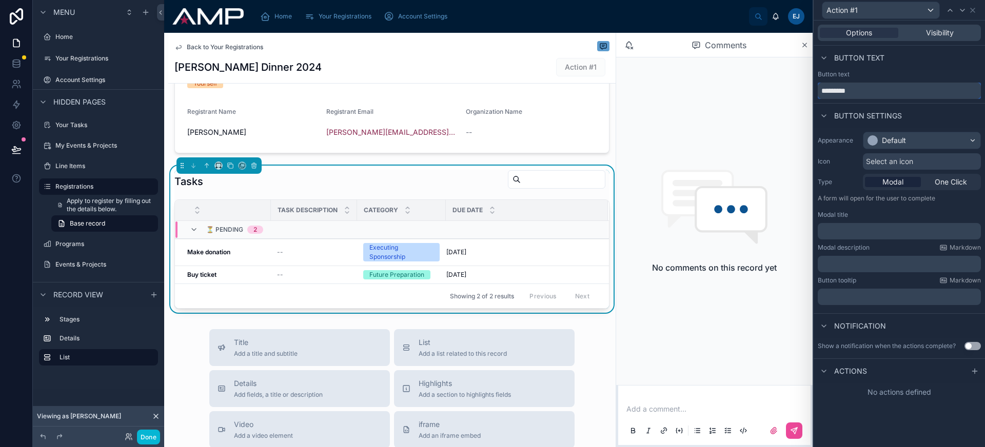
click at [879, 92] on input "*********" at bounding box center [899, 91] width 163 height 16
type input "**********"
click at [965, 9] on icon at bounding box center [962, 10] width 4 height 2
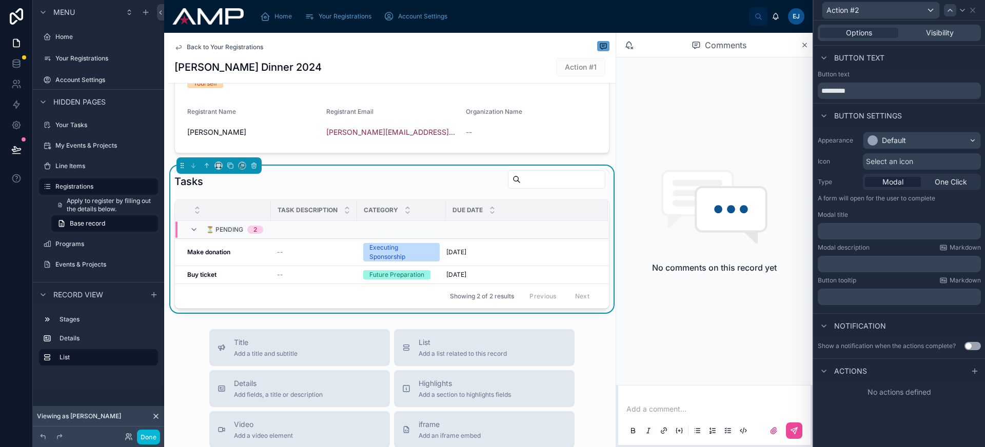
click at [949, 13] on icon at bounding box center [950, 10] width 8 height 8
click at [961, 11] on icon at bounding box center [962, 10] width 8 height 8
click at [946, 10] on icon at bounding box center [950, 10] width 8 height 8
click at [934, 143] on div "Default" at bounding box center [922, 140] width 117 height 16
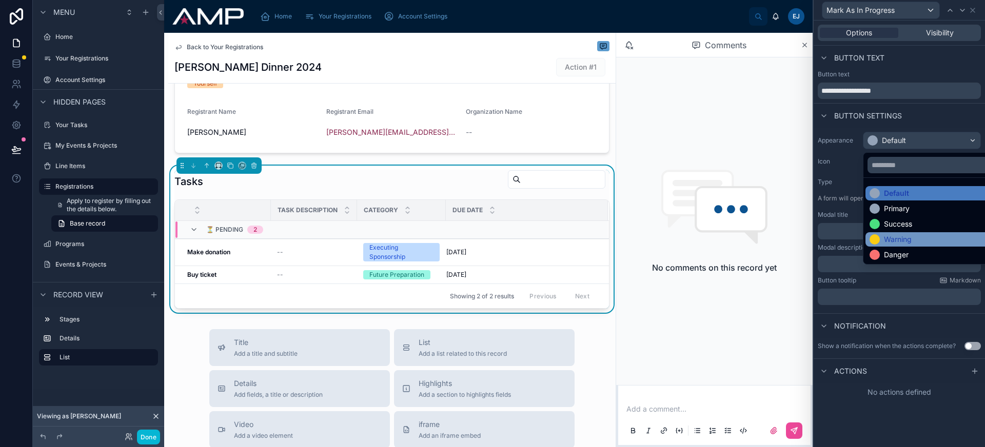
click at [914, 240] on div "Warning" at bounding box center [934, 239] width 128 height 10
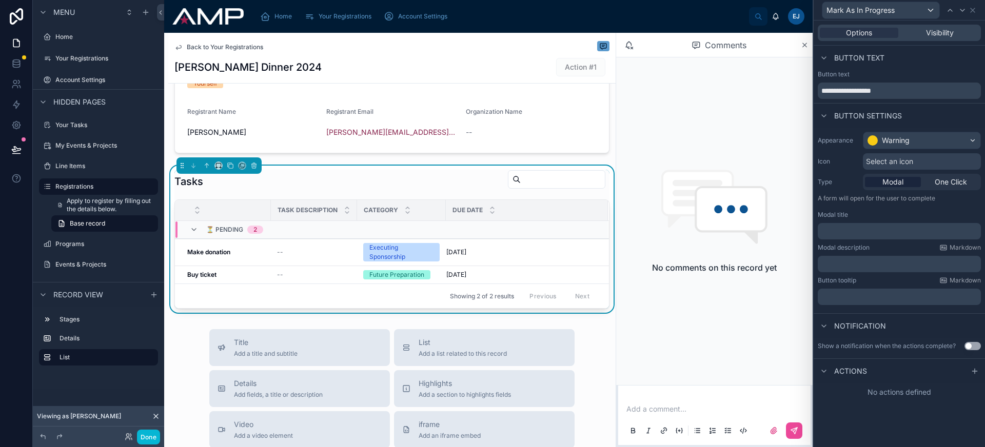
click at [928, 161] on div "Select an icon" at bounding box center [922, 161] width 118 height 16
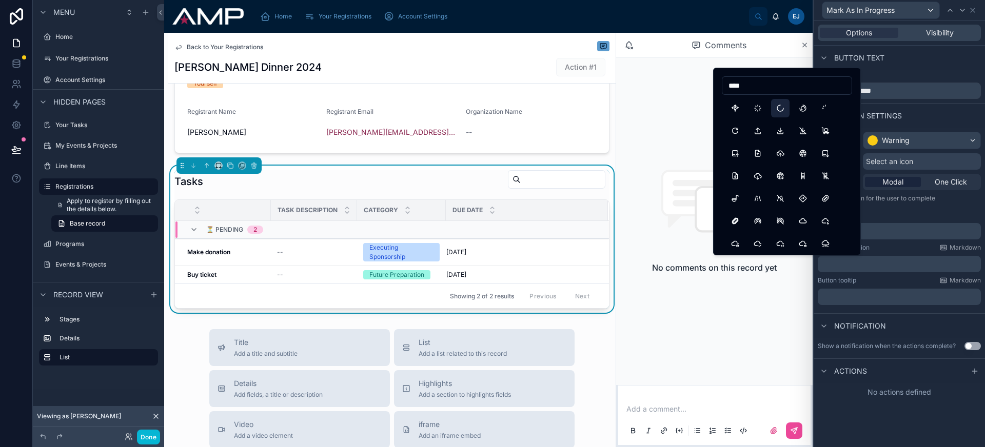
type input "****"
click at [782, 112] on button "Loader2" at bounding box center [780, 108] width 18 height 18
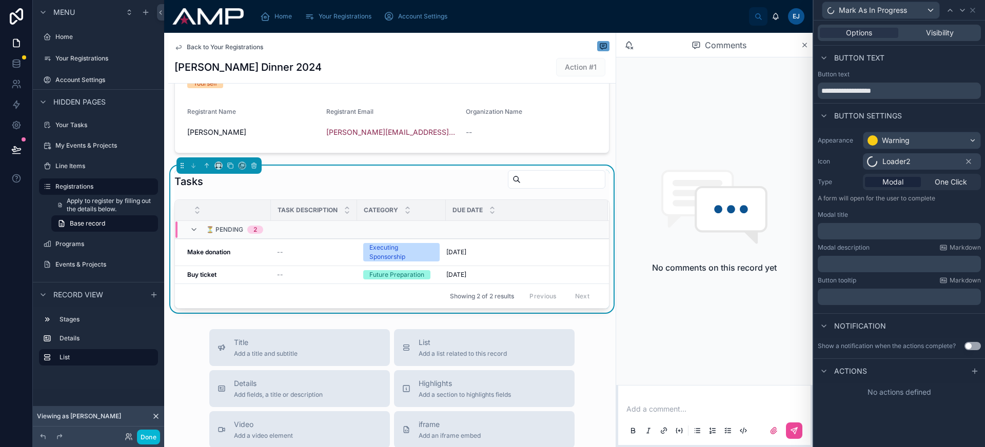
click at [901, 158] on span "Loader2" at bounding box center [896, 161] width 28 height 10
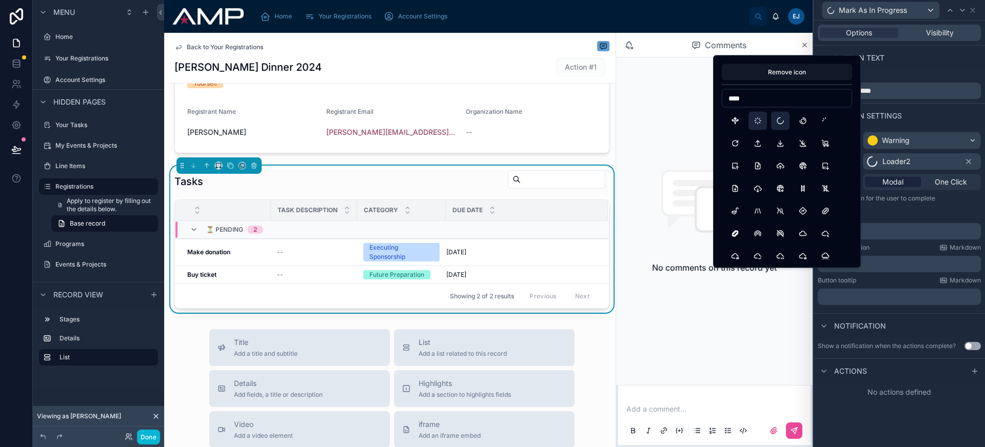
type input "****"
click at [759, 122] on button "Loader" at bounding box center [758, 121] width 18 height 18
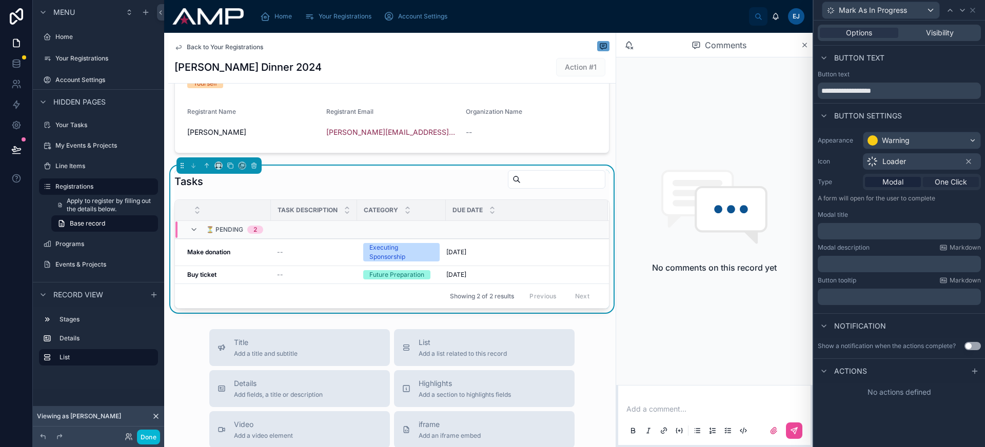
click at [947, 183] on span "One Click" at bounding box center [951, 182] width 32 height 10
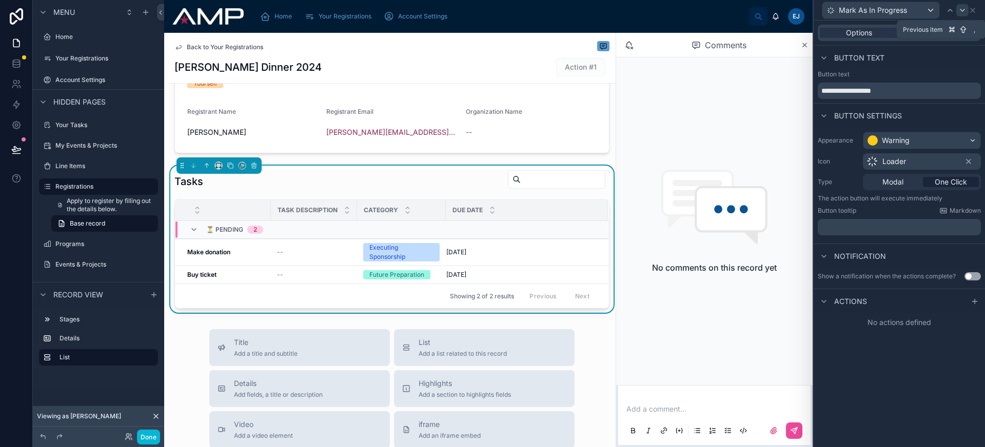
click at [962, 11] on icon at bounding box center [962, 10] width 8 height 8
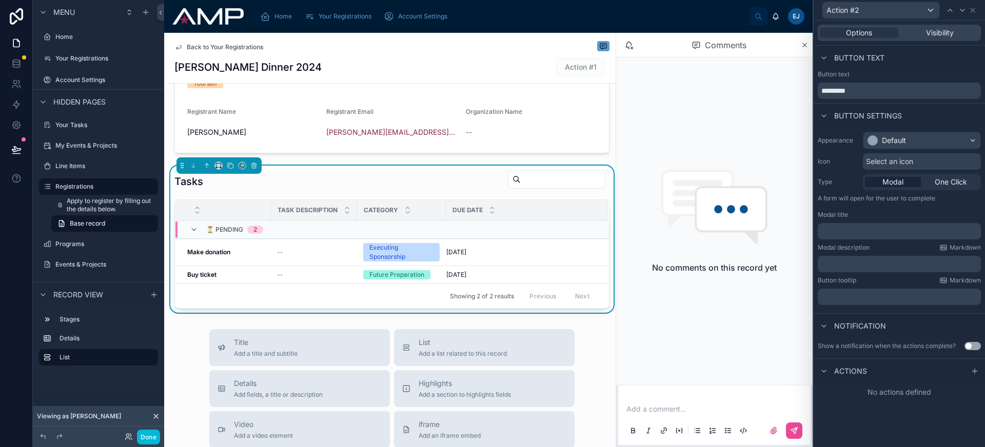
click at [876, 102] on div "Button text *********" at bounding box center [899, 86] width 171 height 33
click at [877, 88] on input "*********" at bounding box center [899, 91] width 163 height 16
type input "**********"
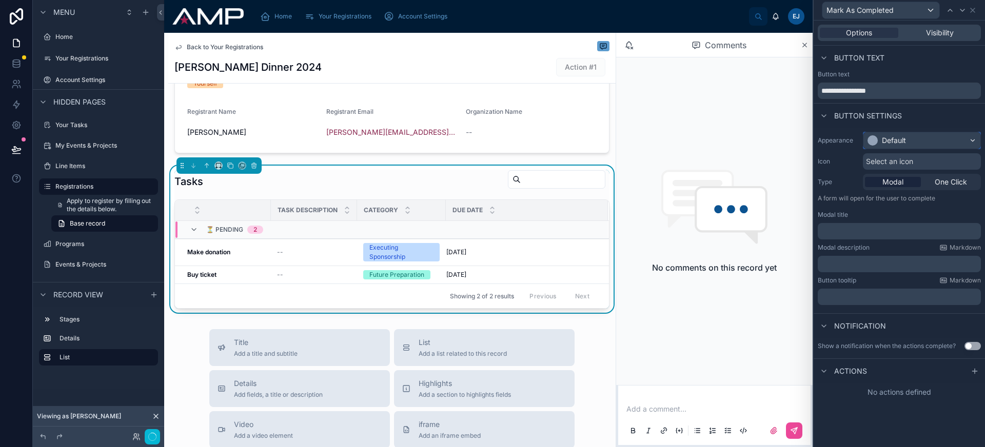
click at [909, 137] on div "Default" at bounding box center [922, 140] width 117 height 16
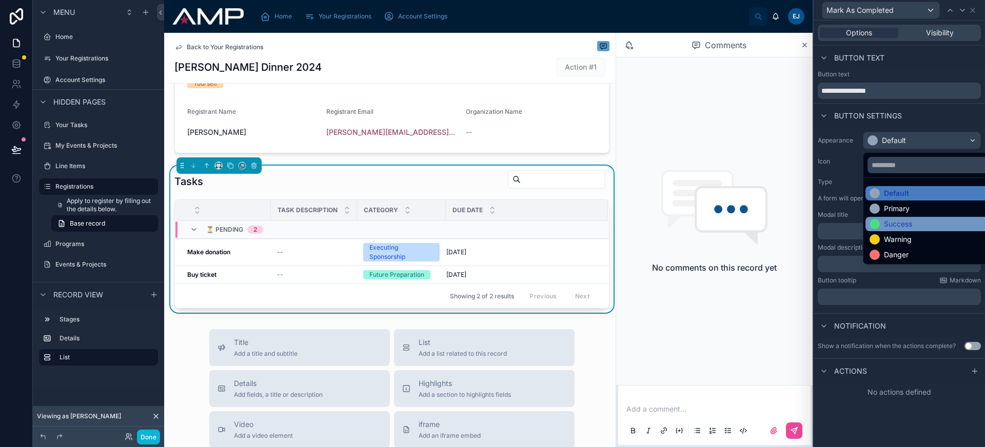
click at [916, 221] on div "Success" at bounding box center [934, 224] width 128 height 10
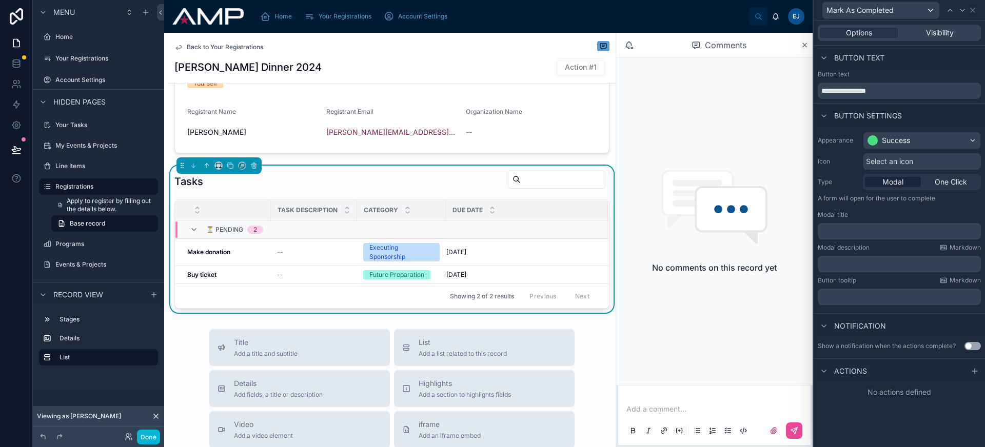
click at [906, 162] on span "Select an icon" at bounding box center [889, 161] width 47 height 10
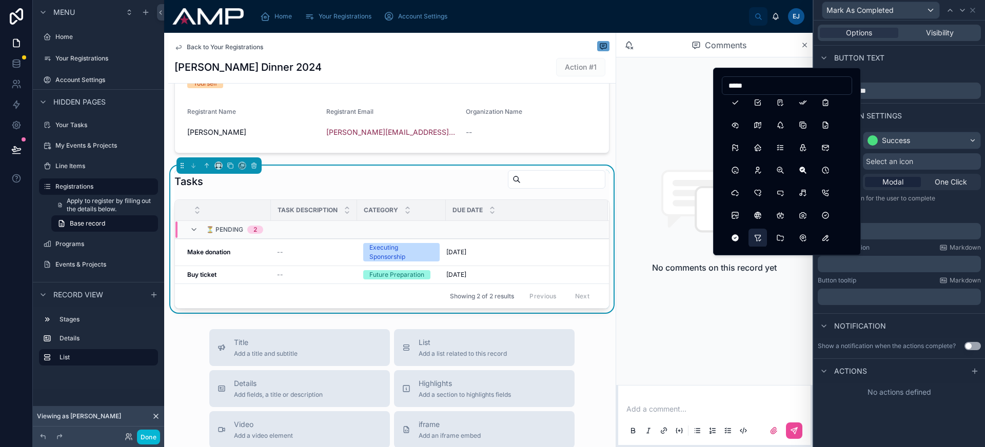
scroll to position [13, 0]
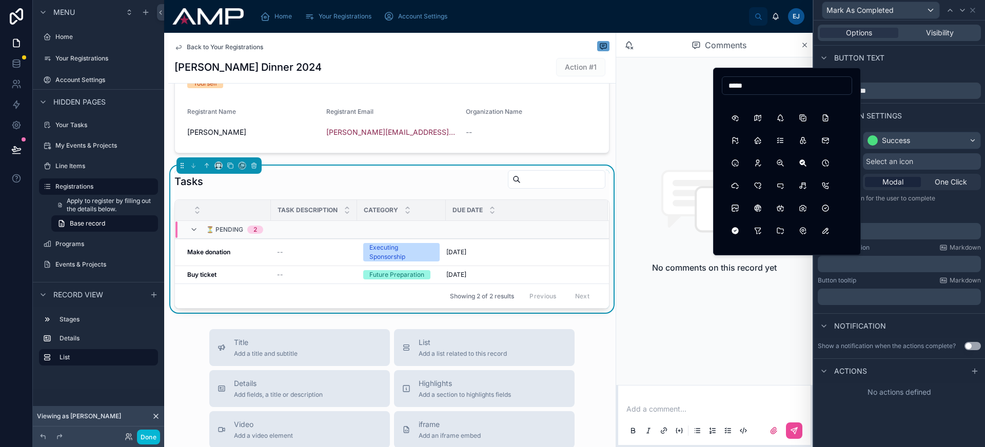
type input "*****"
click at [737, 233] on button "CircleCheckFilled" at bounding box center [735, 231] width 18 height 18
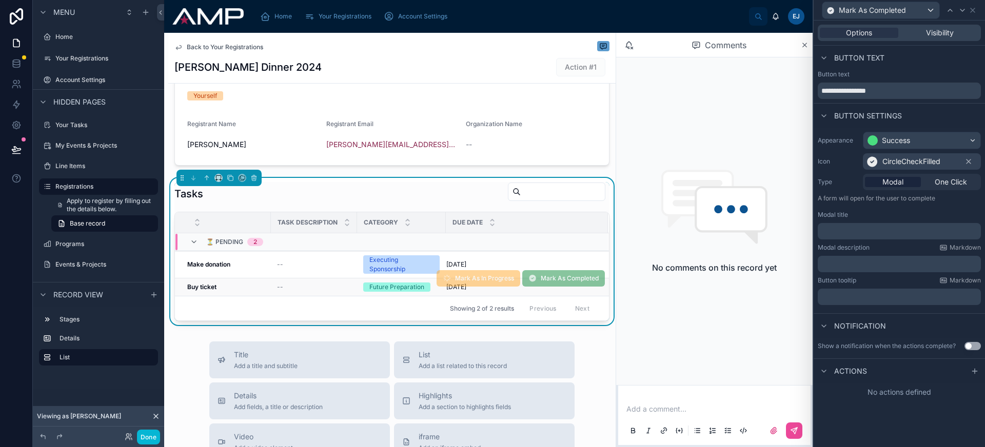
scroll to position [138, 0]
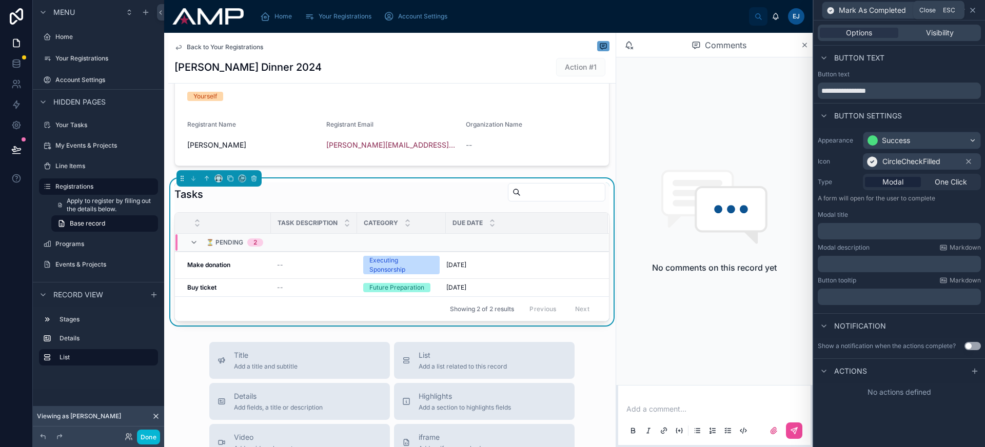
click at [975, 9] on icon at bounding box center [973, 10] width 8 height 8
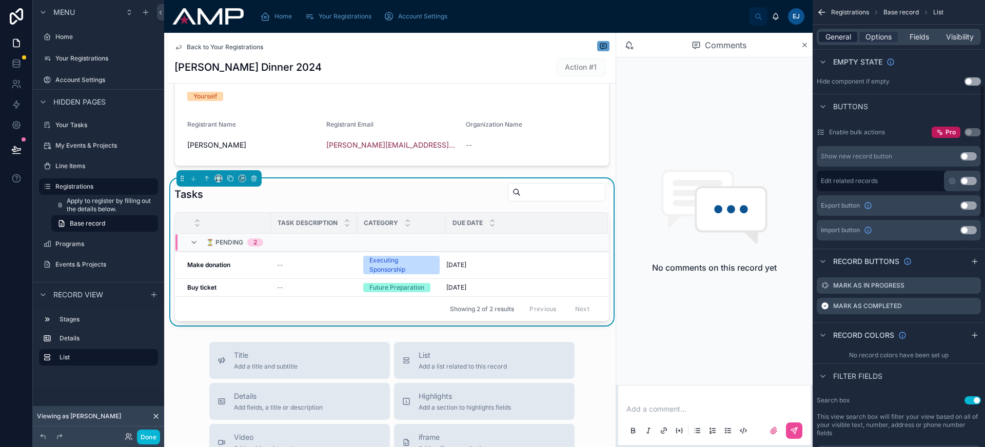
click at [843, 32] on span "General" at bounding box center [839, 37] width 26 height 10
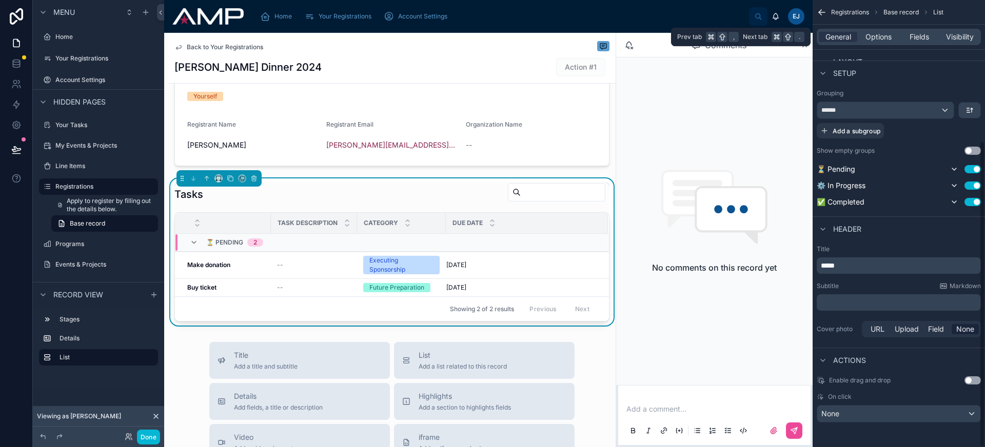
scroll to position [206, 0]
click at [855, 296] on div "﻿" at bounding box center [899, 303] width 164 height 16
click at [854, 302] on p "﻿" at bounding box center [900, 303] width 158 height 10
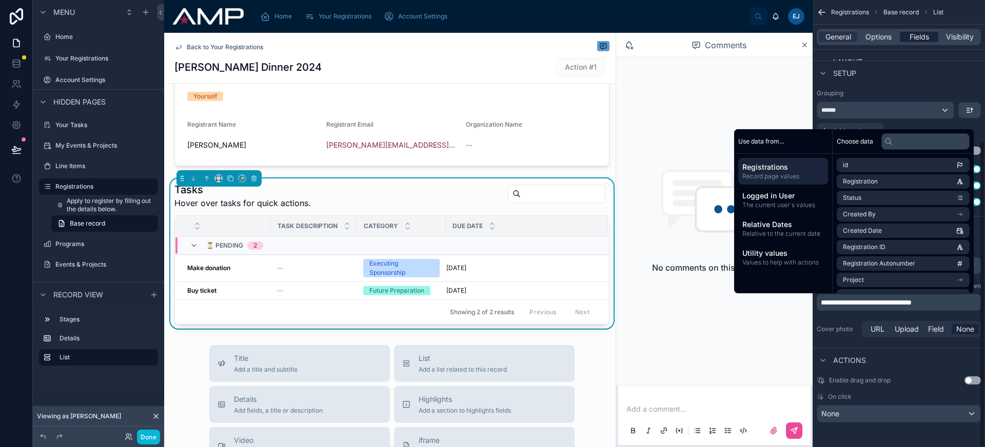
click at [911, 40] on span "Fields" at bounding box center [919, 37] width 19 height 10
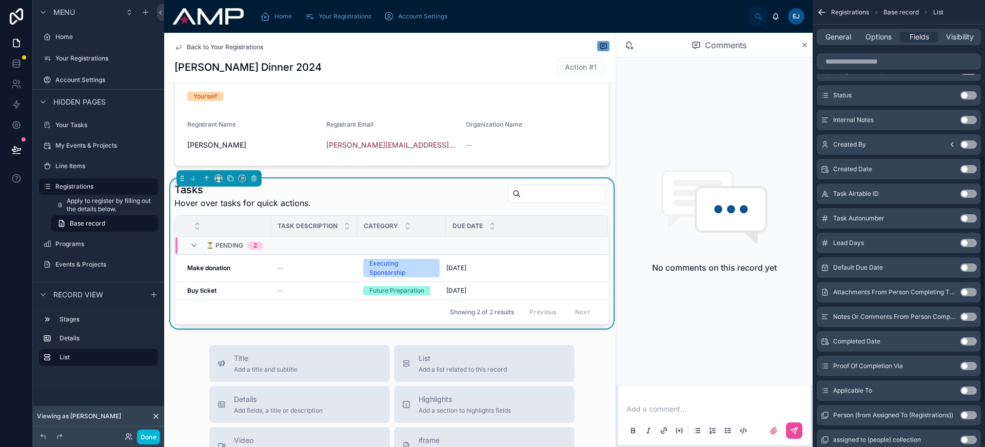
scroll to position [299, 0]
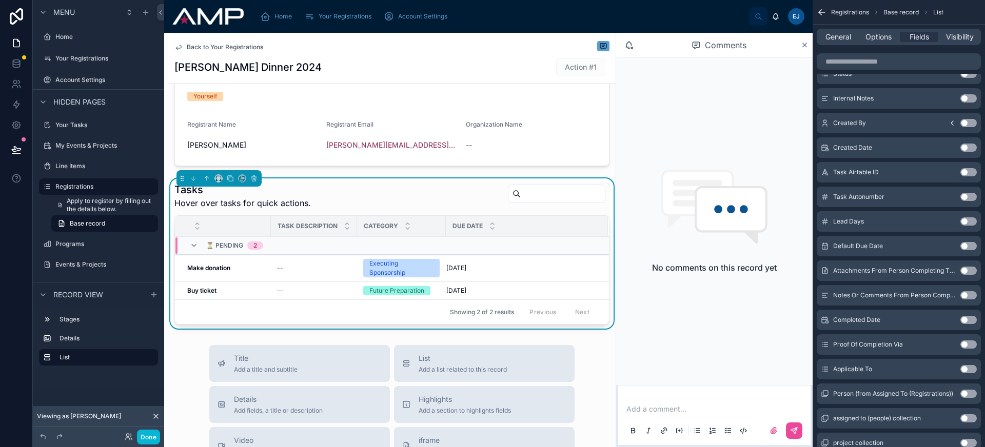
click at [968, 319] on button "Use setting" at bounding box center [968, 320] width 16 height 8
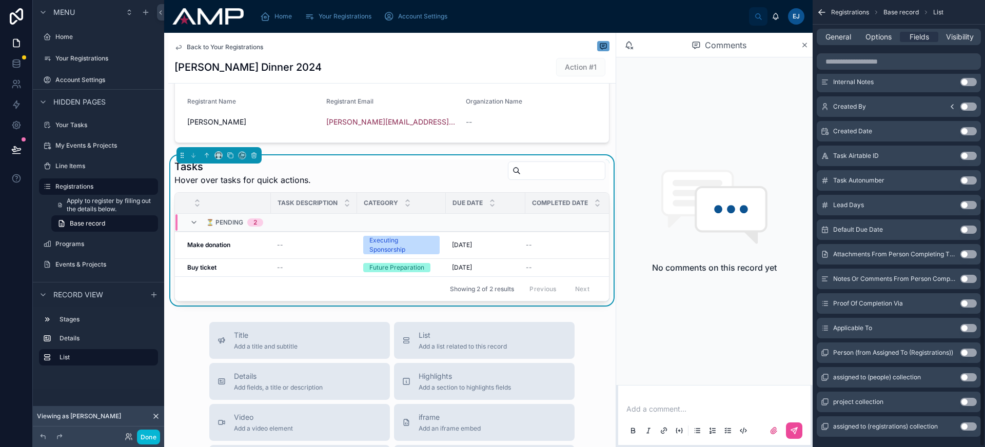
scroll to position [359, 0]
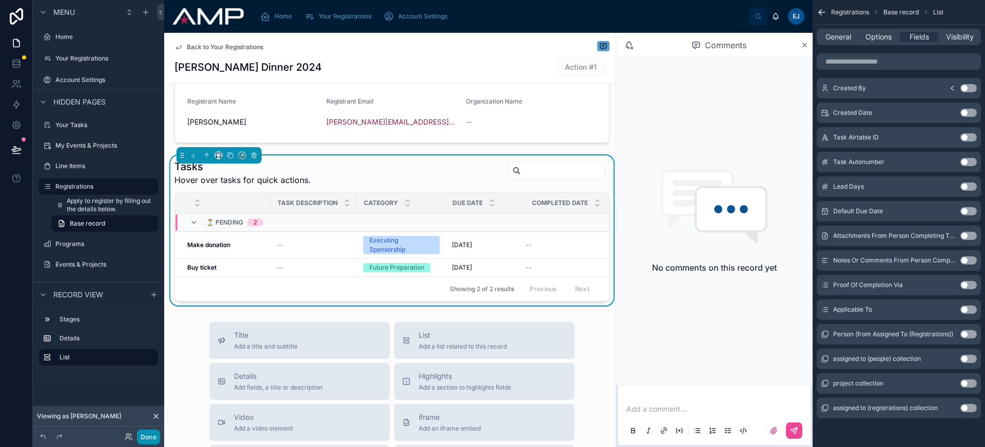
click at [151, 438] on button "Done" at bounding box center [148, 437] width 23 height 15
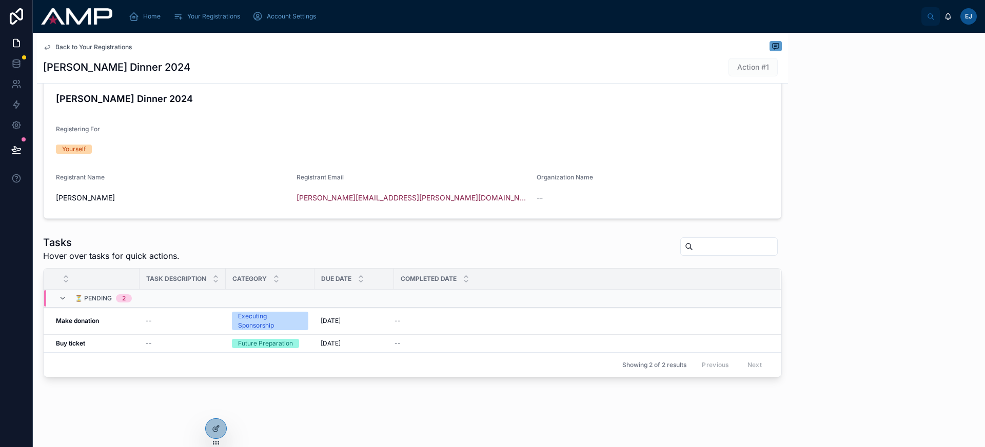
scroll to position [85, 0]
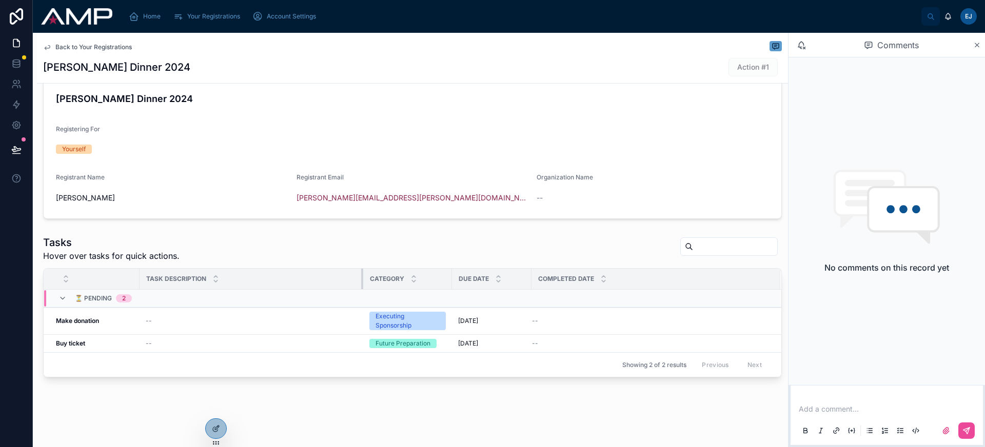
drag, startPoint x: 224, startPoint y: 278, endPoint x: 371, endPoint y: 280, distance: 146.7
click at [371, 280] on tr "Task Description Category Due Date Completed Date" at bounding box center [413, 279] width 738 height 21
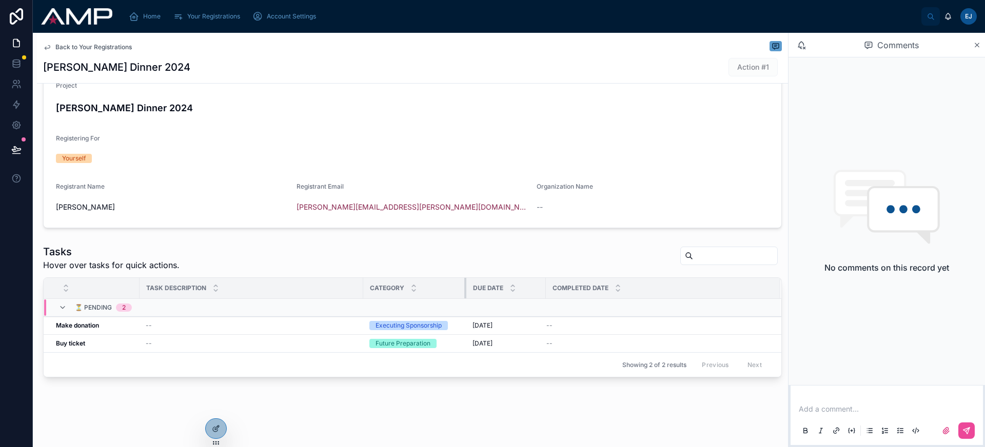
scroll to position [75, 0]
drag, startPoint x: 452, startPoint y: 278, endPoint x: 475, endPoint y: 279, distance: 23.1
click at [475, 279] on div at bounding box center [476, 288] width 4 height 21
click at [214, 427] on icon at bounding box center [215, 429] width 5 height 5
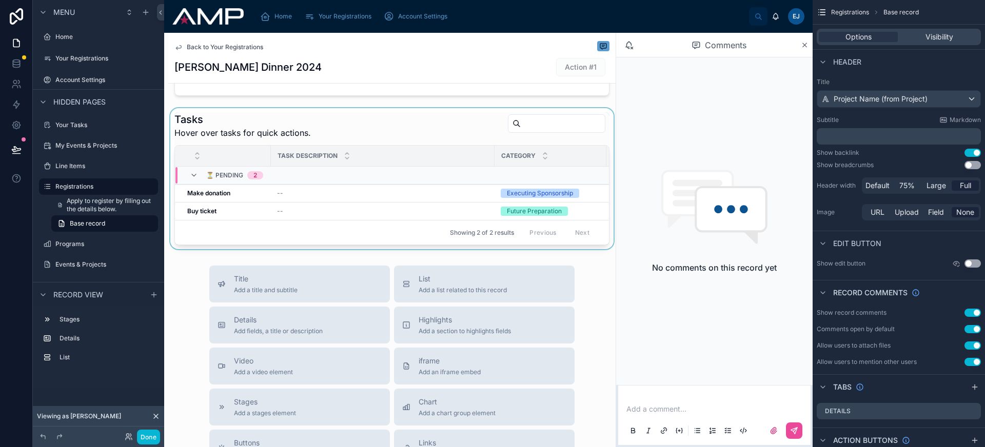
scroll to position [294, 0]
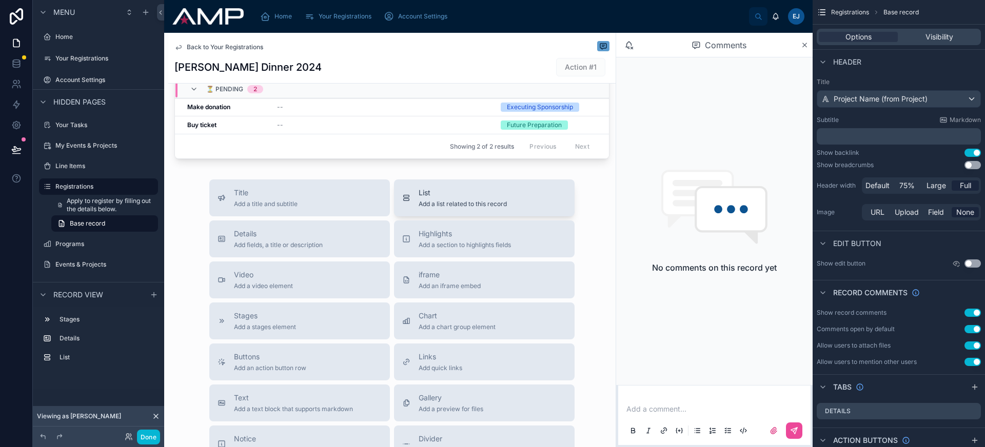
click at [517, 208] on div "List Add a list related to this record" at bounding box center [484, 198] width 164 height 21
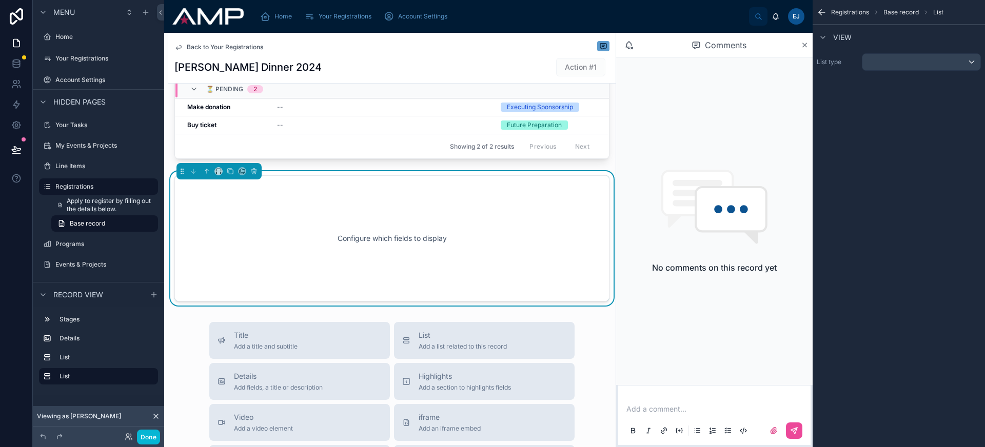
scroll to position [300, 0]
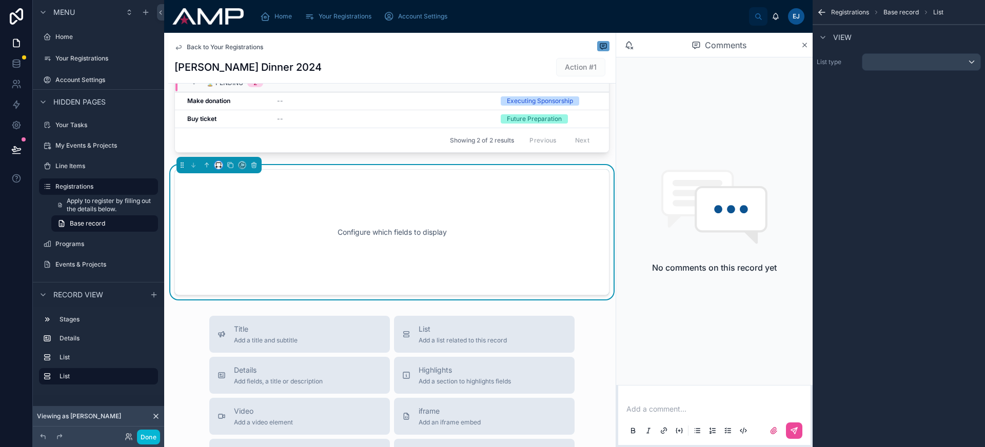
click at [219, 169] on icon at bounding box center [218, 165] width 7 height 7
click at [246, 306] on span "Full width" at bounding box center [239, 309] width 32 height 12
click at [890, 66] on div "scrollable content" at bounding box center [921, 62] width 118 height 16
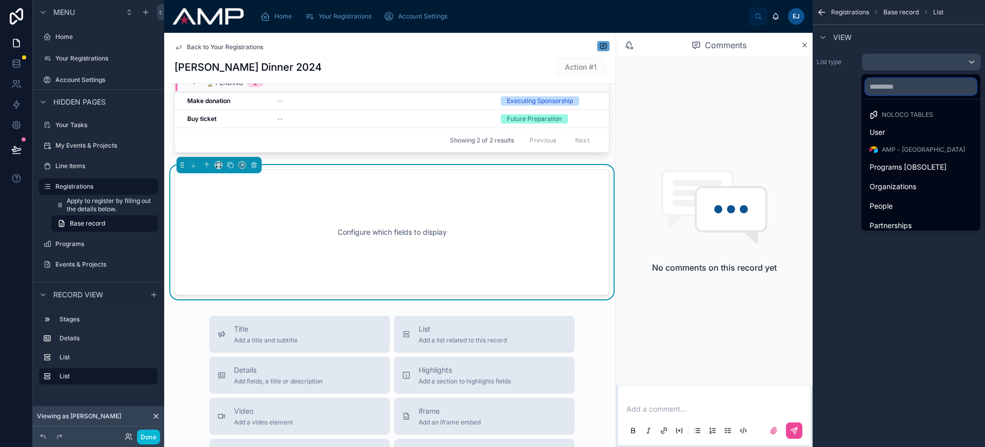
click at [885, 87] on input "text" at bounding box center [921, 87] width 111 height 16
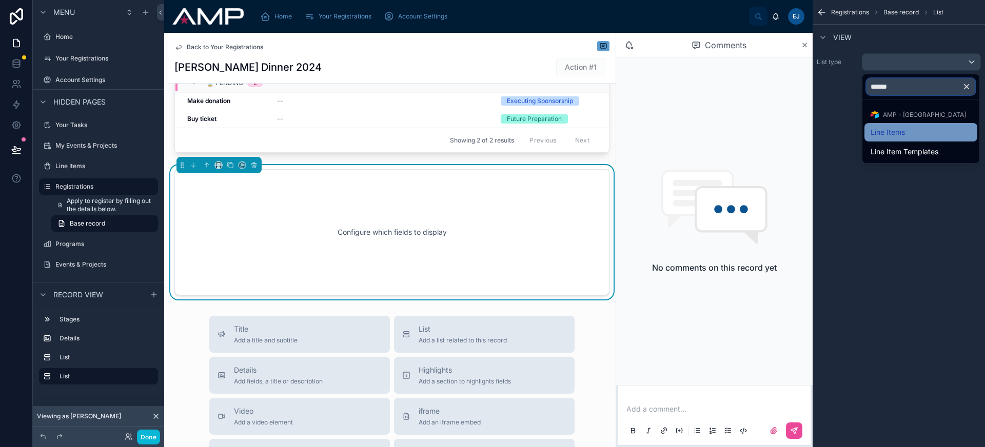
type input "******"
click at [904, 134] on span "Line Items" at bounding box center [888, 132] width 34 height 12
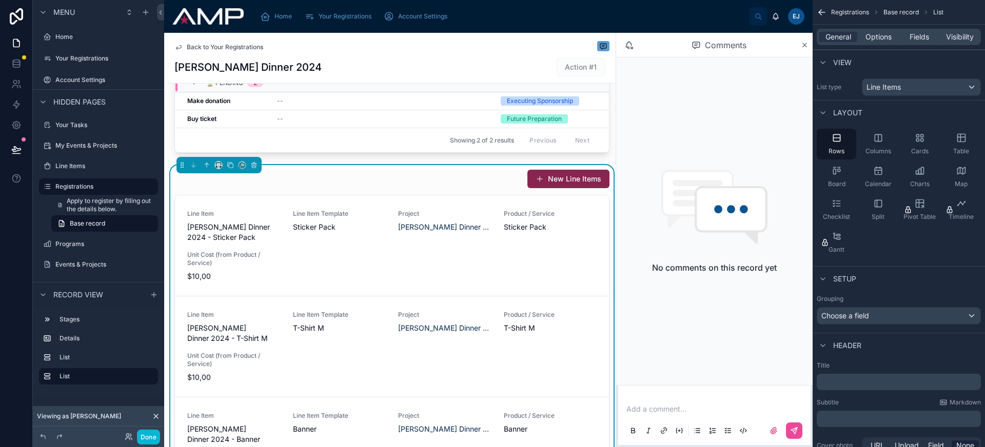
scroll to position [206, 0]
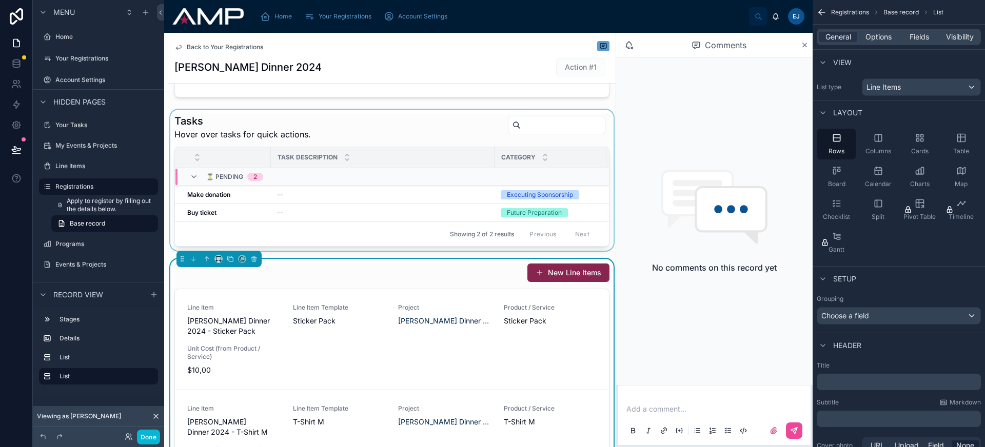
click at [351, 142] on div at bounding box center [391, 180] width 447 height 141
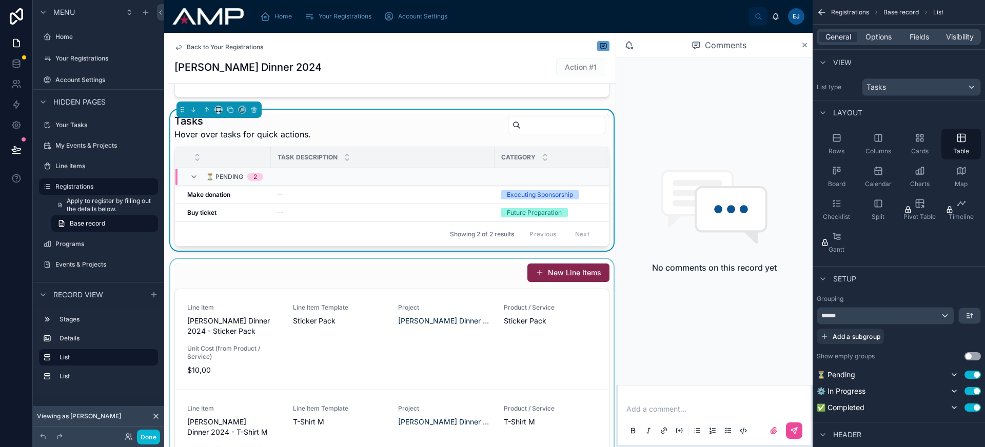
click at [360, 281] on div at bounding box center [391, 443] width 447 height 369
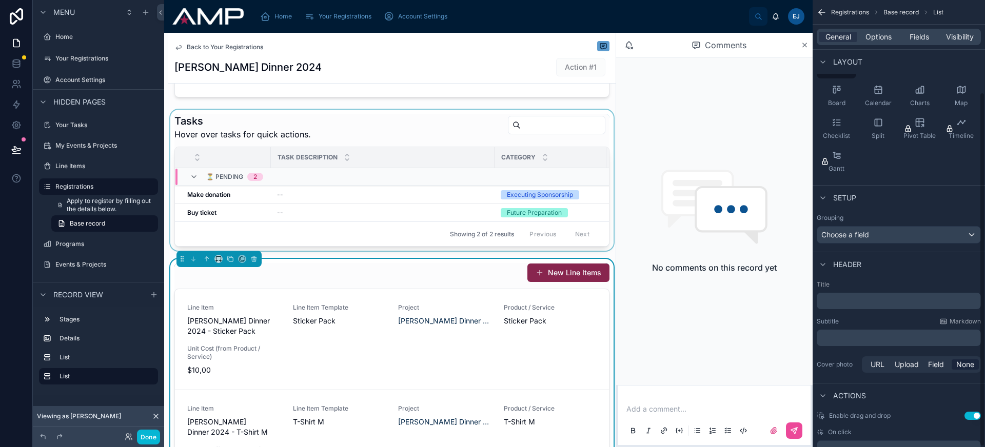
scroll to position [116, 0]
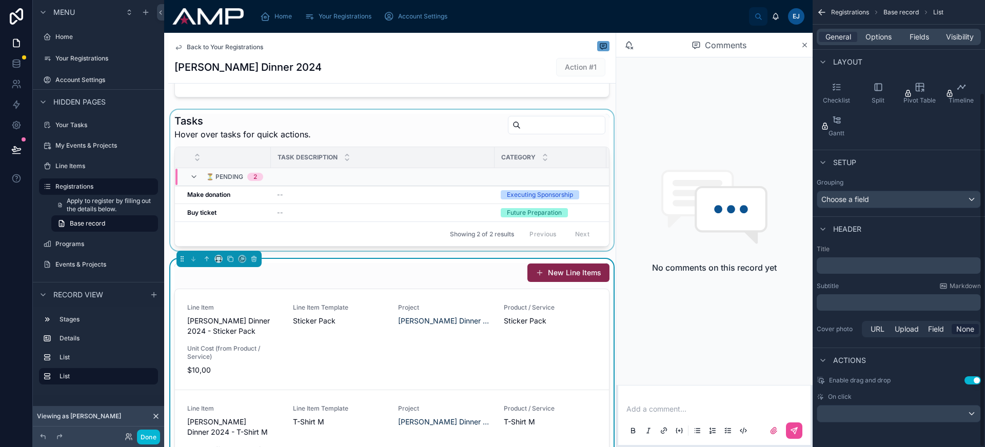
click at [972, 381] on button "Use setting" at bounding box center [973, 381] width 16 height 8
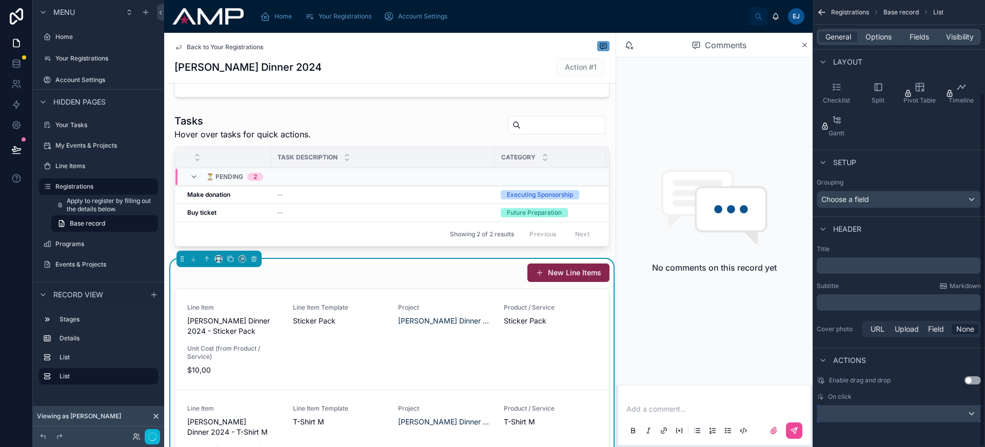
click at [934, 413] on div "scrollable content" at bounding box center [898, 414] width 163 height 16
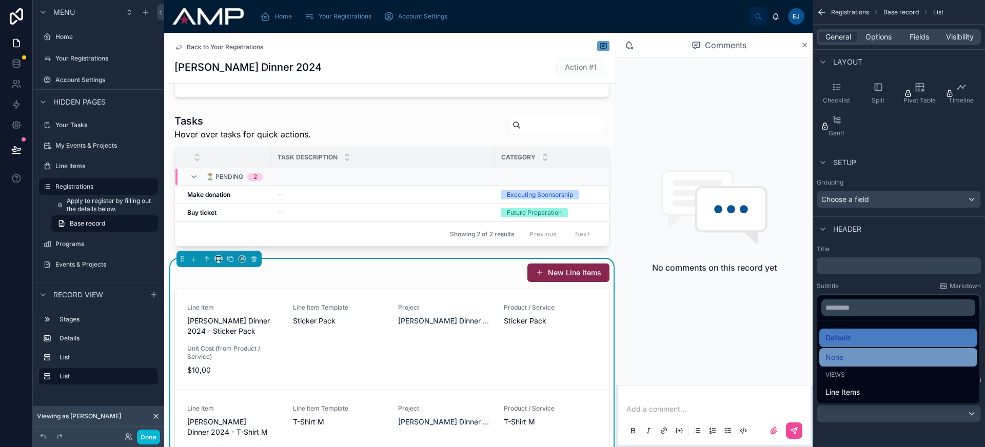
click at [881, 357] on div "None" at bounding box center [899, 357] width 146 height 12
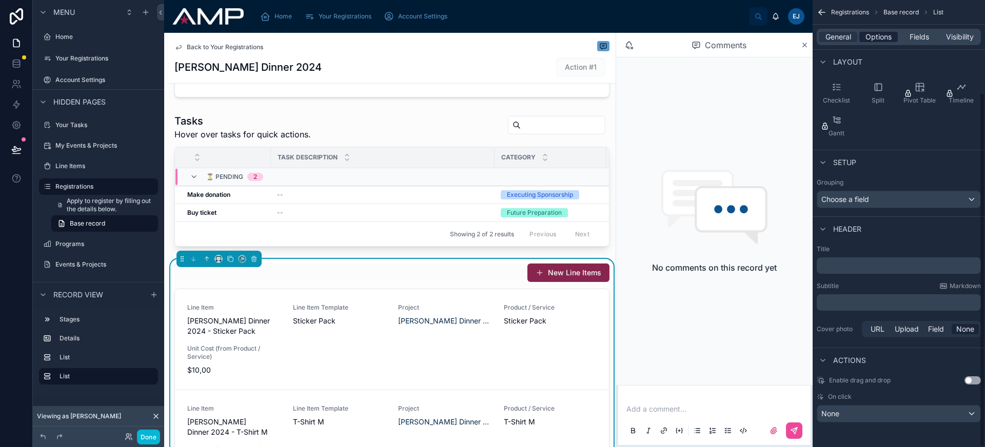
click at [884, 38] on span "Options" at bounding box center [879, 37] width 26 height 10
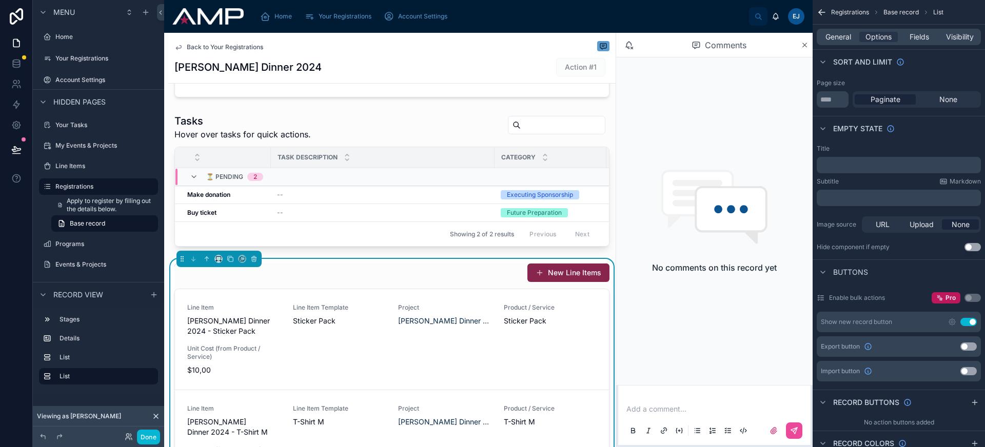
click at [970, 323] on button "Use setting" at bounding box center [968, 322] width 16 height 8
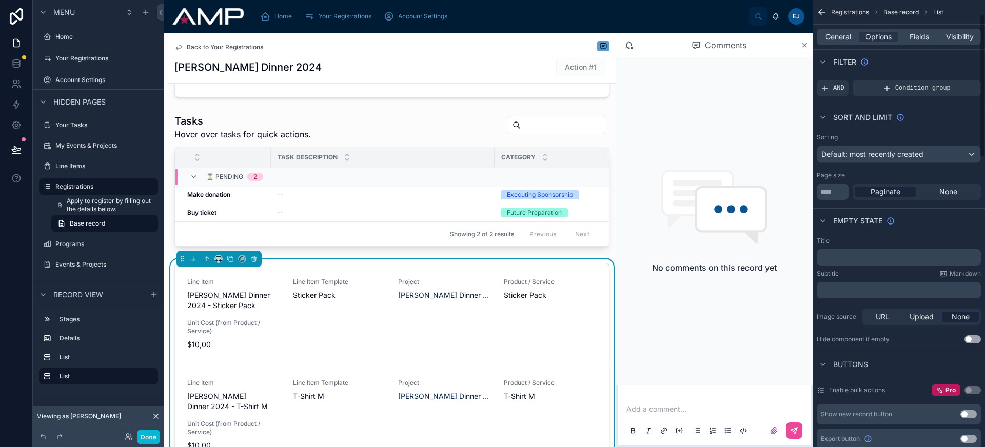
scroll to position [0, 0]
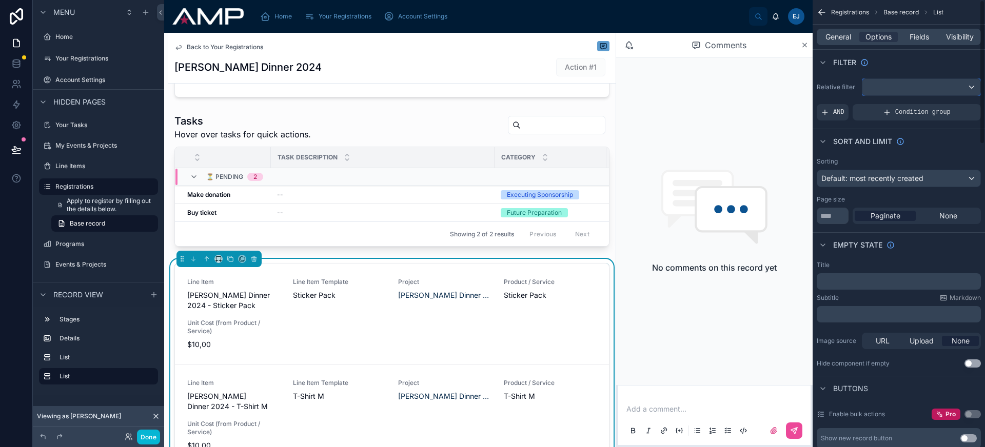
click at [910, 88] on div "scrollable content" at bounding box center [921, 87] width 118 height 16
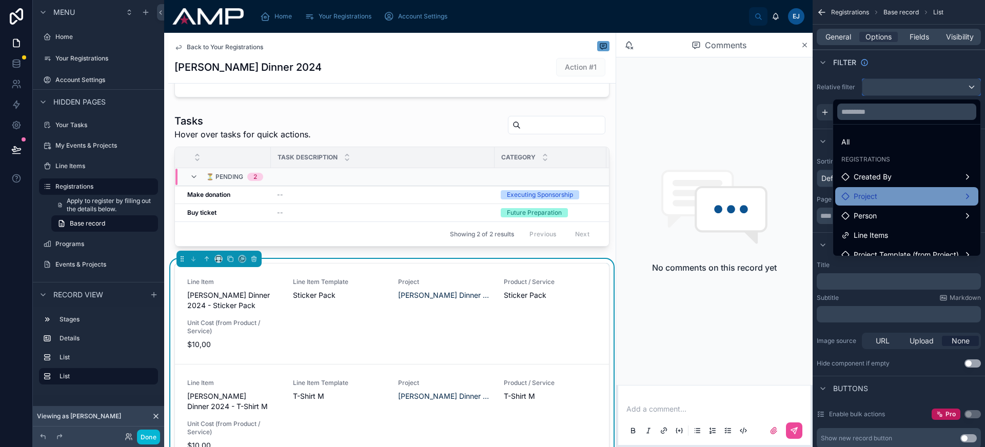
scroll to position [10, 0]
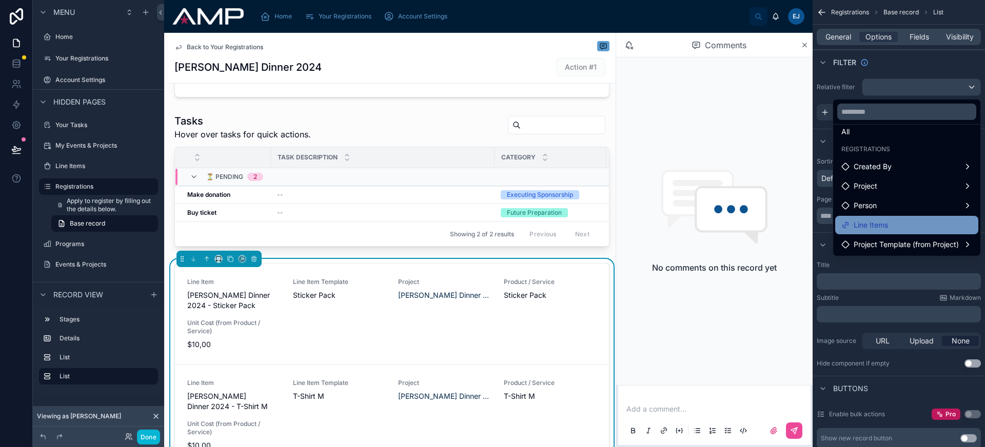
click at [889, 228] on div "Line Items" at bounding box center [906, 225] width 131 height 12
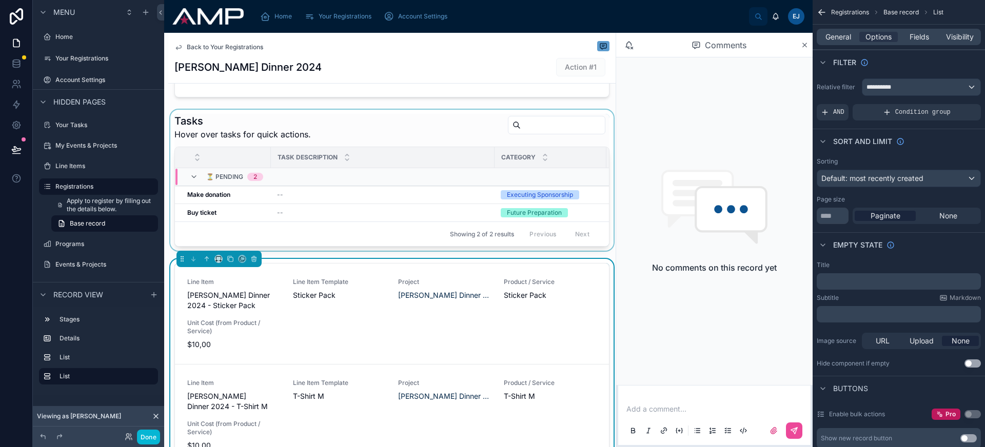
click at [422, 127] on div at bounding box center [391, 180] width 447 height 141
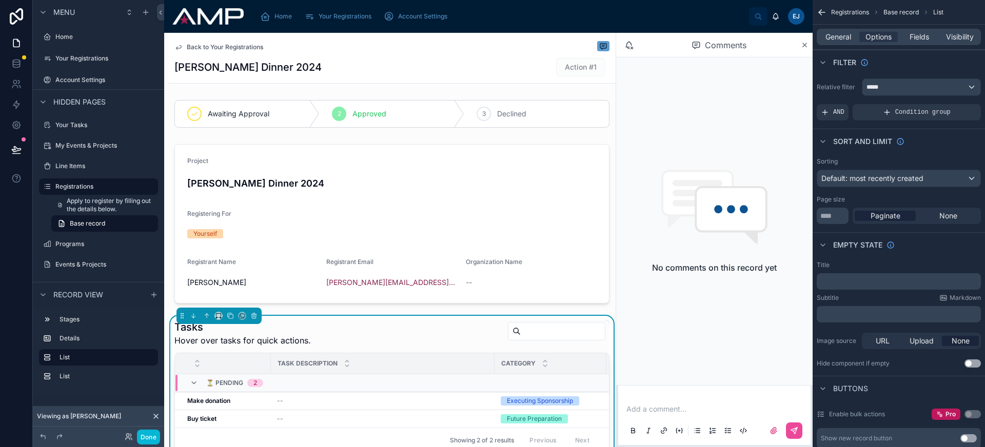
scroll to position [260, 0]
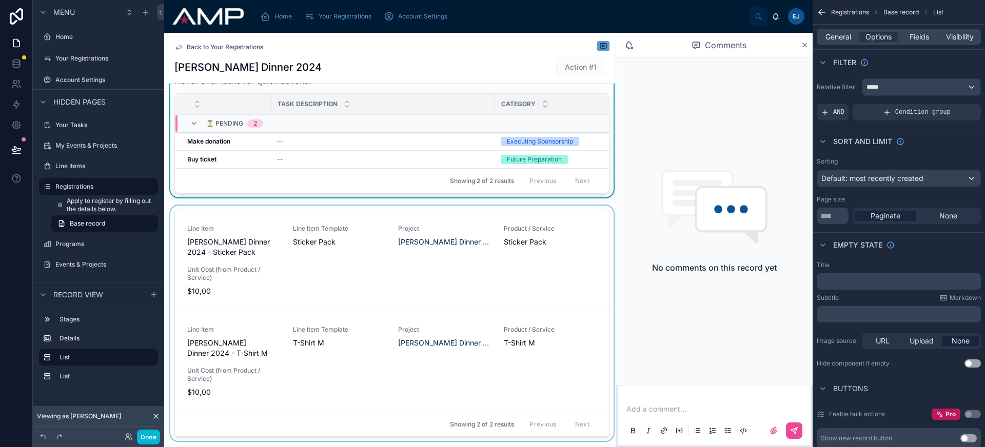
click at [304, 213] on div at bounding box center [391, 326] width 447 height 240
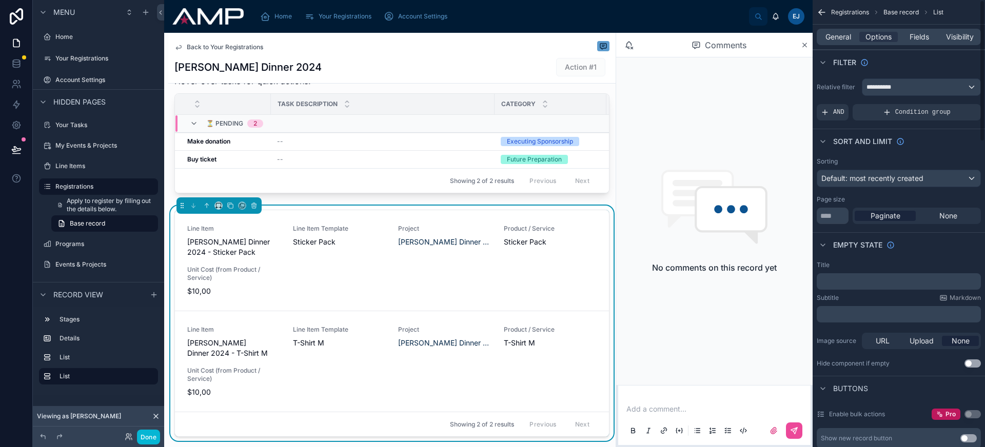
click at [840, 31] on div "General Options Fields Visibility" at bounding box center [899, 37] width 164 height 16
click at [847, 38] on span "General" at bounding box center [839, 37] width 26 height 10
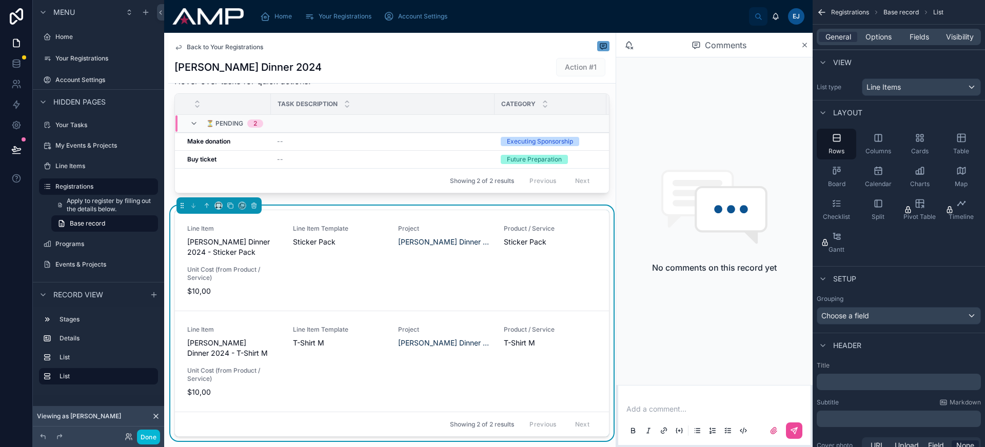
click at [863, 383] on p "﻿" at bounding box center [900, 382] width 158 height 10
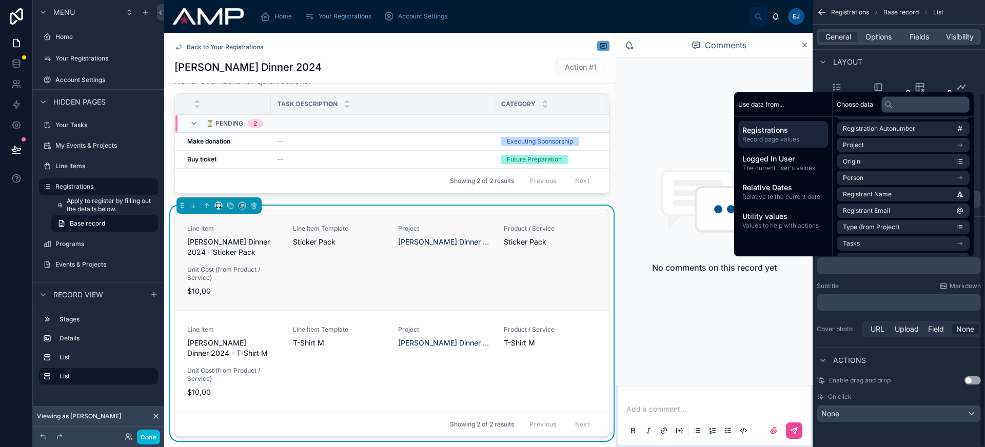
scroll to position [342, 0]
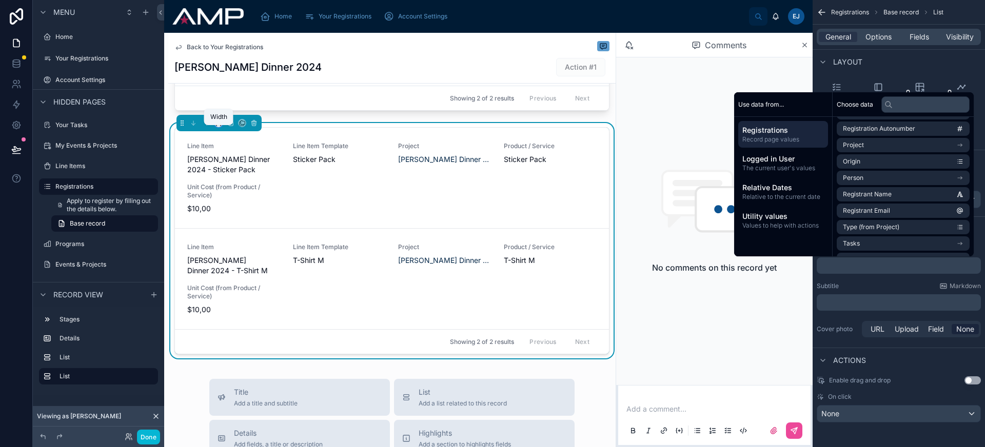
click at [220, 127] on icon at bounding box center [218, 123] width 7 height 7
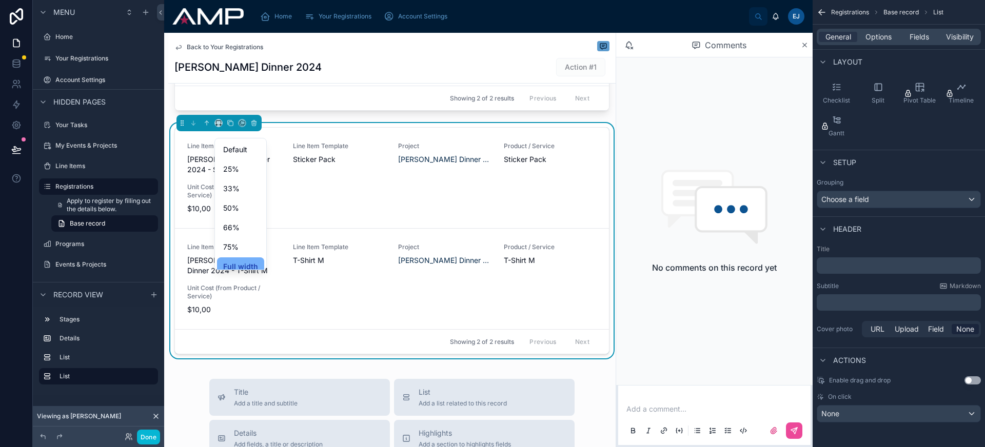
click at [251, 263] on span "Full width" at bounding box center [240, 267] width 35 height 12
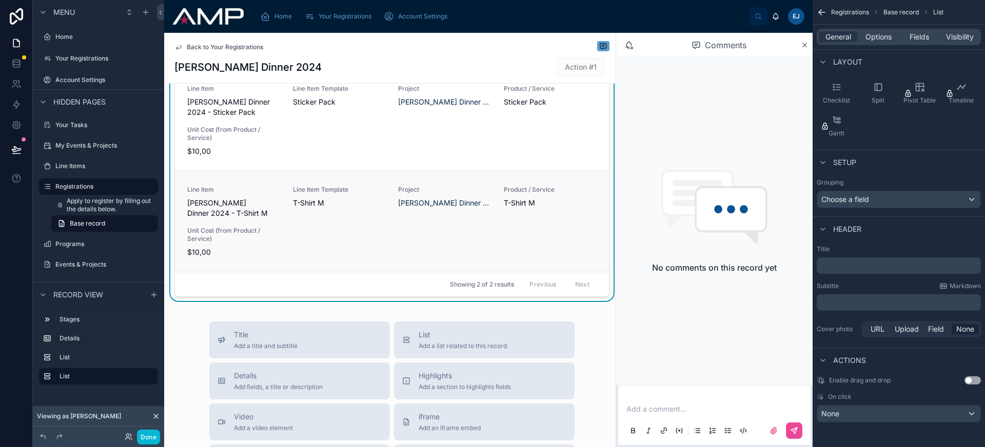
scroll to position [549, 0]
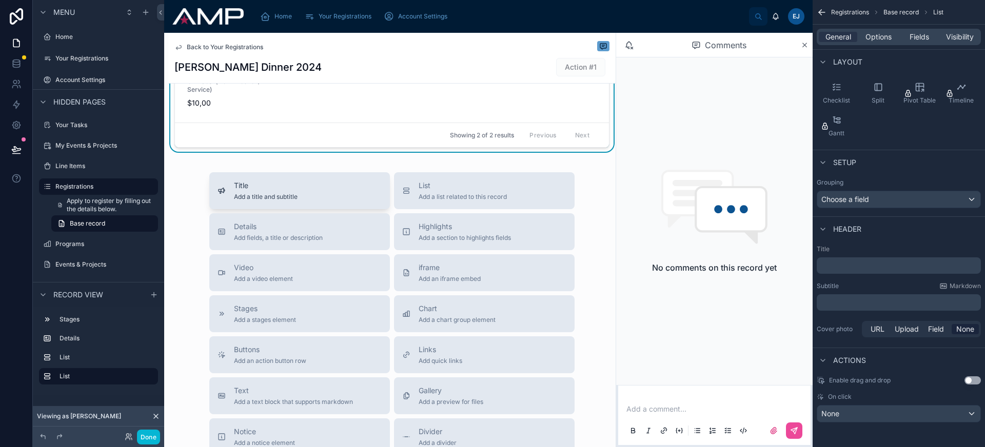
click at [289, 201] on span "Add a title and subtitle" at bounding box center [266, 197] width 64 height 8
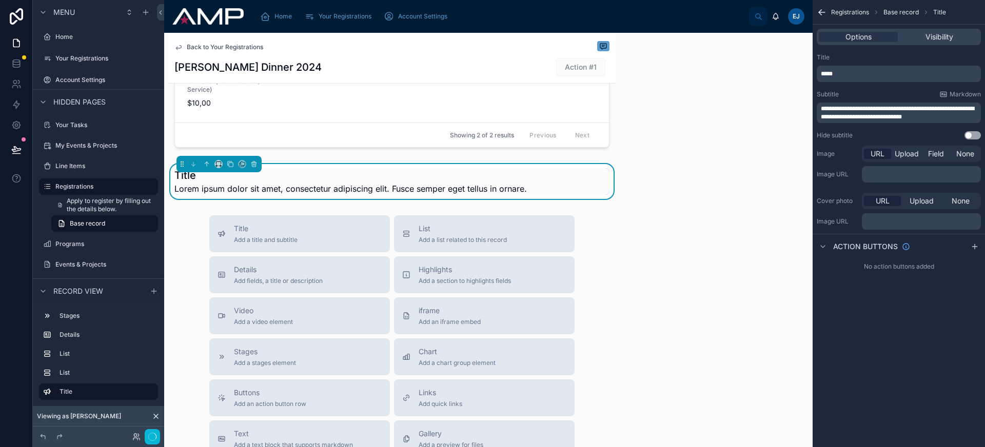
scroll to position [0, 0]
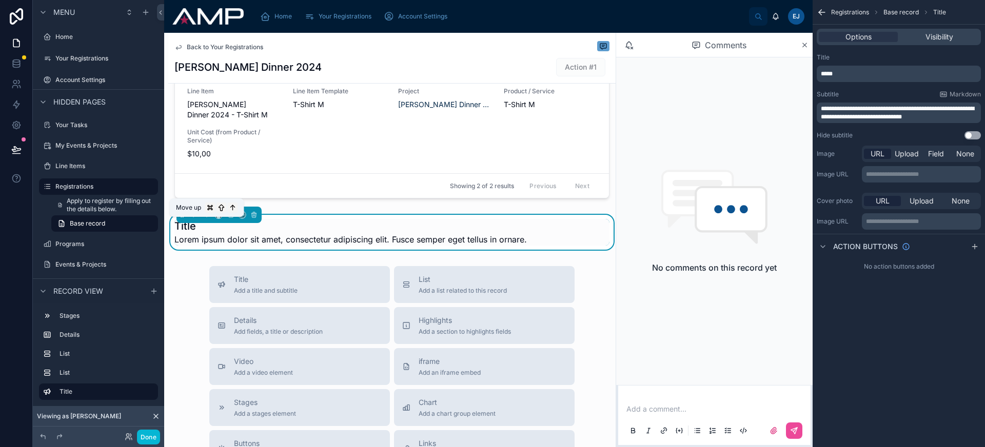
click at [205, 219] on icon at bounding box center [206, 214] width 7 height 7
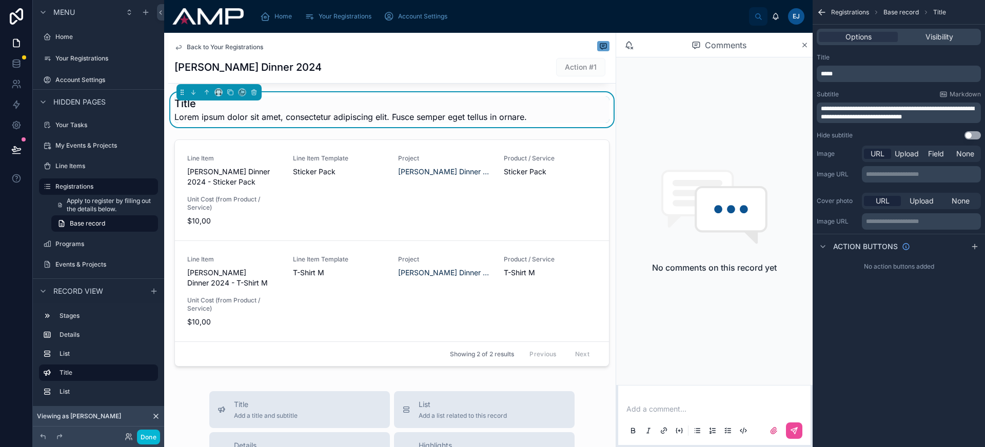
scroll to position [298, 0]
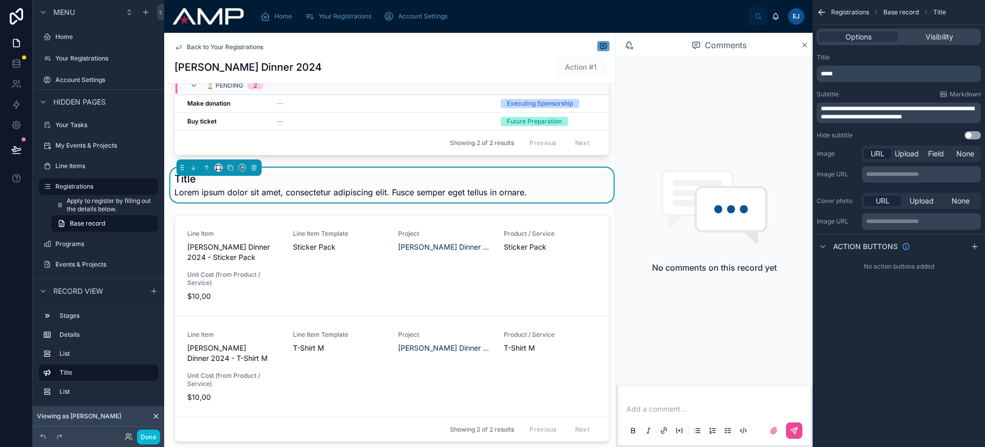
click at [216, 171] on icon at bounding box center [218, 167] width 7 height 7
click at [239, 305] on div "Full width" at bounding box center [239, 311] width 44 height 18
click at [849, 74] on p "*****" at bounding box center [900, 74] width 158 height 8
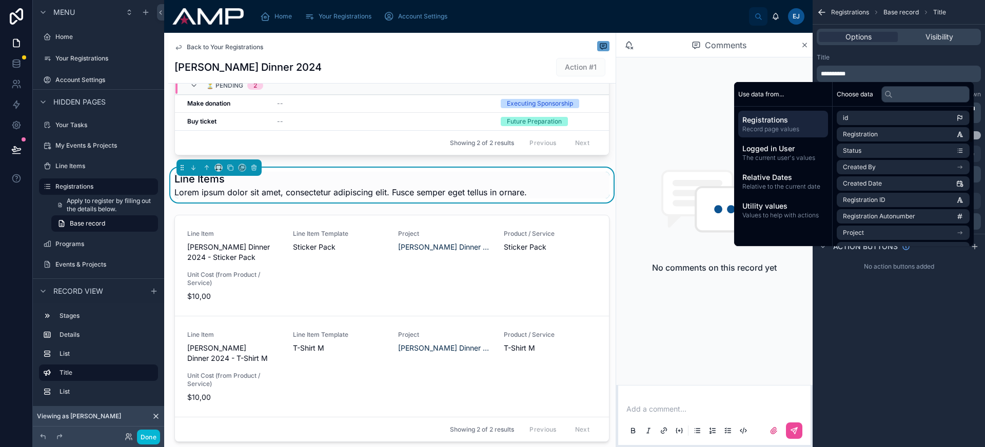
click at [934, 294] on div "**********" at bounding box center [899, 223] width 172 height 447
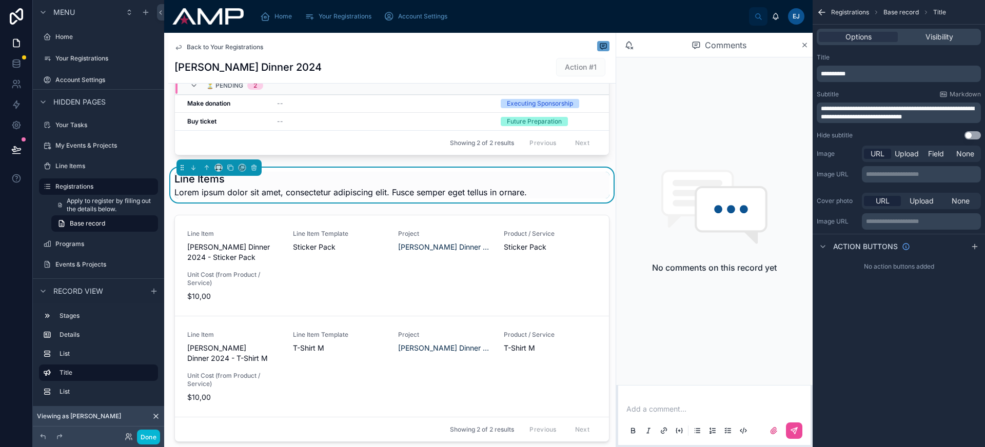
click at [960, 115] on p "**********" at bounding box center [900, 113] width 158 height 16
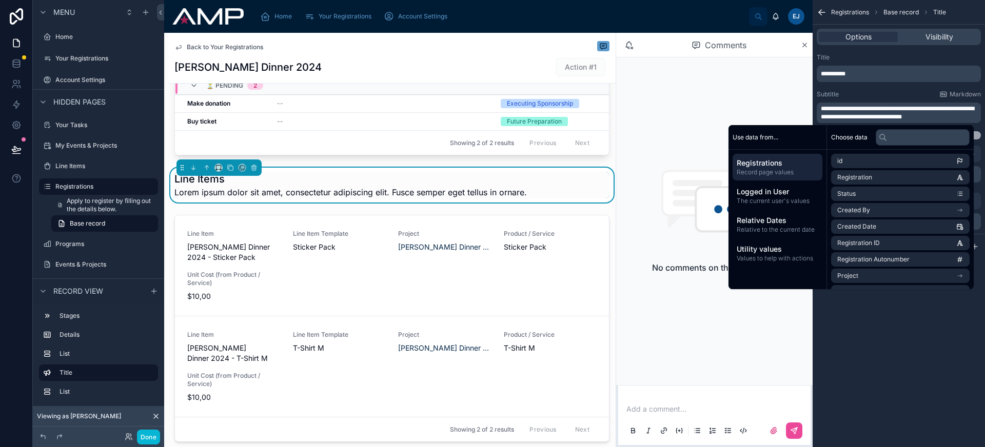
click at [960, 115] on p "**********" at bounding box center [900, 113] width 158 height 16
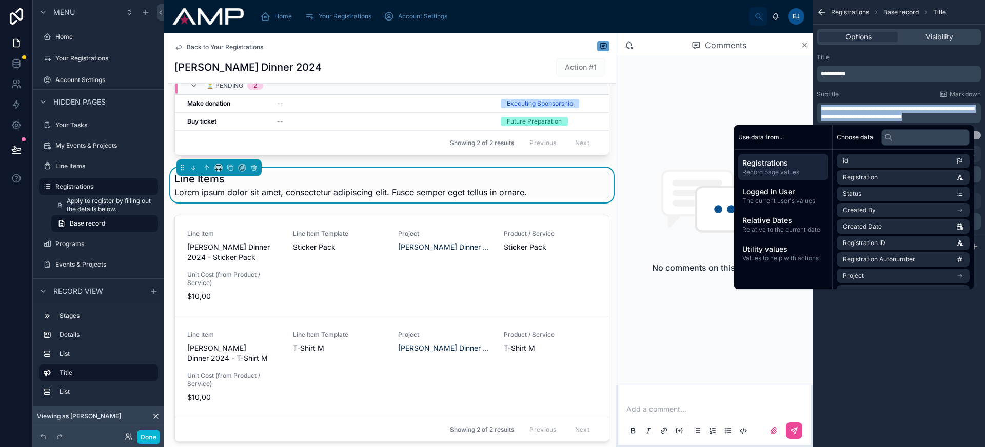
click at [977, 136] on button "Use setting" at bounding box center [973, 135] width 16 height 8
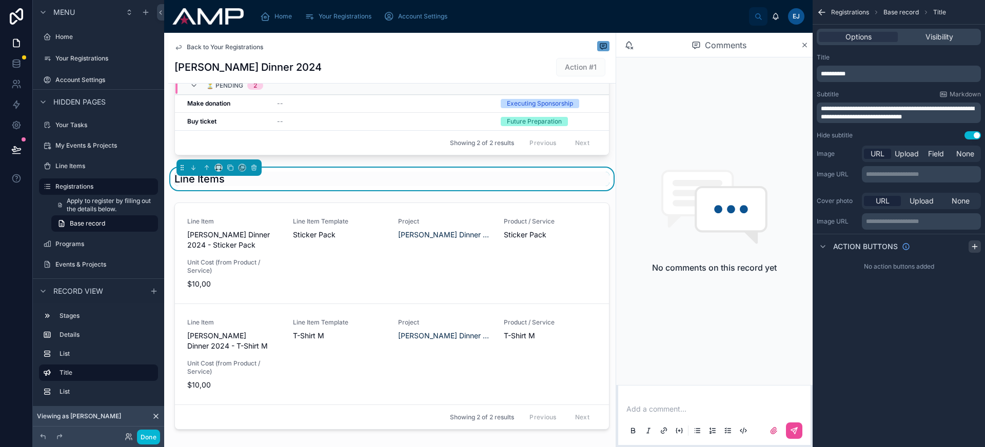
click at [974, 252] on div "scrollable content" at bounding box center [975, 247] width 12 height 12
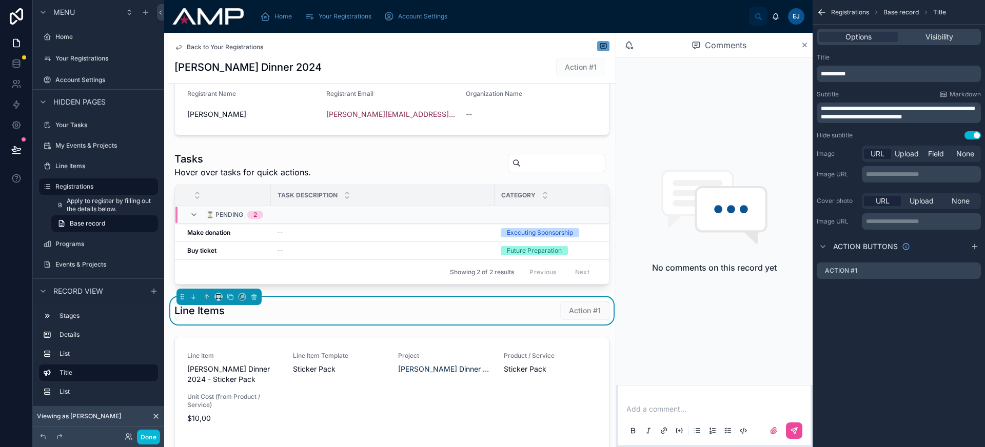
scroll to position [192, 0]
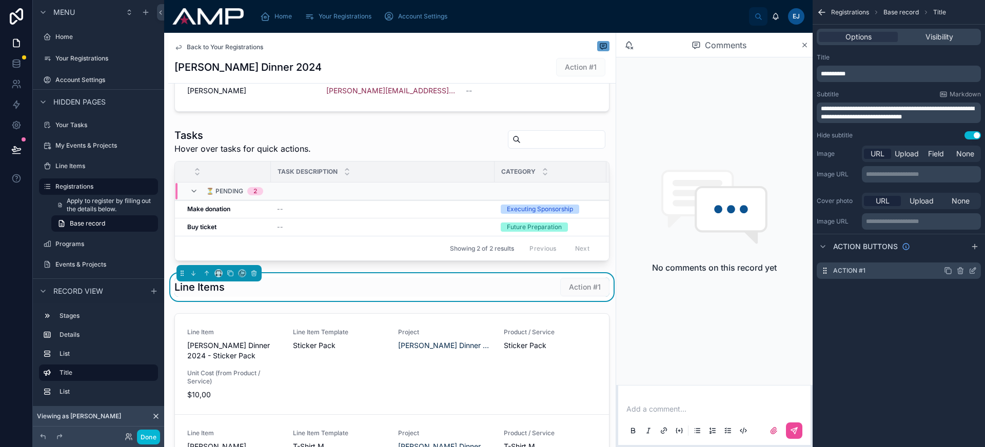
click at [973, 271] on icon "scrollable content" at bounding box center [974, 270] width 4 height 4
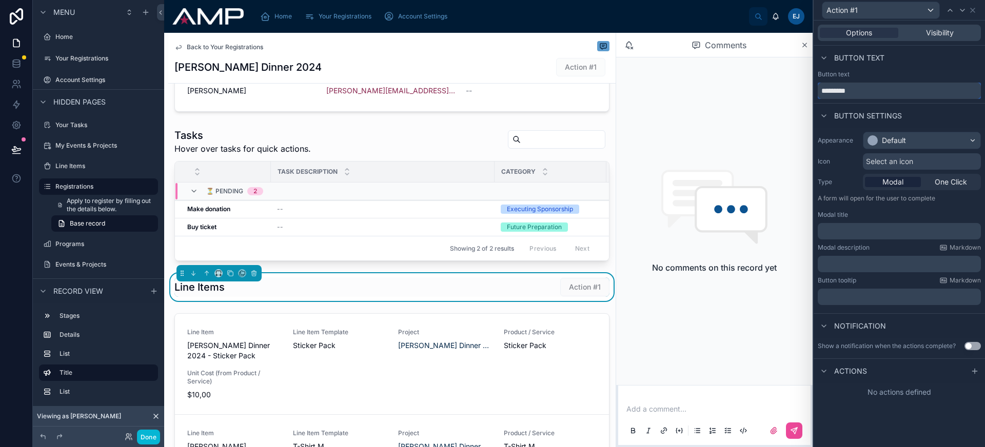
click at [867, 94] on input "*********" at bounding box center [899, 91] width 163 height 16
type input "********"
click at [921, 140] on div "Default" at bounding box center [922, 140] width 117 height 16
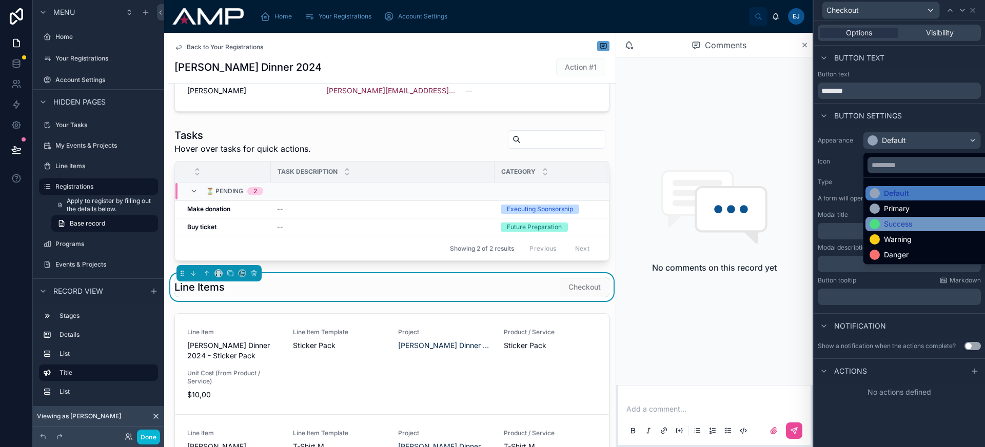
click at [927, 220] on div "Success" at bounding box center [934, 224] width 128 height 10
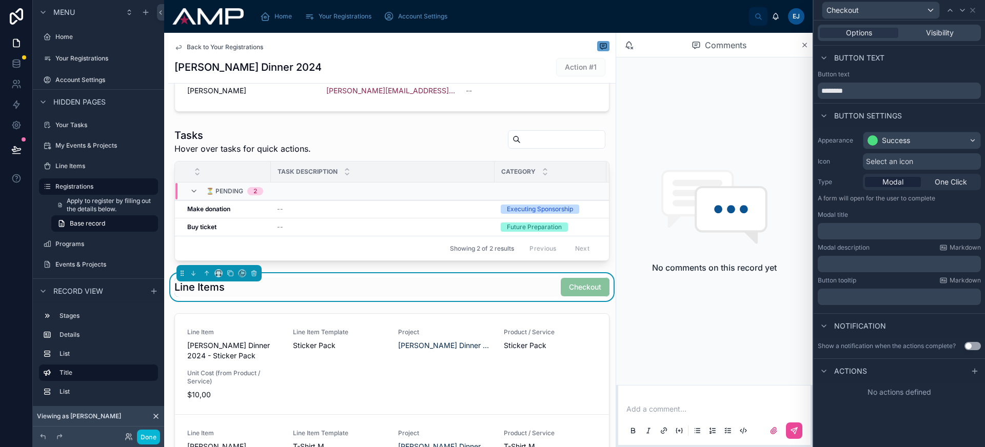
click at [891, 162] on span "Select an icon" at bounding box center [889, 161] width 47 height 10
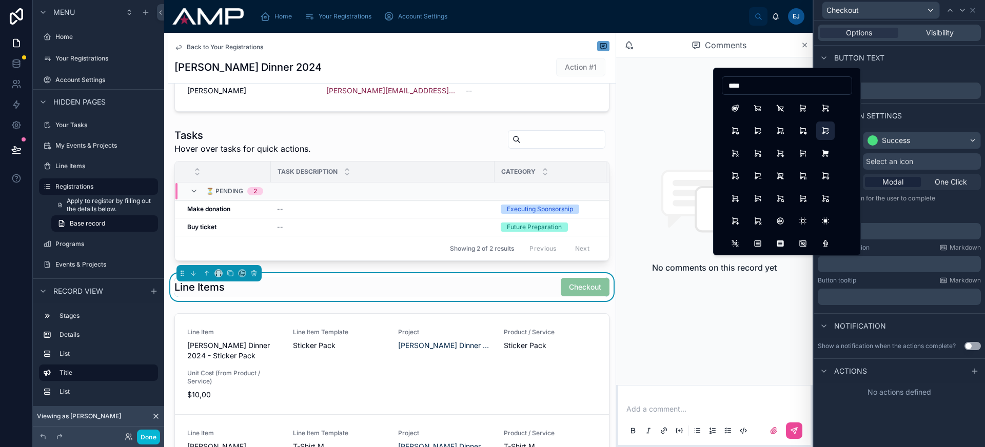
type input "****"
click at [831, 140] on button "ShoppingCartCopy" at bounding box center [825, 131] width 18 height 18
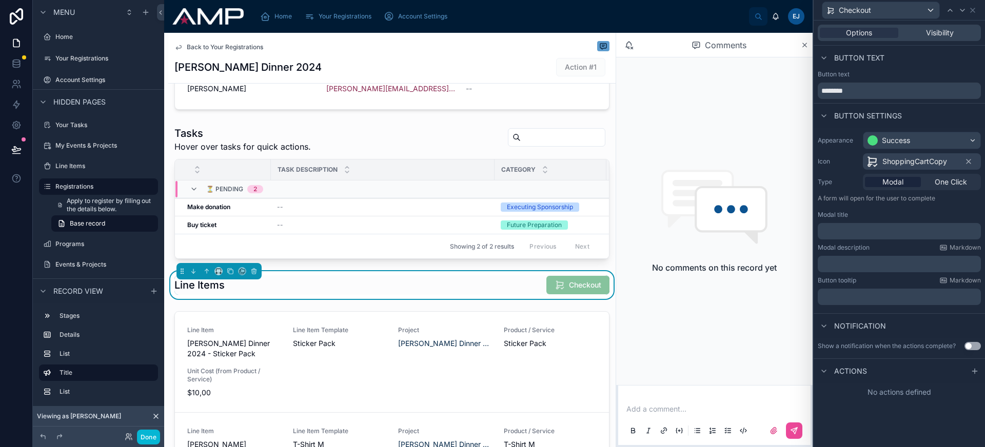
scroll to position [194, 0]
click at [905, 162] on span "ShoppingCartCopy" at bounding box center [914, 161] width 65 height 10
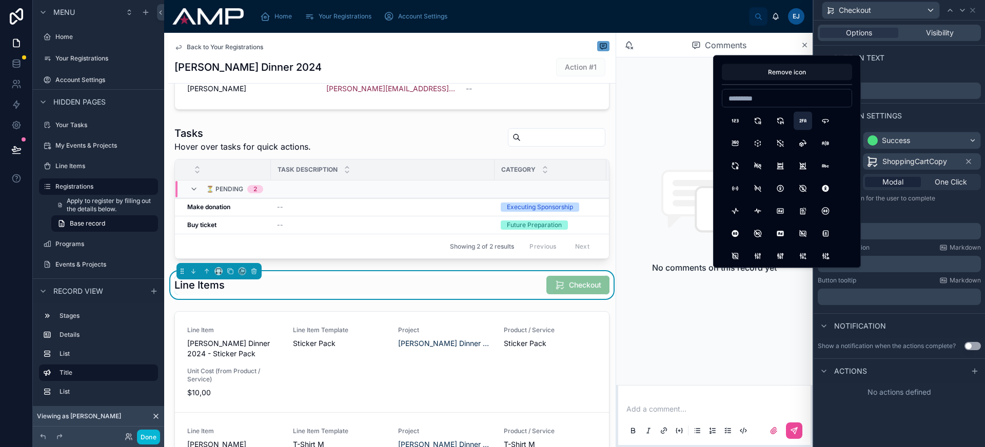
type input "*"
click at [756, 100] on input "***" at bounding box center [786, 98] width 129 height 14
type input "****"
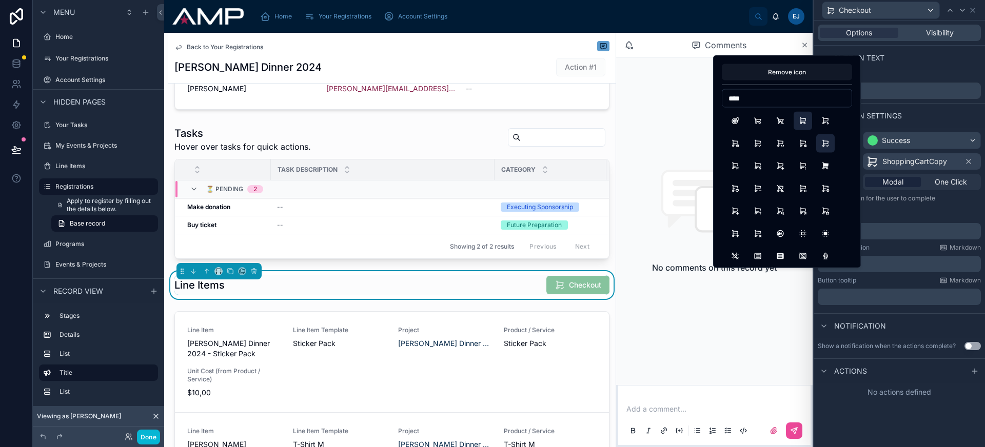
click at [803, 120] on button "ShoppingCart" at bounding box center [803, 121] width 18 height 18
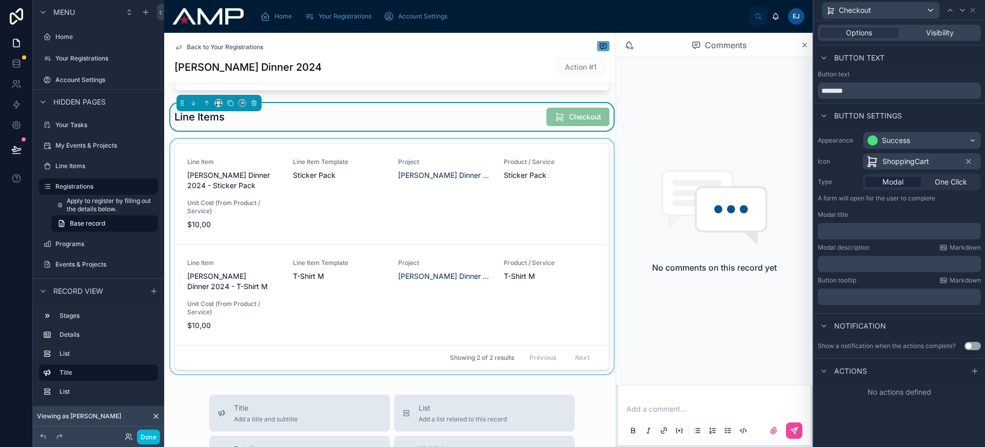
scroll to position [362, 0]
click at [485, 222] on div at bounding box center [391, 259] width 447 height 240
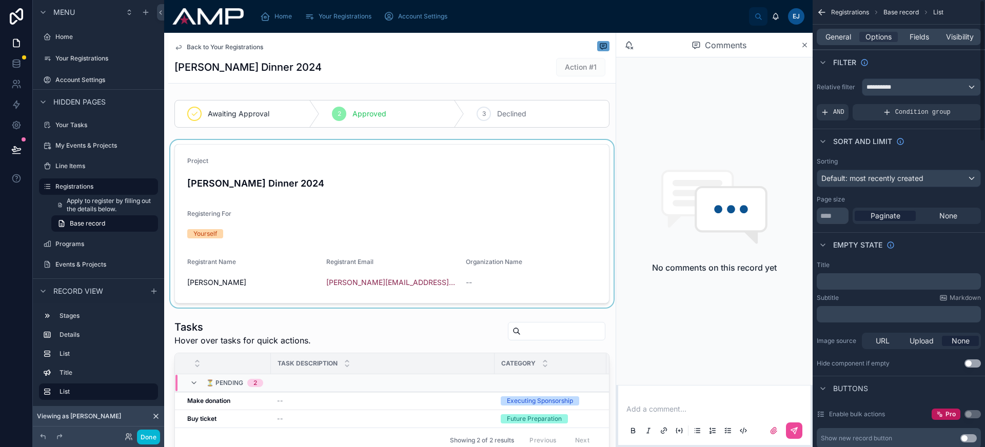
scroll to position [170, 0]
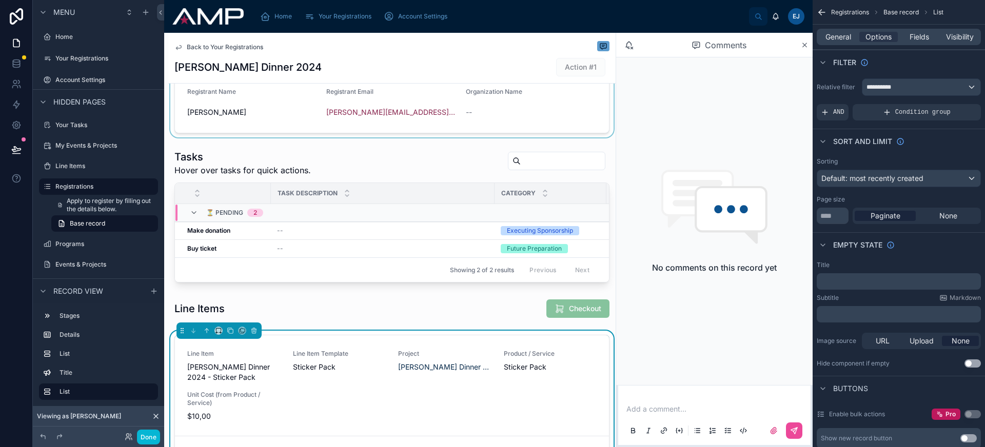
click at [348, 123] on div at bounding box center [391, 54] width 447 height 168
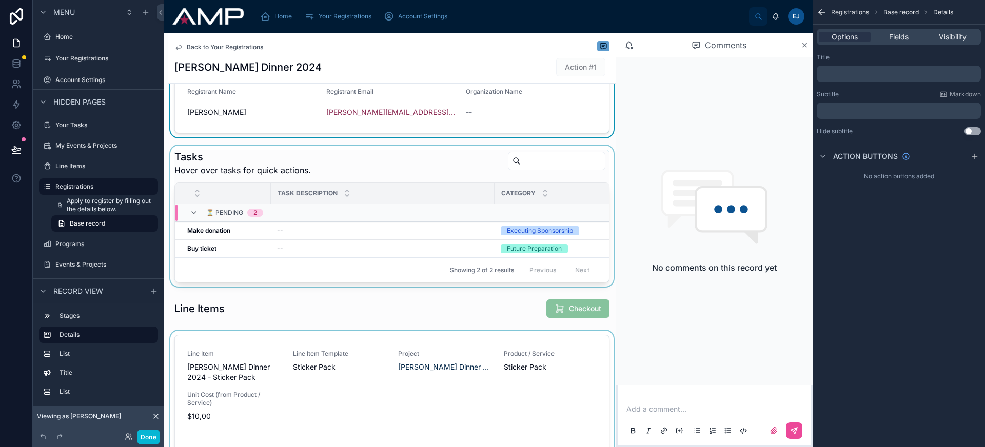
click at [364, 167] on div at bounding box center [391, 216] width 447 height 141
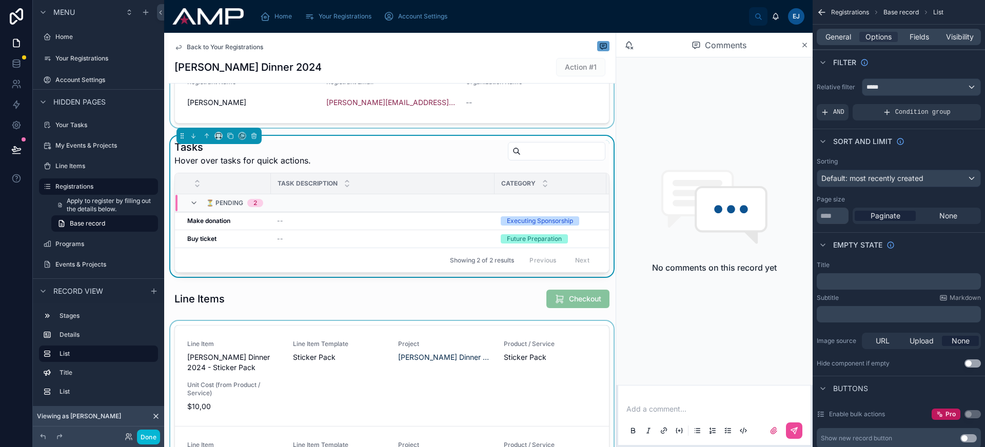
scroll to position [181, 0]
click at [368, 116] on div at bounding box center [391, 43] width 447 height 168
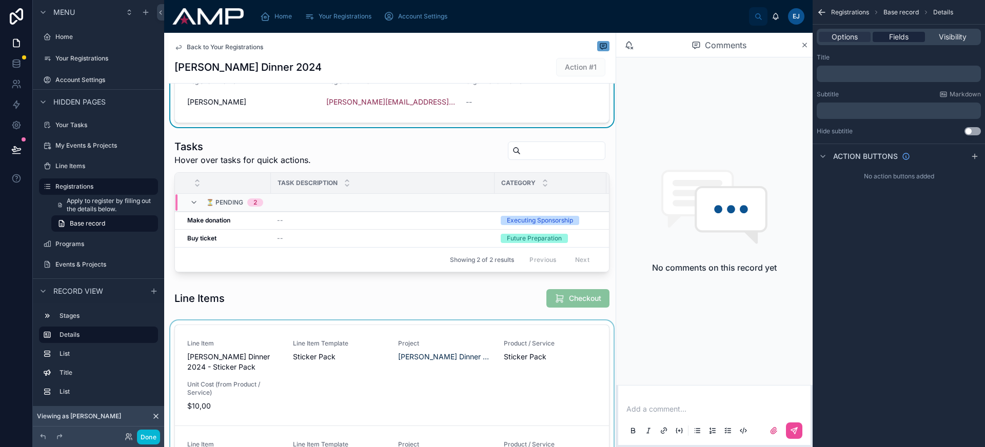
click at [903, 38] on span "Fields" at bounding box center [898, 37] width 19 height 10
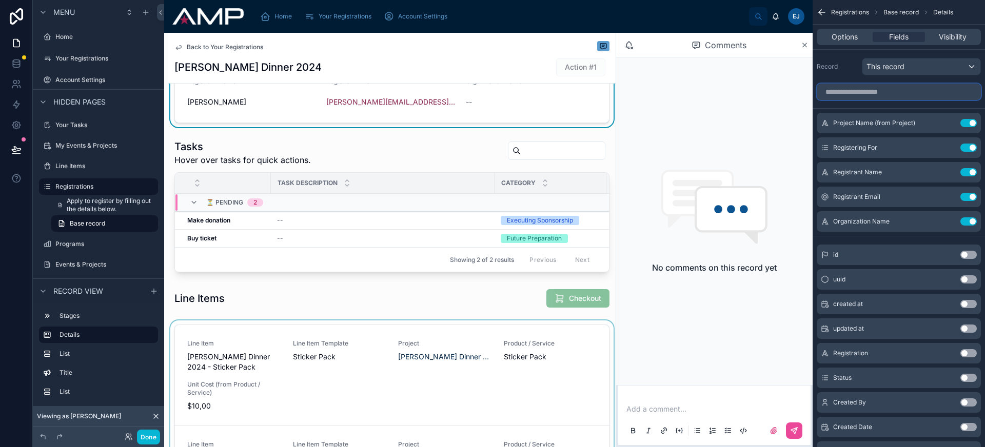
click at [898, 96] on input "scrollable content" at bounding box center [899, 92] width 164 height 16
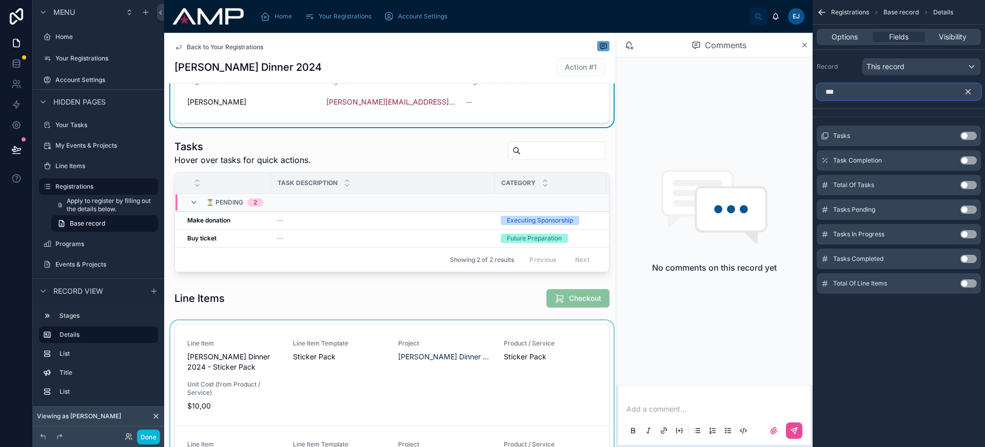
type input "***"
click at [973, 165] on div "Task Completion Use setting" at bounding box center [899, 160] width 164 height 21
click at [971, 163] on button "Use setting" at bounding box center [968, 160] width 16 height 8
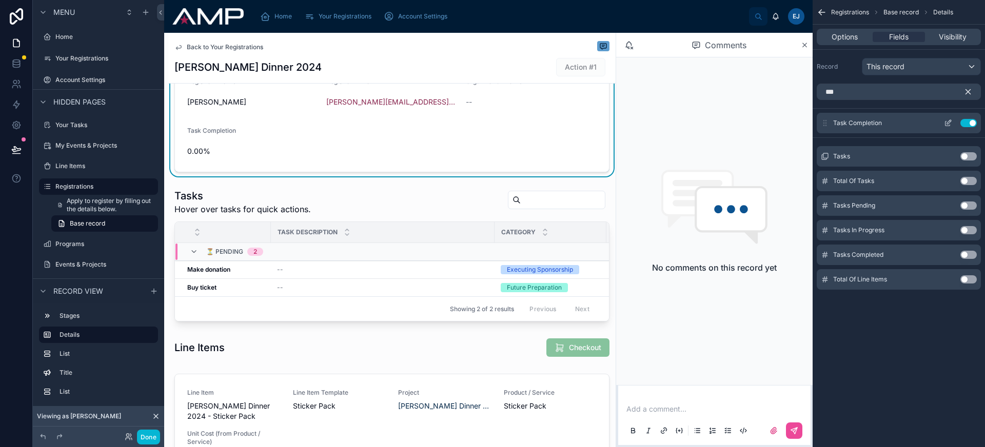
click at [946, 126] on icon "scrollable content" at bounding box center [948, 123] width 8 height 8
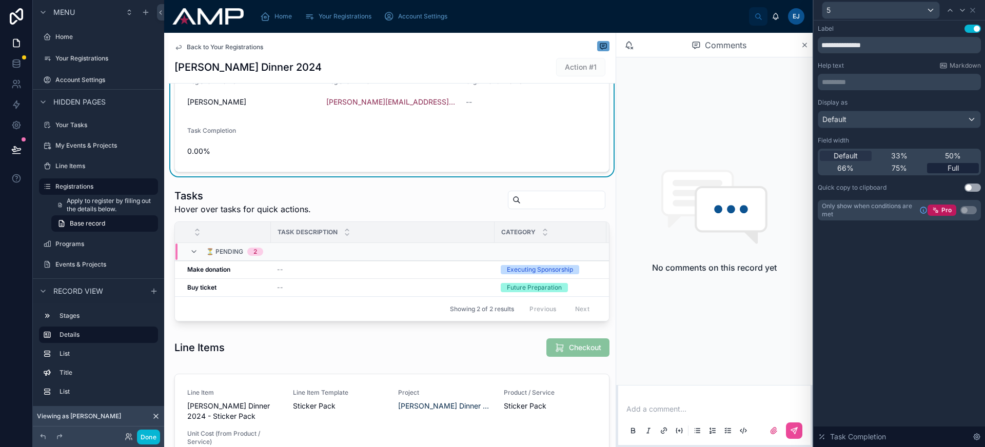
click at [957, 171] on span "Full" at bounding box center [953, 168] width 11 height 10
click at [897, 113] on div "Default" at bounding box center [899, 119] width 162 height 16
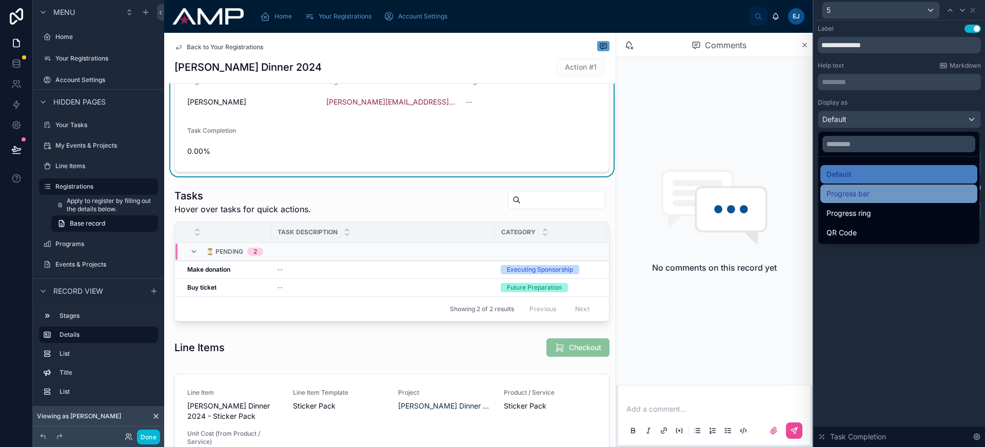
click at [884, 187] on div "Progress bar" at bounding box center [898, 194] width 157 height 18
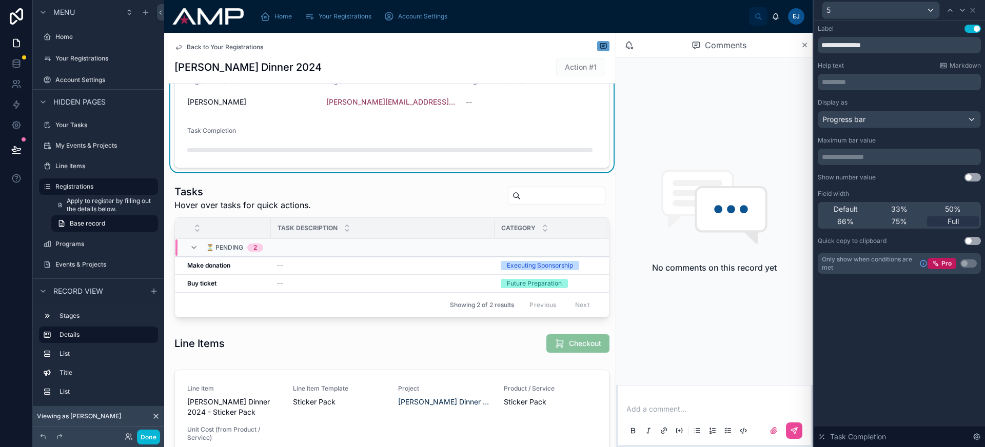
click at [975, 182] on div "**********" at bounding box center [899, 172] width 163 height 147
click at [973, 178] on button "Use setting" at bounding box center [973, 177] width 16 height 8
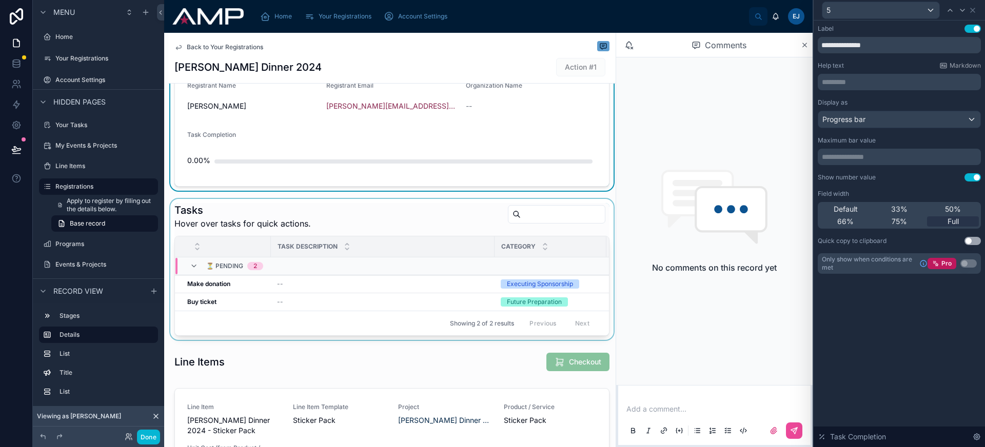
scroll to position [177, 0]
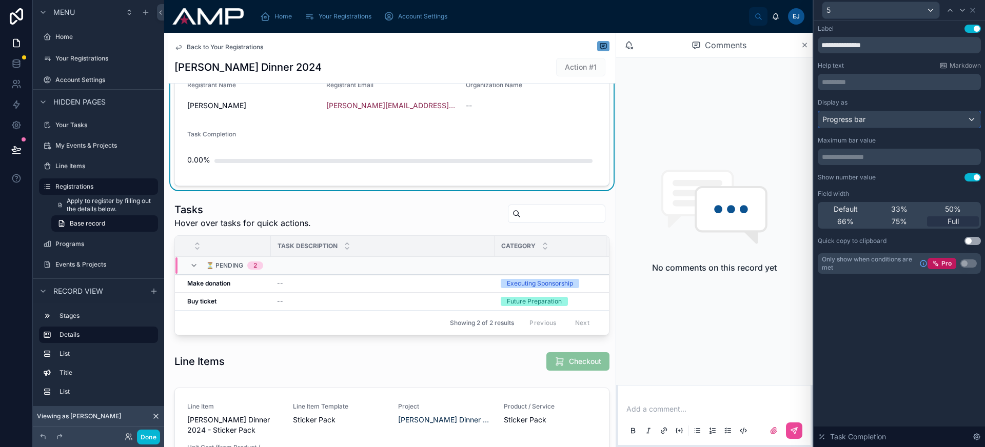
click at [861, 126] on div "Progress bar" at bounding box center [899, 119] width 162 height 16
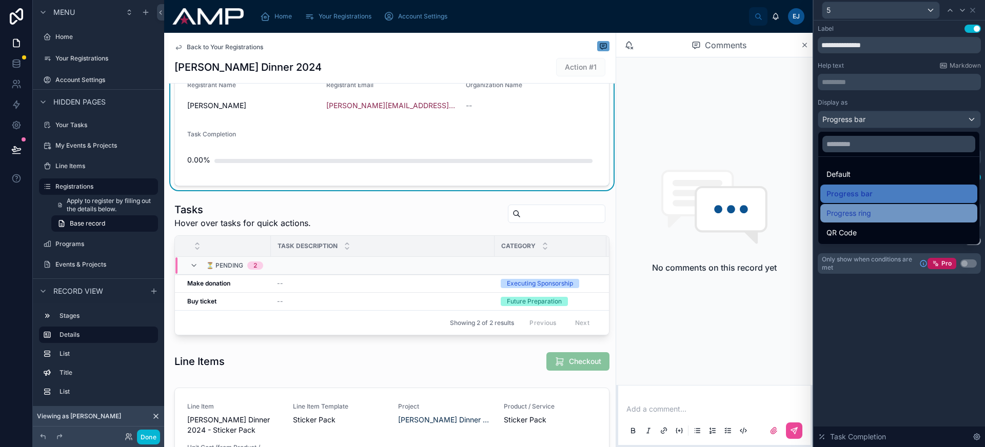
click at [860, 216] on span "Progress ring" at bounding box center [849, 213] width 45 height 12
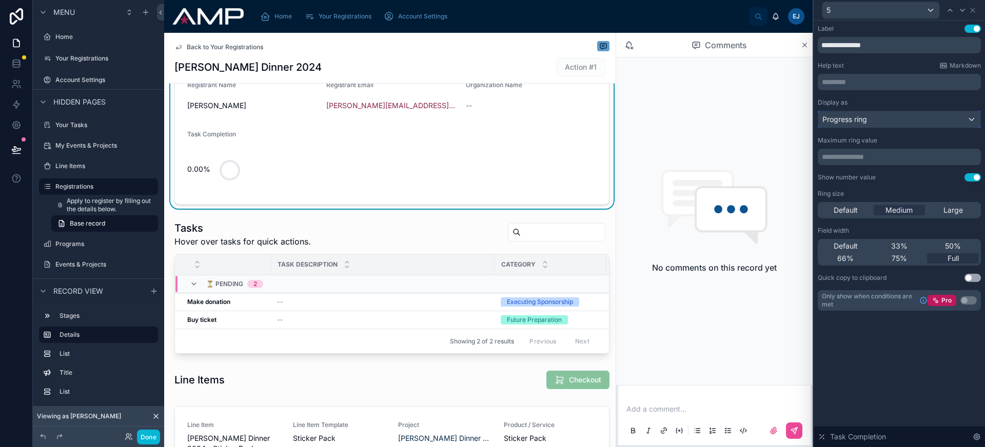
click at [871, 123] on div "Progress ring" at bounding box center [899, 119] width 162 height 16
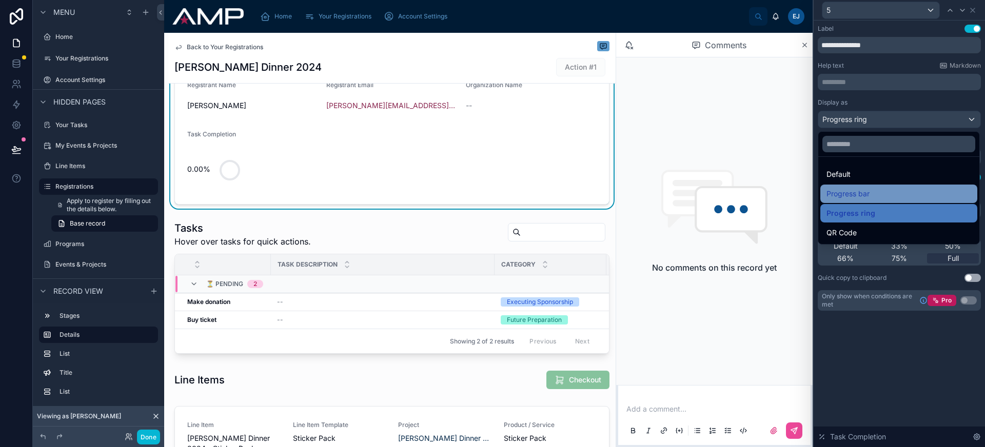
click at [878, 193] on div "Progress bar" at bounding box center [899, 194] width 145 height 12
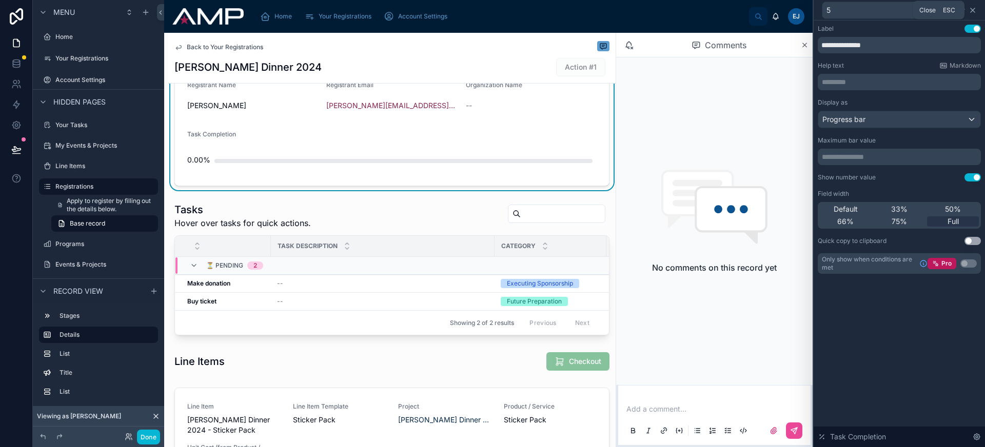
click at [975, 10] on icon at bounding box center [973, 10] width 8 height 8
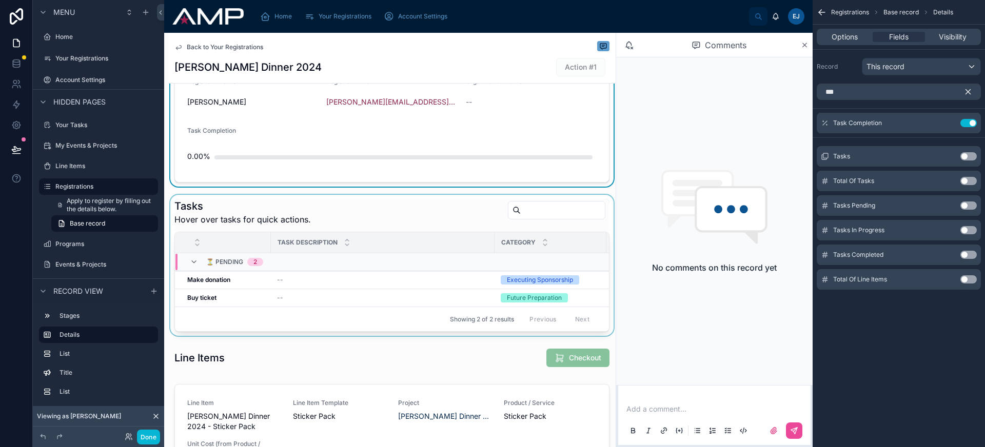
scroll to position [264, 0]
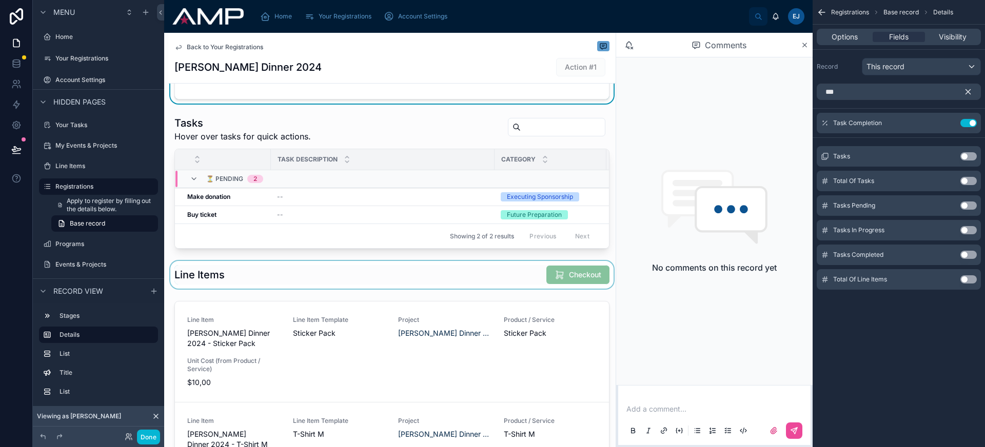
click at [343, 279] on div at bounding box center [391, 275] width 447 height 28
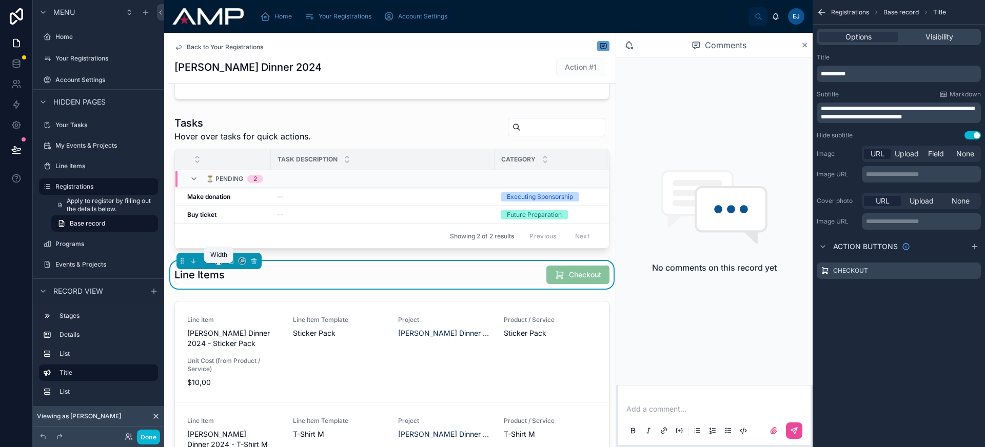
click at [217, 265] on icon at bounding box center [218, 261] width 7 height 7
click at [345, 302] on div at bounding box center [492, 223] width 985 height 447
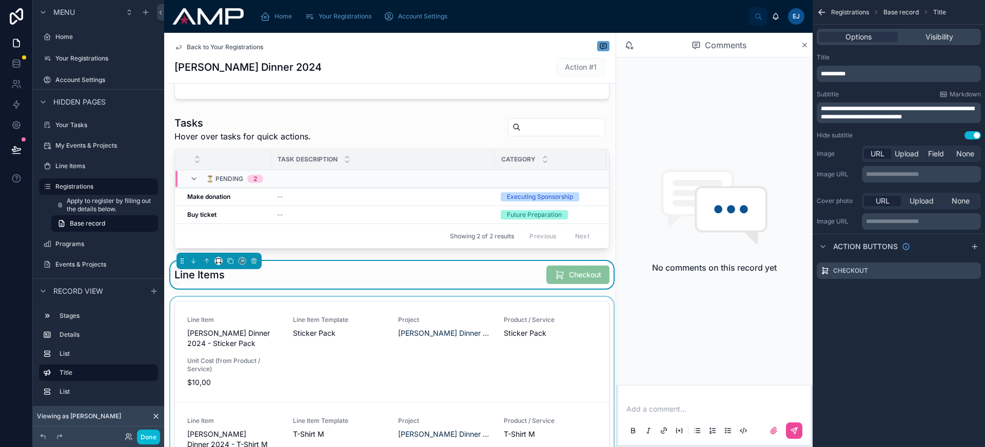
click at [344, 305] on div at bounding box center [391, 417] width 447 height 240
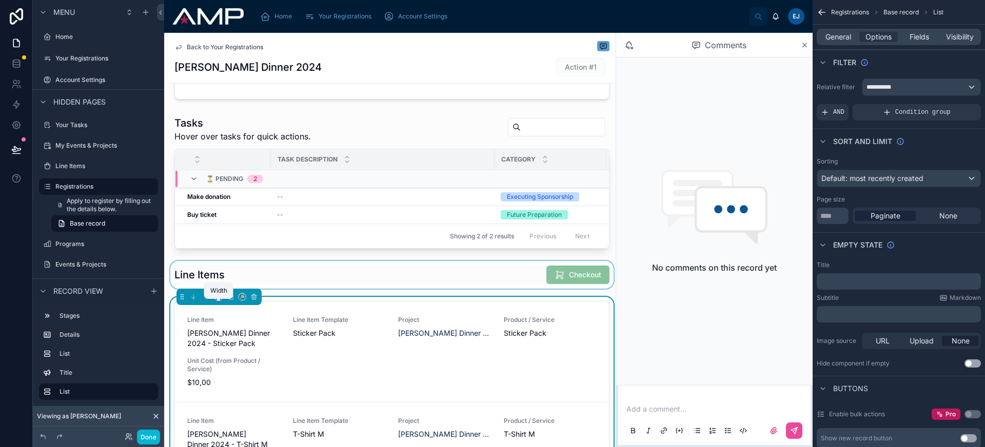
click at [217, 301] on icon at bounding box center [218, 296] width 7 height 7
click at [912, 70] on div at bounding box center [492, 223] width 985 height 447
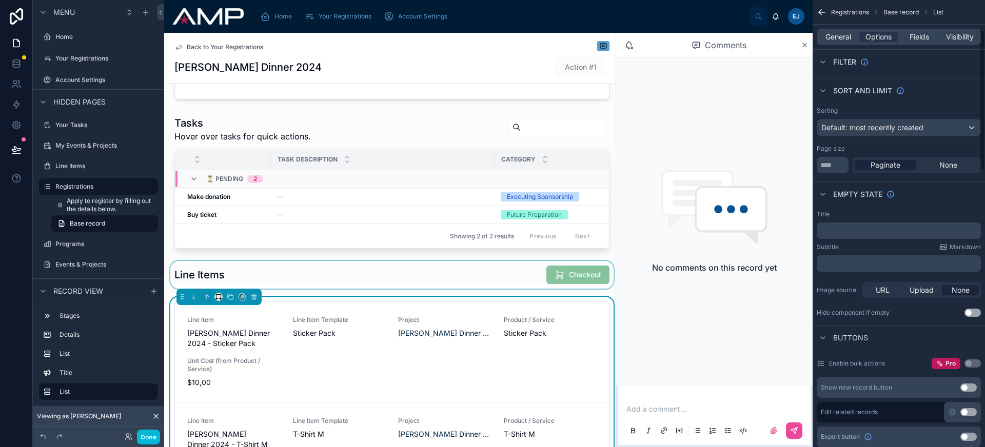
scroll to position [98, 0]
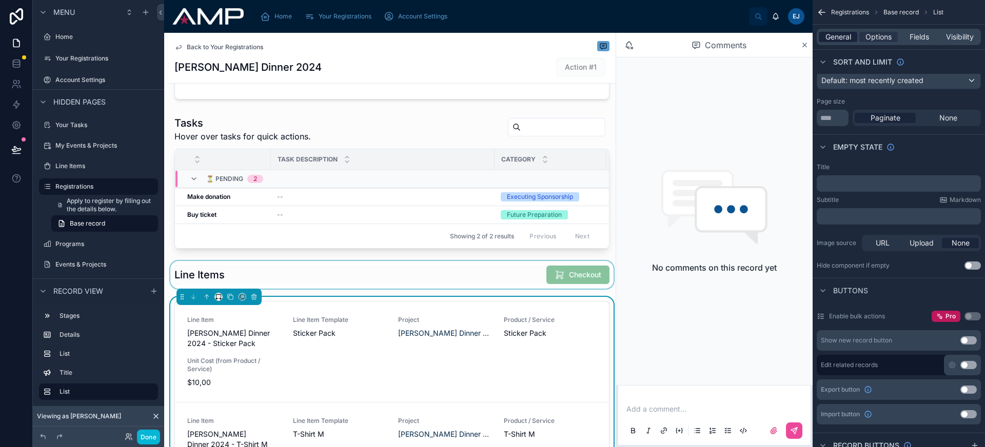
click at [845, 38] on span "General" at bounding box center [839, 37] width 26 height 10
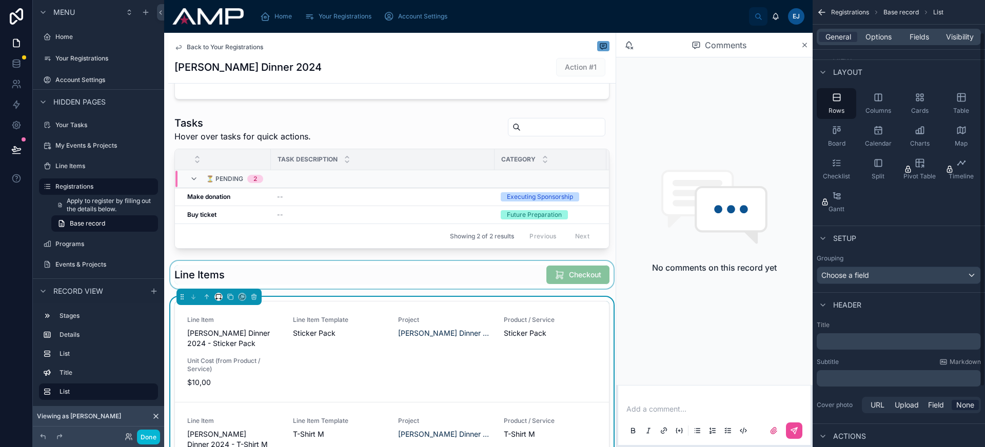
scroll to position [0, 0]
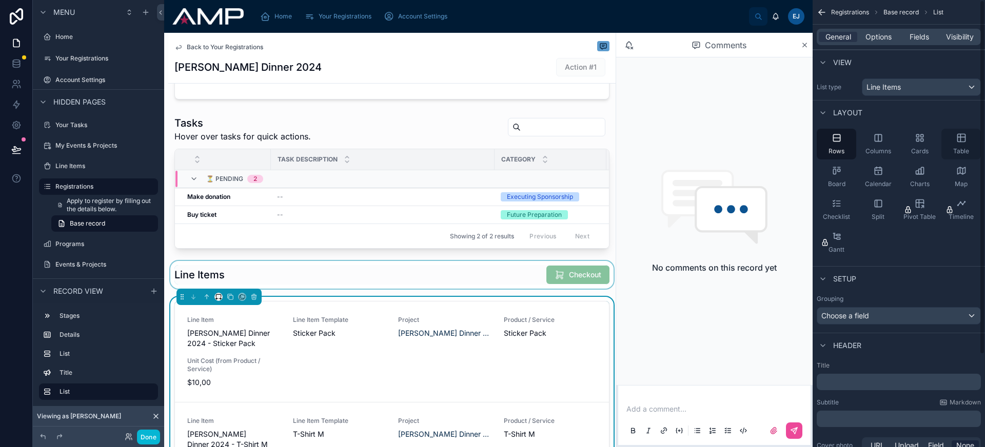
click at [958, 142] on icon "scrollable content" at bounding box center [961, 138] width 8 height 8
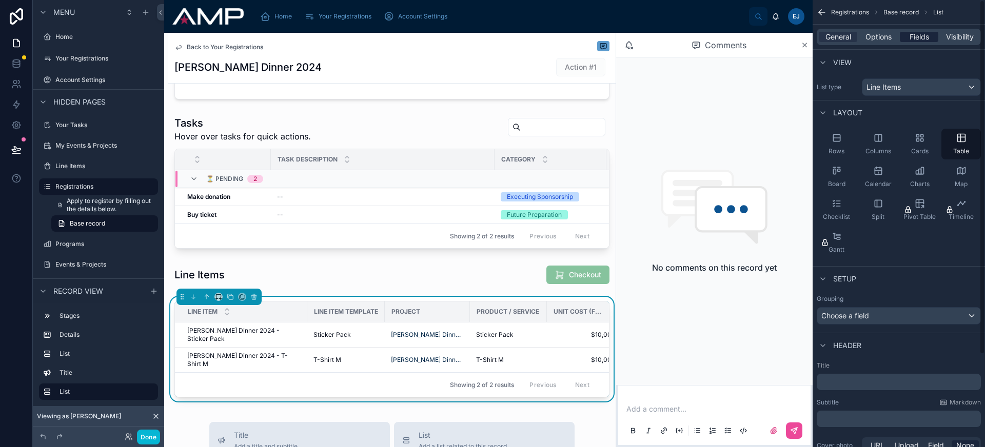
click at [922, 41] on span "Fields" at bounding box center [919, 37] width 19 height 10
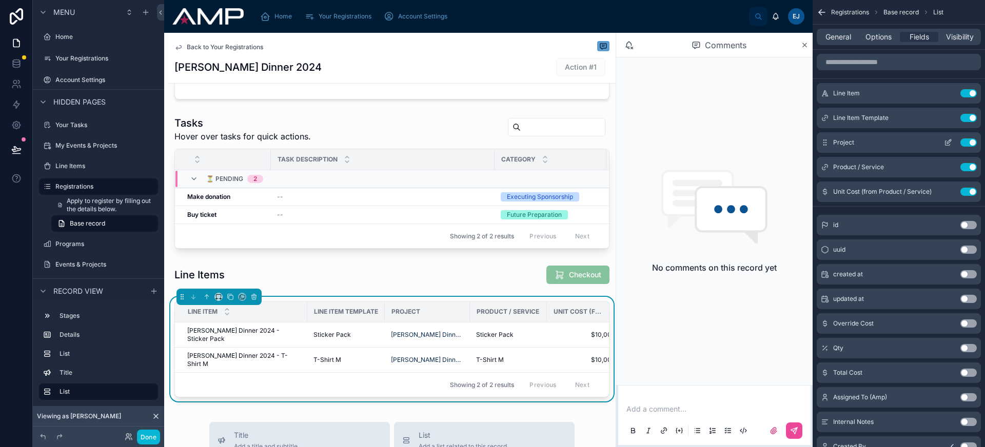
click at [969, 143] on button "Use setting" at bounding box center [968, 143] width 16 height 8
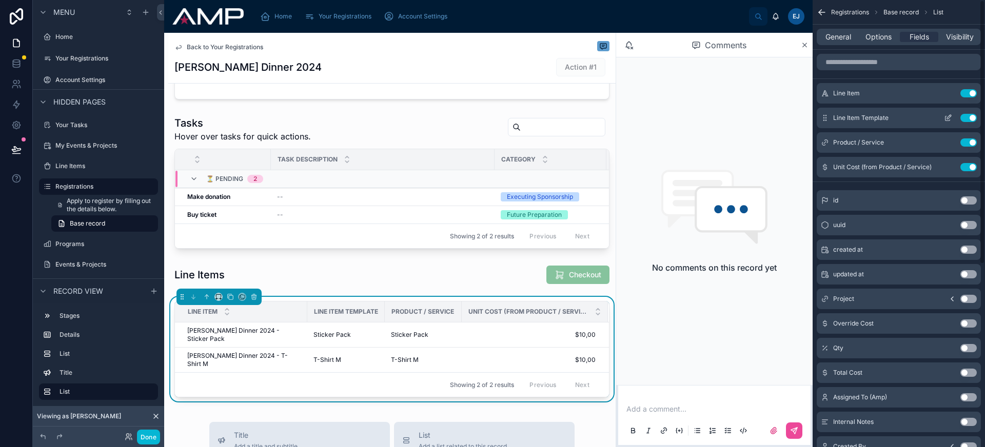
click at [968, 119] on button "Use setting" at bounding box center [968, 118] width 16 height 8
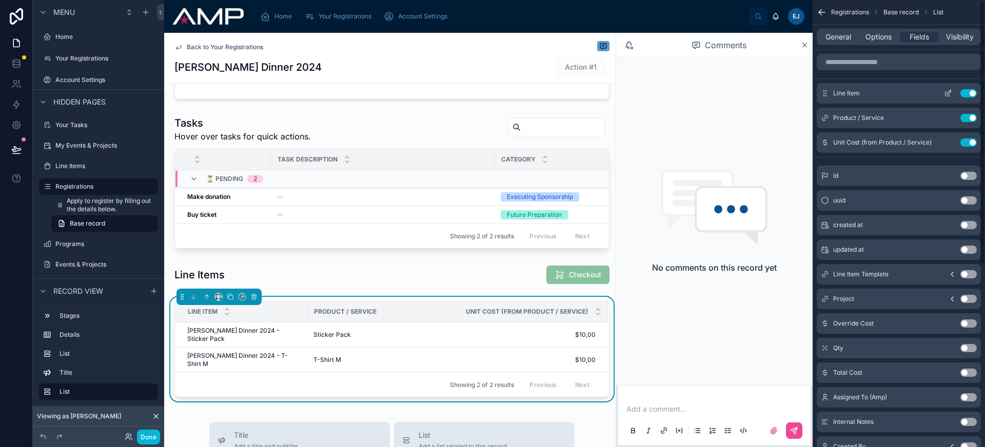
click at [971, 94] on button "Use setting" at bounding box center [968, 93] width 16 height 8
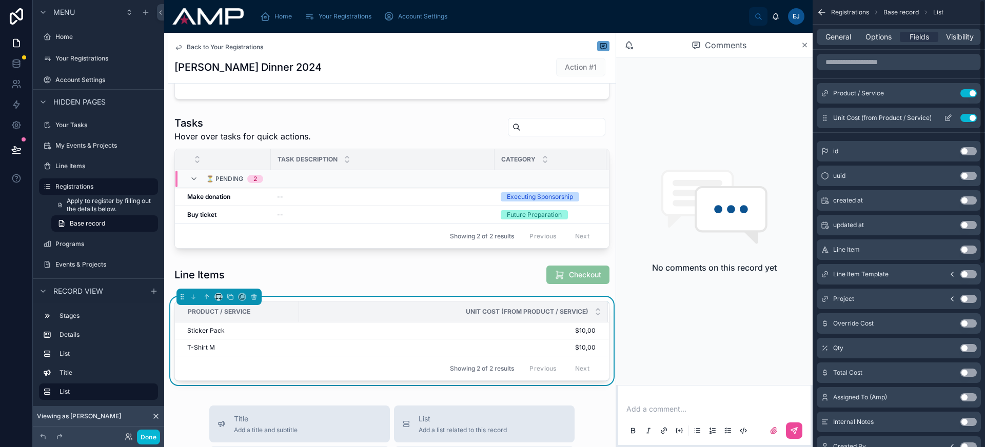
click at [970, 120] on button "Use setting" at bounding box center [968, 118] width 16 height 8
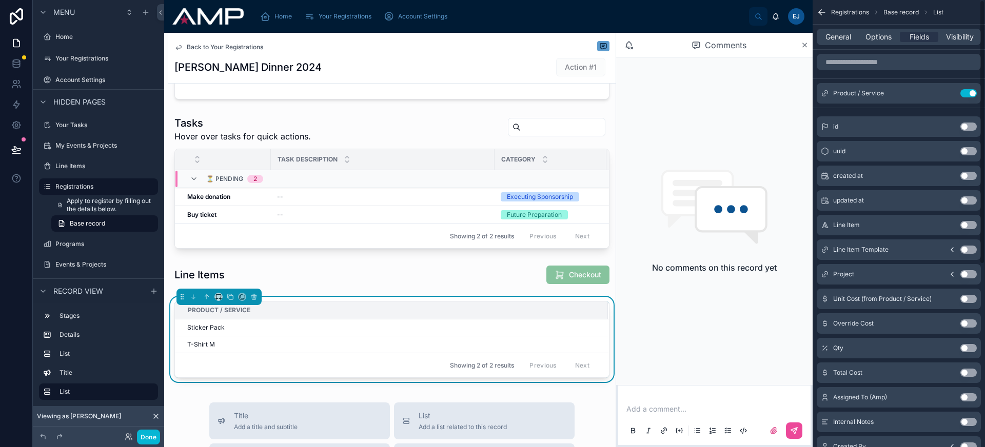
click at [849, 43] on div "General Options Fields Visibility" at bounding box center [899, 37] width 164 height 16
click at [847, 40] on span "General" at bounding box center [839, 37] width 26 height 10
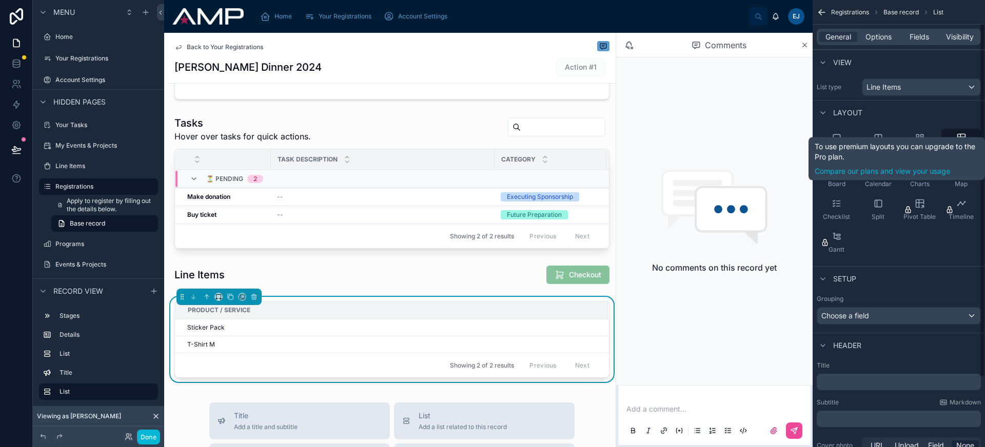
scroll to position [101, 0]
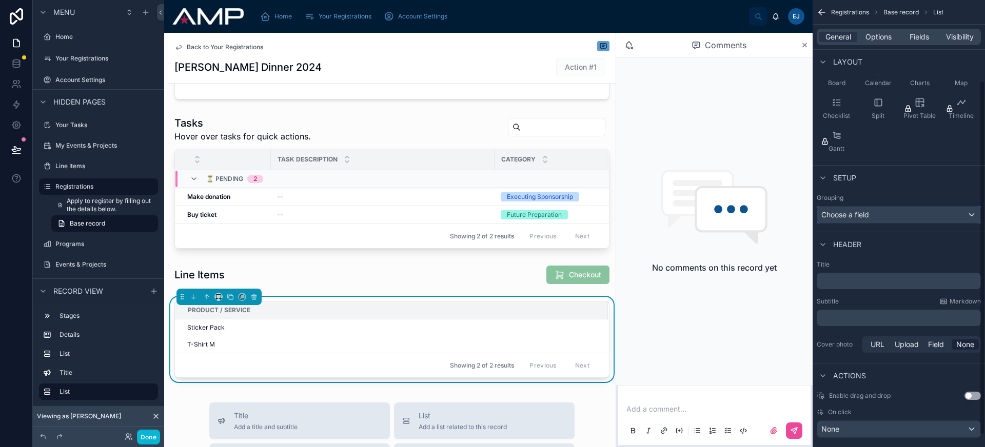
click at [886, 213] on div "Choose a field" at bounding box center [898, 215] width 163 height 16
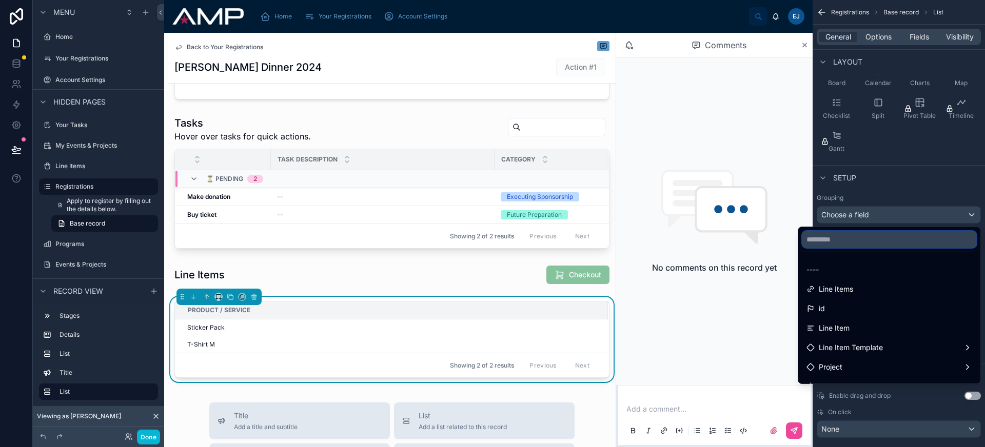
click at [876, 247] on input "text" at bounding box center [889, 239] width 174 height 16
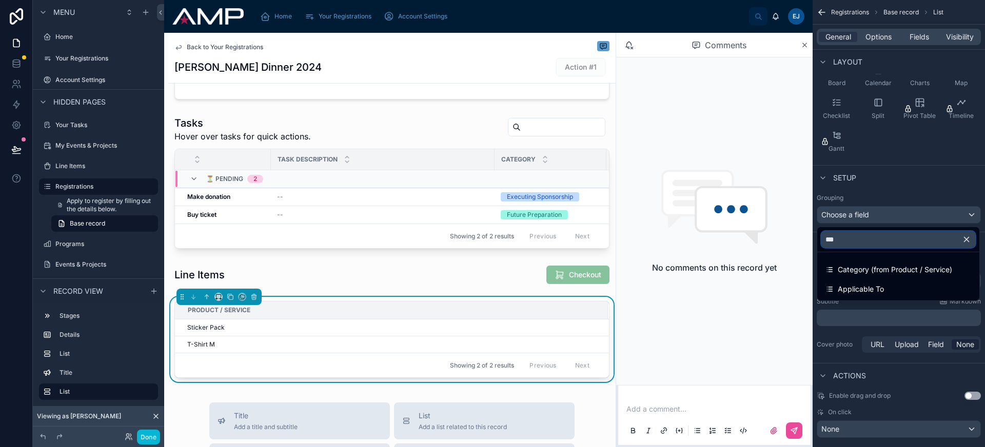
type input "****"
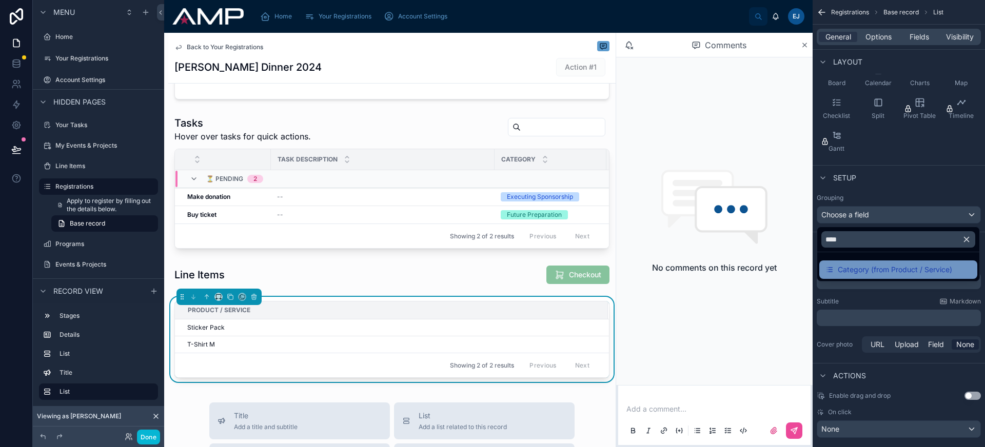
click at [878, 271] on span "Category (from Product / Service)" at bounding box center [895, 270] width 114 height 12
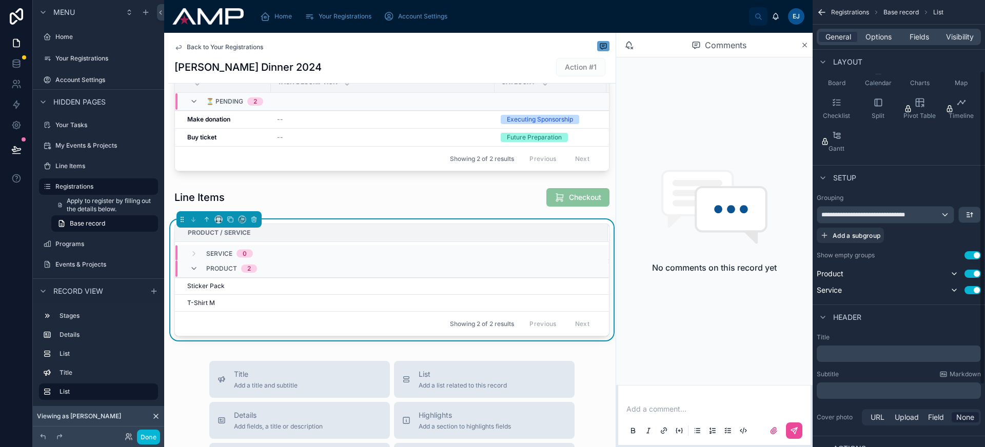
scroll to position [361, 0]
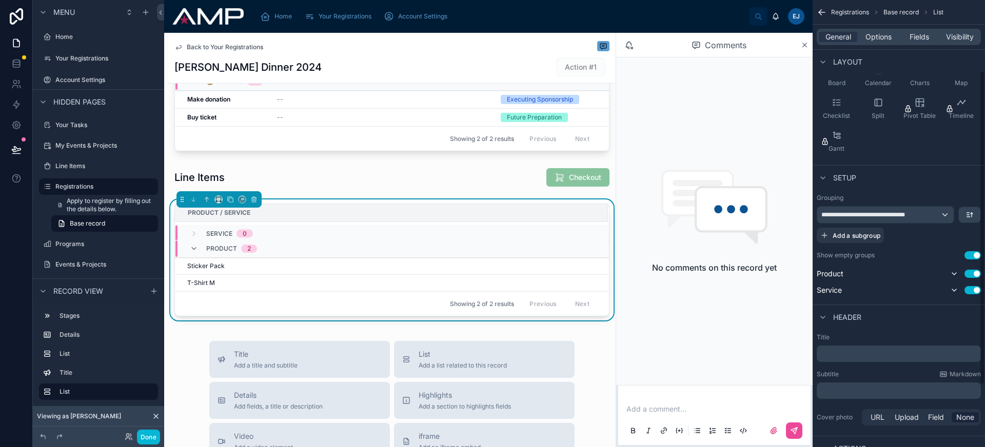
click at [971, 252] on button "Use setting" at bounding box center [973, 255] width 16 height 8
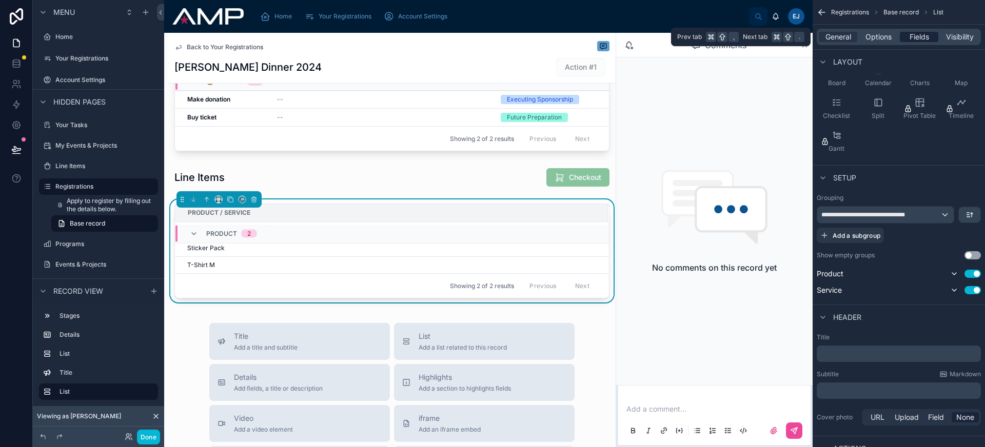
click at [915, 37] on span "Fields" at bounding box center [919, 37] width 19 height 10
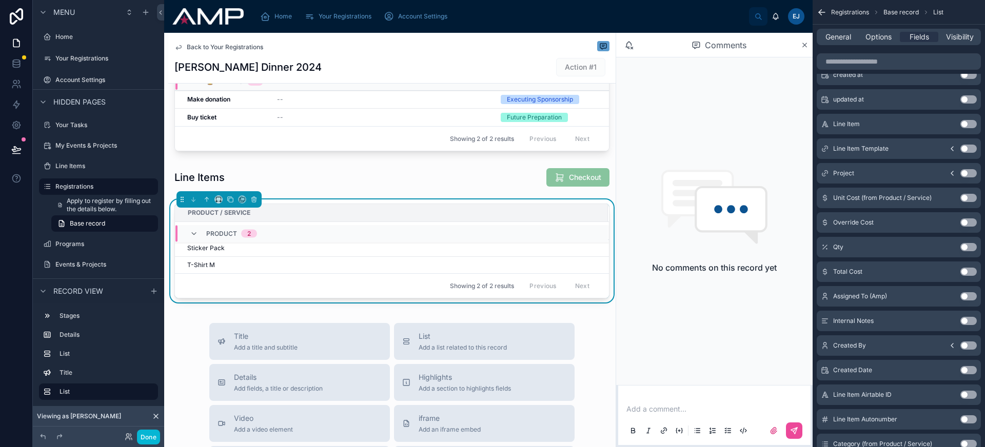
scroll to position [0, 0]
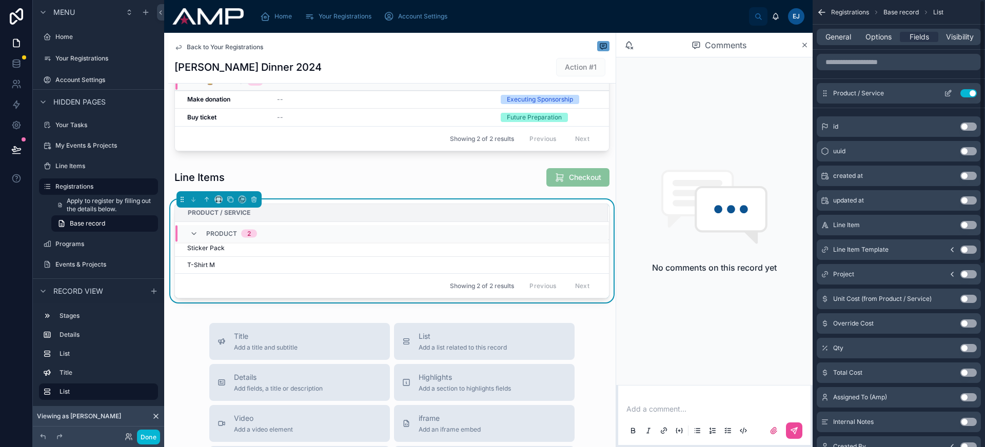
click at [949, 95] on icon "scrollable content" at bounding box center [948, 93] width 8 height 8
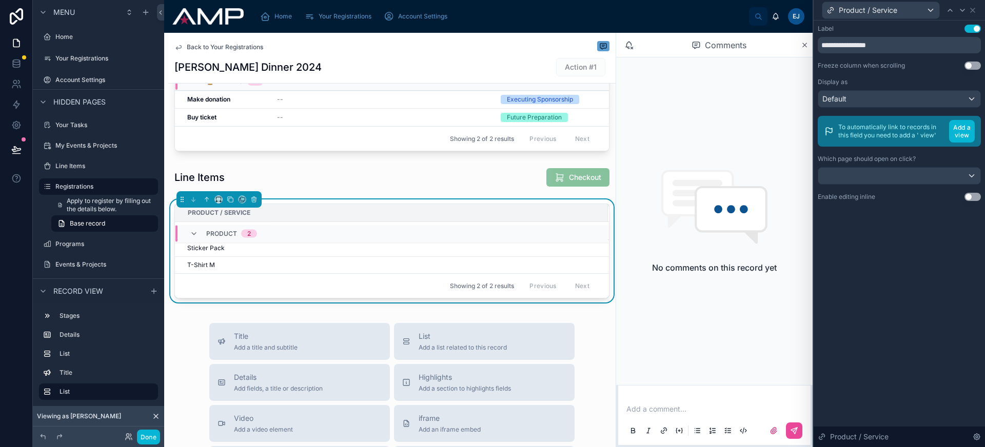
click at [970, 28] on button "Use setting" at bounding box center [973, 29] width 16 height 8
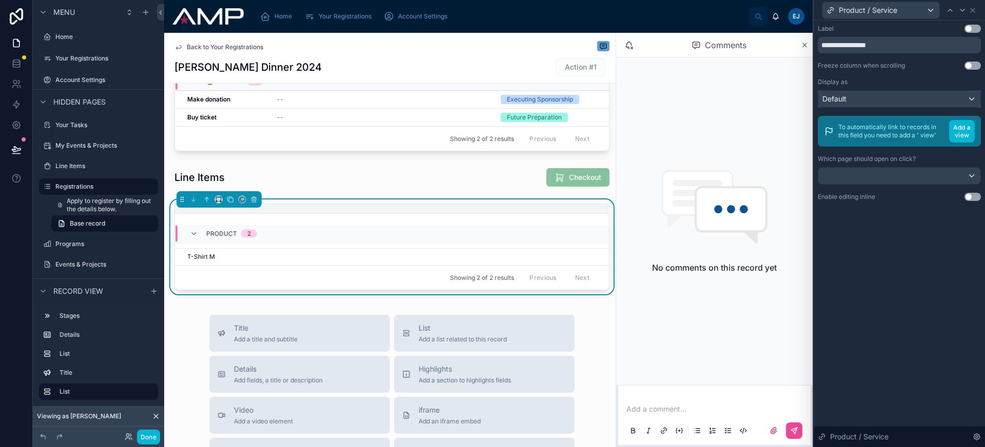
click at [893, 99] on div "Default" at bounding box center [899, 99] width 162 height 16
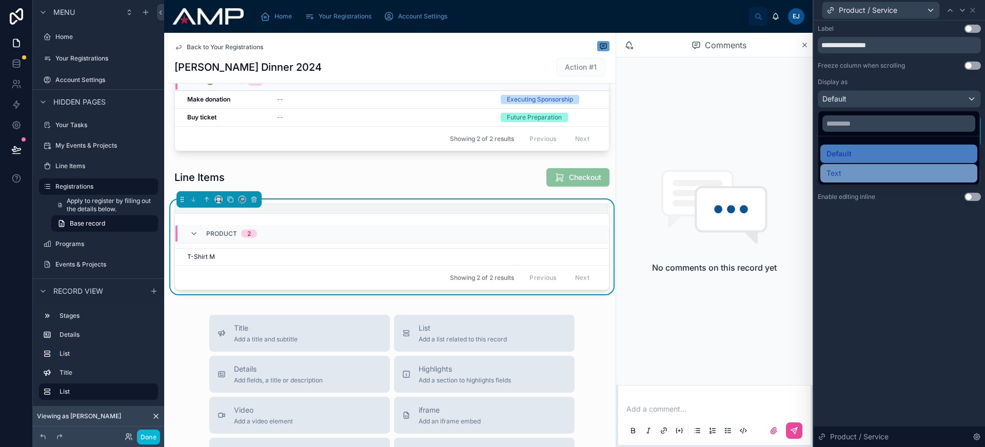
click at [872, 169] on div "Text" at bounding box center [899, 173] width 145 height 12
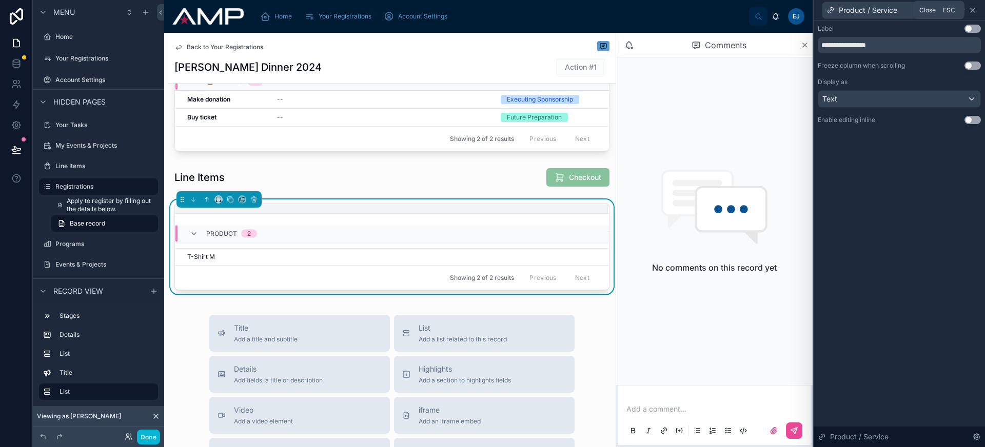
click at [973, 10] on icon at bounding box center [973, 10] width 4 height 4
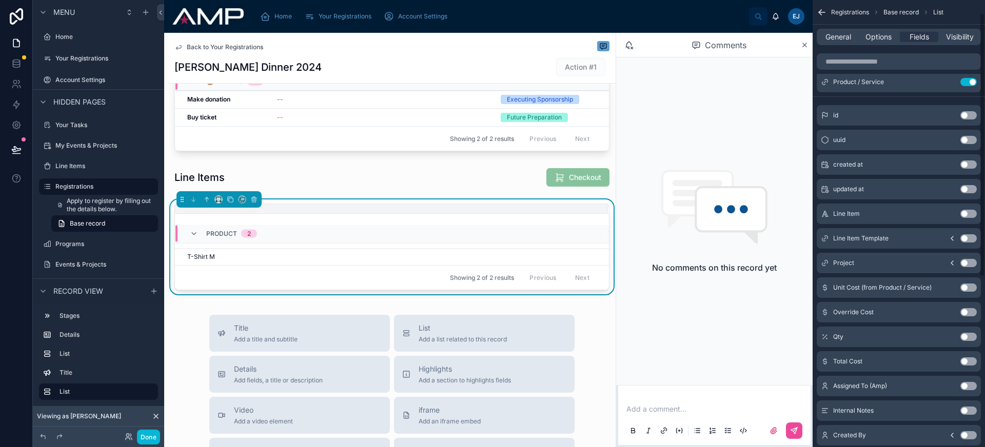
scroll to position [25, 0]
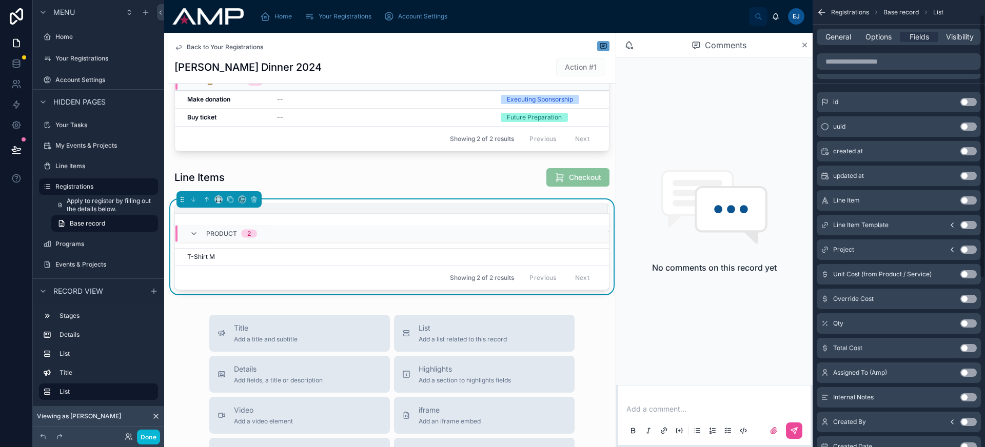
click at [966, 277] on button "Use setting" at bounding box center [968, 274] width 16 height 8
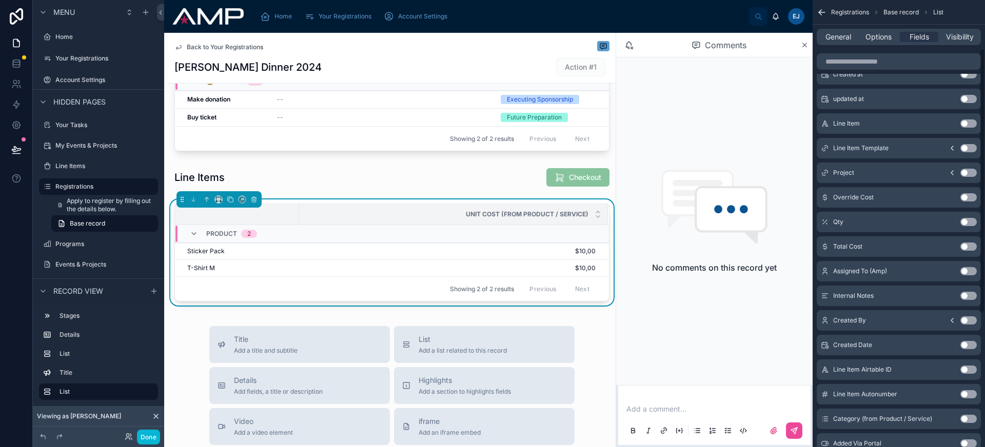
scroll to position [82, 0]
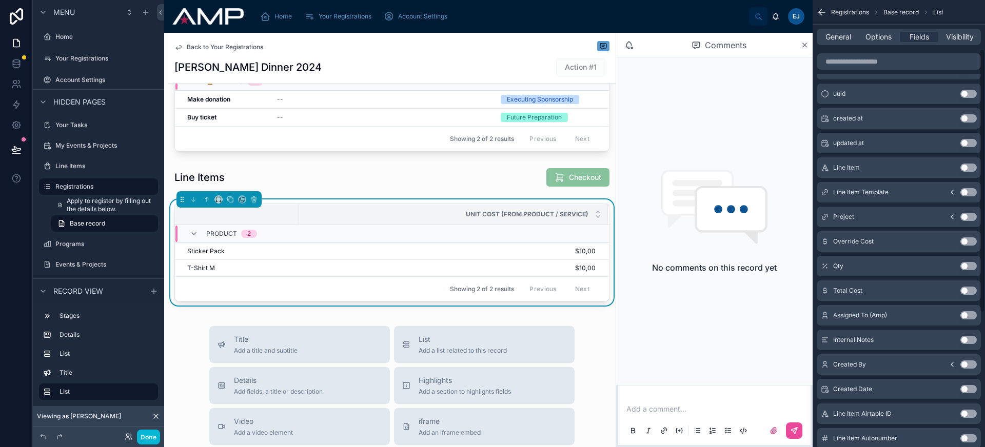
click at [970, 242] on button "Use setting" at bounding box center [968, 242] width 16 height 8
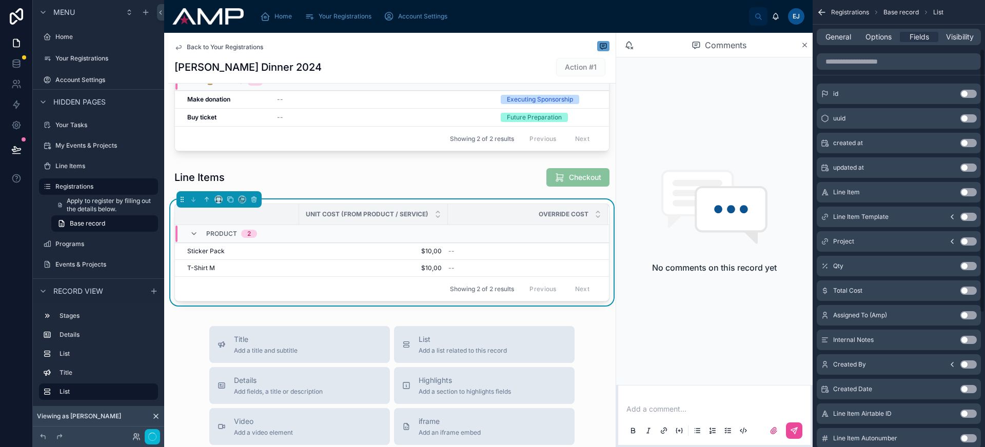
click at [969, 268] on button "Use setting" at bounding box center [968, 266] width 16 height 8
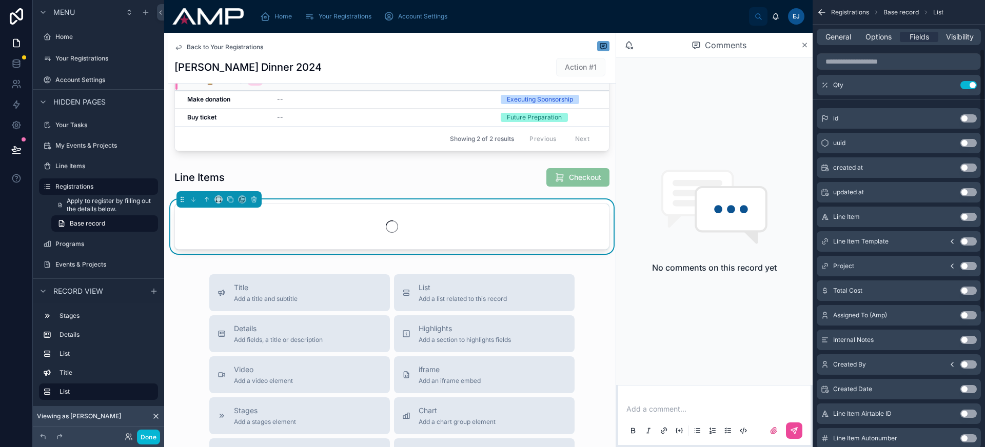
click at [969, 293] on button "Use setting" at bounding box center [968, 291] width 16 height 8
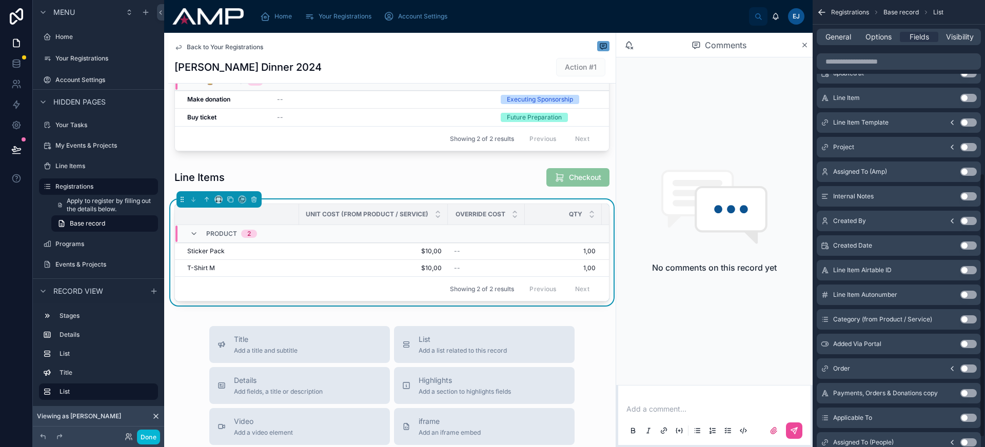
scroll to position [300, 0]
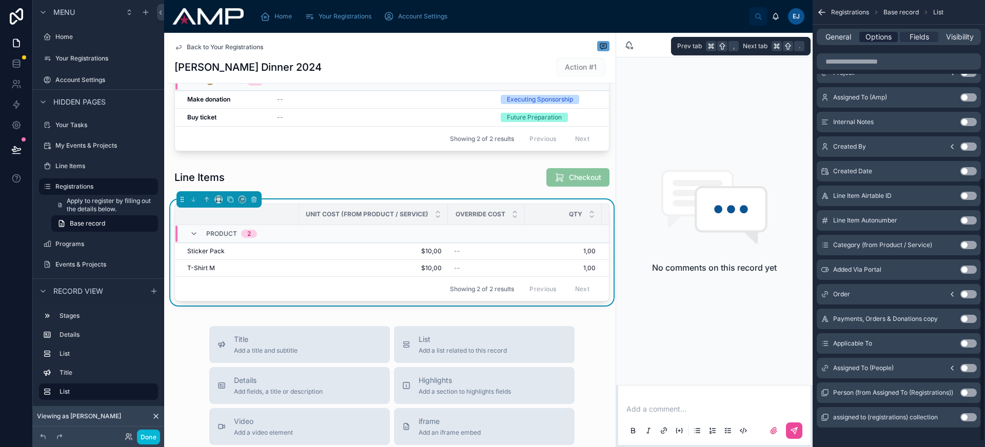
click at [887, 37] on span "Options" at bounding box center [879, 37] width 26 height 10
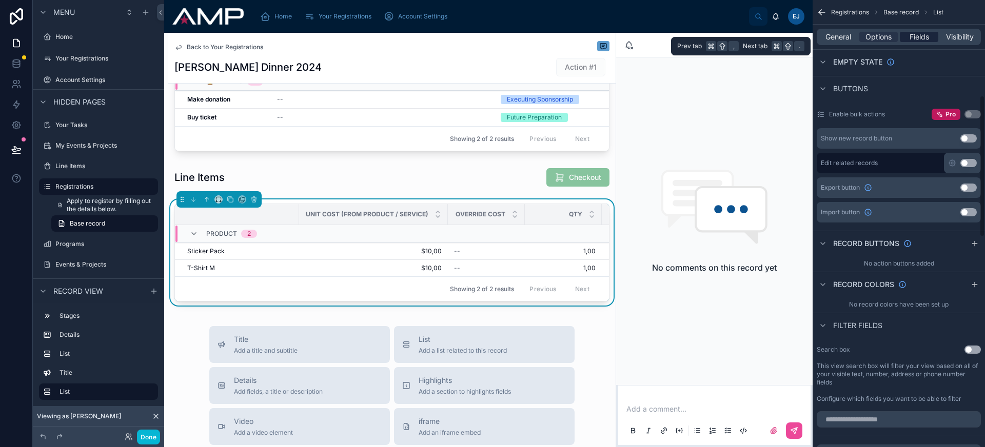
click at [916, 40] on span "Fields" at bounding box center [919, 37] width 19 height 10
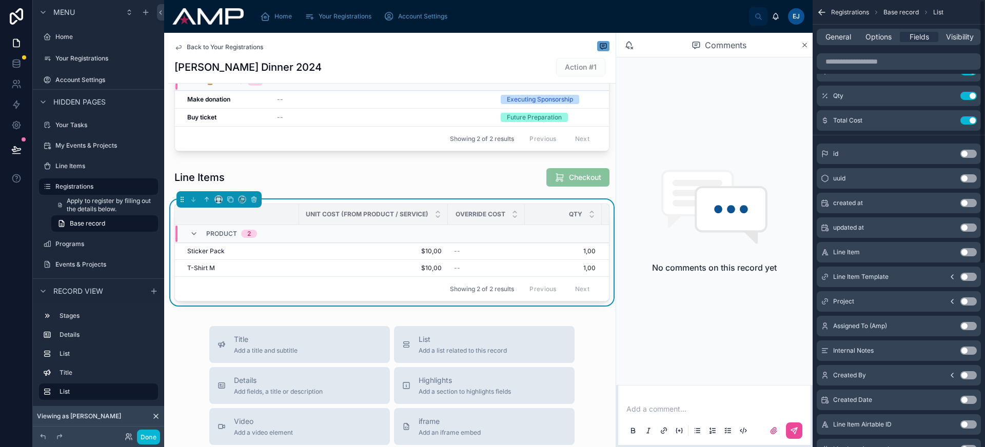
scroll to position [0, 0]
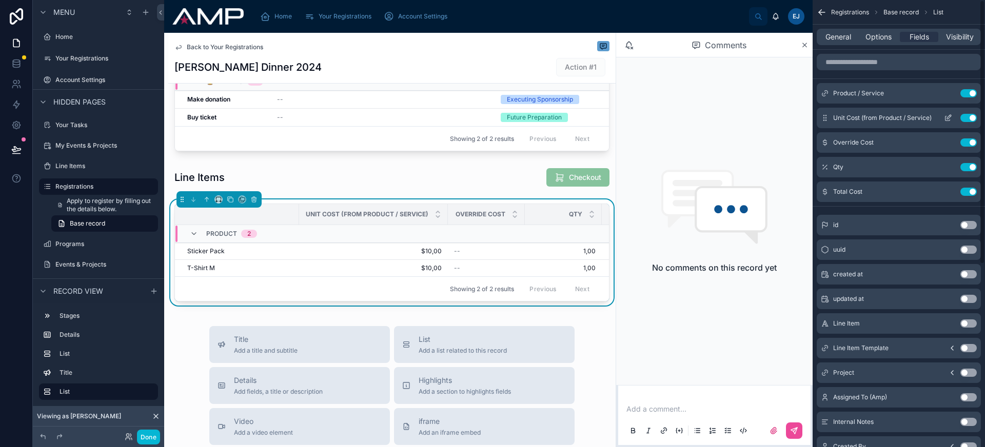
click at [949, 116] on icon "scrollable content" at bounding box center [948, 118] width 8 height 8
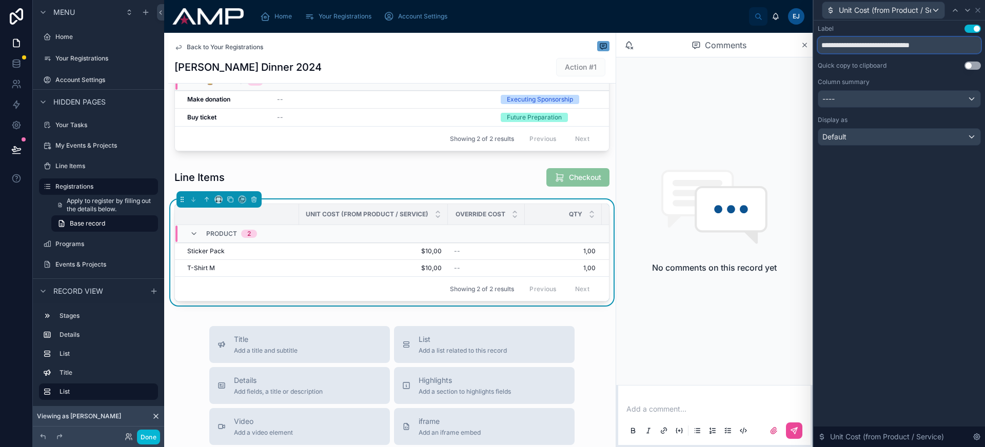
drag, startPoint x: 867, startPoint y: 44, endPoint x: 950, endPoint y: 44, distance: 82.6
click at [950, 44] on input "**********" at bounding box center [899, 45] width 163 height 16
type input "*********"
click at [967, 11] on icon at bounding box center [968, 10] width 4 height 2
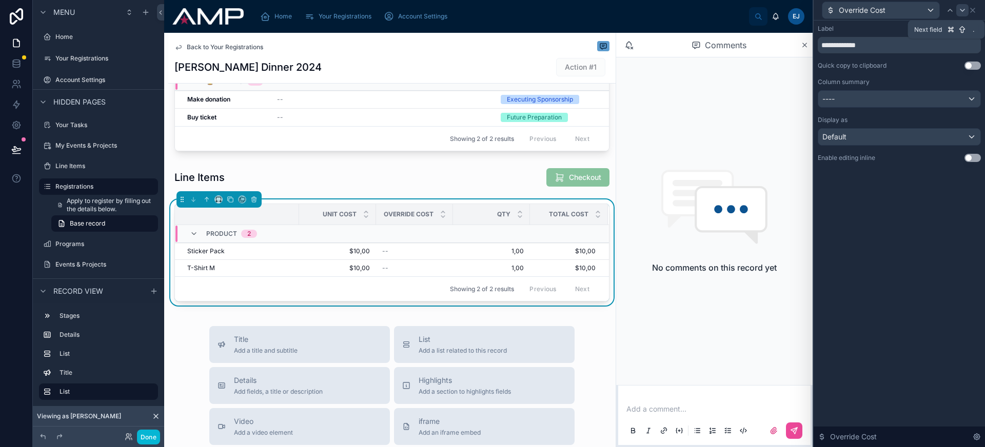
click at [959, 12] on icon at bounding box center [962, 10] width 8 height 8
click at [925, 139] on div "Default" at bounding box center [899, 137] width 162 height 16
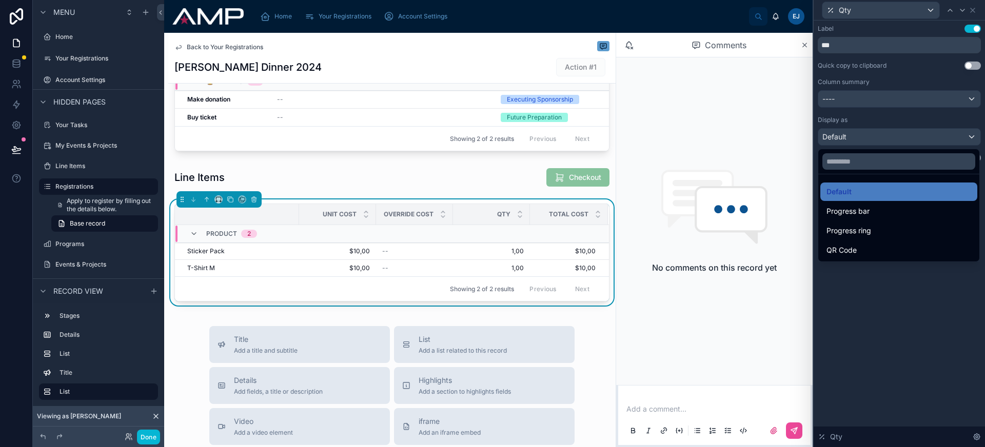
click at [925, 139] on div at bounding box center [899, 223] width 171 height 447
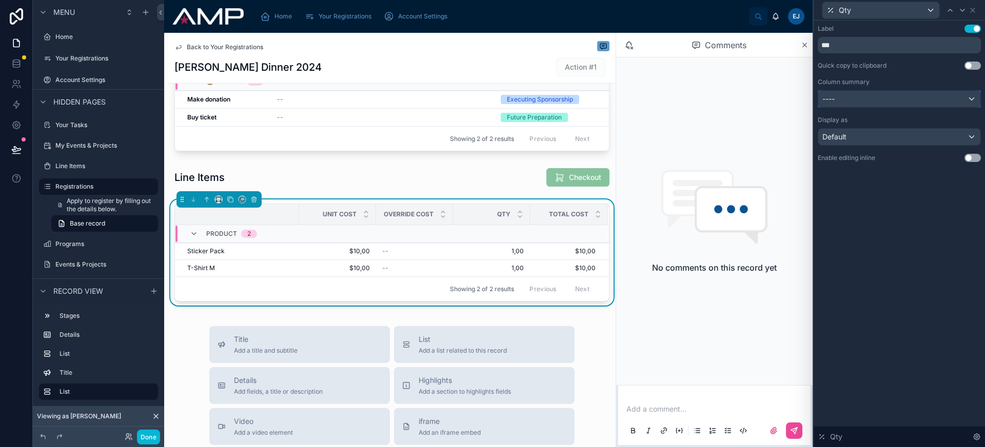
click at [912, 95] on div "----" at bounding box center [899, 99] width 162 height 16
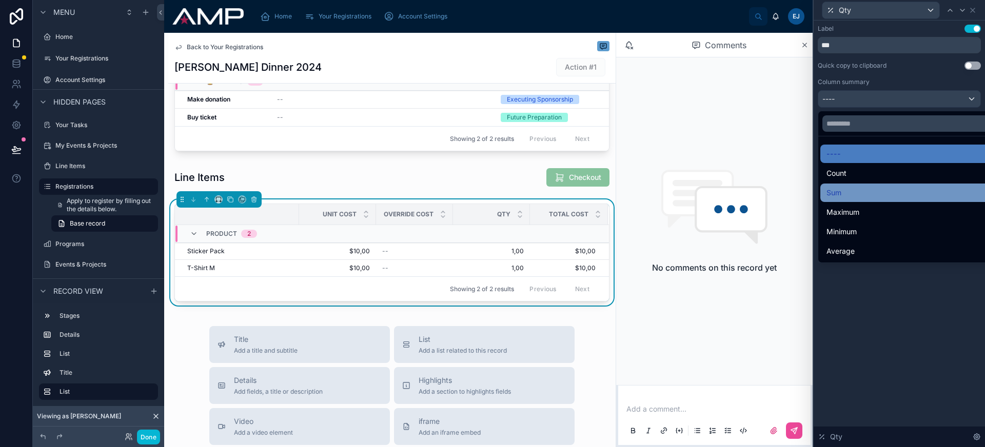
click at [900, 190] on div "Sum" at bounding box center [911, 193] width 169 height 12
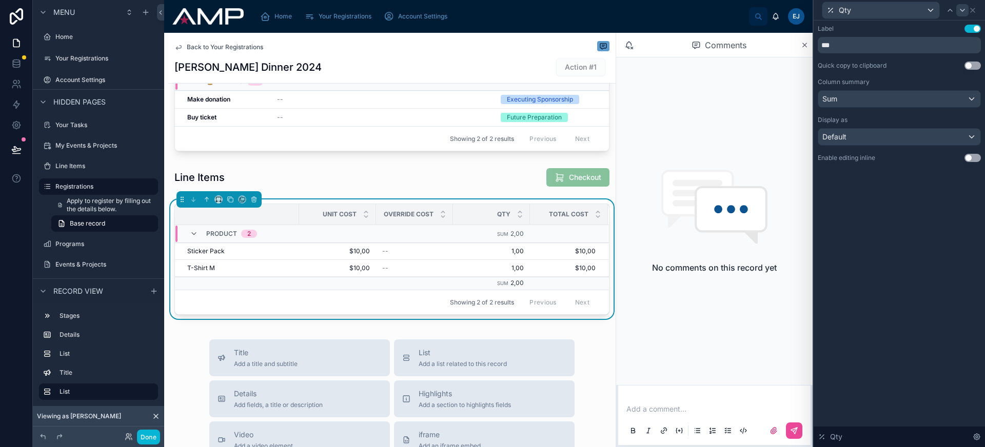
click at [960, 11] on icon at bounding box center [962, 10] width 8 height 8
click at [880, 99] on div "----" at bounding box center [899, 99] width 162 height 16
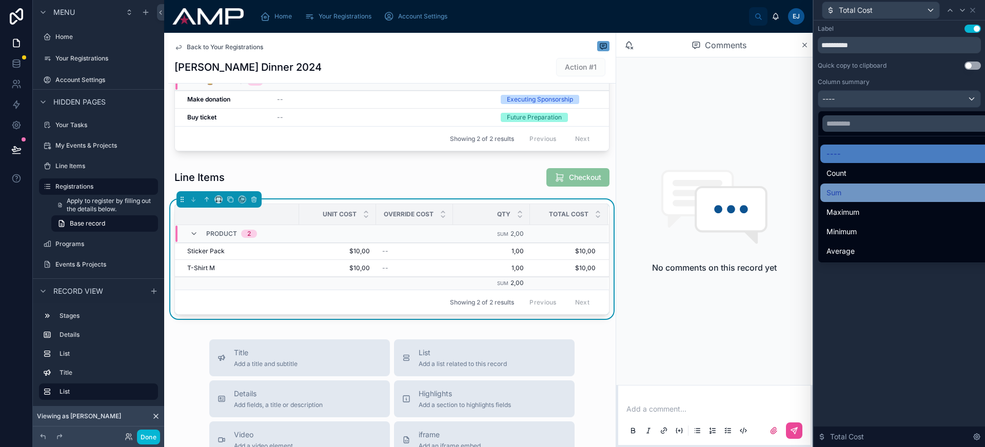
click at [884, 188] on div "Sum" at bounding box center [911, 193] width 169 height 12
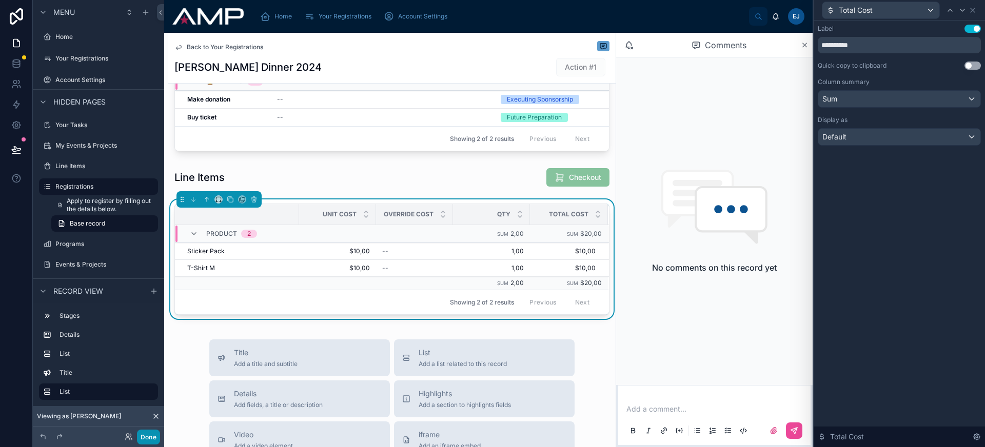
click at [156, 439] on button "Done" at bounding box center [148, 437] width 23 height 15
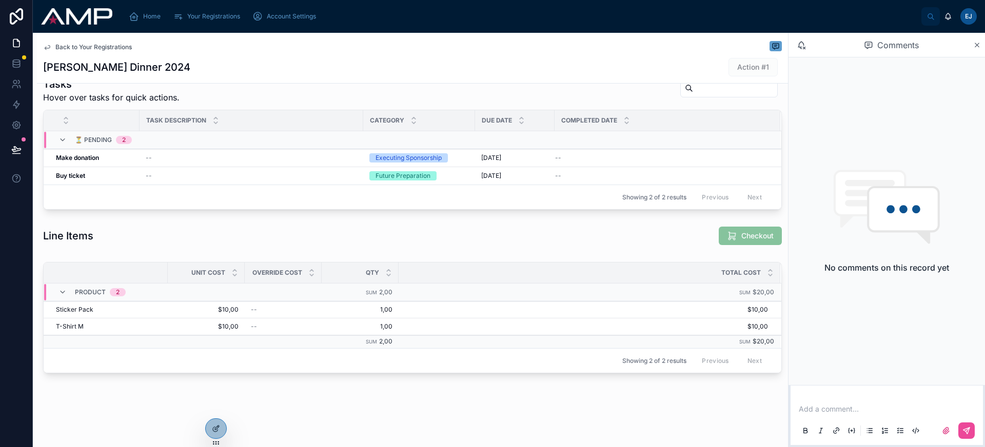
scroll to position [303, 0]
drag, startPoint x: 320, startPoint y: 272, endPoint x: 325, endPoint y: 273, distance: 5.2
click at [324, 272] on div at bounding box center [322, 273] width 4 height 21
drag, startPoint x: 243, startPoint y: 269, endPoint x: 256, endPoint y: 270, distance: 12.4
click at [256, 270] on div at bounding box center [257, 273] width 4 height 21
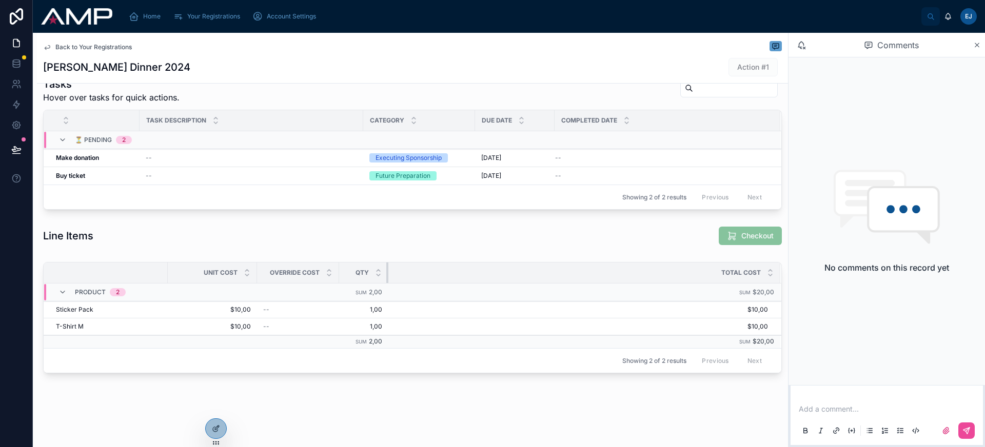
drag, startPoint x: 415, startPoint y: 271, endPoint x: 387, endPoint y: 272, distance: 27.7
click at [387, 272] on div at bounding box center [388, 273] width 4 height 21
drag, startPoint x: 165, startPoint y: 271, endPoint x: 230, endPoint y: 274, distance: 64.7
click at [230, 274] on th at bounding box center [138, 273] width 189 height 21
click at [757, 238] on span "Checkout" at bounding box center [750, 237] width 63 height 10
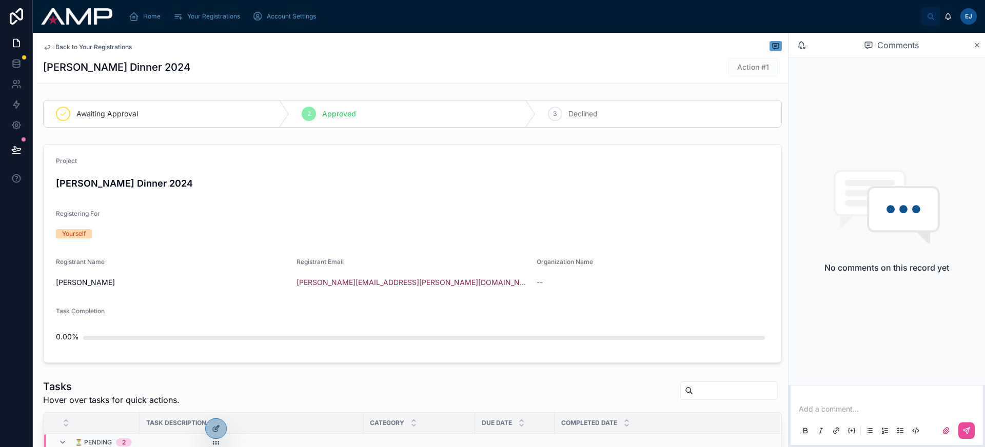
scroll to position [277, 0]
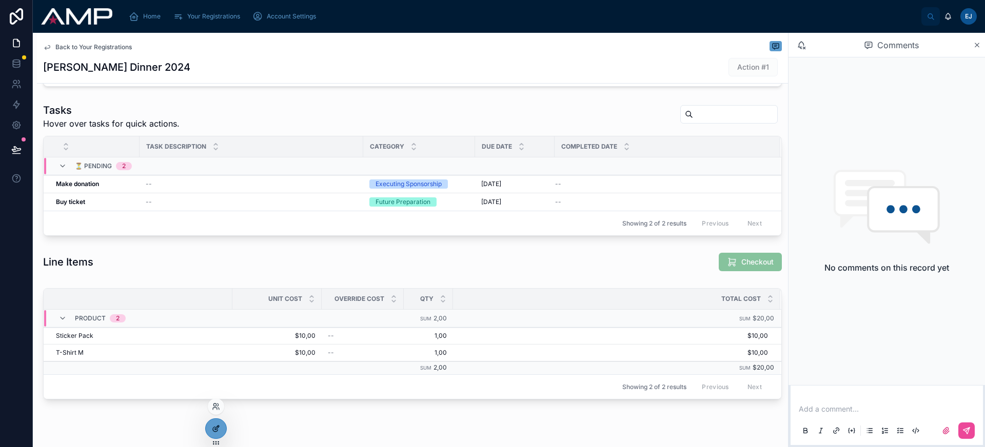
click at [216, 428] on icon at bounding box center [216, 429] width 8 height 8
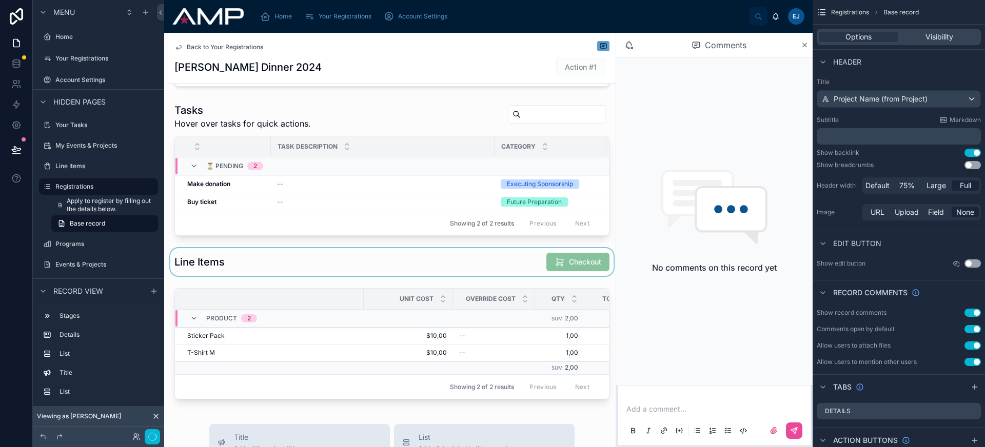
click at [450, 271] on div at bounding box center [391, 262] width 447 height 28
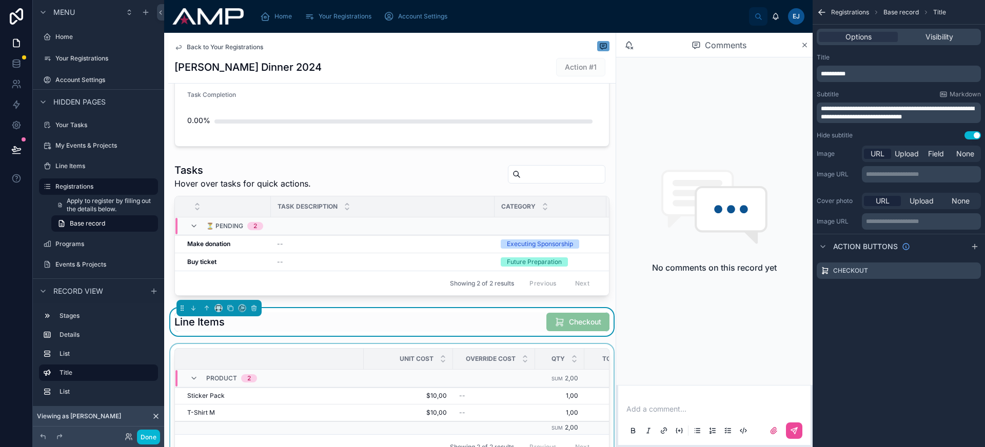
scroll to position [215, 0]
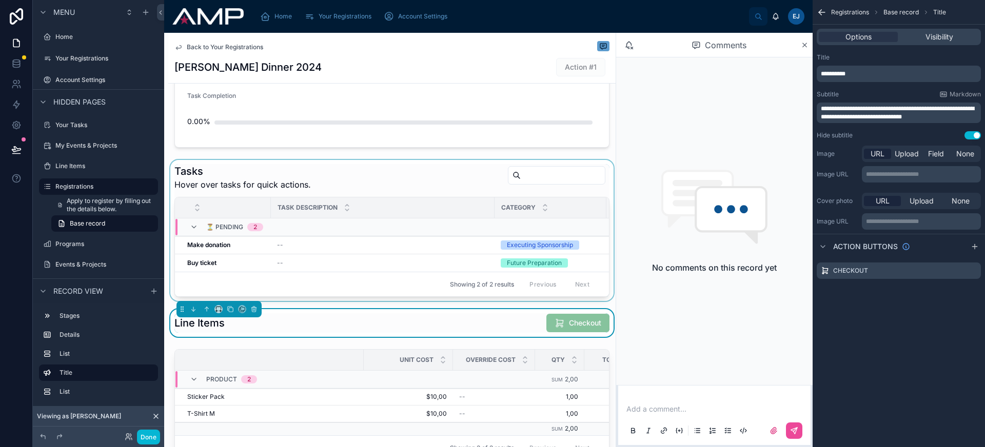
click at [409, 235] on div "⏳ Pending 2" at bounding box center [390, 227] width 430 height 16
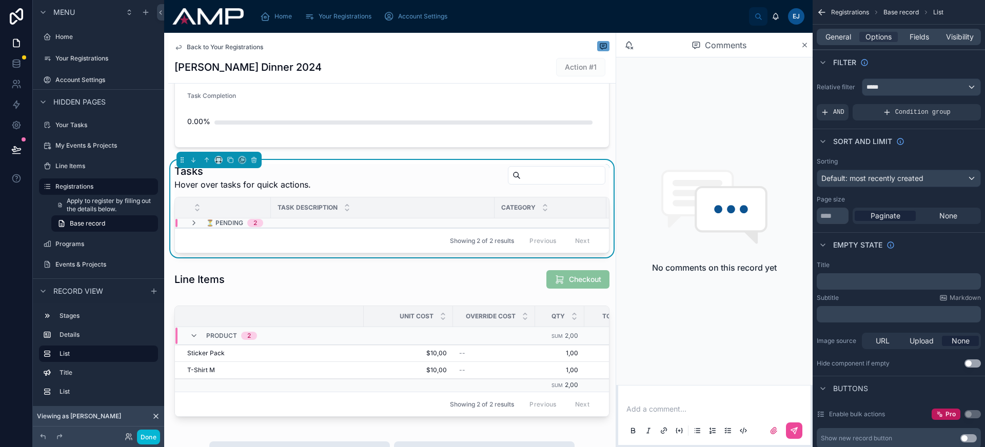
click at [409, 235] on div "Showing 2 of 2 results Previous Next" at bounding box center [392, 240] width 434 height 25
click at [403, 223] on div "⏳ Pending 2" at bounding box center [390, 223] width 430 height 8
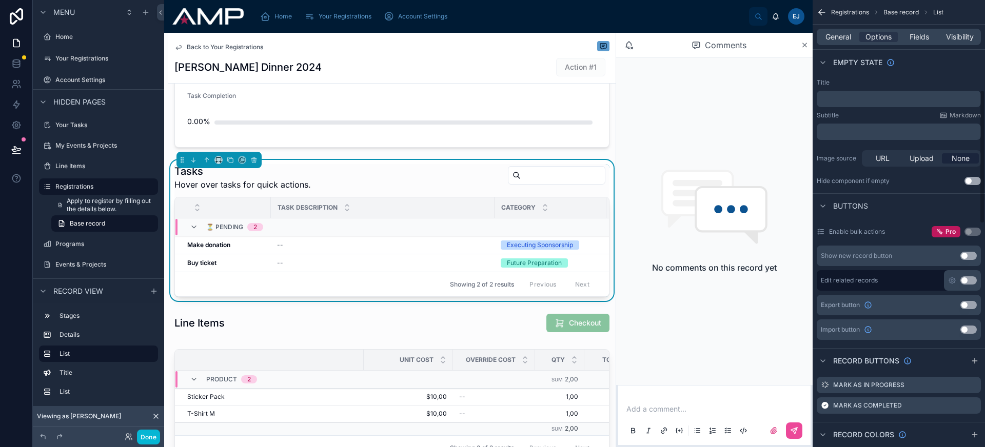
scroll to position [331, 0]
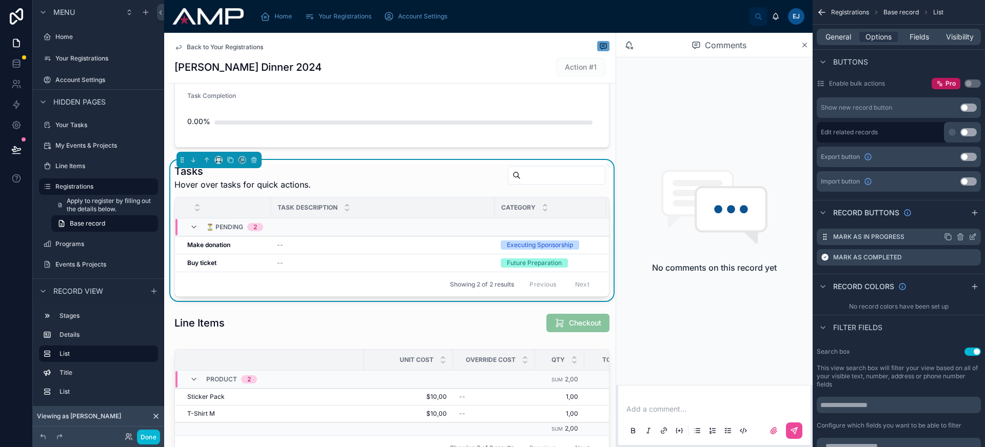
click at [972, 236] on icon "scrollable content" at bounding box center [973, 237] width 8 height 8
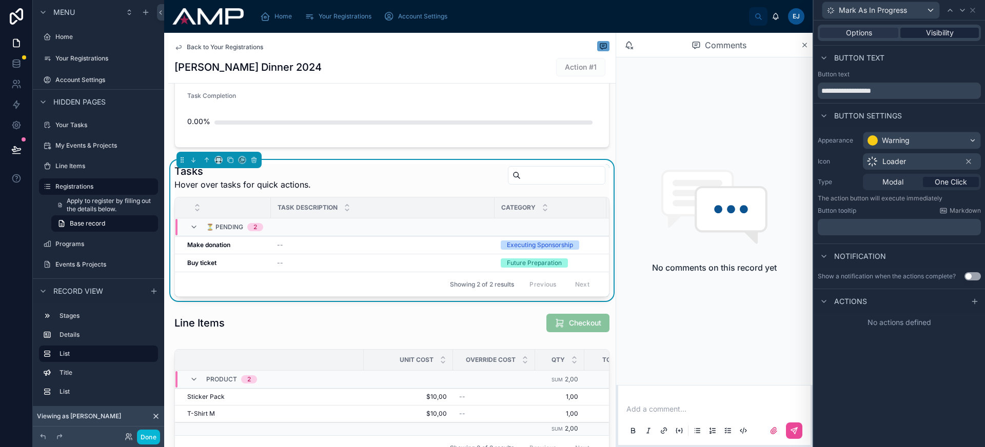
click at [936, 33] on span "Visibility" at bounding box center [940, 33] width 28 height 10
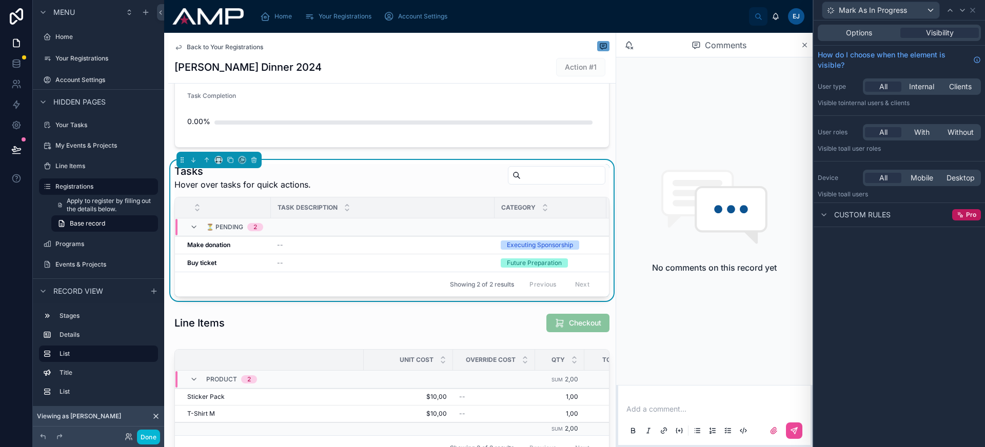
click at [859, 219] on span "Custom rules" at bounding box center [862, 215] width 56 height 10
click at [872, 33] on div "Options" at bounding box center [859, 33] width 79 height 10
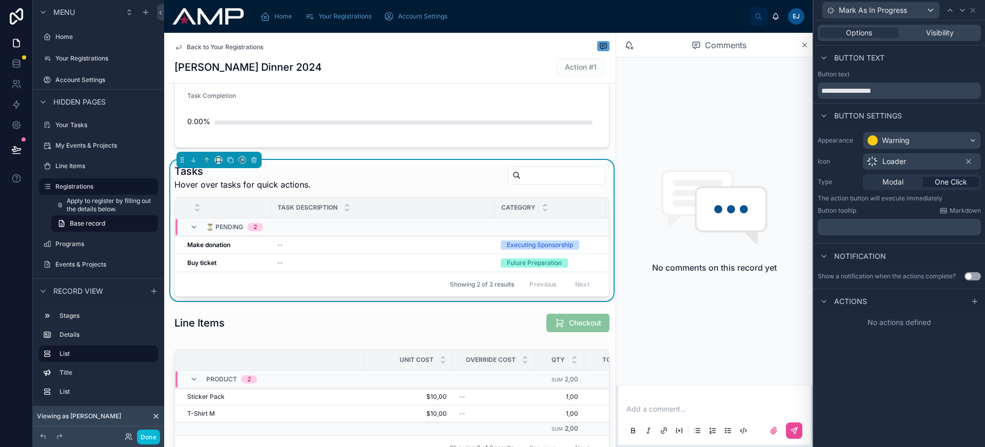
click at [973, 300] on icon at bounding box center [975, 302] width 8 height 8
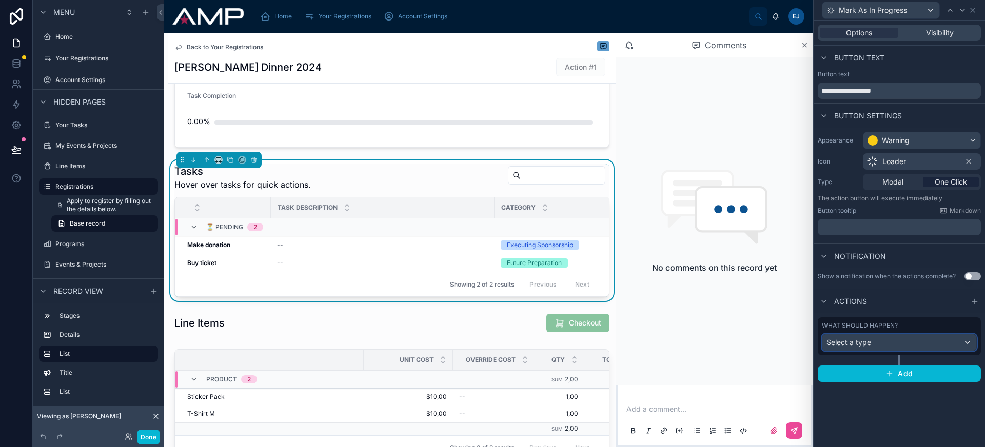
click at [878, 348] on div "Select a type" at bounding box center [899, 343] width 154 height 16
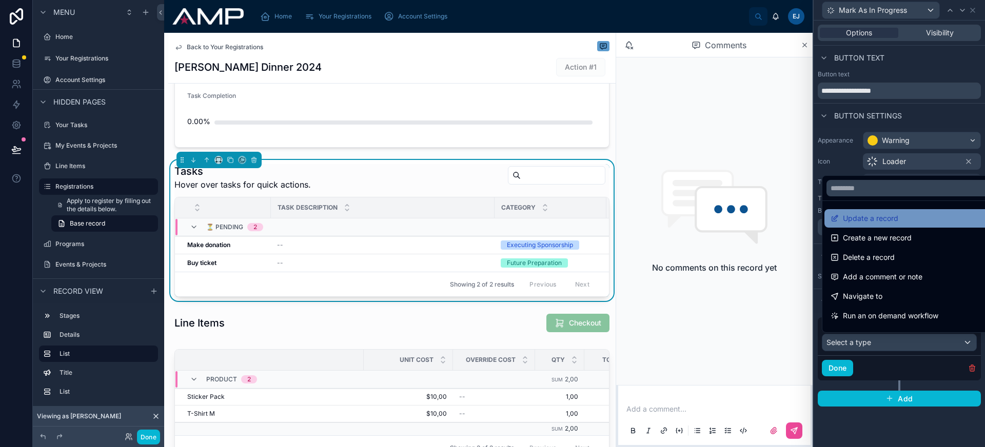
click at [875, 223] on span "Update a record" at bounding box center [870, 218] width 55 height 12
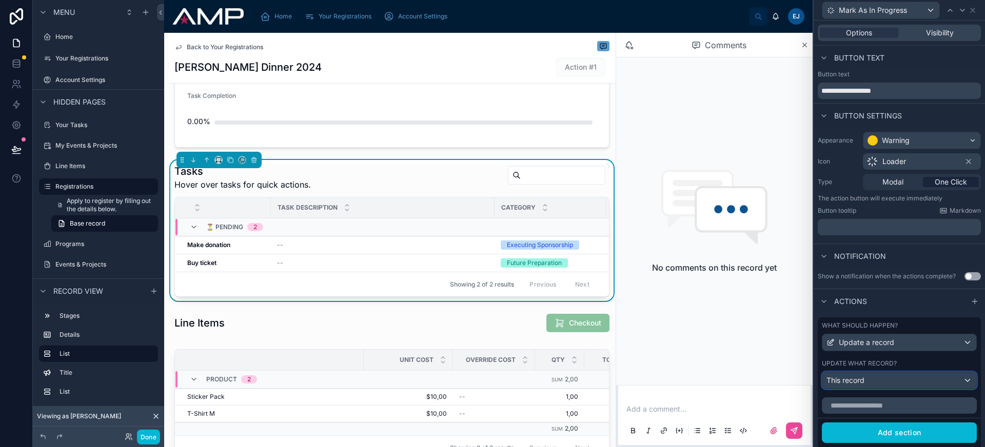
click at [880, 383] on div "This record" at bounding box center [899, 380] width 154 height 16
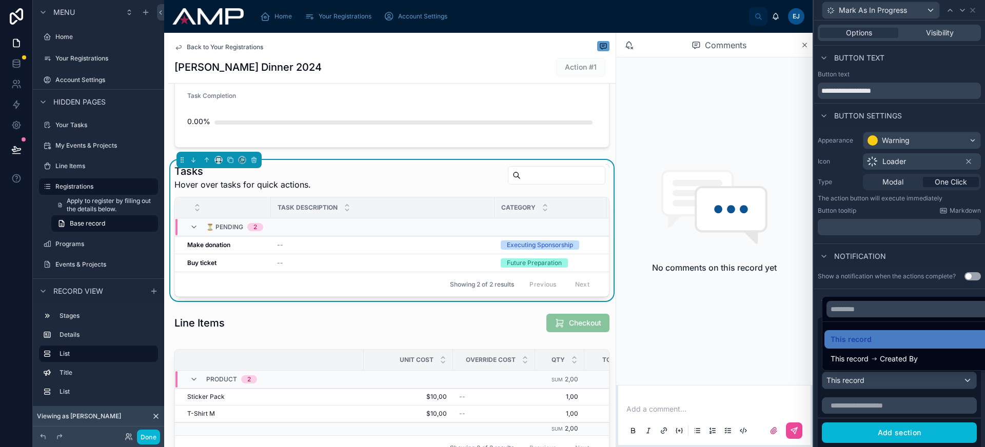
click at [880, 383] on div at bounding box center [899, 223] width 171 height 447
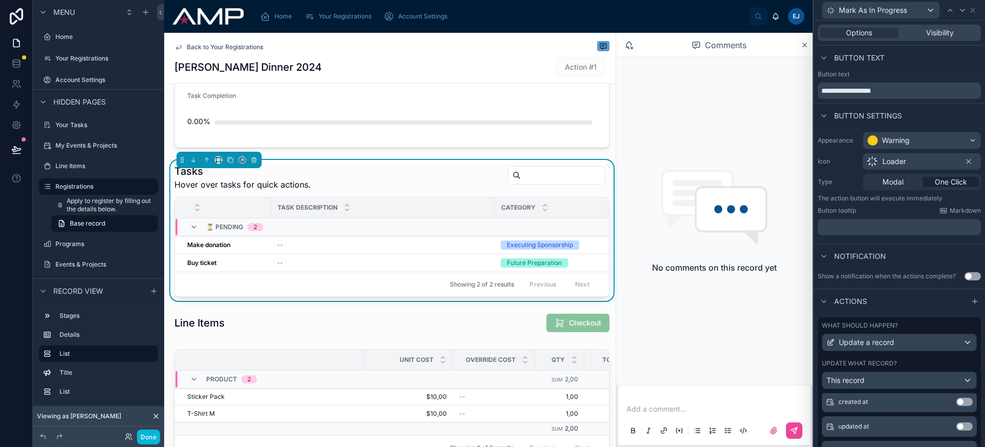
scroll to position [0, 0]
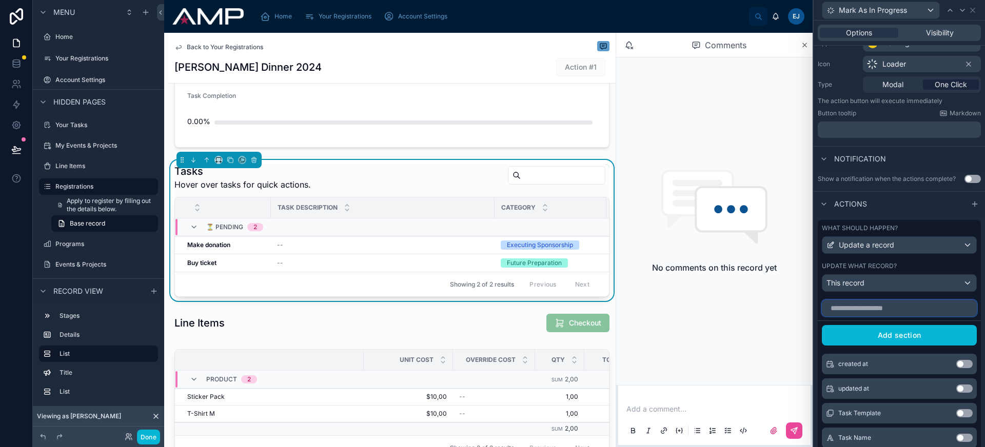
click at [893, 309] on input "text" at bounding box center [899, 308] width 155 height 16
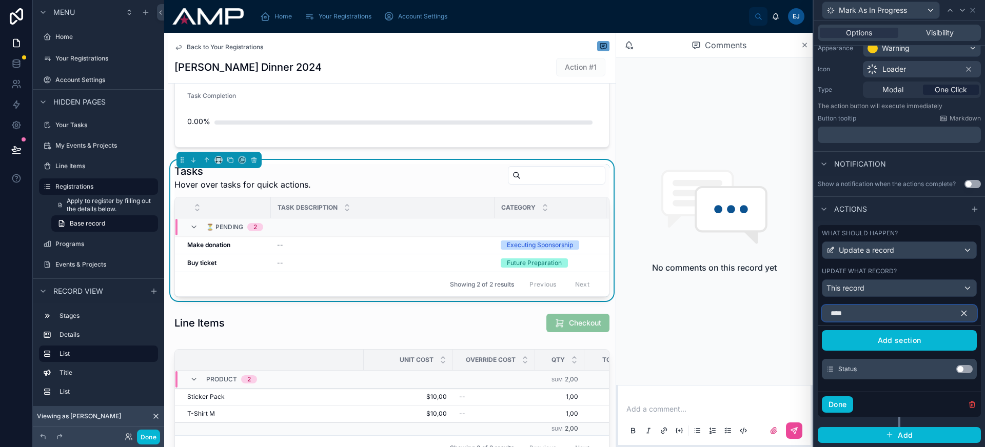
type input "****"
click at [957, 372] on button "Use setting" at bounding box center [964, 369] width 16 height 8
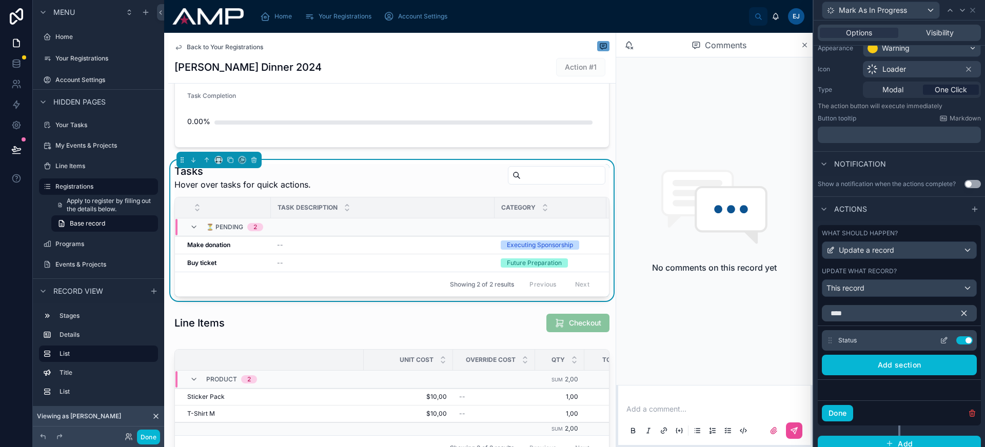
click at [940, 341] on icon at bounding box center [944, 341] width 8 height 8
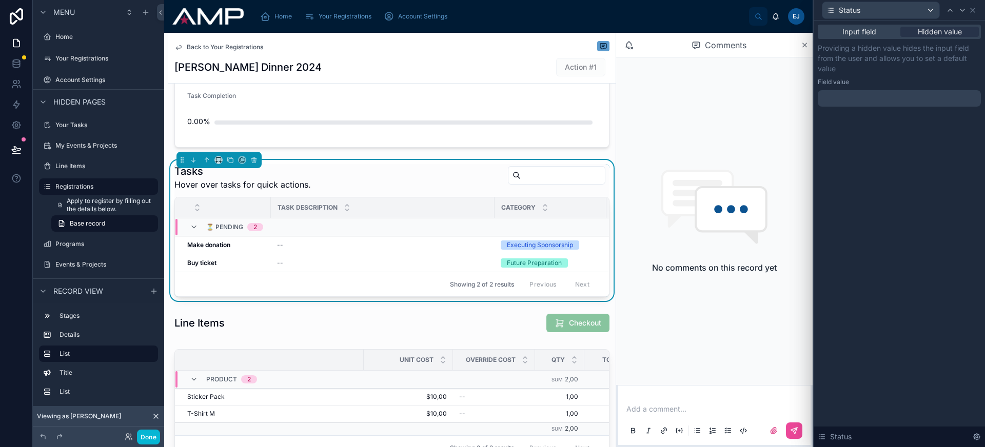
click at [905, 106] on div at bounding box center [899, 98] width 163 height 16
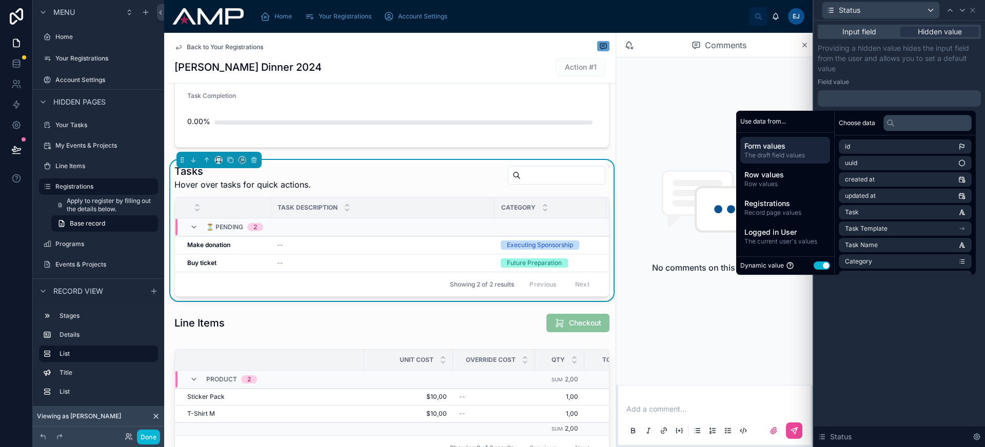
click at [818, 269] on button "Use setting" at bounding box center [822, 266] width 16 height 8
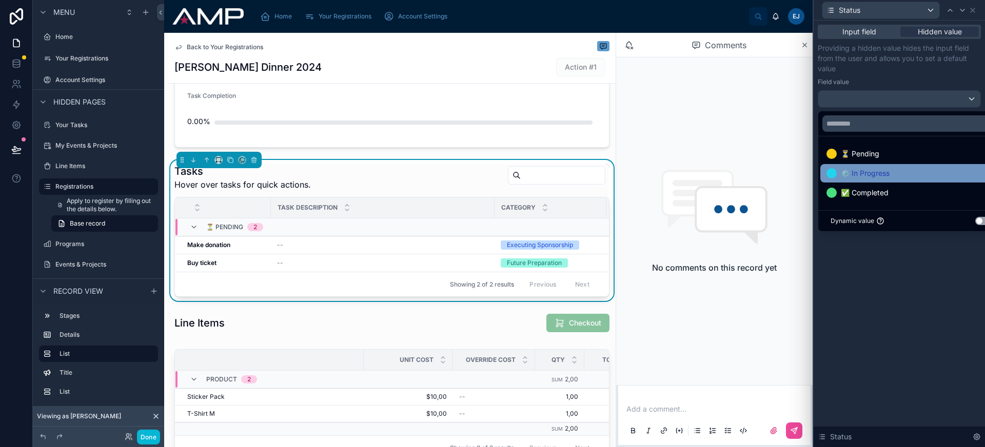
click at [888, 178] on span "⚙️ In Progress" at bounding box center [865, 173] width 49 height 12
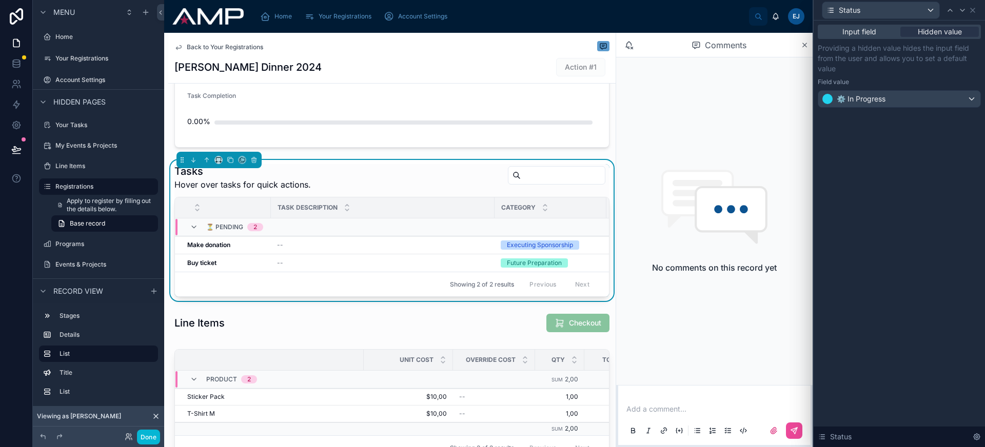
click at [857, 280] on div "Input field Hidden value Providing a hidden value hides the input field from th…" at bounding box center [899, 234] width 171 height 427
click at [974, 11] on icon at bounding box center [973, 10] width 4 height 4
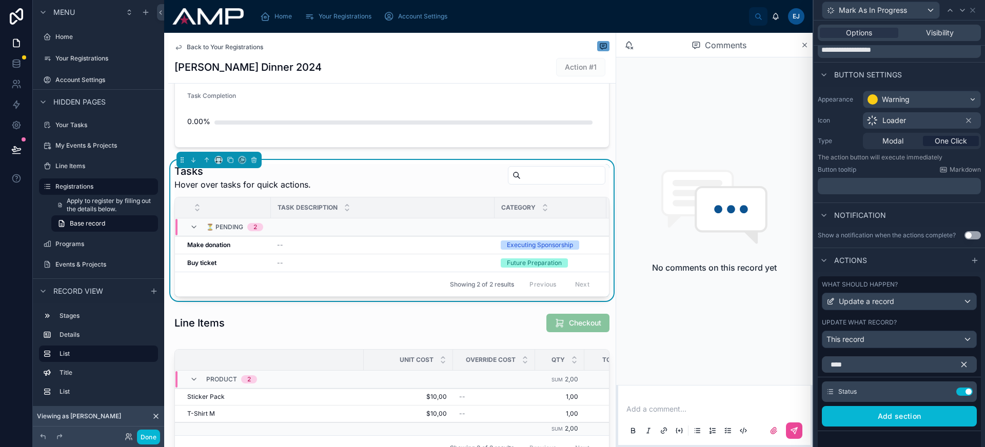
scroll to position [0, 0]
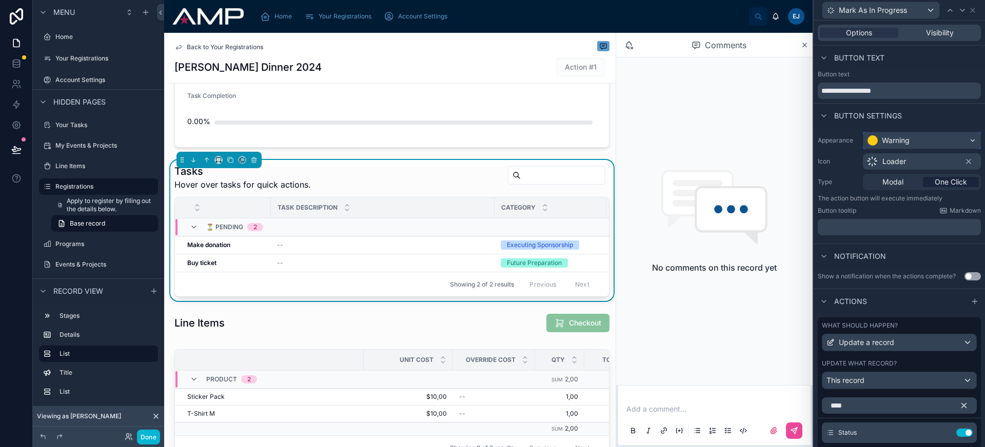
click at [925, 144] on div "Warning" at bounding box center [922, 140] width 117 height 16
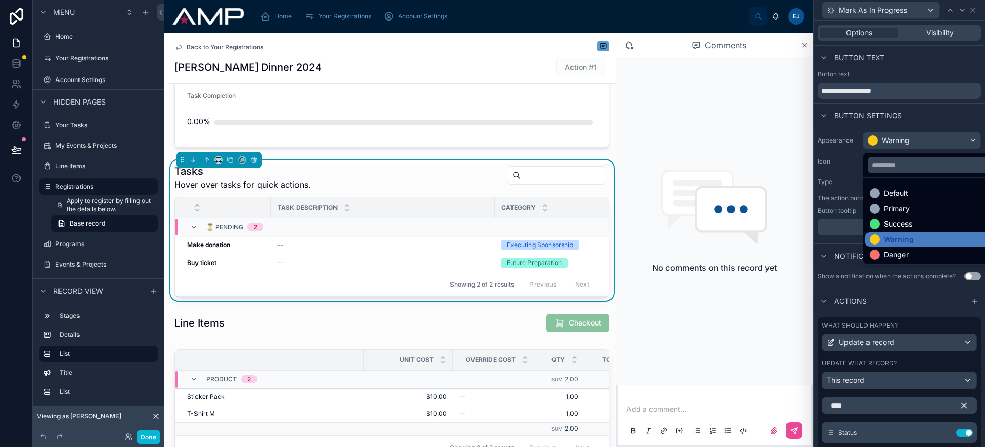
click at [925, 144] on div at bounding box center [899, 223] width 171 height 447
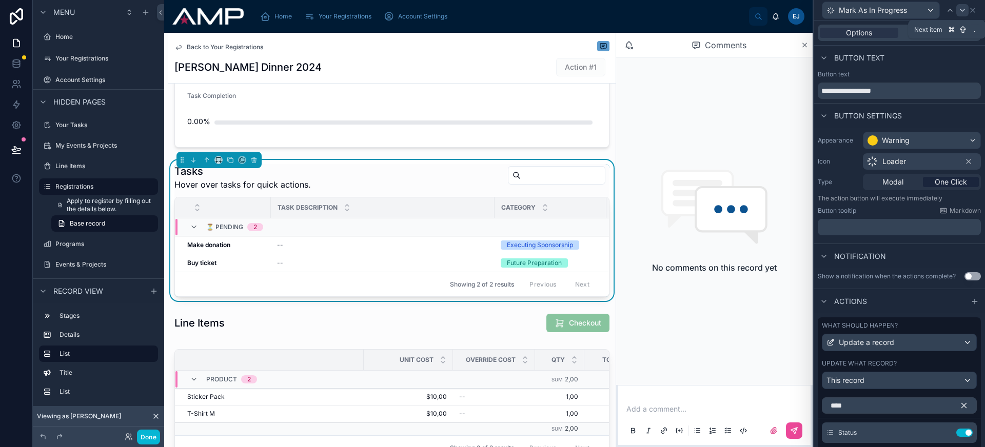
click at [962, 13] on icon at bounding box center [962, 10] width 8 height 8
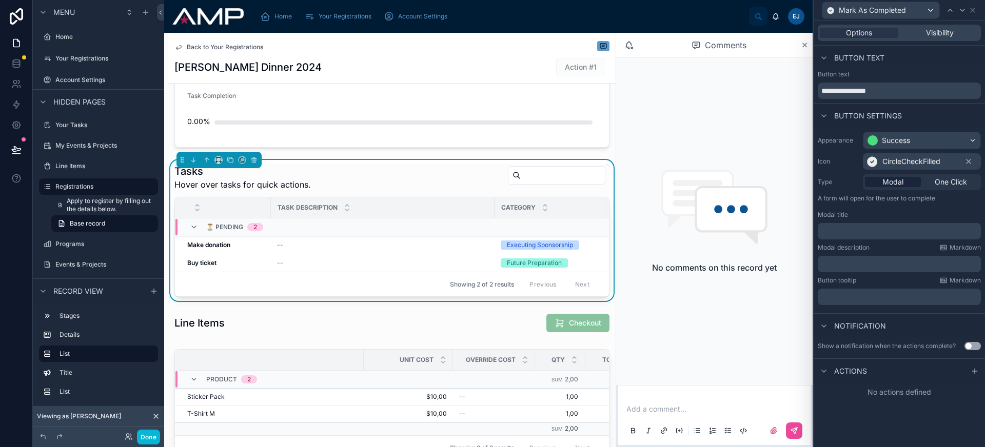
click at [876, 233] on p "﻿" at bounding box center [900, 231] width 157 height 10
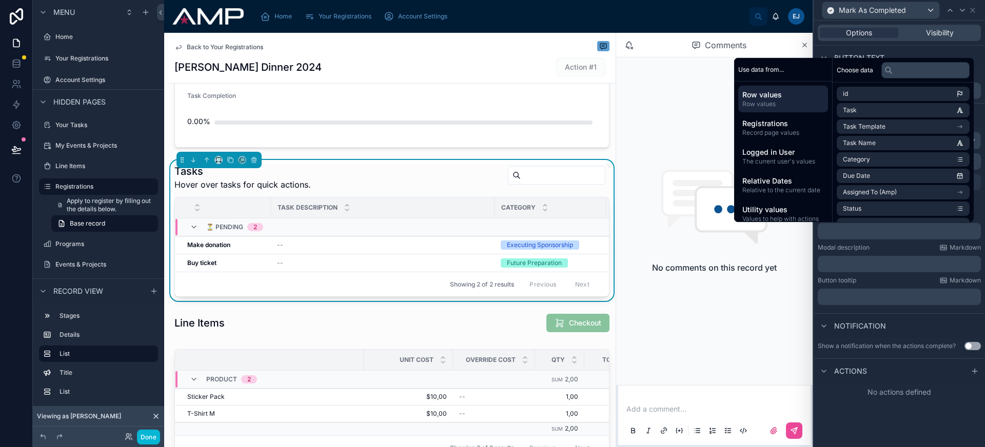
click at [877, 248] on div "Modal description Markdown" at bounding box center [899, 248] width 163 height 8
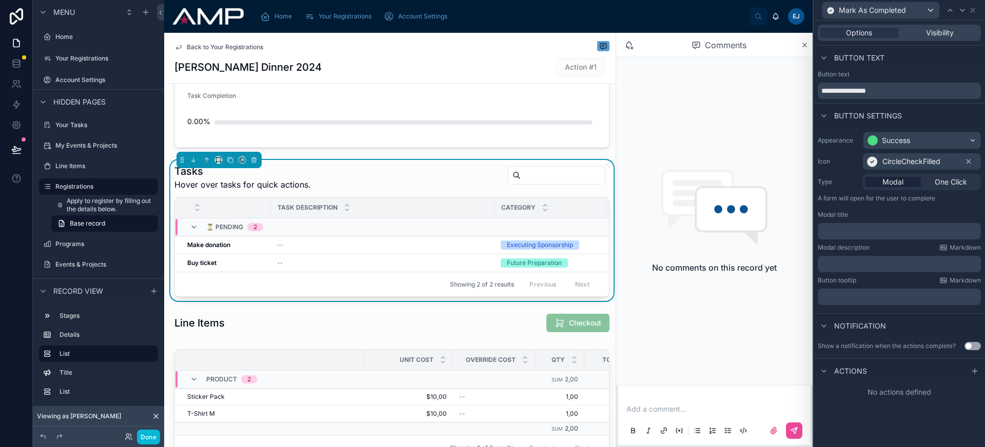
click at [875, 231] on p "﻿" at bounding box center [900, 231] width 157 height 10
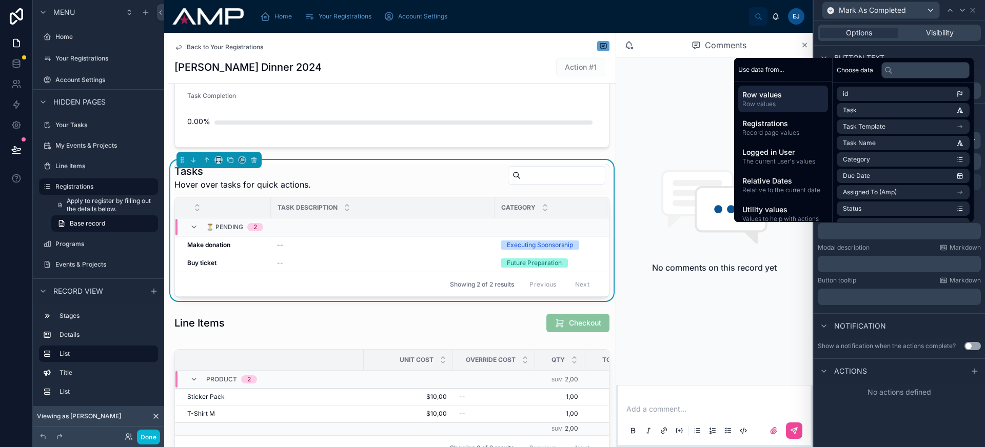
click at [899, 250] on div "Modal description Markdown" at bounding box center [899, 248] width 163 height 8
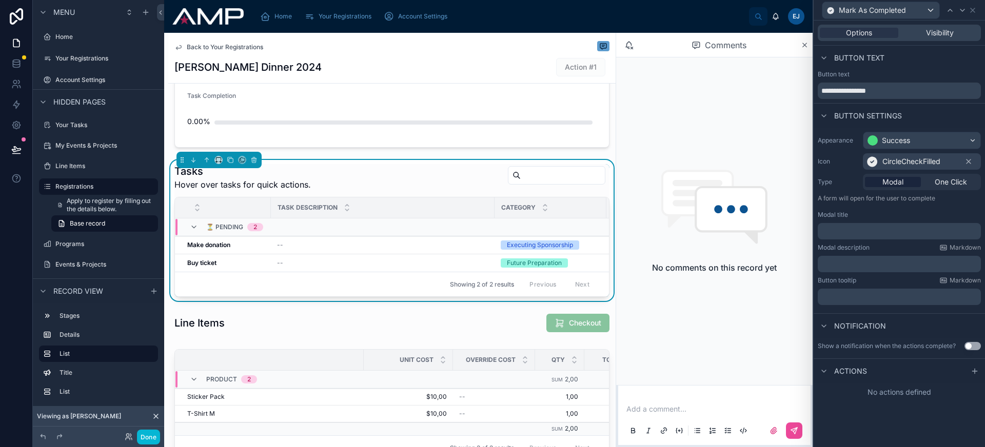
click at [976, 369] on icon at bounding box center [975, 371] width 8 height 8
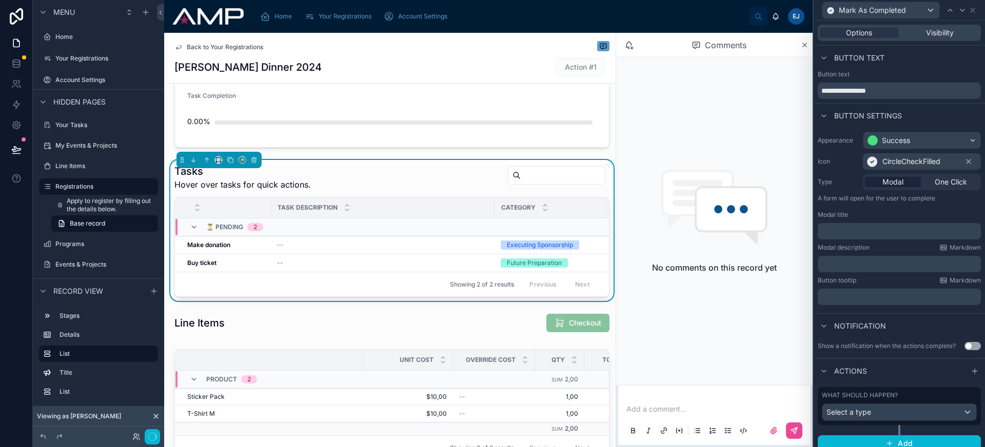
scroll to position [8, 0]
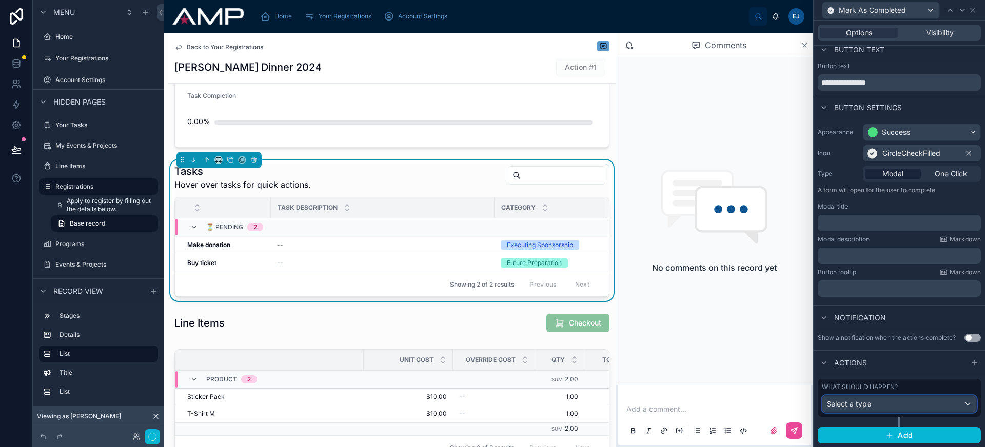
click at [885, 408] on div "Select a type" at bounding box center [899, 404] width 154 height 16
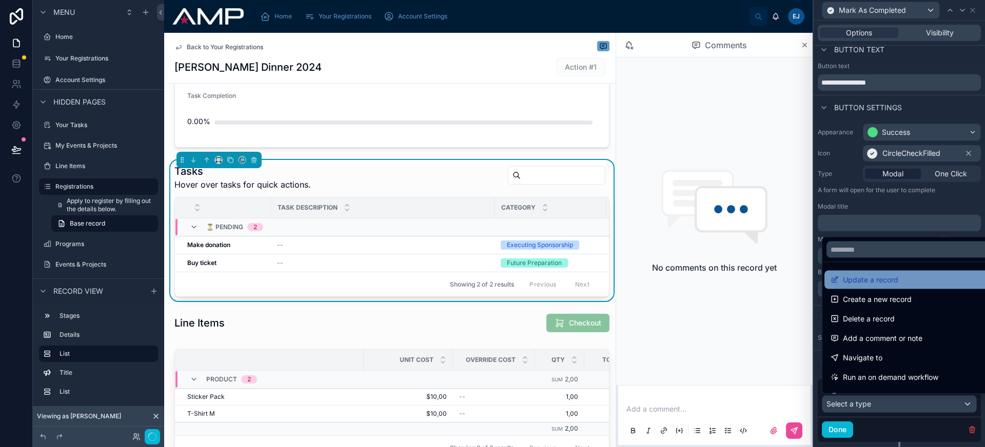
click at [884, 278] on span "Update a record" at bounding box center [870, 280] width 55 height 12
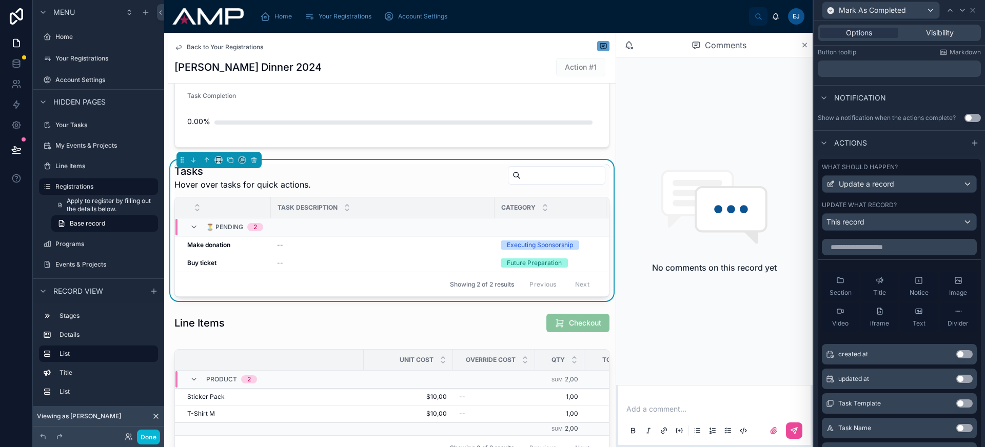
scroll to position [240, 0]
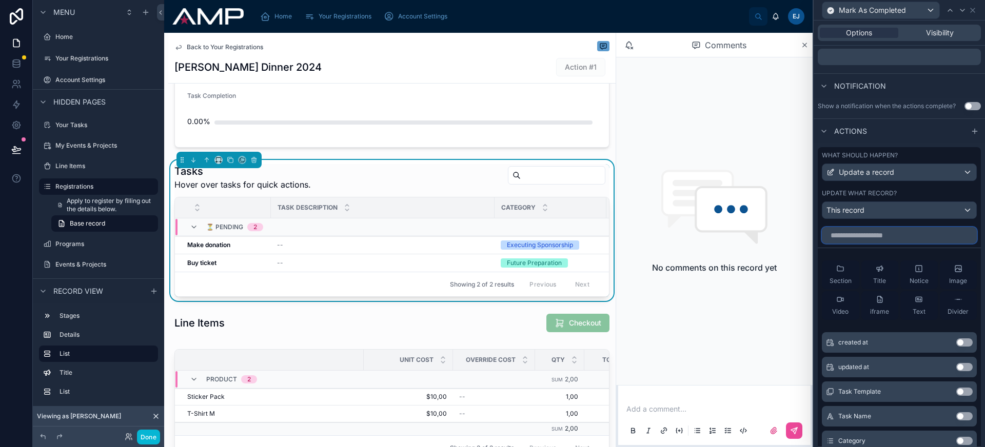
click at [882, 230] on input "text" at bounding box center [899, 235] width 155 height 16
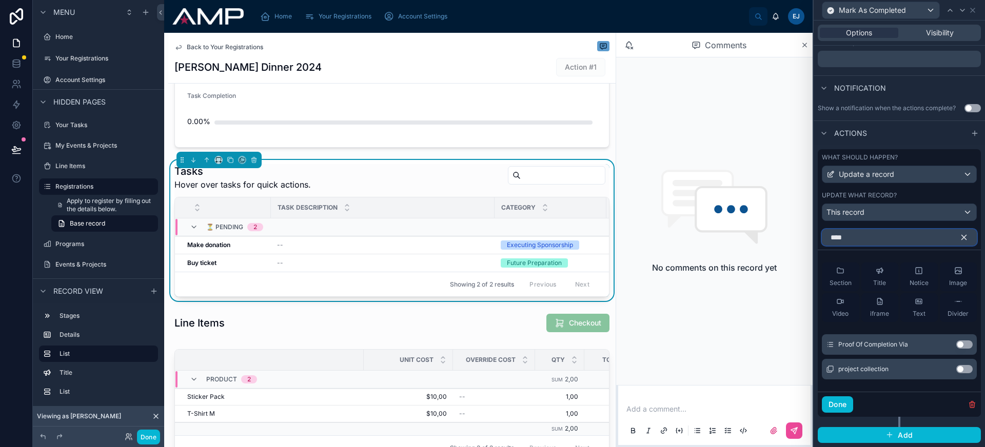
scroll to position [213, 0]
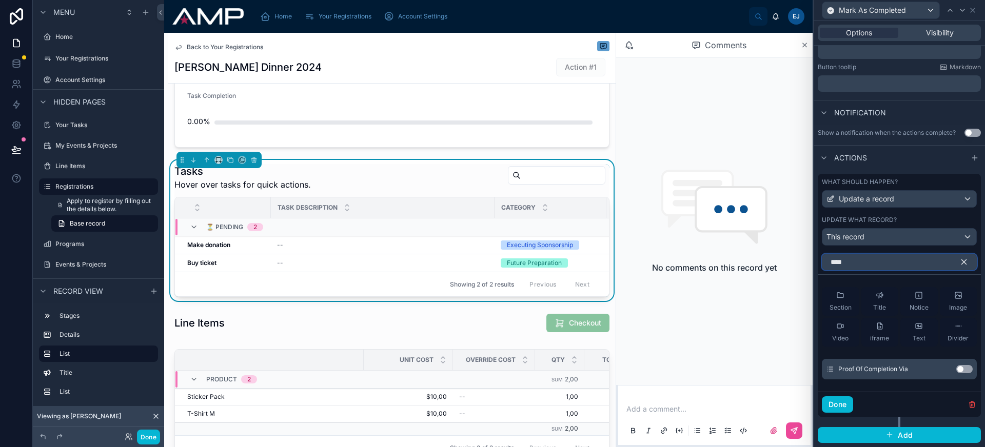
type input "****"
click at [956, 367] on button "Use setting" at bounding box center [964, 369] width 16 height 8
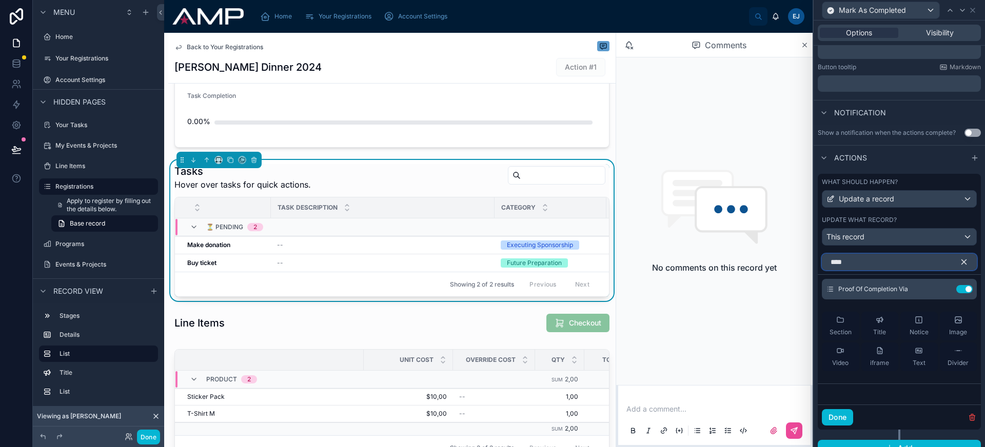
click at [888, 265] on input "****" at bounding box center [899, 262] width 155 height 16
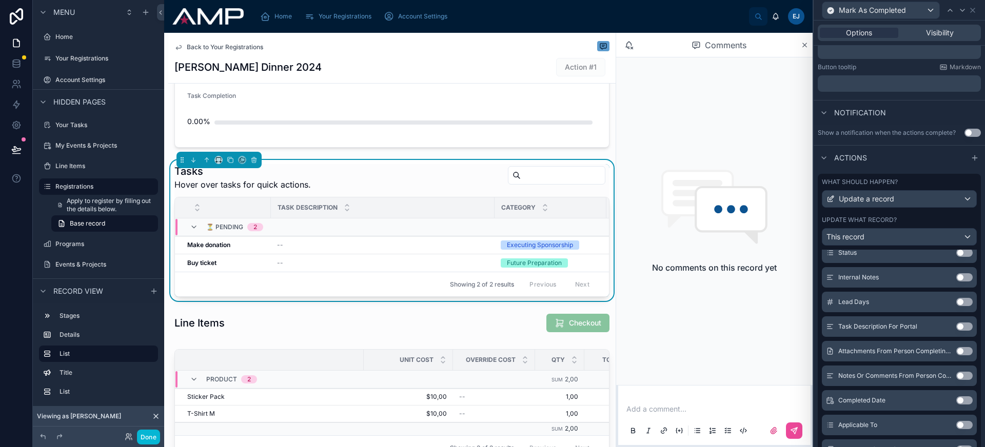
scroll to position [225, 0]
click at [956, 350] on button "Use setting" at bounding box center [964, 350] width 16 height 8
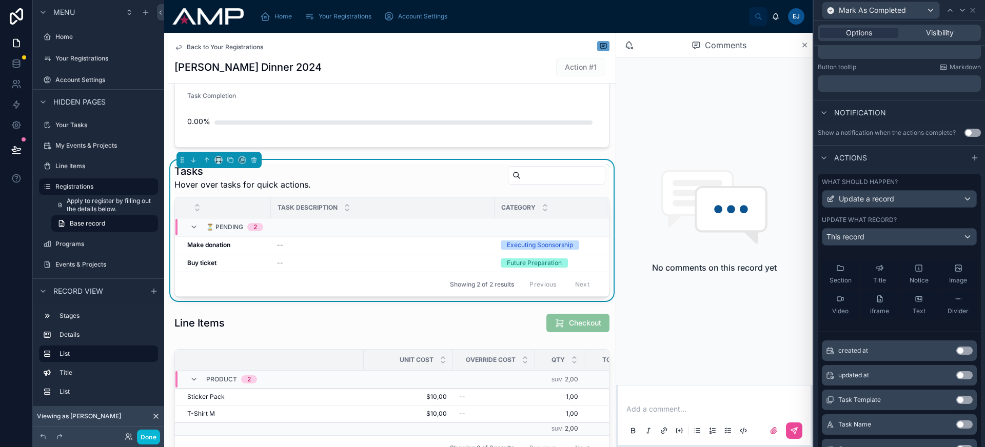
scroll to position [21, 0]
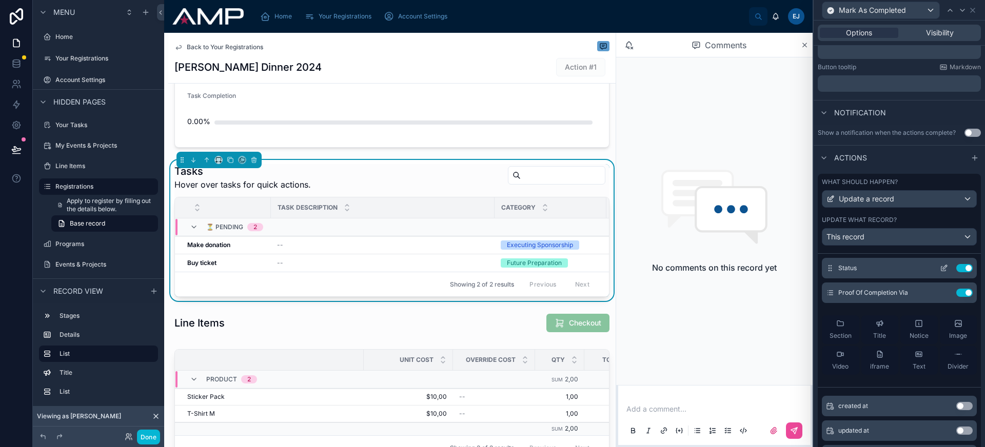
click at [946, 267] on icon at bounding box center [946, 266] width 1 height 1
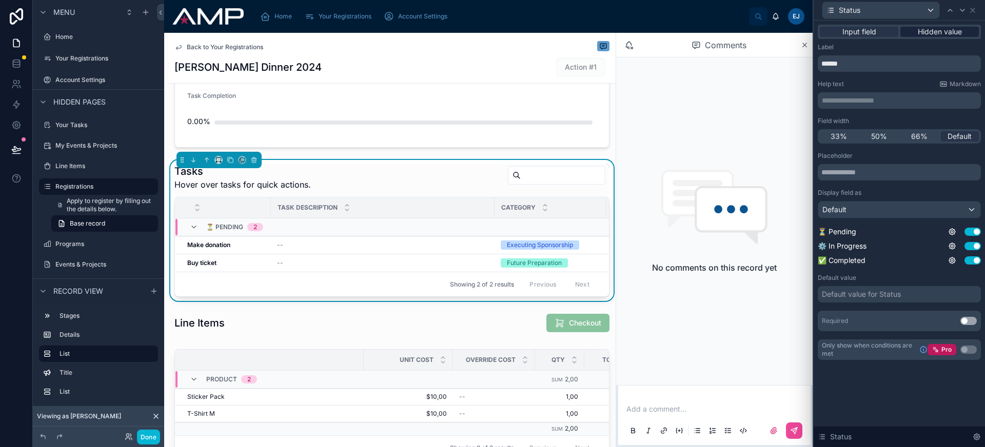
click at [948, 32] on span "Hidden value" at bounding box center [940, 32] width 44 height 10
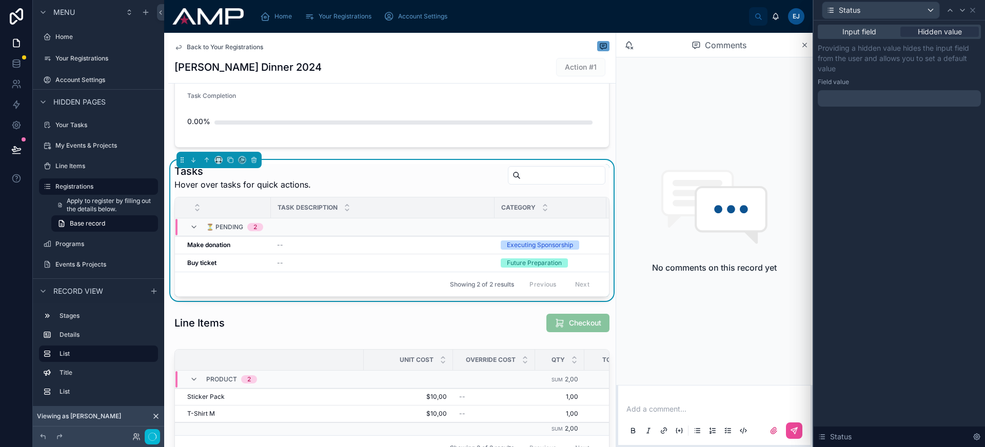
click at [882, 98] on div at bounding box center [899, 98] width 163 height 16
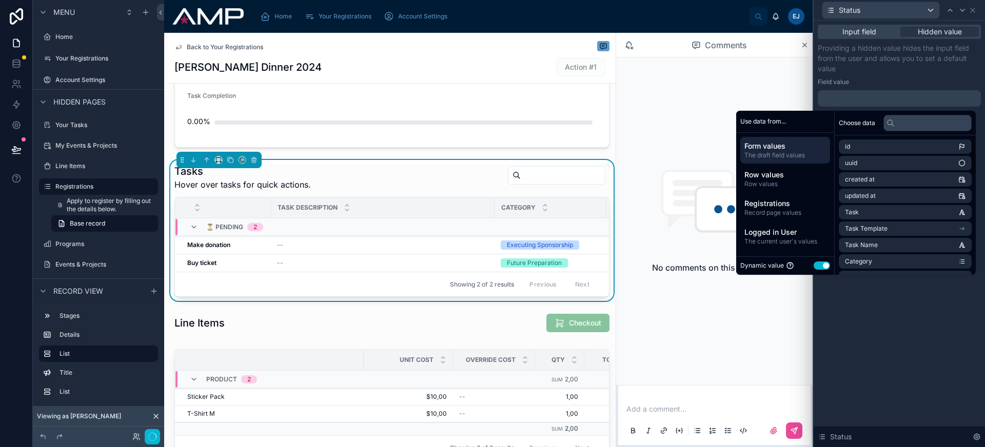
click at [816, 269] on button "Use setting" at bounding box center [822, 266] width 16 height 8
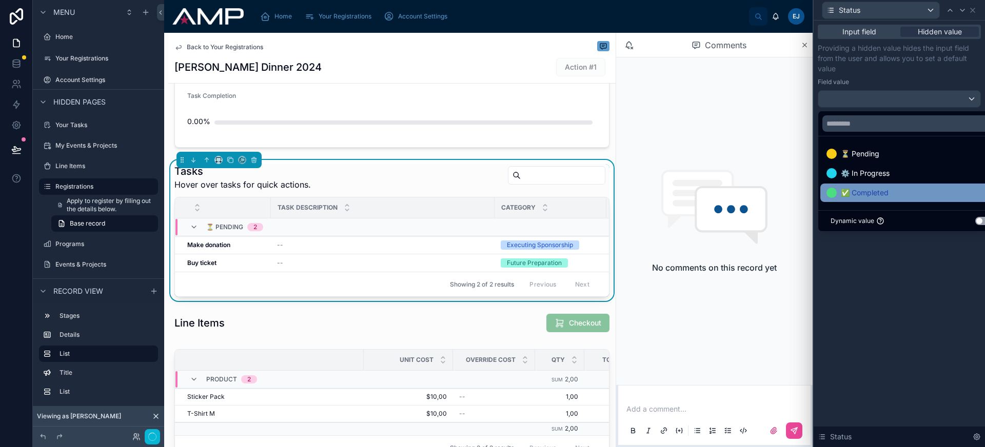
click at [885, 198] on span "✅ Completed" at bounding box center [865, 193] width 48 height 12
click at [975, 10] on icon at bounding box center [973, 10] width 8 height 8
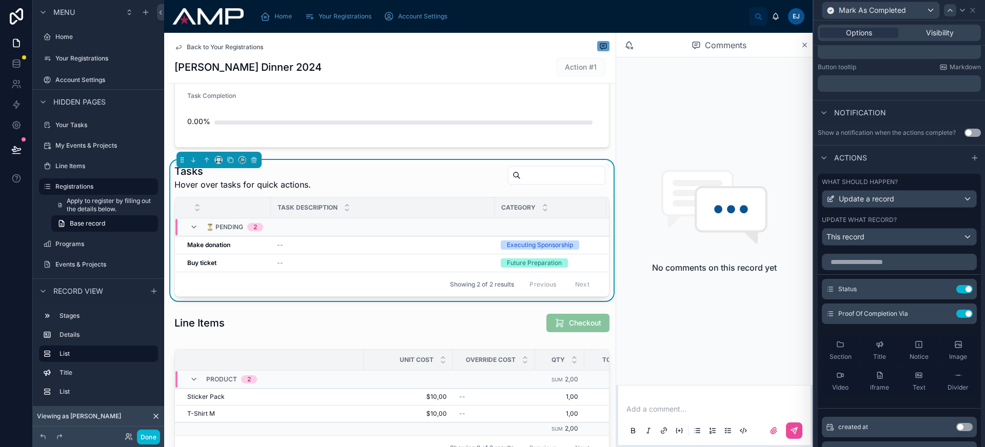
scroll to position [0, 0]
click at [952, 11] on icon at bounding box center [950, 10] width 8 height 8
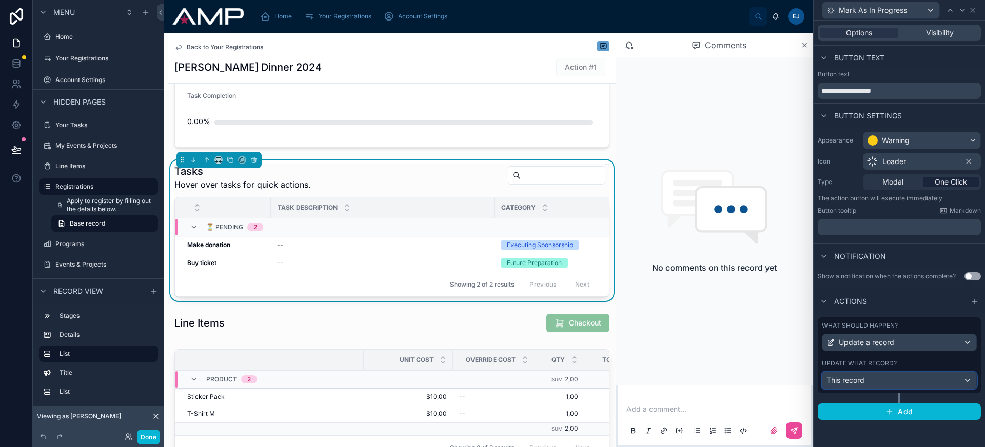
click at [916, 384] on div "This record" at bounding box center [899, 380] width 154 height 16
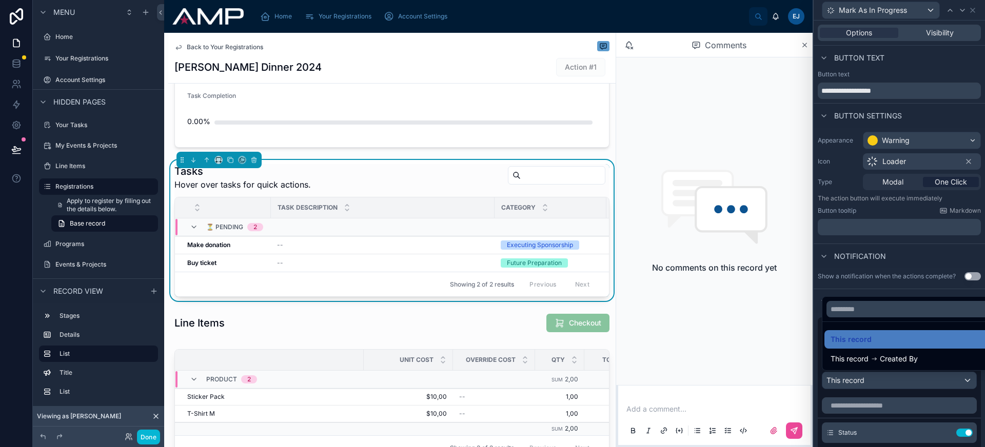
click at [916, 384] on div at bounding box center [899, 223] width 171 height 447
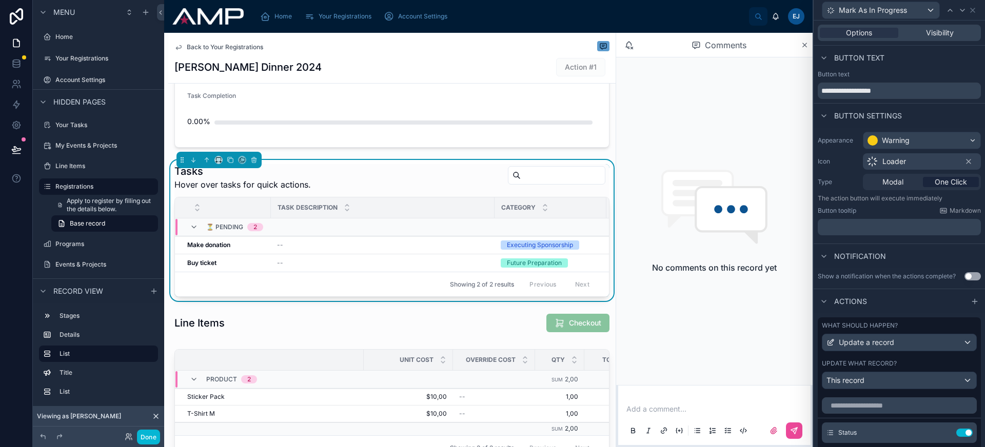
scroll to position [21, 0]
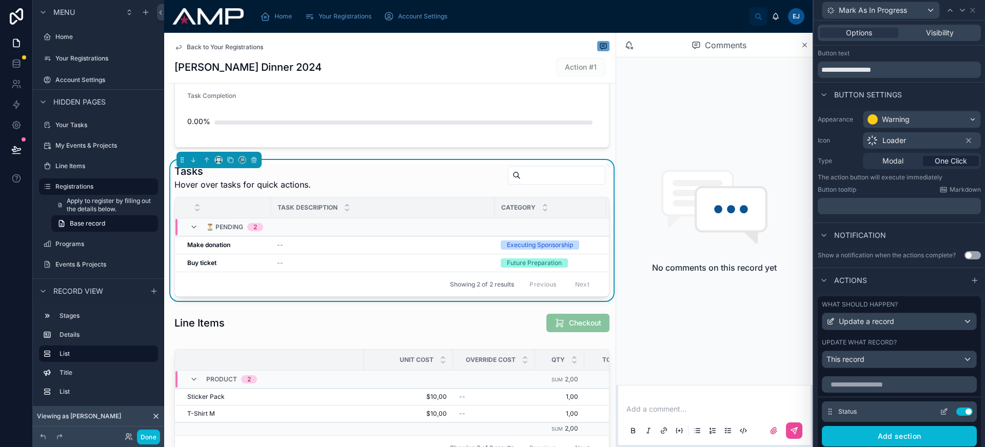
click at [940, 409] on icon at bounding box center [944, 412] width 8 height 8
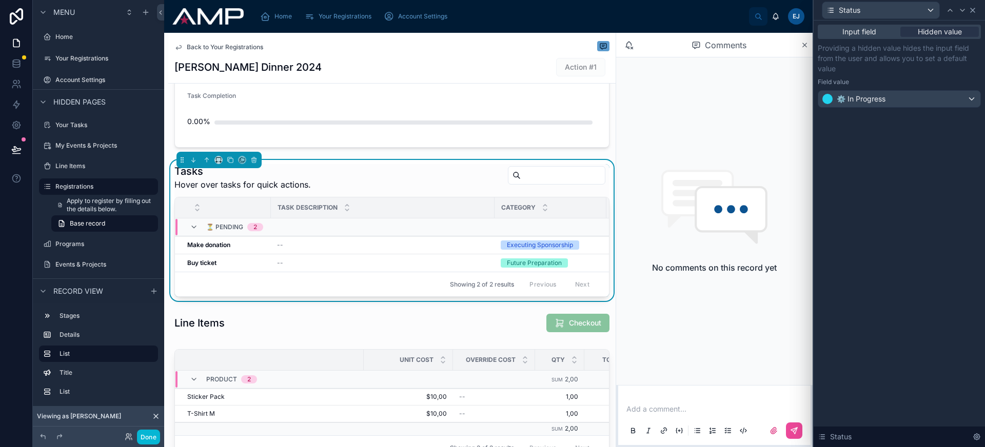
click at [972, 11] on icon at bounding box center [973, 10] width 8 height 8
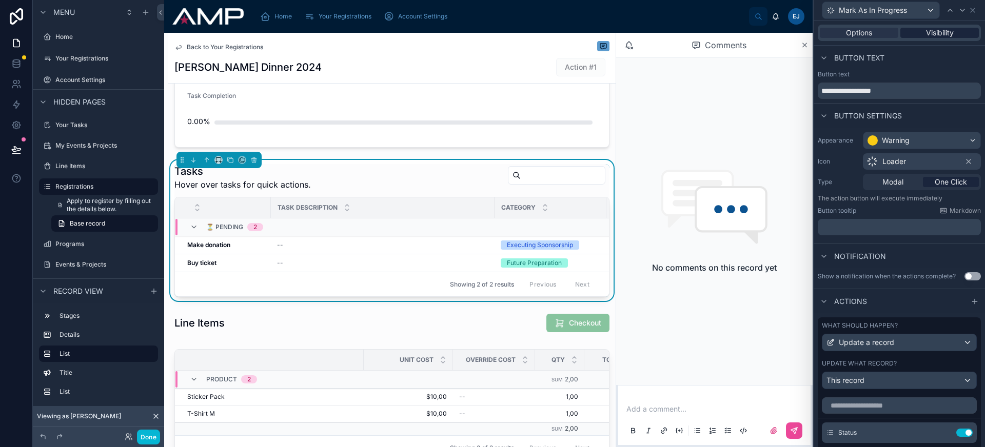
scroll to position [0, 0]
click at [963, 9] on icon at bounding box center [962, 10] width 8 height 8
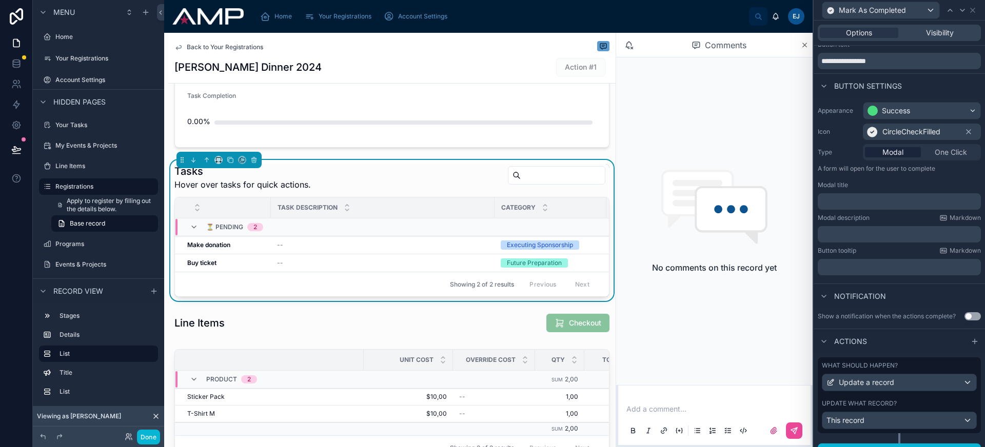
scroll to position [46, 0]
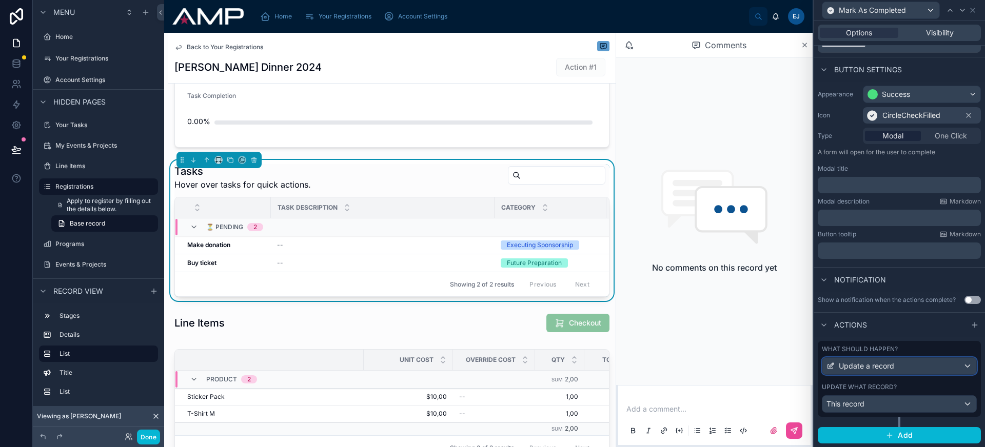
click at [919, 364] on div "Update a record" at bounding box center [899, 366] width 154 height 16
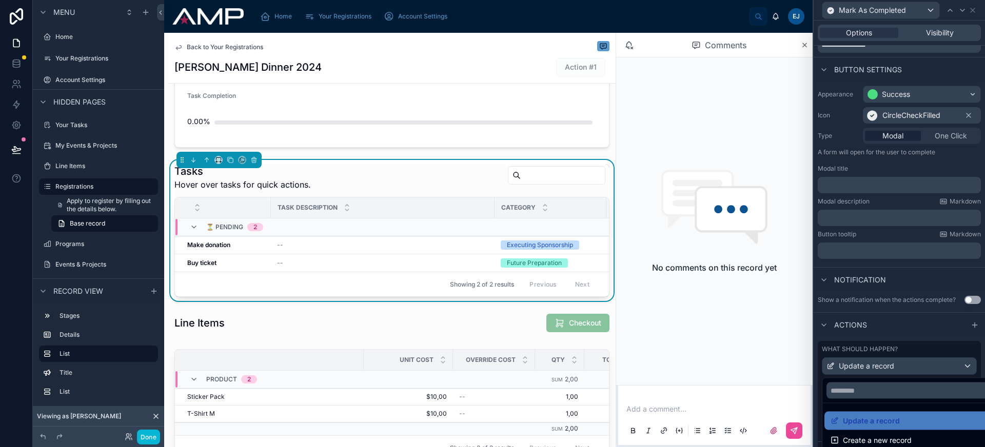
click at [919, 364] on div at bounding box center [899, 223] width 171 height 447
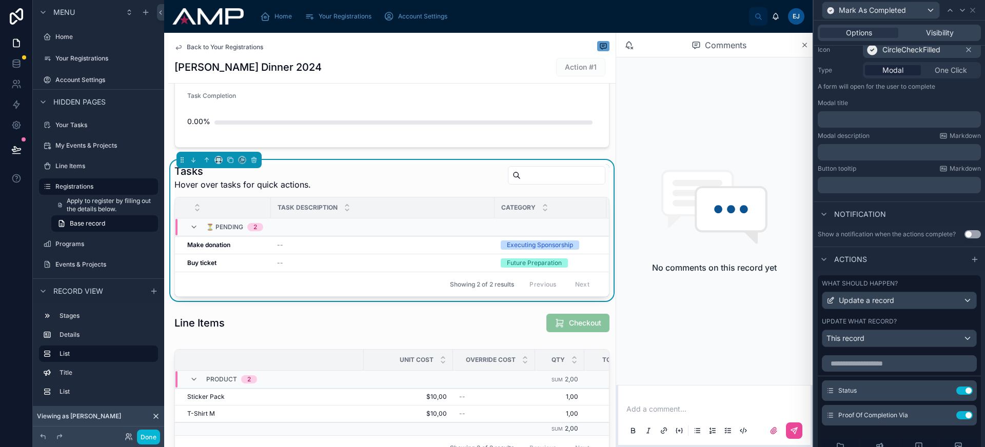
scroll to position [94, 0]
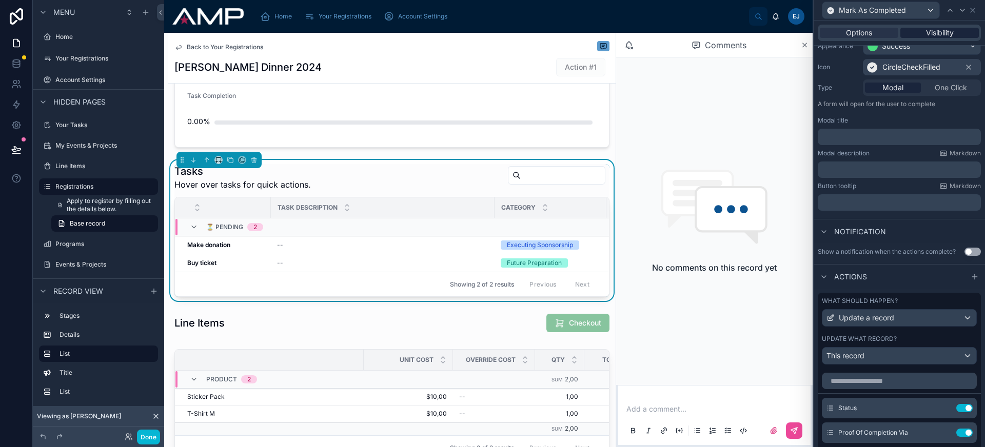
click at [943, 33] on span "Visibility" at bounding box center [940, 33] width 28 height 10
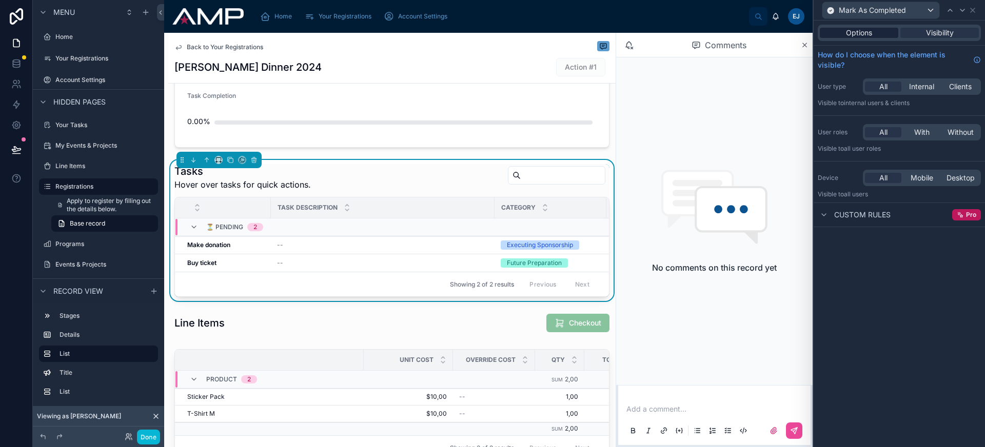
scroll to position [0, 0]
click at [882, 31] on div "Options" at bounding box center [859, 33] width 79 height 10
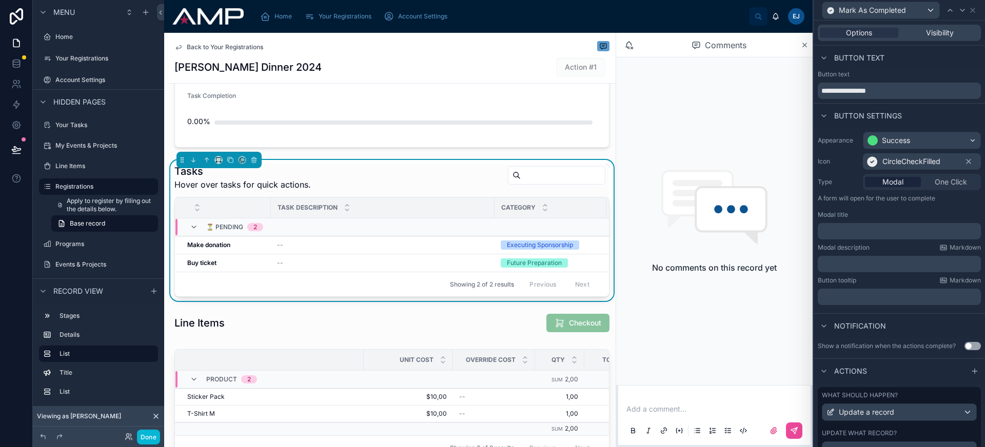
scroll to position [46, 0]
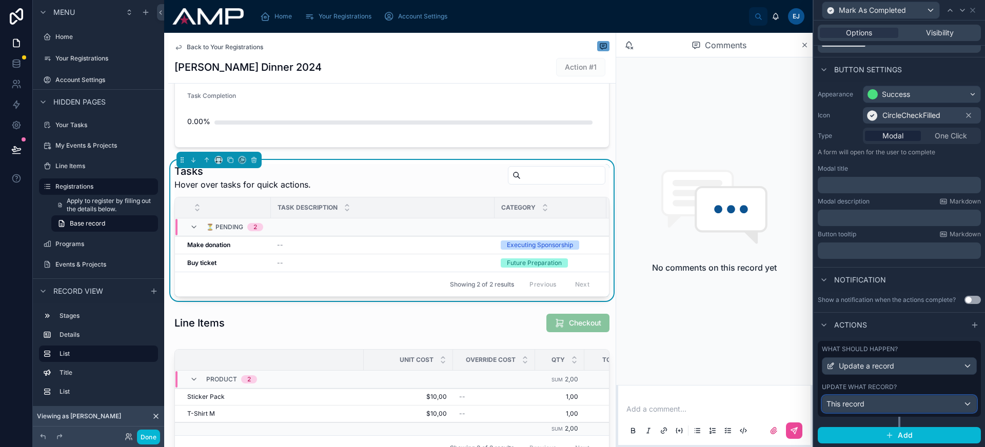
click at [903, 405] on div "This record" at bounding box center [899, 404] width 154 height 16
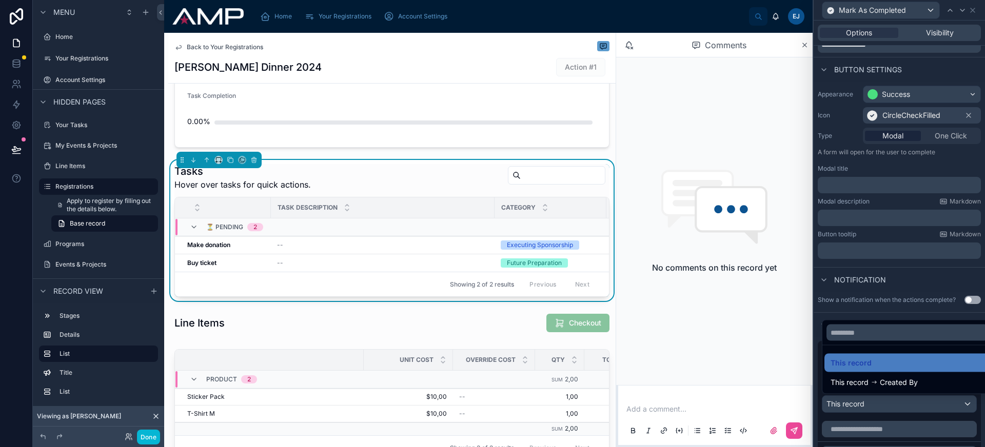
click at [903, 405] on div at bounding box center [899, 223] width 171 height 447
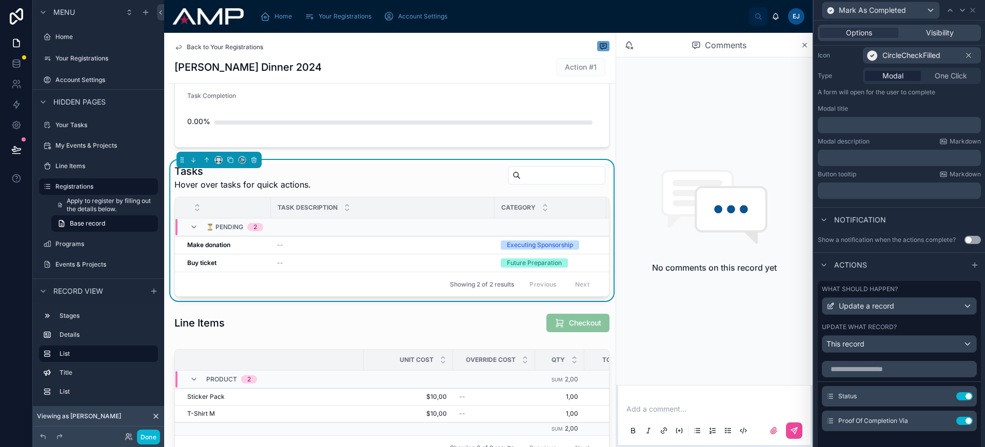
scroll to position [148, 0]
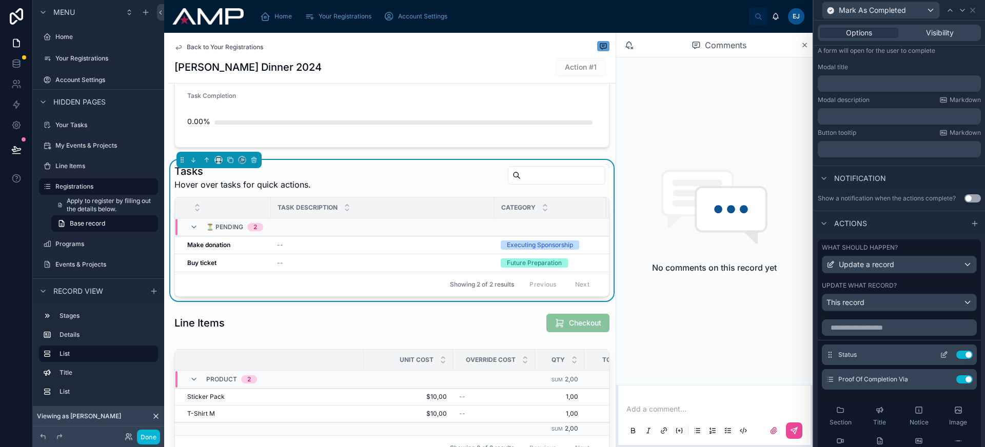
click at [940, 358] on icon at bounding box center [944, 355] width 8 height 8
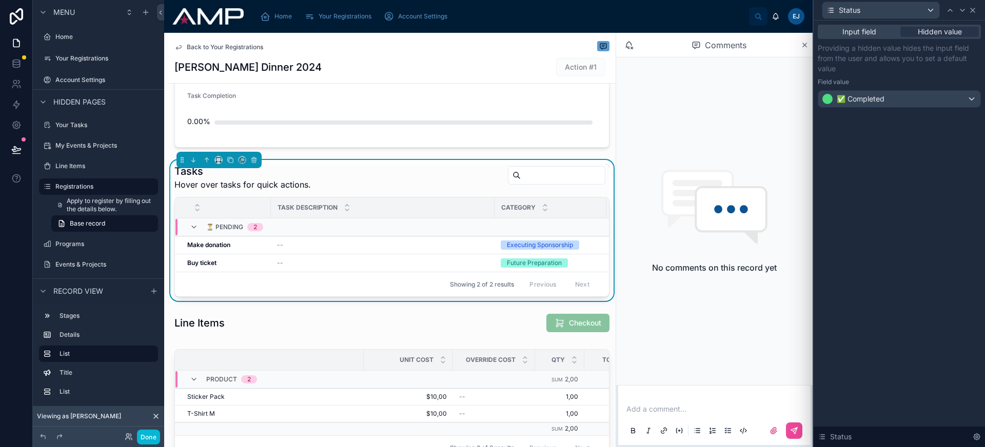
click at [975, 12] on icon at bounding box center [973, 10] width 8 height 8
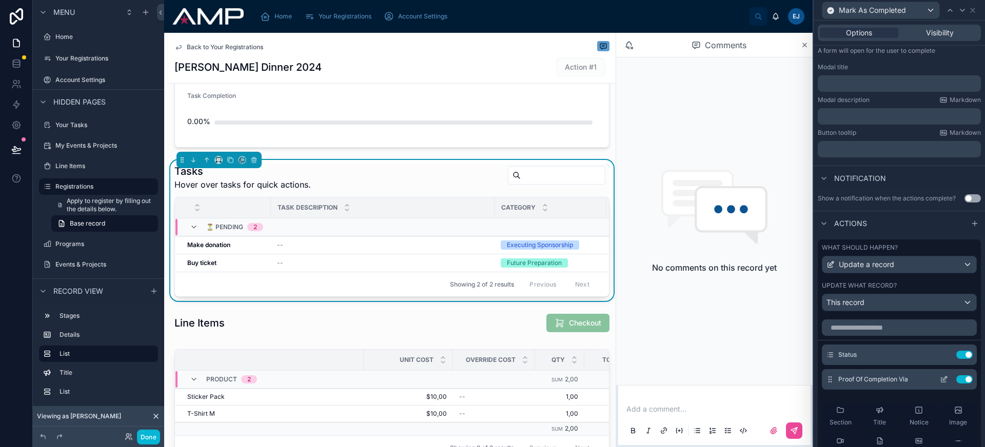
click at [940, 380] on icon at bounding box center [944, 380] width 8 height 8
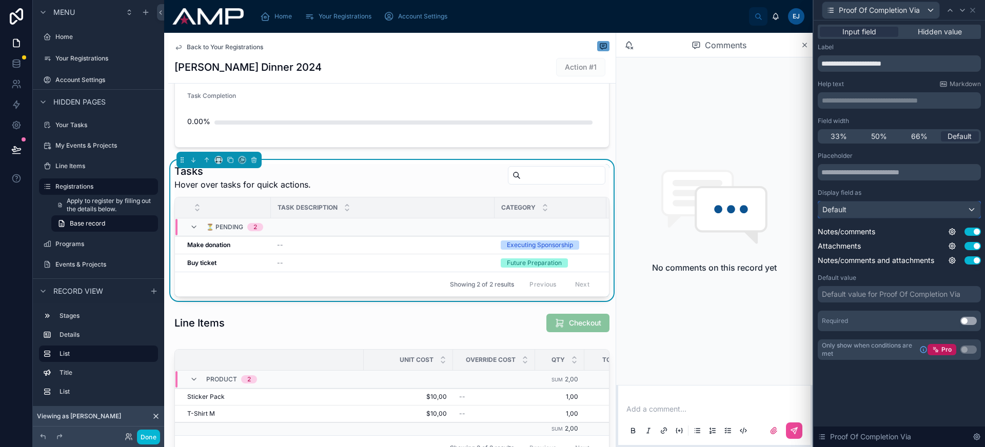
click at [905, 215] on div "Default" at bounding box center [899, 210] width 162 height 16
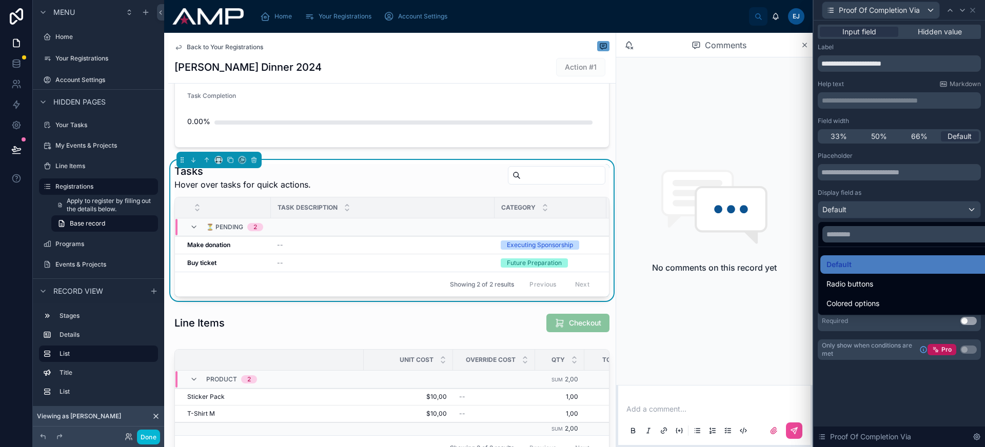
click at [889, 274] on ul "Default Radio buttons Colored options" at bounding box center [911, 281] width 186 height 68
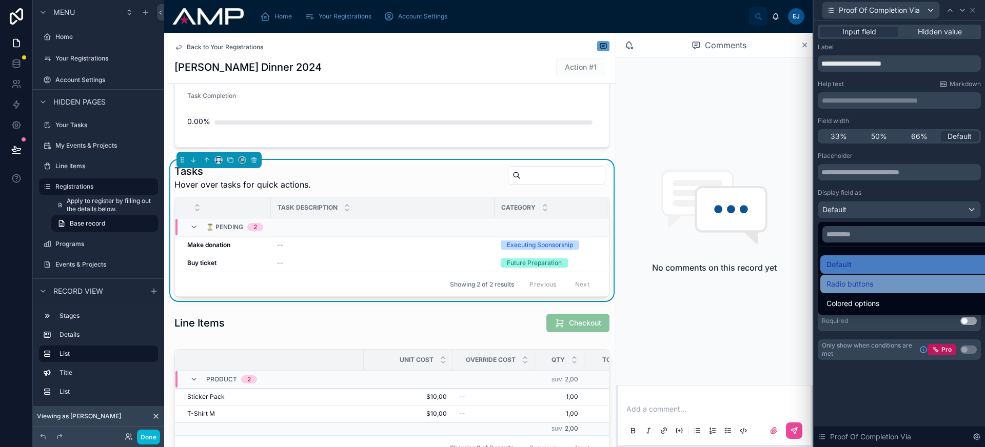
click at [889, 282] on div "Radio buttons" at bounding box center [911, 284] width 169 height 12
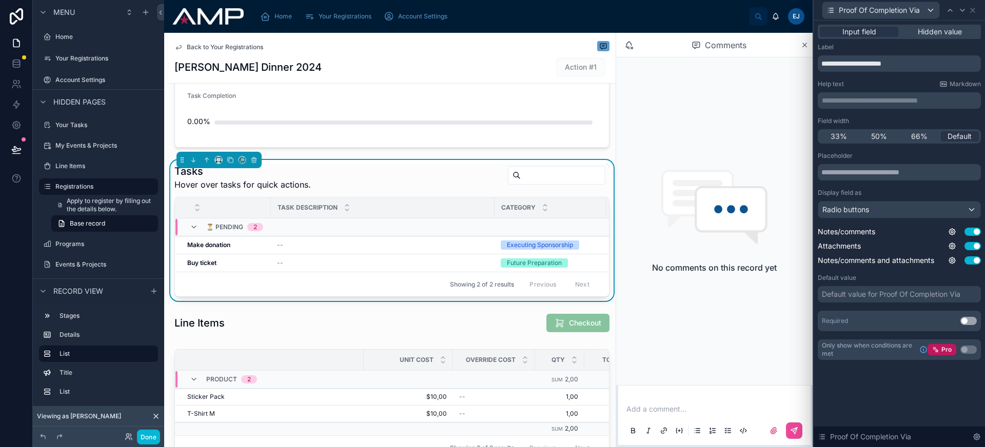
click at [967, 323] on button "Use setting" at bounding box center [968, 321] width 16 height 8
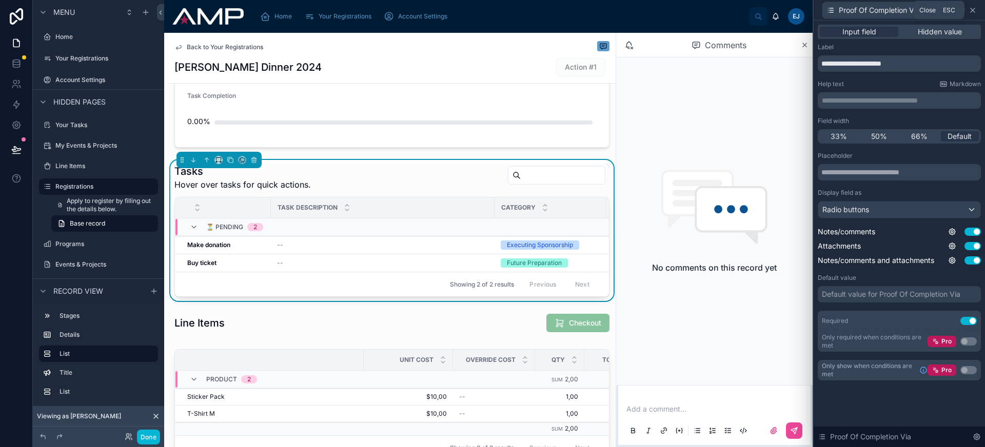
click at [973, 12] on icon at bounding box center [973, 10] width 8 height 8
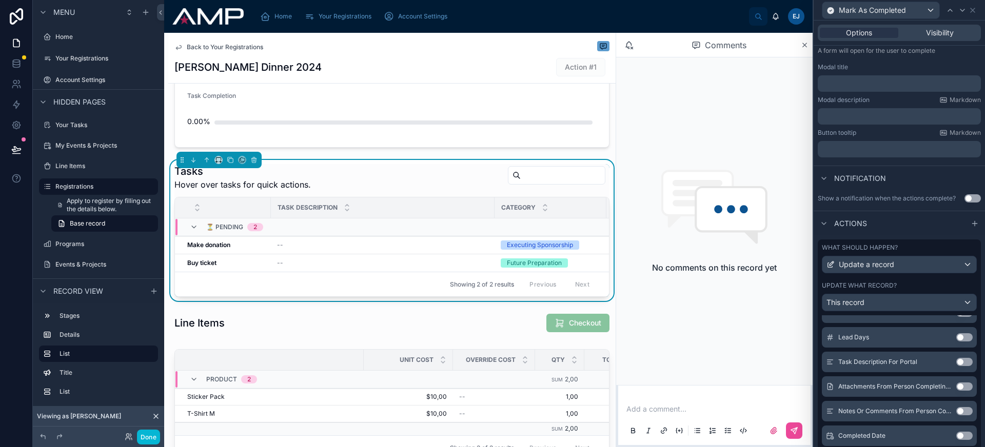
scroll to position [370, 0]
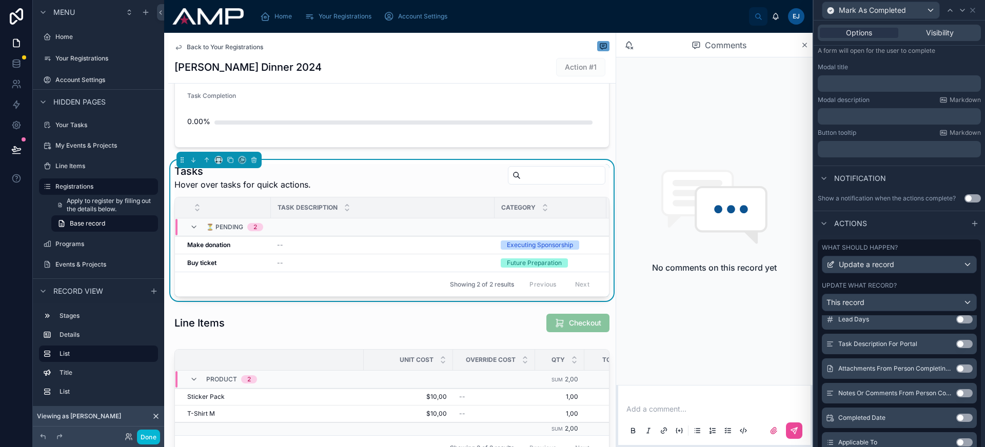
click at [956, 394] on button "Use setting" at bounding box center [964, 393] width 16 height 8
click at [956, 392] on button "Use setting" at bounding box center [964, 393] width 16 height 8
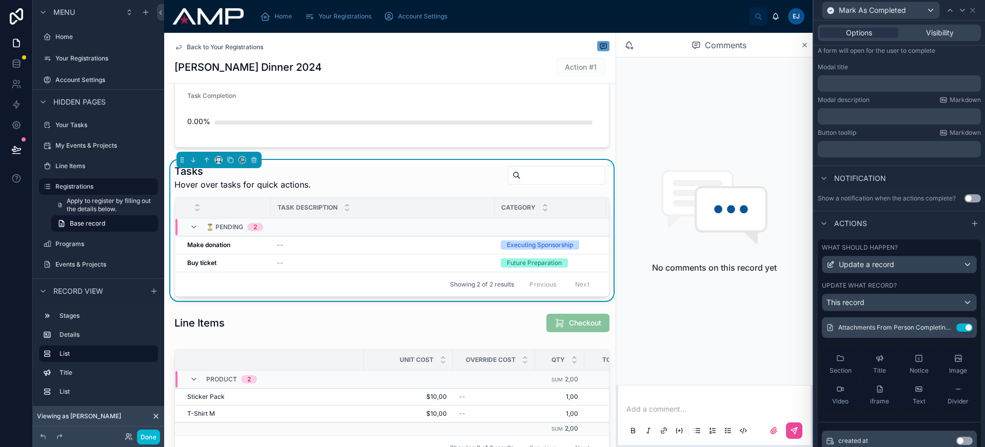
scroll to position [0, 0]
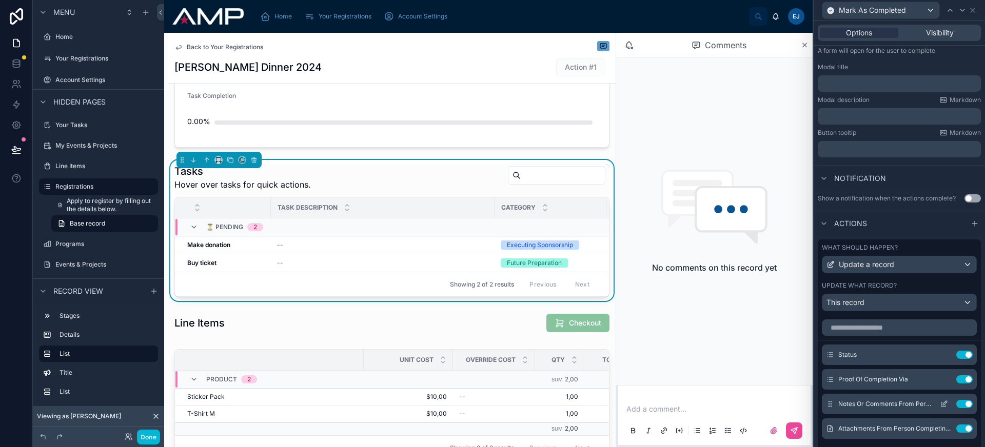
click at [940, 404] on icon at bounding box center [944, 404] width 8 height 8
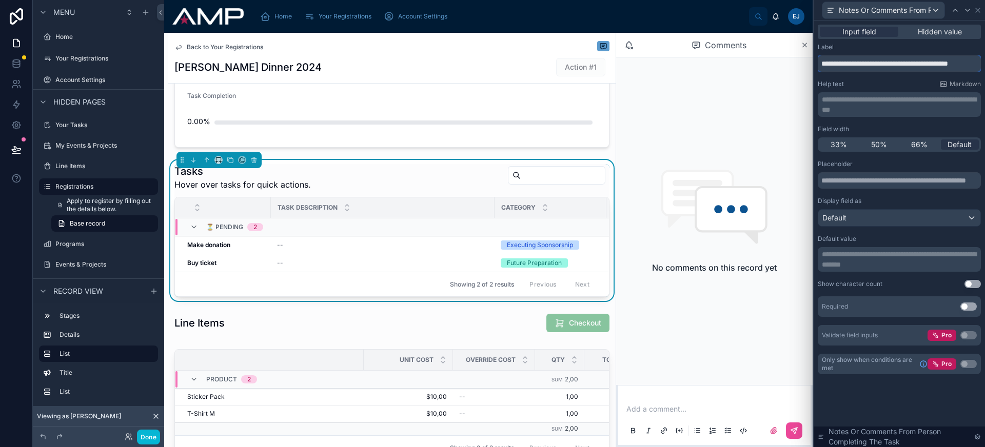
click at [891, 64] on input "**********" at bounding box center [899, 63] width 163 height 16
type input "**********"
click at [970, 304] on button "Use setting" at bounding box center [968, 307] width 16 height 8
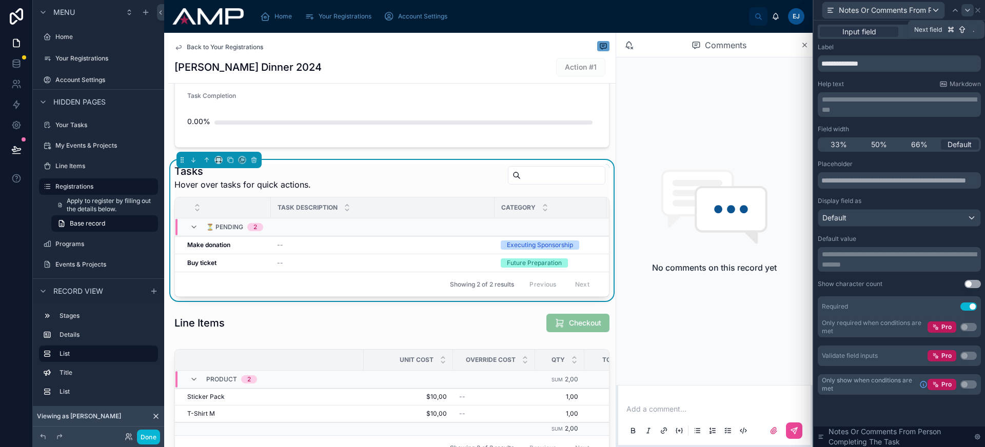
click at [966, 10] on icon at bounding box center [968, 10] width 8 height 8
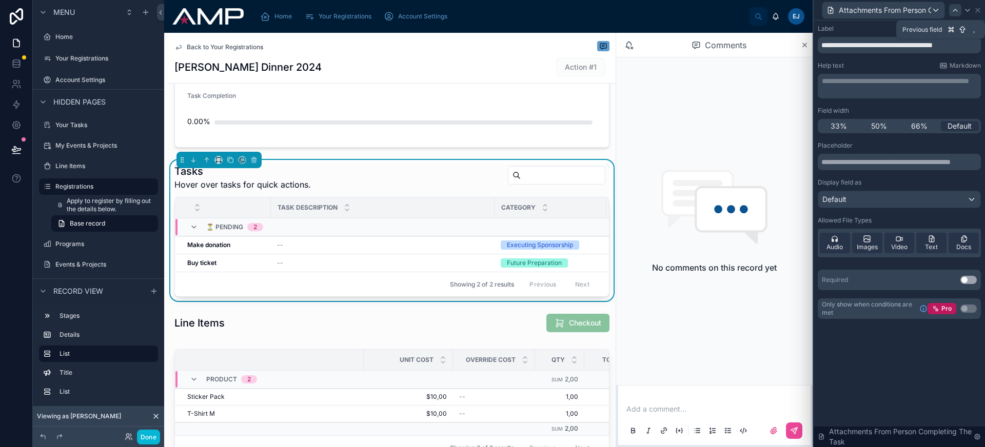
click at [952, 11] on icon at bounding box center [955, 10] width 8 height 8
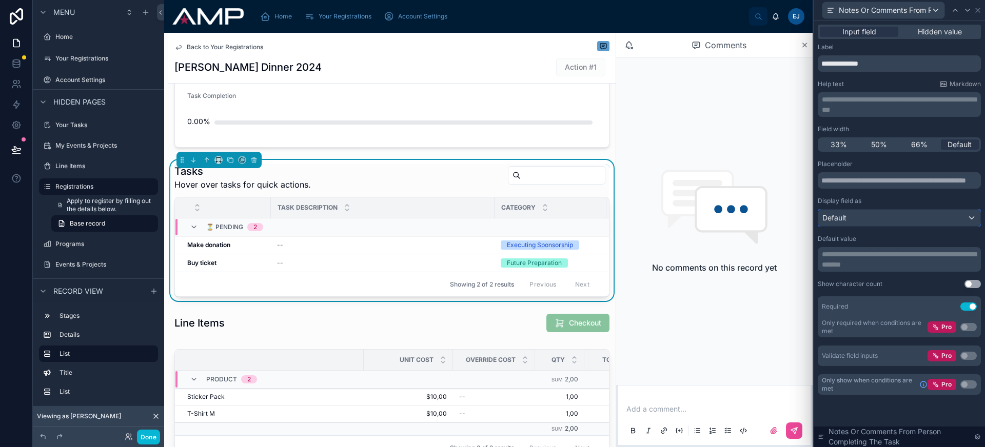
click at [884, 213] on div "Default" at bounding box center [899, 218] width 162 height 16
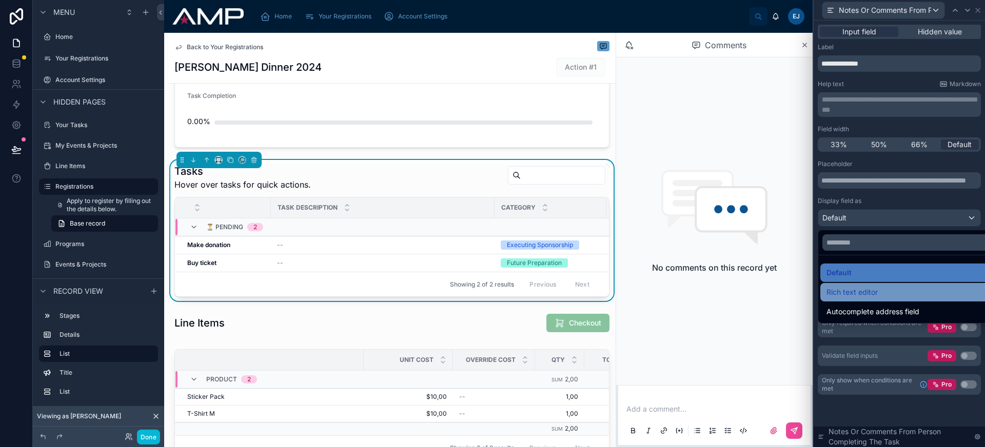
click at [890, 287] on div "Rich text editor" at bounding box center [911, 292] width 169 height 12
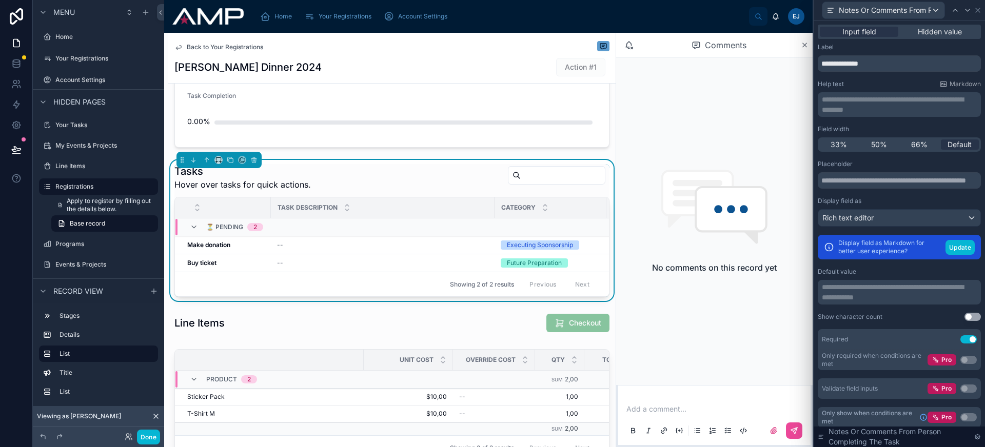
scroll to position [2, 0]
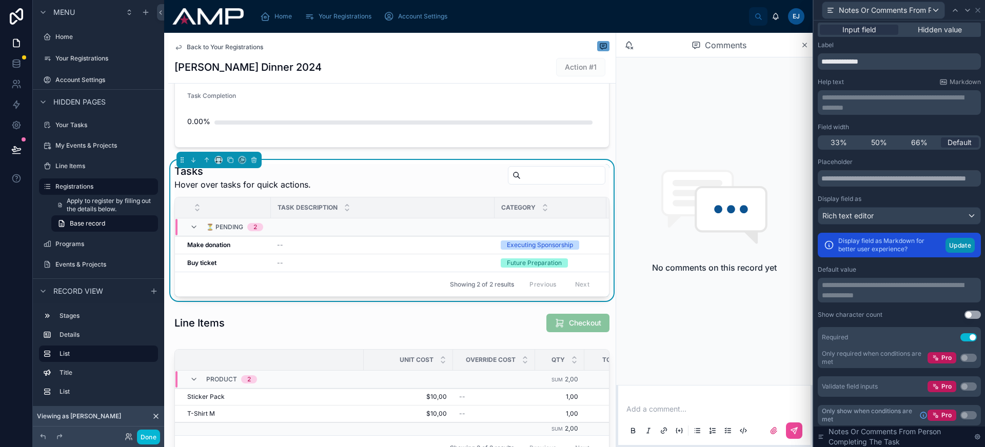
click at [954, 248] on button "Update" at bounding box center [960, 245] width 29 height 15
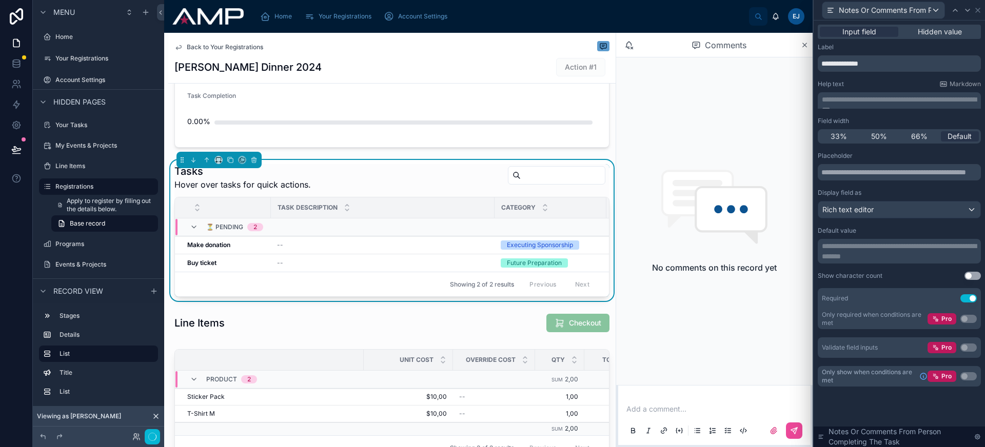
scroll to position [0, 0]
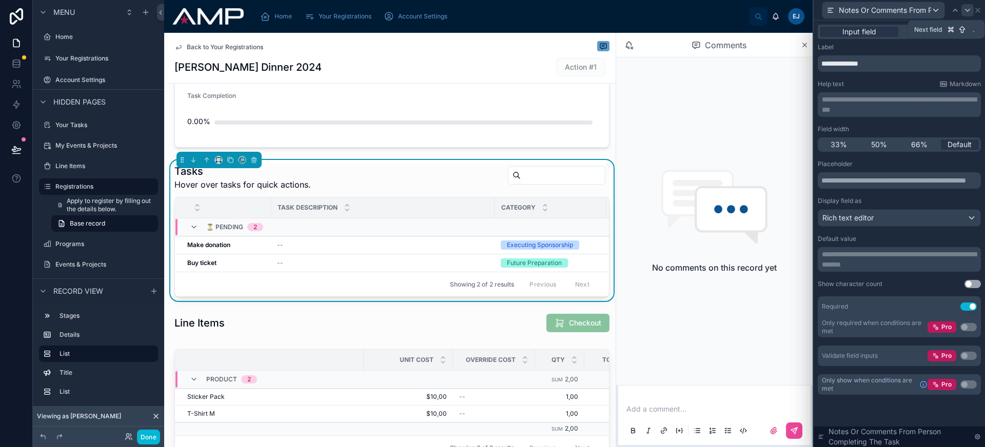
click at [966, 10] on icon at bounding box center [968, 10] width 8 height 8
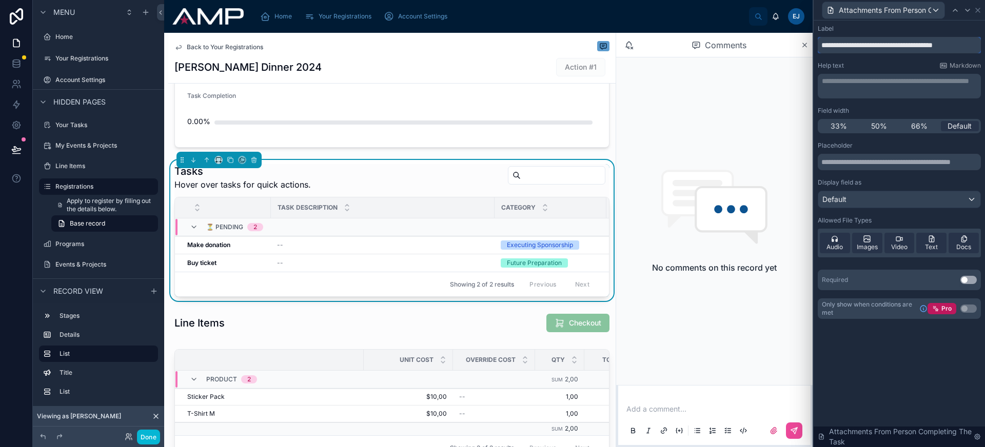
click at [894, 38] on input "**********" at bounding box center [899, 45] width 163 height 16
click at [866, 43] on input "**********" at bounding box center [899, 45] width 163 height 16
type input "**********"
click at [979, 9] on icon at bounding box center [978, 10] width 8 height 8
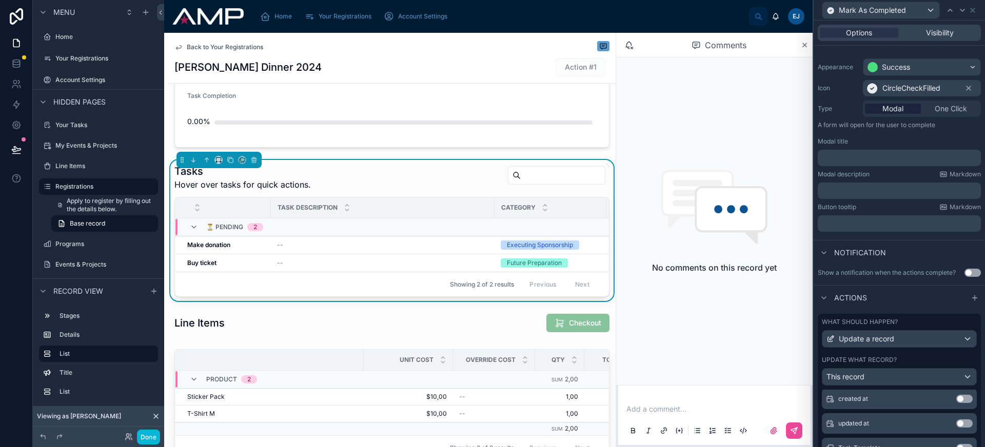
scroll to position [52, 0]
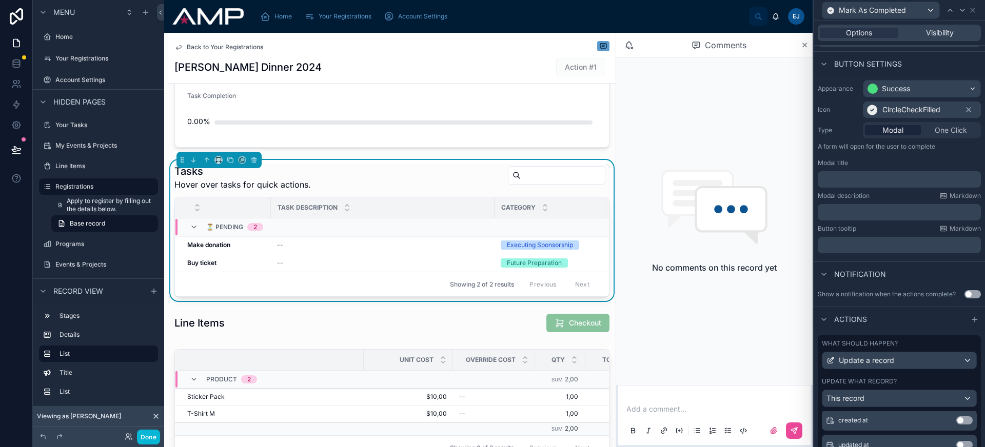
click at [880, 181] on p "﻿" at bounding box center [900, 179] width 157 height 10
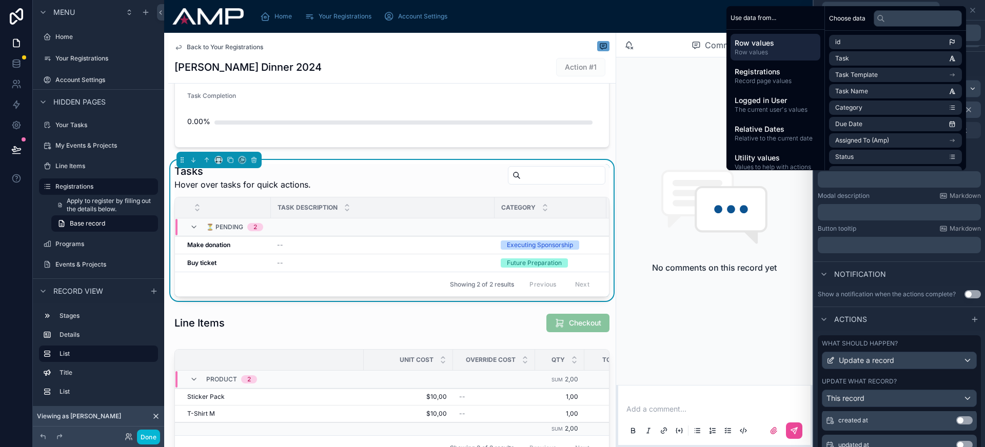
click at [875, 200] on div "Modal description Markdown ﻿" at bounding box center [899, 206] width 163 height 29
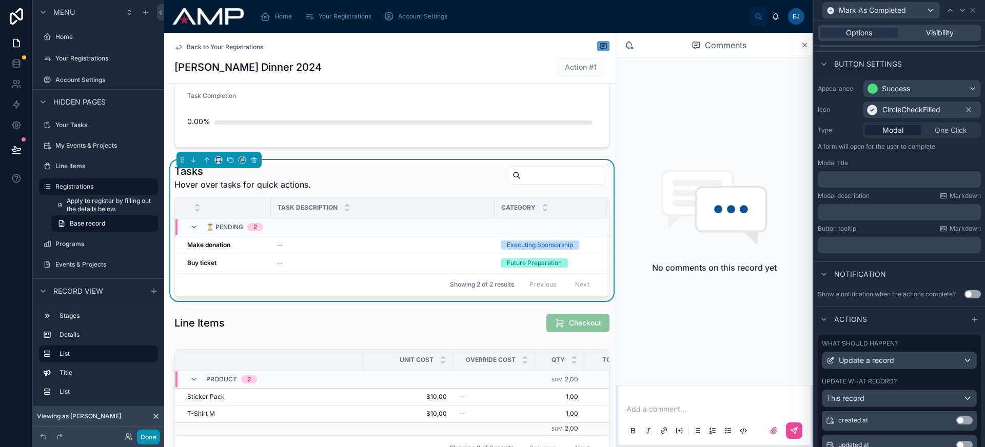
click at [145, 433] on button "Done" at bounding box center [148, 437] width 23 height 15
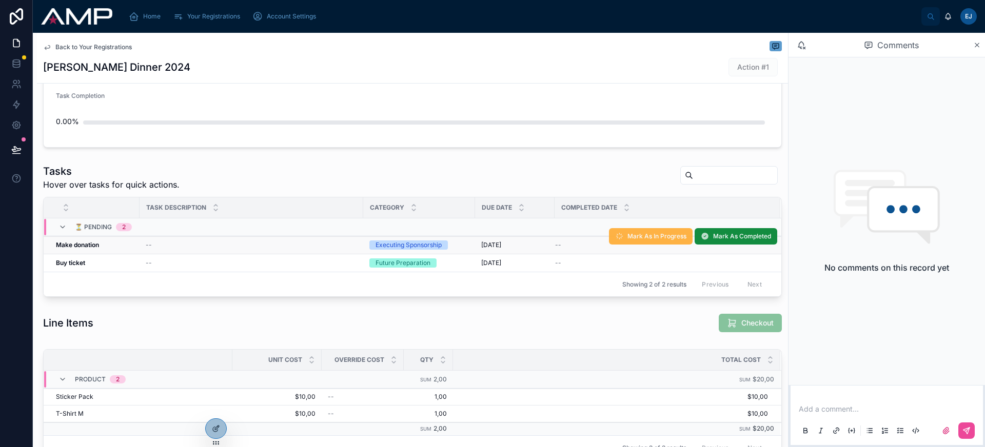
click at [651, 240] on span "Mark As In Progress" at bounding box center [656, 236] width 59 height 8
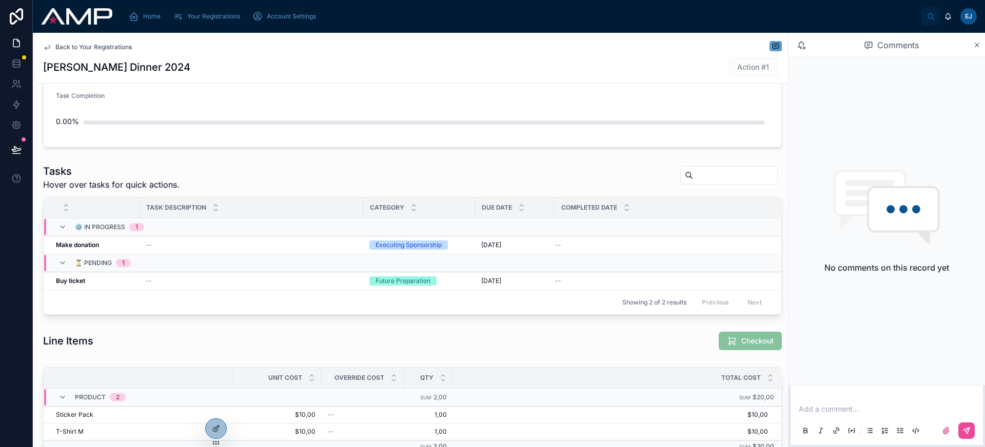
scroll to position [215, 0]
click at [713, 273] on span "Mark As Completed" at bounding box center [742, 272] width 58 height 8
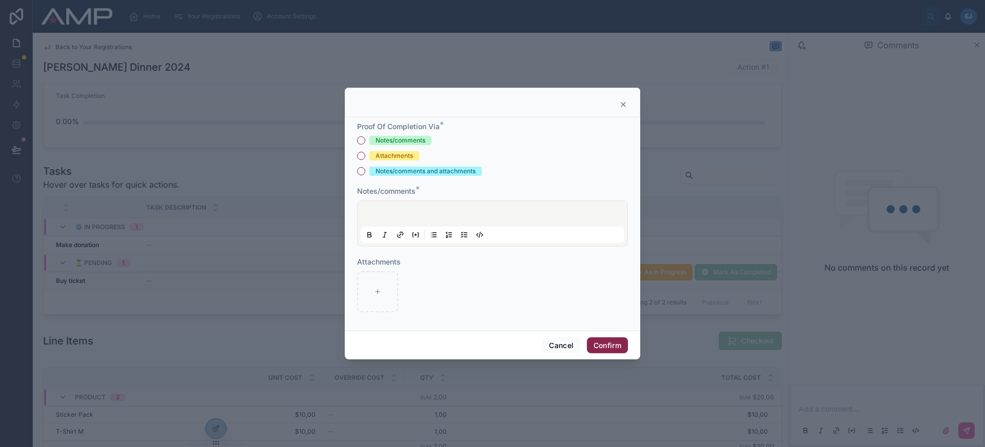
click at [624, 106] on icon at bounding box center [623, 105] width 8 height 8
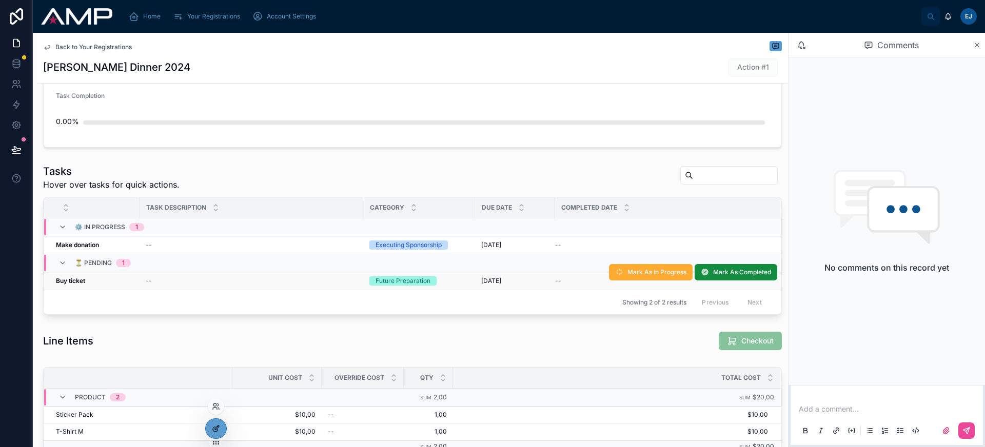
click at [211, 434] on div at bounding box center [216, 428] width 21 height 19
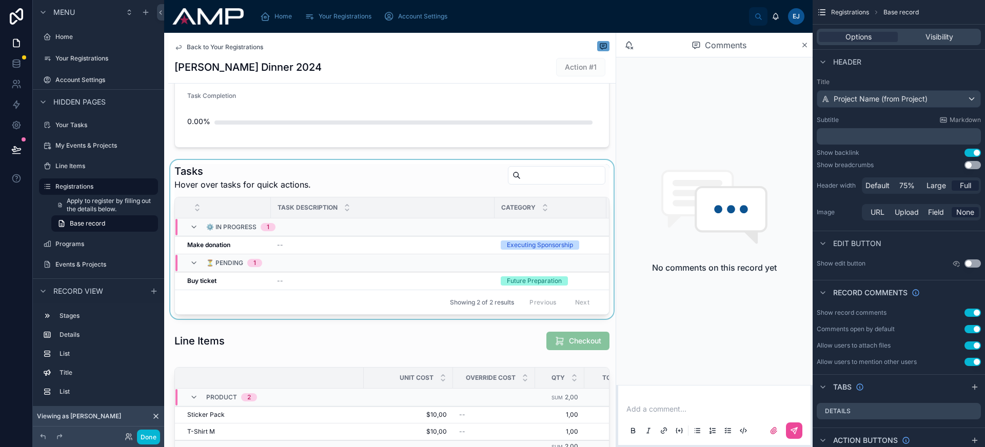
click at [331, 183] on div at bounding box center [391, 239] width 447 height 159
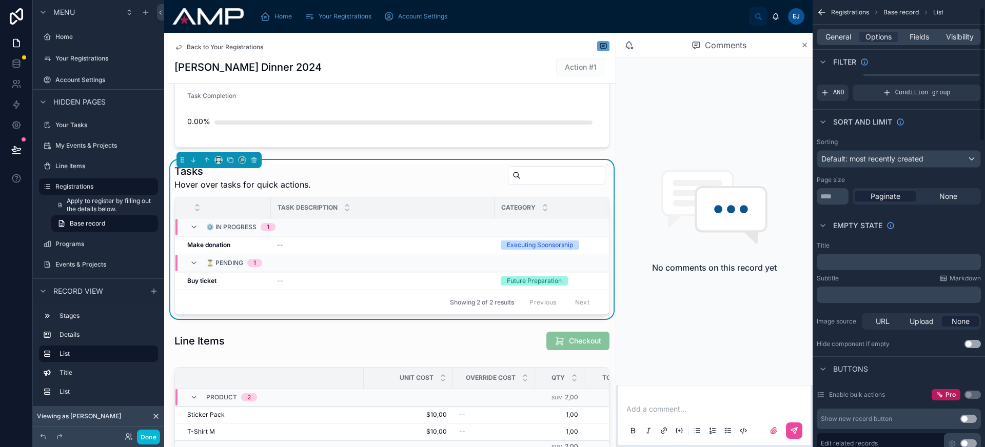
scroll to position [220, 0]
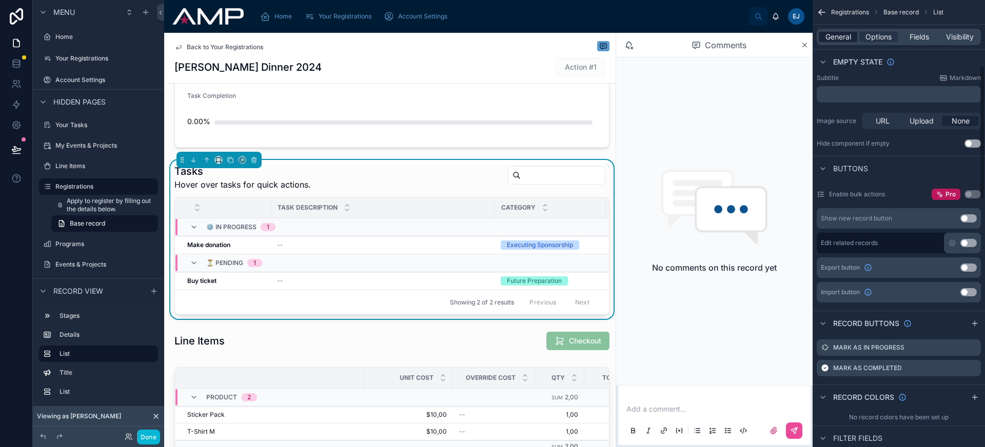
click at [846, 34] on span "General" at bounding box center [839, 37] width 26 height 10
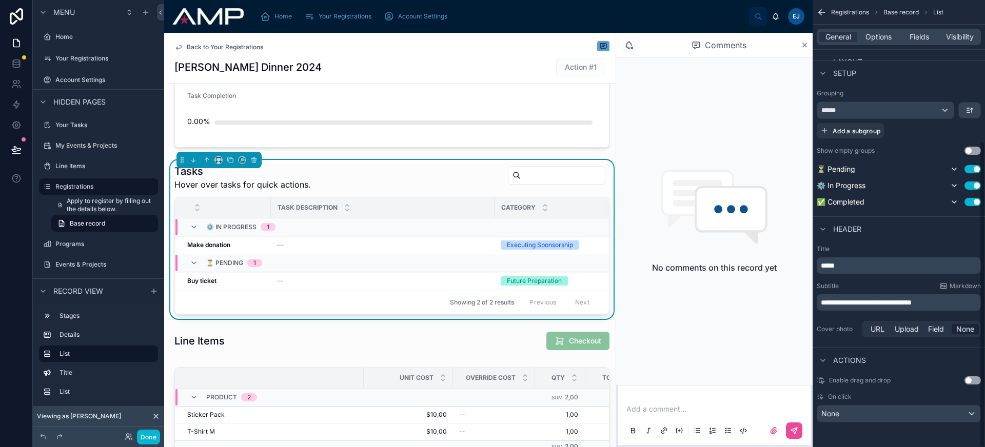
scroll to position [206, 0]
click at [969, 110] on icon "scrollable content" at bounding box center [970, 110] width 8 height 8
click at [961, 141] on div "First -> Last" at bounding box center [952, 133] width 54 height 18
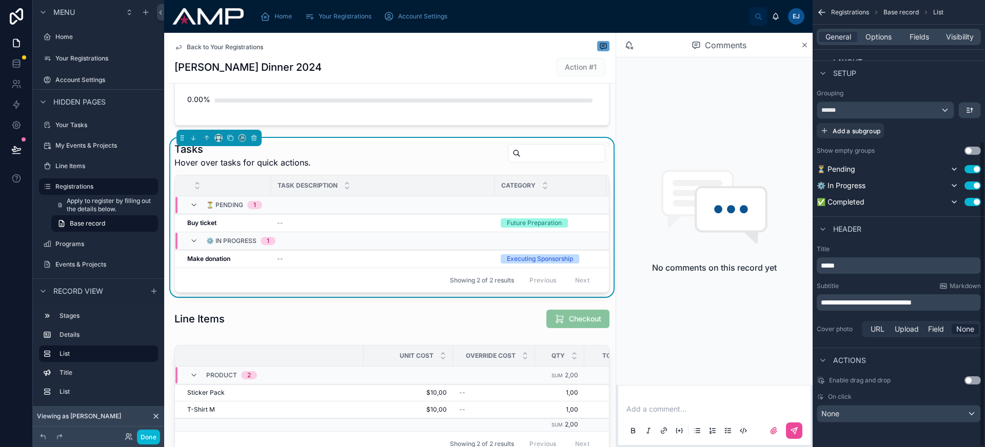
scroll to position [238, 0]
click at [296, 349] on div at bounding box center [391, 403] width 447 height 124
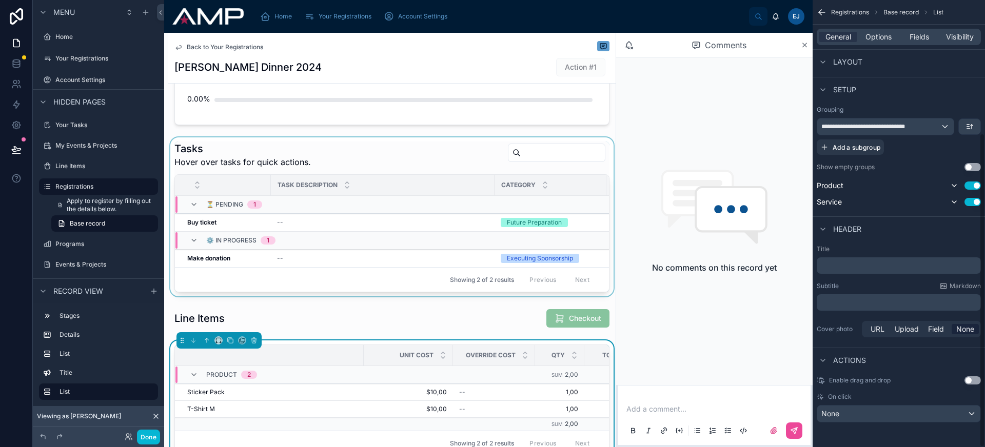
scroll to position [189, 0]
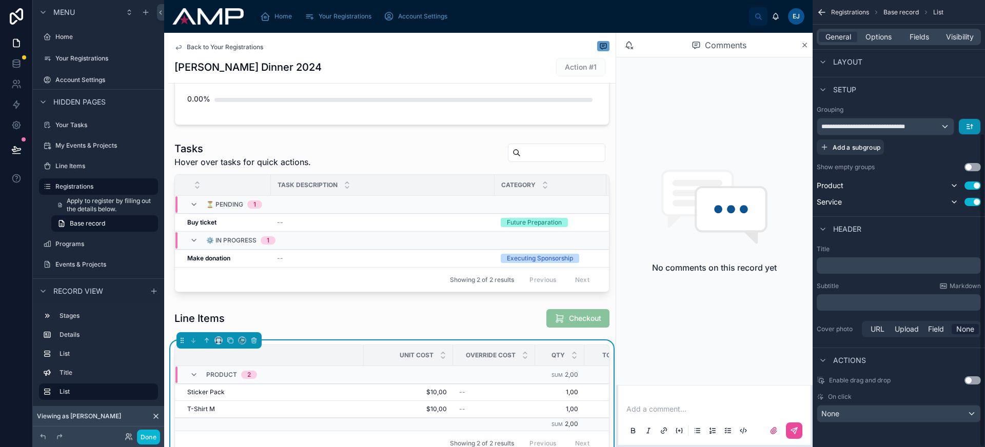
click at [963, 128] on button "scrollable content" at bounding box center [970, 126] width 22 height 15
click at [953, 147] on span "First -> Last" at bounding box center [952, 150] width 42 height 12
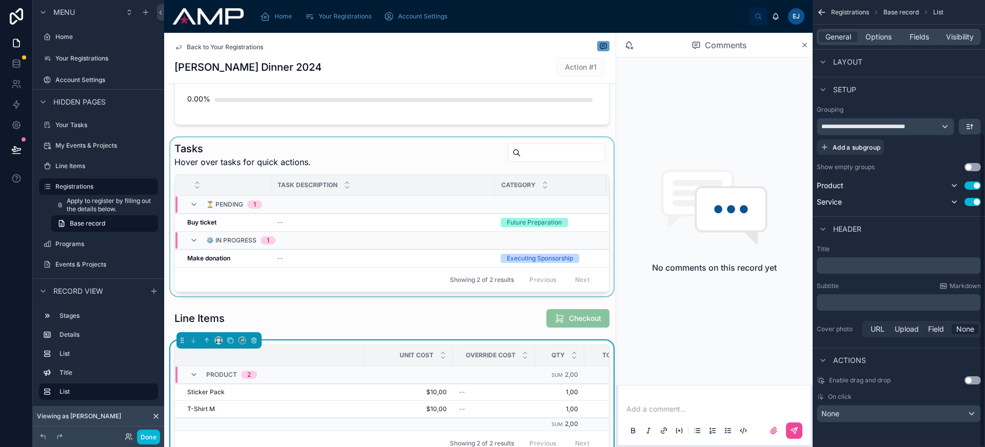
click at [411, 148] on div at bounding box center [391, 217] width 447 height 159
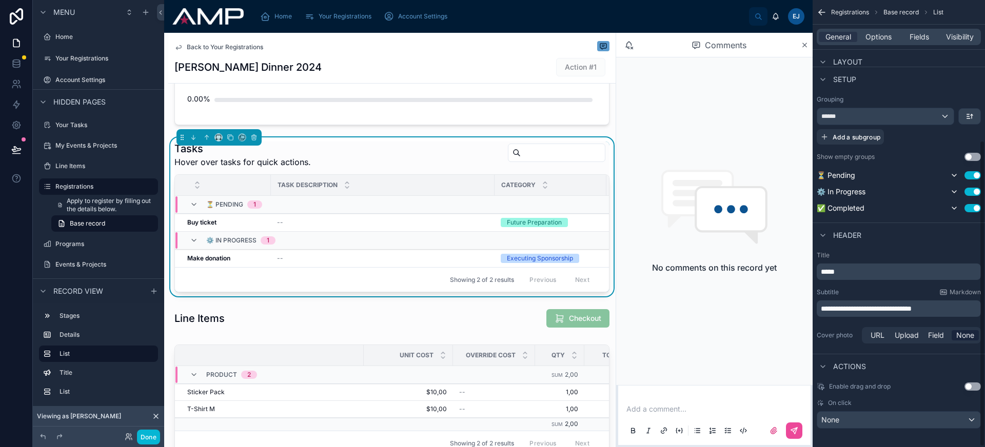
scroll to position [206, 0]
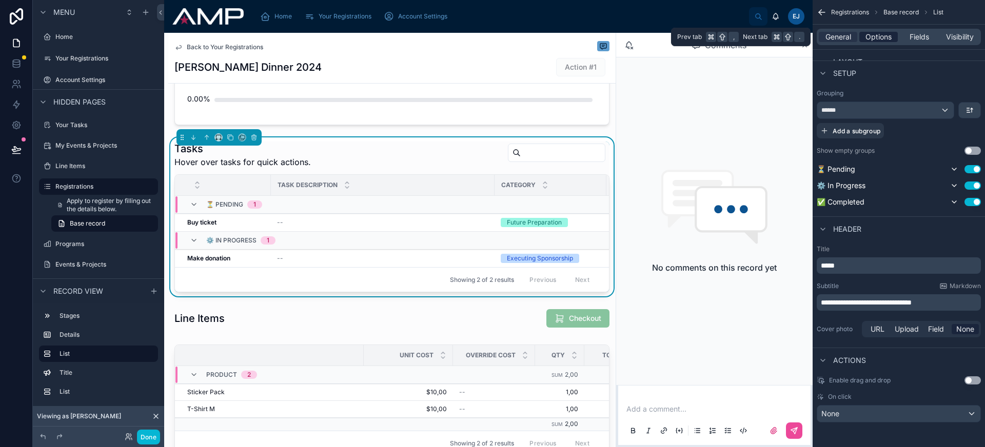
click at [888, 39] on span "Options" at bounding box center [879, 37] width 26 height 10
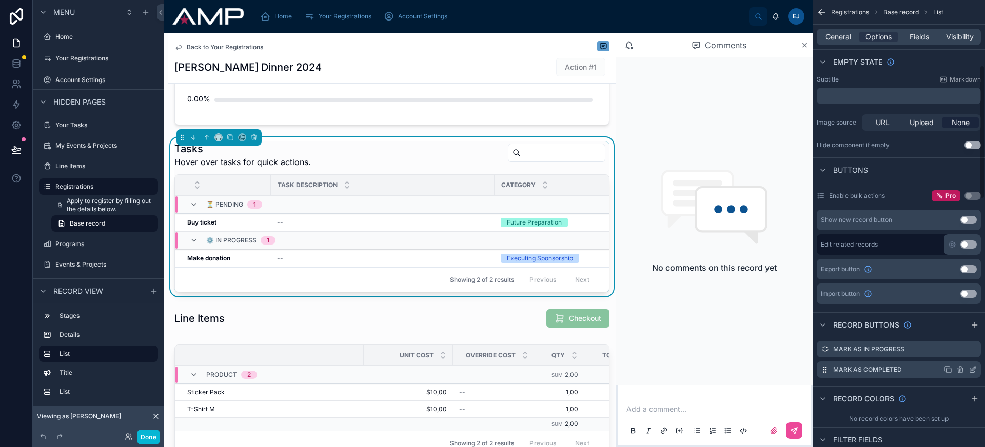
scroll to position [225, 0]
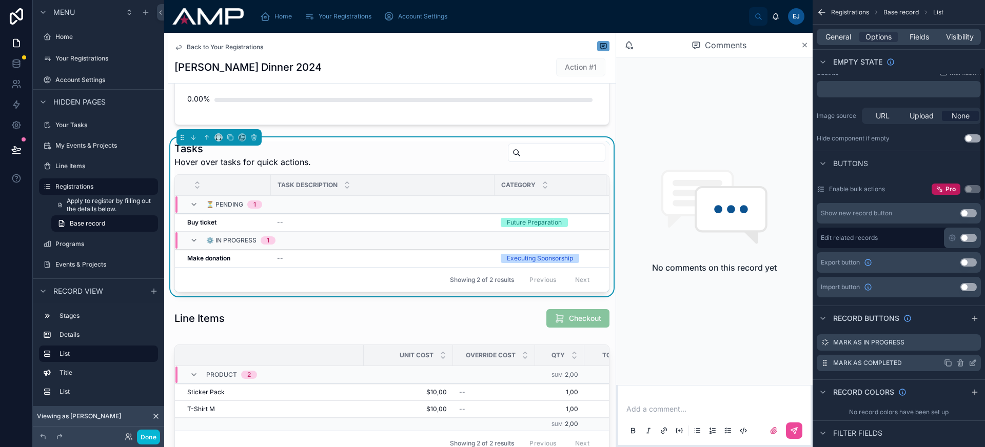
click at [971, 362] on icon "scrollable content" at bounding box center [973, 363] width 8 height 8
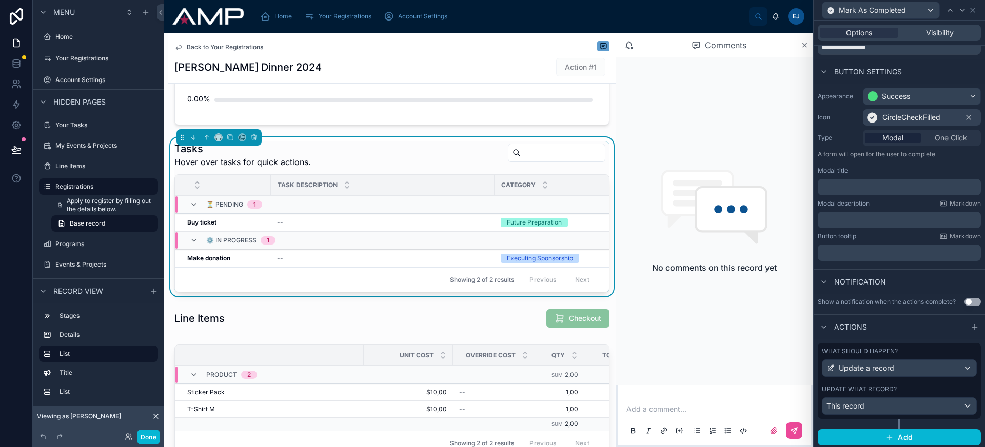
scroll to position [46, 0]
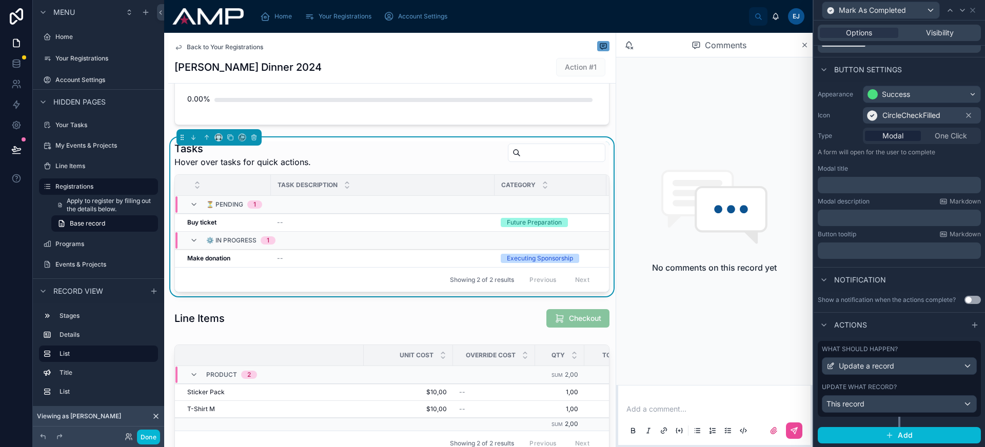
click at [883, 186] on p "﻿" at bounding box center [900, 185] width 157 height 10
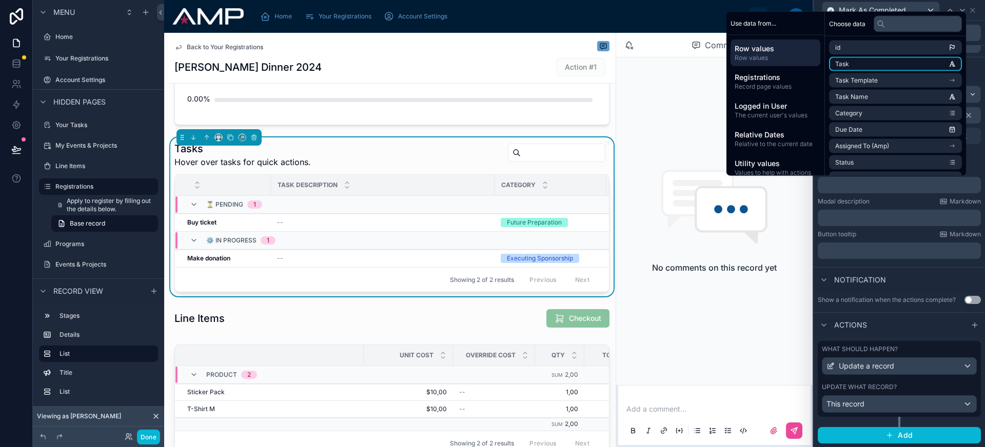
click at [870, 68] on li "Task" at bounding box center [895, 64] width 133 height 14
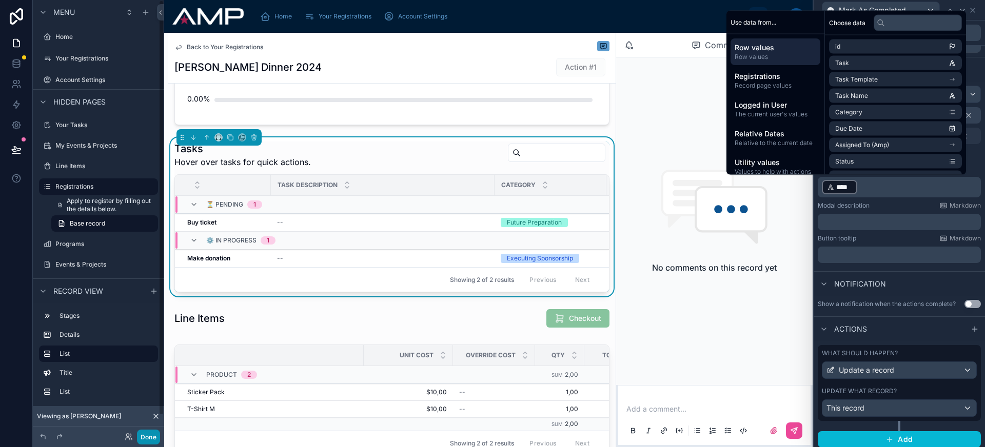
click at [146, 437] on button "Done" at bounding box center [148, 437] width 23 height 15
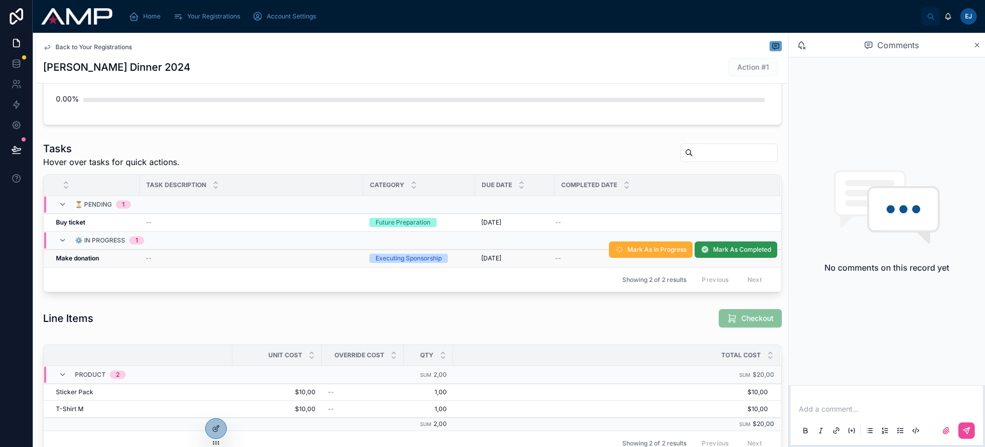
click at [724, 251] on span "Mark As Completed" at bounding box center [742, 250] width 58 height 8
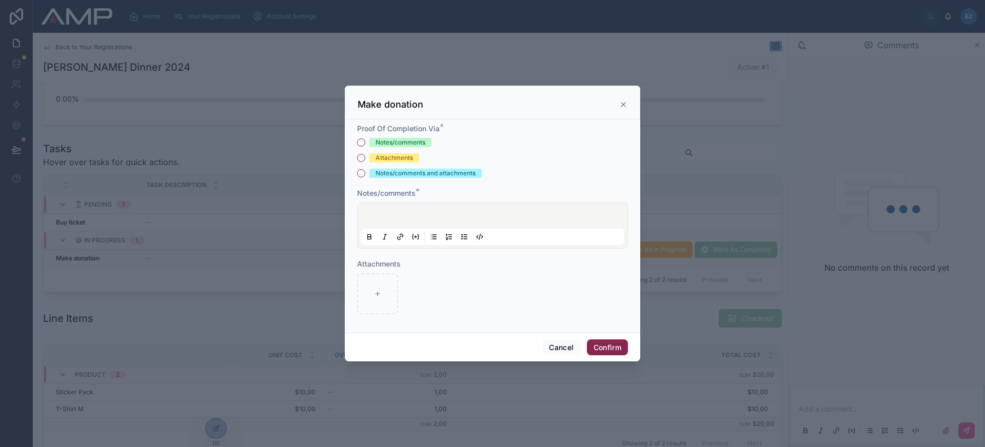
click at [424, 145] on div "Notes/comments" at bounding box center [401, 142] width 50 height 9
click at [365, 145] on button "Notes/comments" at bounding box center [361, 143] width 8 height 8
click at [434, 220] on div at bounding box center [493, 225] width 264 height 39
click at [608, 347] on button "Confirm" at bounding box center [607, 348] width 41 height 16
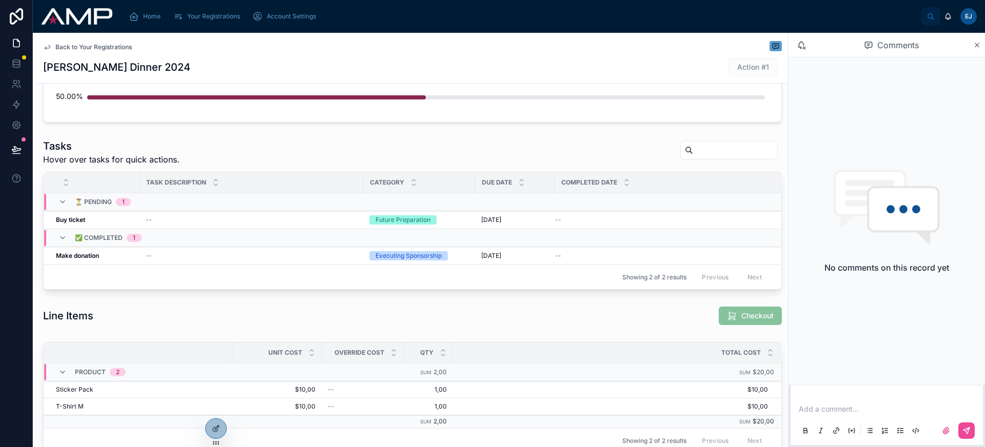
scroll to position [241, 0]
click at [218, 431] on icon at bounding box center [216, 429] width 8 height 8
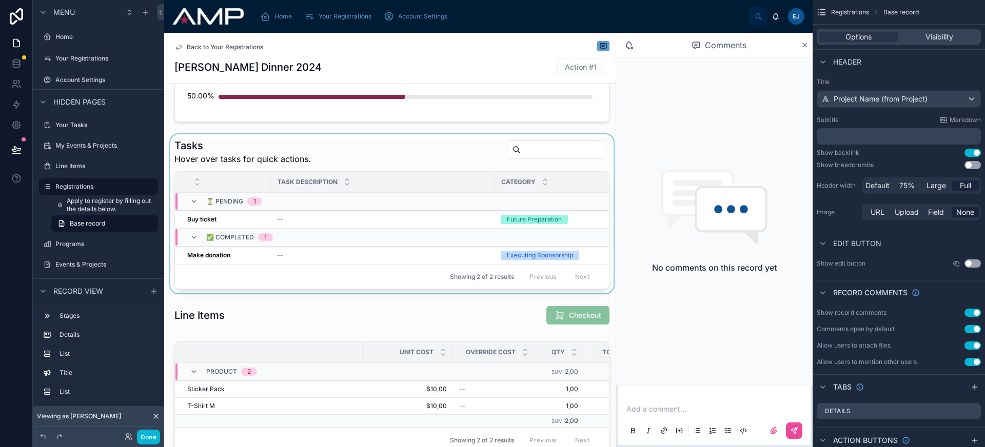
click at [416, 152] on div at bounding box center [391, 213] width 447 height 159
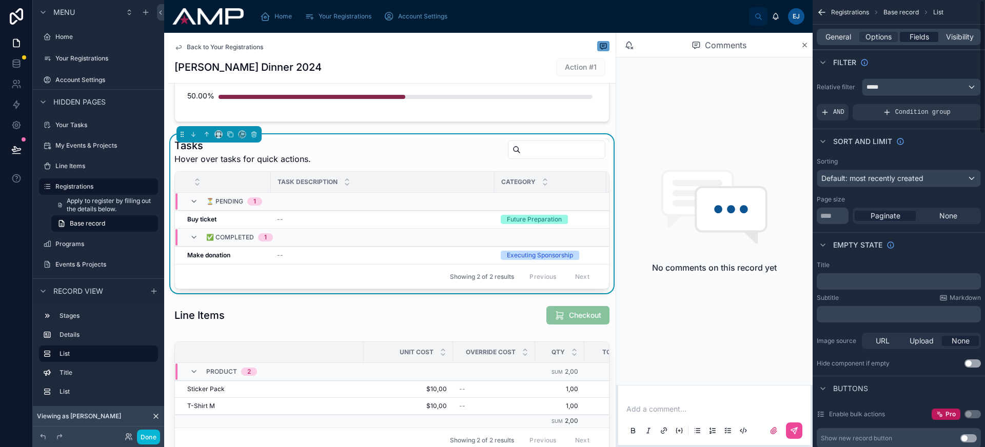
click at [927, 36] on span "Fields" at bounding box center [919, 37] width 19 height 10
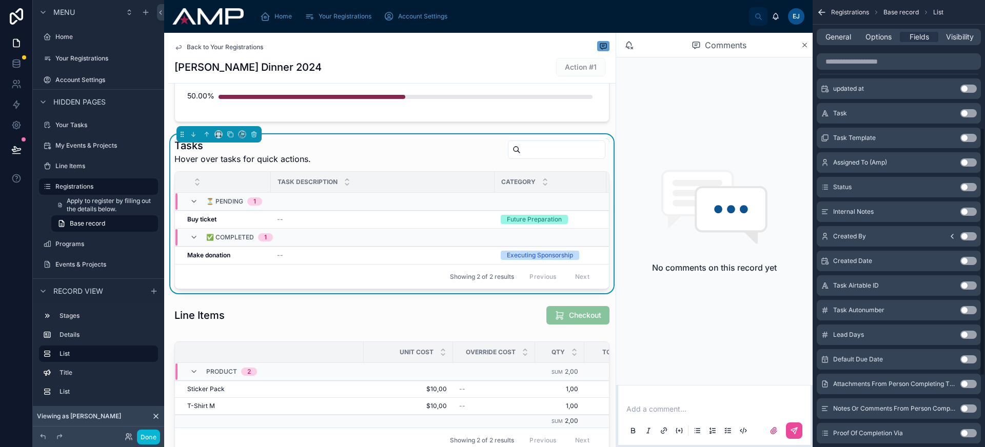
scroll to position [295, 0]
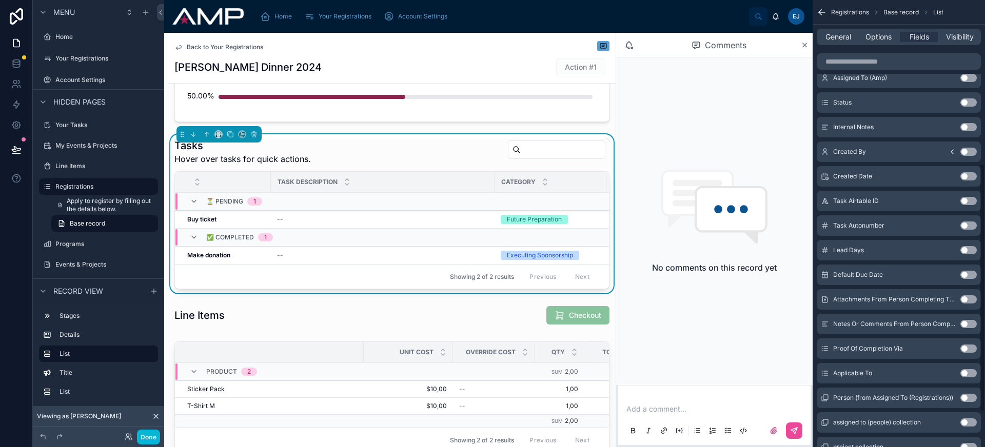
click at [964, 325] on button "Use setting" at bounding box center [968, 324] width 16 height 8
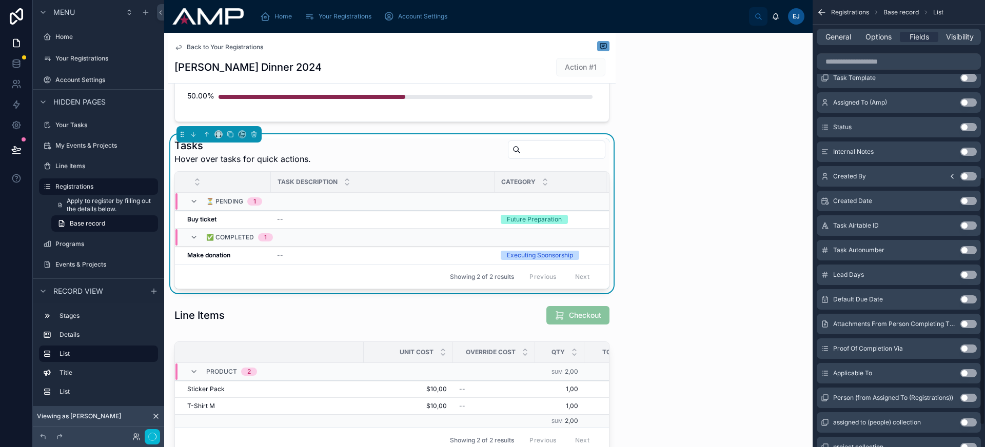
scroll to position [320, 0]
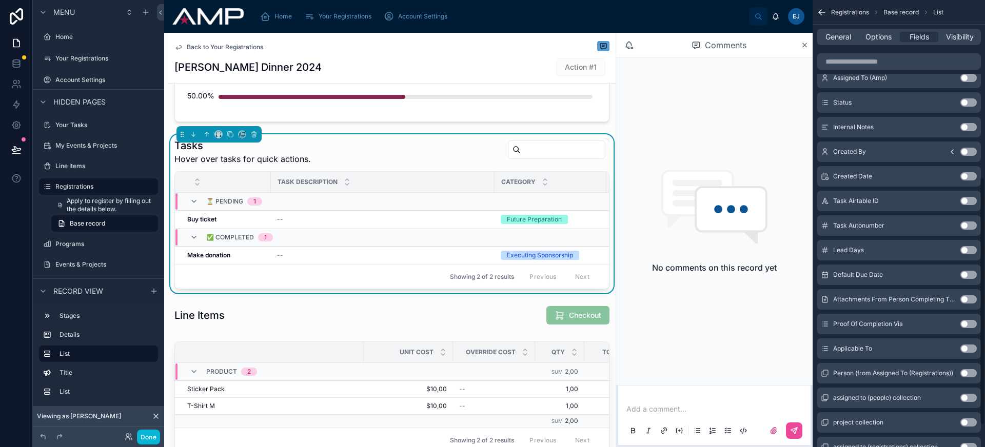
click at [969, 298] on button "Use setting" at bounding box center [968, 300] width 16 height 8
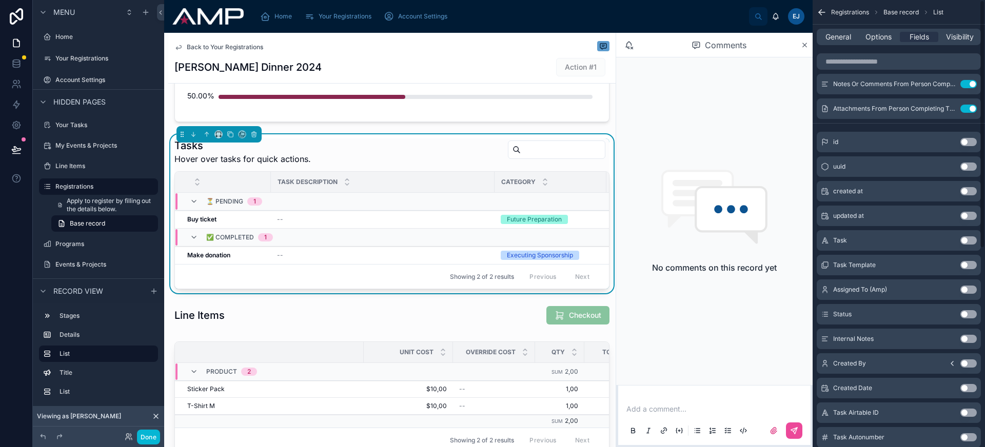
scroll to position [0, 0]
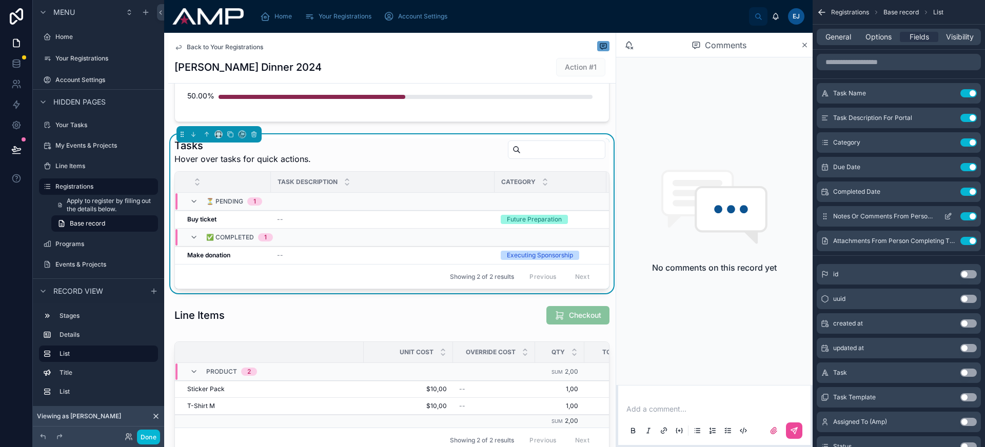
click at [948, 216] on icon "scrollable content" at bounding box center [949, 215] width 4 height 4
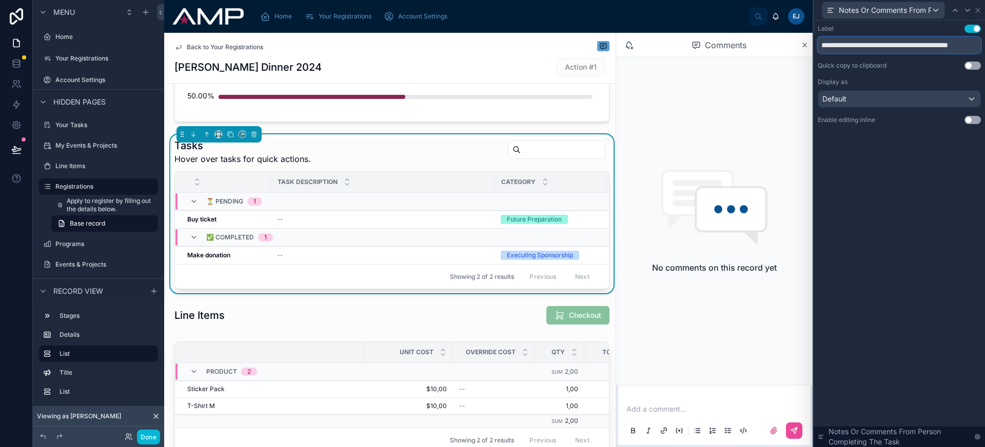
click at [871, 42] on input "**********" at bounding box center [899, 45] width 163 height 16
type input "**********"
click at [966, 13] on icon at bounding box center [968, 10] width 8 height 8
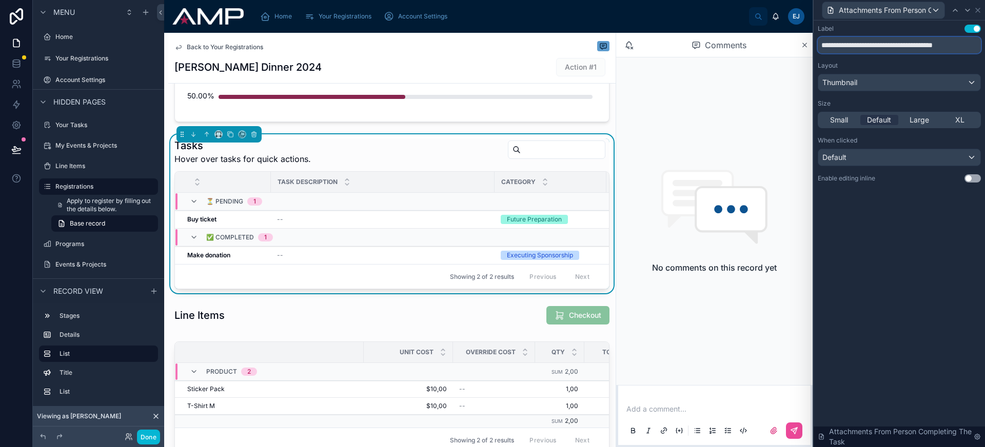
click at [893, 48] on input "**********" at bounding box center [899, 45] width 163 height 16
click at [866, 43] on input "**********" at bounding box center [899, 45] width 163 height 16
type input "**********"
click at [977, 7] on icon at bounding box center [978, 10] width 8 height 8
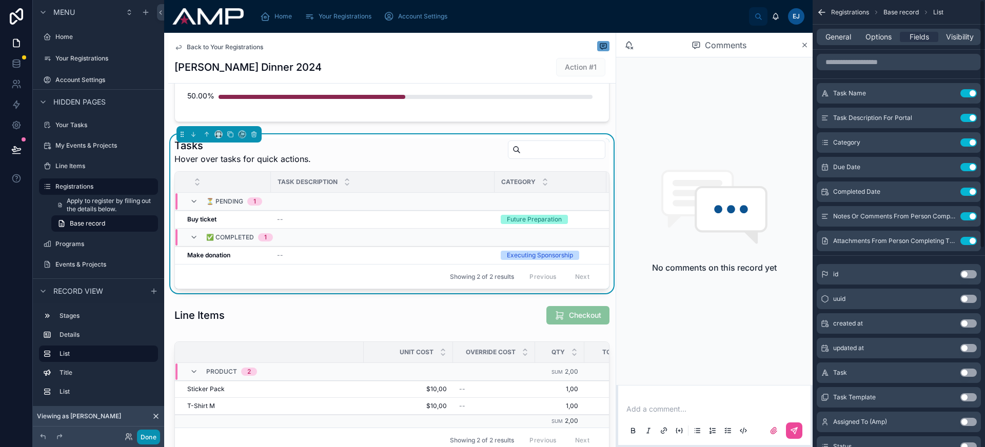
click at [146, 432] on button "Done" at bounding box center [148, 437] width 23 height 15
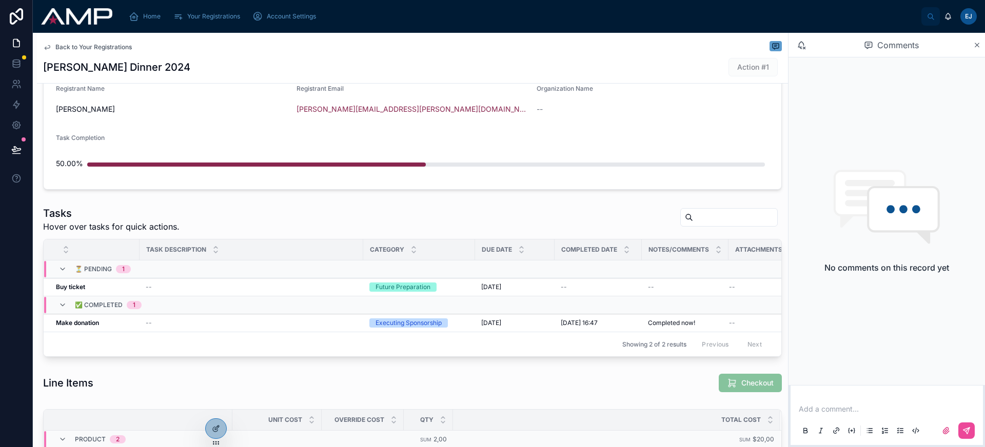
scroll to position [191, 0]
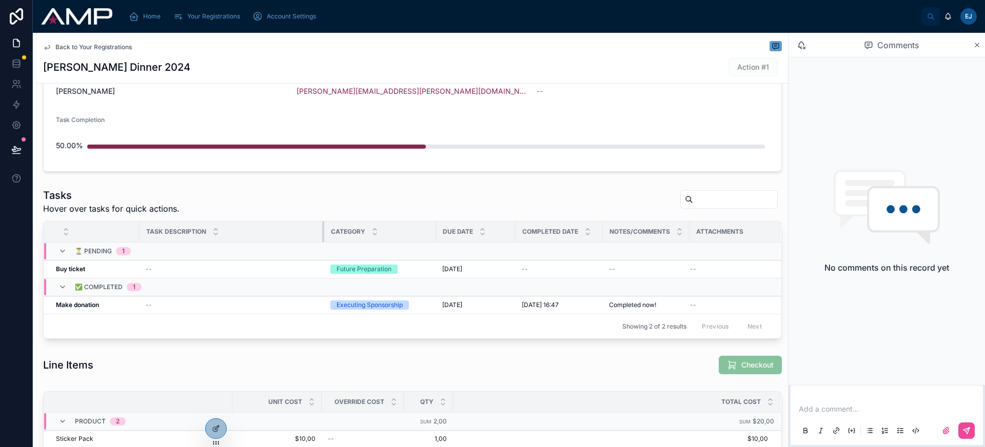
drag, startPoint x: 362, startPoint y: 232, endPoint x: 323, endPoint y: 232, distance: 39.0
click at [323, 232] on div at bounding box center [324, 232] width 4 height 21
drag, startPoint x: 514, startPoint y: 231, endPoint x: 496, endPoint y: 231, distance: 18.5
click at [496, 231] on div at bounding box center [497, 232] width 4 height 21
click at [584, 231] on tr "Task Description Category Due Date Completed Date Notes/Comments Attachments" at bounding box center [413, 232] width 738 height 21
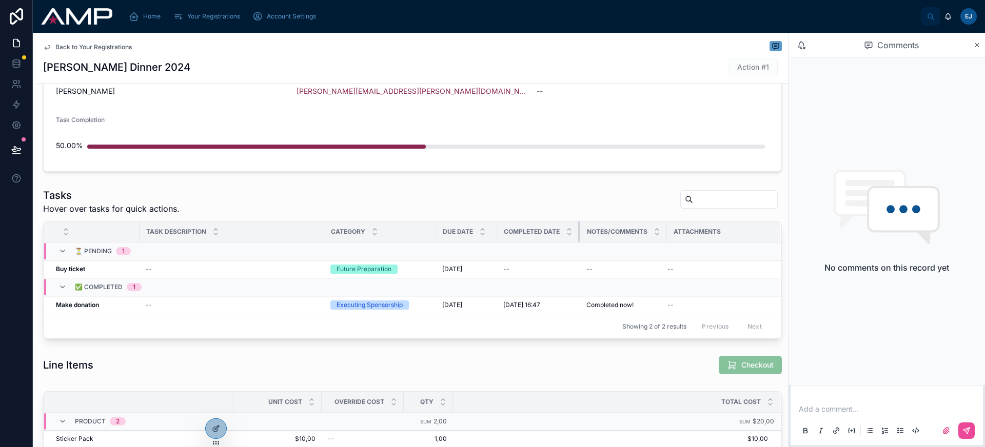
click at [579, 231] on div at bounding box center [580, 232] width 4 height 21
drag, startPoint x: 666, startPoint y: 231, endPoint x: 686, endPoint y: 233, distance: 19.6
click at [686, 233] on tr "Task Description Category Due Date Completed Date Notes/Comments Attachments" at bounding box center [413, 232] width 738 height 21
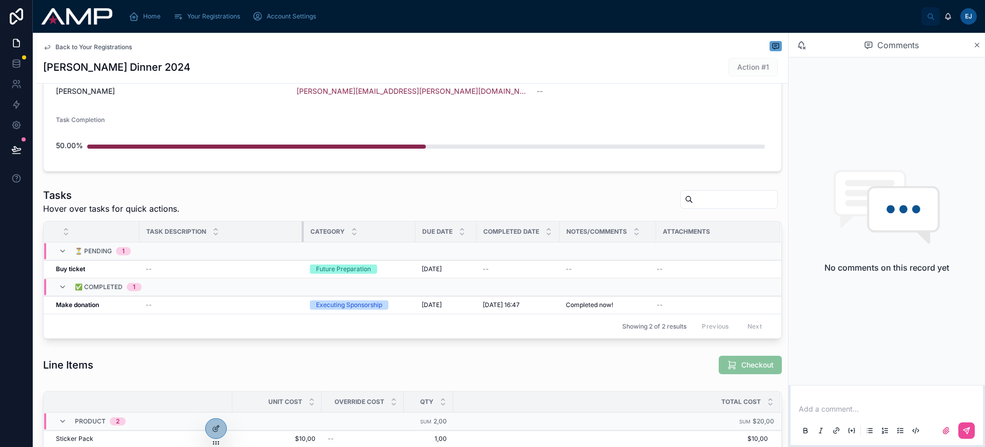
drag, startPoint x: 323, startPoint y: 231, endPoint x: 303, endPoint y: 231, distance: 20.5
click at [302, 231] on div at bounding box center [304, 232] width 4 height 21
drag, startPoint x: 414, startPoint y: 231, endPoint x: 408, endPoint y: 230, distance: 5.7
click at [409, 230] on tr "Task Description Category Due Date Completed Date Notes/Comments Attachments" at bounding box center [413, 232] width 738 height 21
drag, startPoint x: 414, startPoint y: 233, endPoint x: 406, endPoint y: 234, distance: 7.8
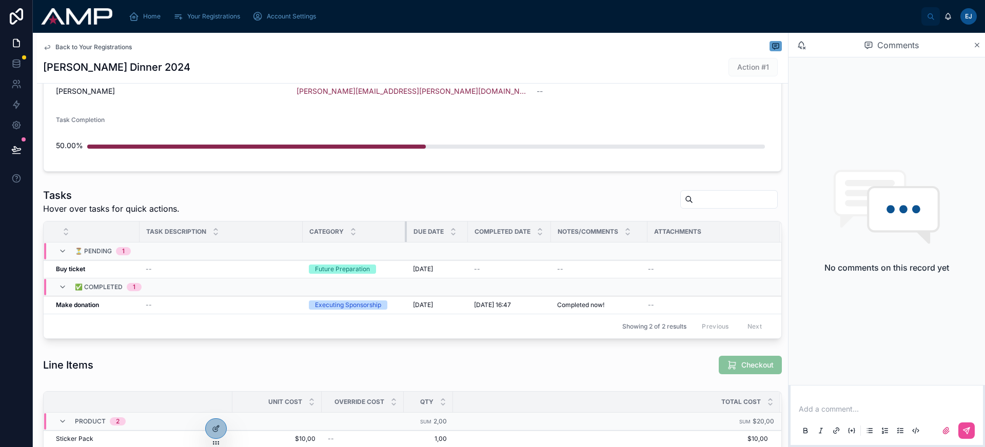
click at [406, 234] on div at bounding box center [407, 232] width 4 height 21
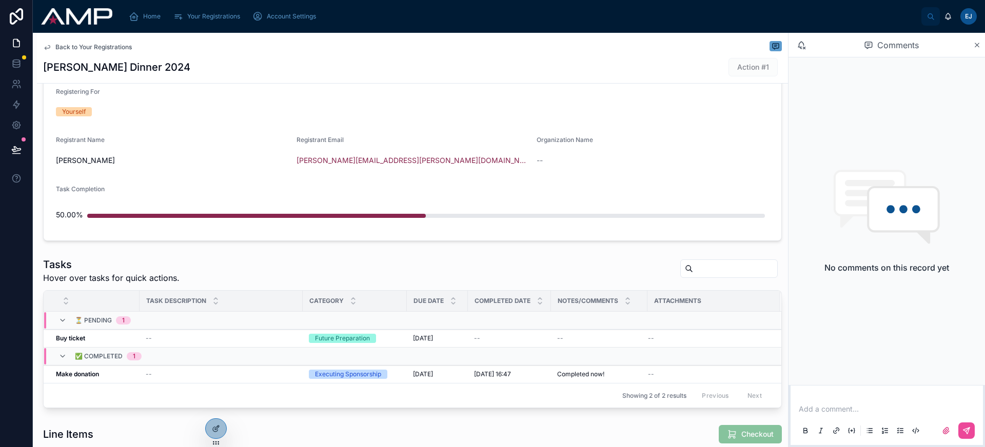
scroll to position [0, 0]
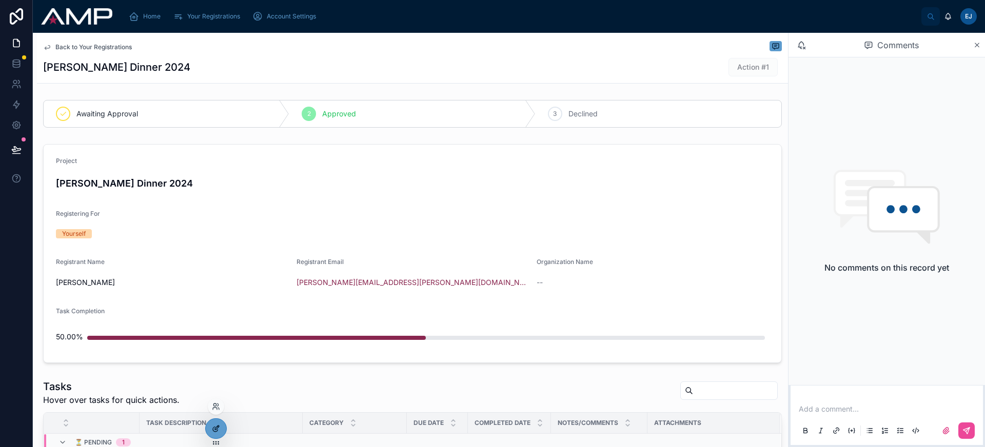
click at [220, 431] on icon at bounding box center [216, 429] width 8 height 8
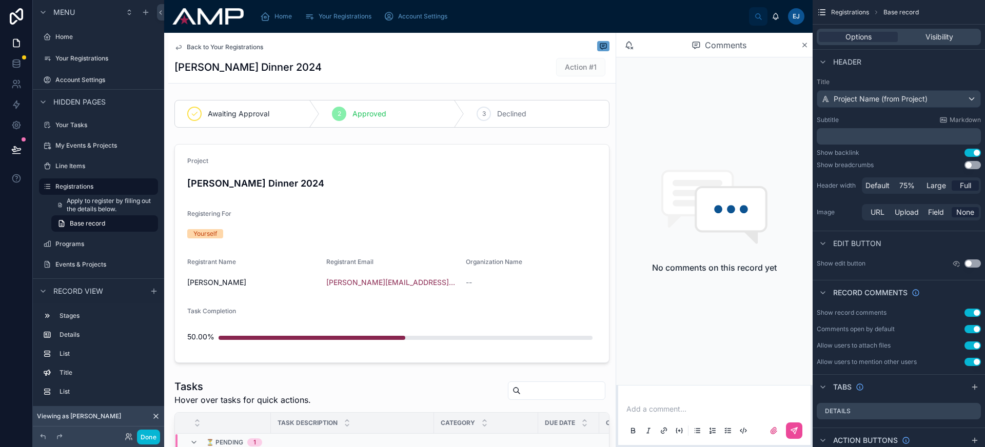
click at [487, 43] on div "Back to Your Registrations" at bounding box center [391, 47] width 435 height 12
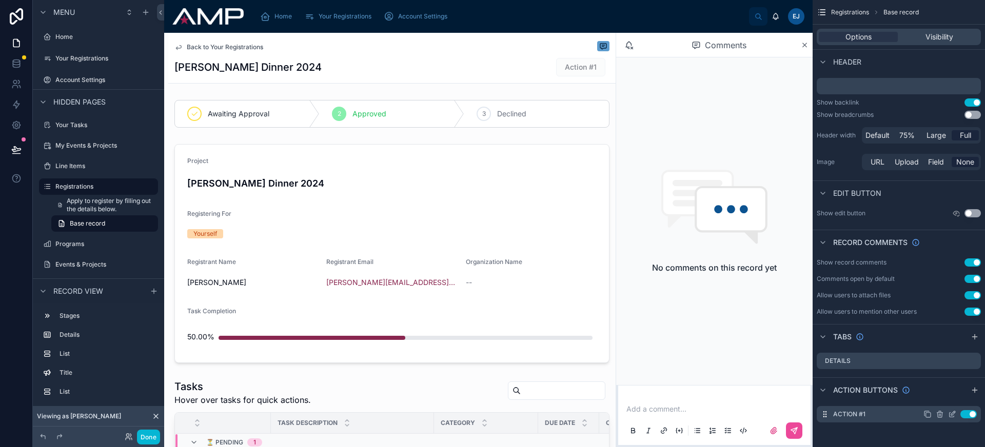
click at [939, 418] on icon "scrollable content" at bounding box center [940, 414] width 8 height 8
click at [959, 399] on icon at bounding box center [956, 398] width 8 height 8
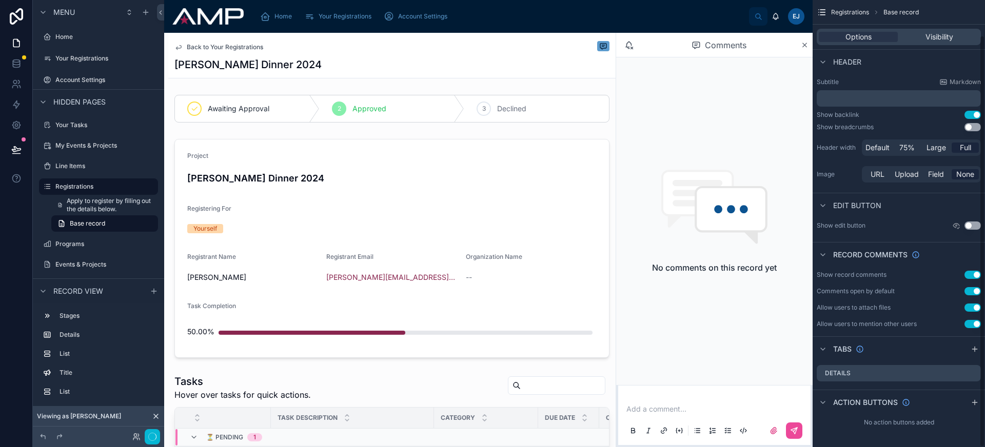
scroll to position [38, 0]
click at [141, 431] on button "Done" at bounding box center [148, 437] width 23 height 15
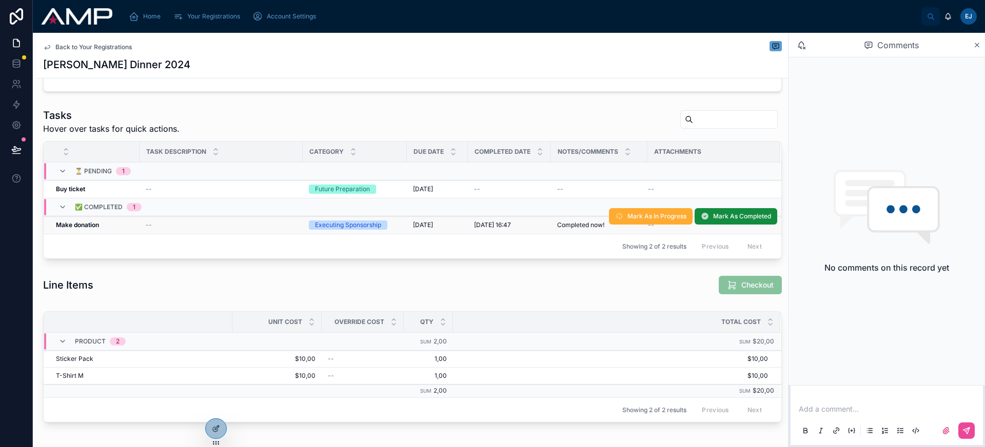
scroll to position [209, 0]
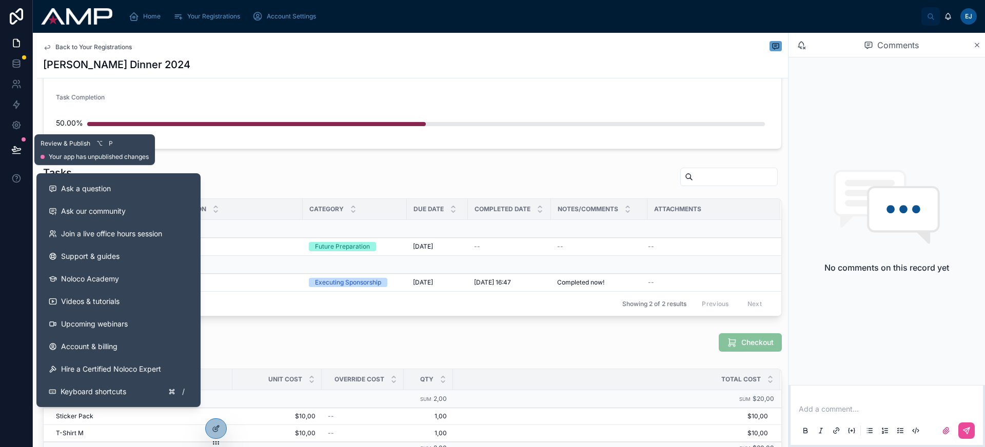
click at [19, 146] on icon at bounding box center [16, 150] width 10 height 10
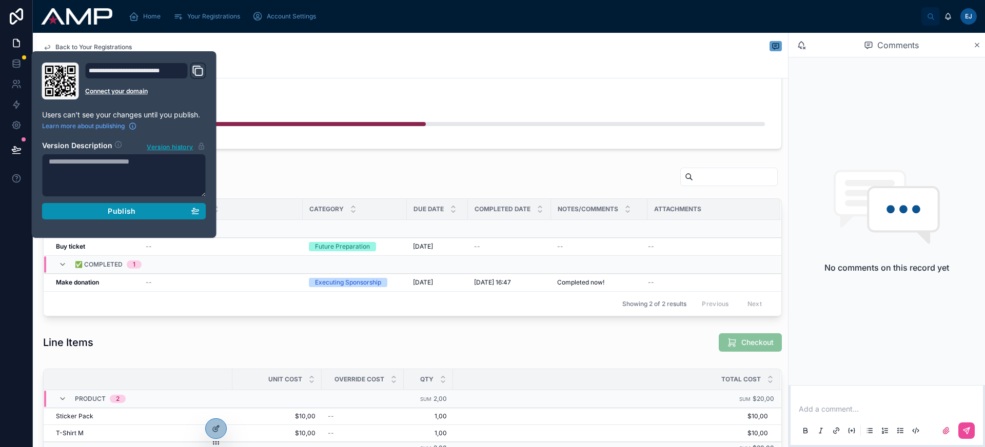
click at [123, 207] on span "Publish" at bounding box center [122, 211] width 28 height 9
click at [315, 100] on div "Task Completion" at bounding box center [412, 99] width 713 height 12
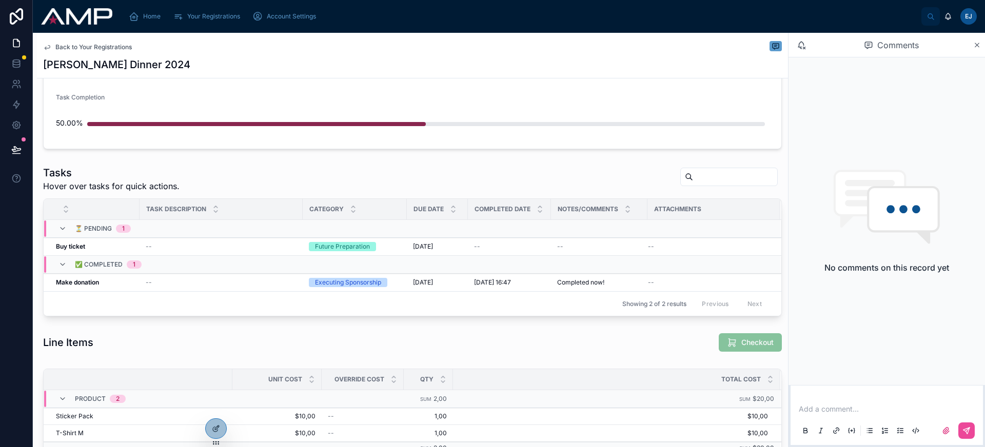
click at [19, 152] on icon at bounding box center [16, 150] width 10 height 10
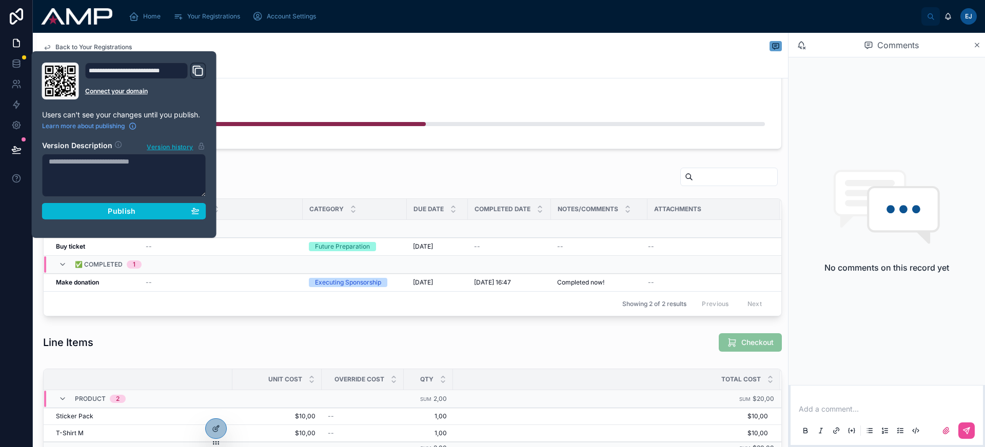
click at [108, 202] on section "Version Description Version history Publish" at bounding box center [124, 176] width 164 height 85
click at [108, 217] on button "Publish" at bounding box center [124, 211] width 164 height 16
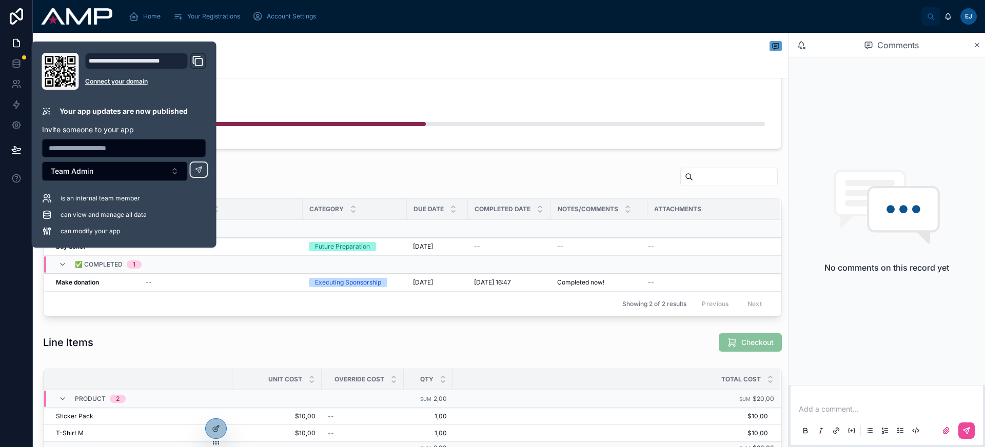
click at [648, 112] on div "50.00%" at bounding box center [412, 123] width 713 height 27
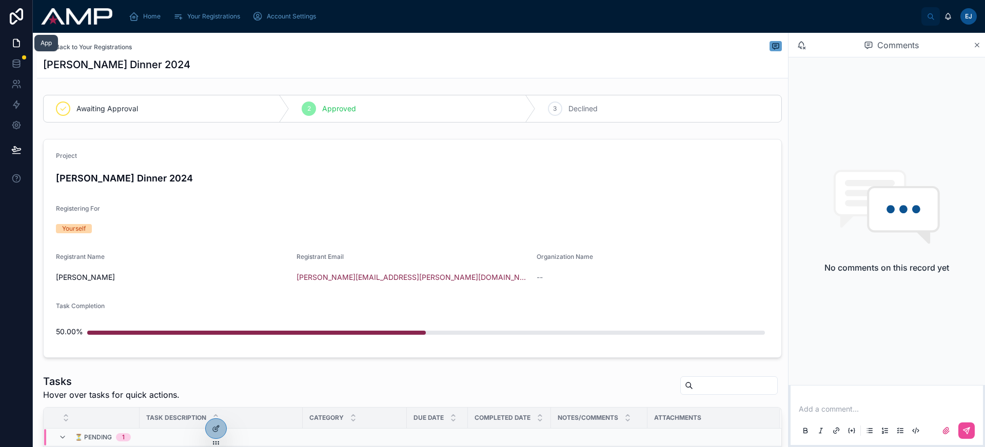
click at [17, 42] on icon at bounding box center [18, 41] width 2 height 2
click at [13, 16] on icon at bounding box center [16, 16] width 21 height 16
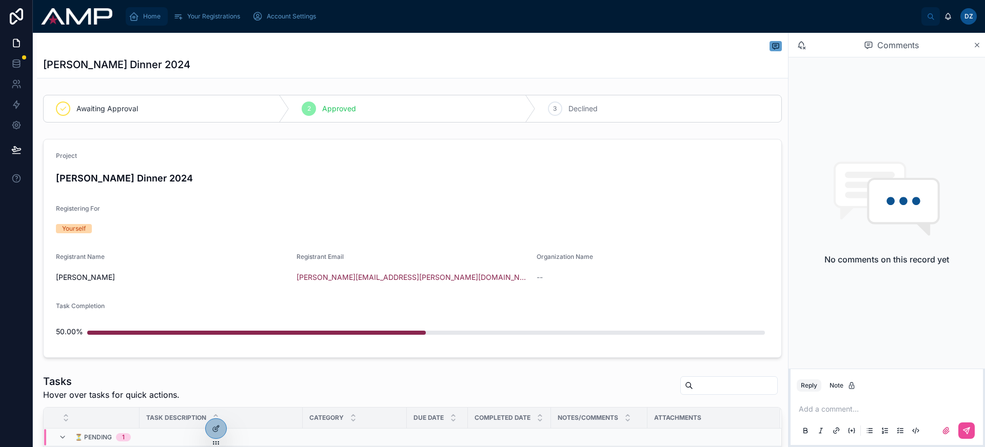
click at [156, 19] on span "Home" at bounding box center [151, 16] width 17 height 8
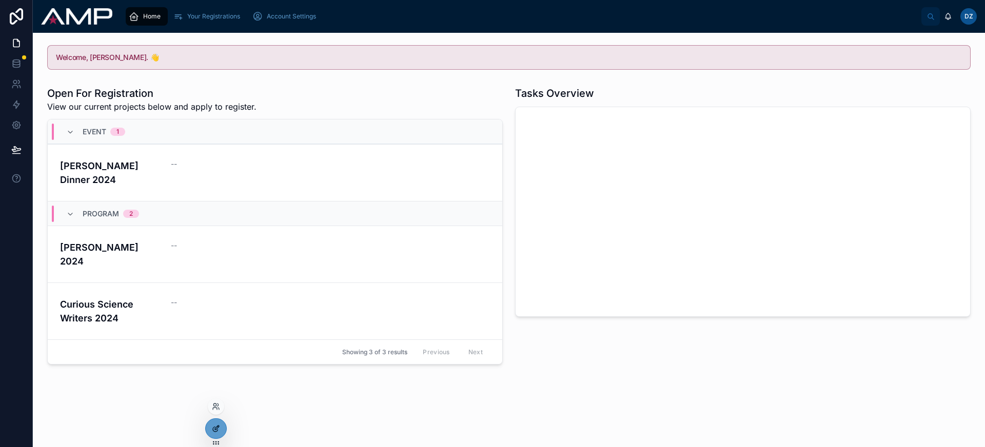
click at [217, 430] on icon at bounding box center [215, 429] width 5 height 5
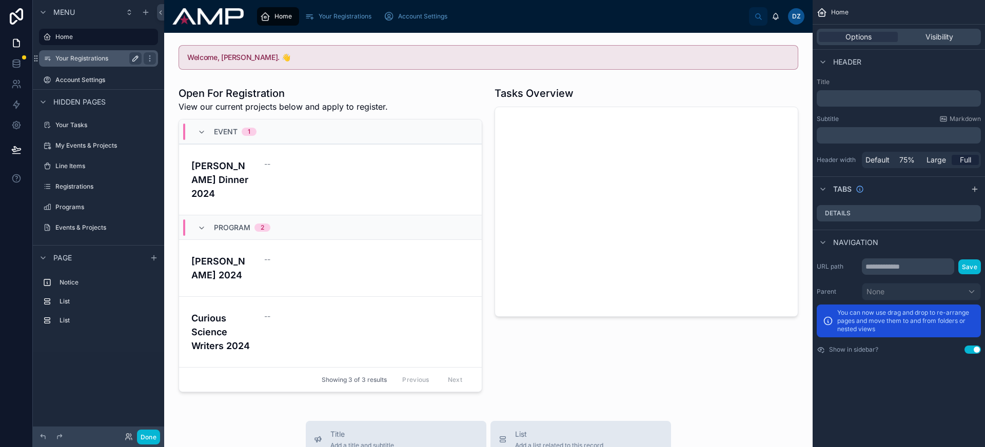
click at [135, 59] on icon "scrollable content" at bounding box center [135, 58] width 8 height 8
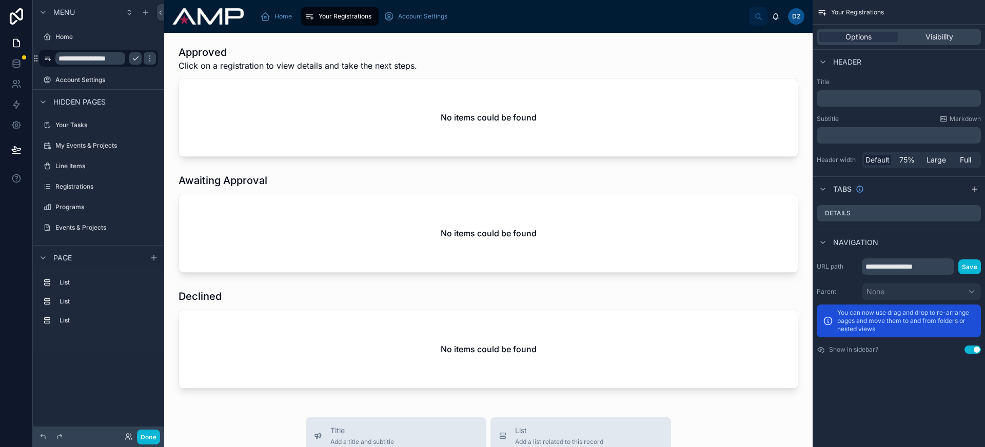
click at [76, 60] on input "**********" at bounding box center [90, 58] width 70 height 12
click at [146, 59] on icon "scrollable content" at bounding box center [150, 58] width 8 height 8
click at [147, 16] on icon "scrollable content" at bounding box center [146, 12] width 8 height 8
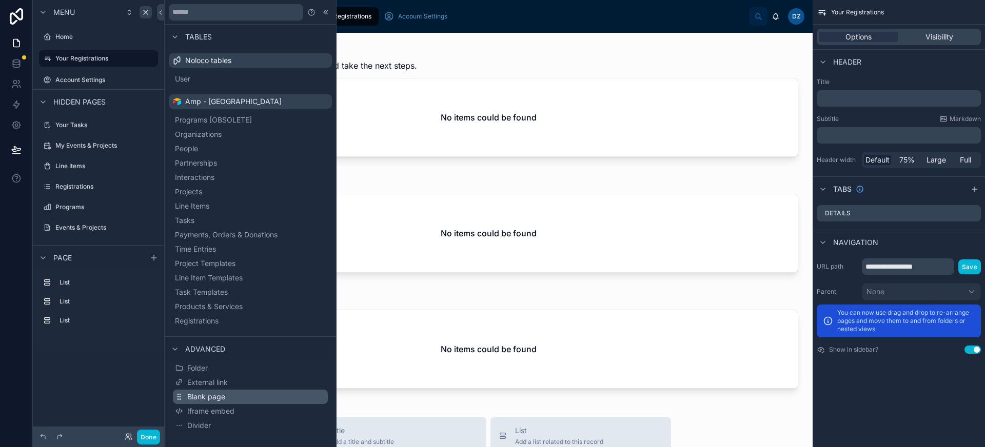
click at [236, 399] on button "Blank page" at bounding box center [250, 397] width 155 height 14
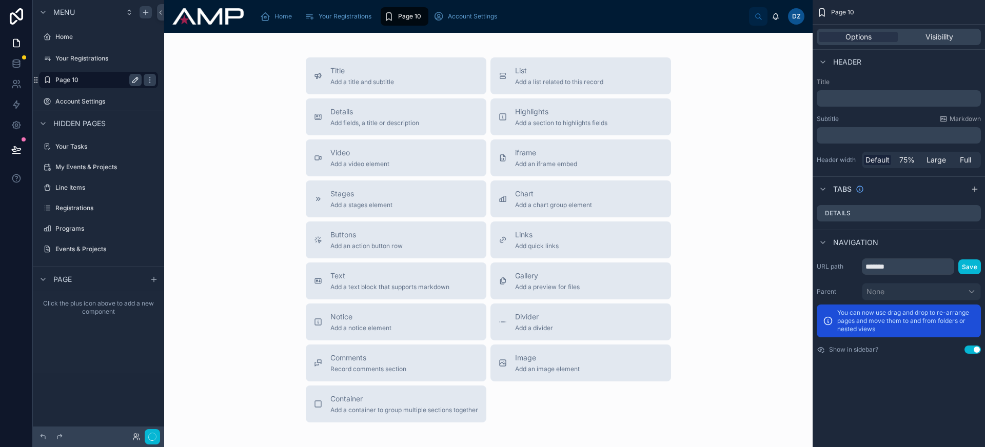
click at [131, 81] on button "scrollable content" at bounding box center [135, 80] width 12 height 12
click at [99, 82] on input "*******" at bounding box center [90, 80] width 70 height 12
type input "**********"
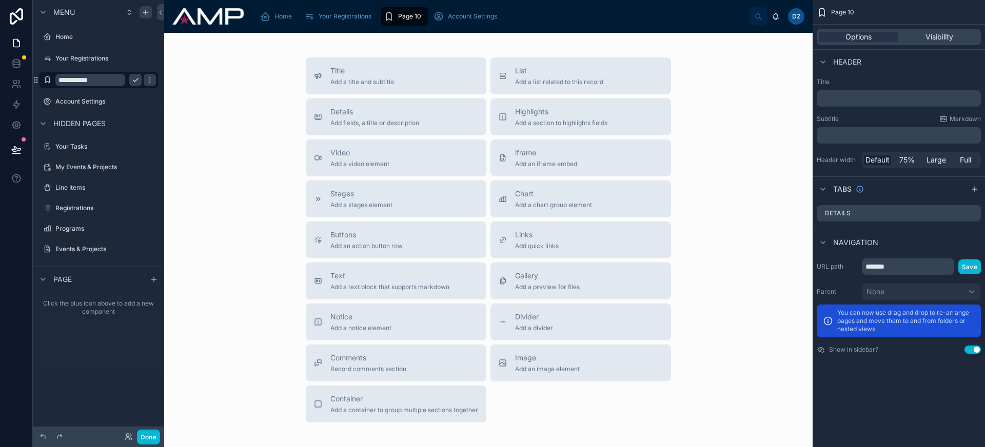
click at [132, 80] on icon "scrollable content" at bounding box center [135, 80] width 8 height 8
click at [47, 80] on icon "scrollable content" at bounding box center [47, 80] width 8 height 8
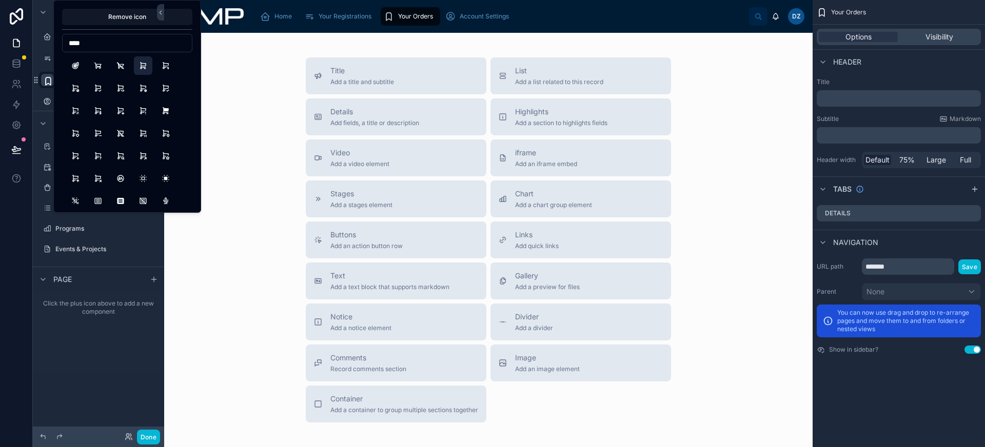
type input "****"
click at [147, 67] on button "ShoppingCart" at bounding box center [143, 65] width 18 height 18
click at [272, 104] on div "Title Add a title and subtitle List Add a list related to this record Details A…" at bounding box center [488, 239] width 632 height 365
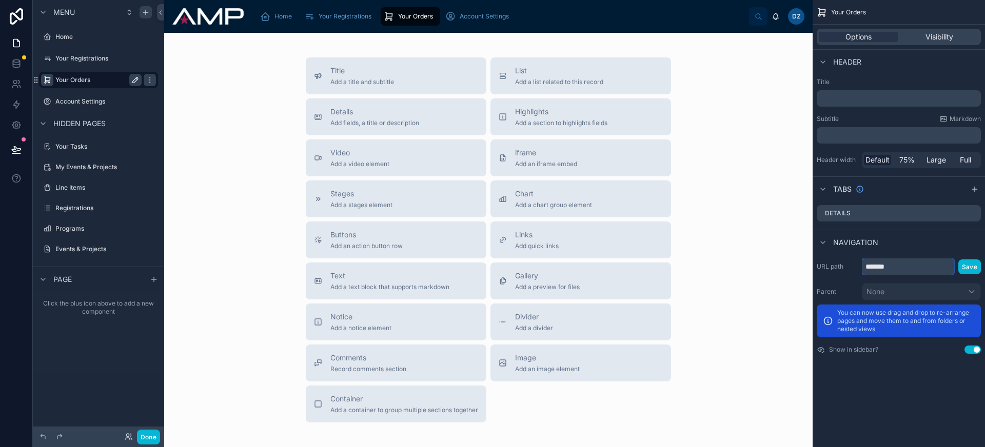
click at [905, 264] on input "*******" at bounding box center [908, 267] width 92 height 16
type input "**********"
click at [968, 264] on button "Save" at bounding box center [969, 267] width 23 height 15
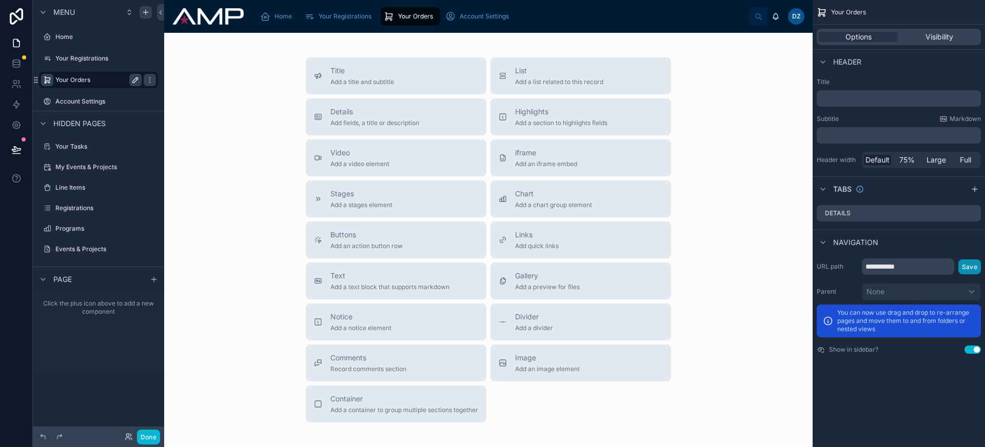
click at [975, 266] on button "Save" at bounding box center [969, 267] width 23 height 15
click at [84, 44] on div "Home" at bounding box center [98, 37] width 115 height 16
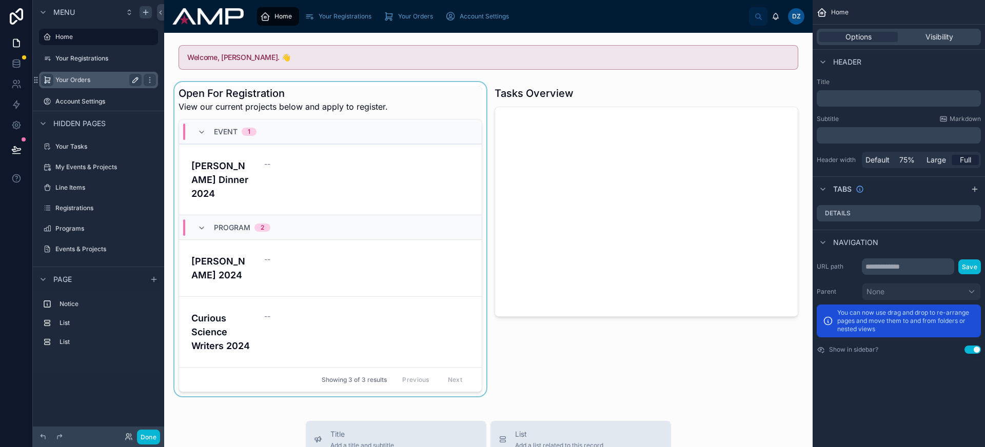
click at [369, 92] on div at bounding box center [330, 239] width 316 height 315
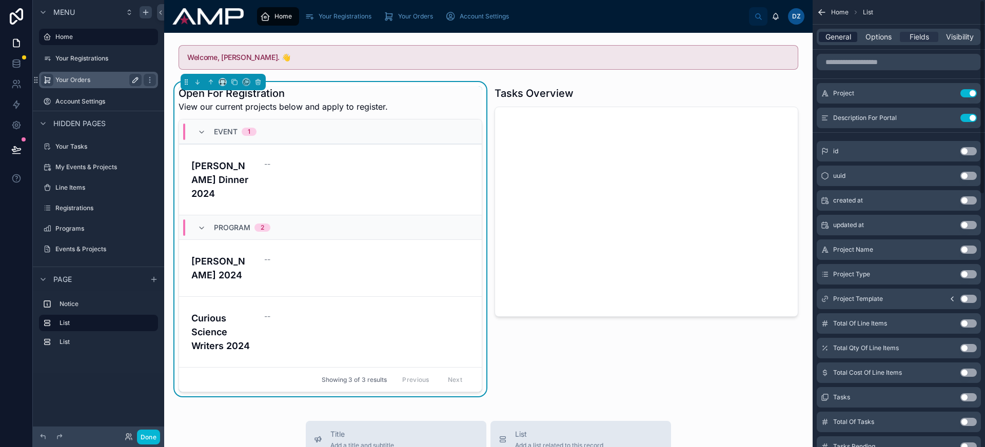
click at [837, 38] on span "General" at bounding box center [839, 37] width 26 height 10
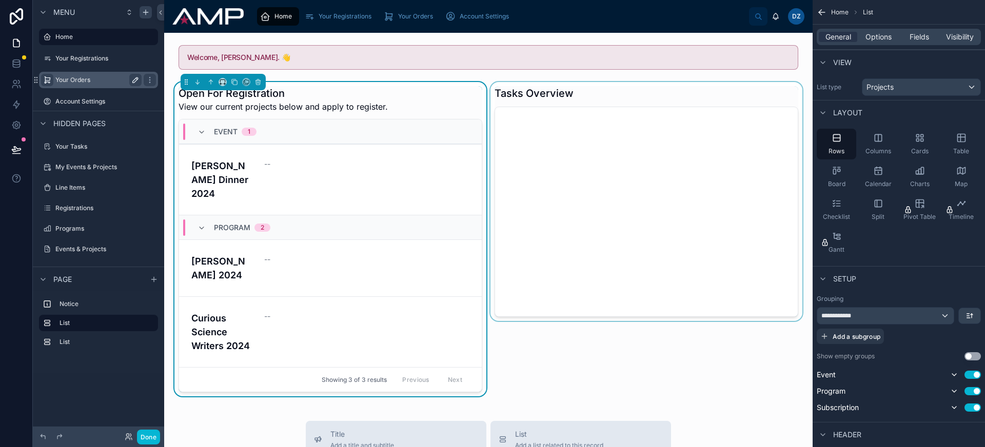
click at [595, 114] on div at bounding box center [646, 239] width 316 height 315
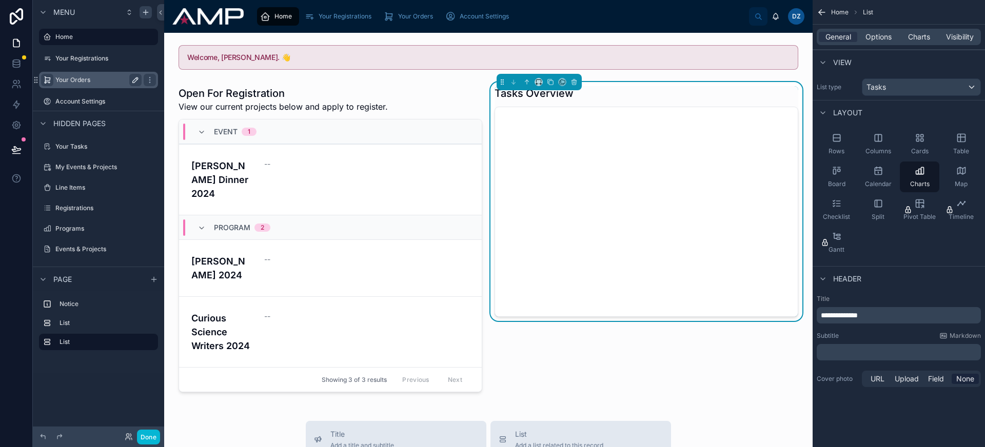
click at [877, 31] on div "General Options Charts Visibility" at bounding box center [899, 37] width 164 height 16
click at [881, 37] on span "Options" at bounding box center [879, 37] width 26 height 10
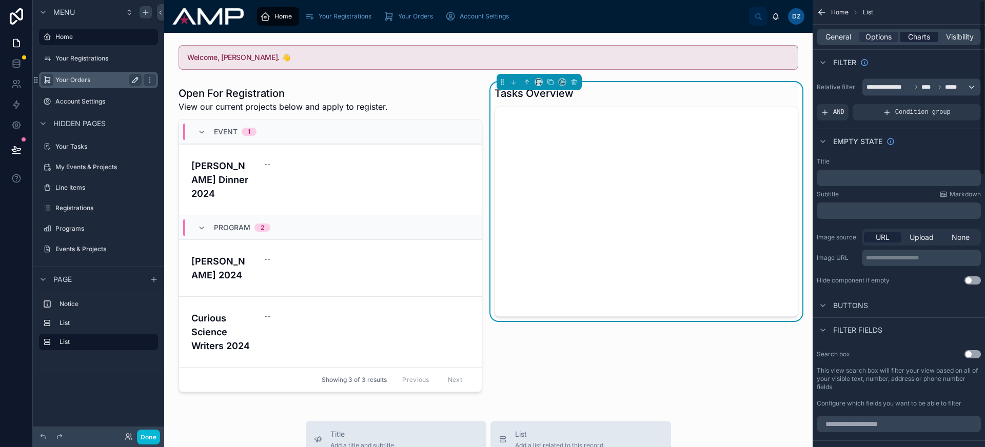
click at [924, 37] on span "Charts" at bounding box center [919, 37] width 22 height 10
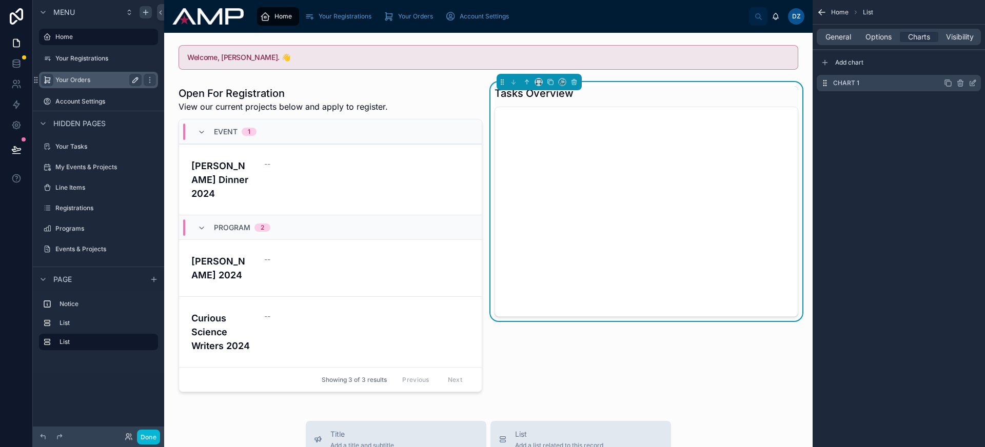
click at [968, 84] on div "scrollable content" at bounding box center [960, 83] width 33 height 8
click at [971, 84] on icon "scrollable content" at bounding box center [973, 83] width 8 height 8
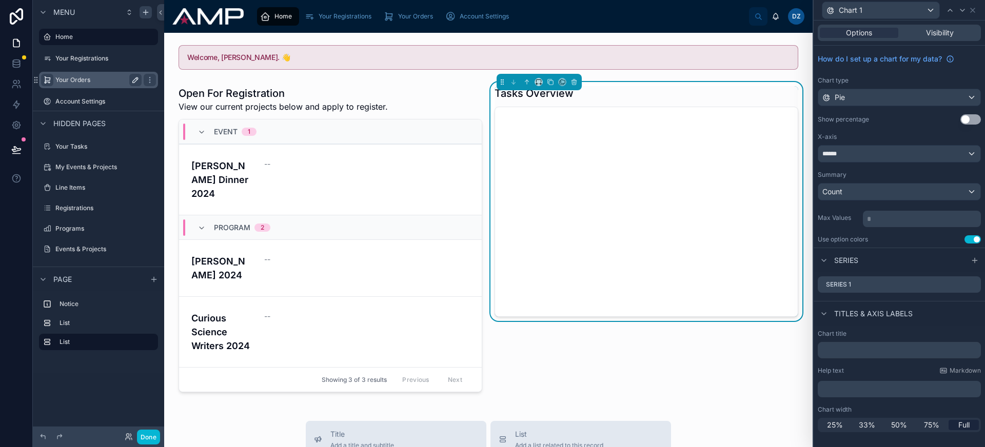
click at [910, 163] on div "How do I set up a chart for my data? Chart type Pie Show percentage Use setting…" at bounding box center [899, 147] width 171 height 202
click at [910, 158] on div "******" at bounding box center [899, 154] width 162 height 16
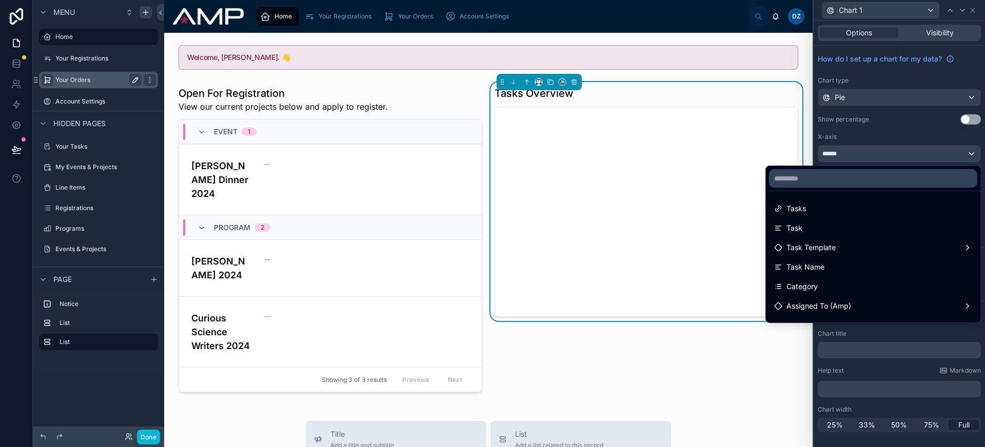
click at [893, 178] on input "text" at bounding box center [873, 178] width 206 height 16
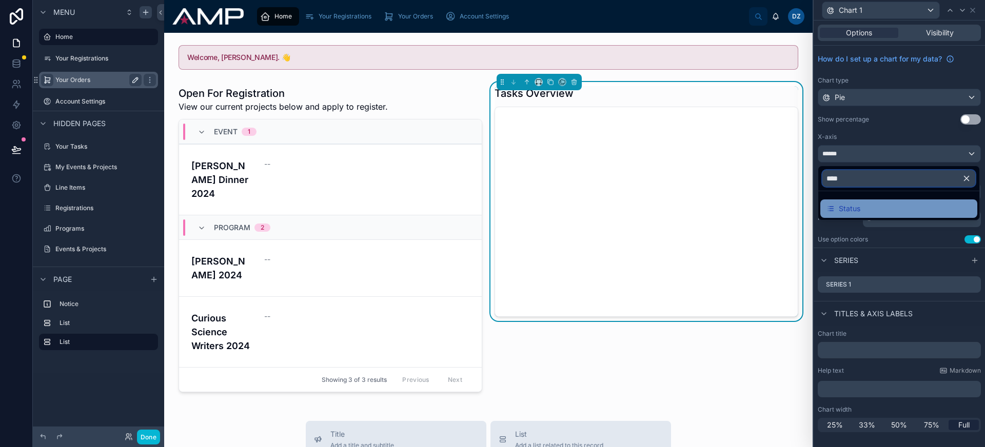
type input "****"
click at [879, 205] on div "Status" at bounding box center [899, 209] width 145 height 12
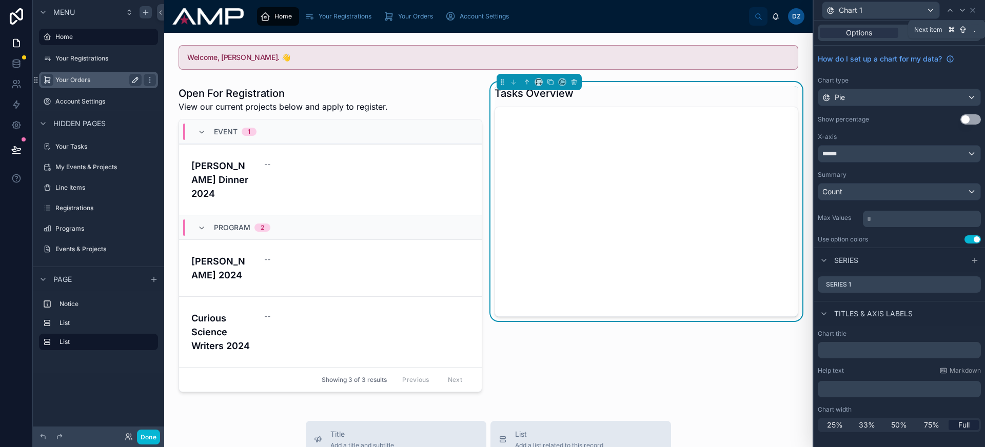
click at [975, 15] on div "Chart 1" at bounding box center [899, 10] width 163 height 20
click at [974, 13] on icon at bounding box center [973, 10] width 8 height 8
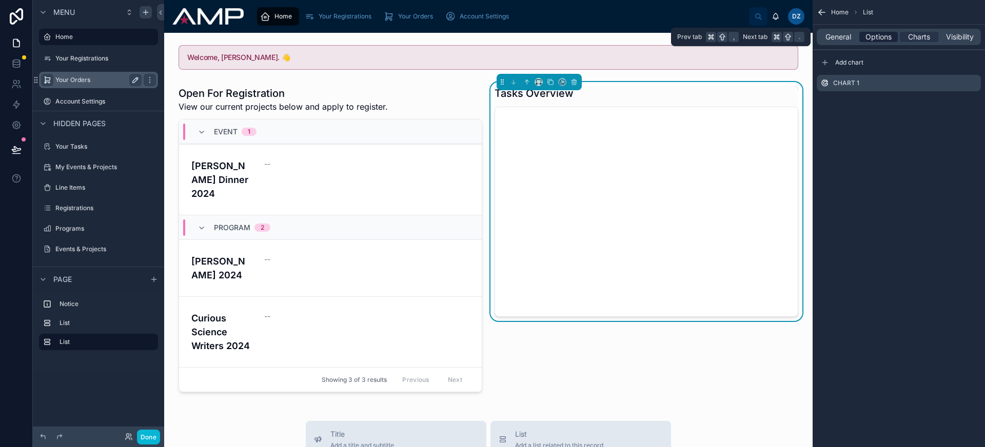
click at [878, 41] on span "Options" at bounding box center [879, 37] width 26 height 10
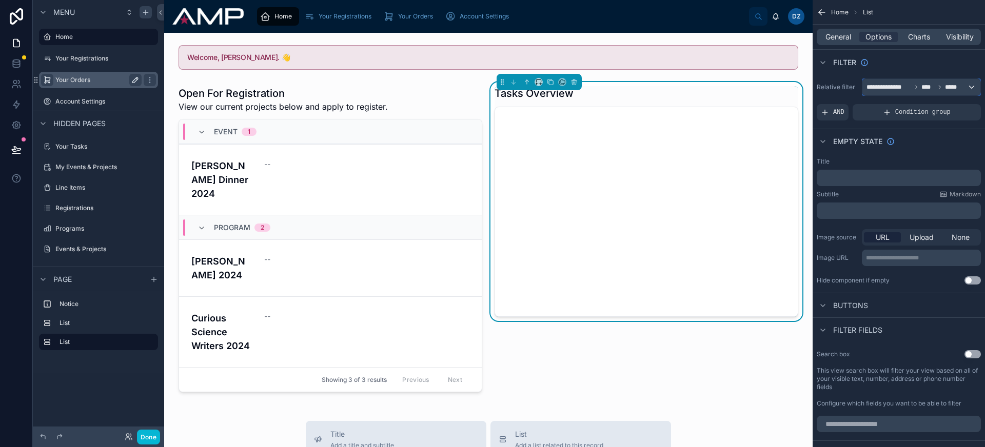
click at [911, 93] on div "**********" at bounding box center [921, 87] width 118 height 16
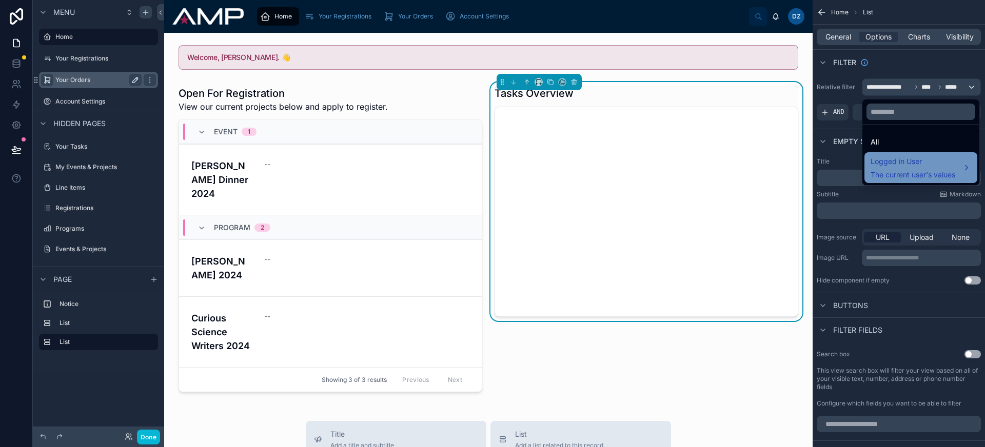
click at [923, 156] on span "Logged in User" at bounding box center [913, 161] width 85 height 12
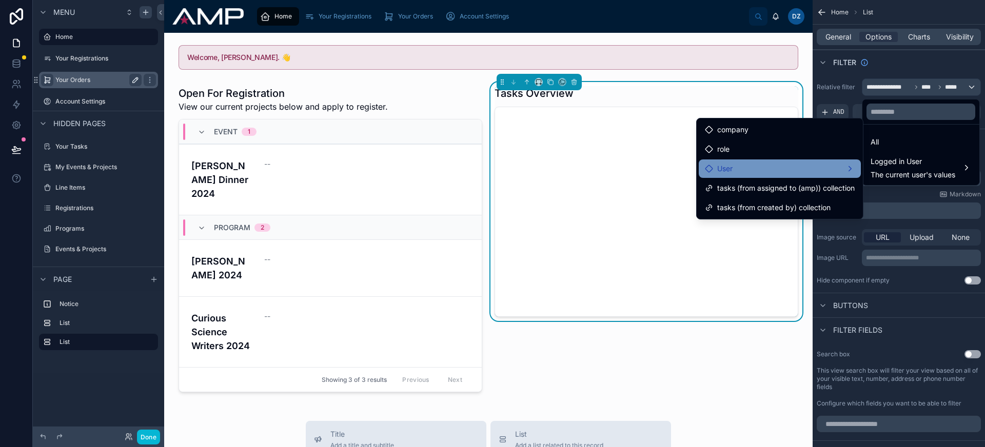
click at [826, 174] on div "User" at bounding box center [780, 169] width 150 height 12
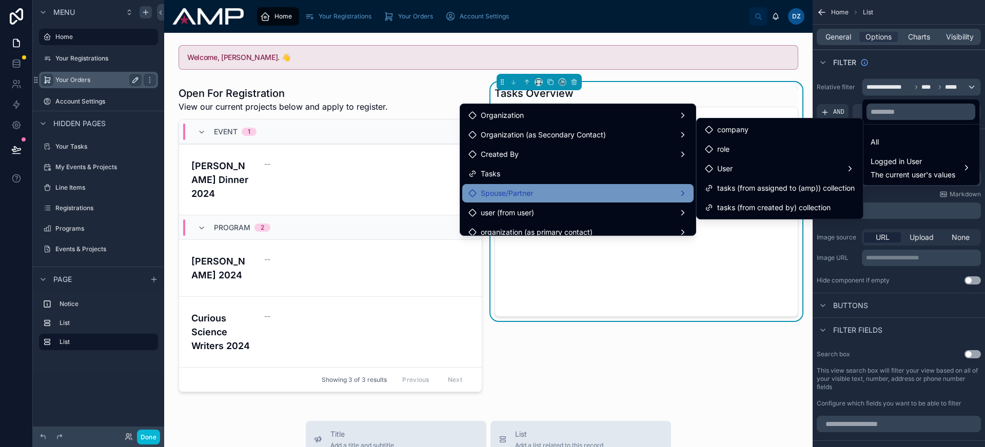
scroll to position [47, 0]
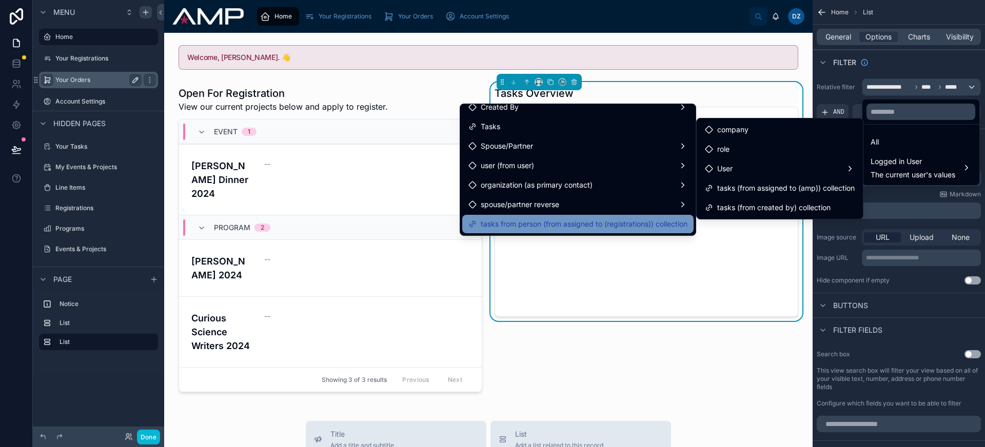
click at [613, 223] on span "tasks from person (from assigned to (registrations)) collection" at bounding box center [584, 224] width 207 height 12
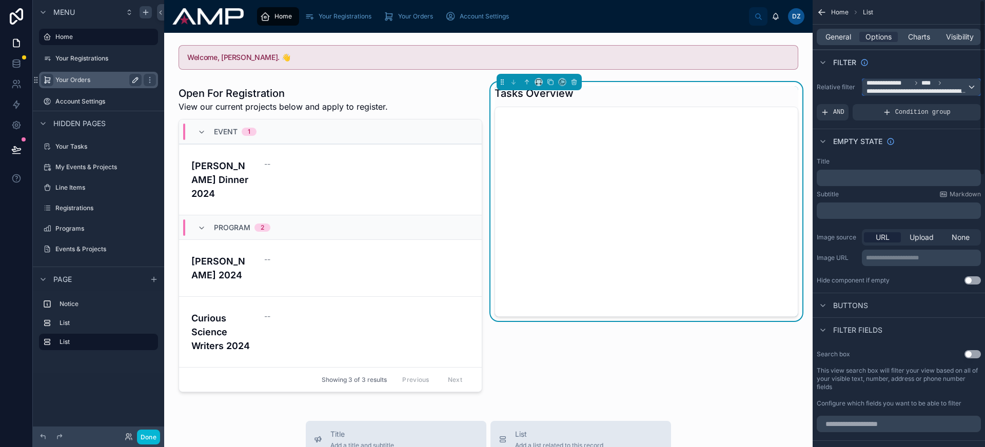
click at [928, 86] on span "****" at bounding box center [928, 83] width 14 height 8
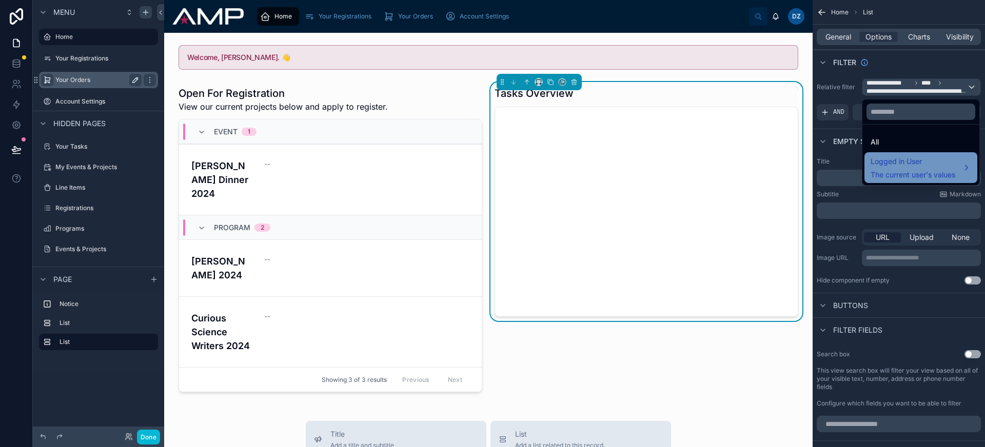
click at [920, 161] on span "Logged in User" at bounding box center [913, 161] width 85 height 12
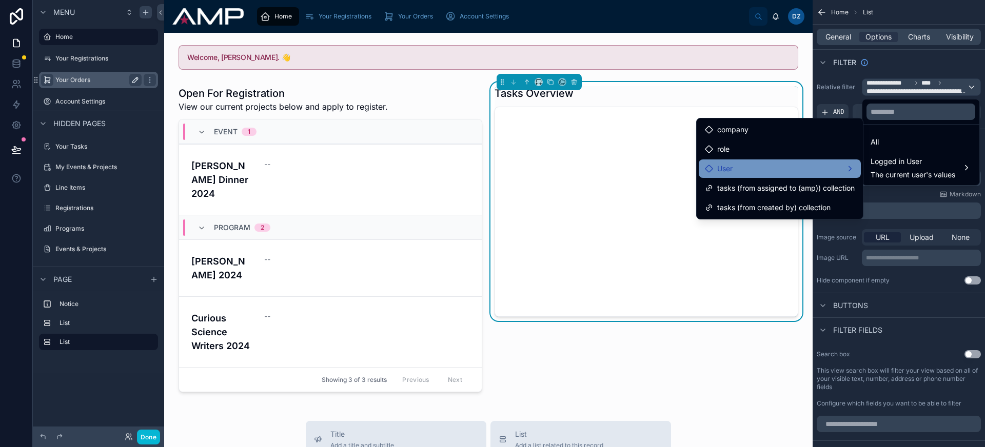
click at [810, 161] on div "User" at bounding box center [780, 169] width 162 height 18
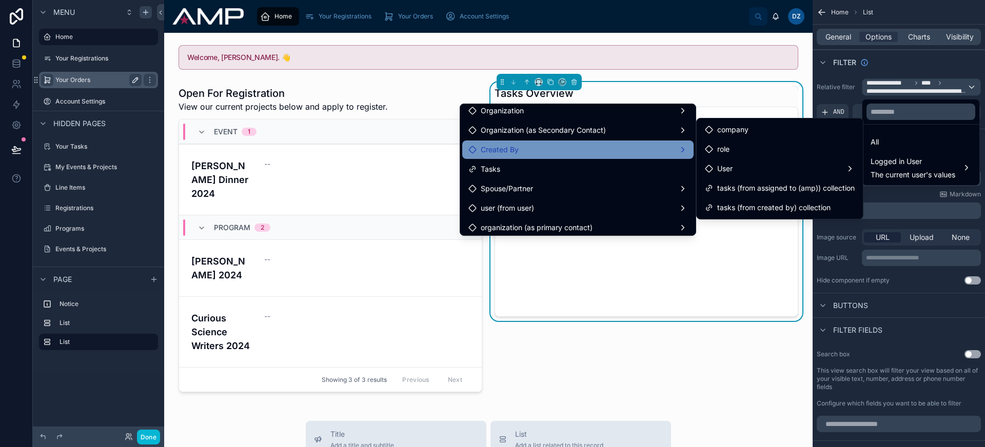
scroll to position [11, 0]
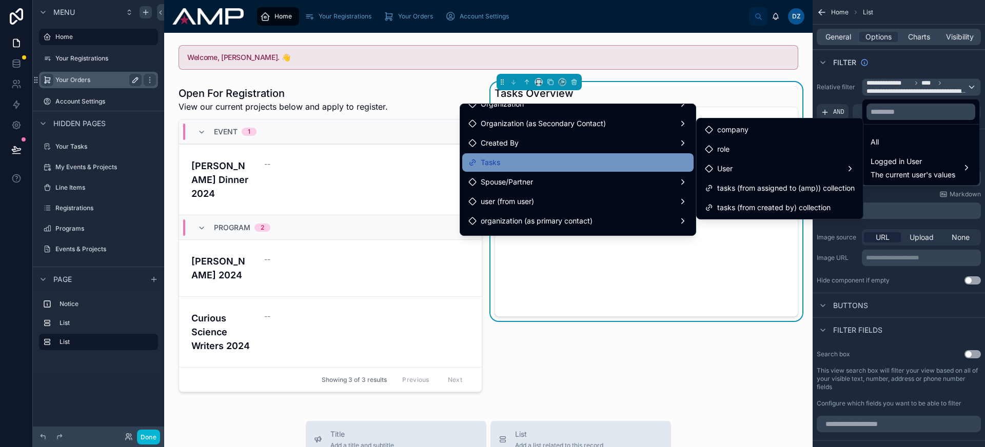
click at [574, 161] on div "Tasks" at bounding box center [577, 162] width 219 height 12
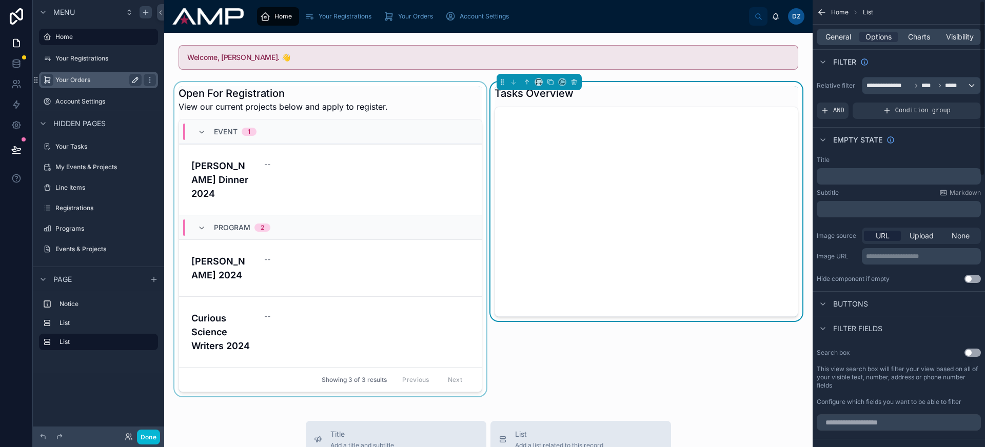
scroll to position [2, 0]
click at [146, 434] on button "Done" at bounding box center [148, 437] width 23 height 15
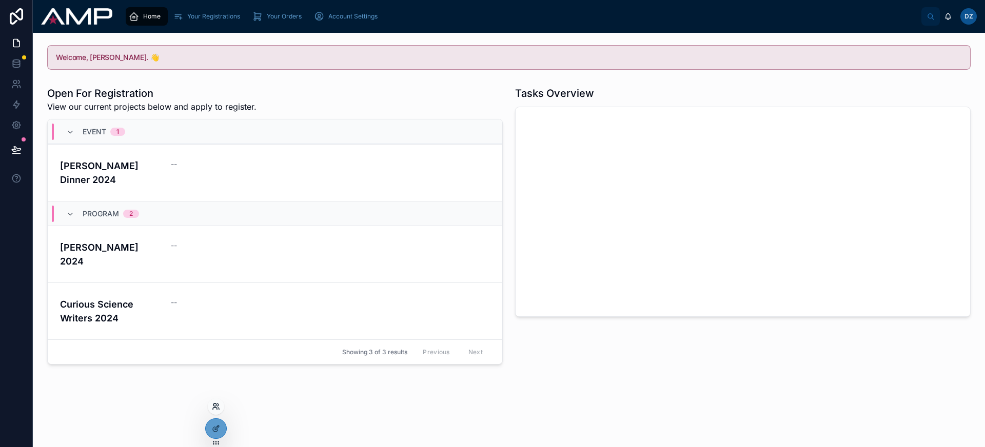
click at [219, 404] on icon at bounding box center [216, 407] width 8 height 8
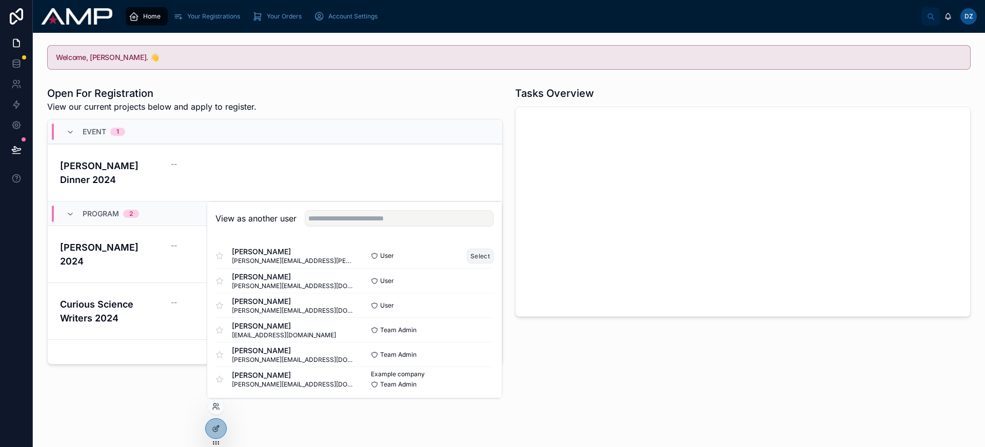
click at [467, 257] on button "Select" at bounding box center [480, 256] width 27 height 15
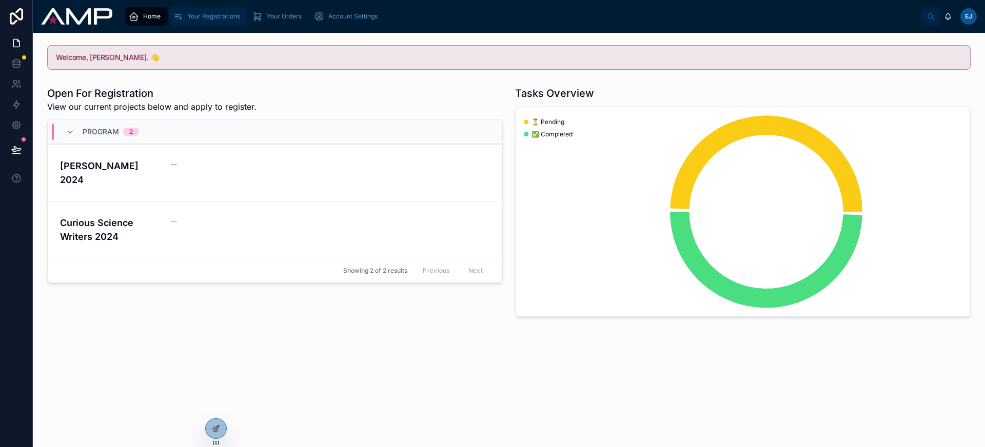
click at [229, 19] on span "Your Registrations" at bounding box center [213, 16] width 53 height 8
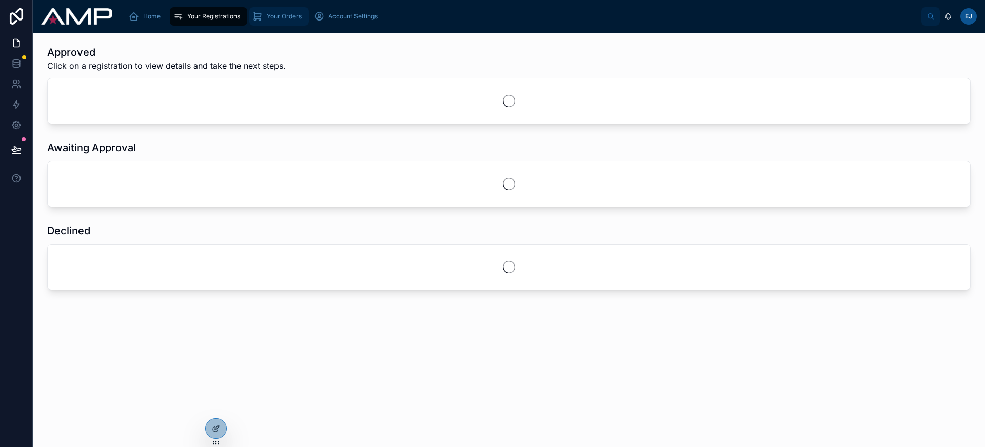
click at [297, 19] on span "Your Orders" at bounding box center [284, 16] width 35 height 8
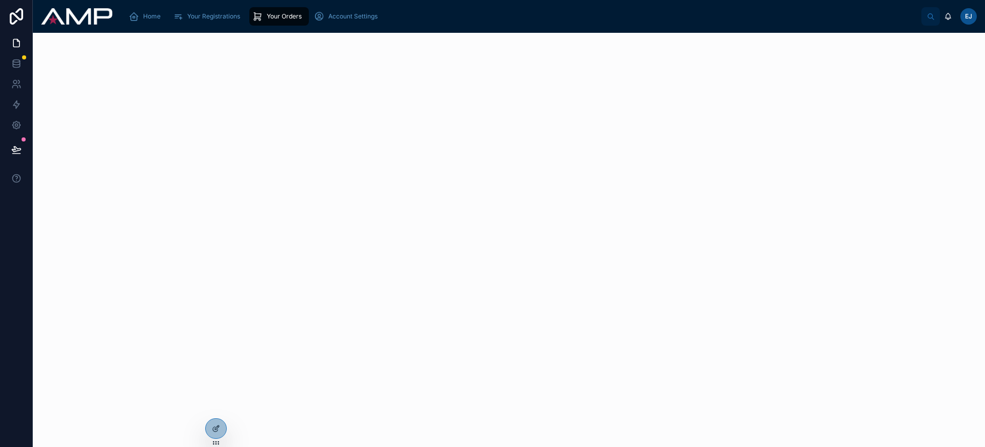
click at [249, 18] on link "Your Orders" at bounding box center [279, 16] width 60 height 18
click at [227, 14] on span "Your Registrations" at bounding box center [213, 16] width 53 height 8
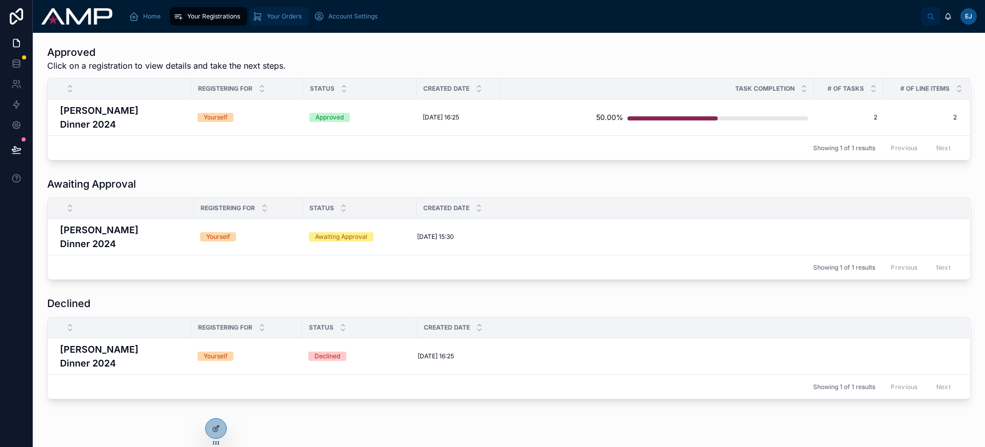
click at [287, 16] on span "Your Orders" at bounding box center [284, 16] width 35 height 8
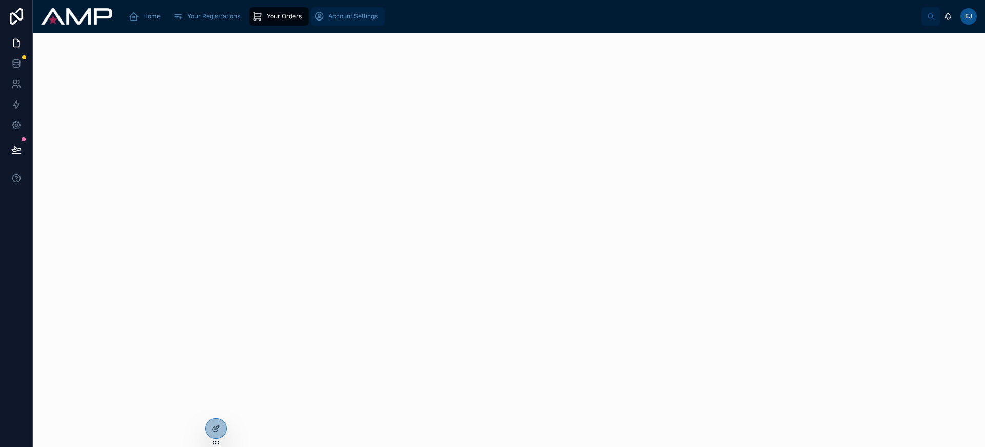
click at [357, 16] on span "Account Settings" at bounding box center [352, 16] width 49 height 8
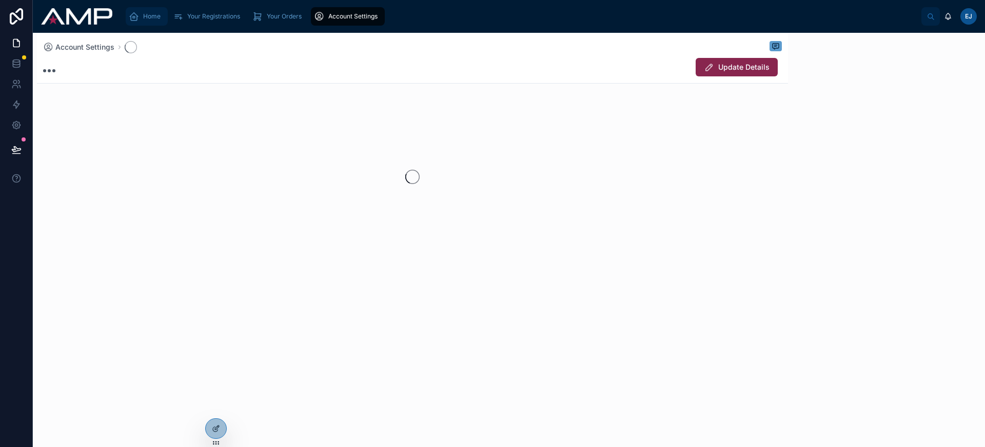
click at [149, 17] on span "Home" at bounding box center [151, 16] width 17 height 8
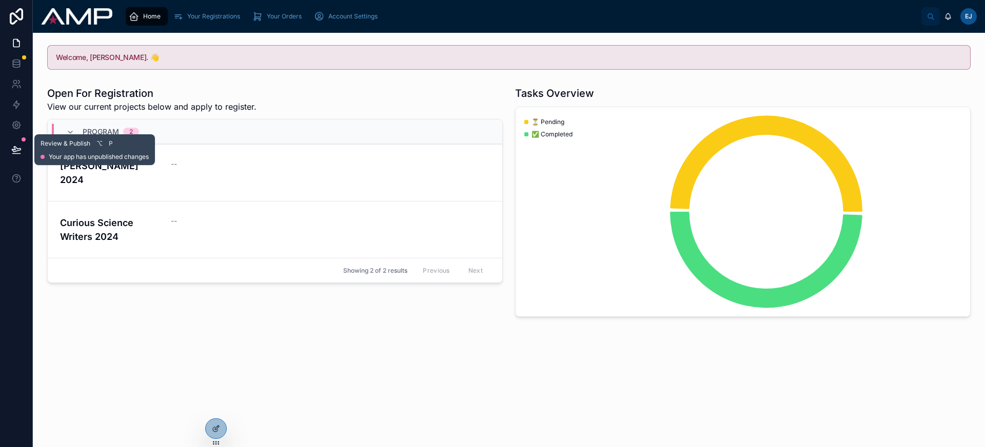
click at [16, 151] on icon at bounding box center [16, 149] width 9 height 5
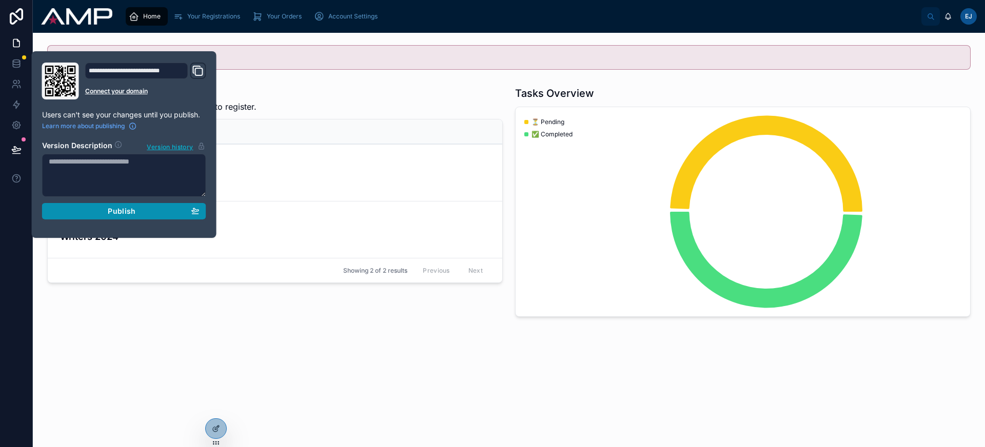
click at [87, 215] on div "Publish" at bounding box center [124, 211] width 151 height 9
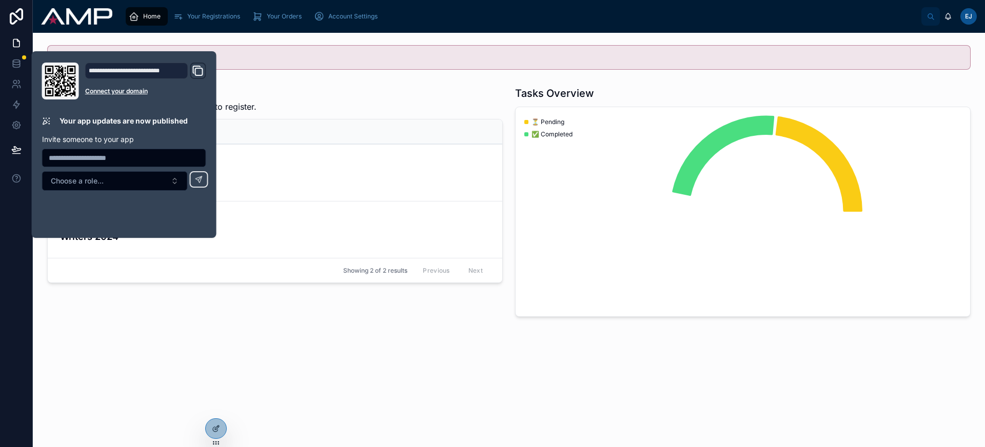
click at [410, 359] on div "Welcome, Elton. 👋 Open For Registration View our current projects below and app…" at bounding box center [509, 210] width 952 height 354
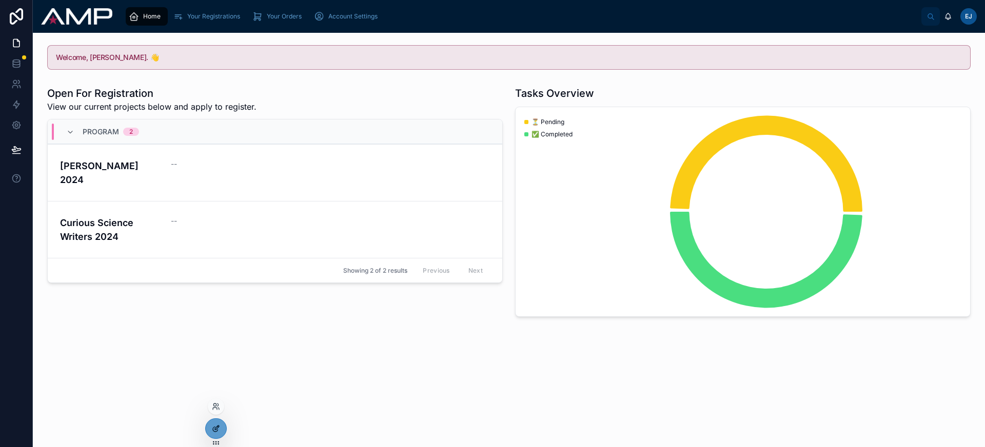
click at [221, 427] on div at bounding box center [216, 428] width 21 height 19
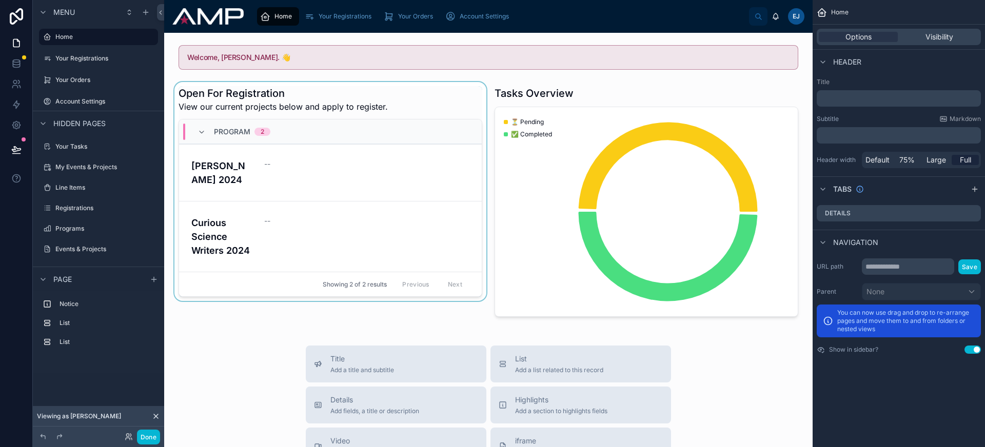
click at [230, 97] on div at bounding box center [330, 201] width 316 height 239
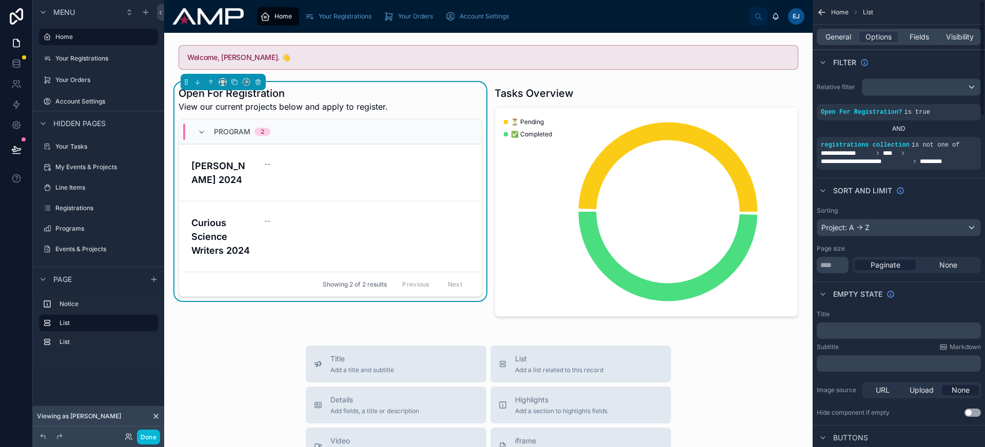
click at [837, 42] on div "General Options Fields Visibility" at bounding box center [899, 37] width 164 height 16
click at [839, 40] on span "General" at bounding box center [839, 37] width 26 height 10
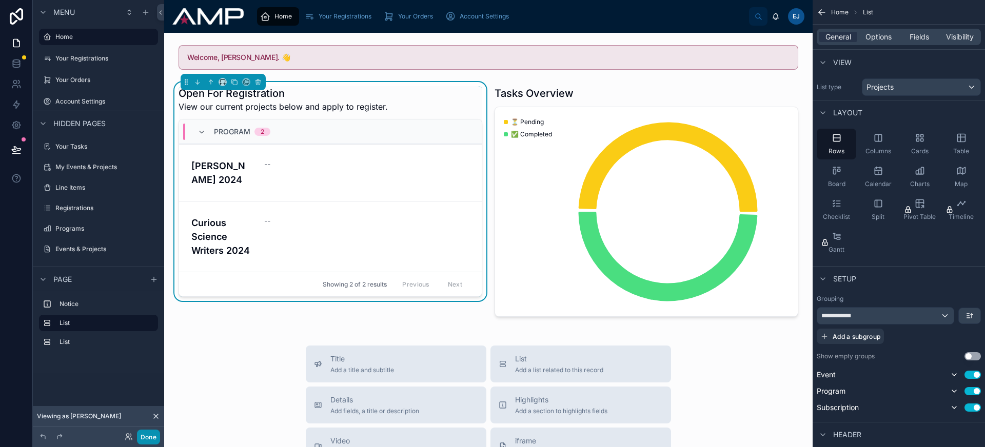
click at [155, 441] on button "Done" at bounding box center [148, 437] width 23 height 15
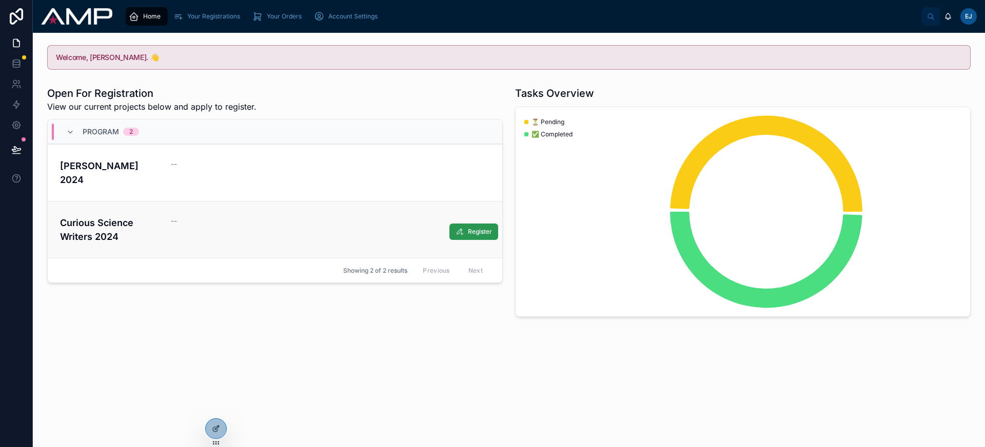
click at [463, 228] on icon at bounding box center [460, 232] width 8 height 8
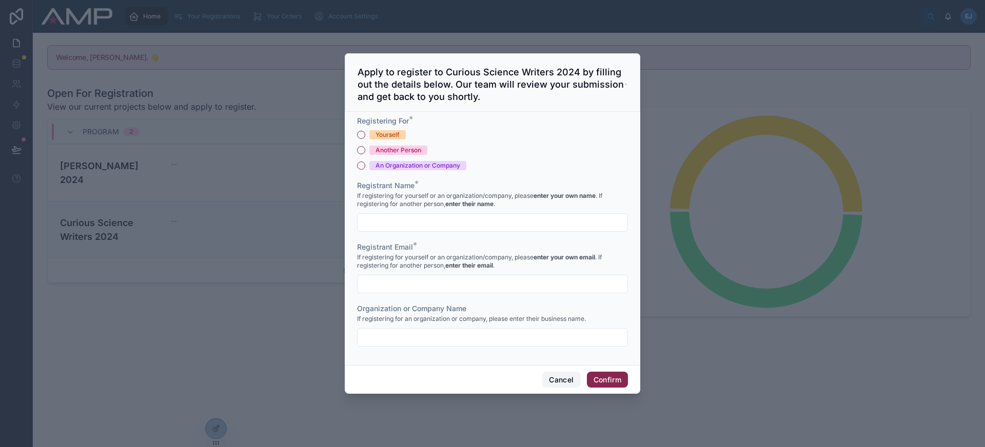
click at [560, 375] on button "Cancel" at bounding box center [561, 380] width 38 height 16
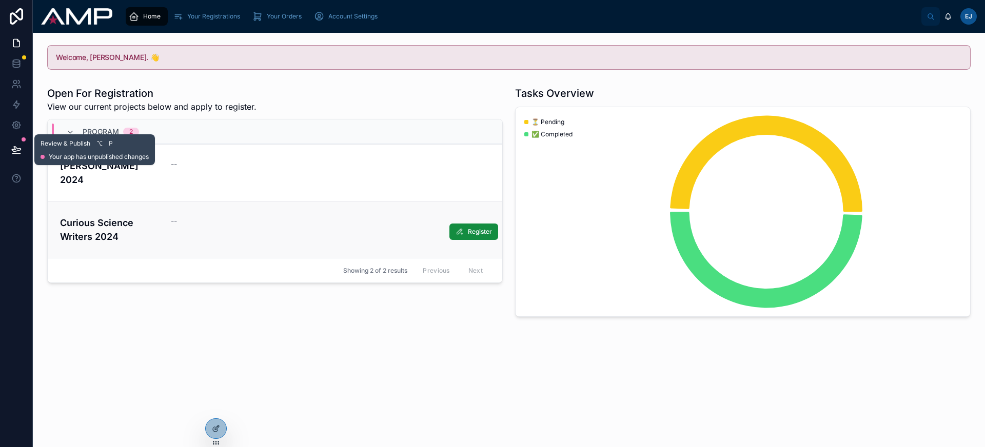
click at [19, 154] on icon at bounding box center [16, 154] width 8 height 0
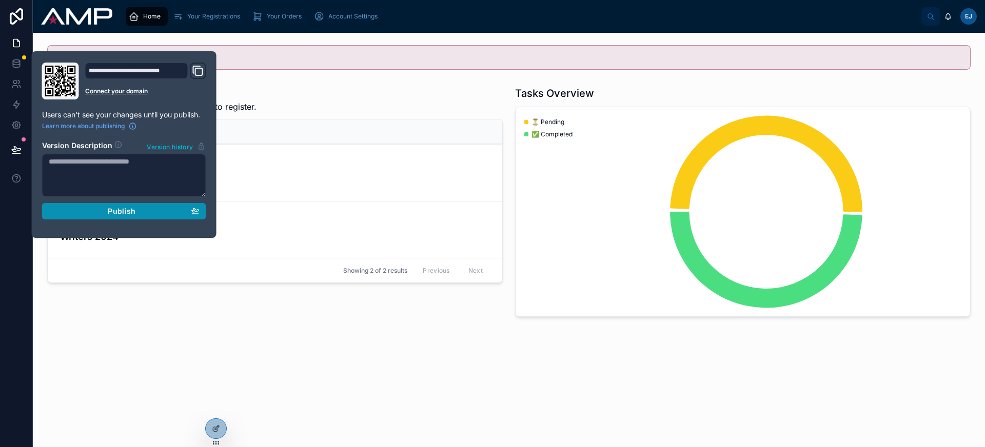
click at [113, 216] on button "Publish" at bounding box center [124, 211] width 164 height 16
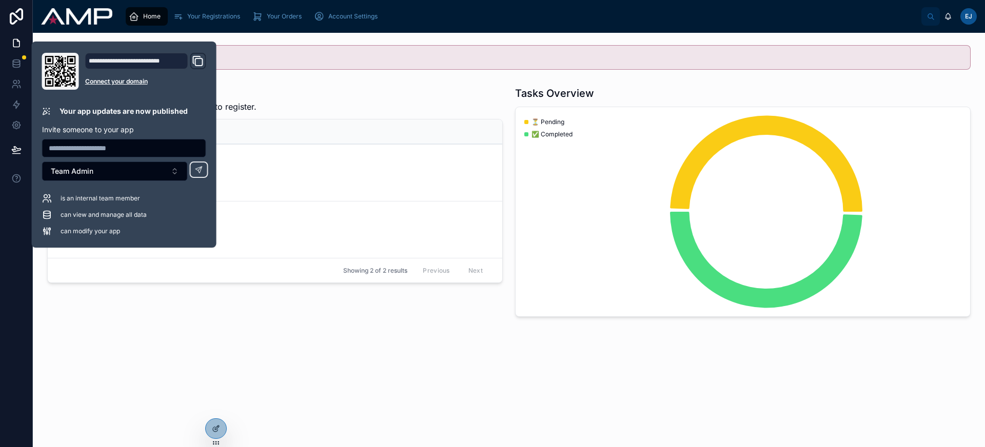
drag, startPoint x: 350, startPoint y: 371, endPoint x: 352, endPoint y: 365, distance: 6.7
click at [350, 371] on div "Welcome, Elton. 👋 Open For Registration View our current projects below and app…" at bounding box center [509, 210] width 952 height 354
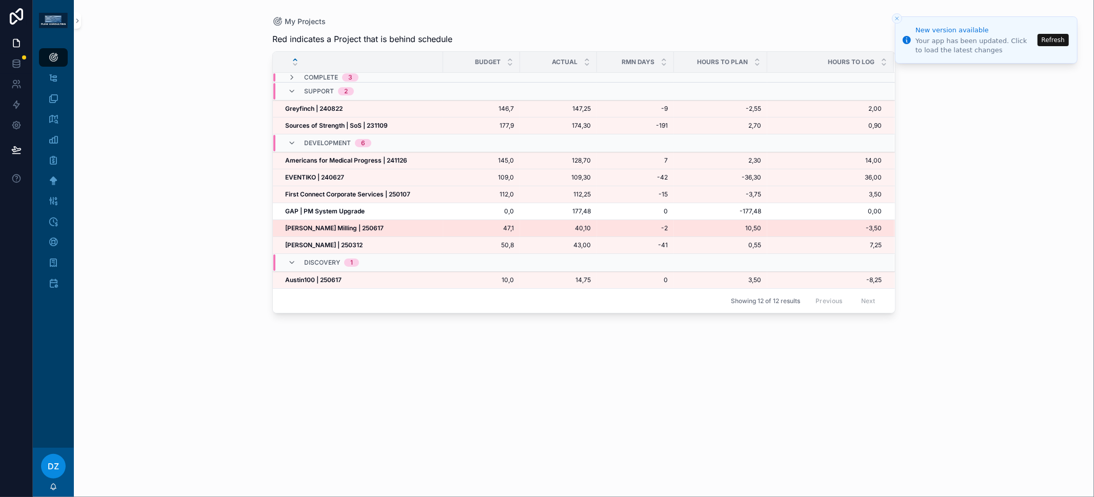
click at [349, 227] on strong "[PERSON_NAME] Milling | 250617" at bounding box center [334, 228] width 99 height 8
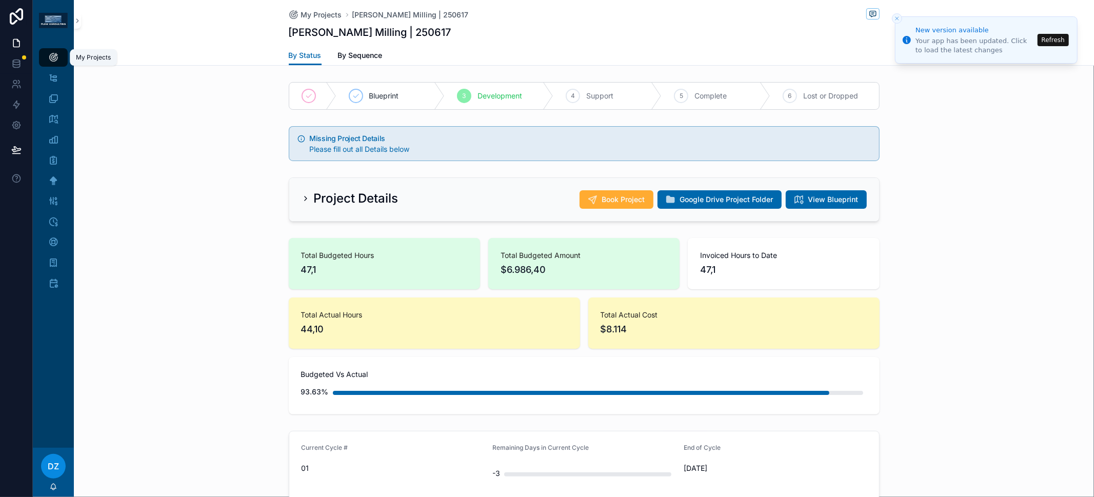
click at [60, 57] on div "My Projects" at bounding box center [53, 57] width 16 height 16
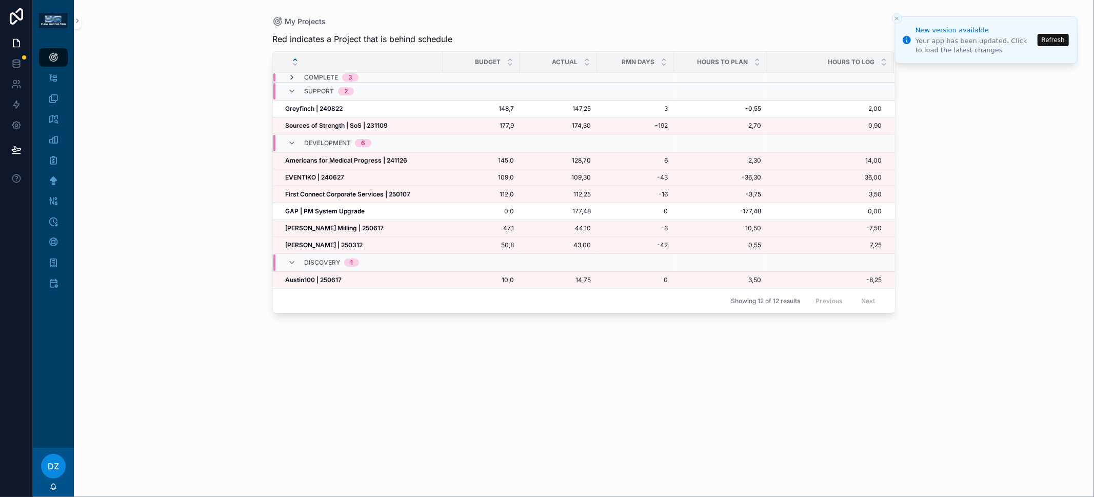
click at [292, 74] on icon "scrollable content" at bounding box center [292, 77] width 8 height 8
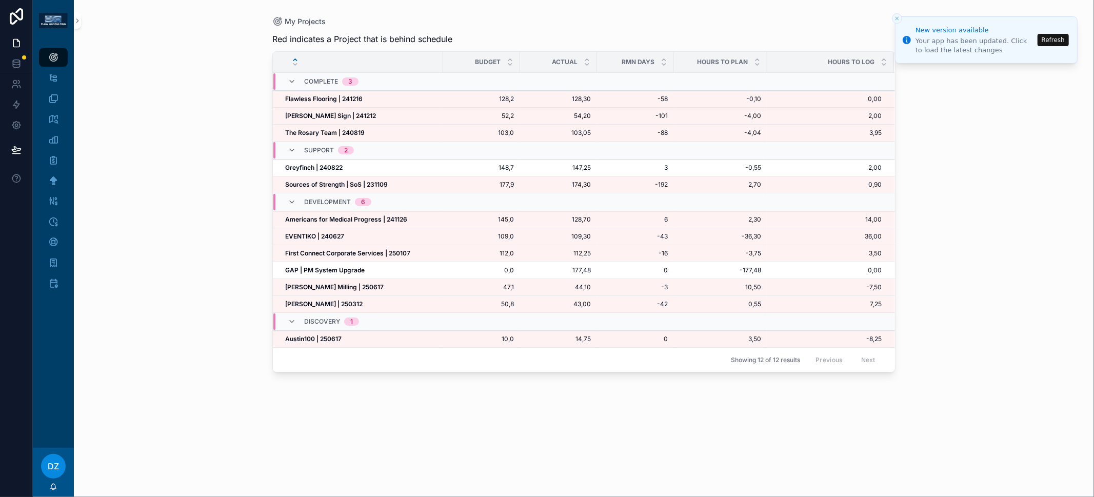
click at [295, 76] on div "Complete 3" at bounding box center [323, 81] width 71 height 16
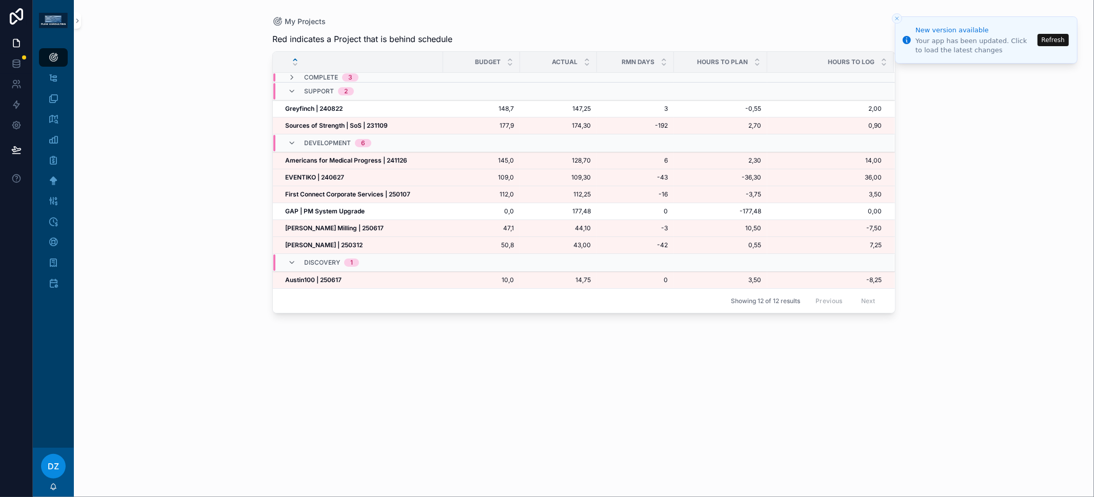
click at [708, 407] on div "Red indicates a Project that is behind schedule Budget Actual RMN Days Hours to…" at bounding box center [583, 256] width 623 height 458
click at [199, 401] on div "My Projects Red indicates a Project that is behind schedule Budget Actual RMN D…" at bounding box center [584, 248] width 1021 height 497
click at [54, 281] on icon "scrollable content" at bounding box center [53, 283] width 10 height 10
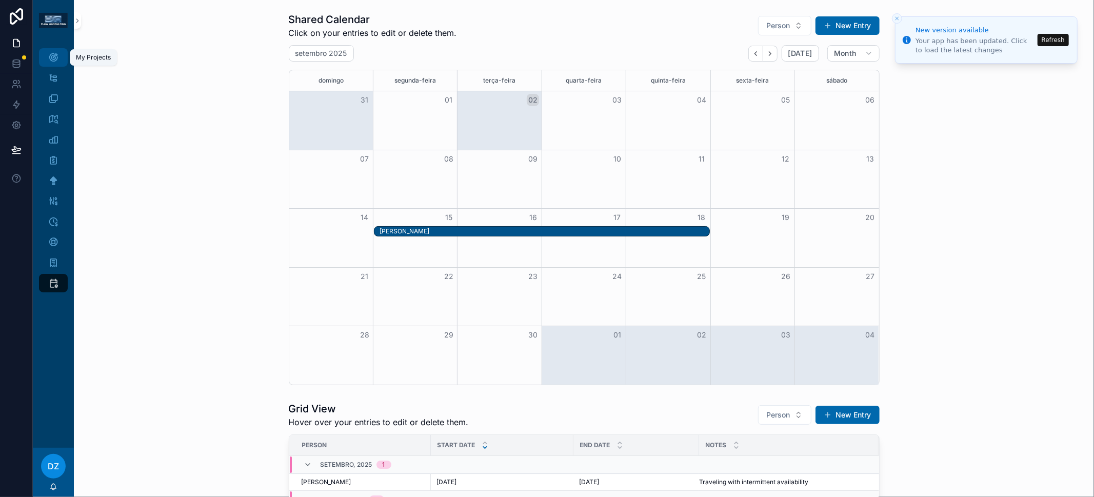
click at [61, 52] on div "My Projects" at bounding box center [53, 57] width 16 height 16
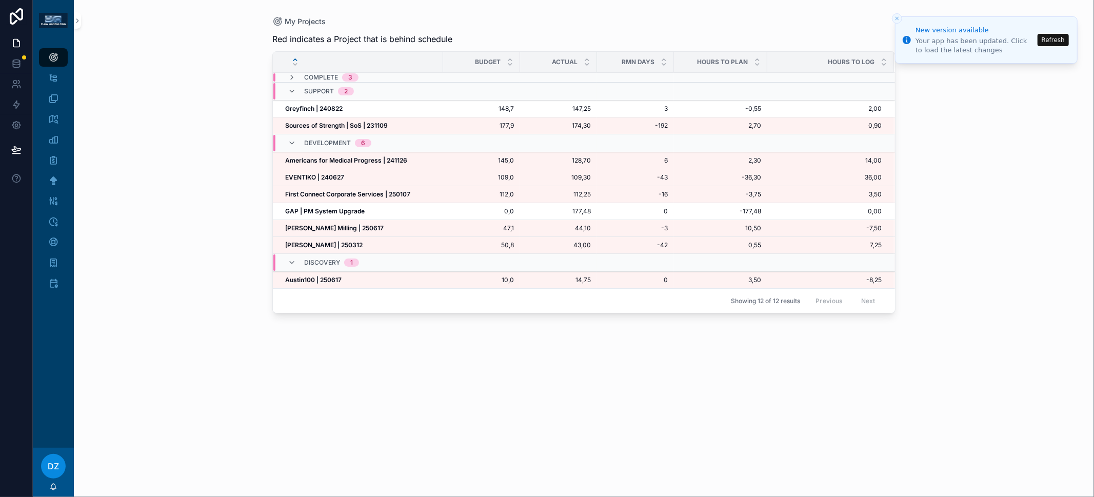
click at [176, 89] on div "My Projects Red indicates a Project that is behind schedule Budget Actual RMN D…" at bounding box center [584, 248] width 1021 height 497
click at [335, 108] on strong "Greyfinch | 240822" at bounding box center [313, 109] width 57 height 8
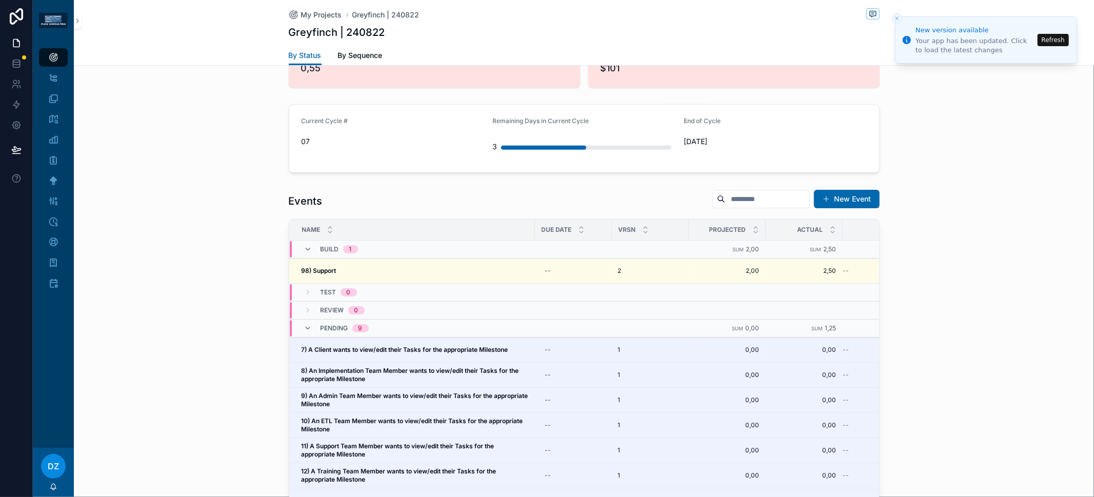
scroll to position [491, 0]
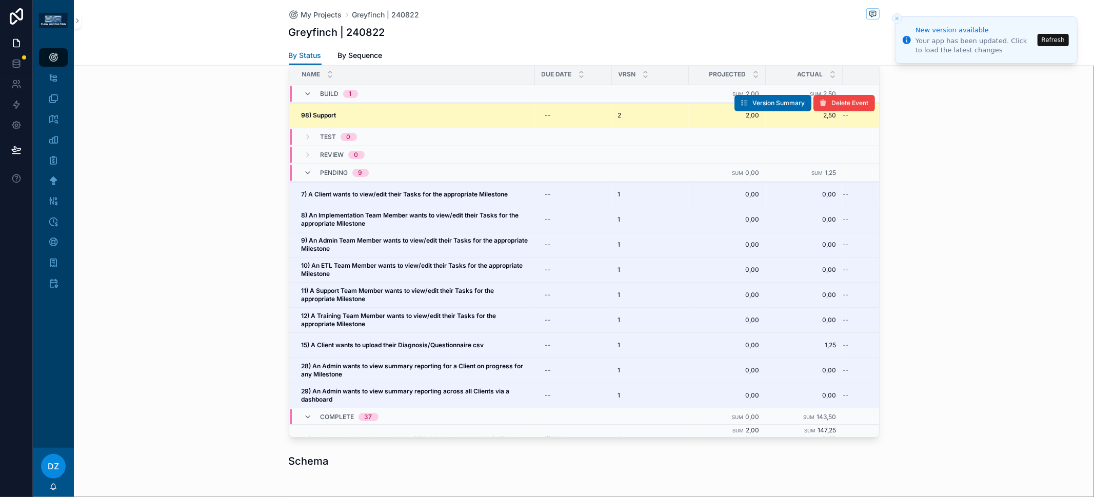
click at [352, 111] on div "98) Support 98) Support" at bounding box center [415, 115] width 227 height 8
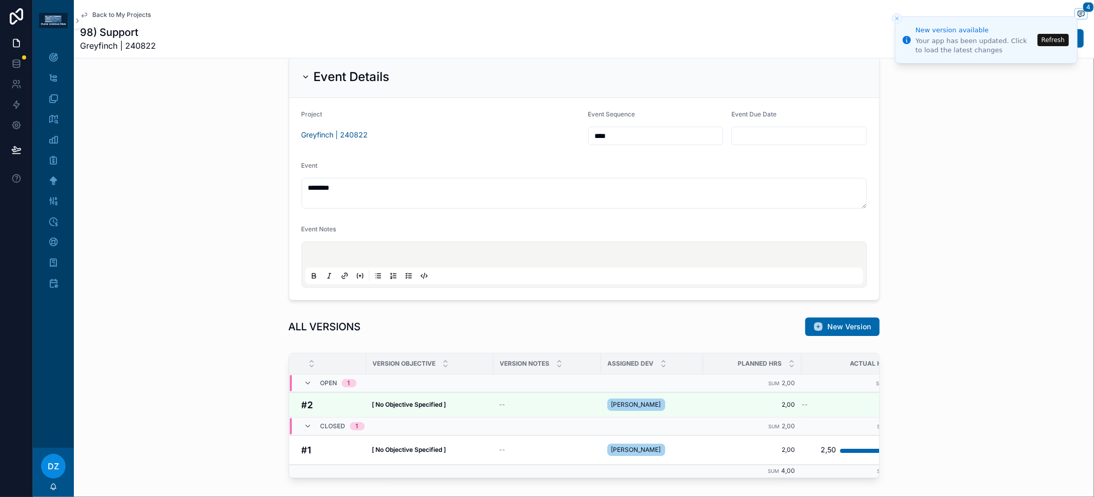
scroll to position [652, 0]
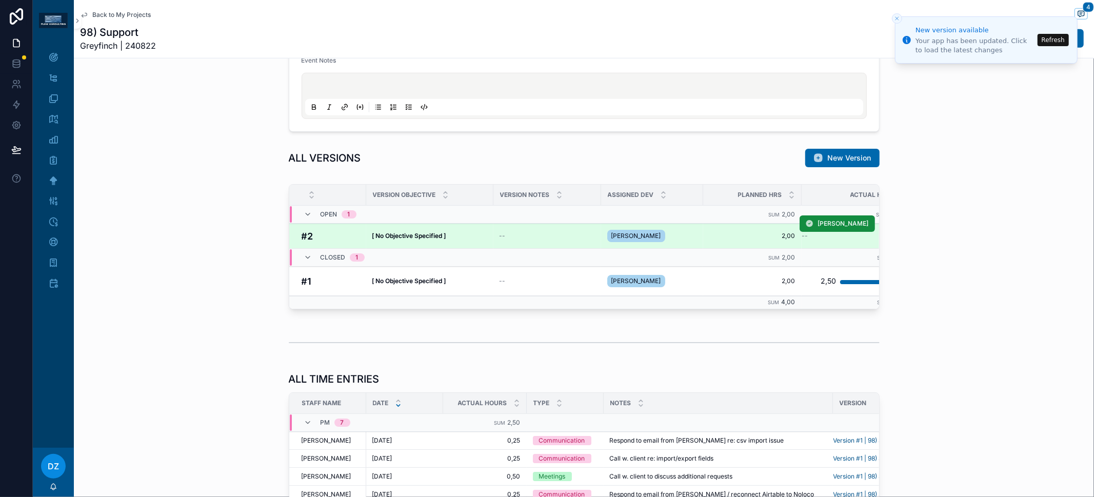
click at [421, 239] on td "[ No Objective Specified ] [ No Objective Specified ]" at bounding box center [429, 236] width 127 height 25
click at [421, 236] on strong "[ No Objective Specified ]" at bounding box center [409, 236] width 74 height 8
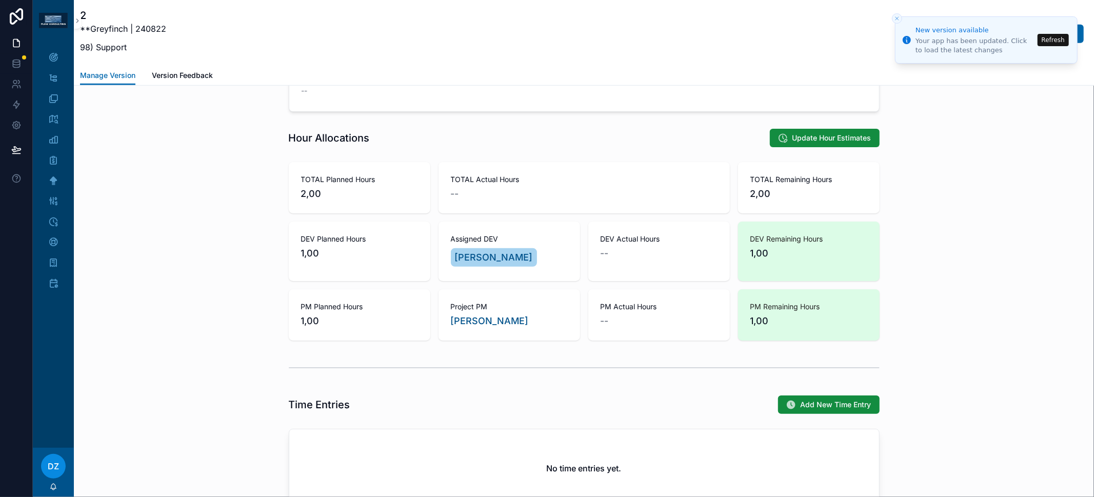
scroll to position [522, 0]
click at [60, 61] on div "My Projects" at bounding box center [53, 57] width 16 height 16
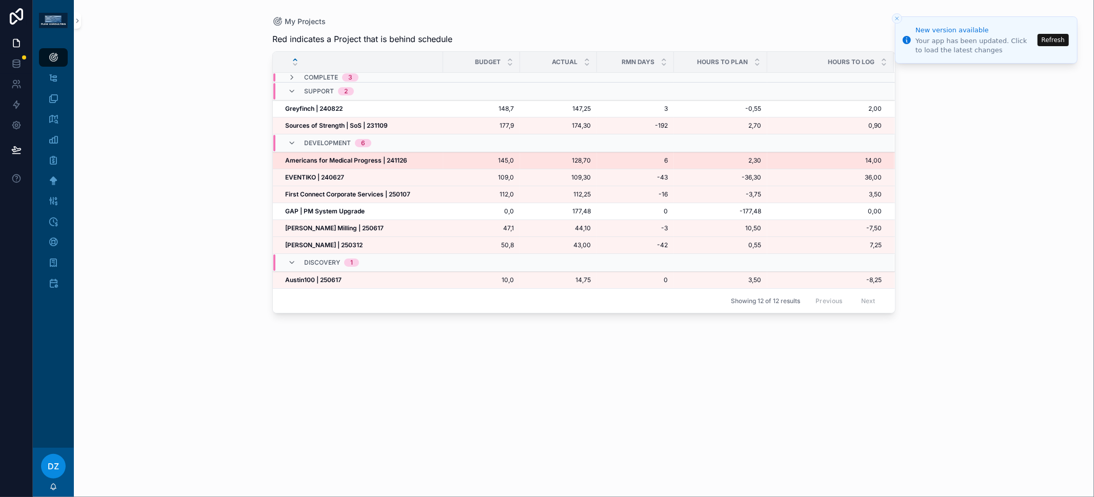
click at [343, 158] on strong "Americans for Medical Progress | 241126" at bounding box center [346, 160] width 122 height 8
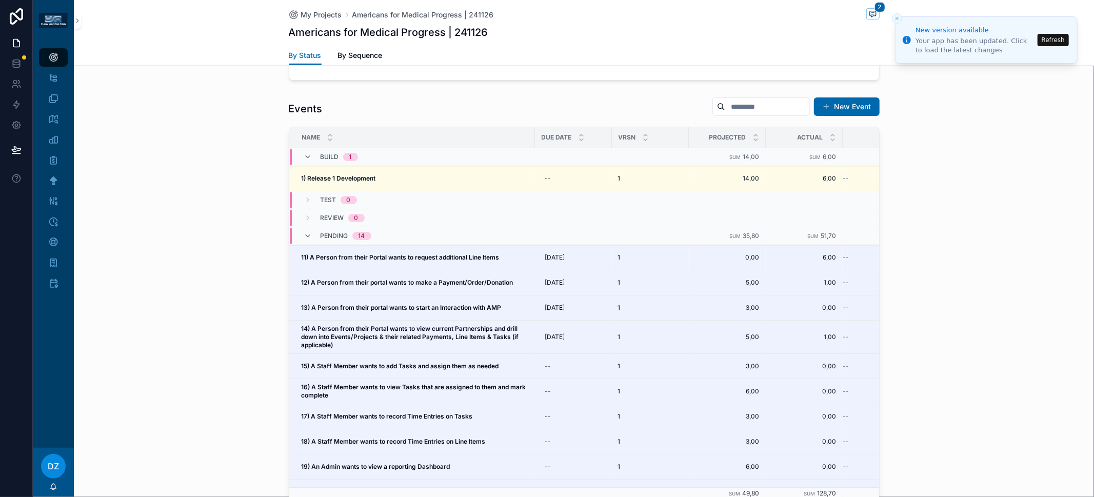
scroll to position [367, 0]
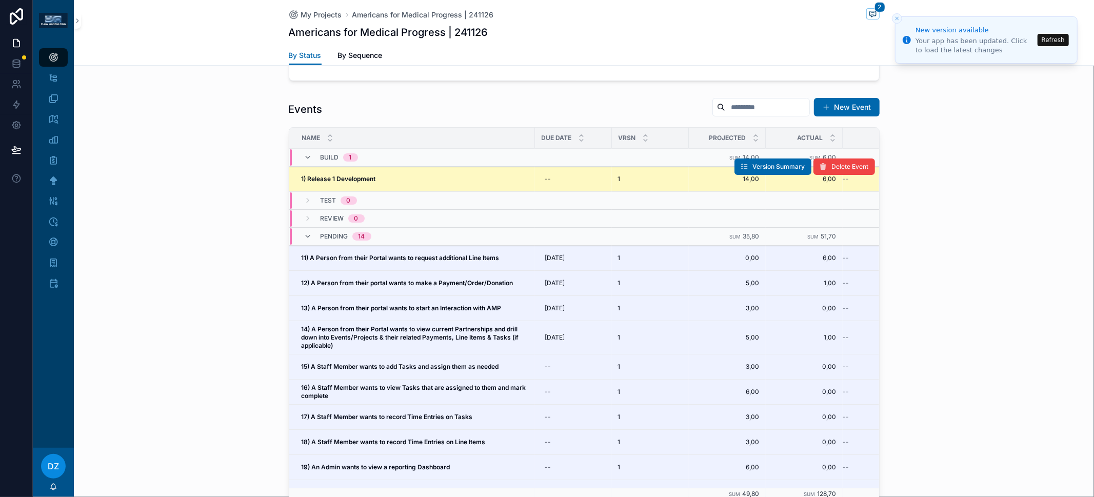
click at [365, 177] on strong "1) Release 1 Development" at bounding box center [339, 179] width 74 height 8
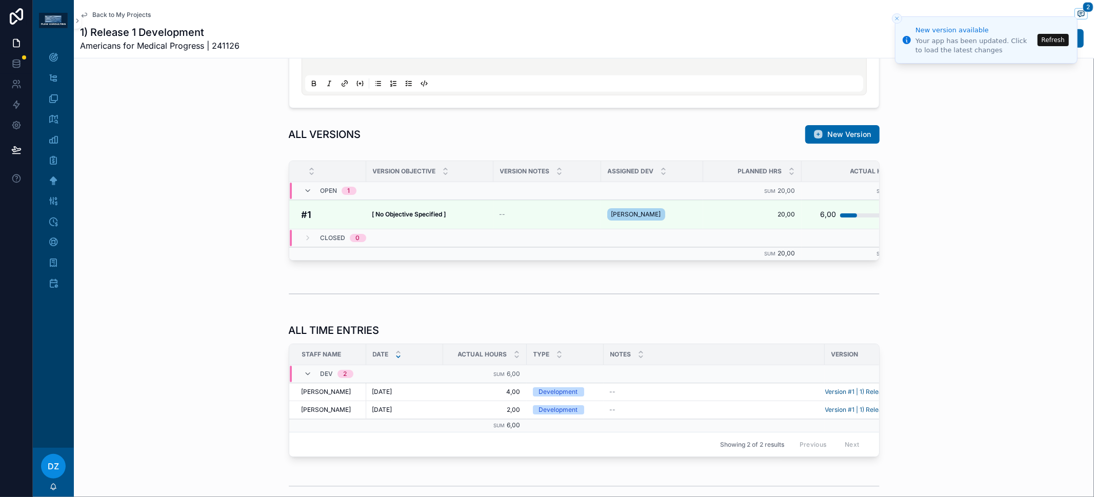
scroll to position [694, 0]
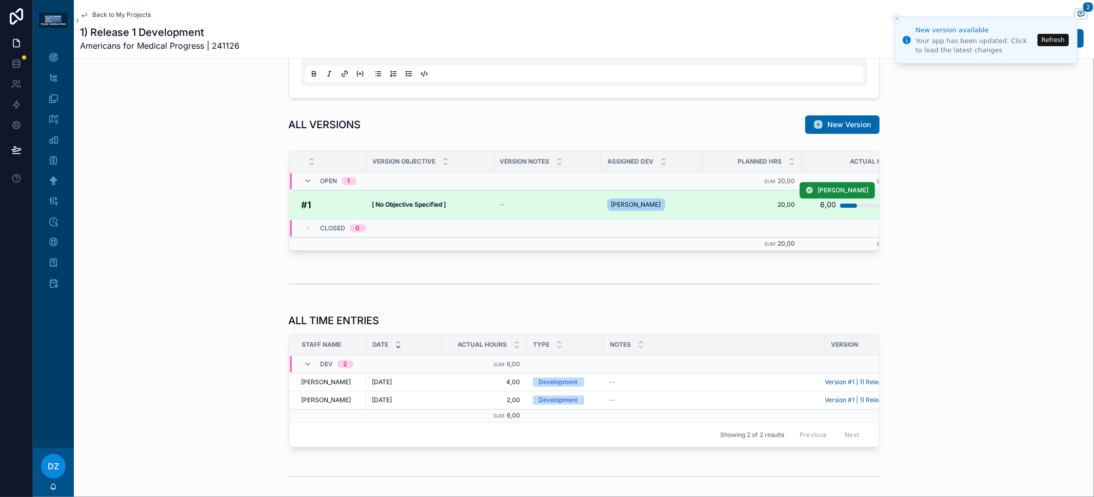
click at [463, 201] on div "[ No Objective Specified ] [ No Objective Specified ]" at bounding box center [429, 205] width 115 height 8
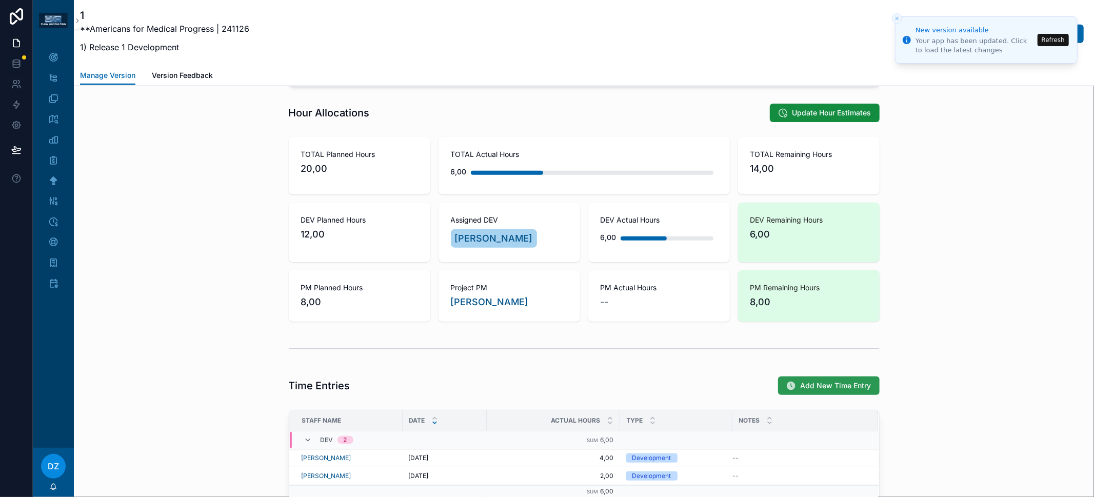
scroll to position [548, 0]
click at [812, 381] on span "Add New Time Entry" at bounding box center [836, 385] width 71 height 10
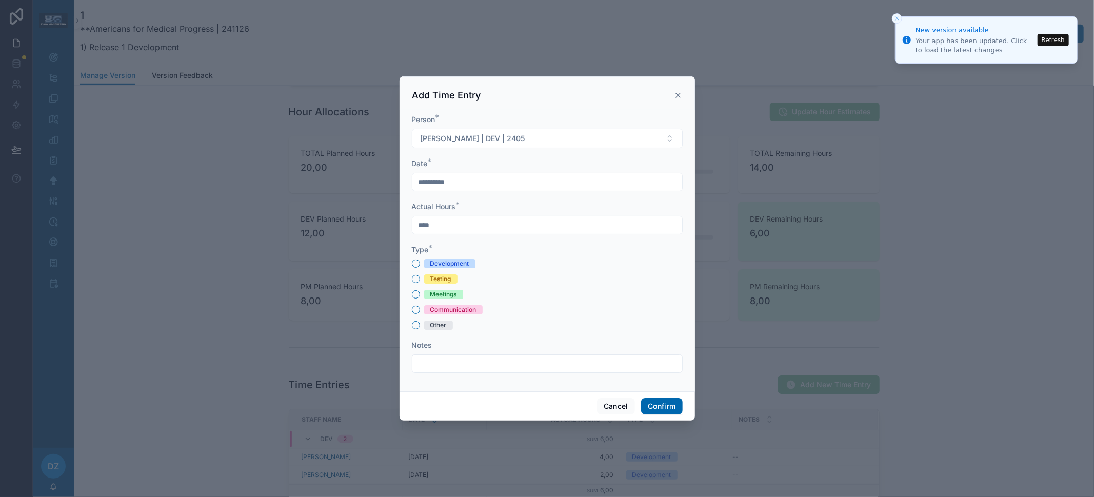
click at [447, 264] on div "Development" at bounding box center [449, 263] width 39 height 9
click at [420, 264] on button "Development" at bounding box center [416, 264] width 8 height 8
click at [443, 225] on input "****" at bounding box center [548, 225] width 270 height 14
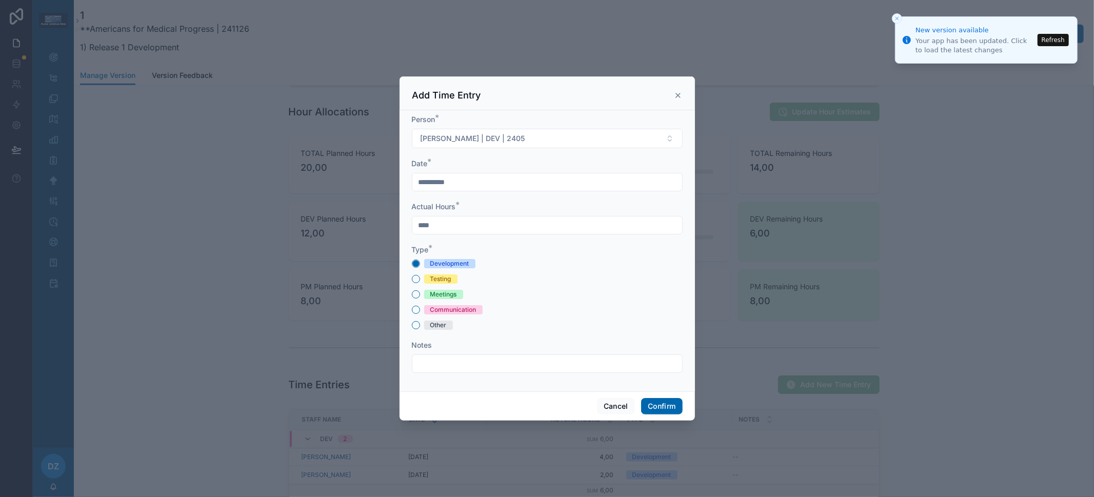
type input "****"
click at [533, 261] on div "Development" at bounding box center [547, 263] width 271 height 9
click at [645, 405] on button "Confirm" at bounding box center [661, 406] width 41 height 16
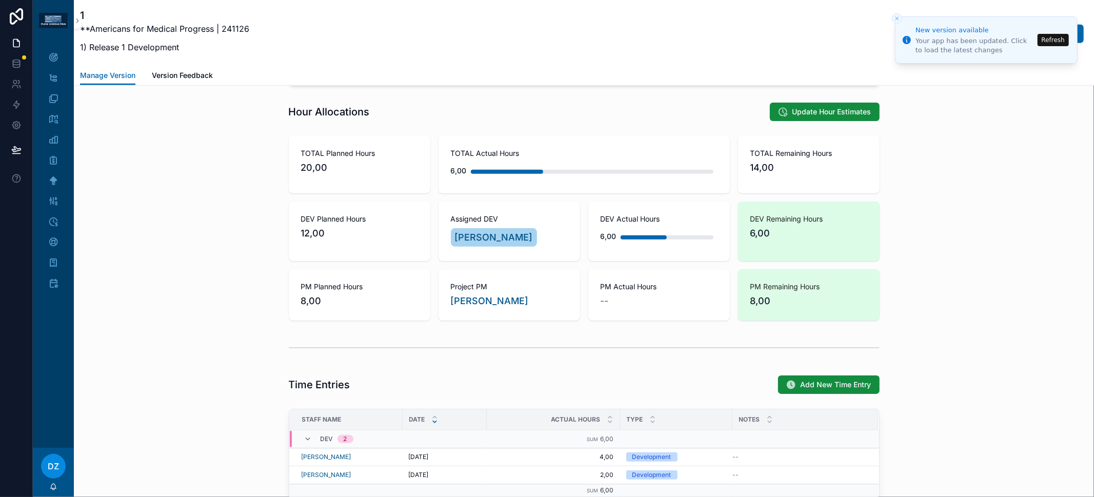
scroll to position [772, 0]
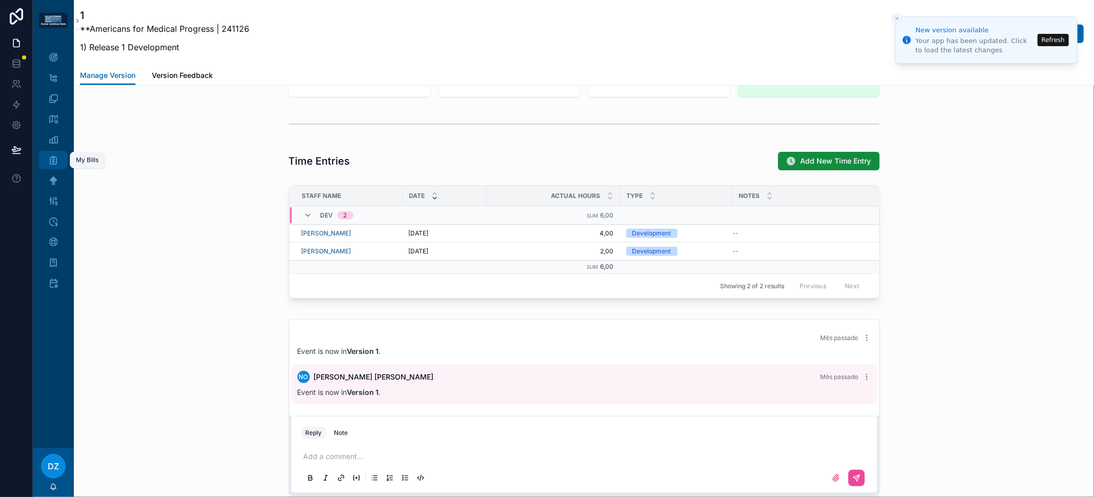
click at [56, 164] on icon "scrollable content" at bounding box center [53, 160] width 10 height 10
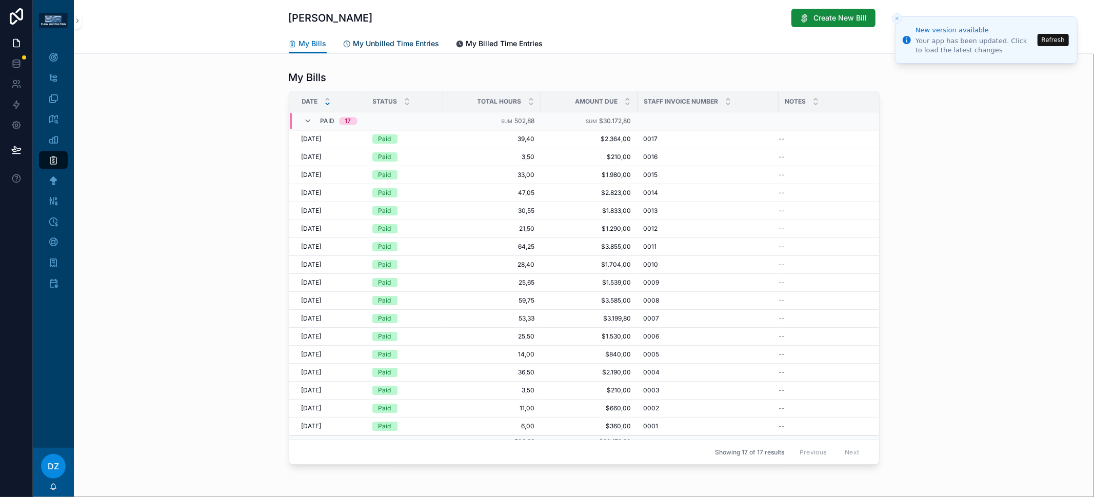
click at [361, 42] on span "My Unbilled Time Entries" at bounding box center [397, 43] width 86 height 10
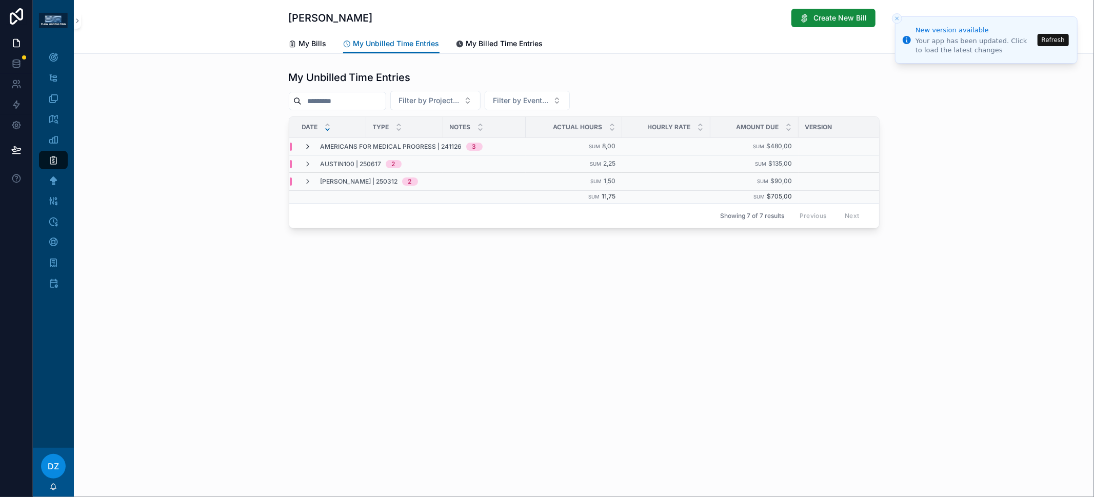
click at [311, 145] on icon "scrollable content" at bounding box center [308, 147] width 8 height 8
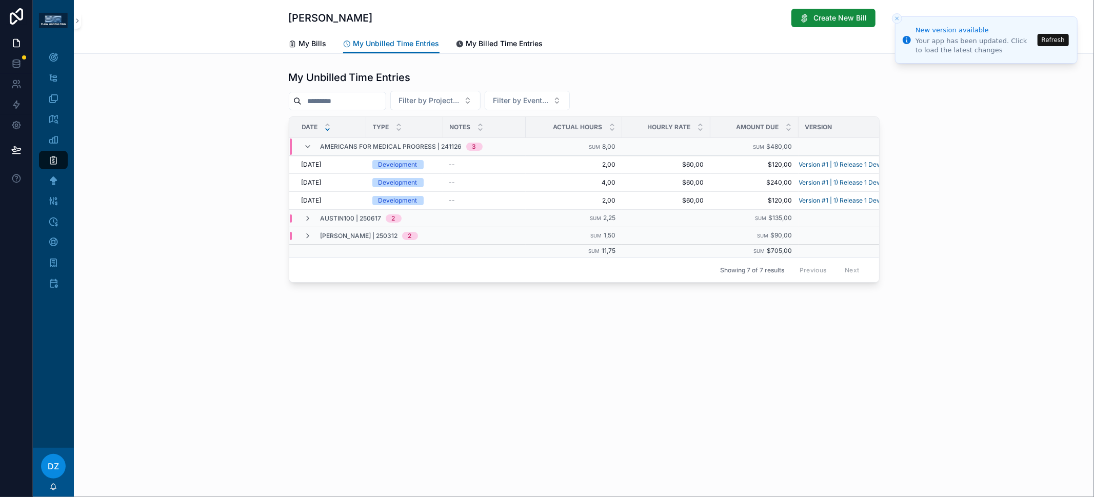
click at [309, 144] on icon "scrollable content" at bounding box center [308, 147] width 8 height 8
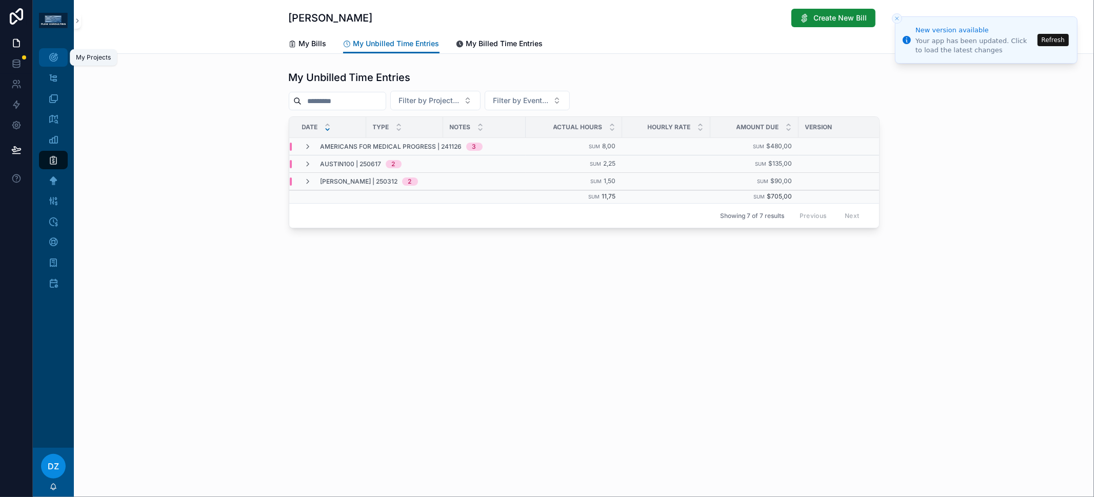
click at [58, 55] on div "My Projects" at bounding box center [53, 57] width 16 height 16
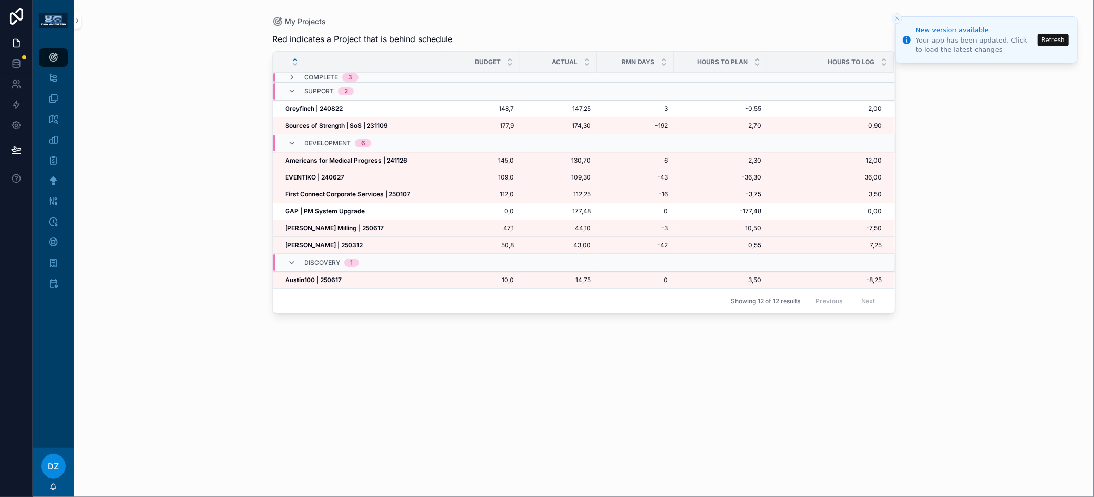
click at [1048, 40] on button "Refresh" at bounding box center [1053, 40] width 31 height 12
